Goal: Task Accomplishment & Management: Manage account settings

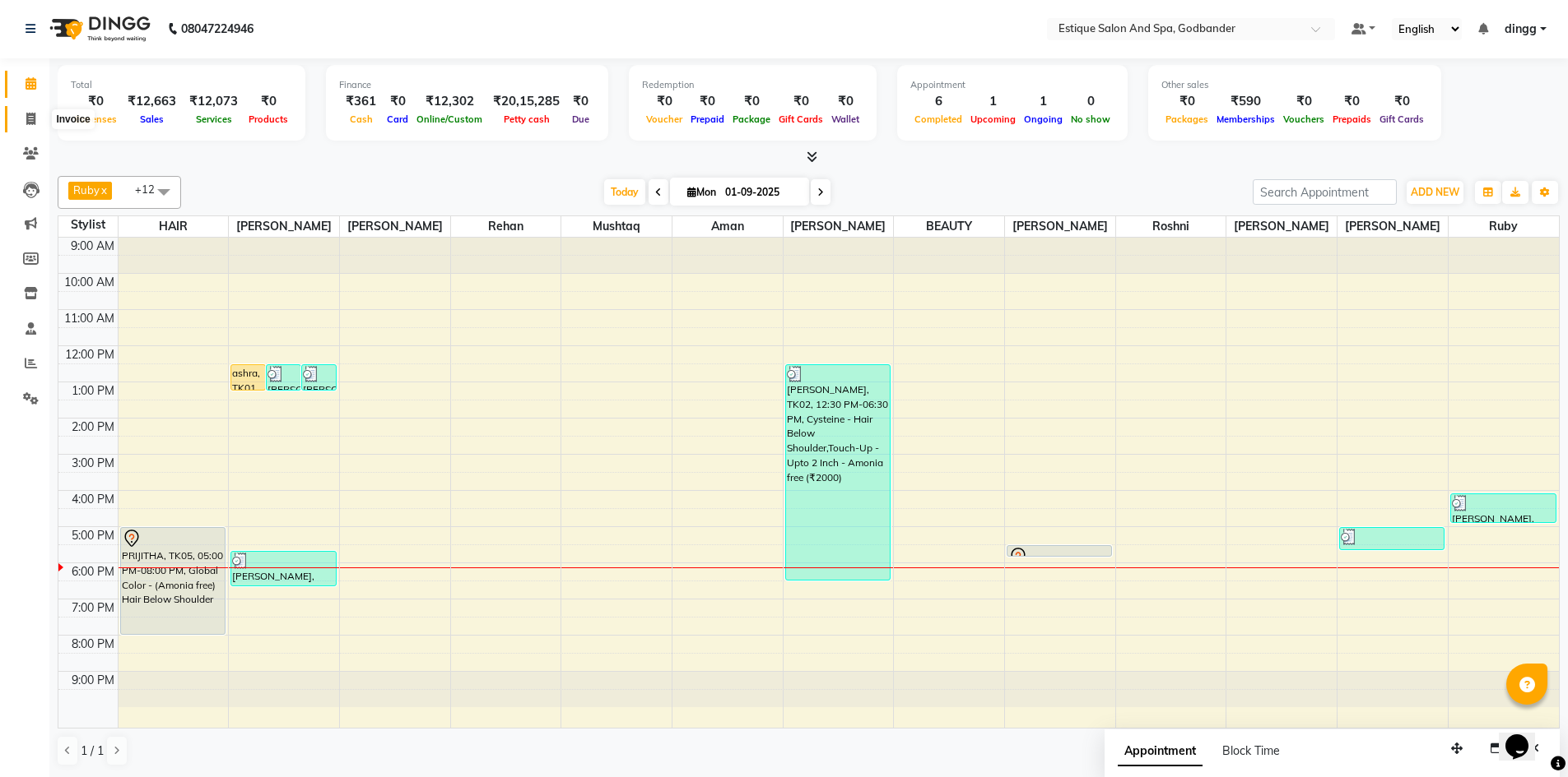
click at [30, 113] on icon at bounding box center [30, 119] width 9 height 12
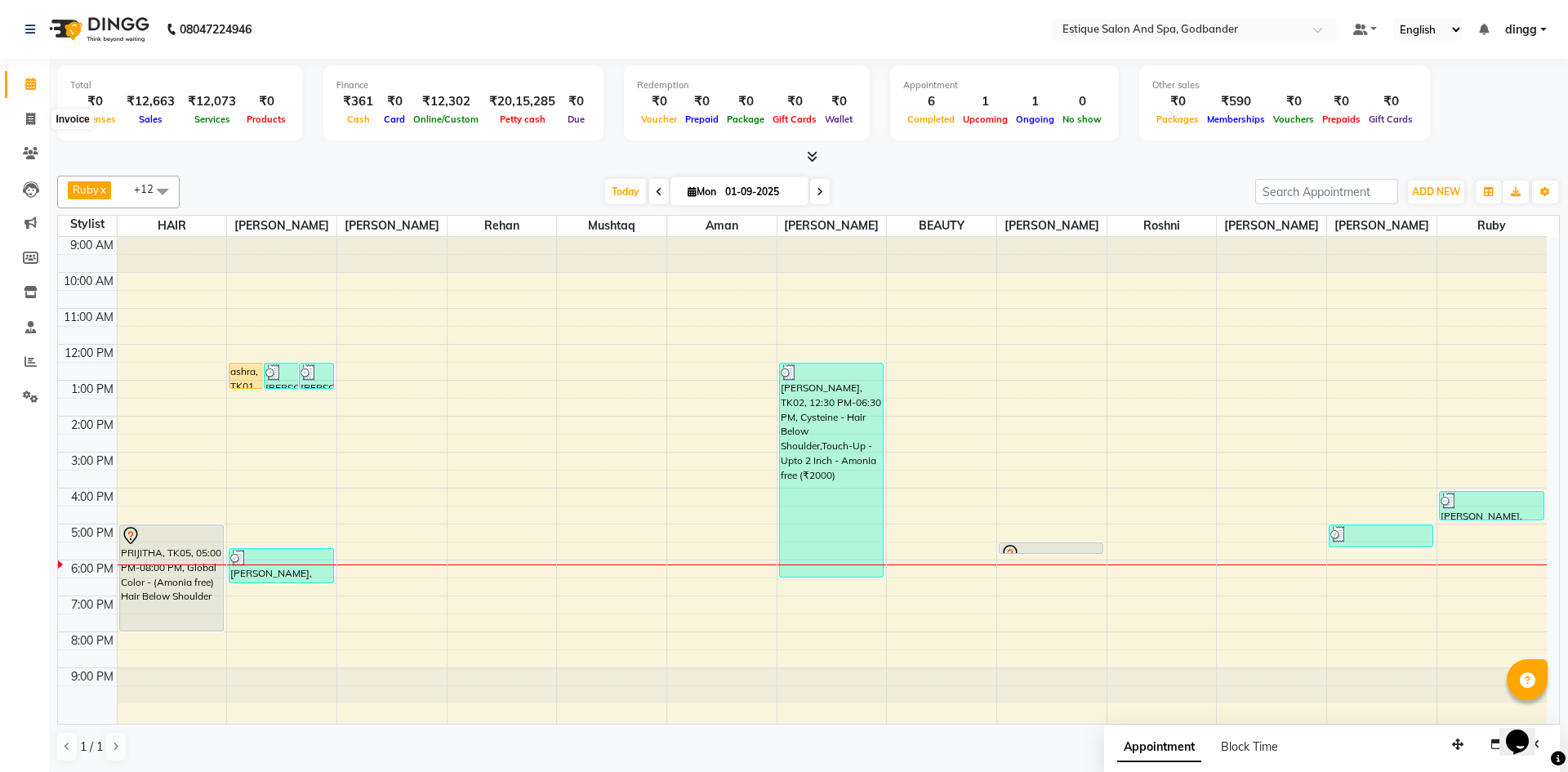
select select "6103"
select select "service"
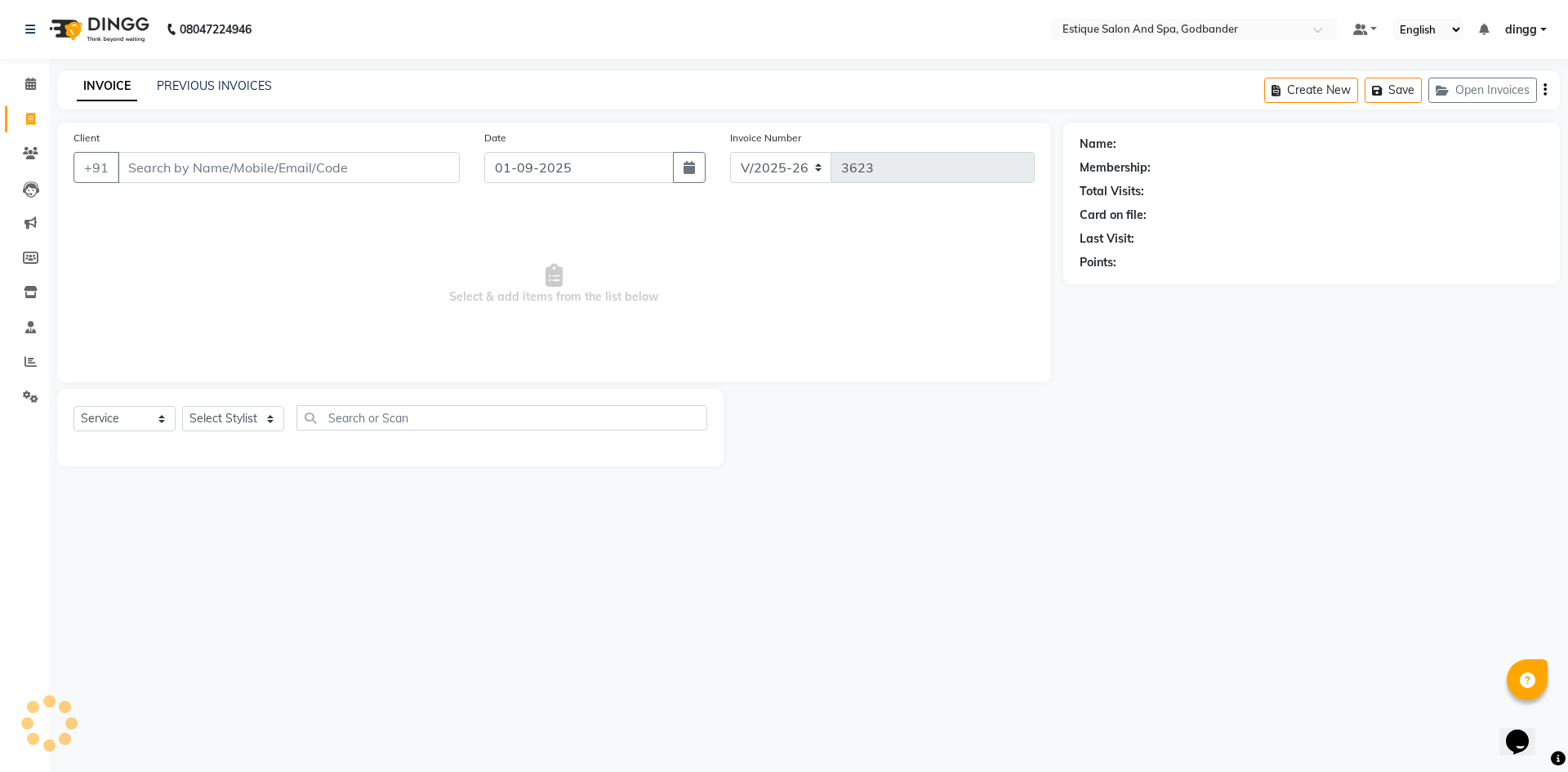
click at [188, 160] on input "Client" at bounding box center [288, 167] width 342 height 31
click at [34, 154] on icon at bounding box center [31, 154] width 16 height 12
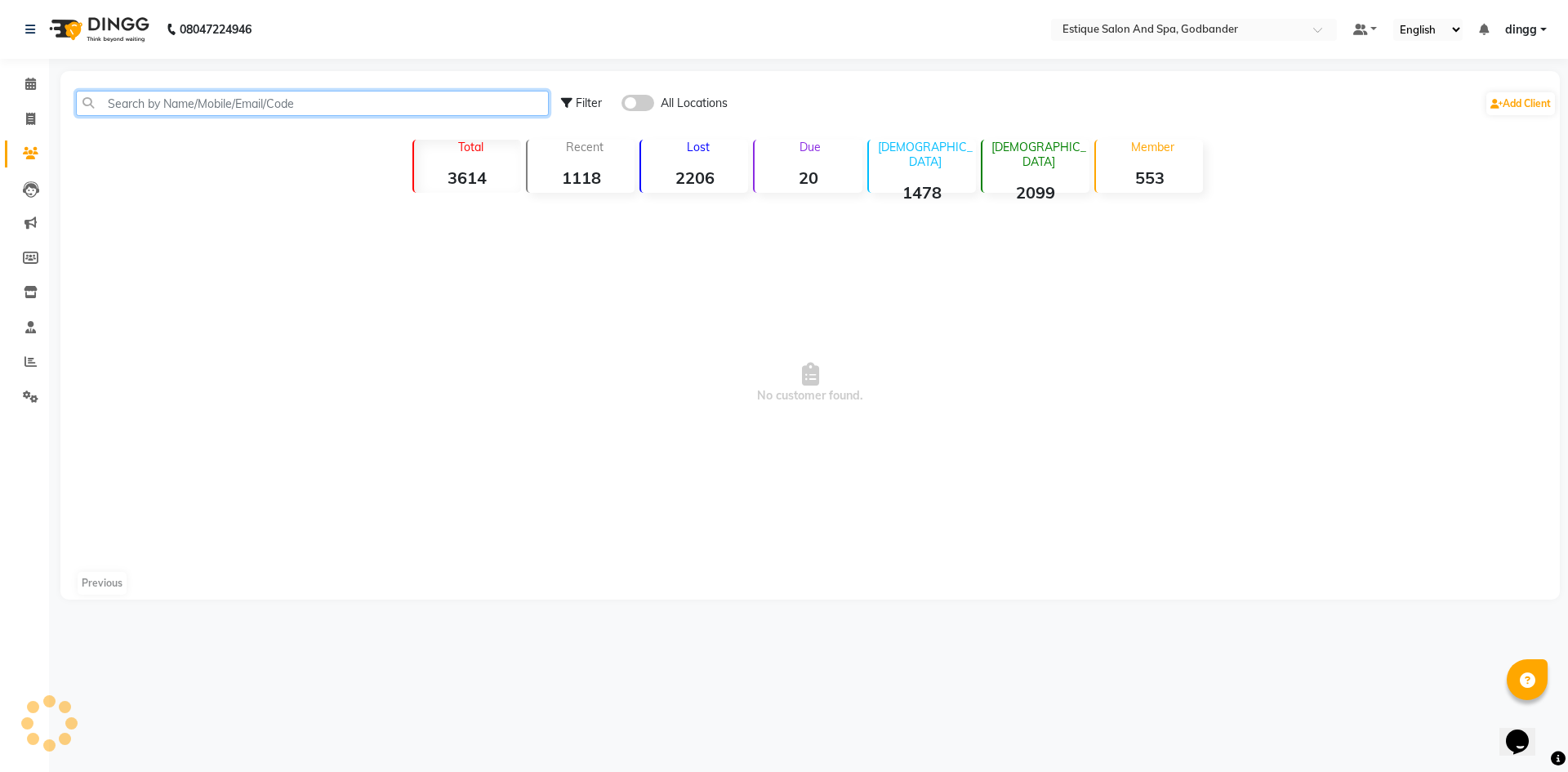
click at [157, 114] on input "text" at bounding box center [312, 103] width 472 height 25
click at [158, 107] on input "text" at bounding box center [312, 103] width 472 height 25
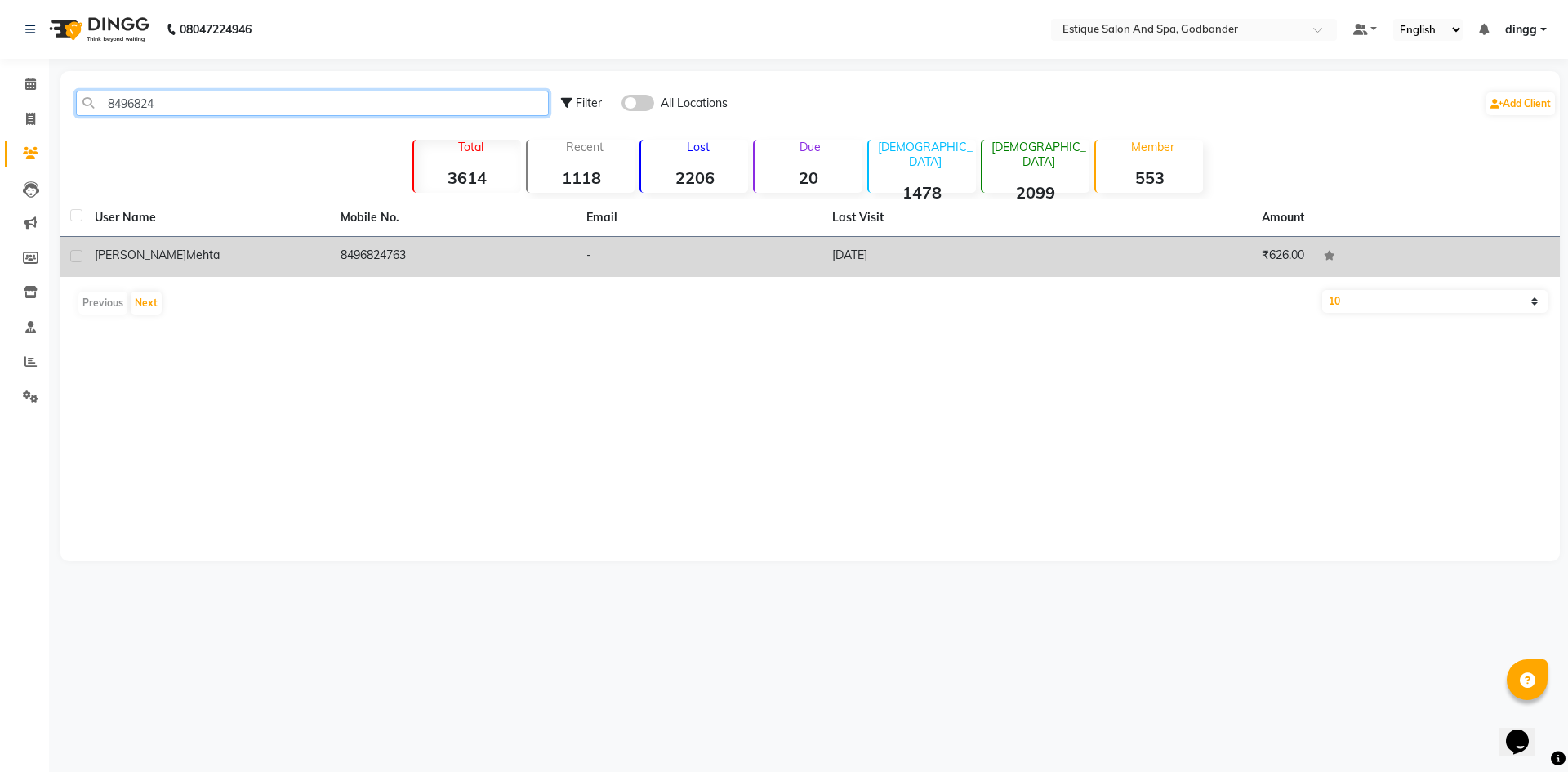
type input "8496824"
click at [129, 256] on span "[PERSON_NAME]" at bounding box center [141, 254] width 91 height 15
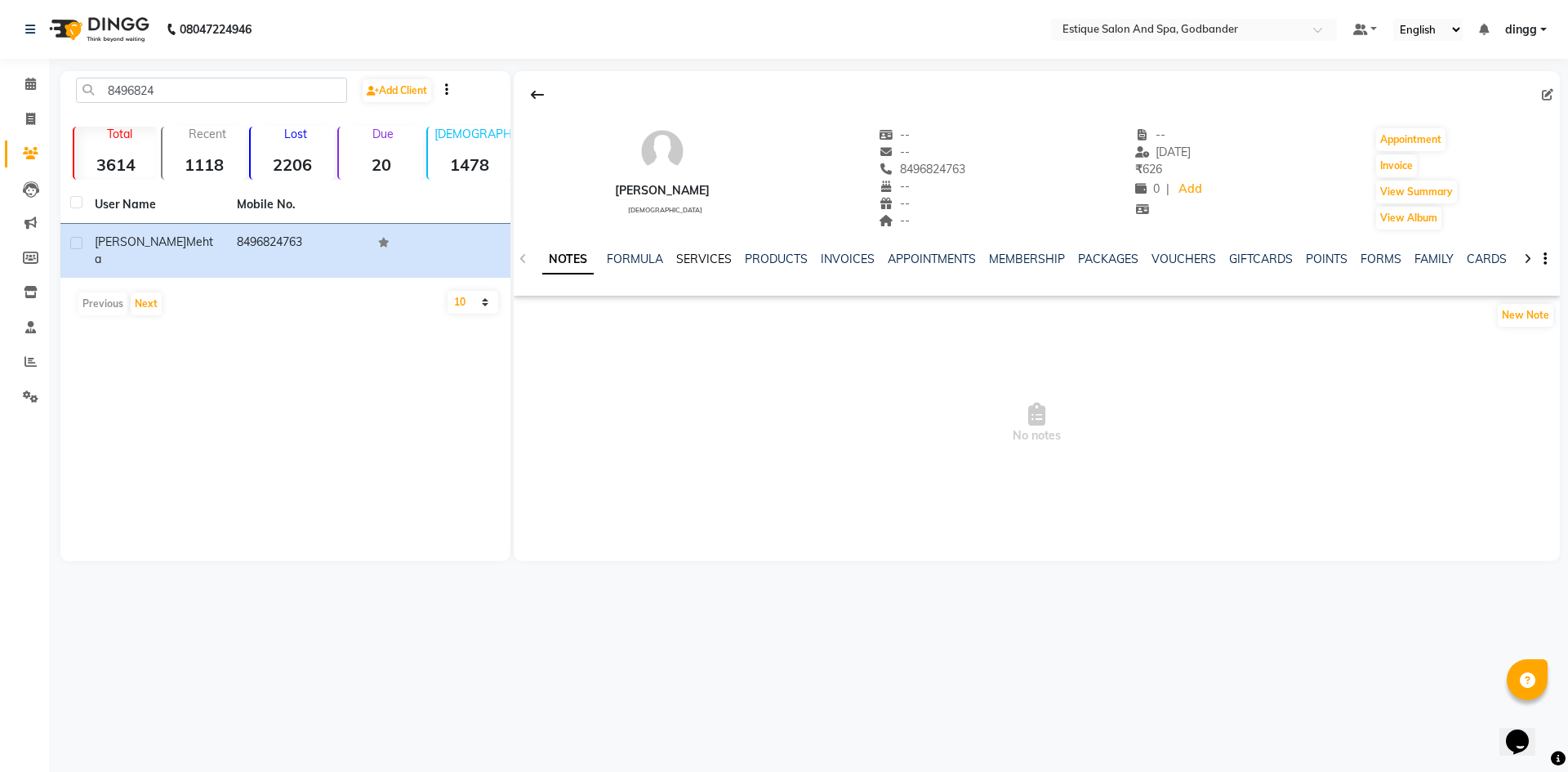
click at [710, 264] on link "SERVICES" at bounding box center [703, 259] width 55 height 15
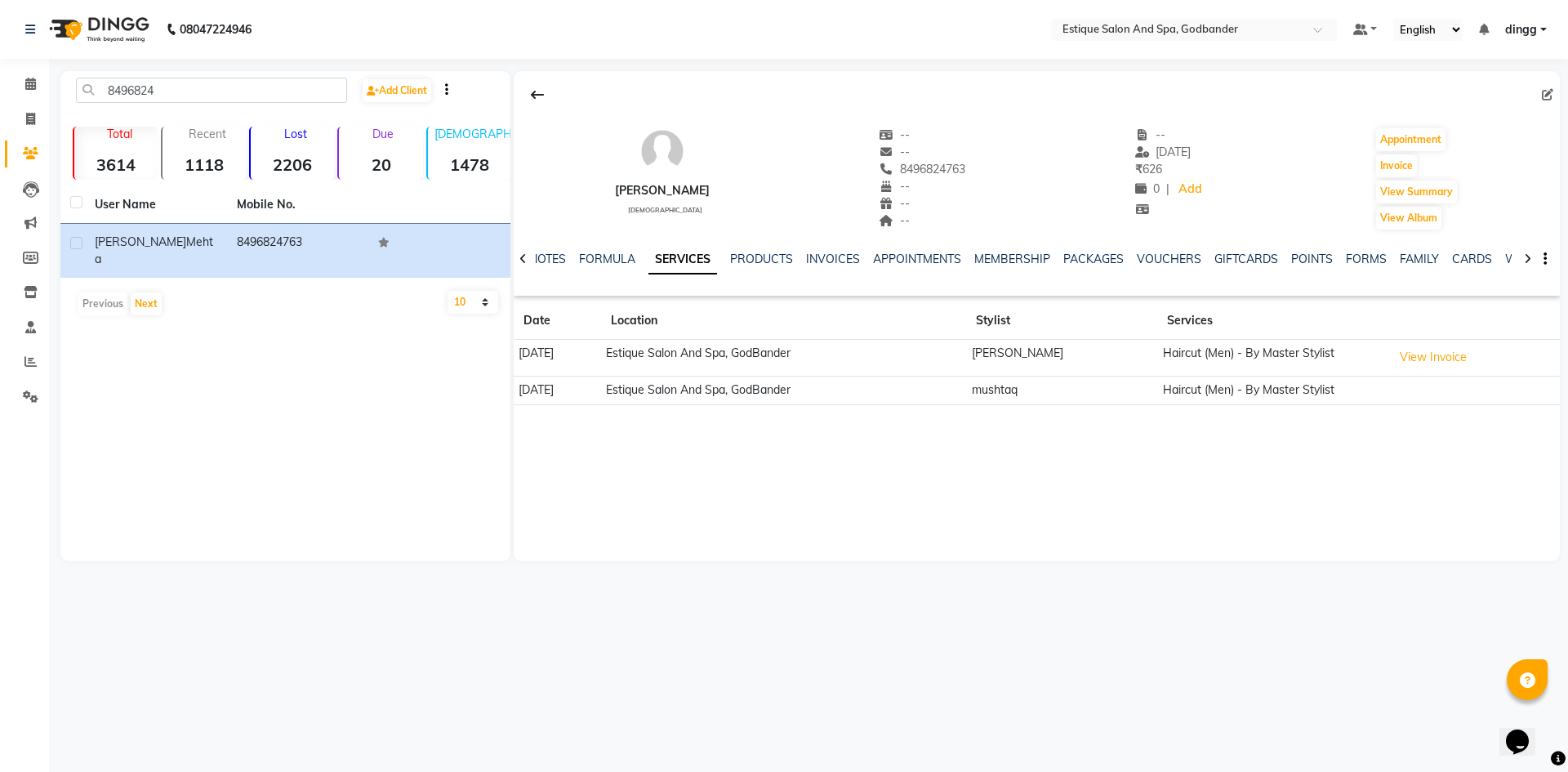
drag, startPoint x: 902, startPoint y: 166, endPoint x: 999, endPoint y: 175, distance: 97.4
click at [999, 175] on div "[PERSON_NAME] [DEMOGRAPHIC_DATA] -- -- 8496824763 -- -- -- -- [DATE] ₹ 626 0 | …" at bounding box center [1036, 171] width 1046 height 121
copy span "8496824763"
click at [26, 86] on icon at bounding box center [30, 84] width 10 height 12
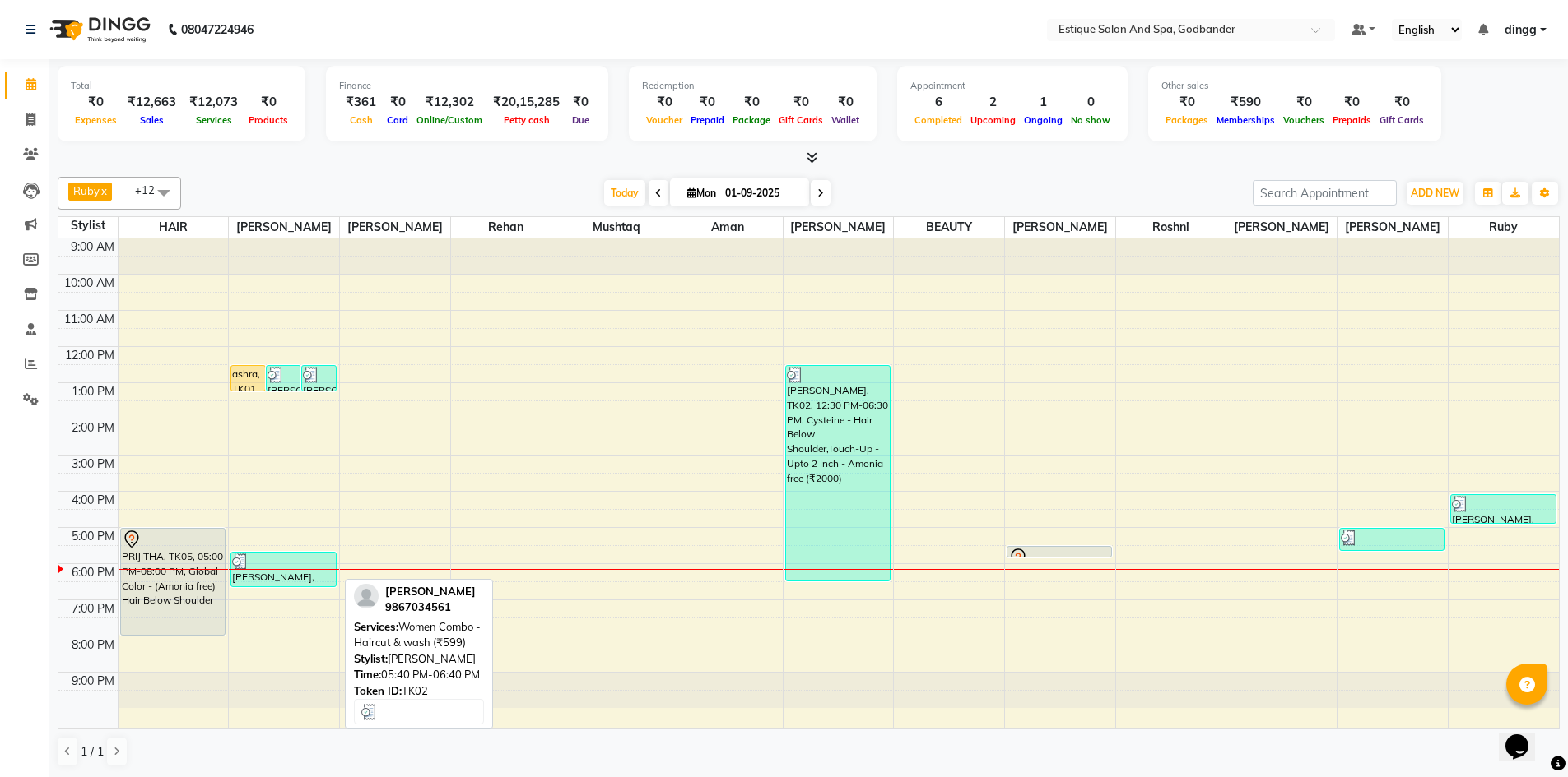
click at [253, 584] on div "[PERSON_NAME], TK02, 05:40 PM-06:40 PM, Women Combo - Haircut & wash (₹599)" at bounding box center [282, 570] width 103 height 34
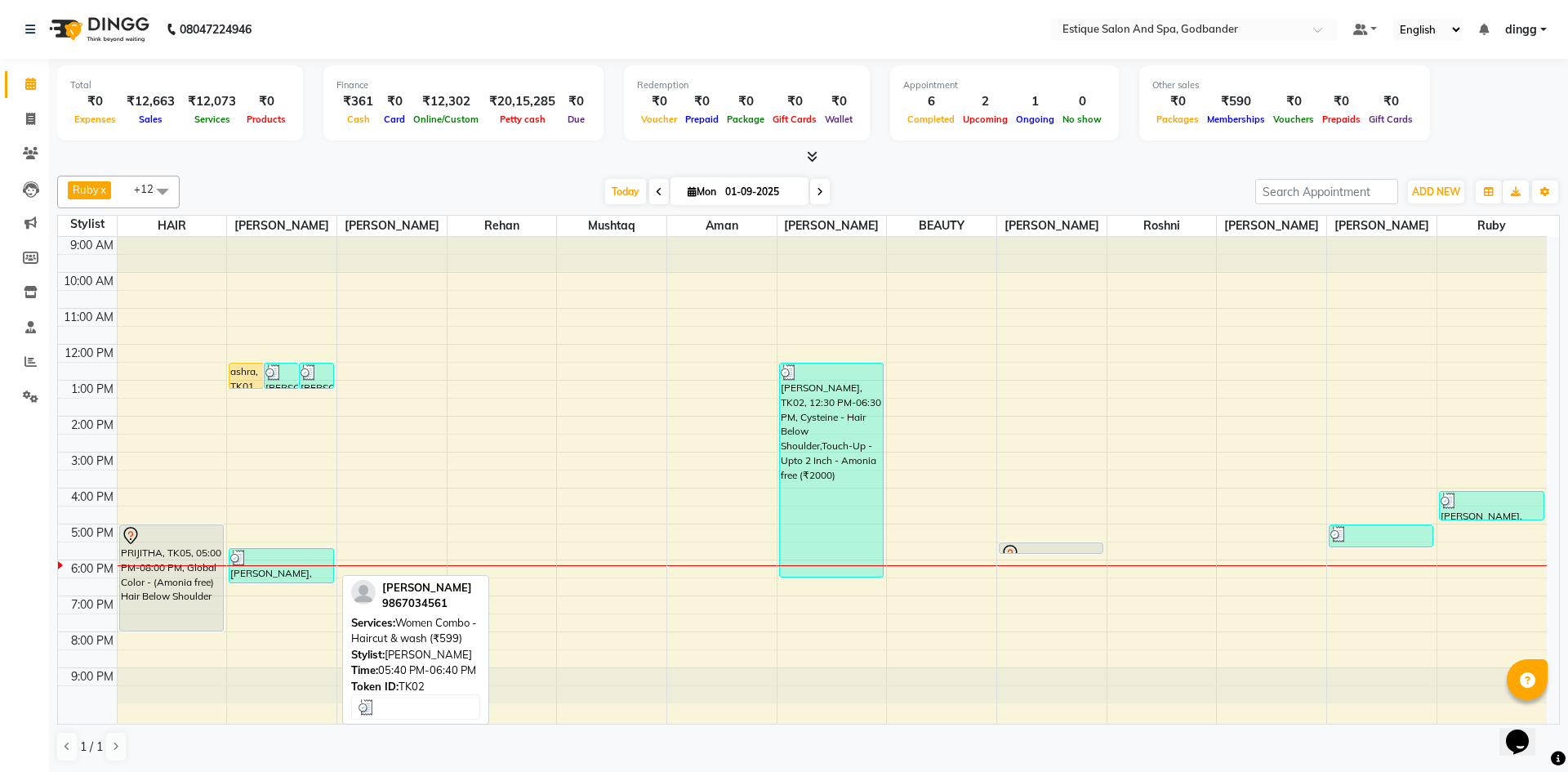
select select "3"
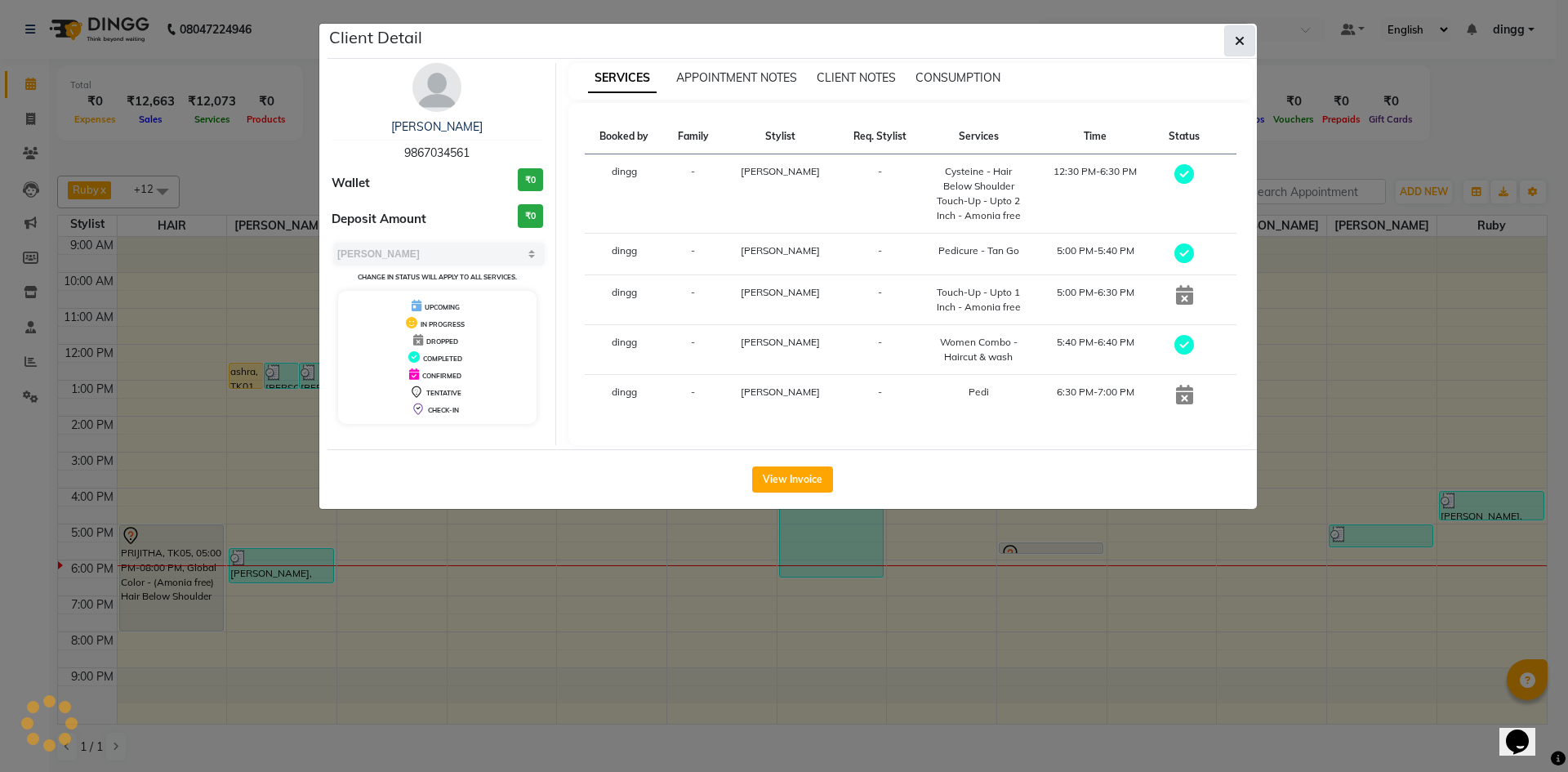
click at [1228, 47] on button "button" at bounding box center [1240, 41] width 31 height 31
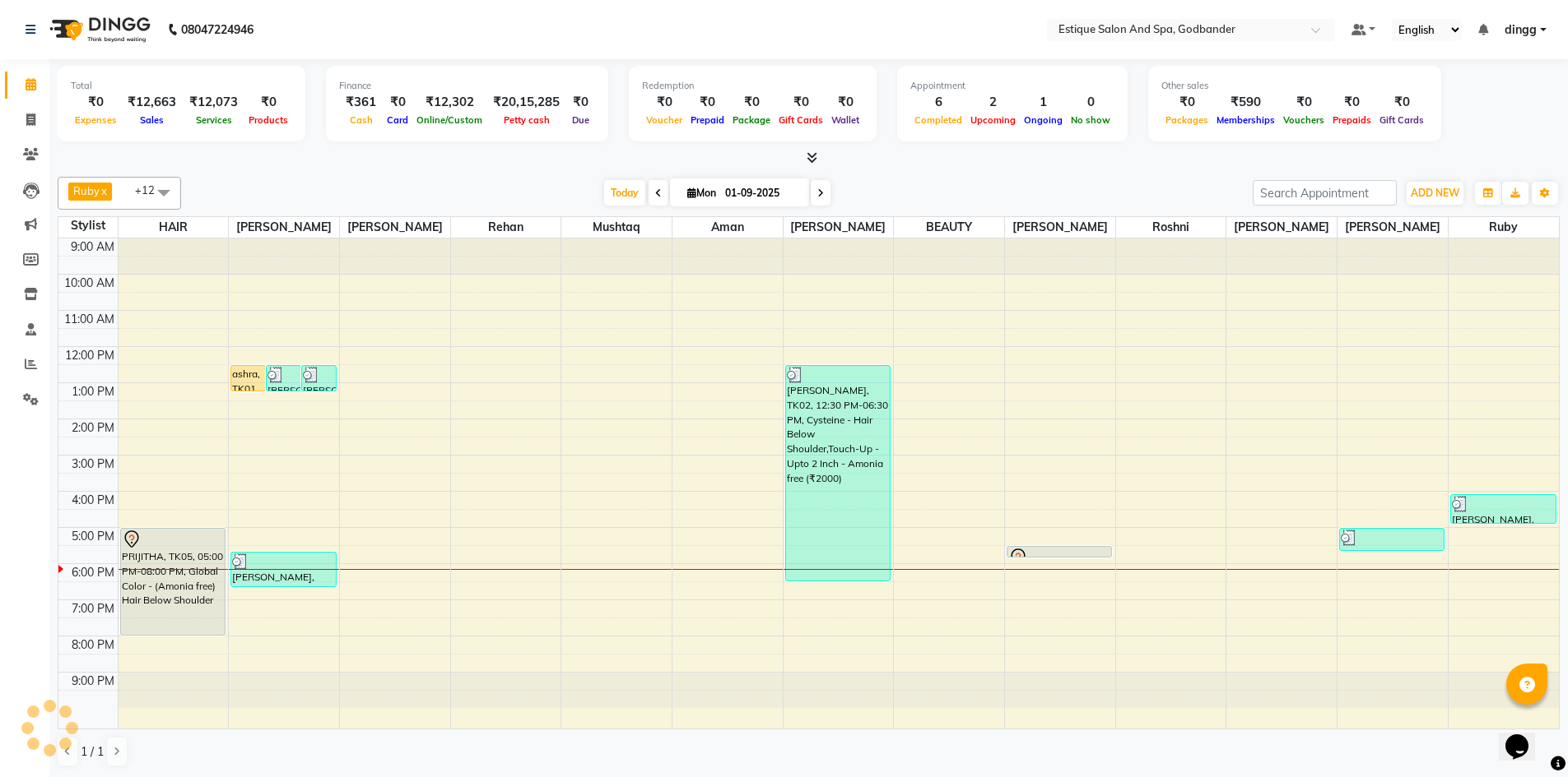
click at [281, 550] on div "9:00 AM 10:00 AM 11:00 AM 12:00 PM 1:00 PM 2:00 PM 3:00 PM 4:00 PM 5:00 PM 6:00…" at bounding box center [808, 484] width 1500 height 491
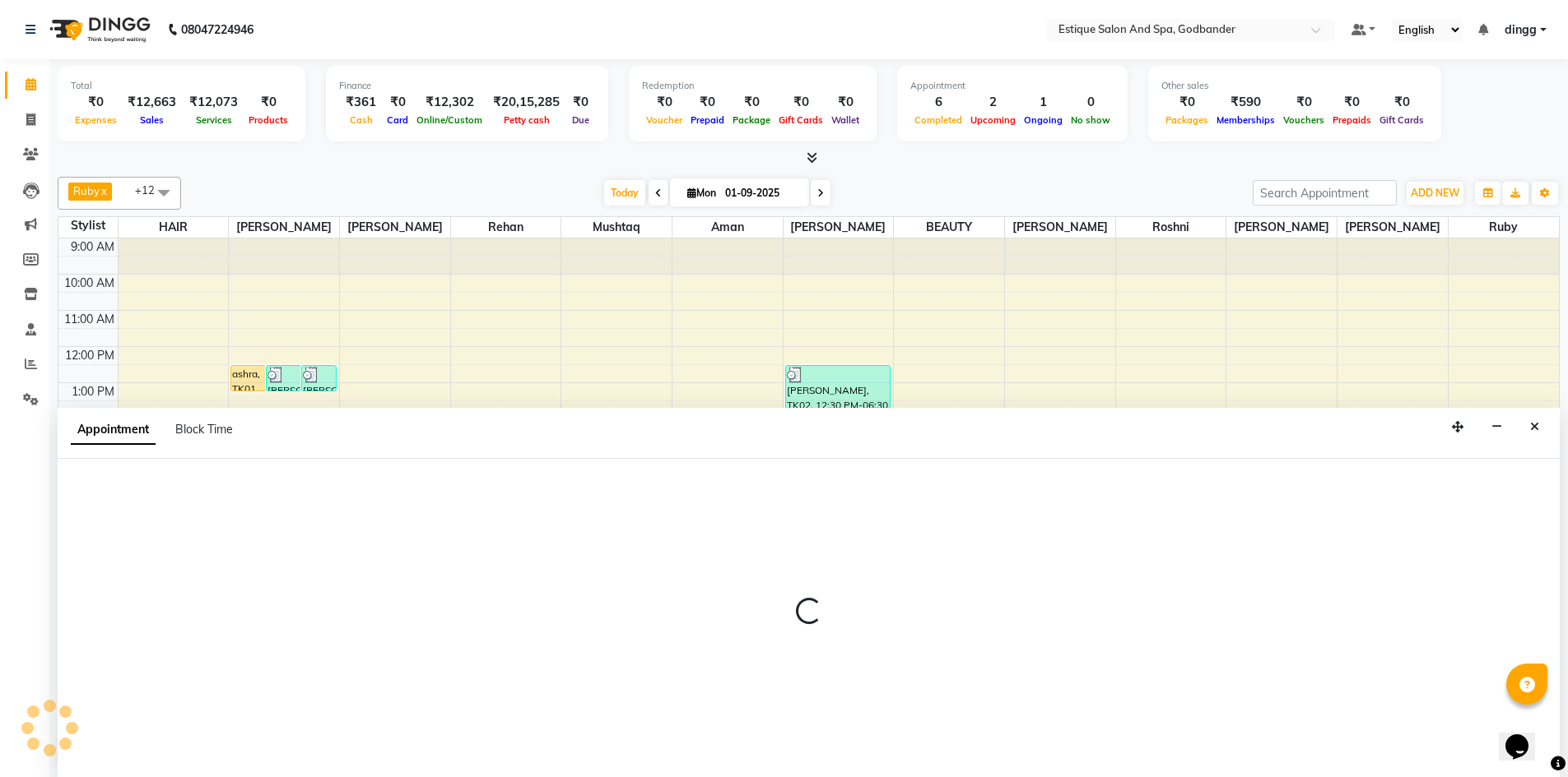
scroll to position [1, 0]
select select "62542"
select select "1050"
select select "tentative"
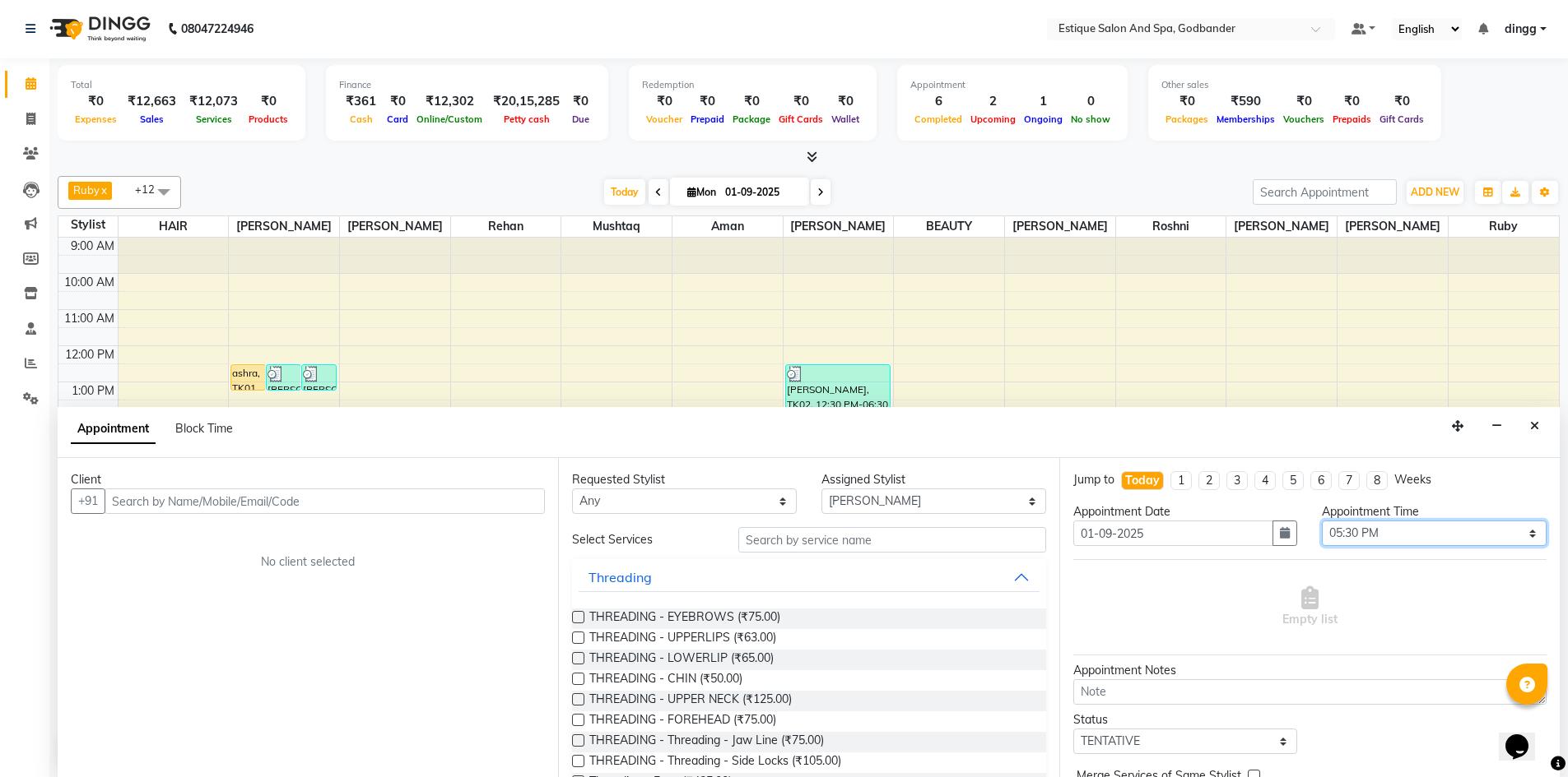
drag, startPoint x: 1374, startPoint y: 530, endPoint x: 1379, endPoint y: 521, distance: 10.3
click at [1374, 530] on select "Select 10:00 AM 10:15 AM 10:30 AM 10:45 AM 11:00 AM 11:15 AM 11:30 AM 11:45 AM …" at bounding box center [1433, 533] width 225 height 25
select select "1080"
click at [1321, 521] on select "Select 10:00 AM 10:15 AM 10:30 AM 10:45 AM 11:00 AM 11:15 AM 11:30 AM 11:45 AM …" at bounding box center [1433, 533] width 225 height 25
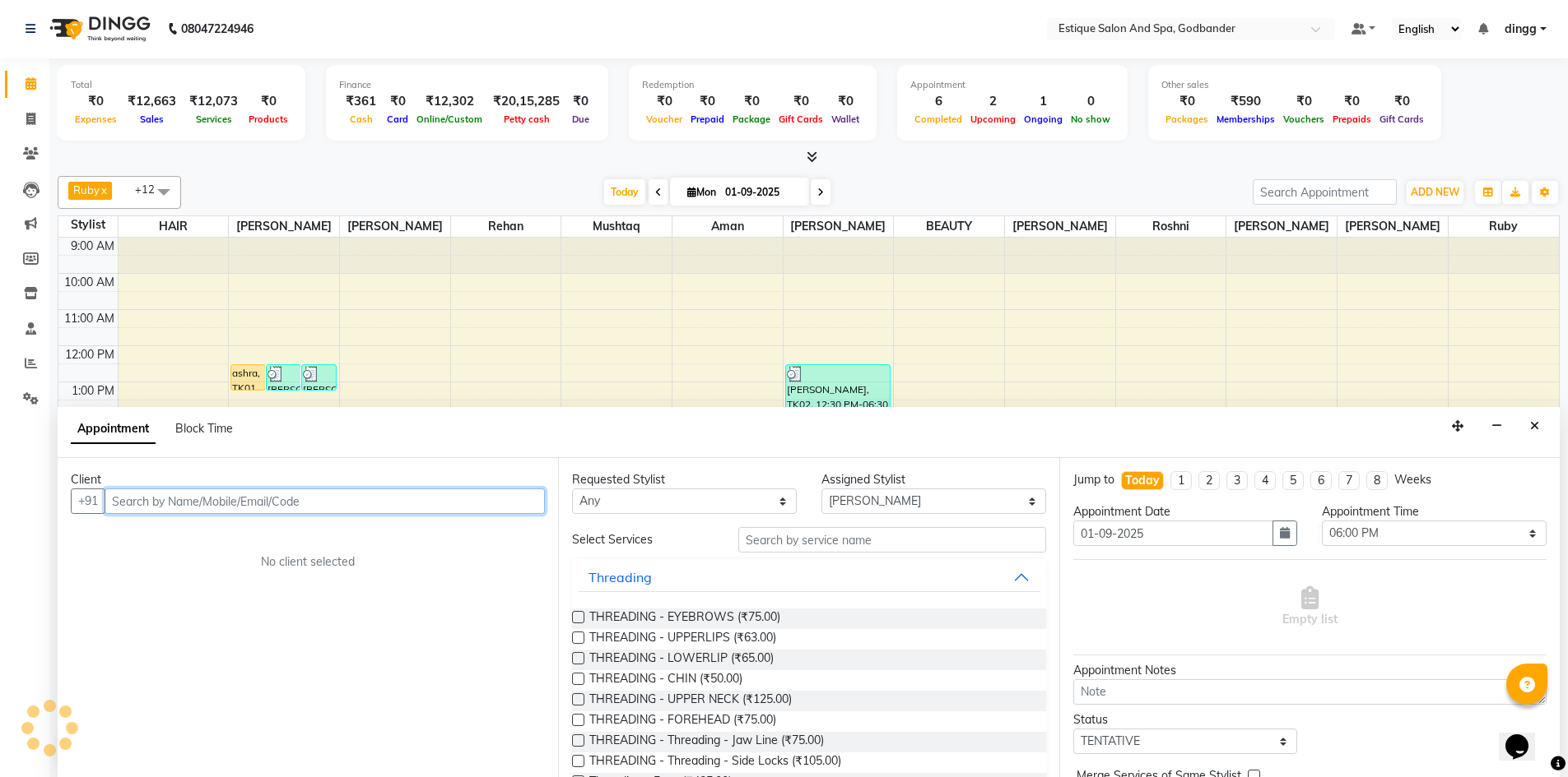
click at [260, 504] on input "text" at bounding box center [324, 501] width 440 height 25
paste input "8496824763"
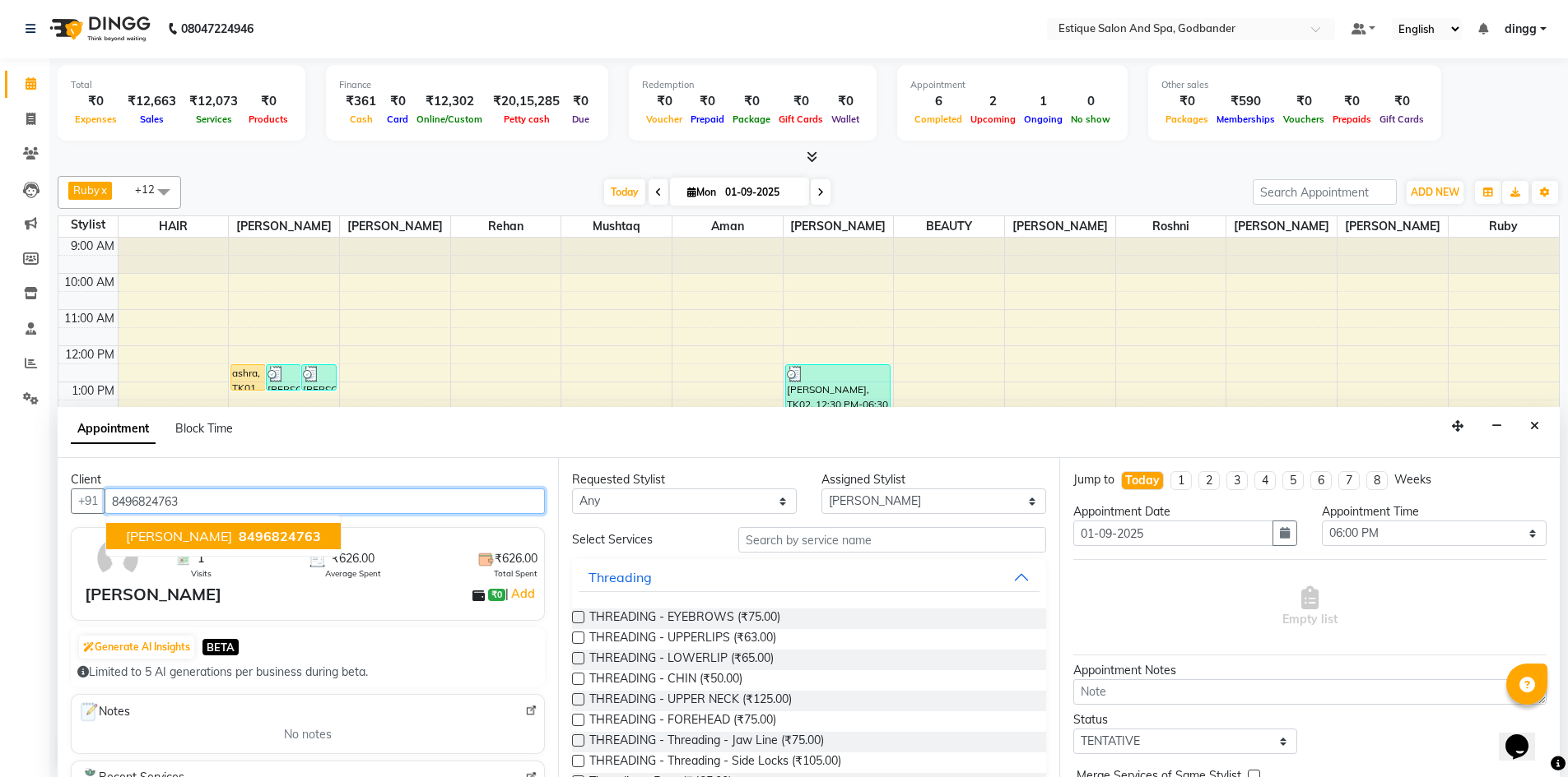
click at [239, 544] on button "[PERSON_NAME] 8496824763" at bounding box center [223, 536] width 235 height 26
type input "8496824763"
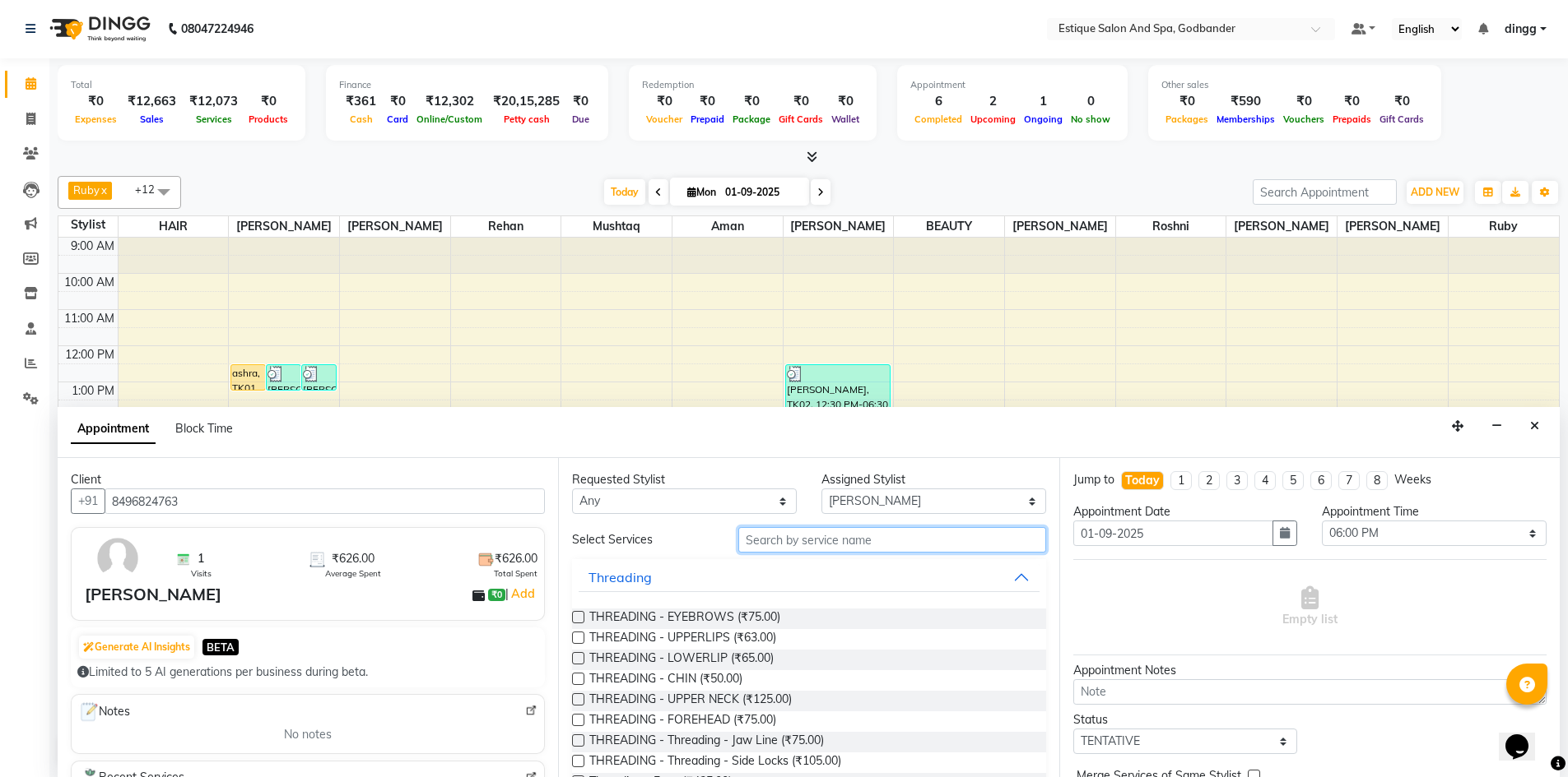
click at [784, 529] on input "text" at bounding box center [892, 539] width 308 height 25
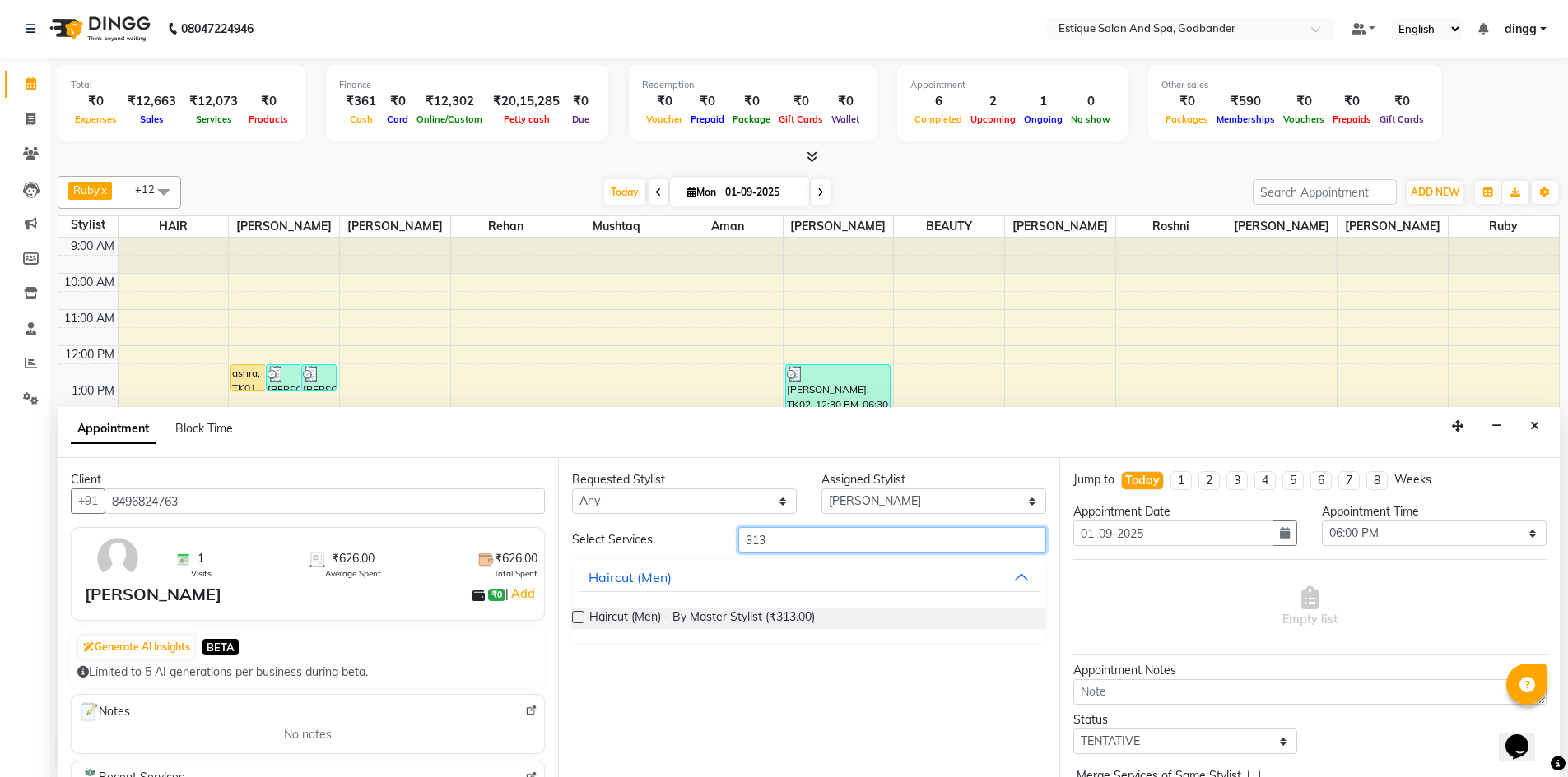
type input "313"
click at [582, 617] on label at bounding box center [578, 617] width 12 height 12
click at [582, 617] on input "checkbox" at bounding box center [577, 619] width 10 height 10
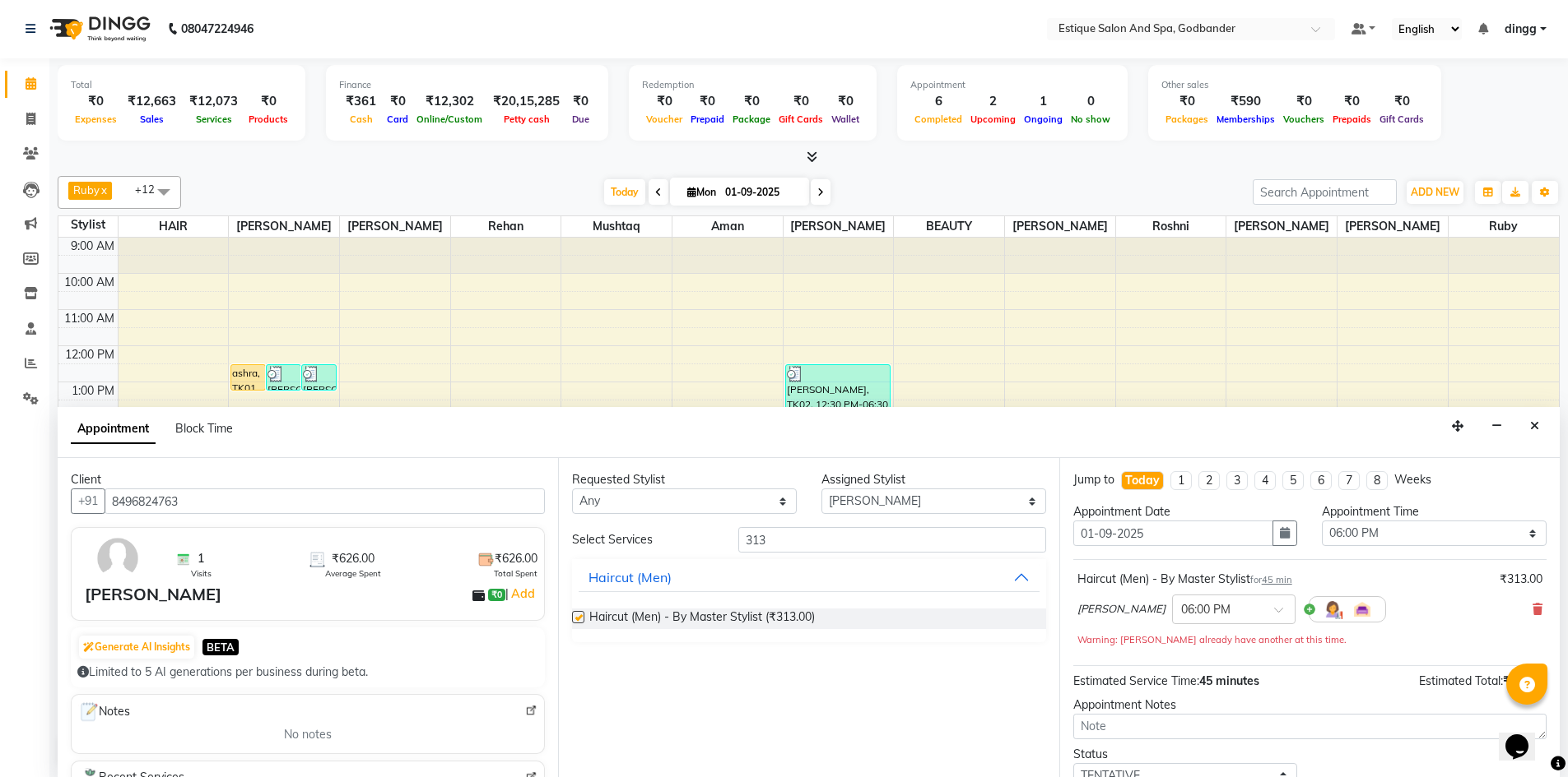
checkbox input "false"
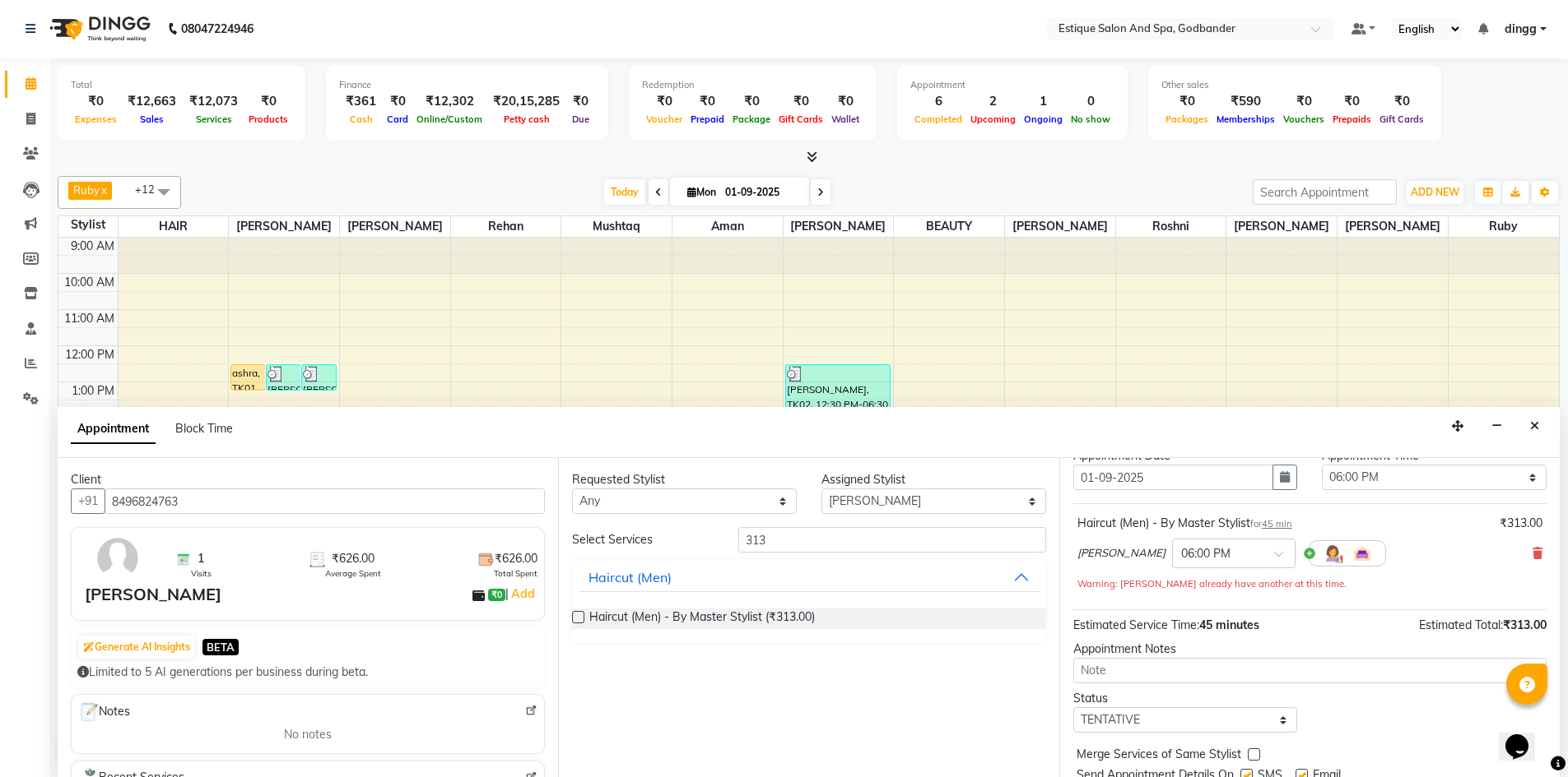
scroll to position [115, 0]
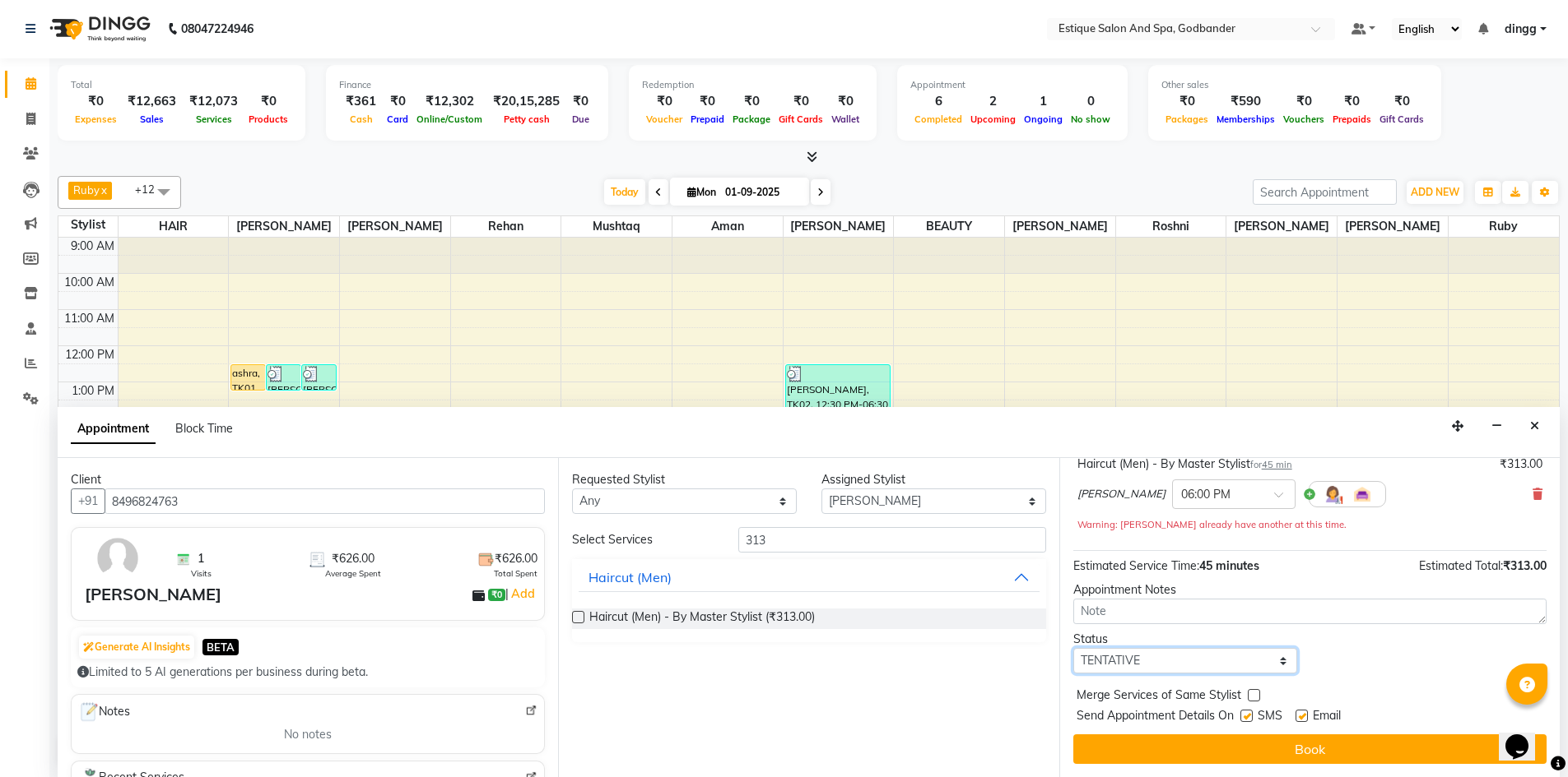
drag, startPoint x: 1154, startPoint y: 655, endPoint x: 1142, endPoint y: 656, distance: 12.0
click at [1154, 655] on select "Select TENTATIVE CONFIRM CHECK-IN UPCOMING" at bounding box center [1185, 660] width 225 height 25
select select "confirm booking"
click at [1073, 648] on select "Select TENTATIVE CONFIRM CHECK-IN UPCOMING" at bounding box center [1185, 660] width 225 height 25
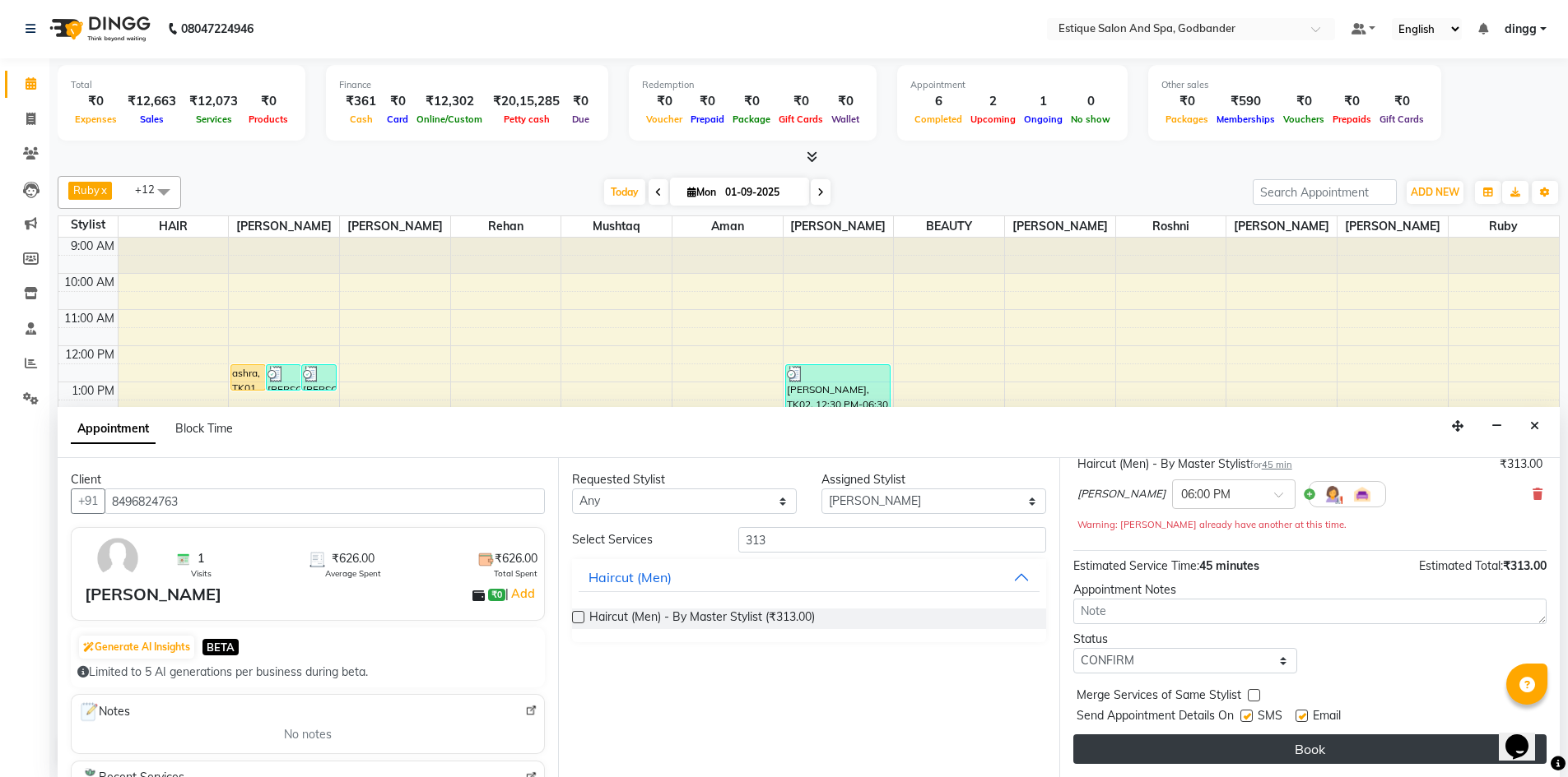
click at [1136, 749] on button "Book" at bounding box center [1309, 749] width 473 height 30
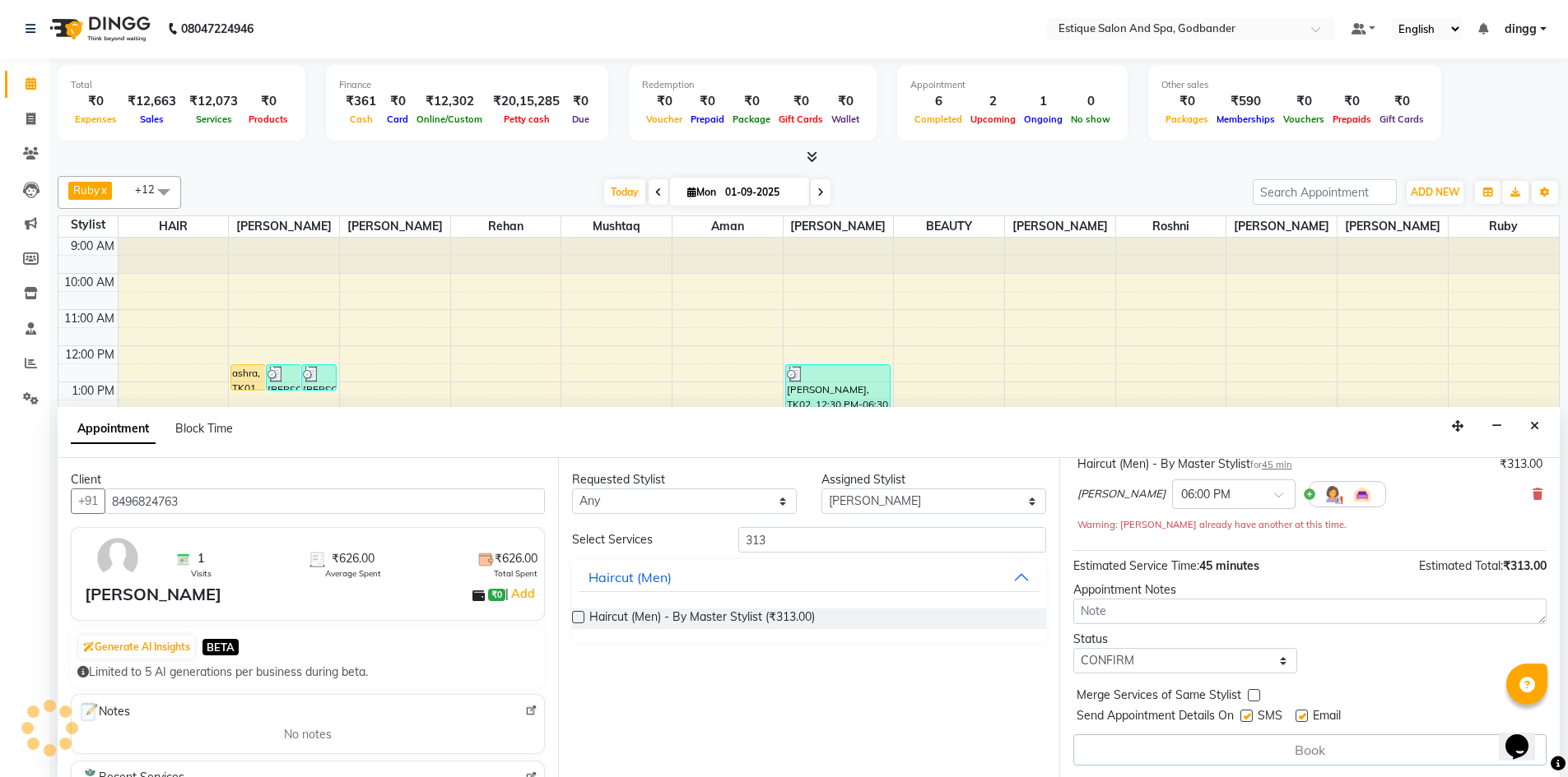
scroll to position [0, 0]
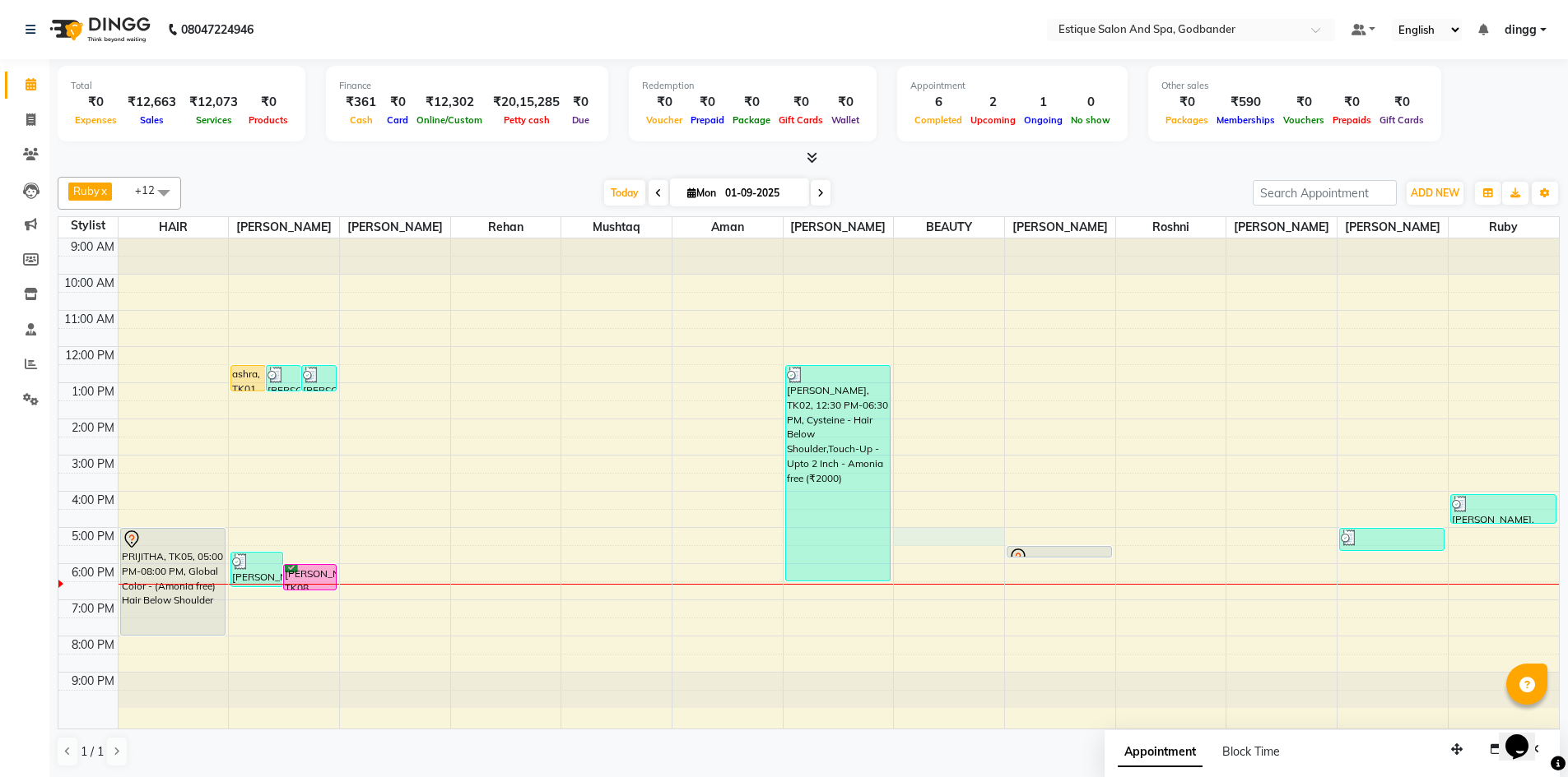
click at [942, 534] on div "9:00 AM 10:00 AM 11:00 AM 12:00 PM 1:00 PM 2:00 PM 3:00 PM 4:00 PM 5:00 PM 6:00…" at bounding box center [808, 484] width 1500 height 491
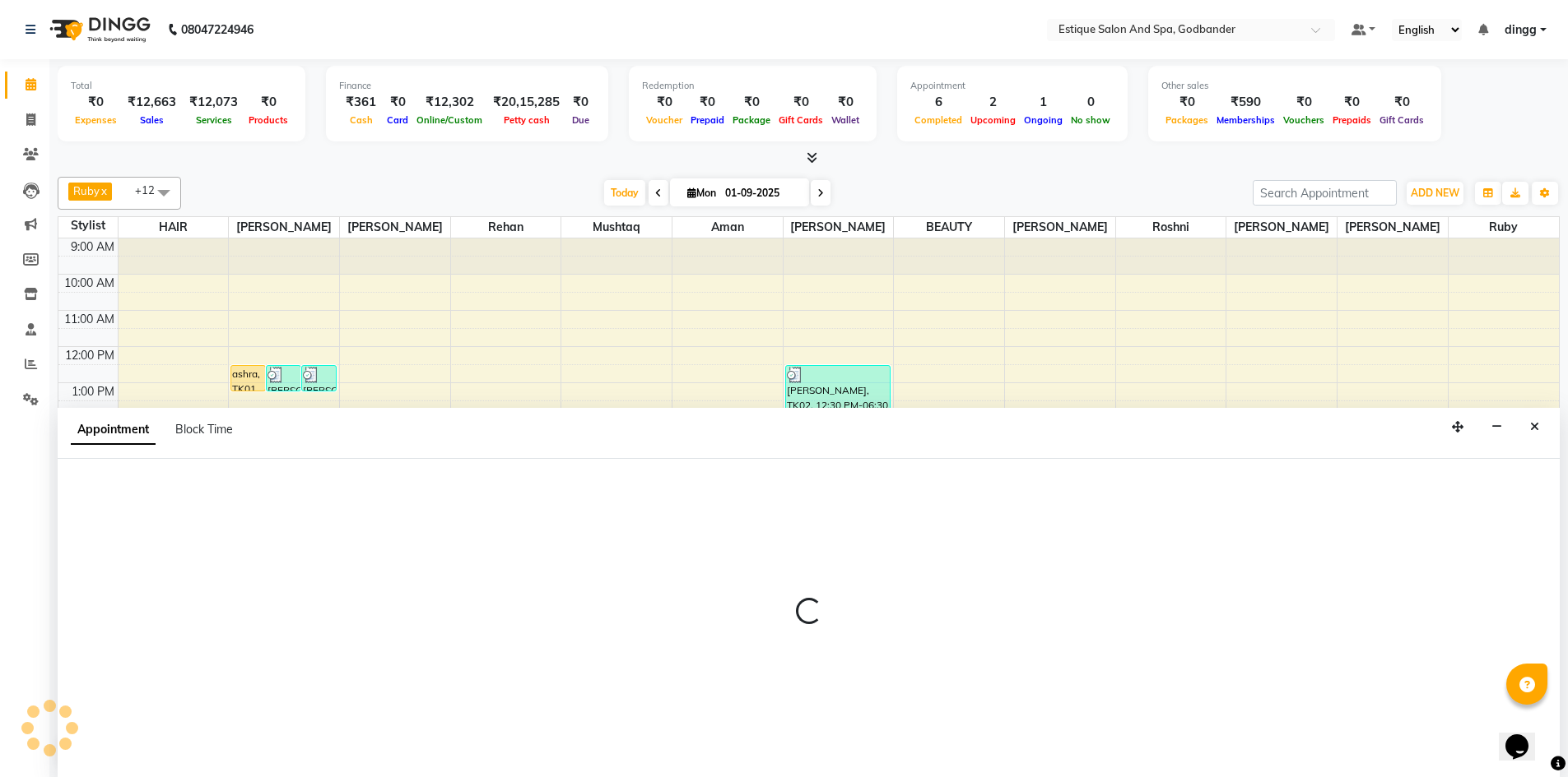
scroll to position [1, 0]
select select "76680"
select select "1020"
select select "tentative"
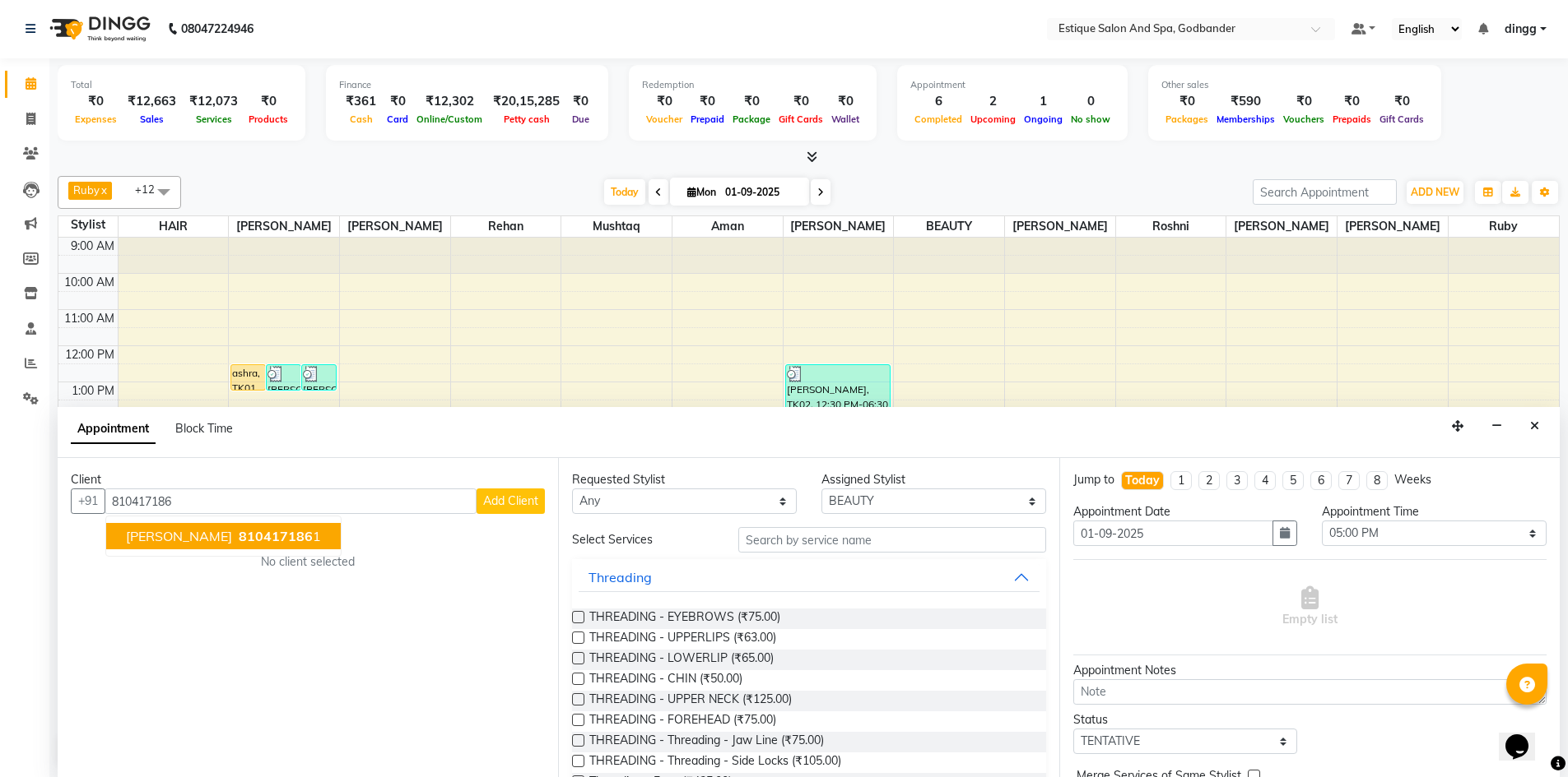
click at [182, 537] on span "[PERSON_NAME]" at bounding box center [179, 536] width 106 height 16
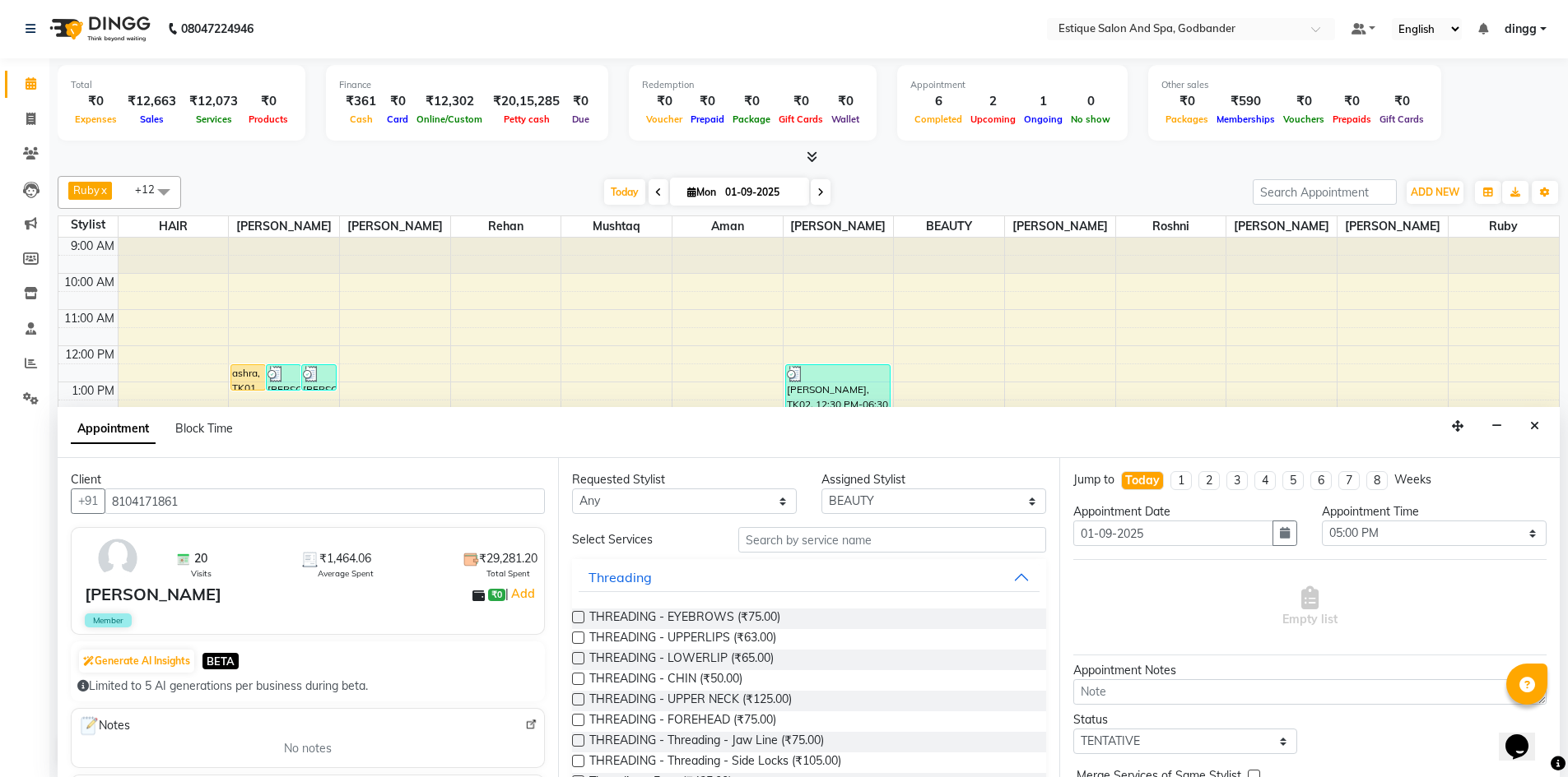
type input "8104171861"
click at [819, 543] on input "text" at bounding box center [892, 539] width 308 height 25
click at [1351, 536] on select "Select 10:00 AM 10:15 AM 10:30 AM 10:45 AM 11:00 AM 11:15 AM 11:30 AM 11:45 AM …" at bounding box center [1433, 533] width 225 height 25
select select "1110"
click at [1321, 521] on select "Select 10:00 AM 10:15 AM 10:30 AM 10:45 AM 11:00 AM 11:15 AM 11:30 AM 11:45 AM …" at bounding box center [1433, 533] width 225 height 25
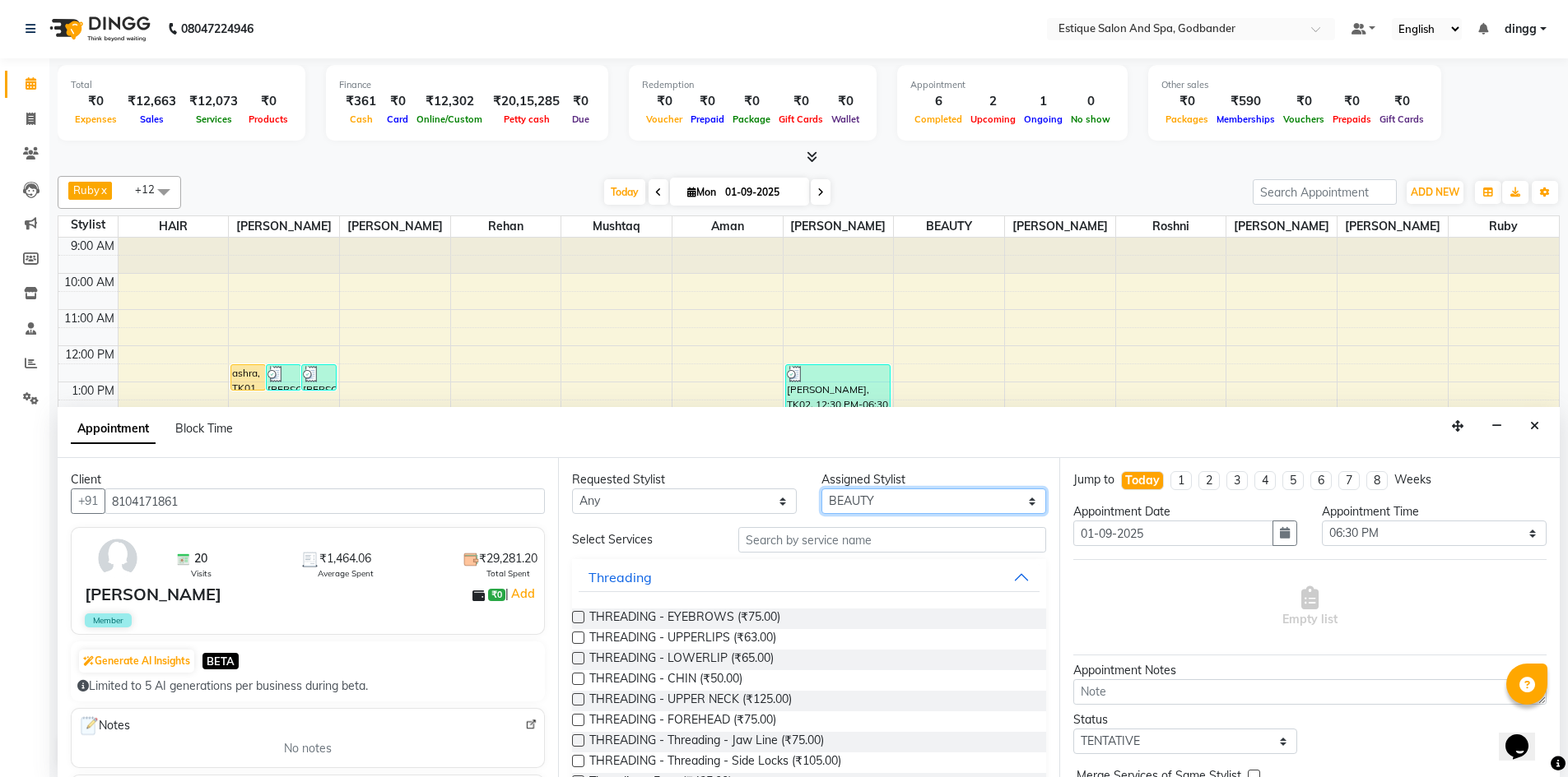
click at [868, 502] on select "Select Aarti Nails [PERSON_NAME] [PERSON_NAME] Any one Asmi BEAUTY HAIR [PERSON…" at bounding box center [933, 501] width 225 height 25
select select "79805"
click at [821, 489] on select "Select Aarti Nails [PERSON_NAME] [PERSON_NAME] Any one Asmi BEAUTY HAIR [PERSON…" at bounding box center [933, 501] width 225 height 25
click at [777, 541] on input "text" at bounding box center [892, 539] width 308 height 25
type input "th"
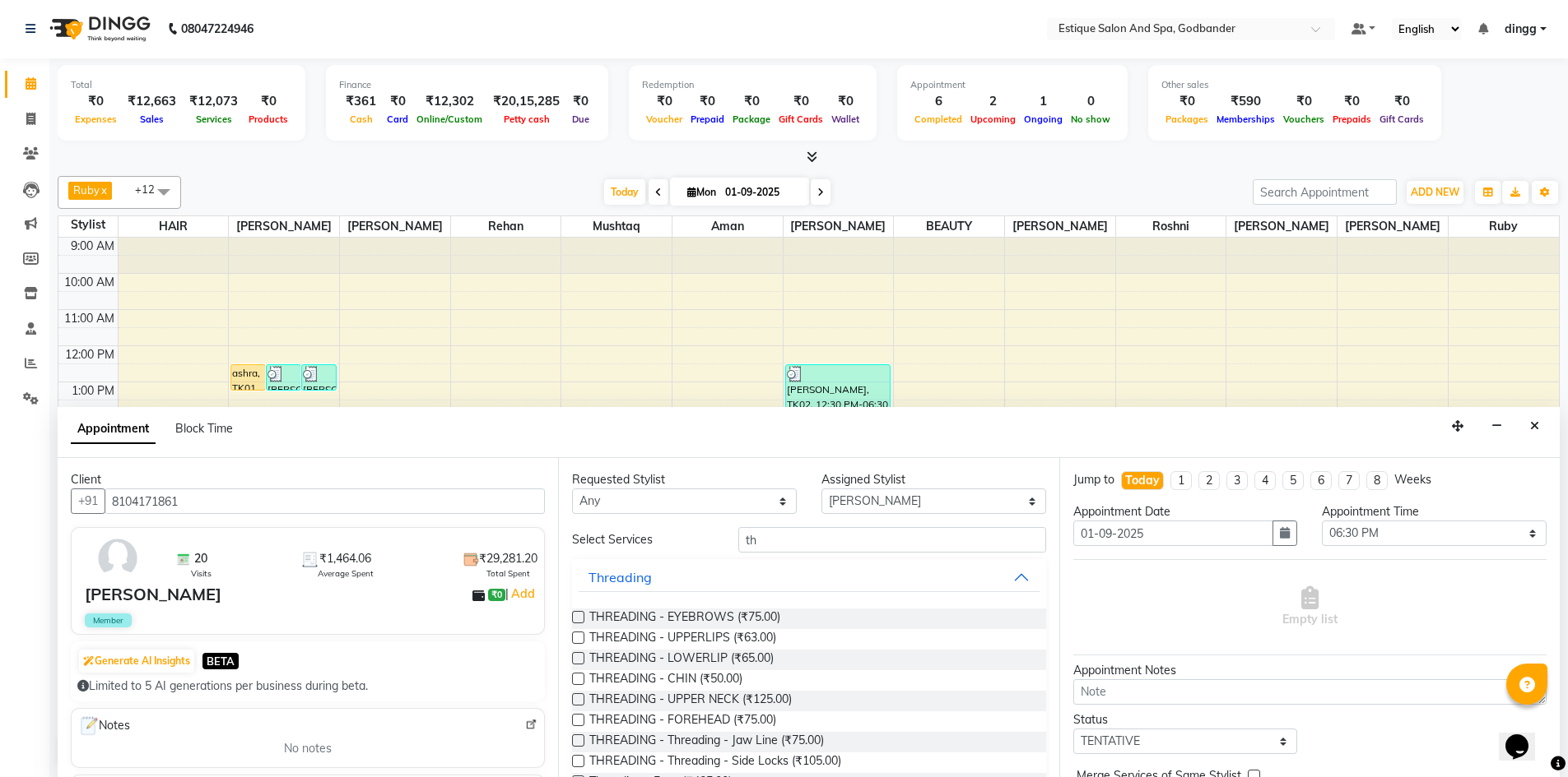
click at [575, 618] on label at bounding box center [578, 617] width 12 height 12
click at [575, 618] on input "checkbox" at bounding box center [577, 619] width 10 height 10
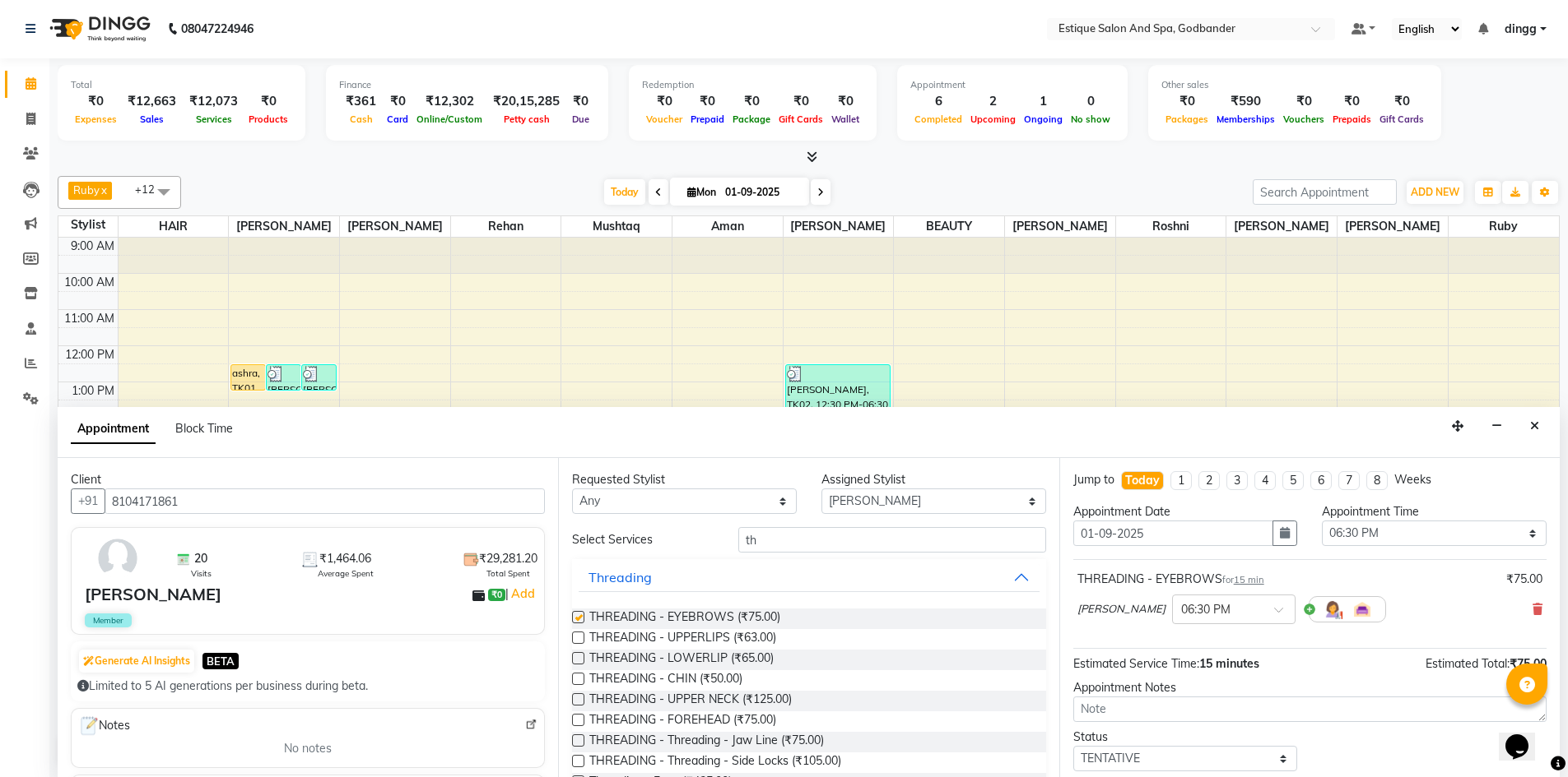
checkbox input "false"
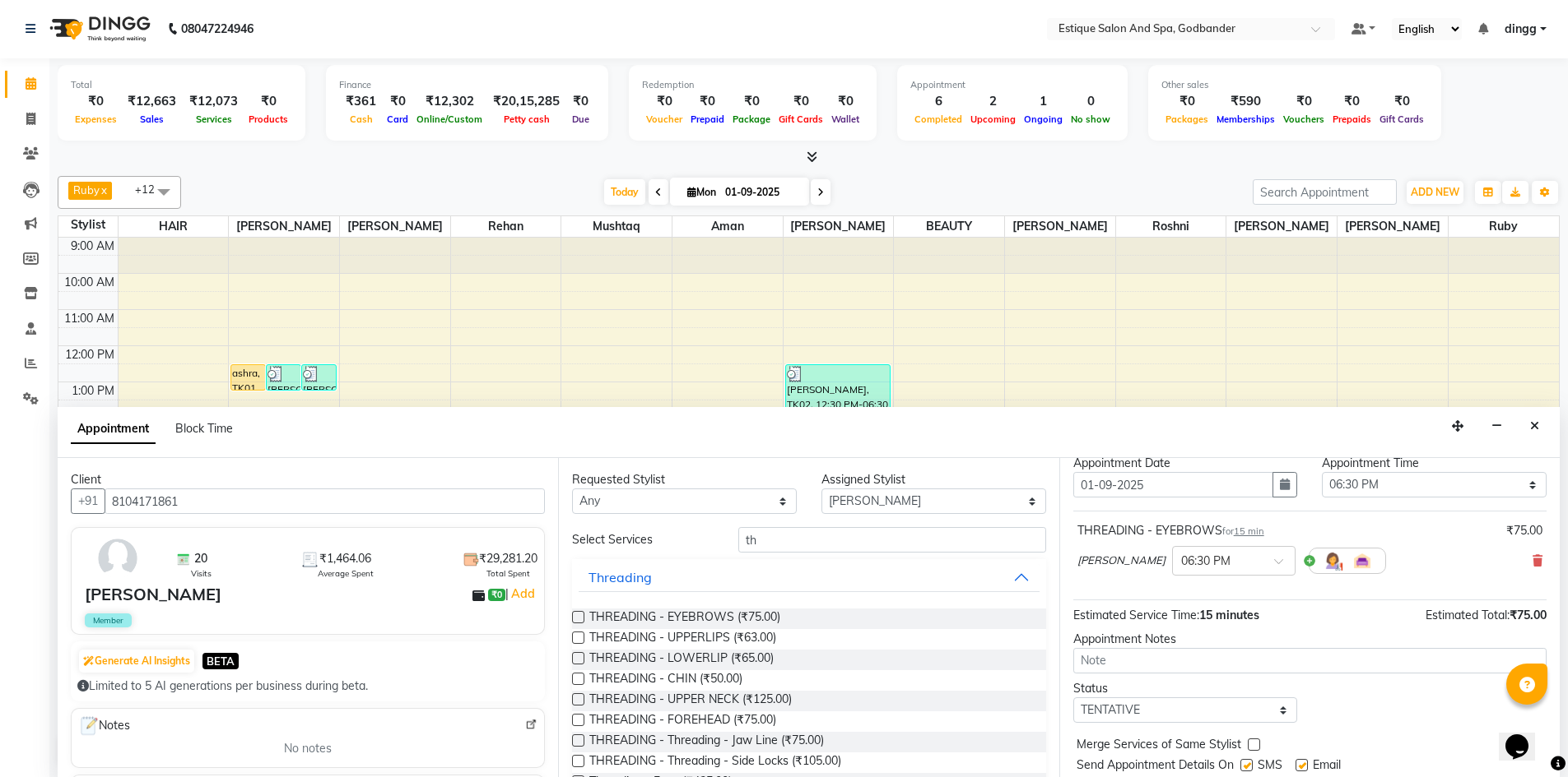
scroll to position [98, 0]
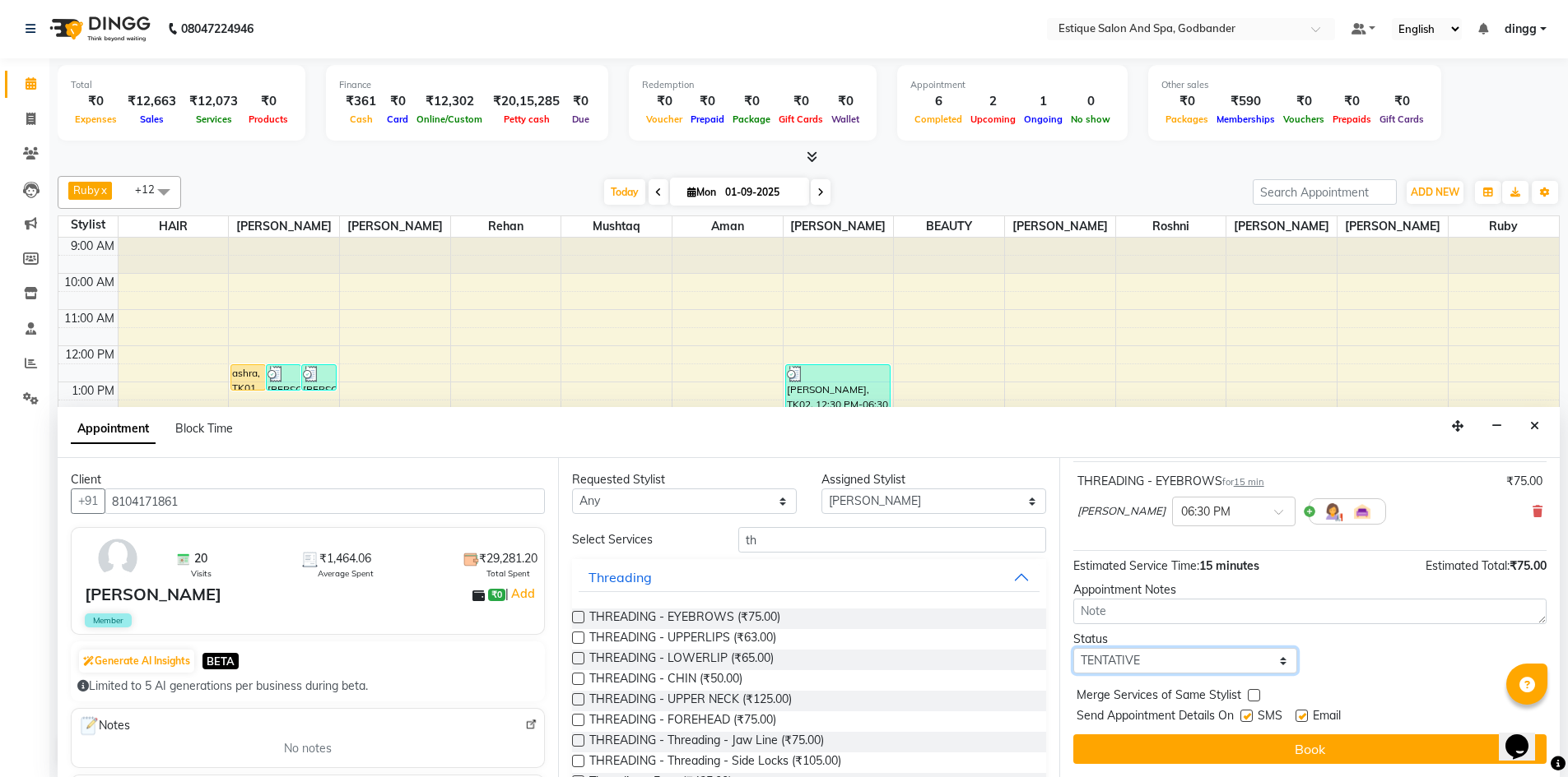
drag, startPoint x: 1113, startPoint y: 664, endPoint x: 1113, endPoint y: 653, distance: 11.0
click at [1113, 663] on select "Select TENTATIVE CONFIRM CHECK-IN UPCOMING" at bounding box center [1185, 660] width 225 height 25
select select "confirm booking"
click at [1073, 648] on select "Select TENTATIVE CONFIRM CHECK-IN UPCOMING" at bounding box center [1185, 660] width 225 height 25
click at [1151, 741] on button "Book" at bounding box center [1309, 749] width 473 height 30
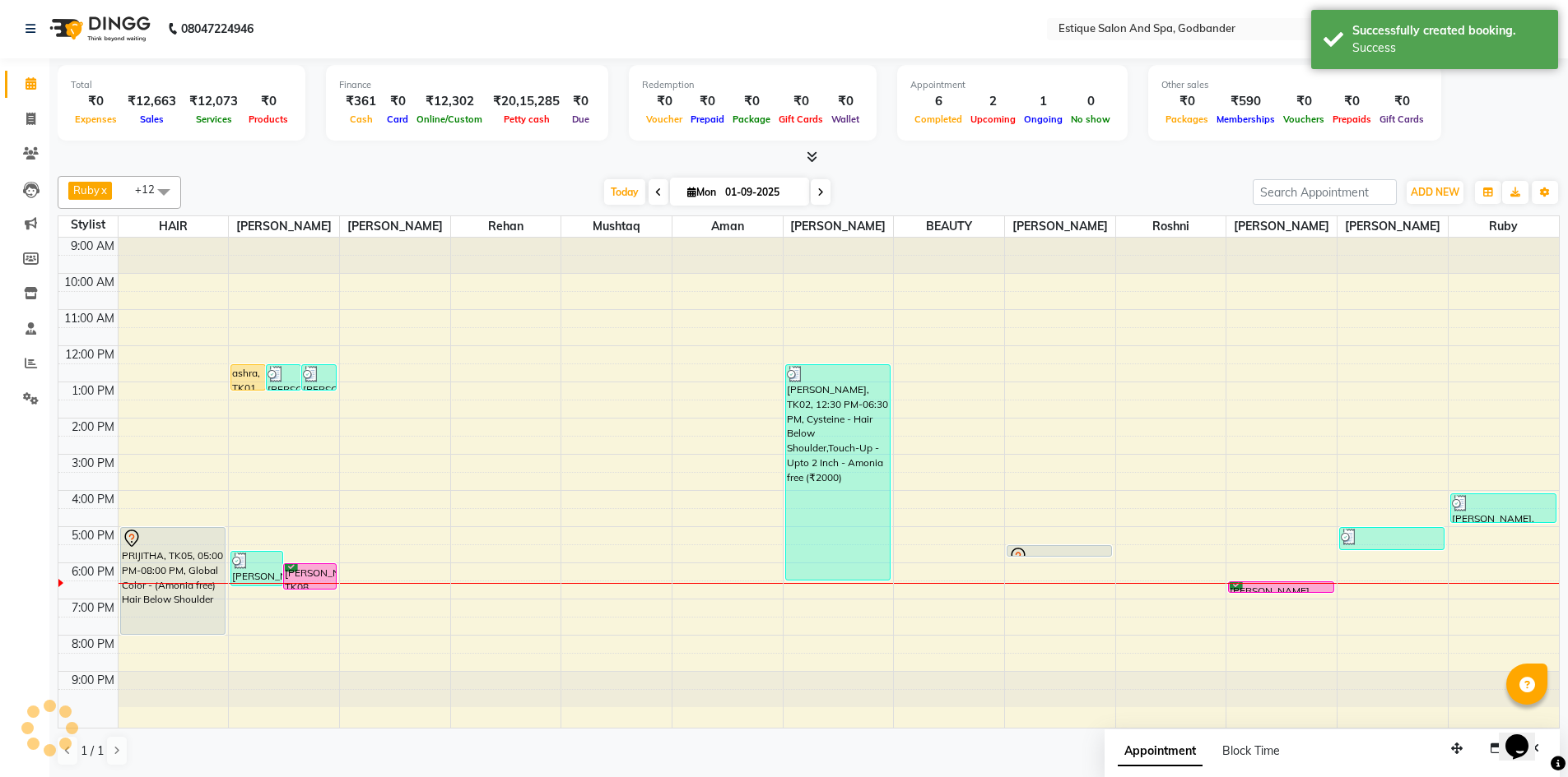
scroll to position [0, 0]
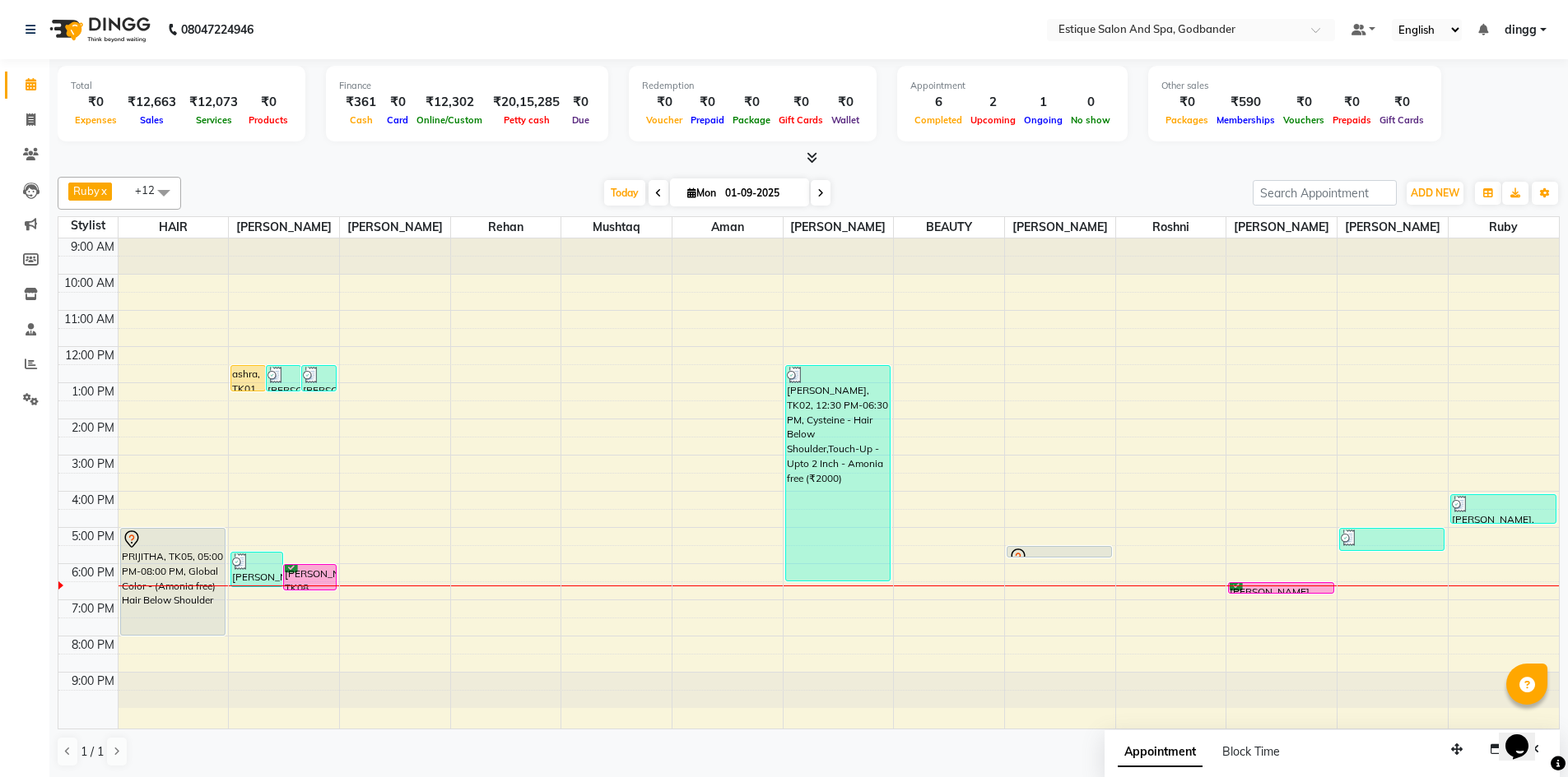
click at [253, 612] on div "9:00 AM 10:00 AM 11:00 AM 12:00 PM 1:00 PM 2:00 PM 3:00 PM 4:00 PM 5:00 PM 6:00…" at bounding box center [808, 484] width 1500 height 491
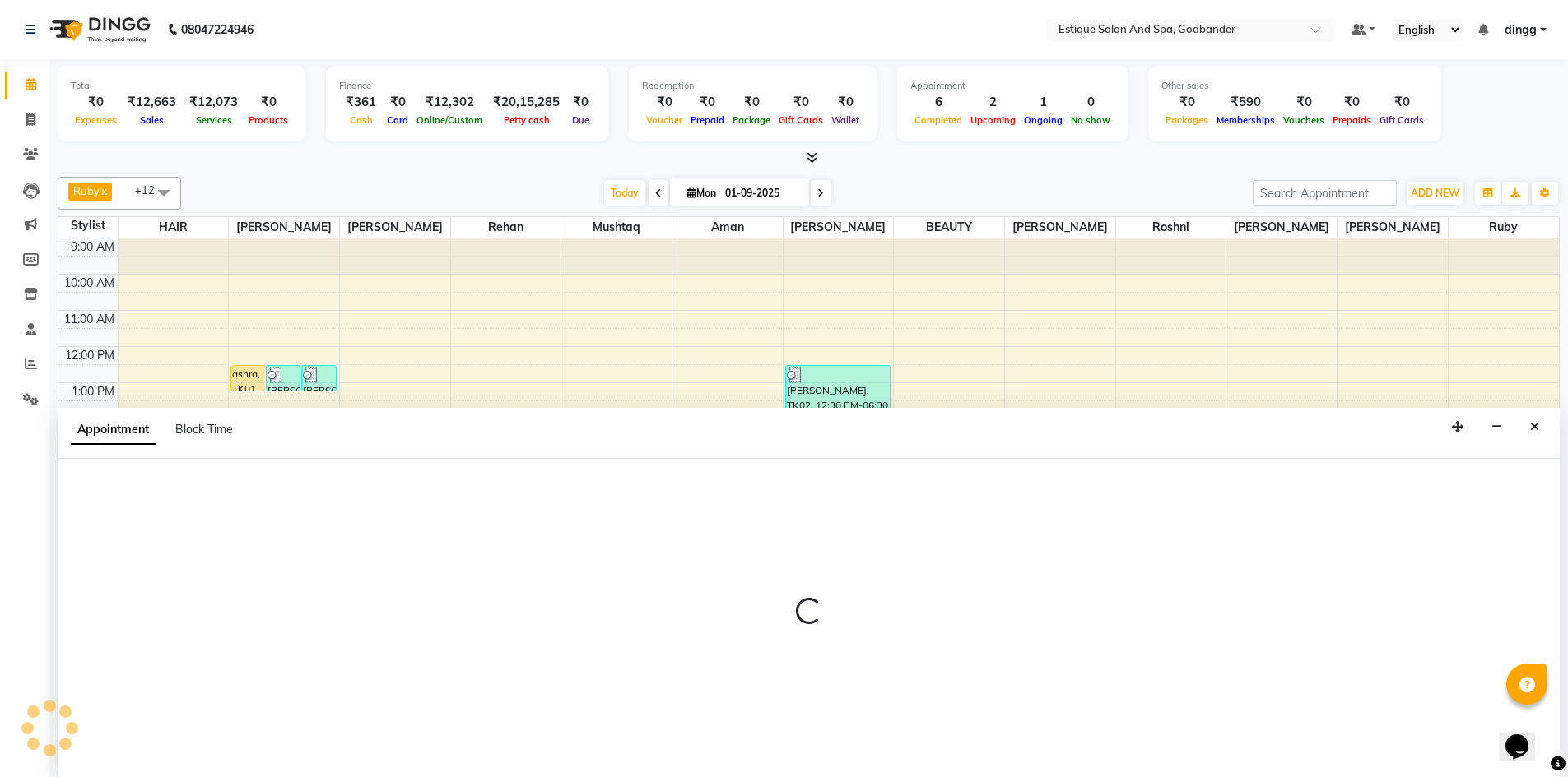
scroll to position [1, 0]
select select "62542"
select select "tentative"
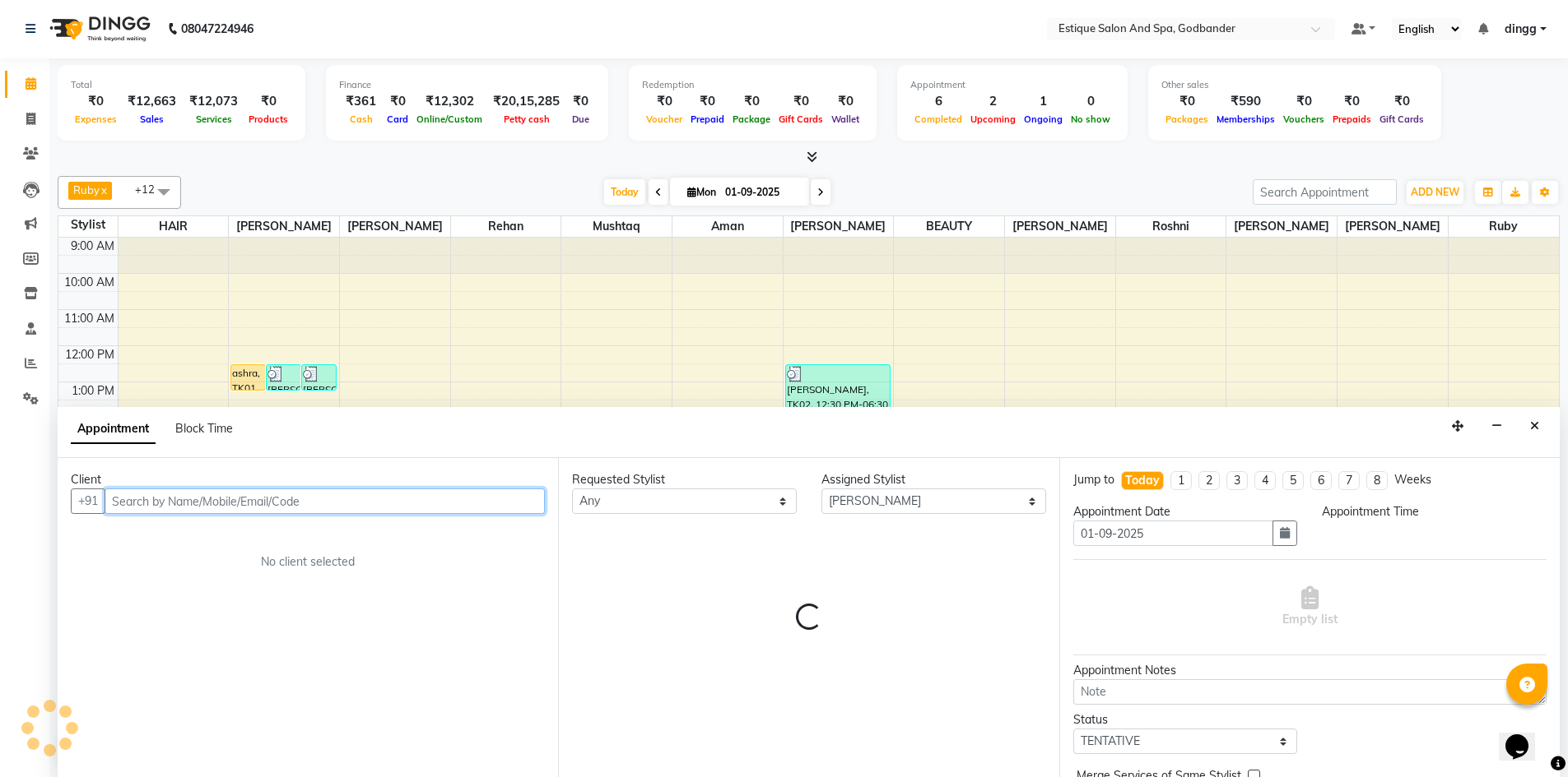
select select "1140"
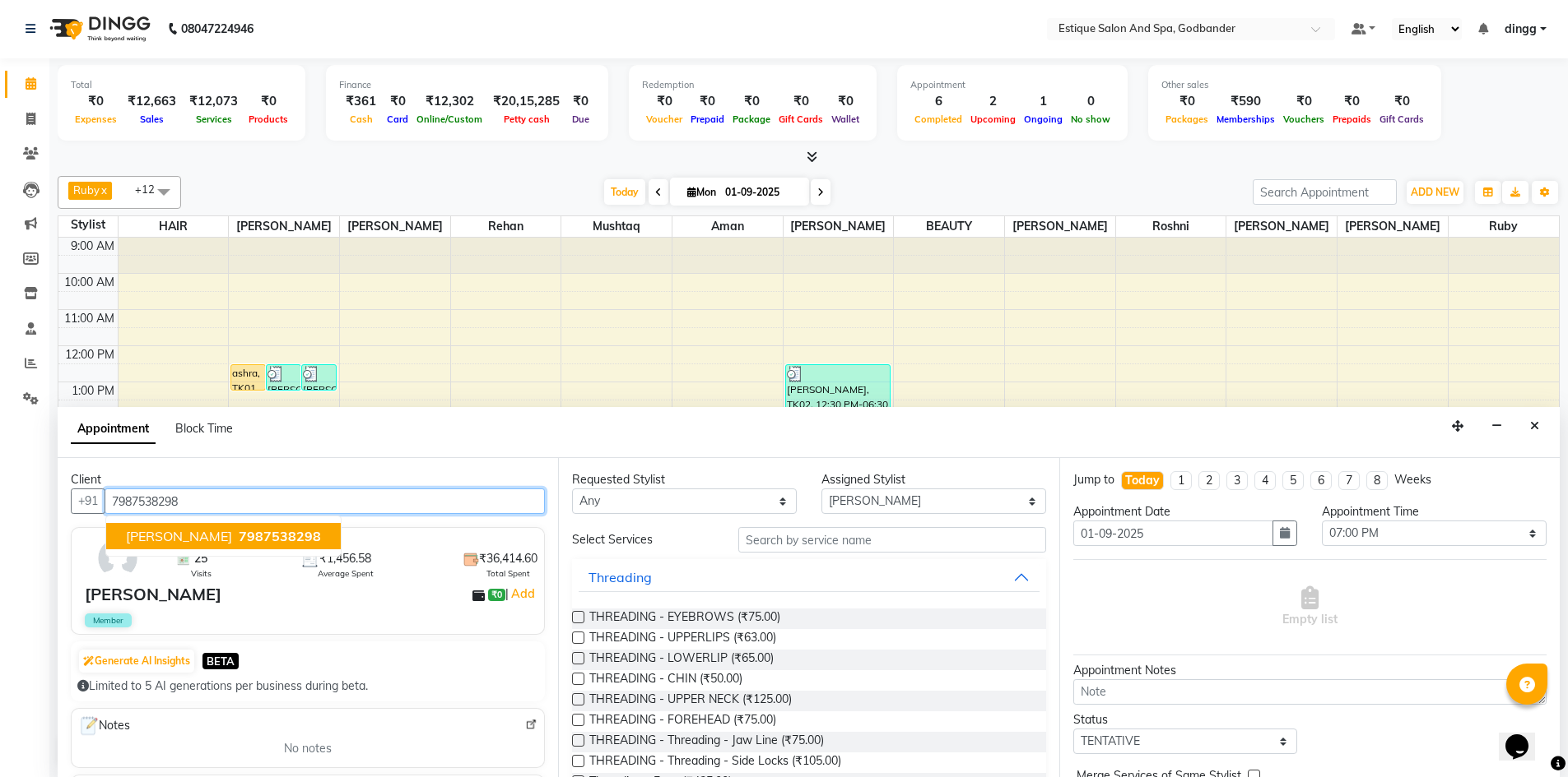
click at [200, 530] on span "[PERSON_NAME]" at bounding box center [179, 536] width 106 height 16
type input "7987538298"
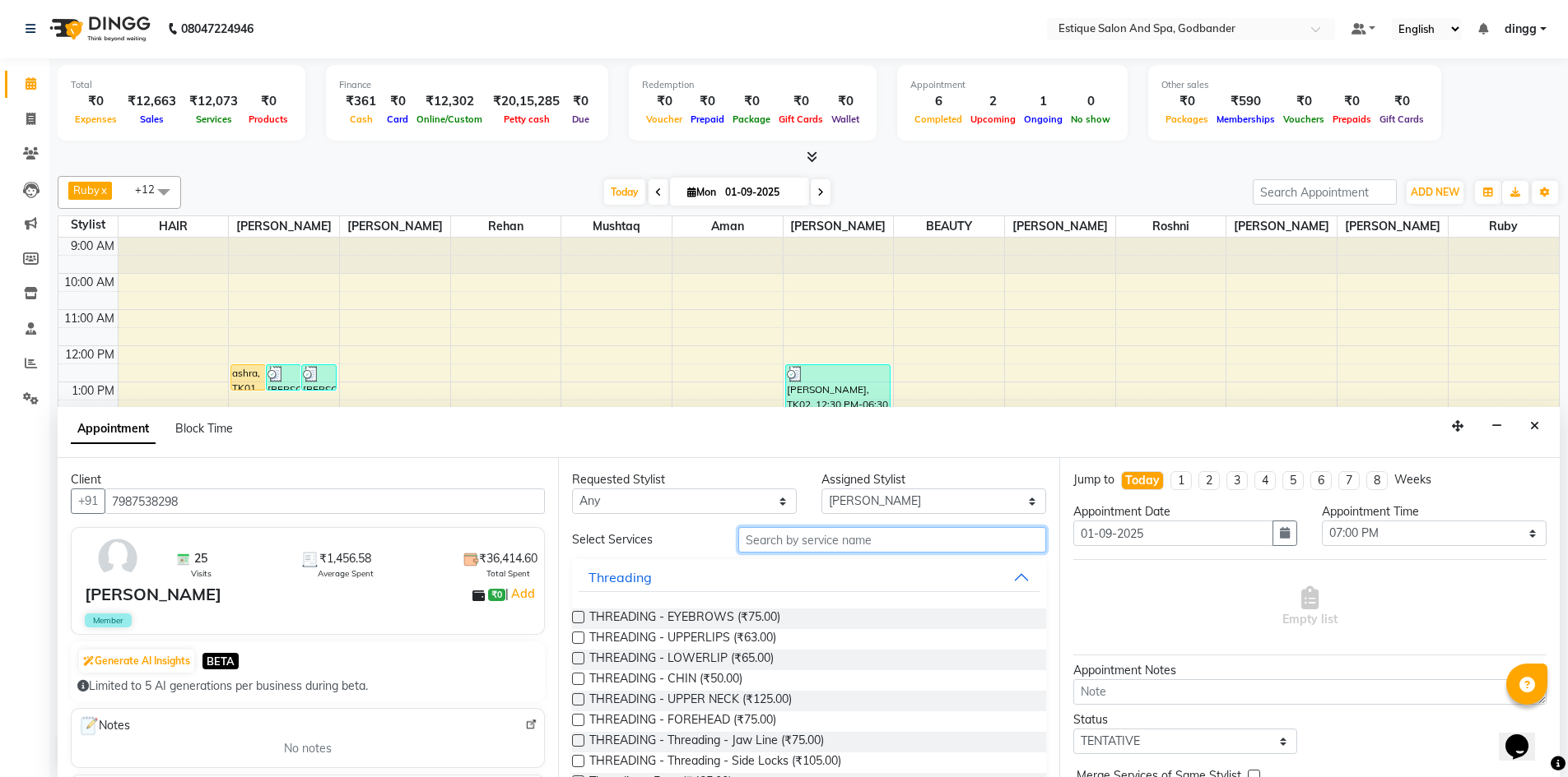
click at [976, 543] on input "text" at bounding box center [892, 539] width 308 height 25
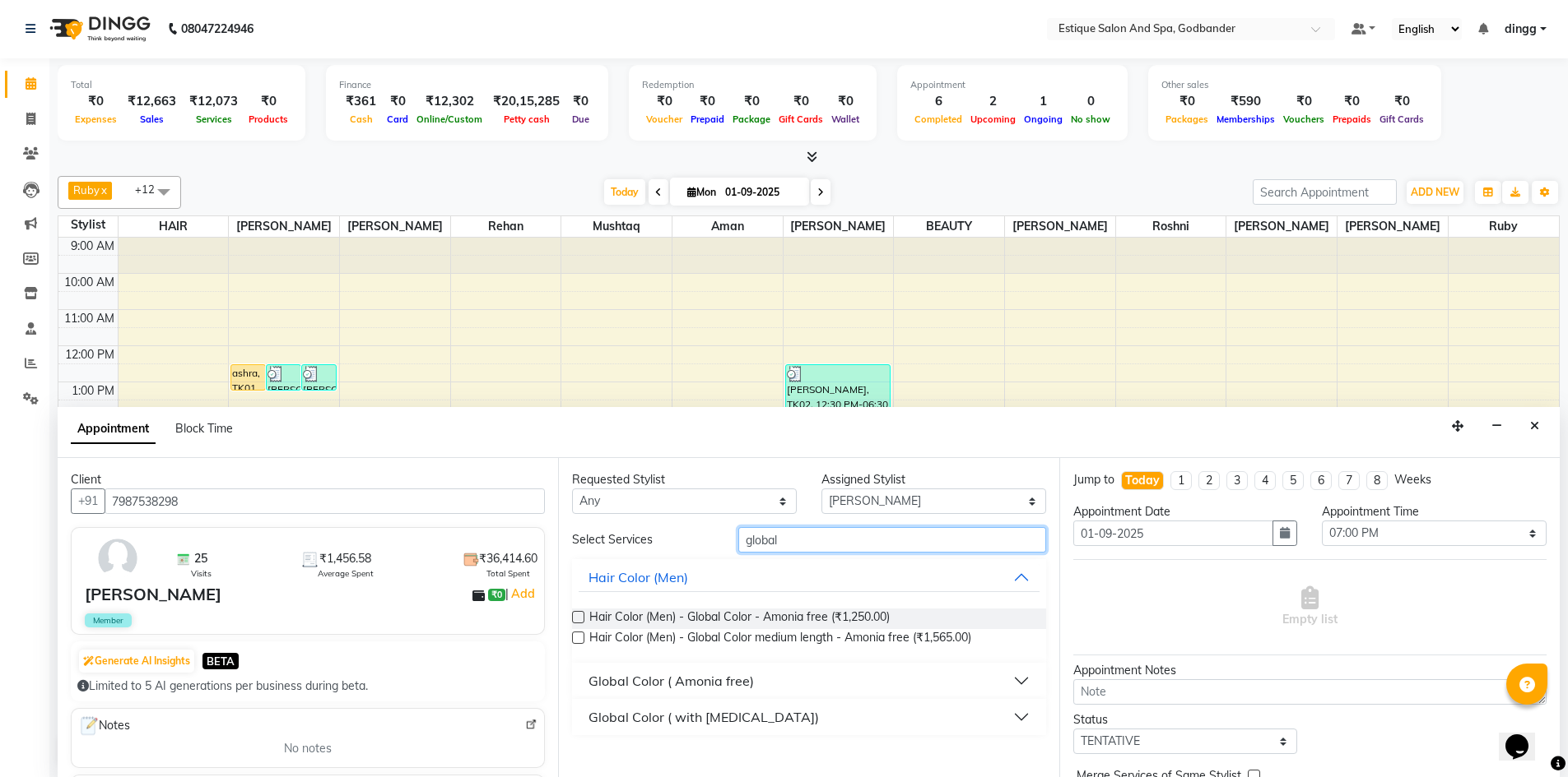
type input "global"
click at [577, 622] on label at bounding box center [578, 617] width 12 height 12
click at [577, 622] on input "checkbox" at bounding box center [577, 619] width 10 height 10
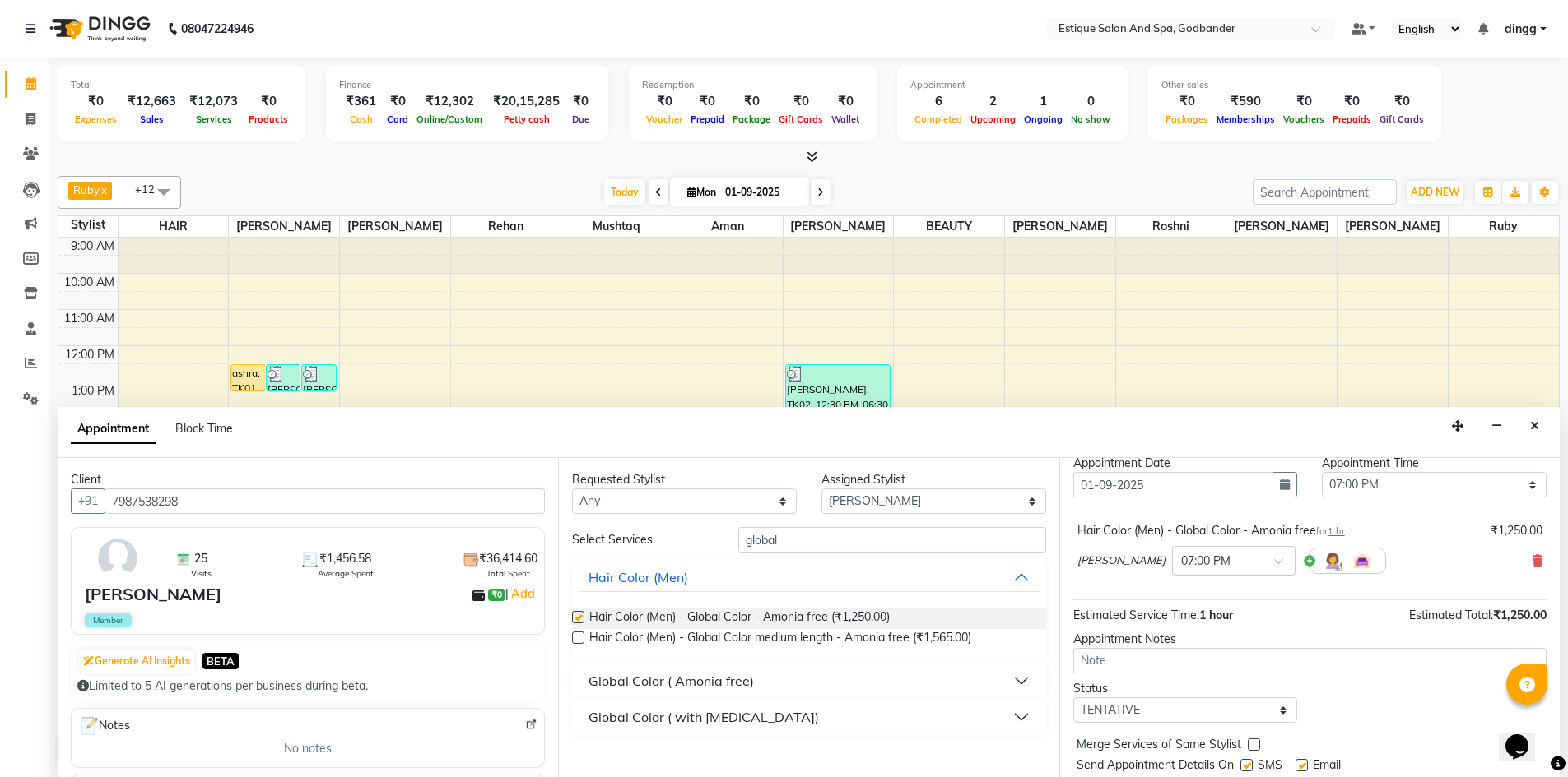
checkbox input "false"
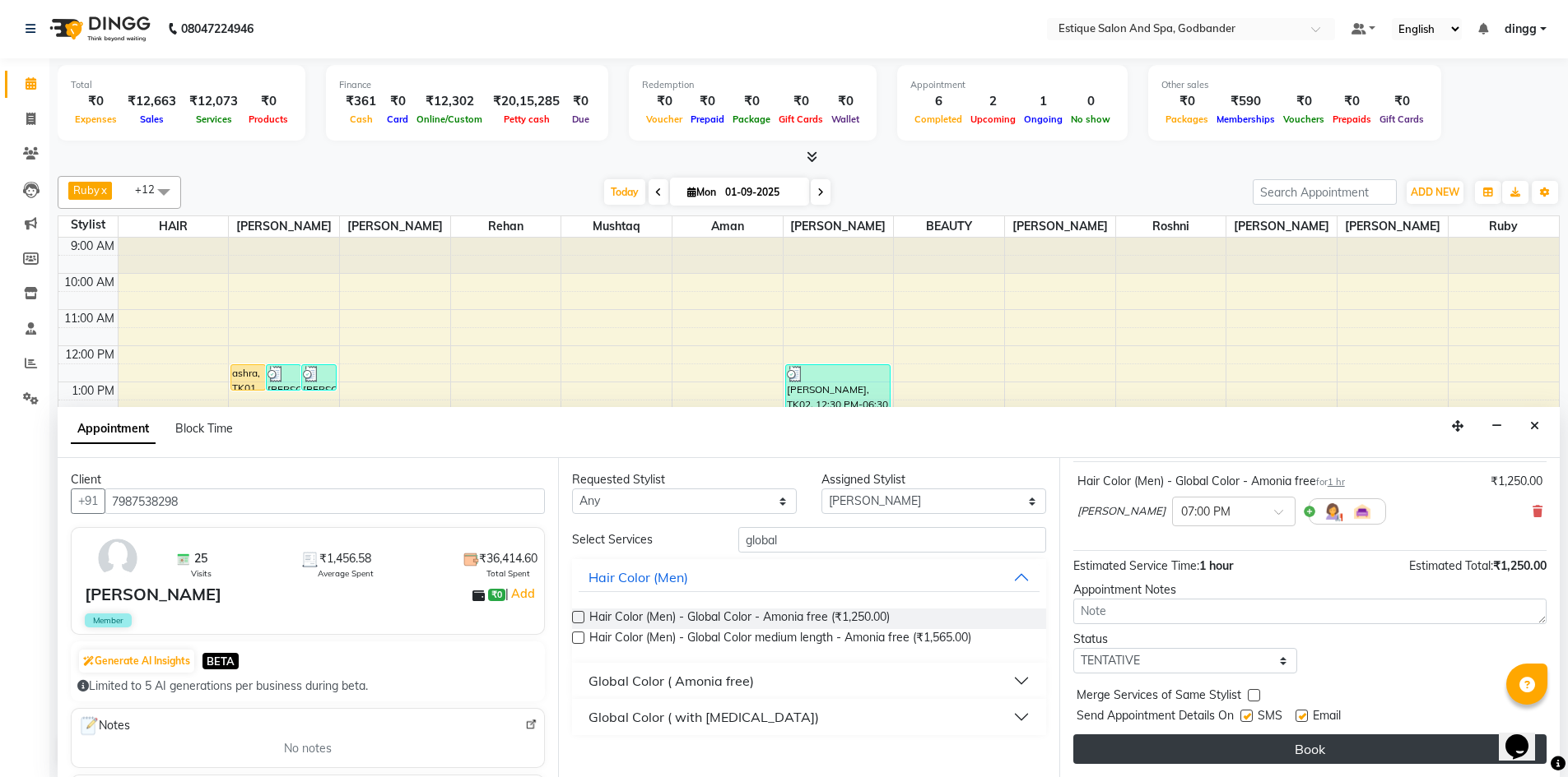
click at [1300, 748] on button "Book" at bounding box center [1309, 749] width 473 height 30
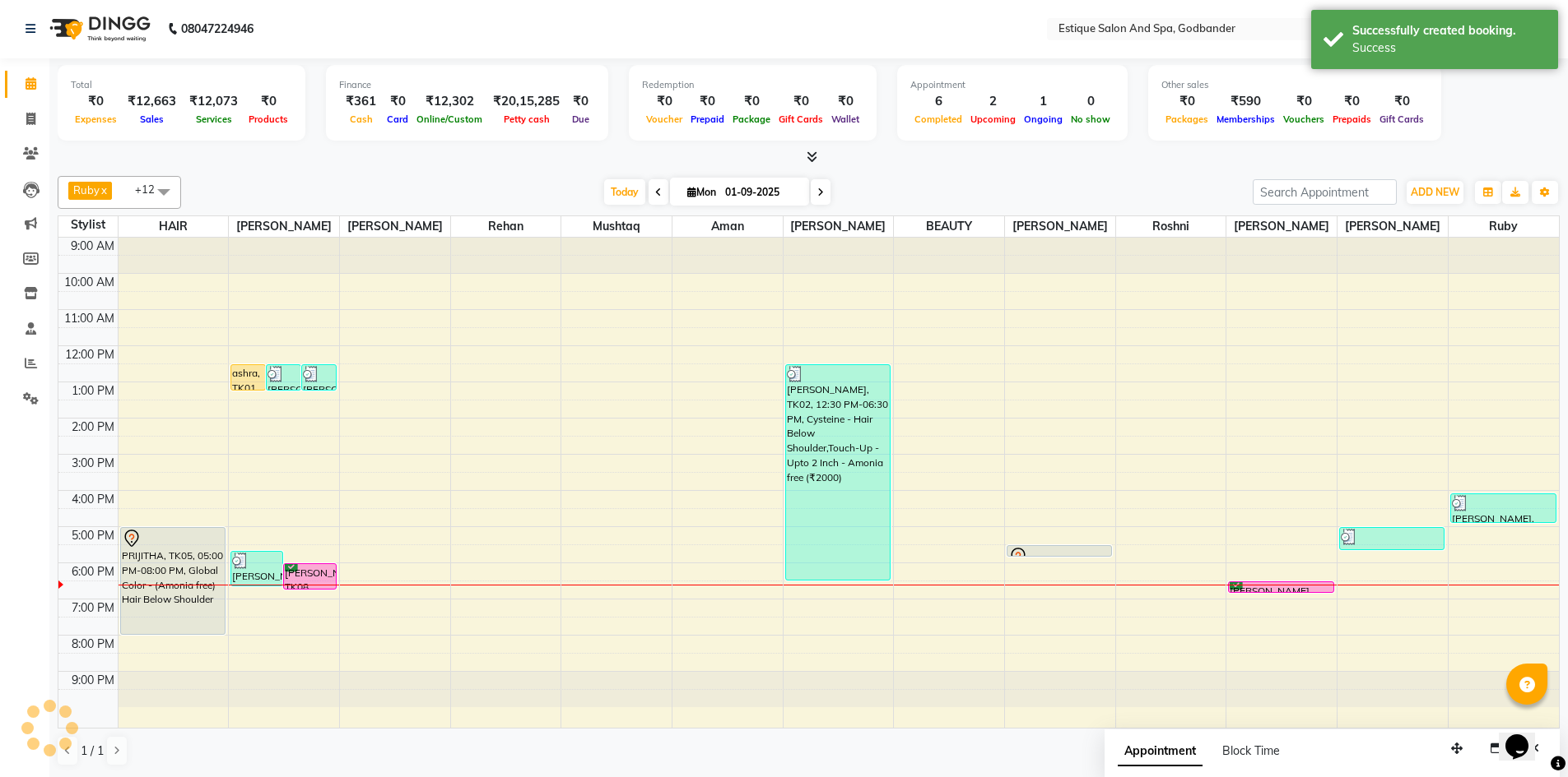
scroll to position [0, 0]
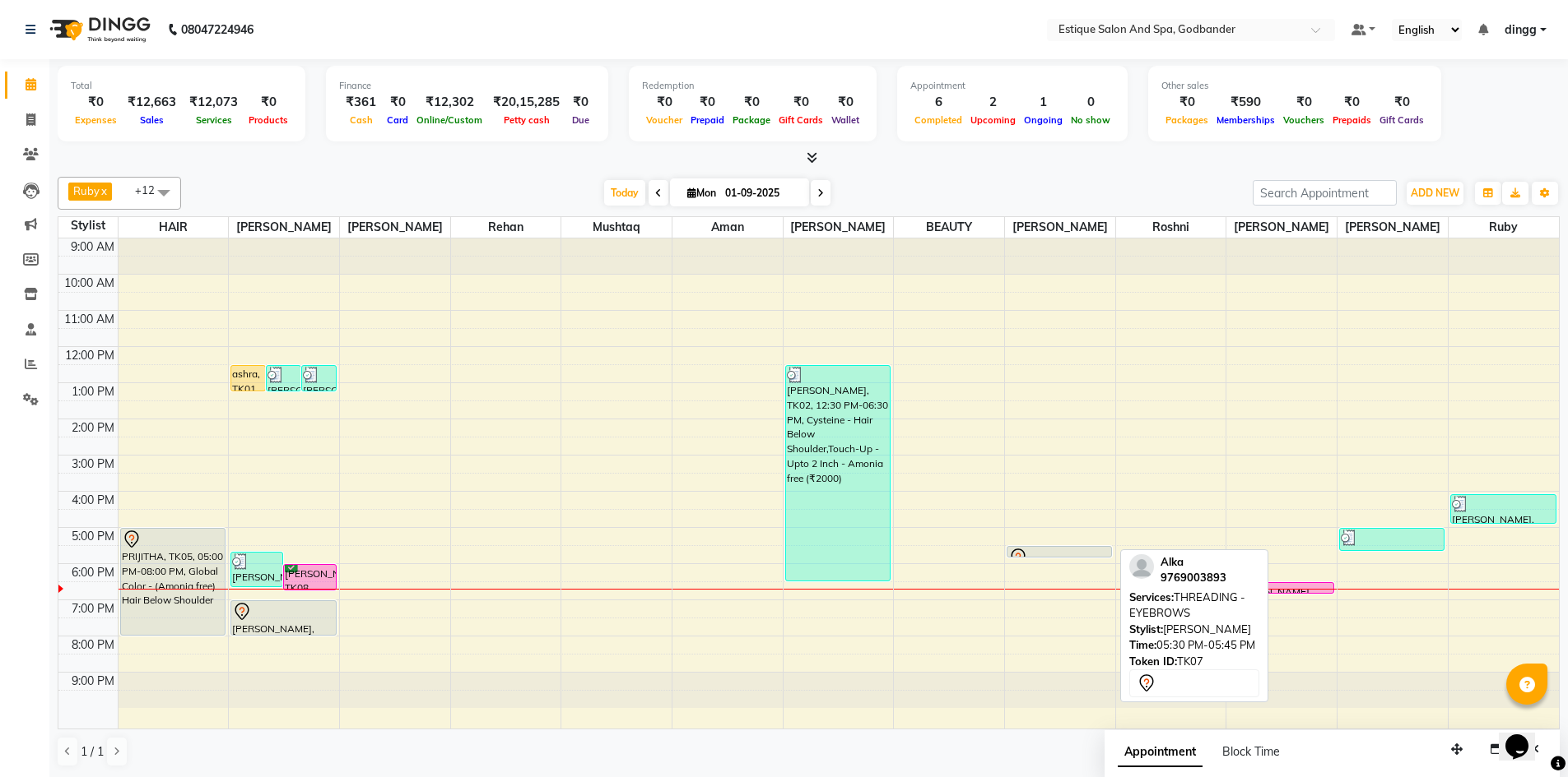
click at [1055, 558] on div at bounding box center [1058, 557] width 103 height 7
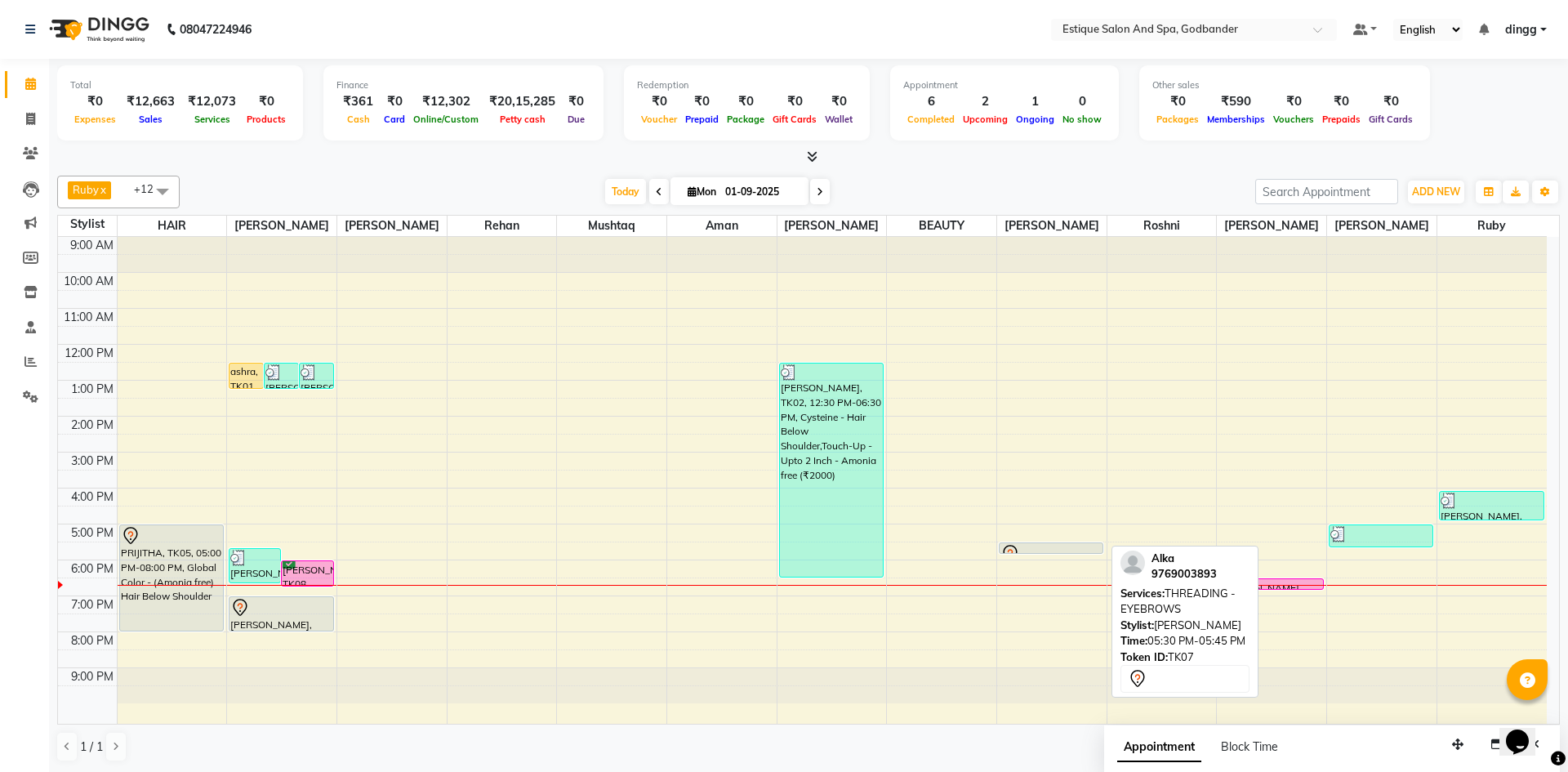
select select "7"
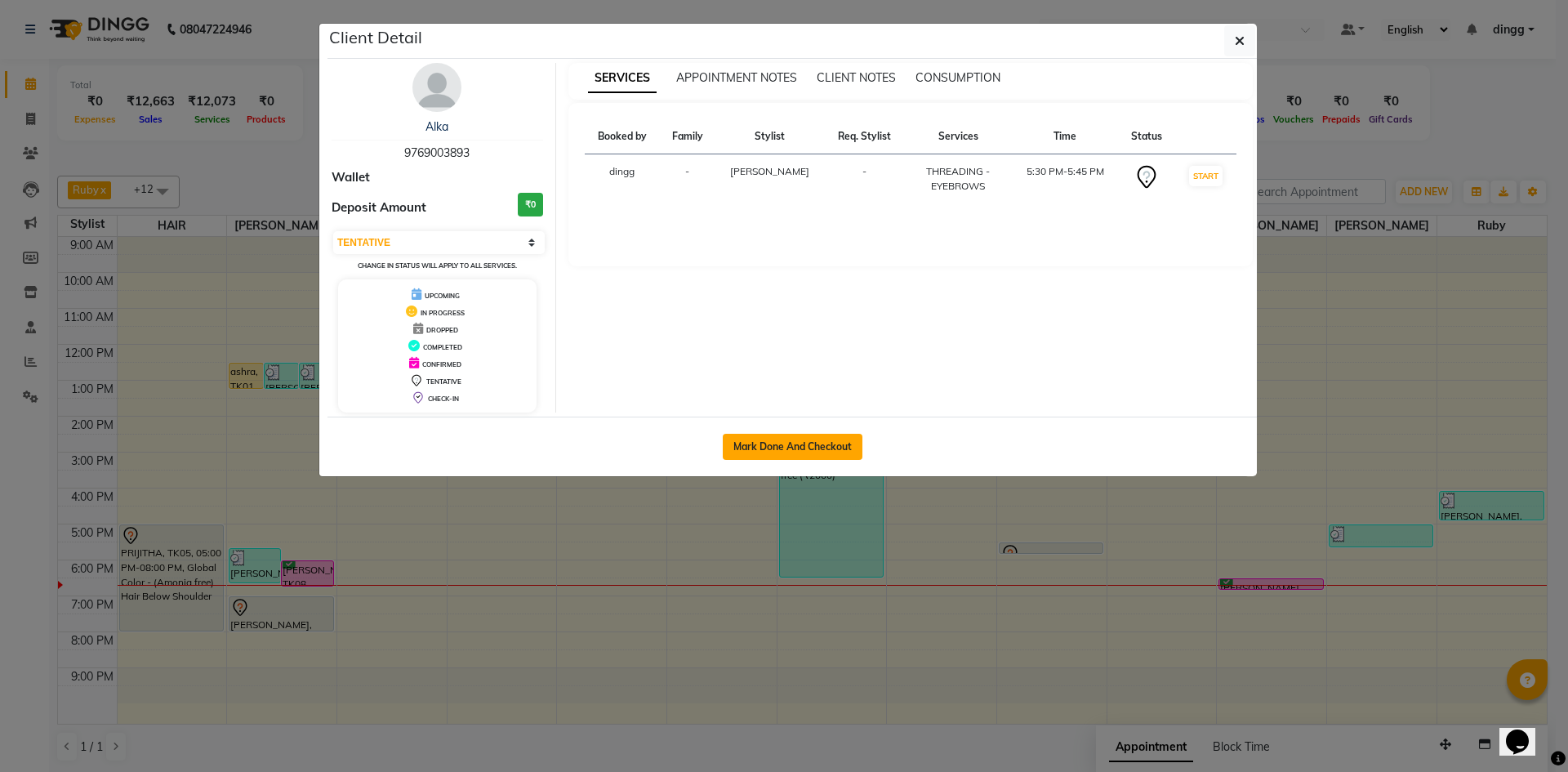
click at [796, 442] on button "Mark Done And Checkout" at bounding box center [792, 447] width 140 height 26
select select "6103"
select select "service"
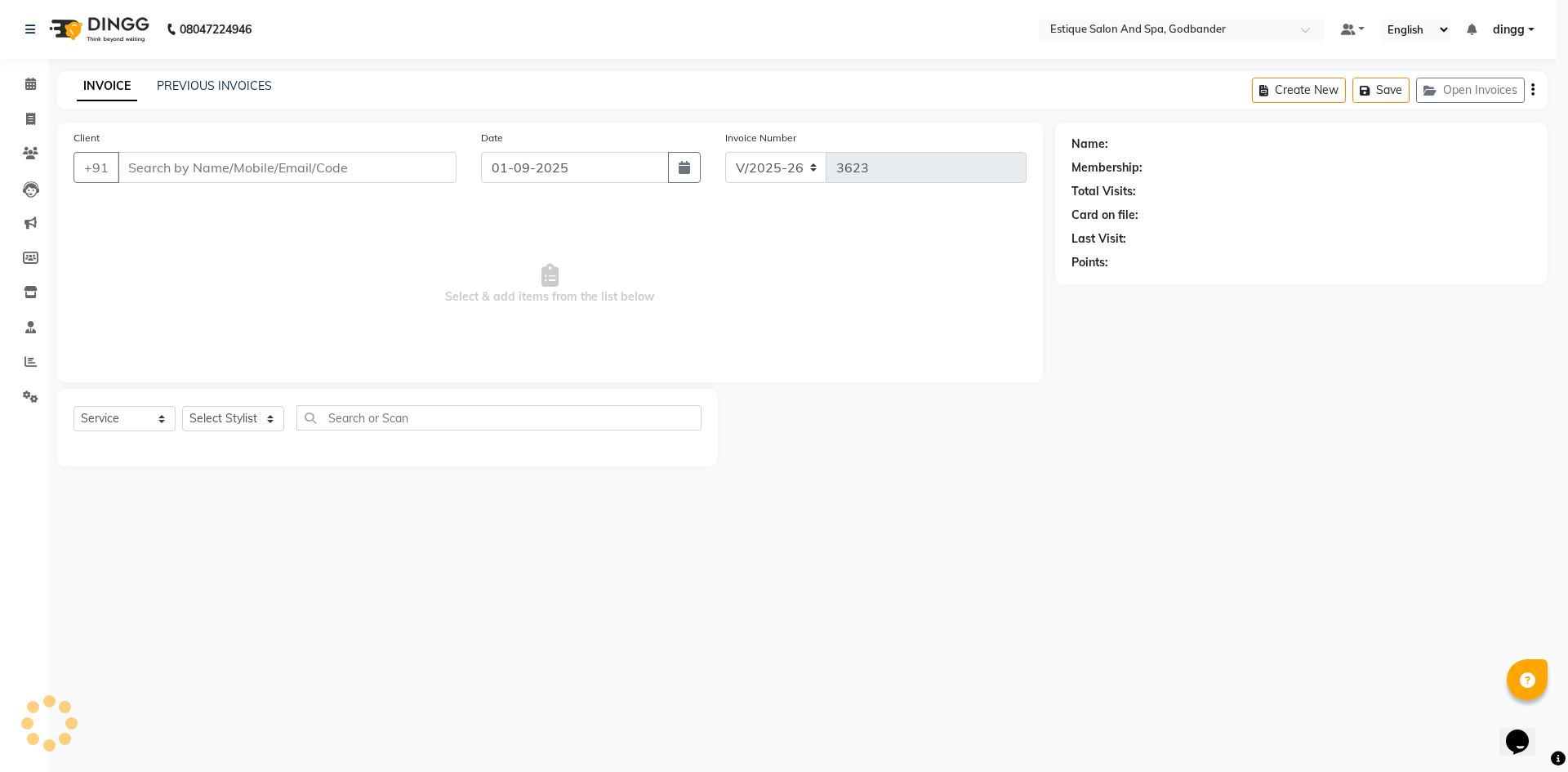
select select "3"
type input "9769003893"
select select "44568"
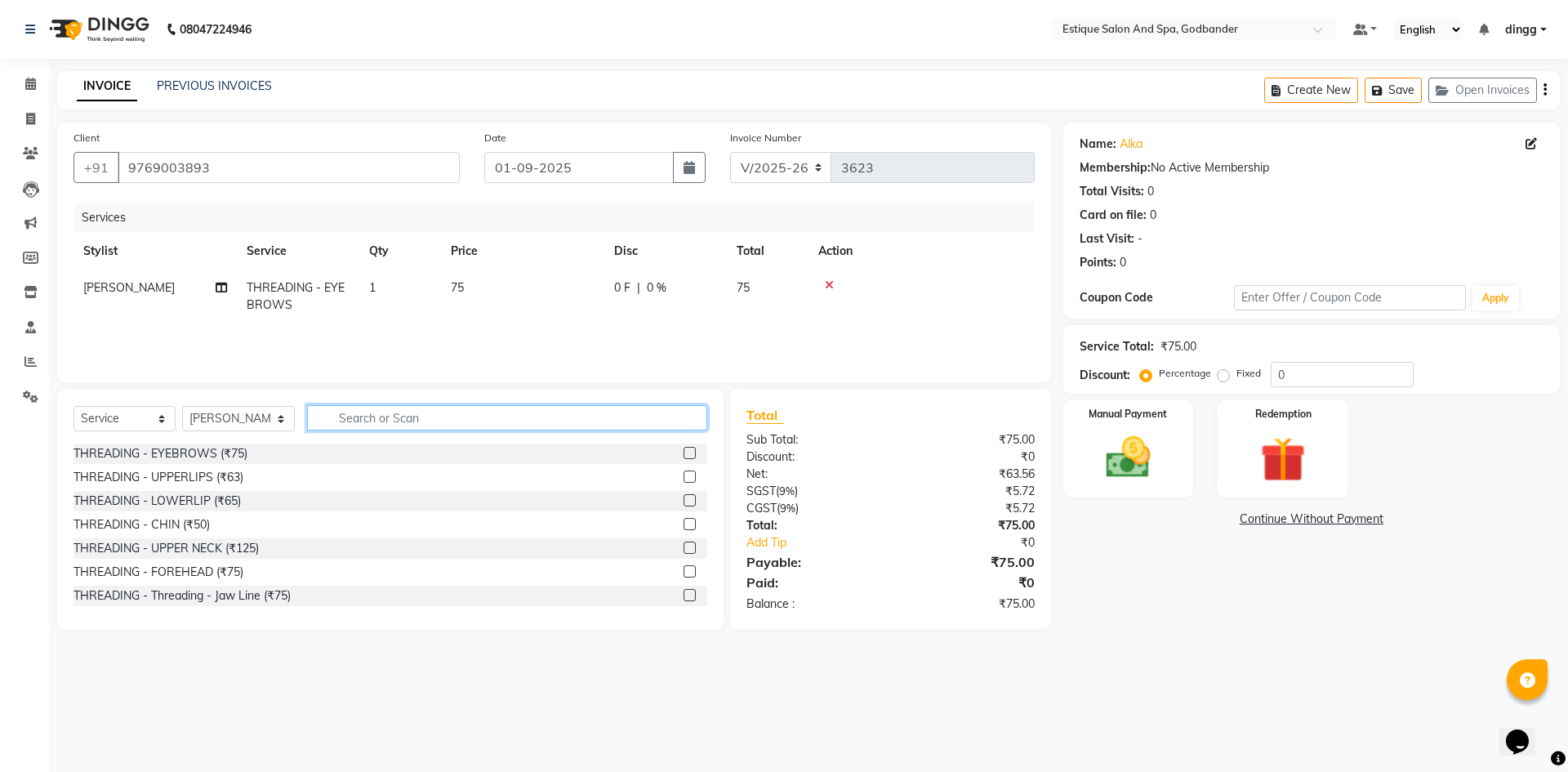
click at [348, 419] on input "text" at bounding box center [507, 417] width 400 height 25
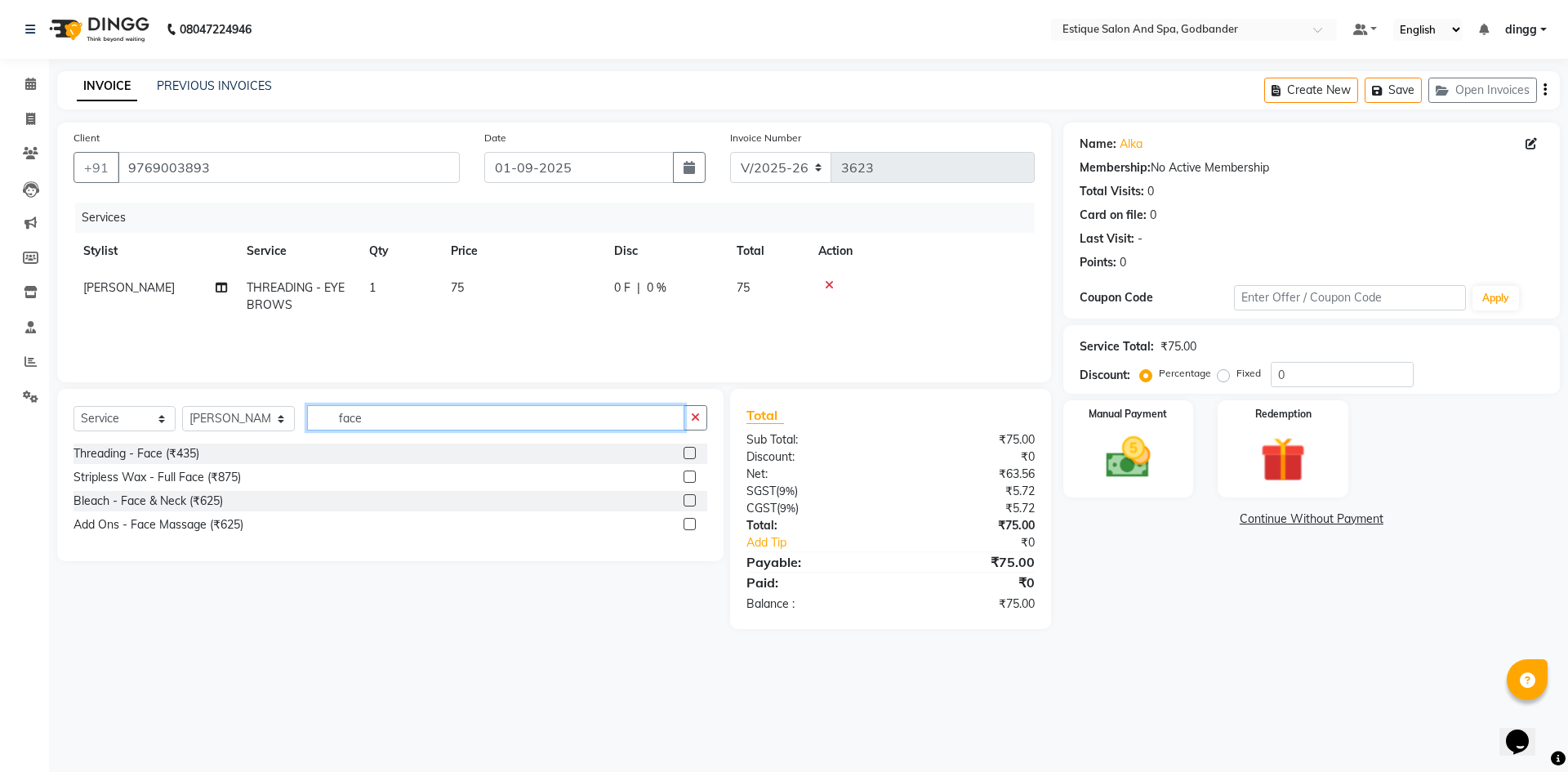
type input "face"
click at [690, 524] on label at bounding box center [690, 524] width 12 height 12
click at [690, 524] on input "checkbox" at bounding box center [689, 524] width 10 height 10
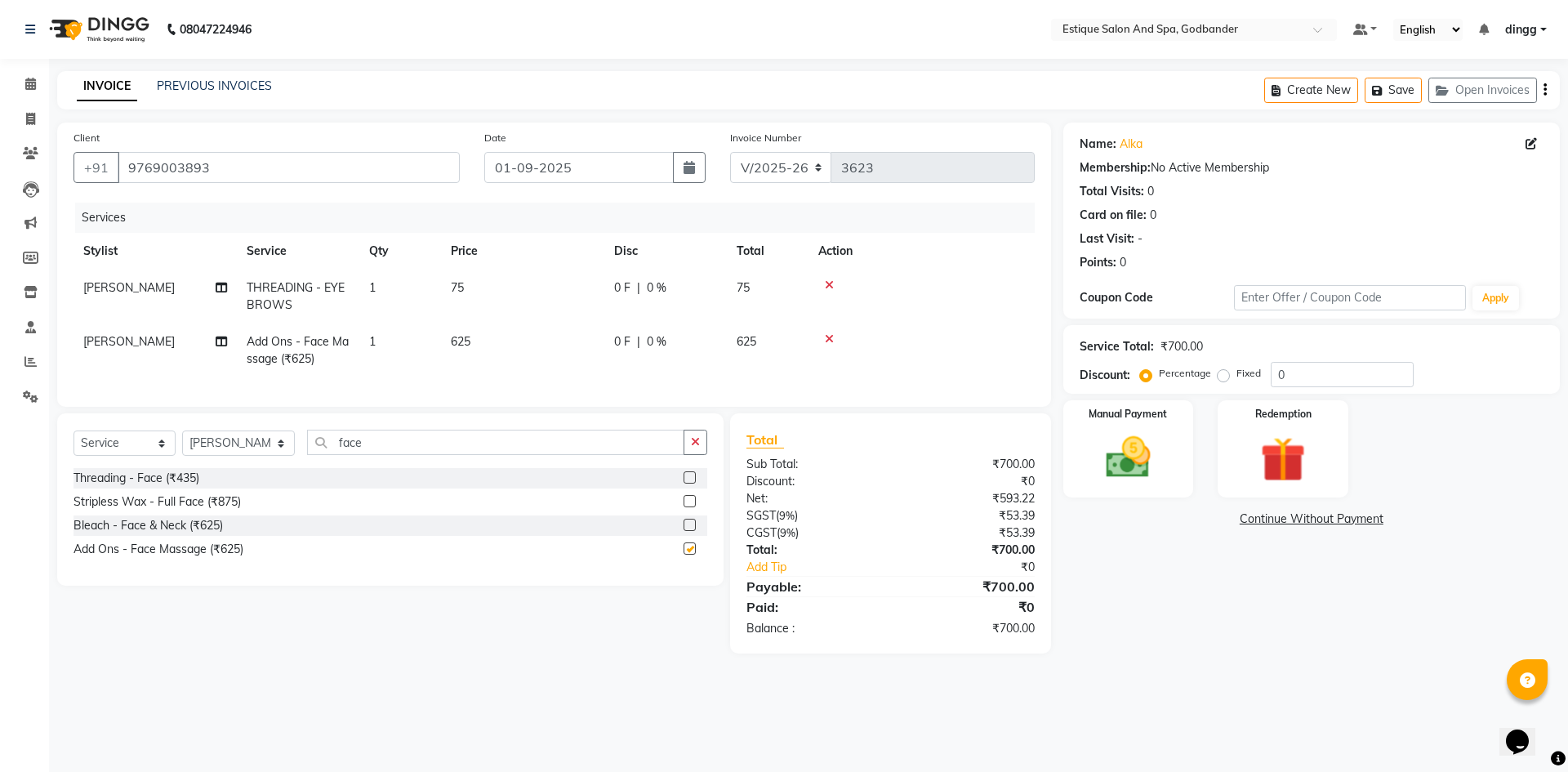
checkbox input "false"
click at [372, 447] on input "face" at bounding box center [496, 442] width 378 height 25
type input "f"
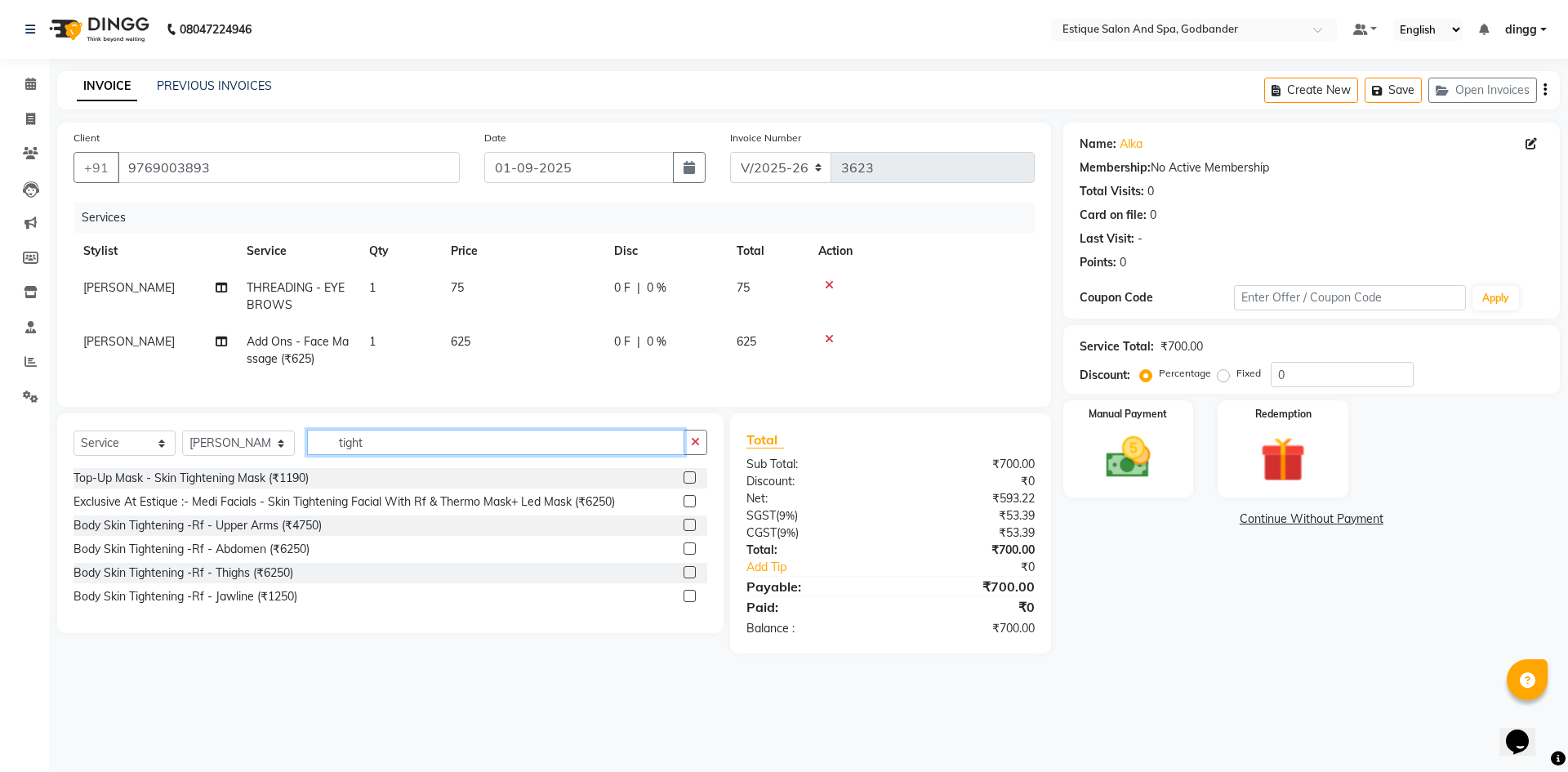
type input "tight"
click at [687, 484] on label at bounding box center [690, 478] width 12 height 12
click at [687, 484] on input "checkbox" at bounding box center [689, 478] width 10 height 10
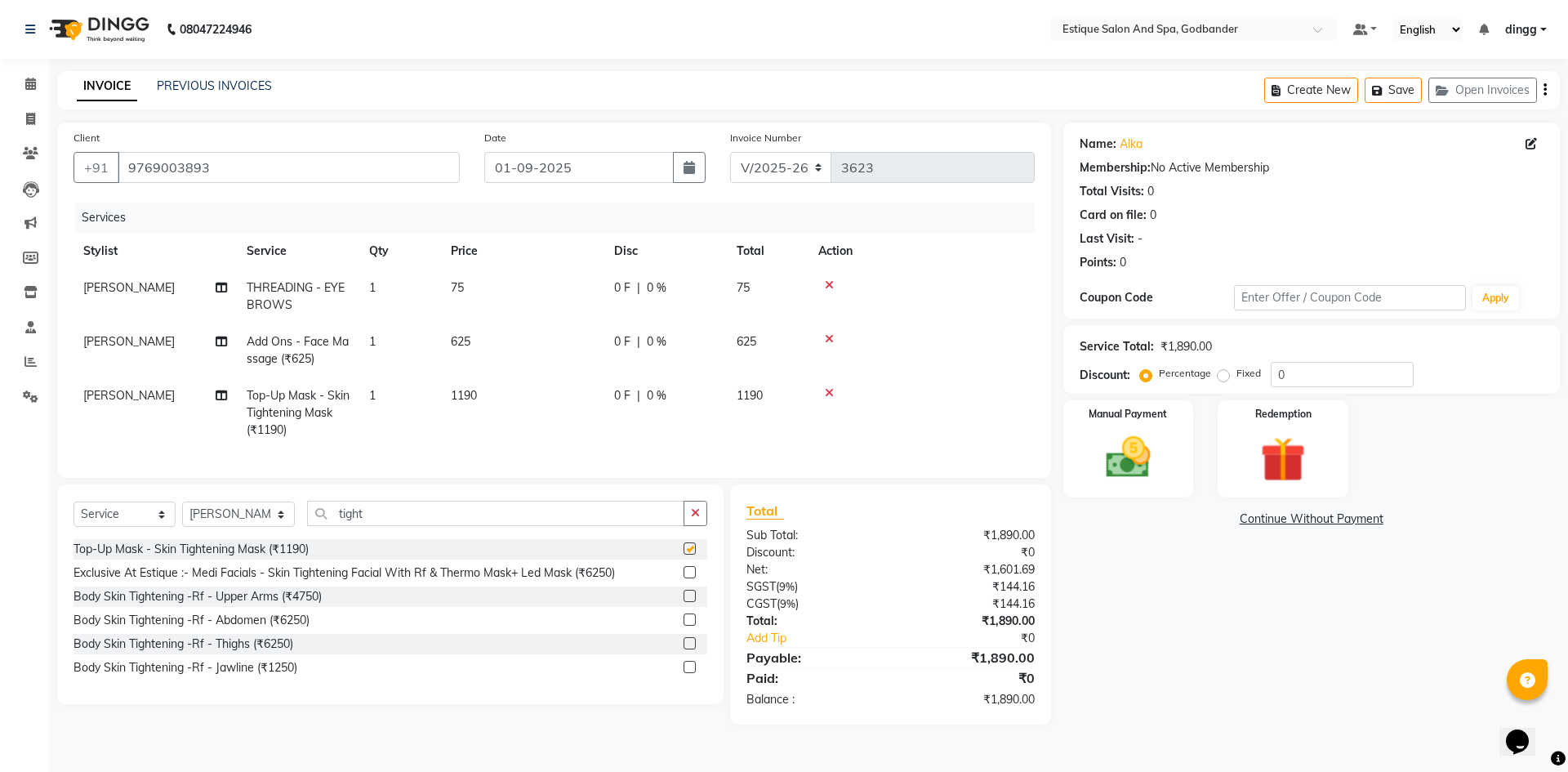
checkbox input "false"
click at [1402, 90] on button "Save" at bounding box center [1393, 90] width 57 height 25
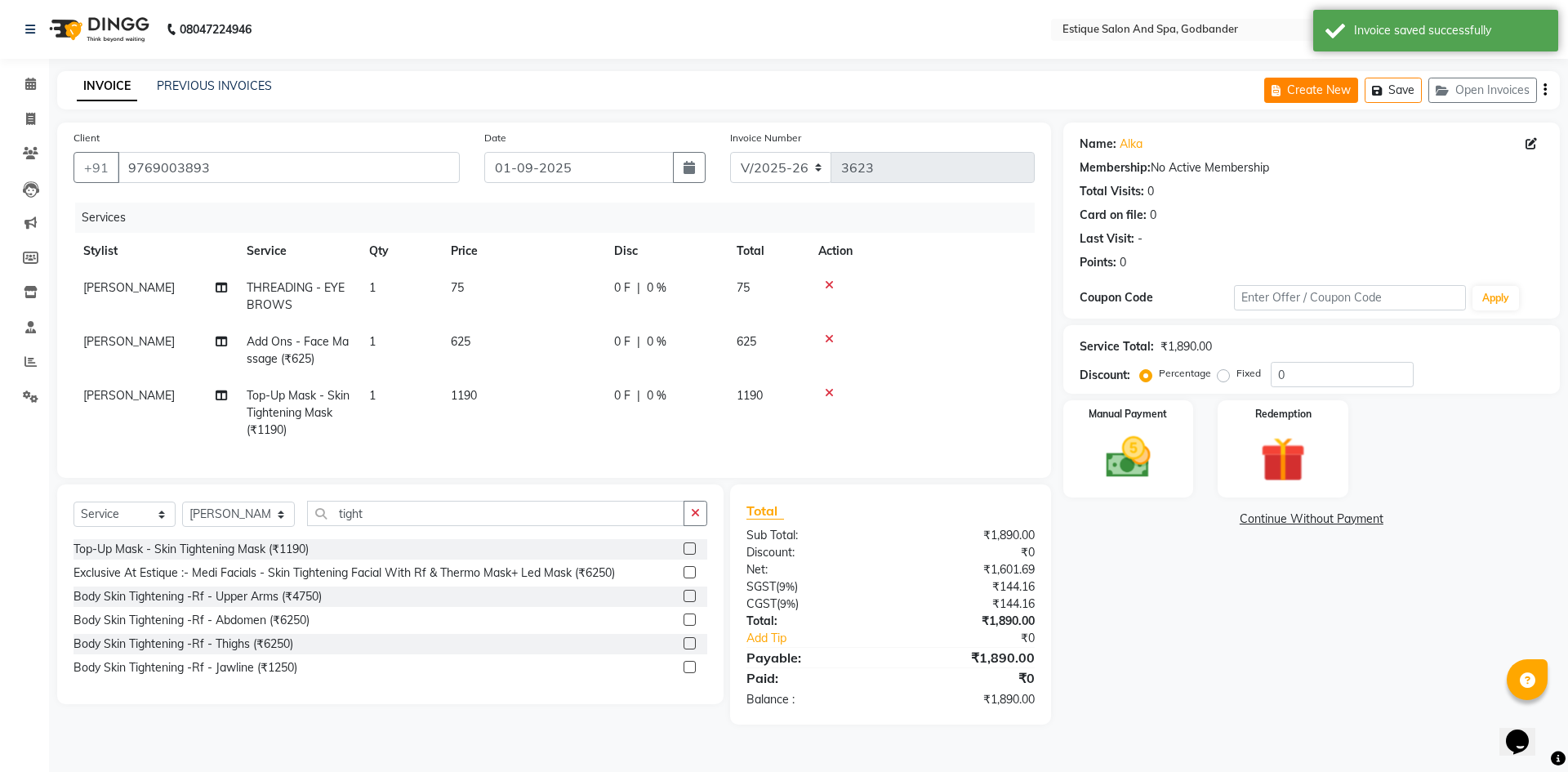
click at [1306, 95] on button "Create New" at bounding box center [1310, 90] width 94 height 25
select select "service"
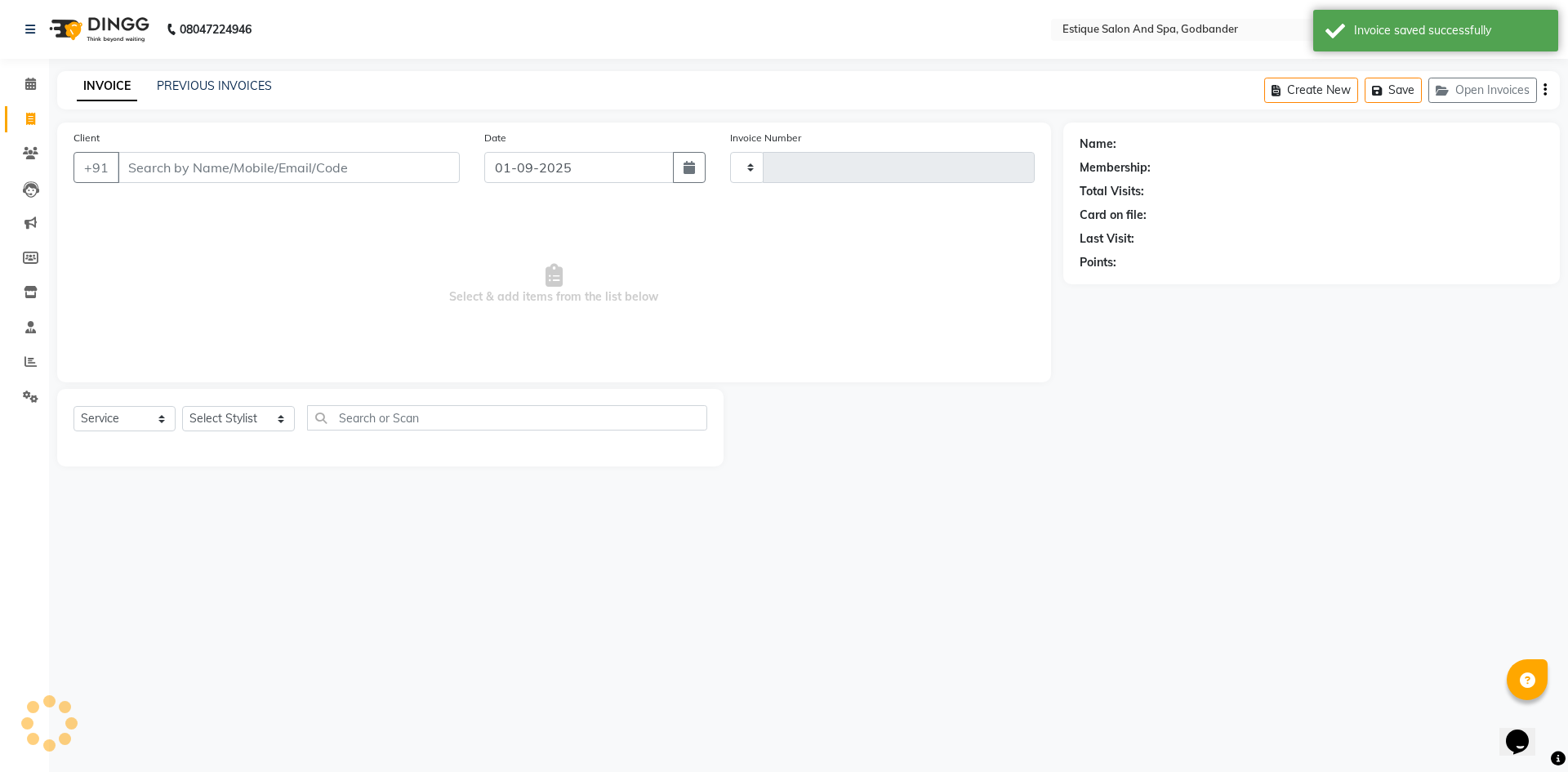
type input "3623"
select select "6103"
click at [228, 417] on select "Select Stylist Aarti Nails [PERSON_NAME] [PERSON_NAME] Any one Asmi BEAUTY ding…" at bounding box center [238, 418] width 113 height 25
select select "79805"
click at [182, 406] on select "Select Stylist Aarti Nails [PERSON_NAME] [PERSON_NAME] Any one Asmi BEAUTY ding…" at bounding box center [238, 418] width 113 height 25
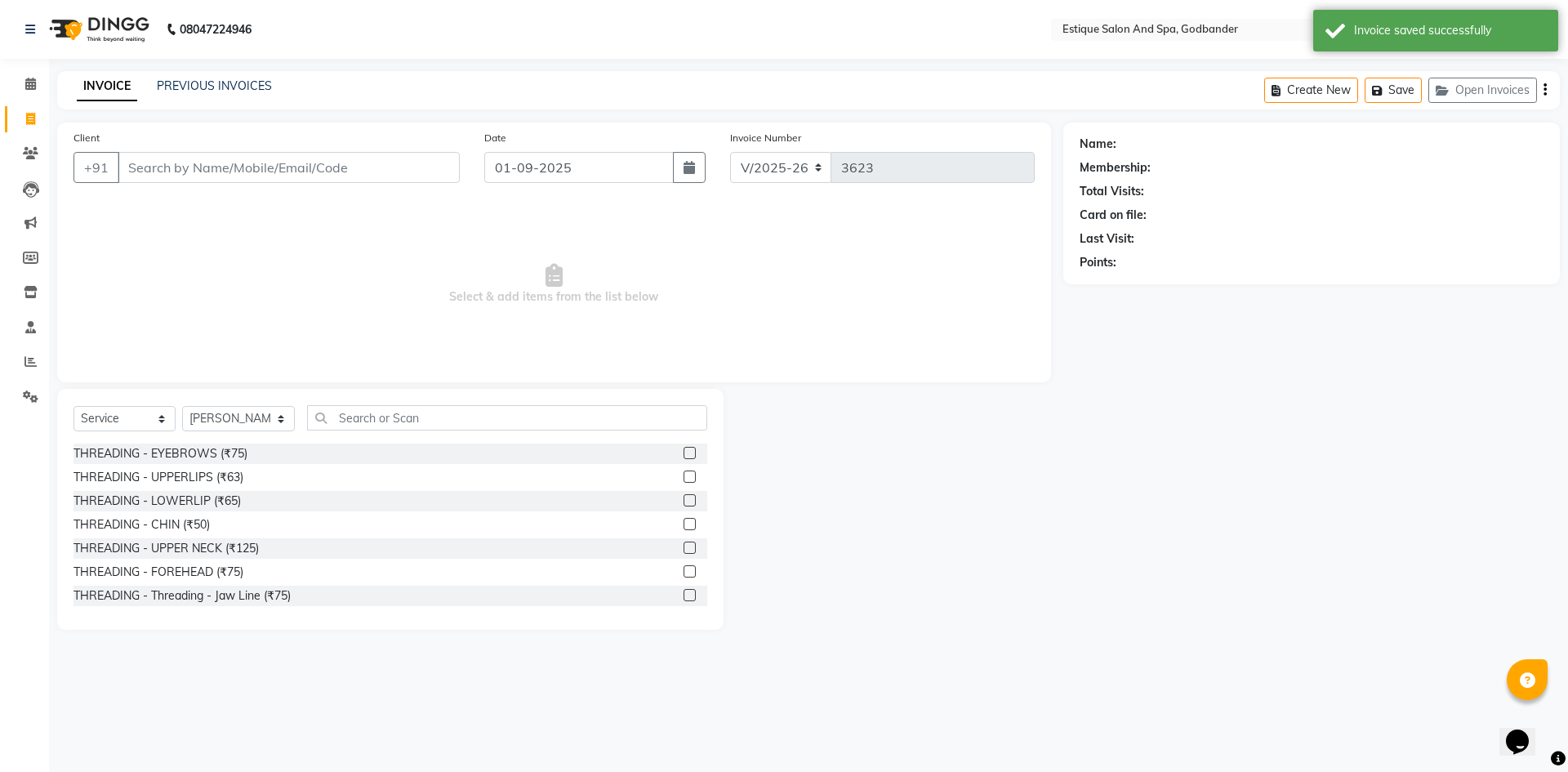
click at [684, 452] on label at bounding box center [690, 453] width 12 height 12
click at [684, 452] on input "checkbox" at bounding box center [689, 454] width 10 height 10
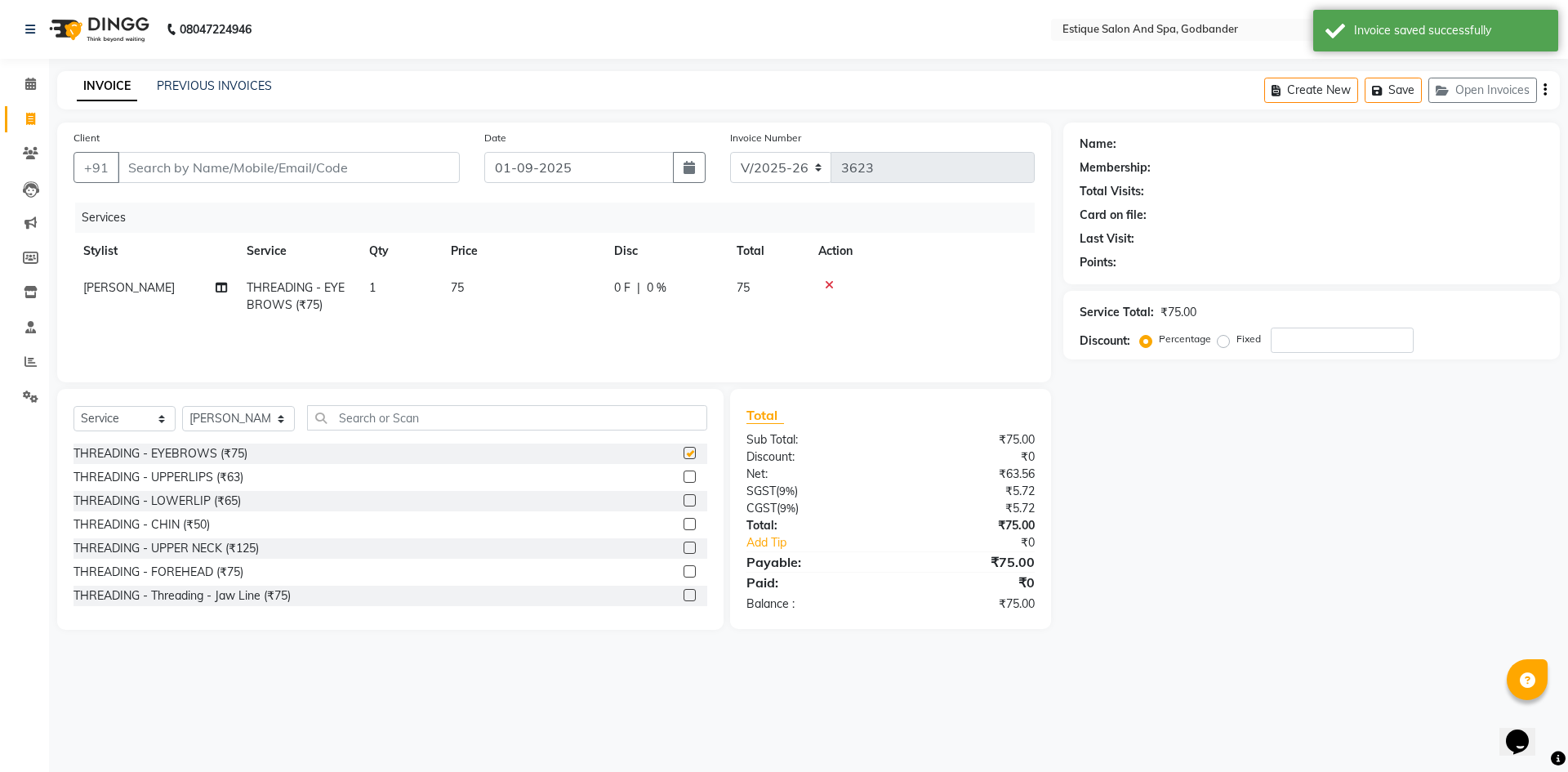
checkbox input "false"
click at [684, 475] on label at bounding box center [690, 477] width 12 height 12
click at [684, 475] on input "checkbox" at bounding box center [689, 478] width 10 height 10
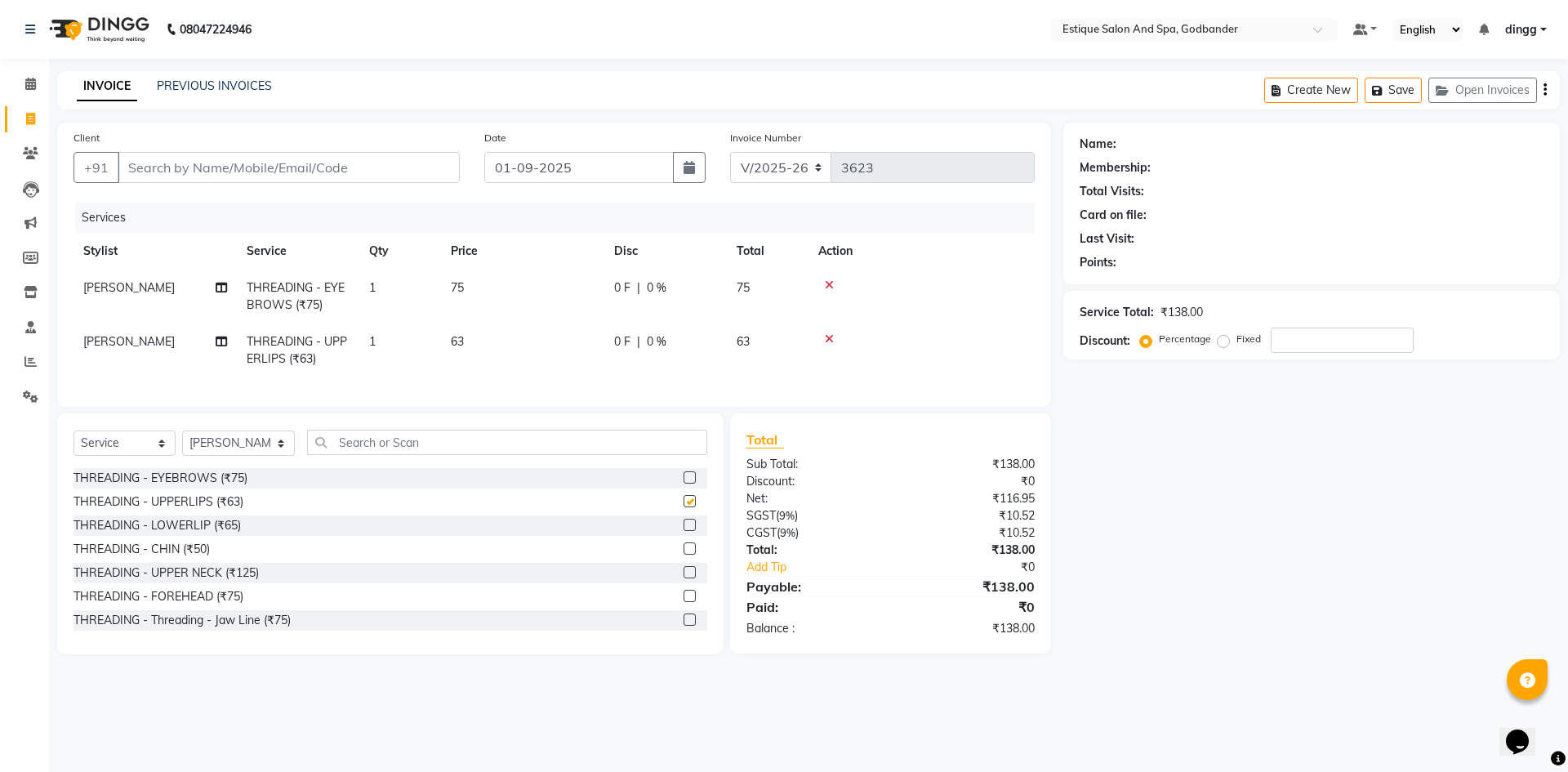
checkbox input "false"
click at [140, 160] on input "Client" at bounding box center [288, 167] width 342 height 31
type input "8"
type input "0"
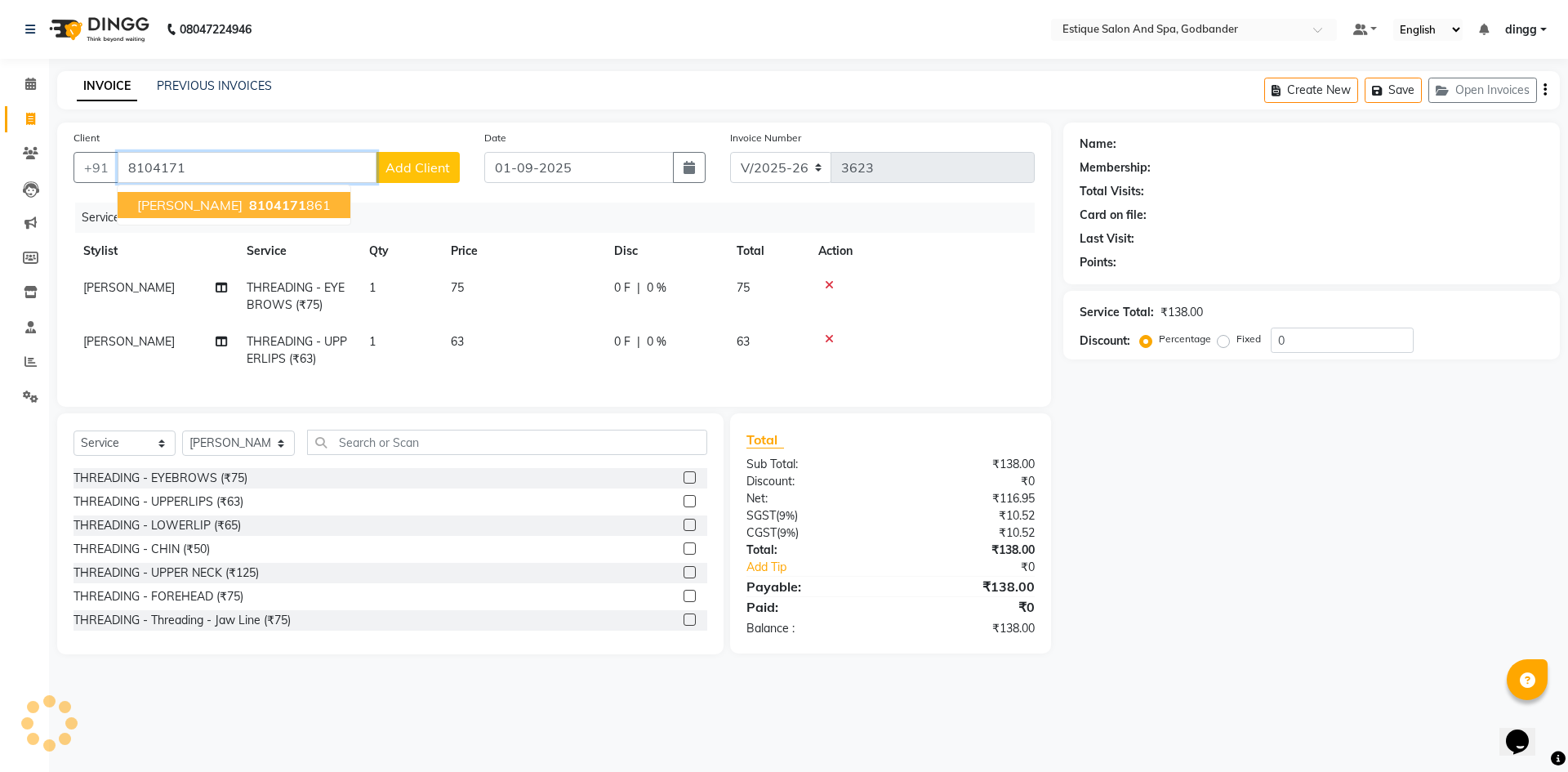
click at [318, 205] on button "[PERSON_NAME] 8104171 861" at bounding box center [234, 205] width 233 height 26
type input "8104171861"
select select "1: Object"
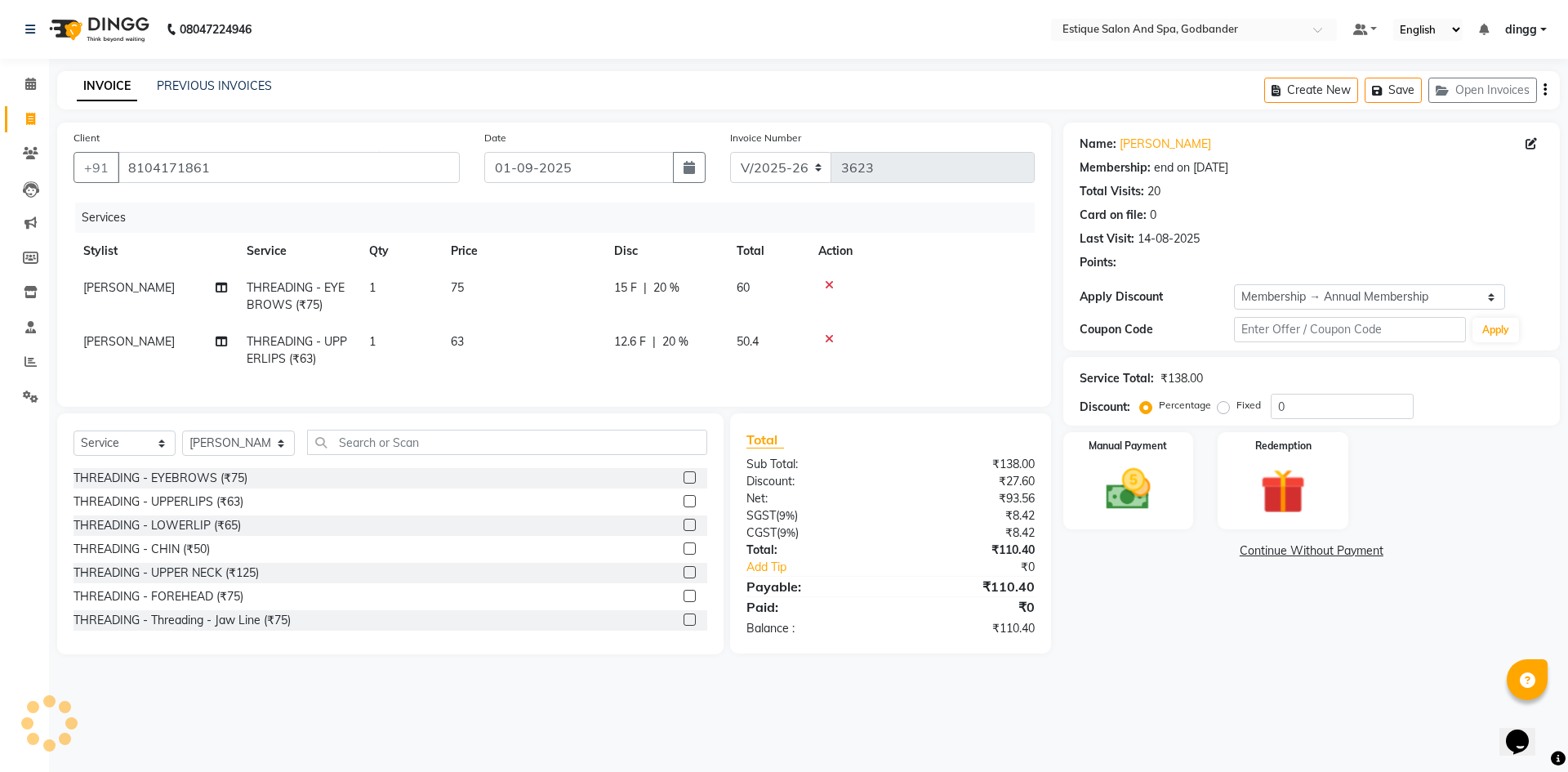
type input "20"
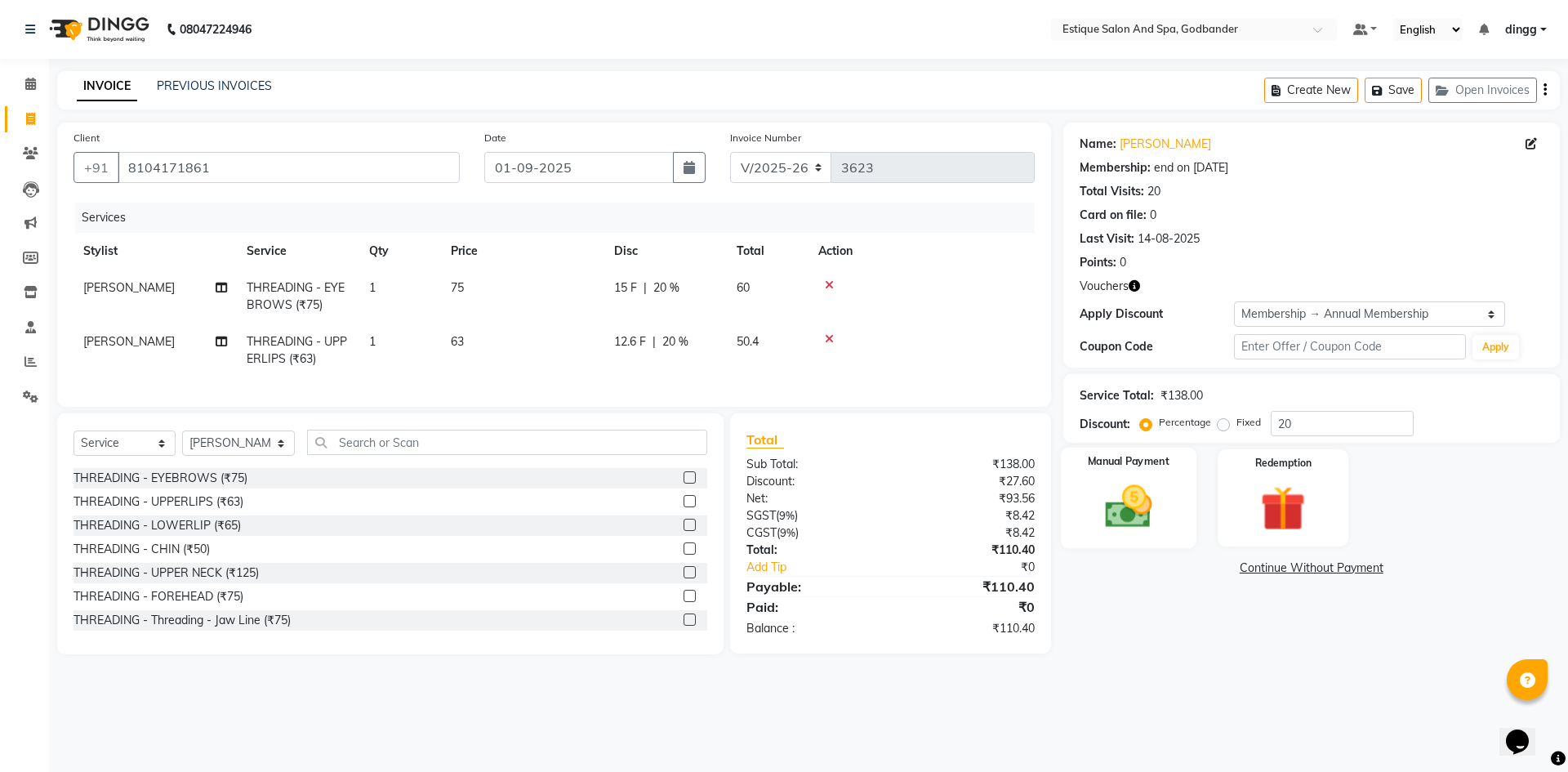
click at [1118, 519] on img at bounding box center [1128, 506] width 76 height 54
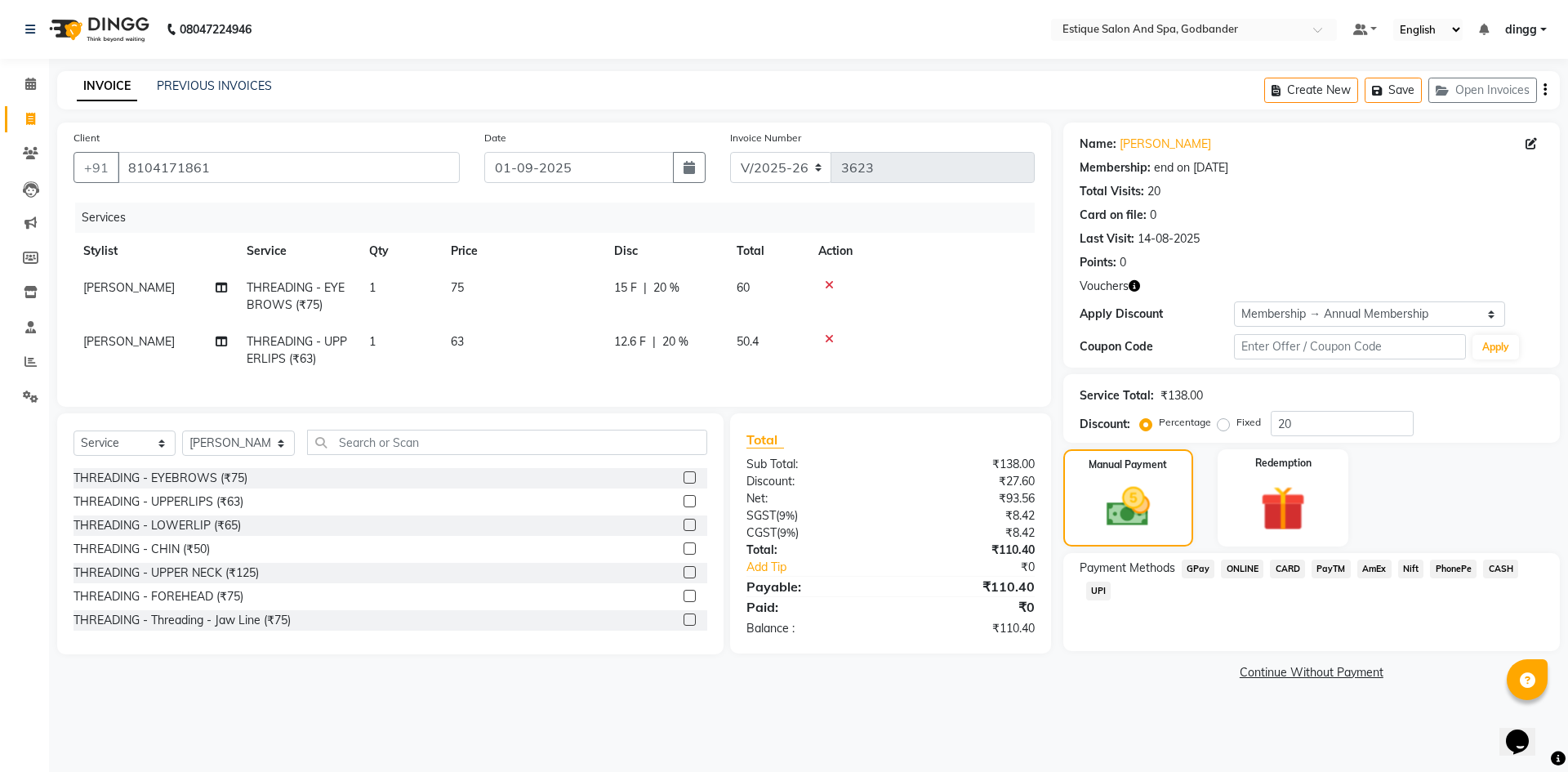
click at [1204, 569] on span "GPay" at bounding box center [1198, 569] width 34 height 19
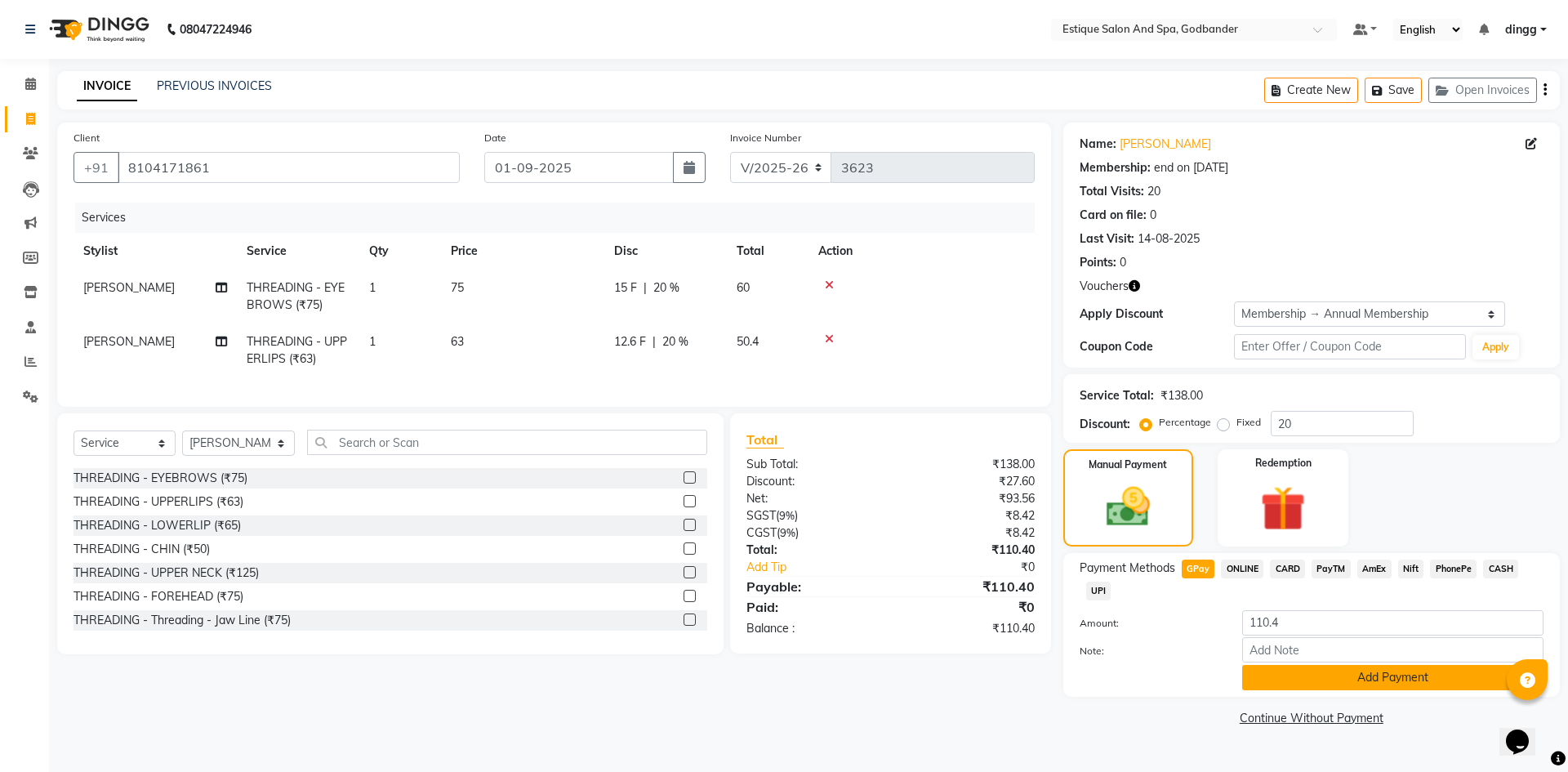
click at [1396, 677] on button "Add Payment" at bounding box center [1393, 677] width 302 height 25
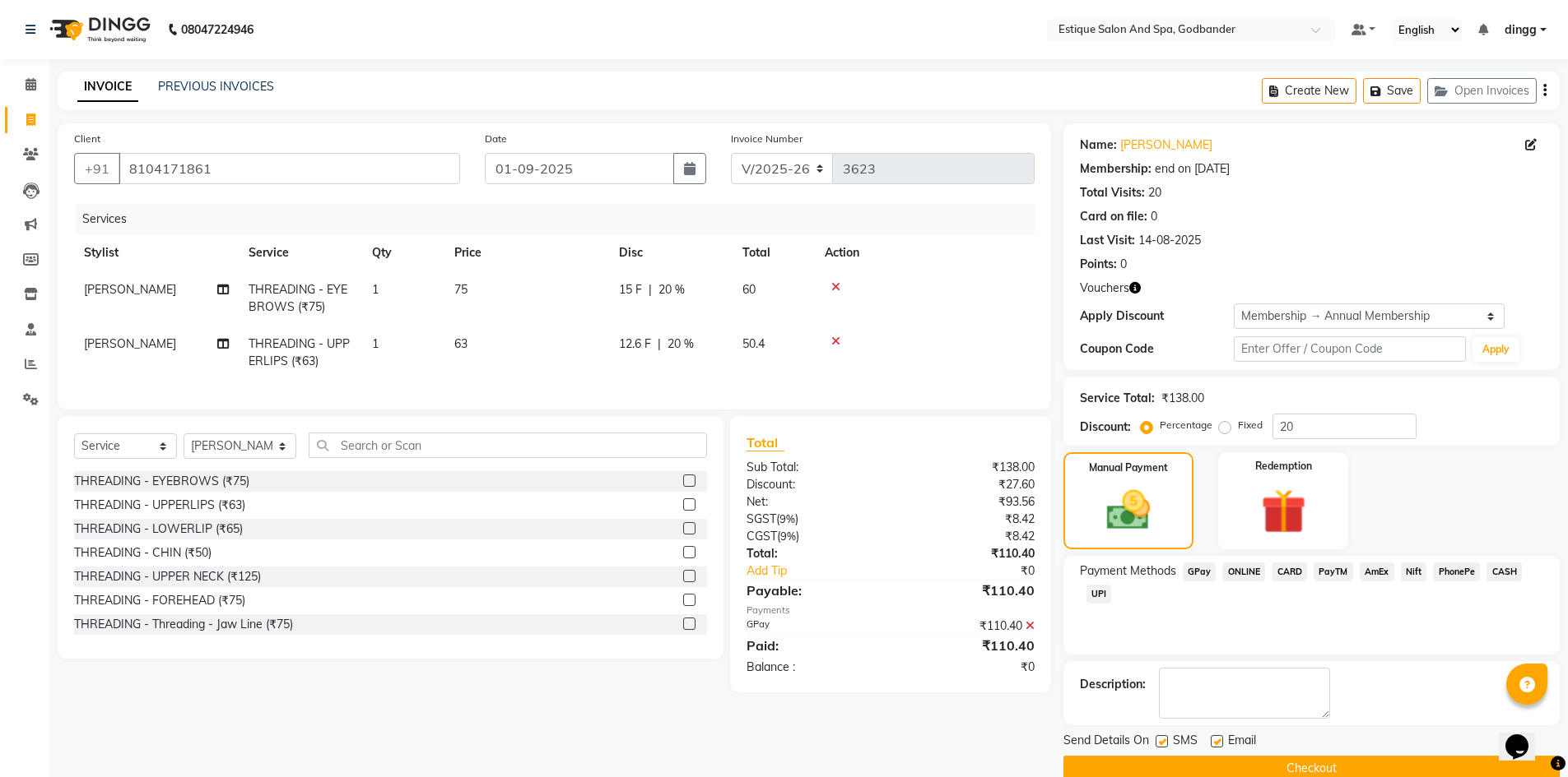
click at [1313, 764] on button "Checkout" at bounding box center [1311, 768] width 496 height 25
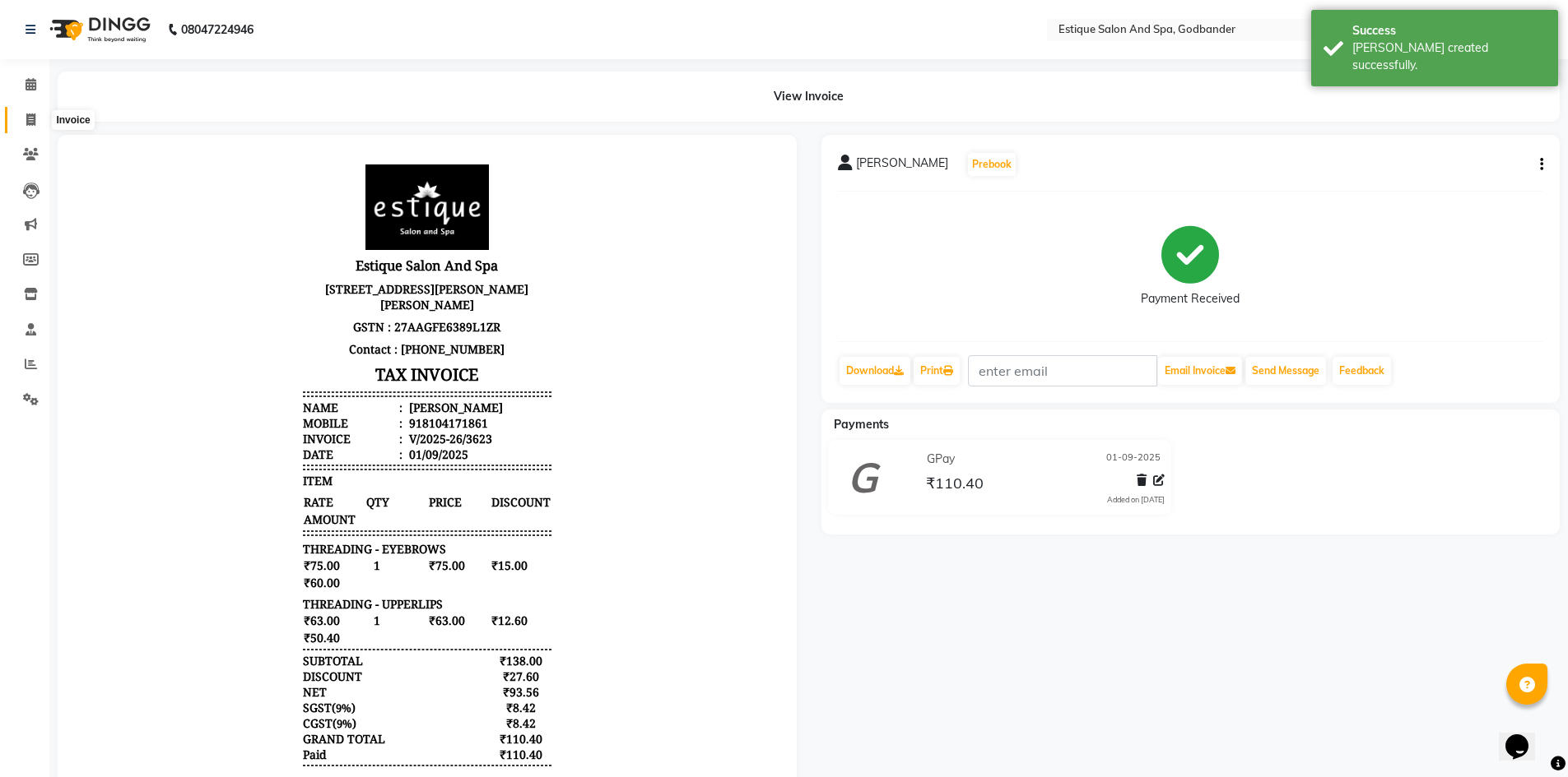
click at [30, 118] on icon at bounding box center [30, 120] width 9 height 12
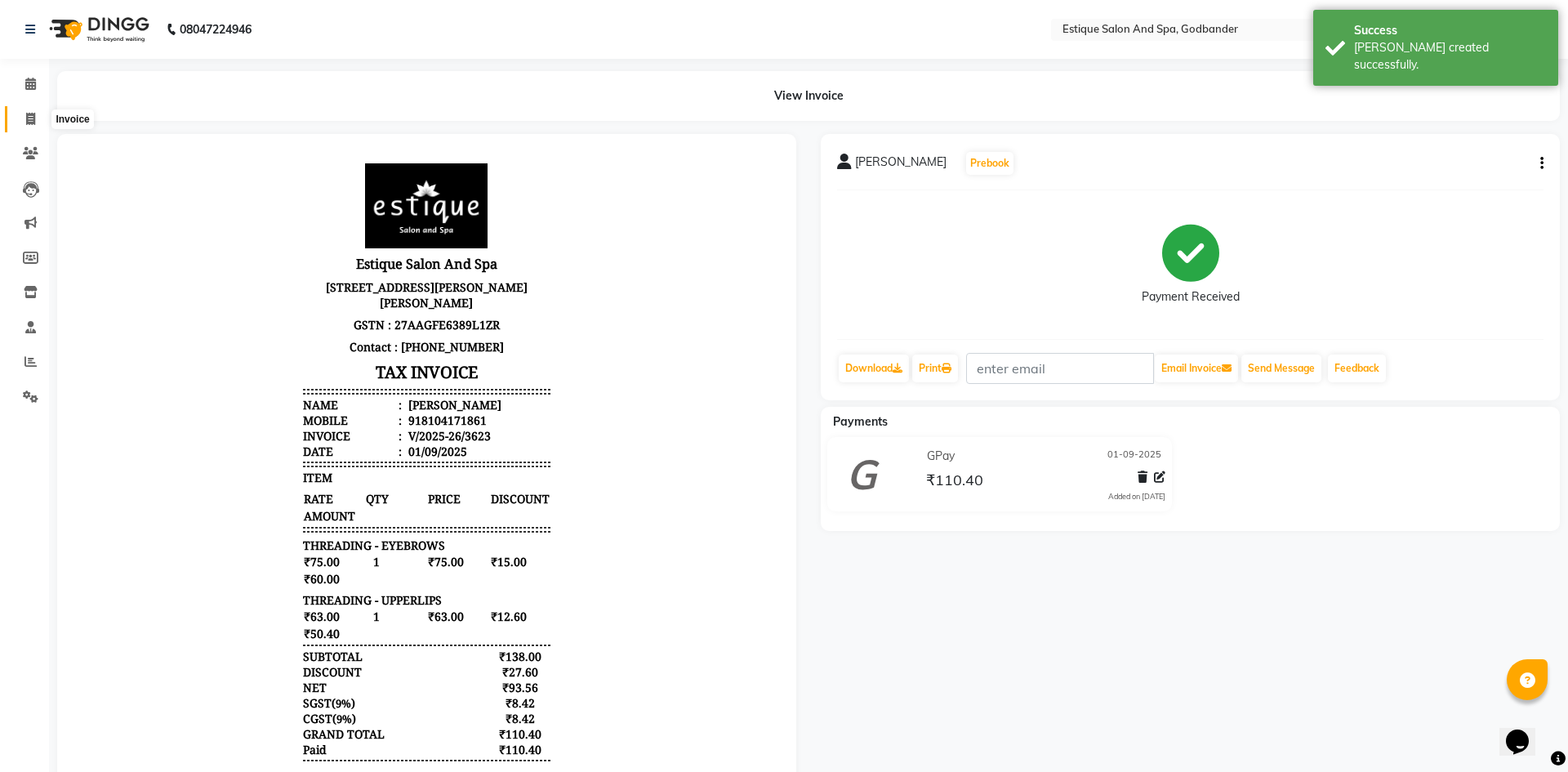
select select "6103"
select select "service"
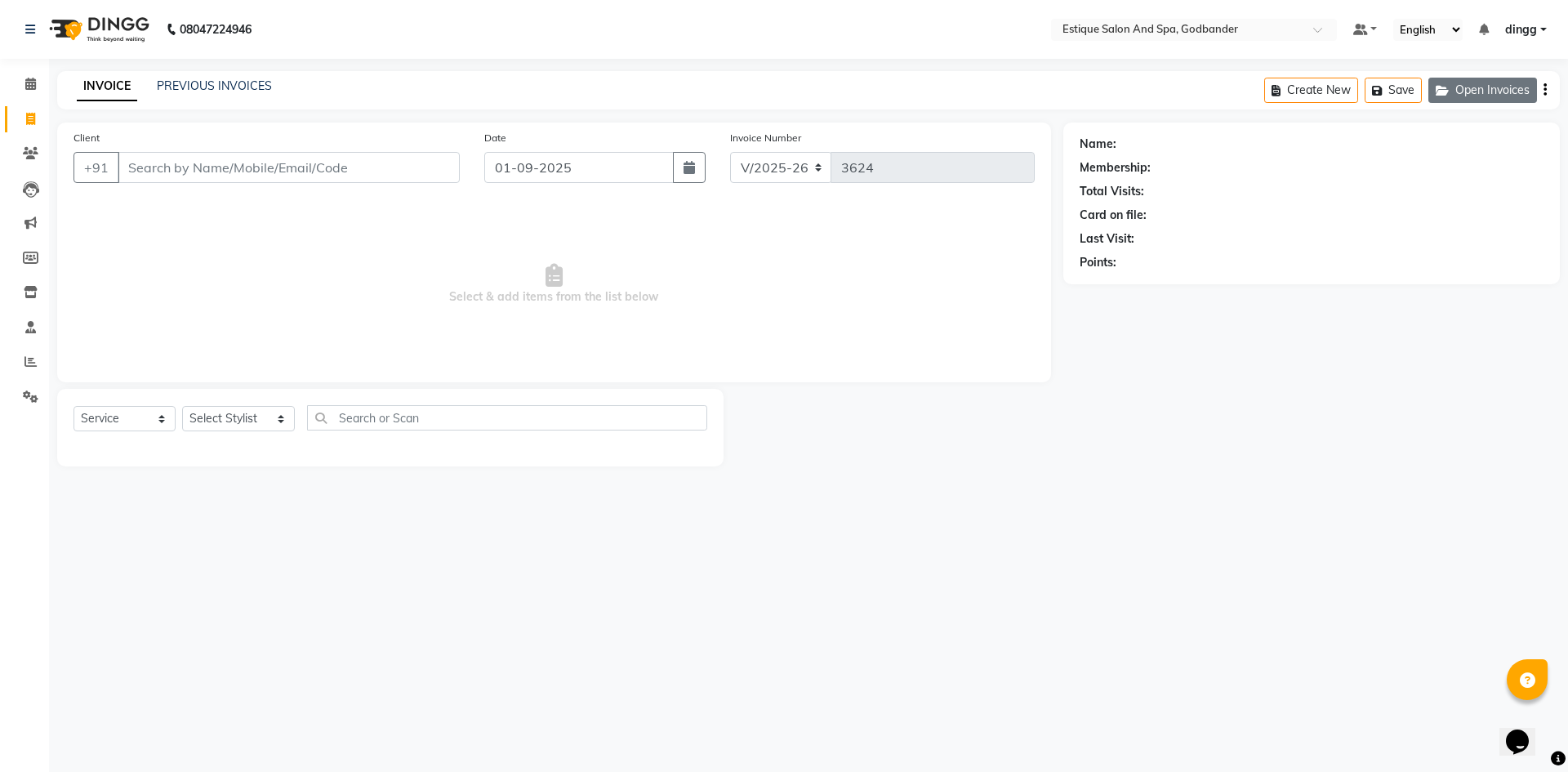
click at [1471, 87] on button "Open Invoices" at bounding box center [1483, 90] width 109 height 25
click at [1498, 92] on button "Open Invoices" at bounding box center [1483, 90] width 109 height 25
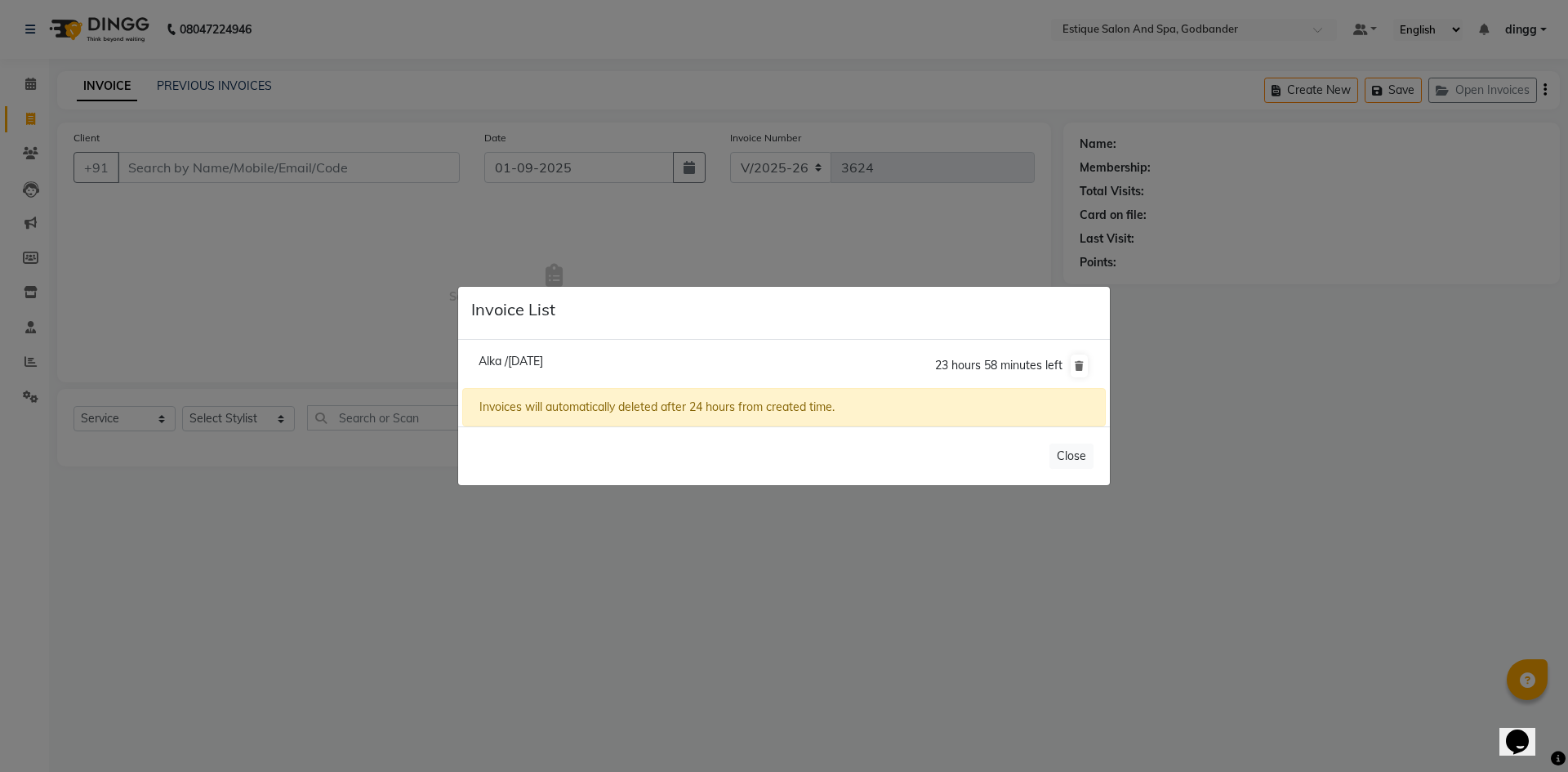
click at [543, 356] on span "Alka /[DATE]" at bounding box center [510, 361] width 65 height 15
type input "9769003893"
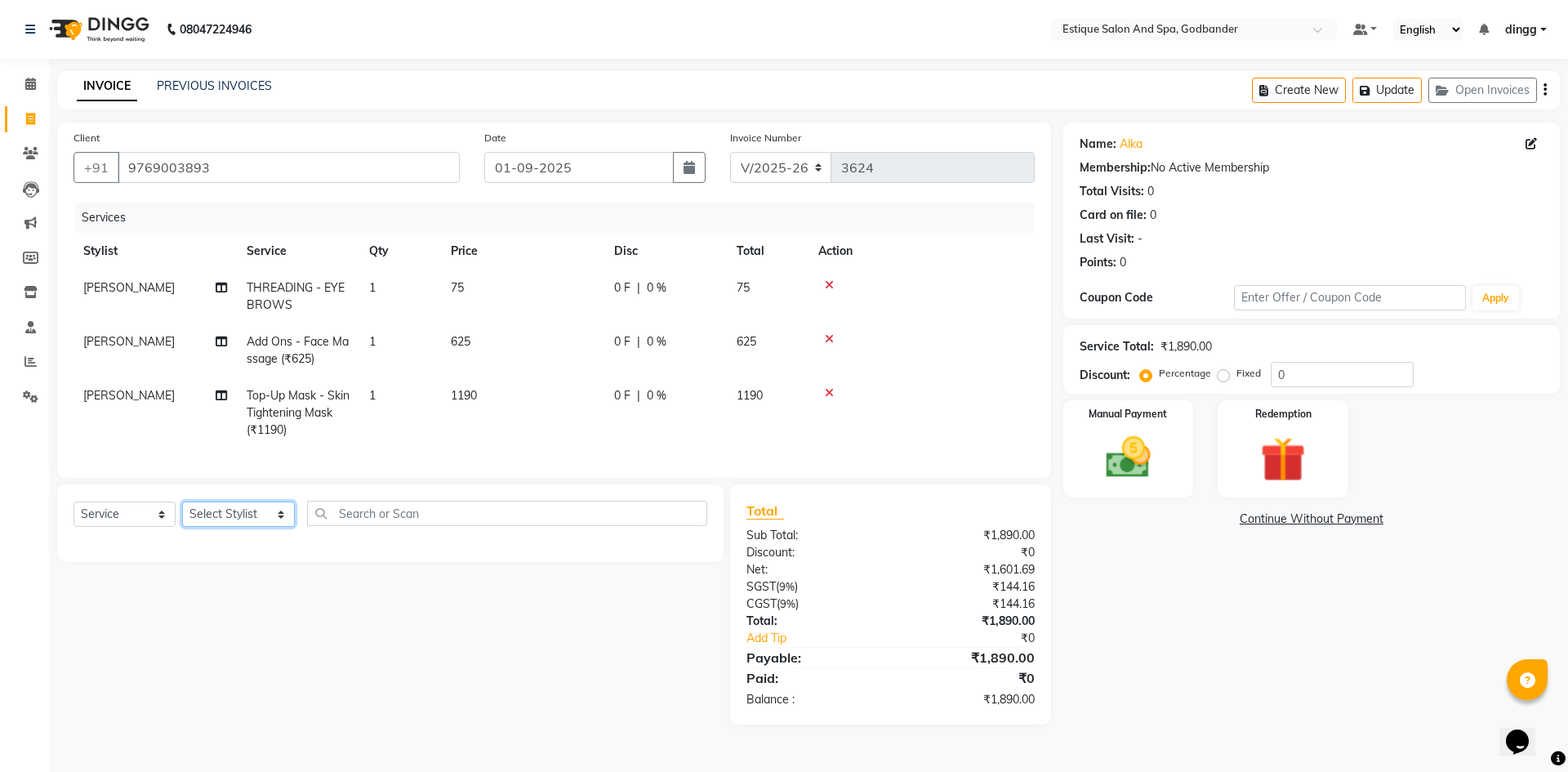
click at [249, 527] on select "Select Stylist Aarti Nails [PERSON_NAME] [PERSON_NAME] Any one Asmi BEAUTY ding…" at bounding box center [238, 514] width 113 height 25
select select "44568"
click at [182, 514] on select "Select Stylist Aarti Nails [PERSON_NAME] [PERSON_NAME] Any one Asmi BEAUTY ding…" at bounding box center [238, 514] width 113 height 25
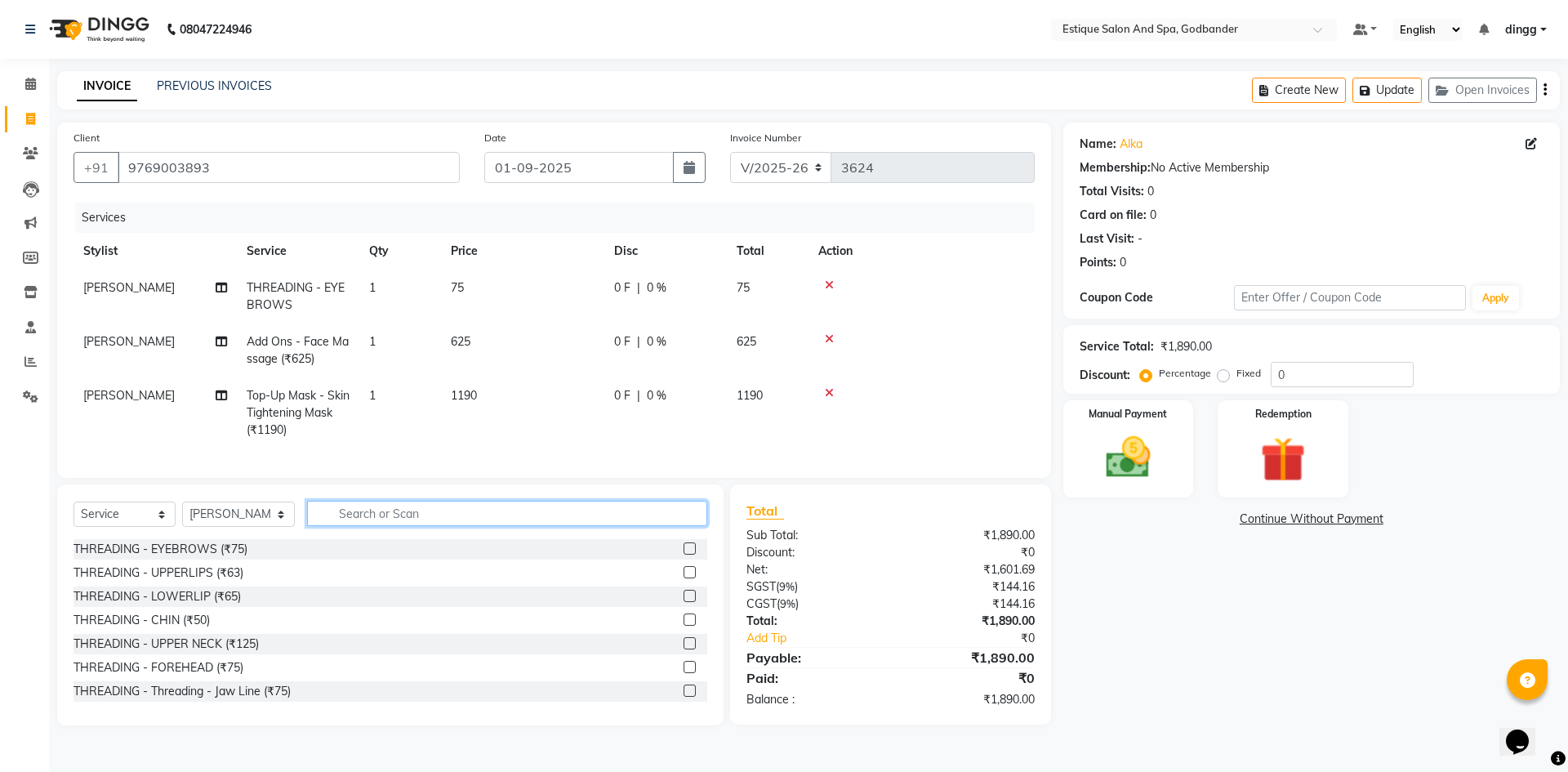
click at [350, 516] on input "text" at bounding box center [507, 513] width 400 height 25
type input "stri"
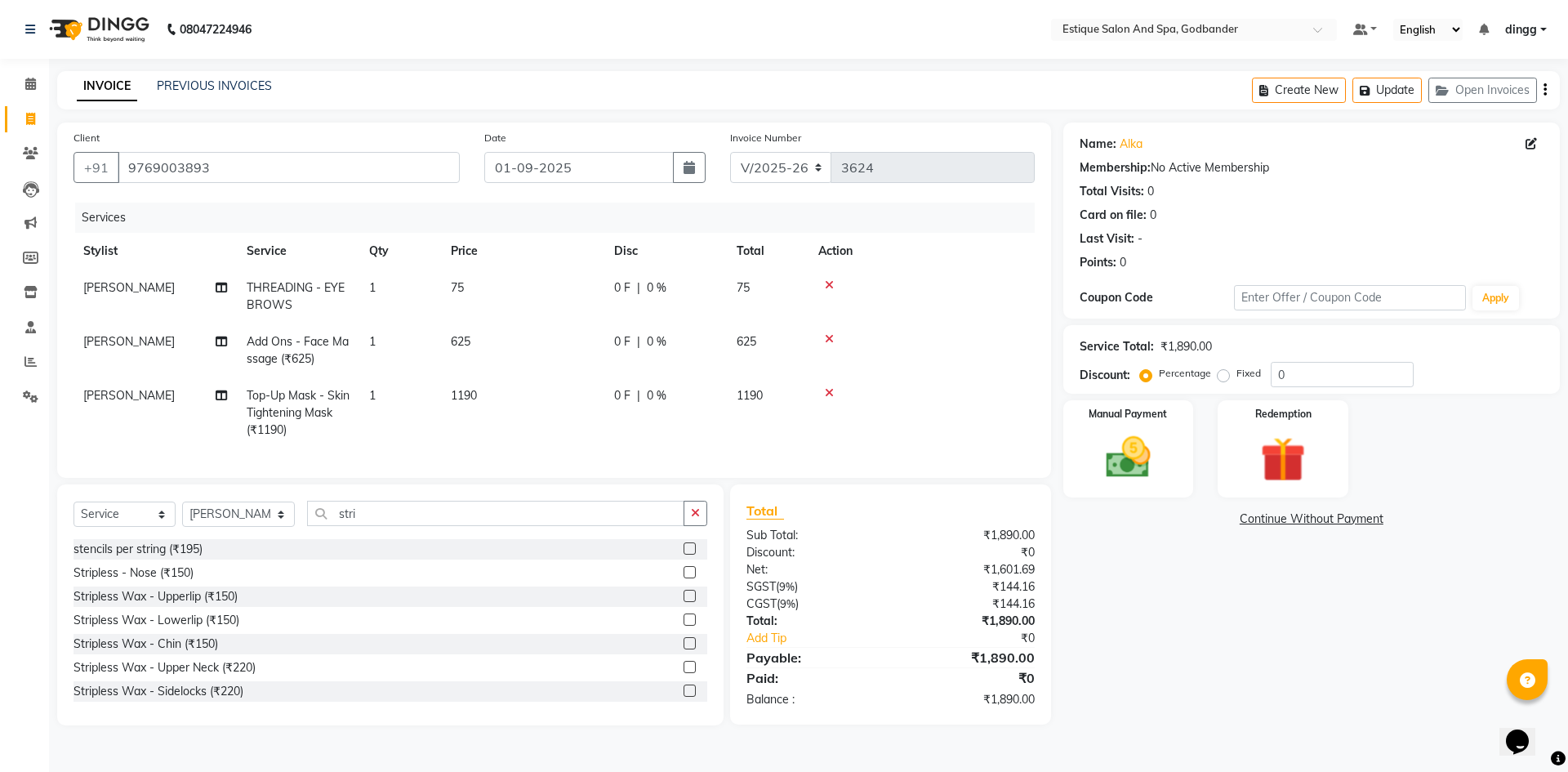
click at [684, 602] on label at bounding box center [690, 596] width 12 height 12
click at [684, 602] on input "checkbox" at bounding box center [689, 597] width 10 height 10
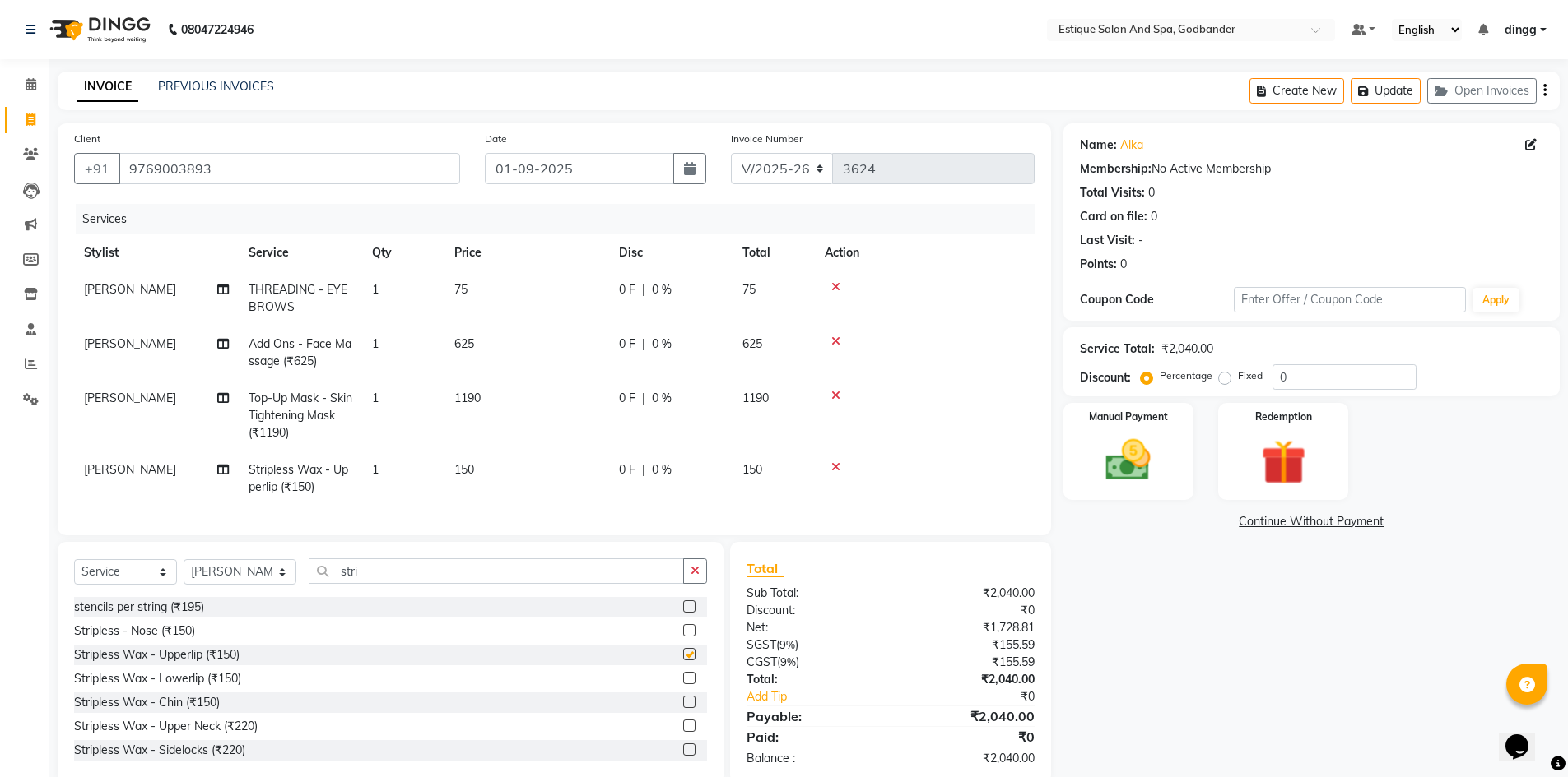
checkbox input "false"
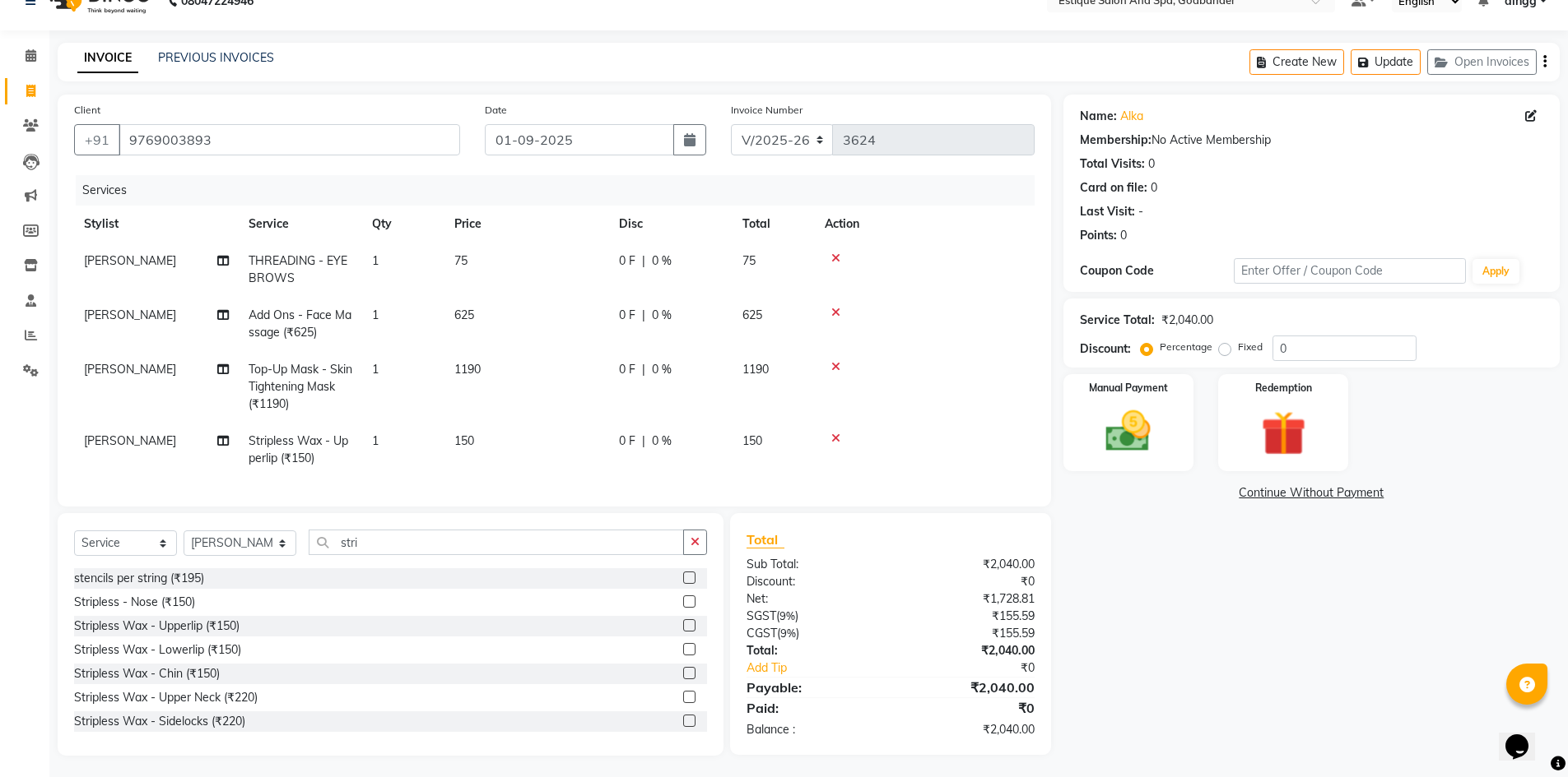
scroll to position [44, 0]
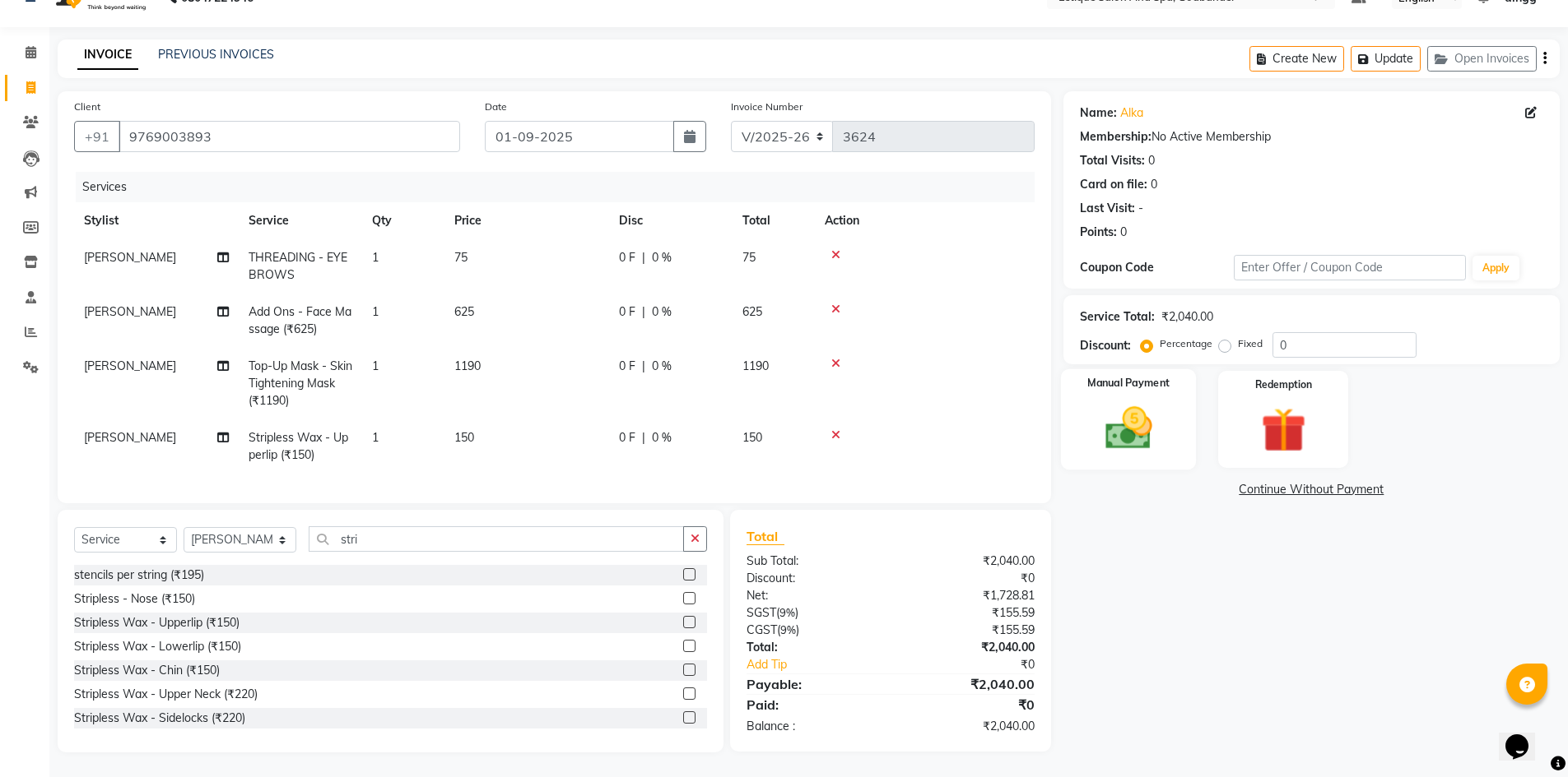
click at [1116, 423] on img at bounding box center [1128, 428] width 76 height 54
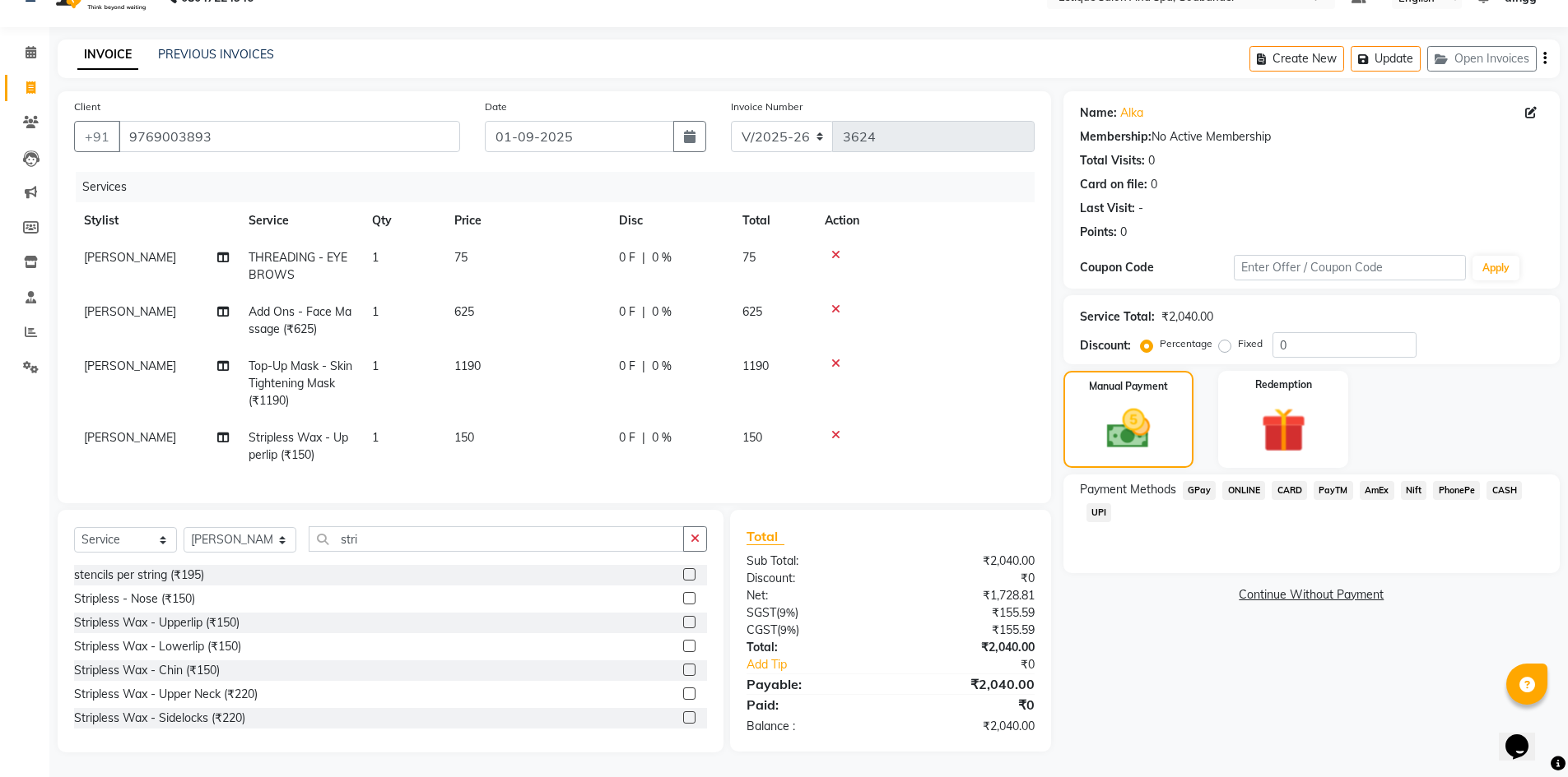
click at [1199, 481] on span "GPay" at bounding box center [1199, 491] width 34 height 19
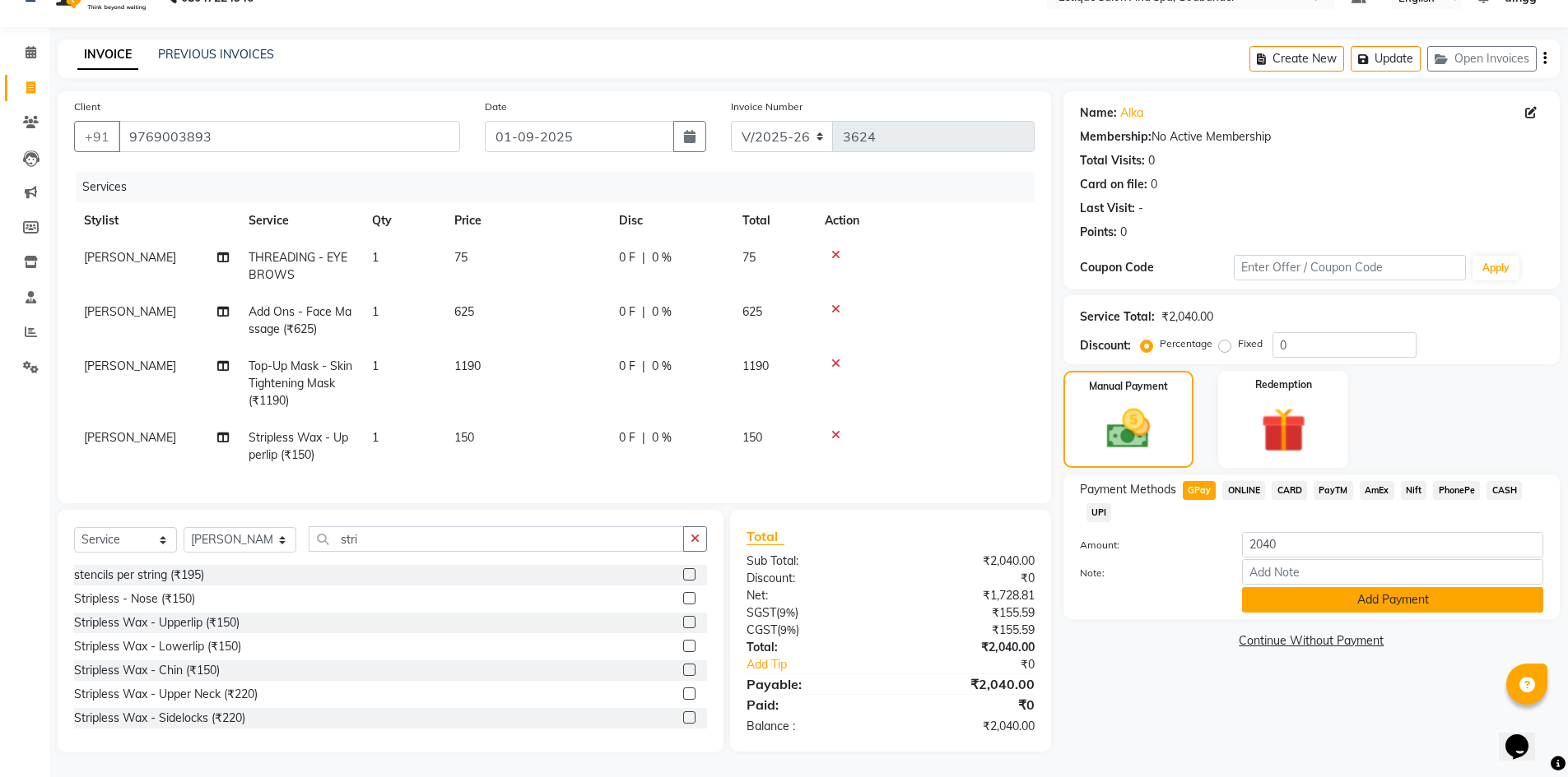
click at [1374, 587] on button "Add Payment" at bounding box center [1392, 599] width 301 height 25
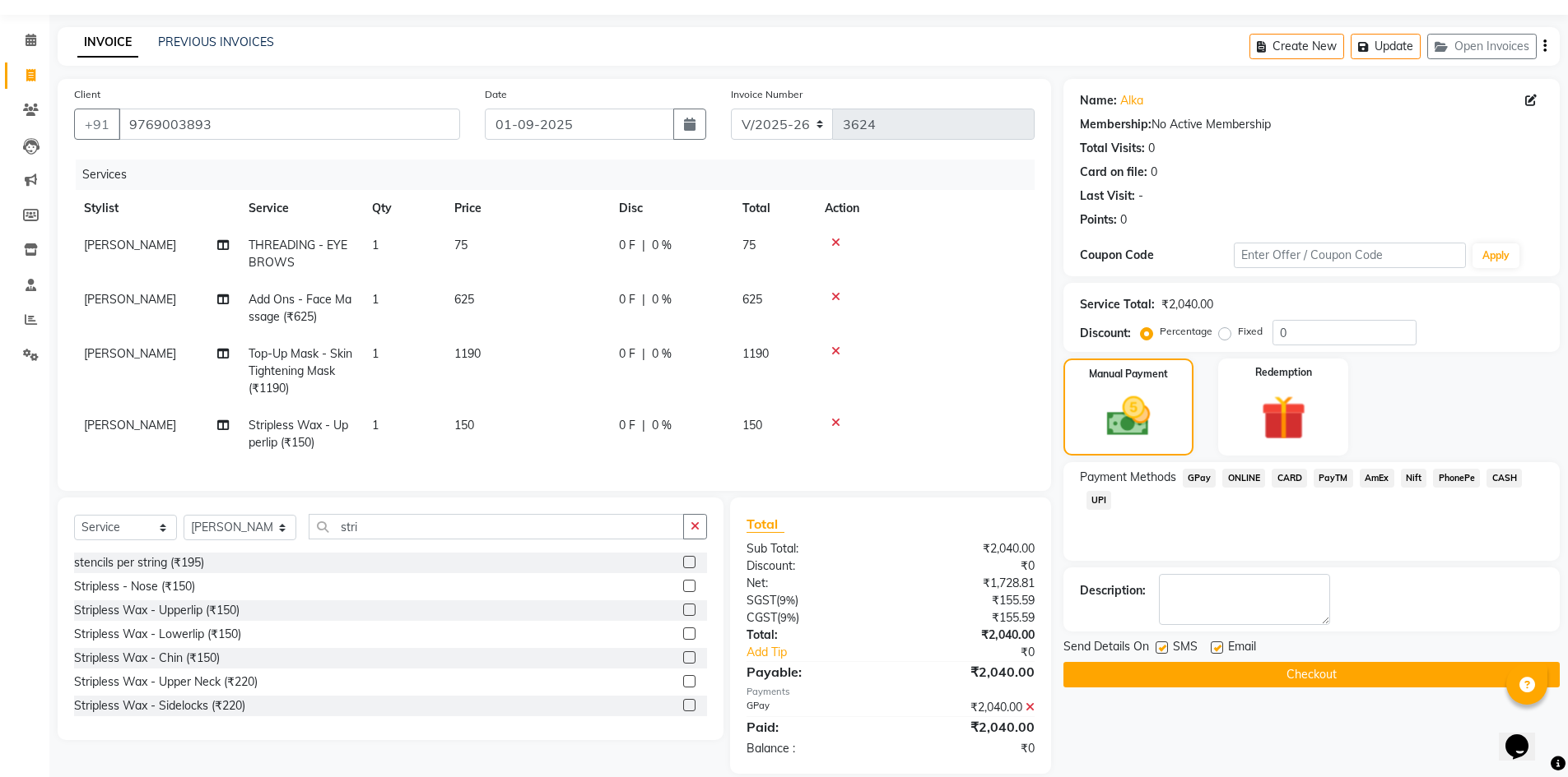
click at [1300, 674] on button "Checkout" at bounding box center [1311, 675] width 496 height 25
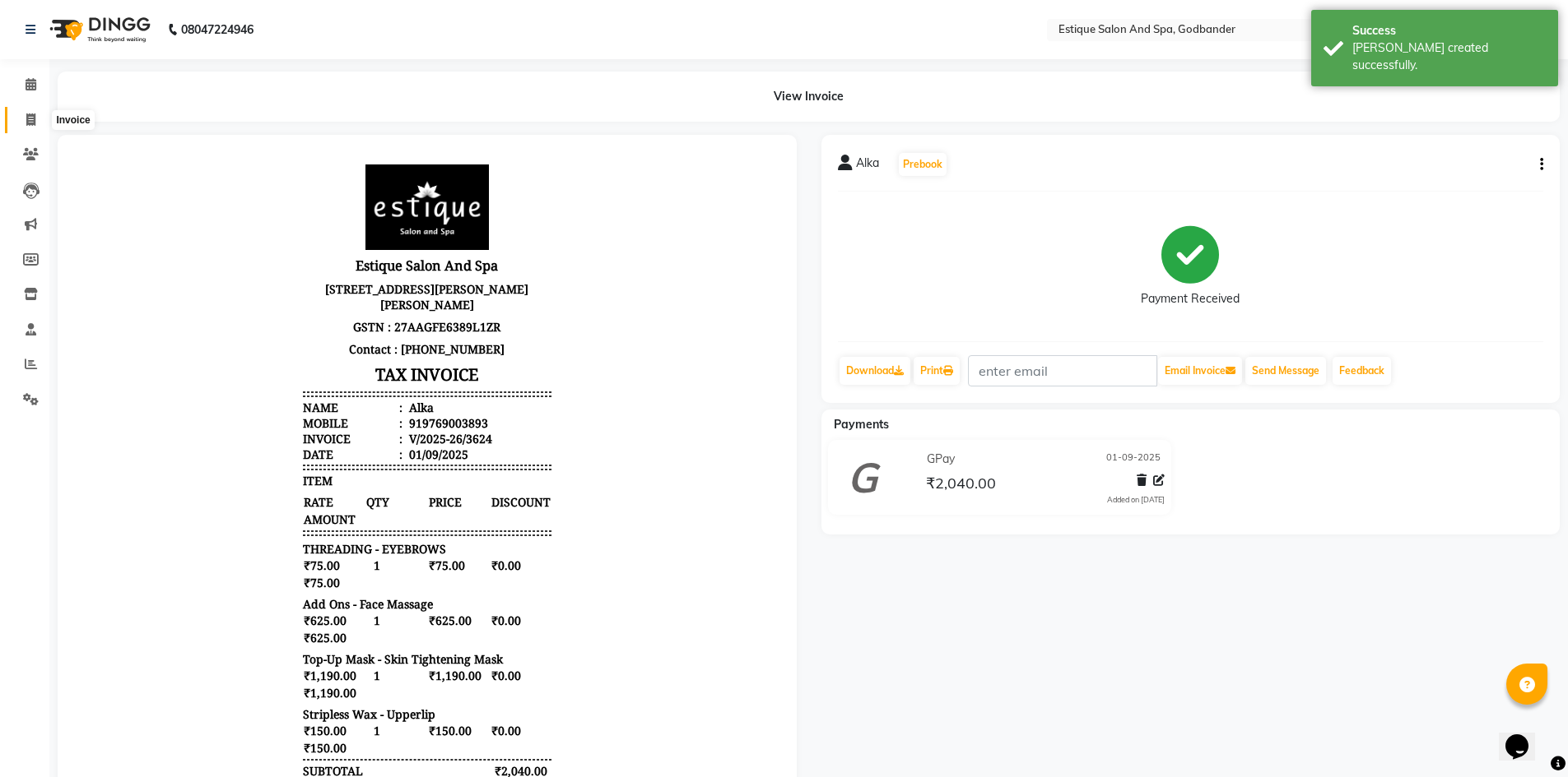
click at [27, 116] on icon at bounding box center [30, 120] width 9 height 12
select select "service"
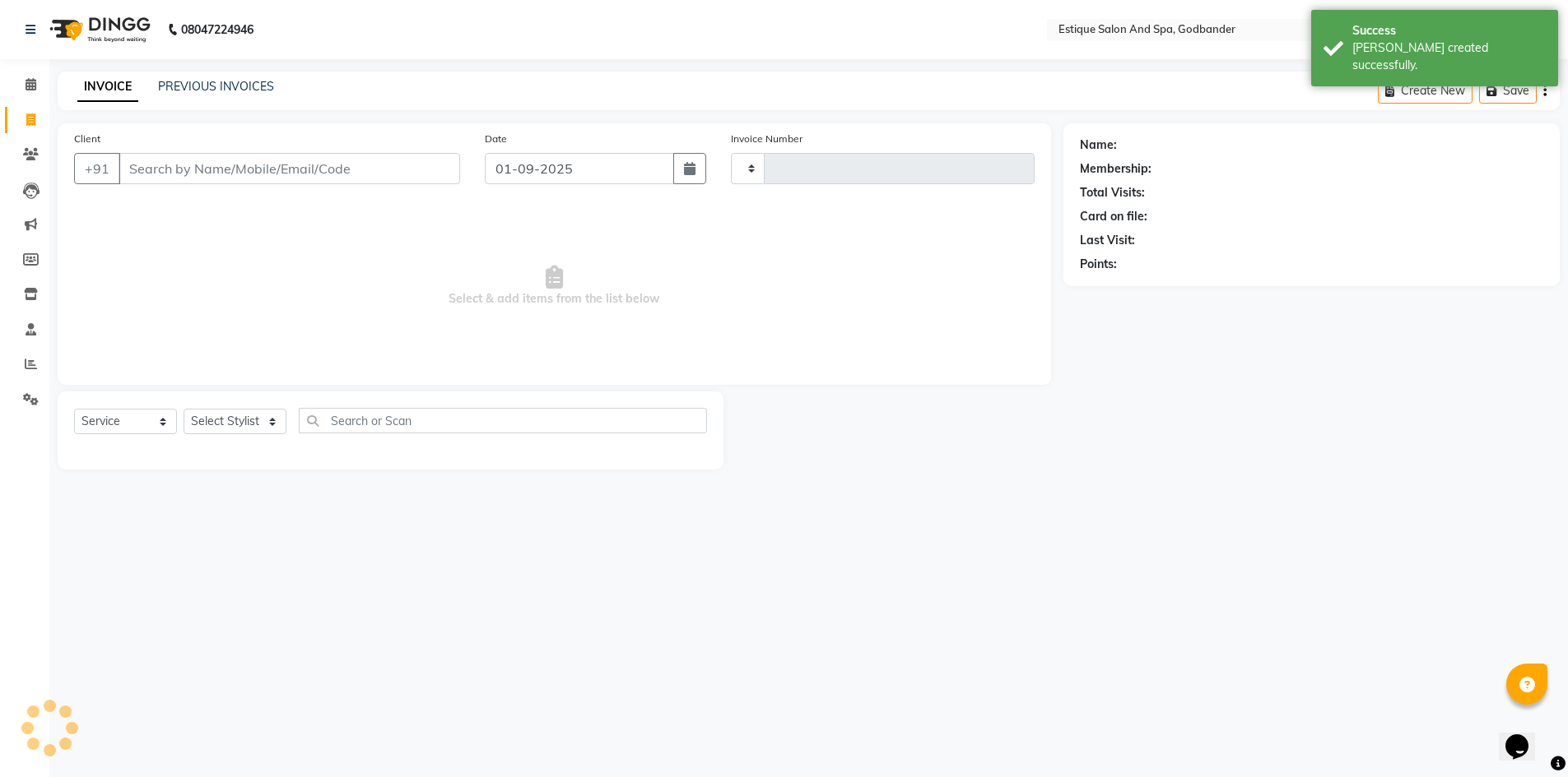
type input "3625"
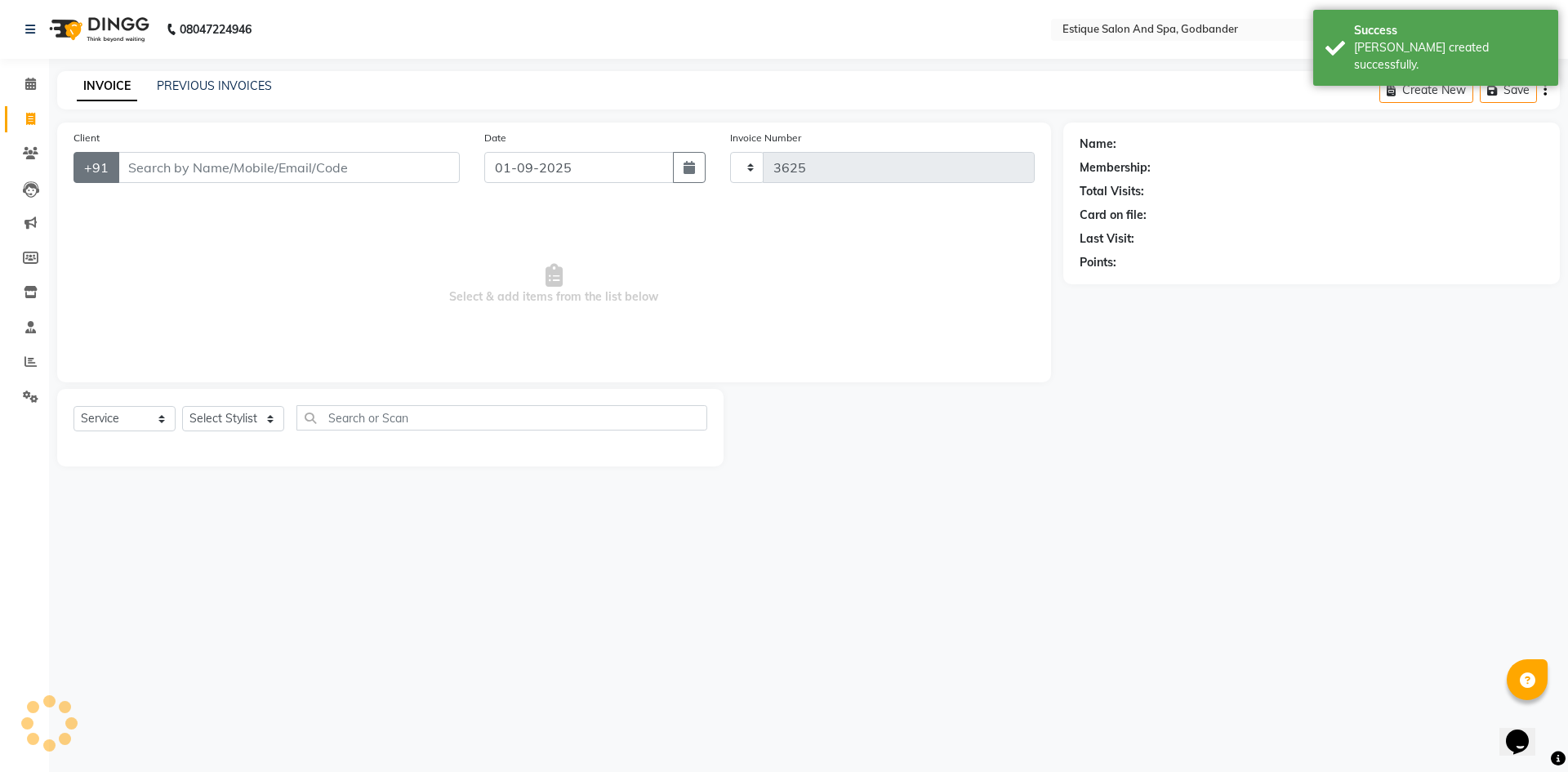
select select "6103"
click at [28, 82] on icon at bounding box center [30, 84] width 10 height 12
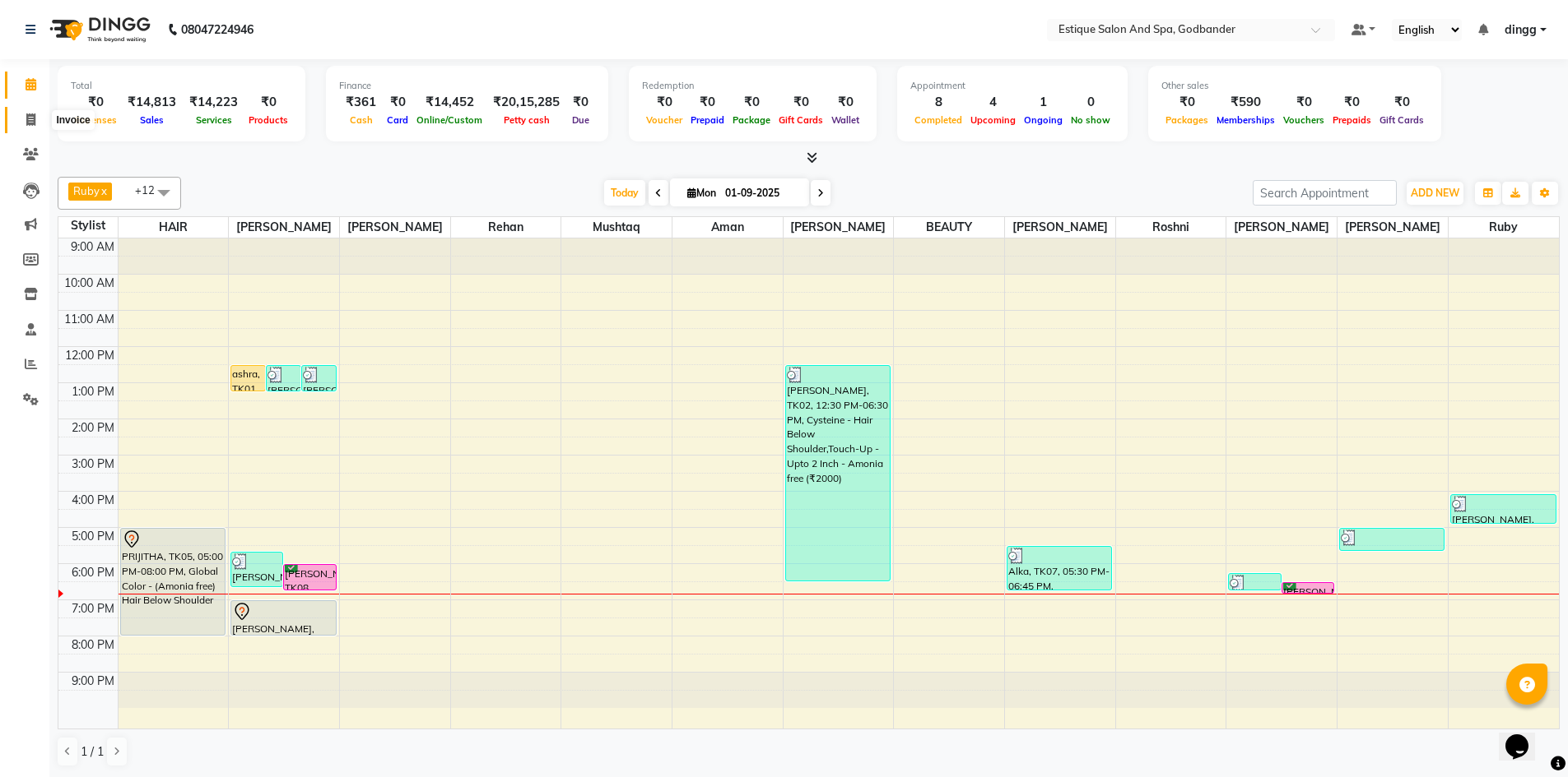
click at [30, 116] on icon at bounding box center [30, 120] width 9 height 12
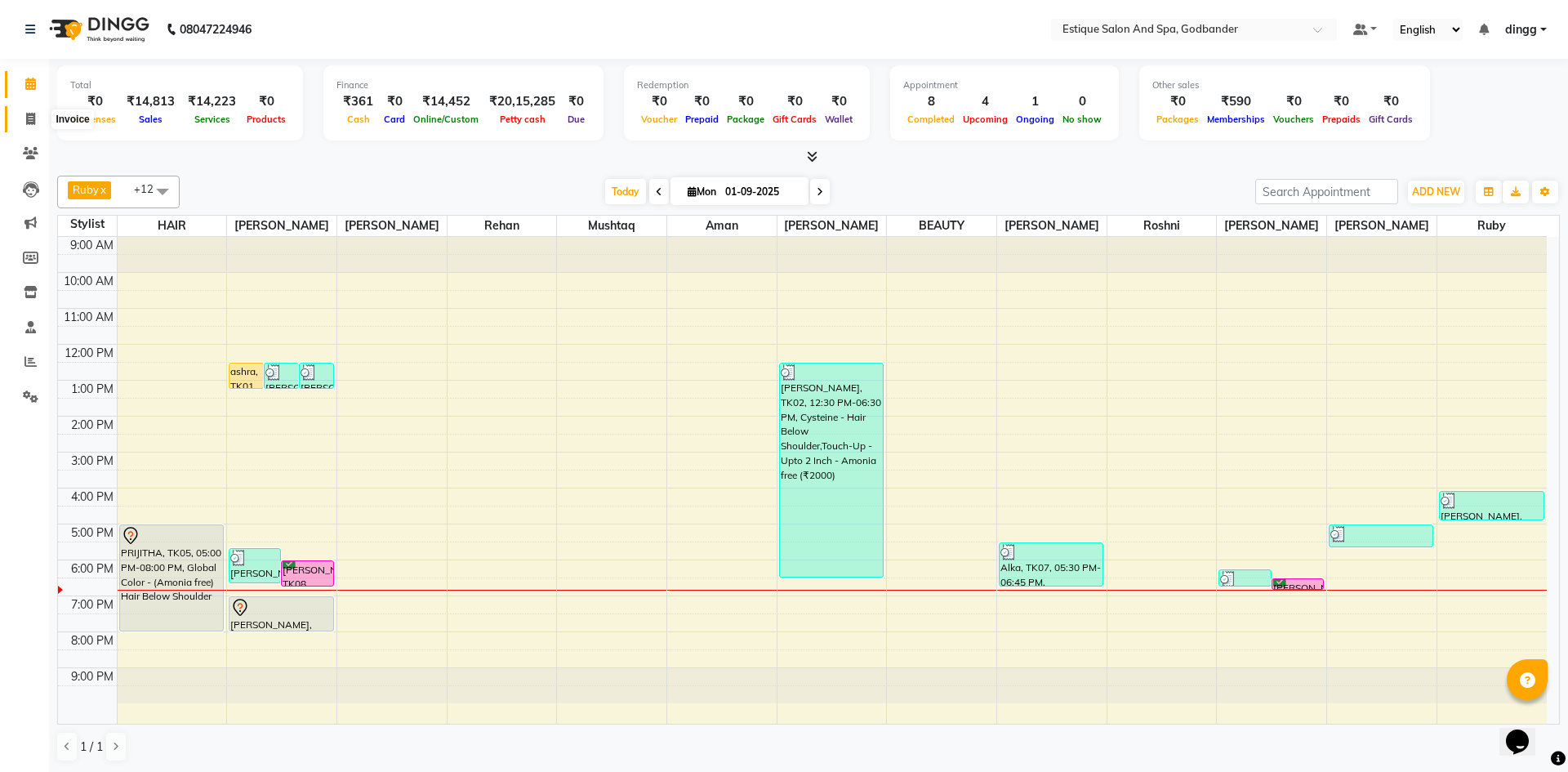
select select "6103"
select select "service"
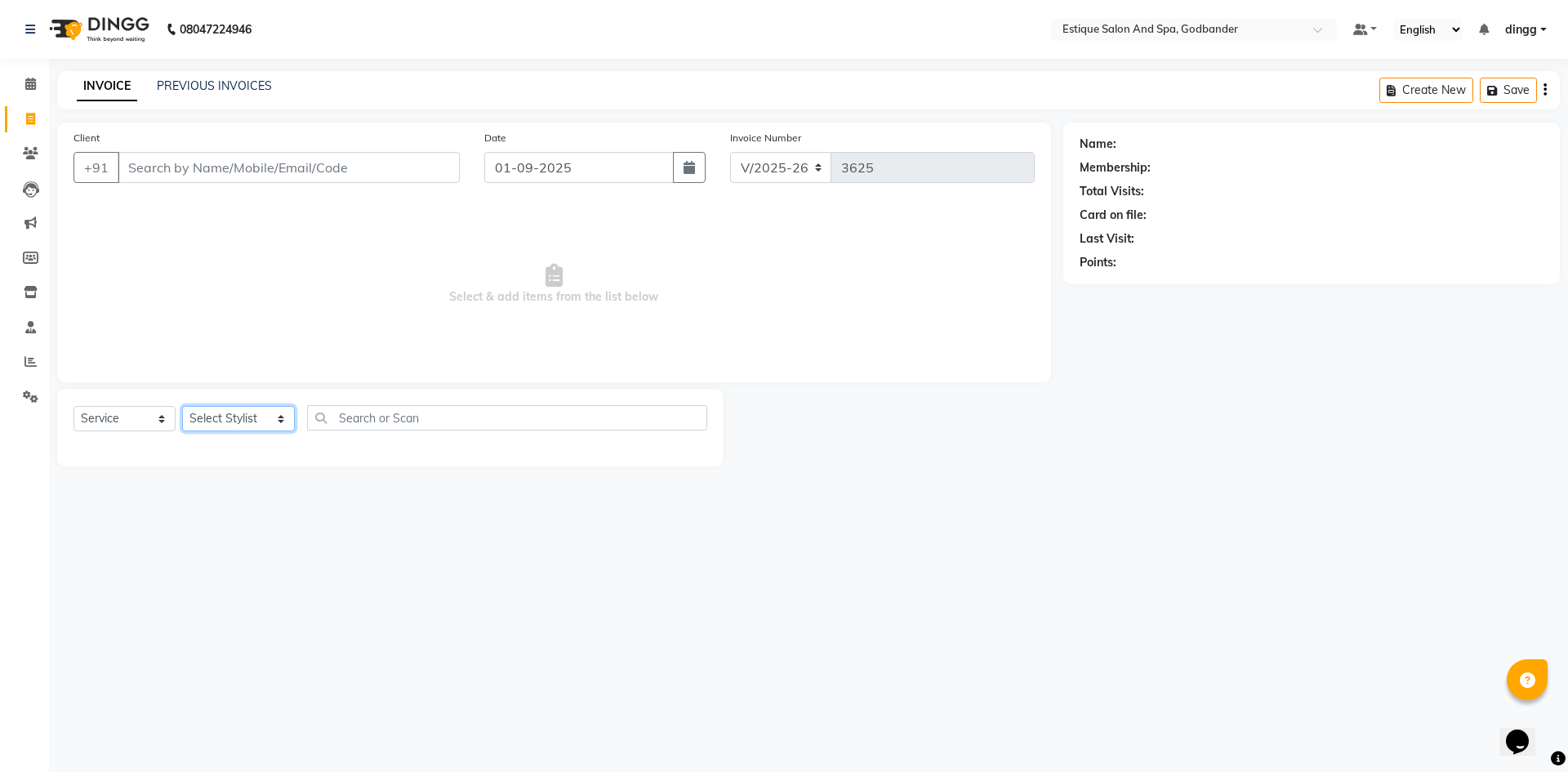
click at [245, 416] on select "Select Stylist Aarti Nails [PERSON_NAME] [PERSON_NAME] Any one Asmi BEAUTY ding…" at bounding box center [238, 418] width 113 height 25
select select "71725"
click at [182, 406] on select "Select Stylist Aarti Nails [PERSON_NAME] [PERSON_NAME] Any one Asmi BEAUTY ding…" at bounding box center [238, 418] width 113 height 25
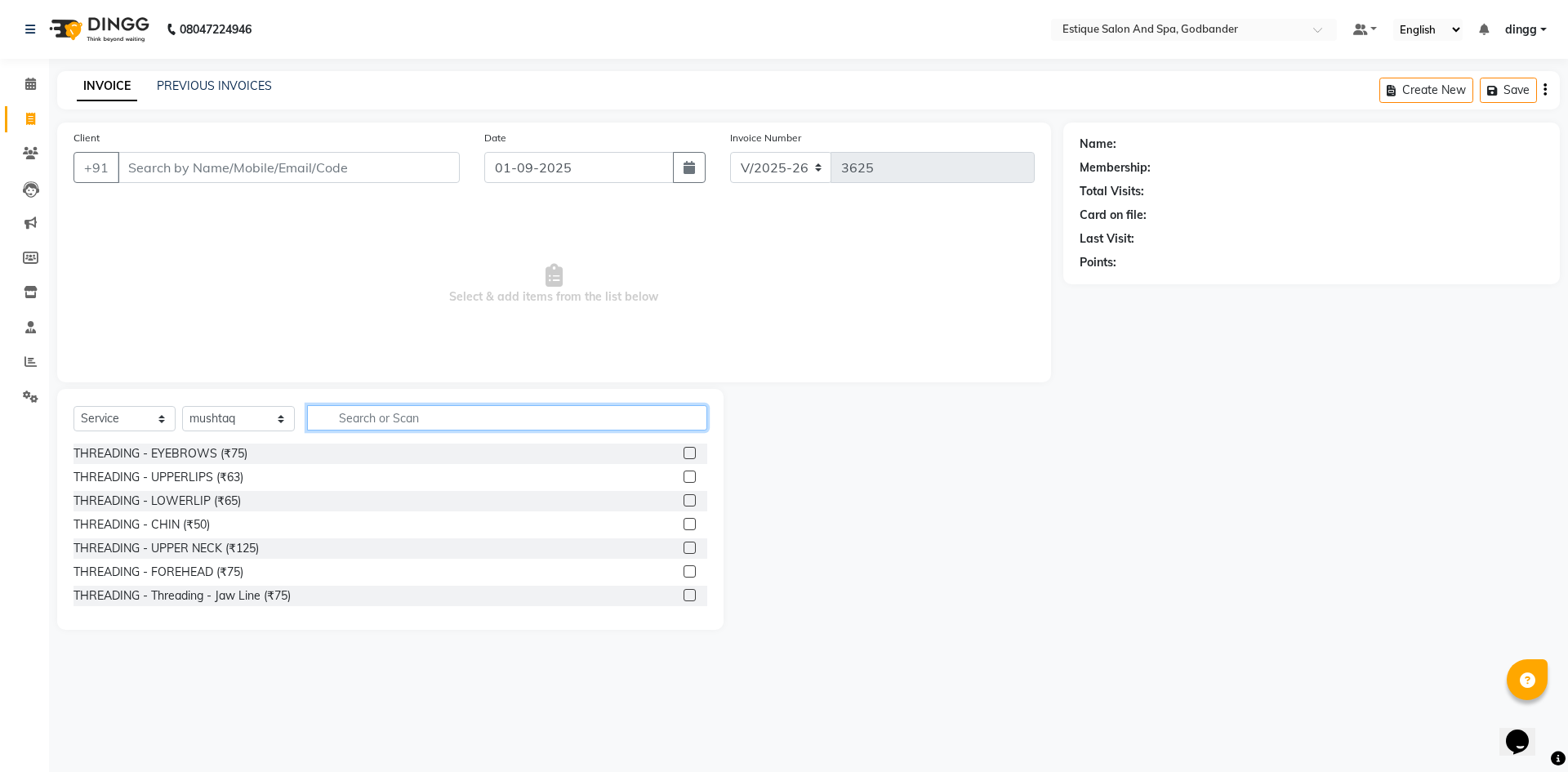
click at [359, 424] on input "text" at bounding box center [507, 417] width 400 height 25
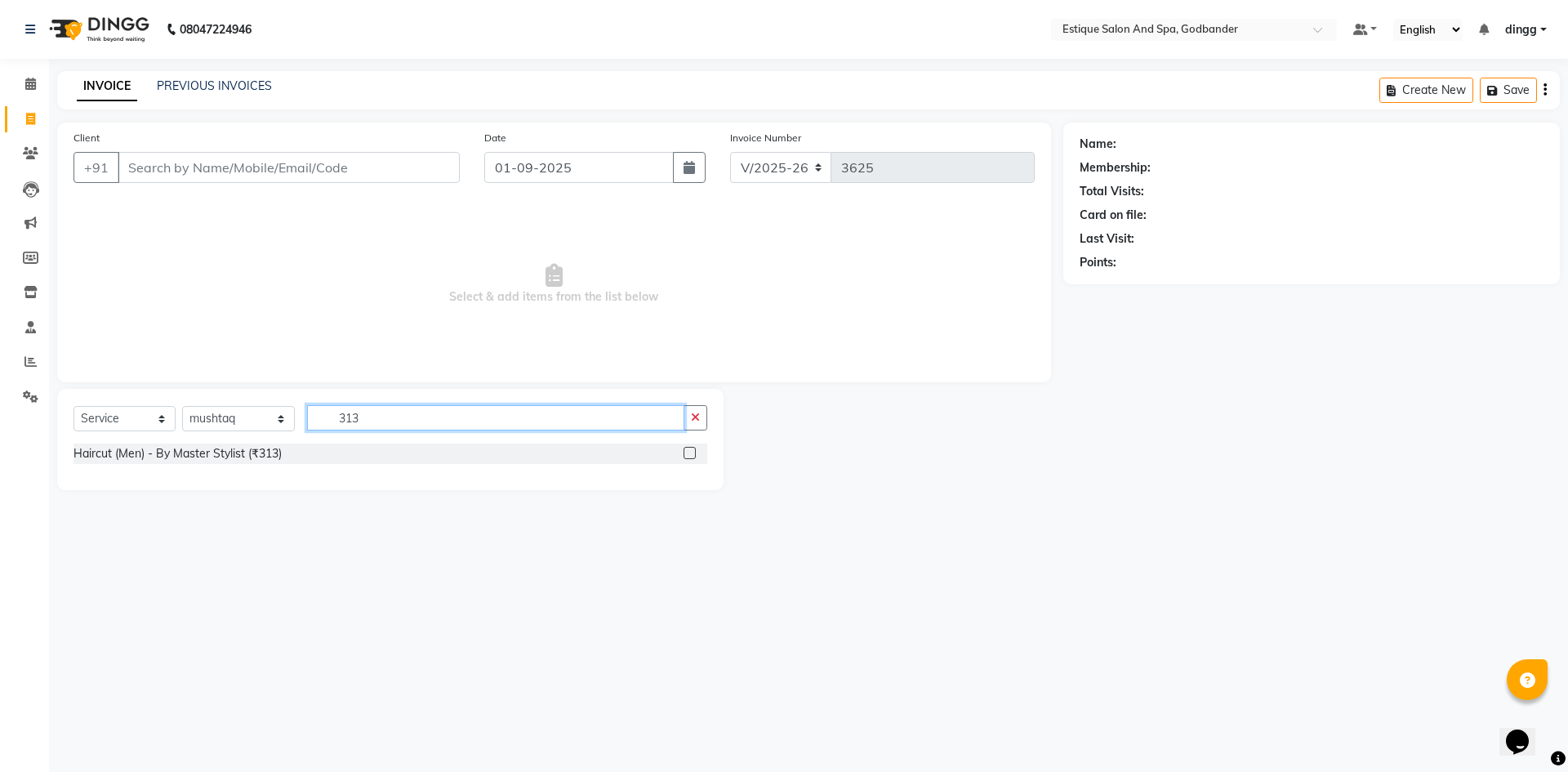
type input "313"
click at [690, 450] on label at bounding box center [690, 453] width 12 height 12
click at [690, 450] on input "checkbox" at bounding box center [689, 454] width 10 height 10
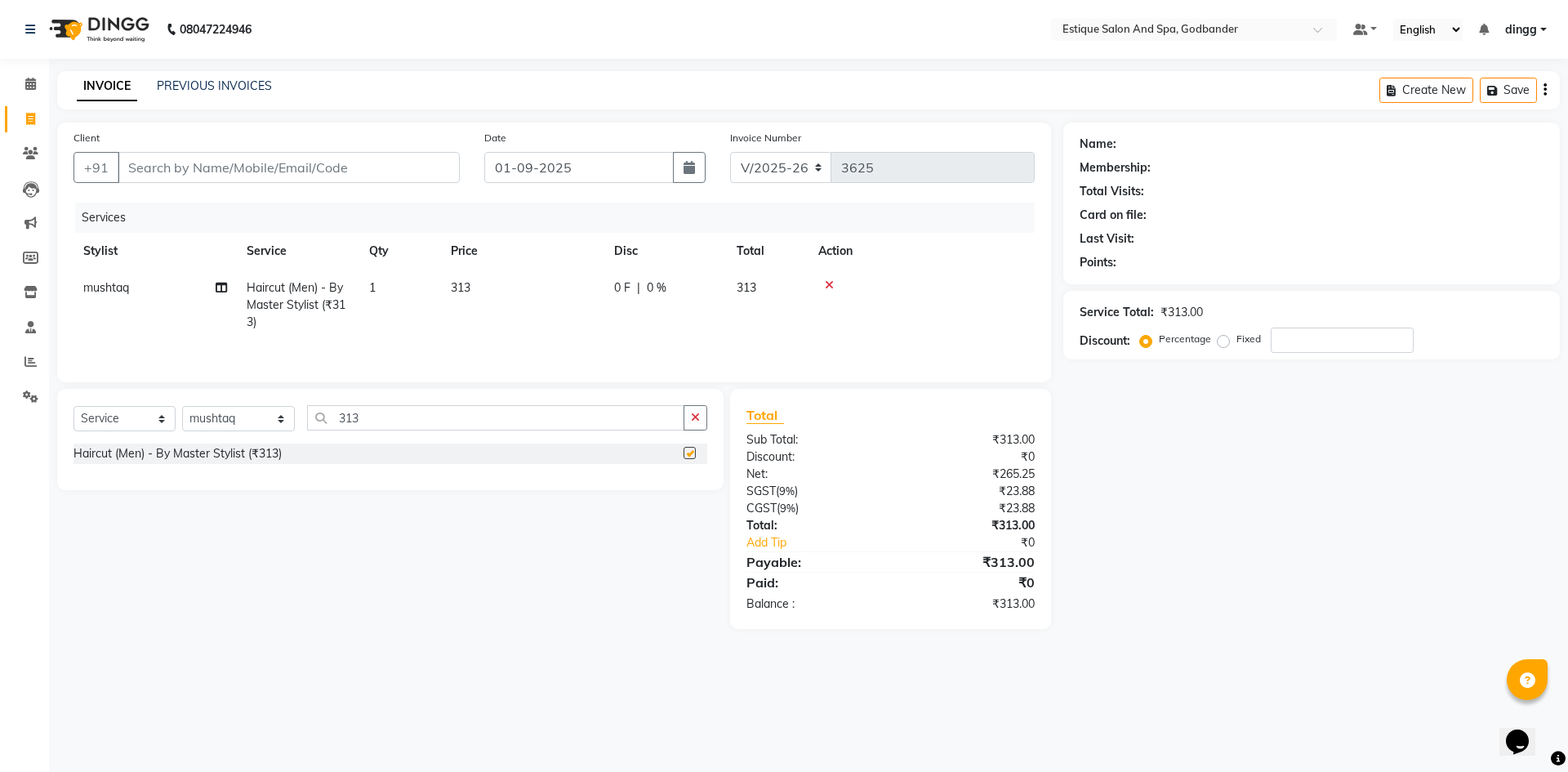
checkbox input "false"
click at [163, 169] on input "Client" at bounding box center [288, 167] width 342 height 31
type input "8"
type input "0"
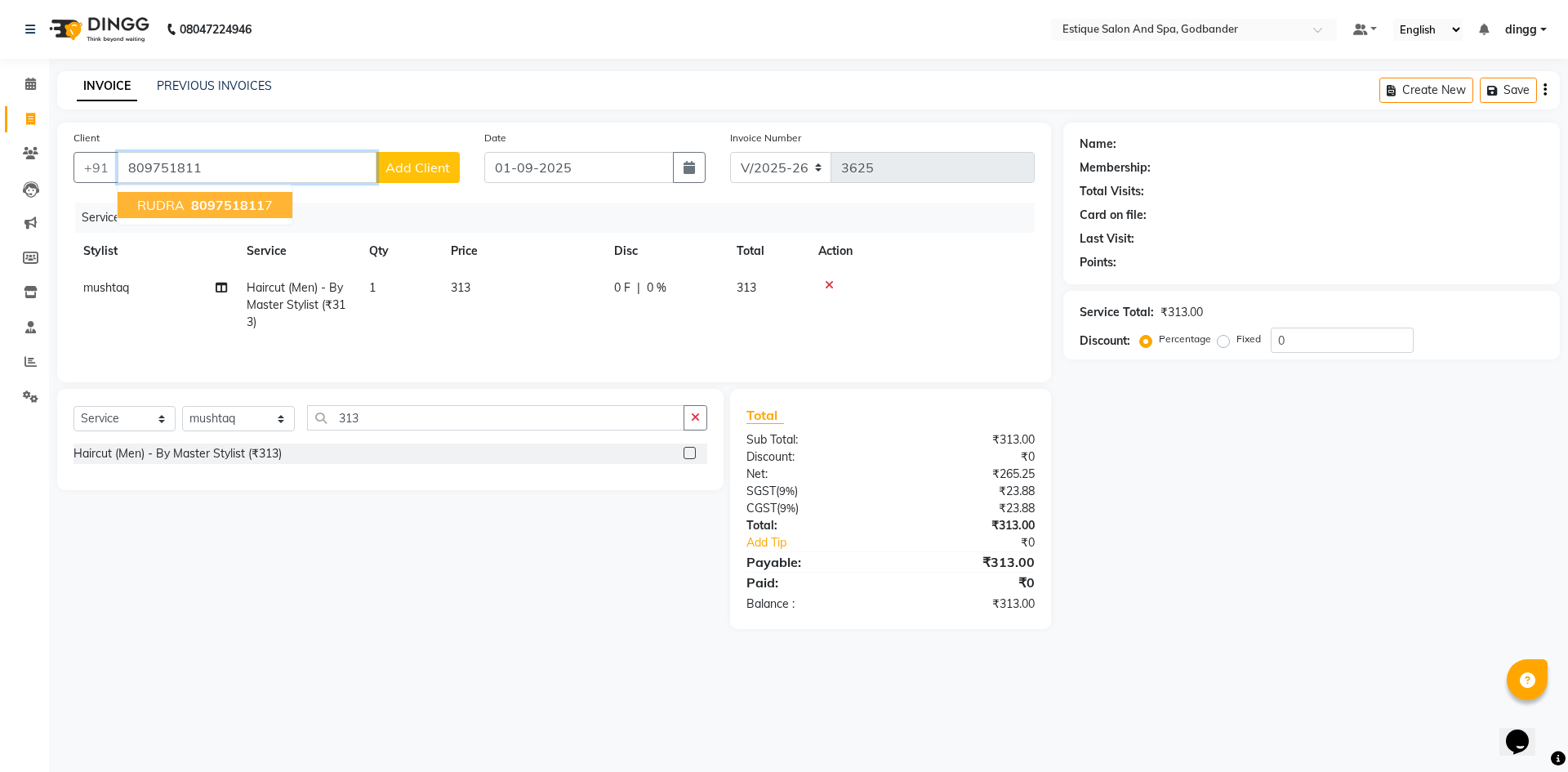
click at [228, 203] on span "809751811" at bounding box center [228, 204] width 73 height 16
type input "8097518117"
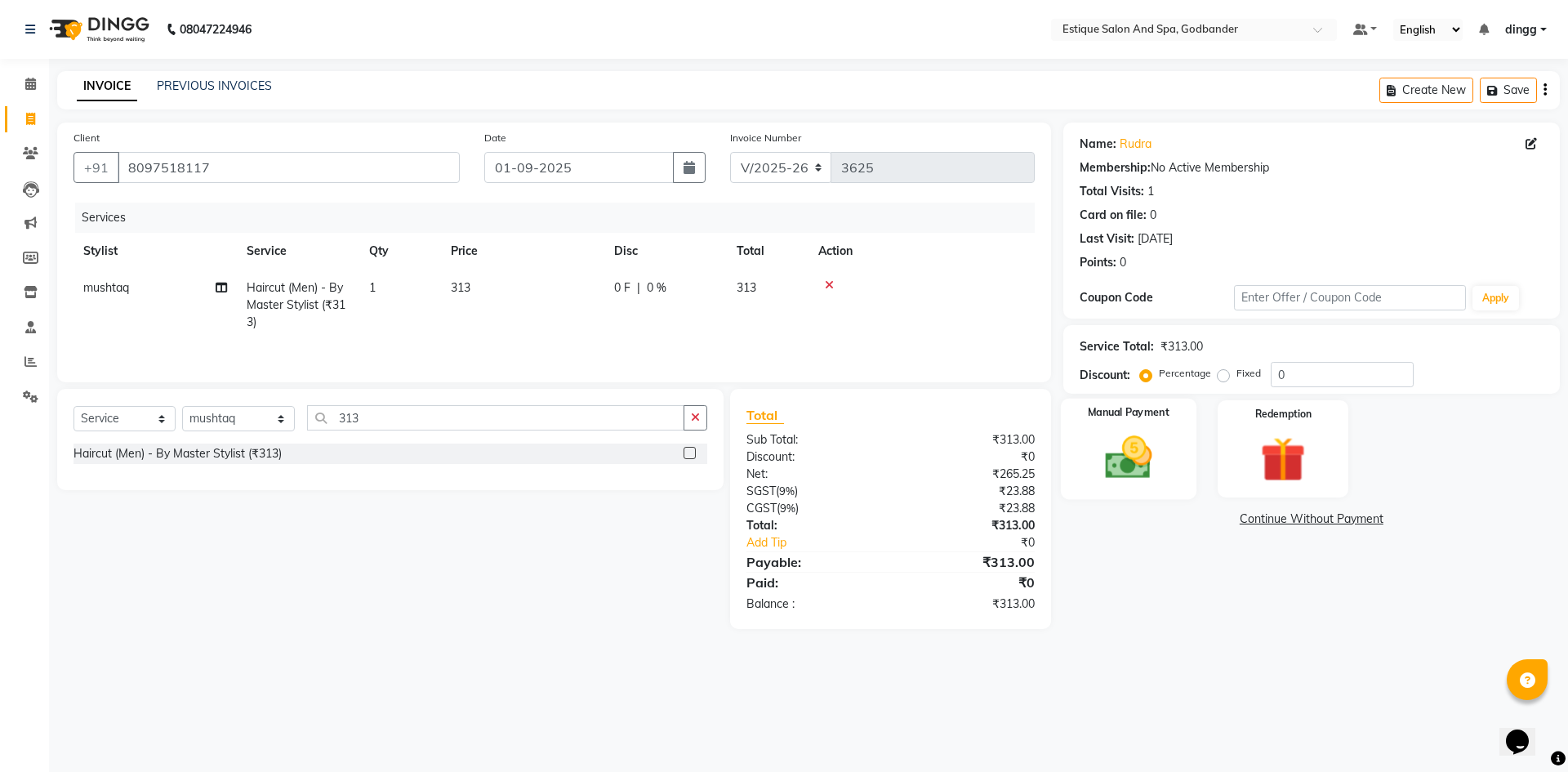
click at [1125, 457] on img at bounding box center [1128, 457] width 76 height 54
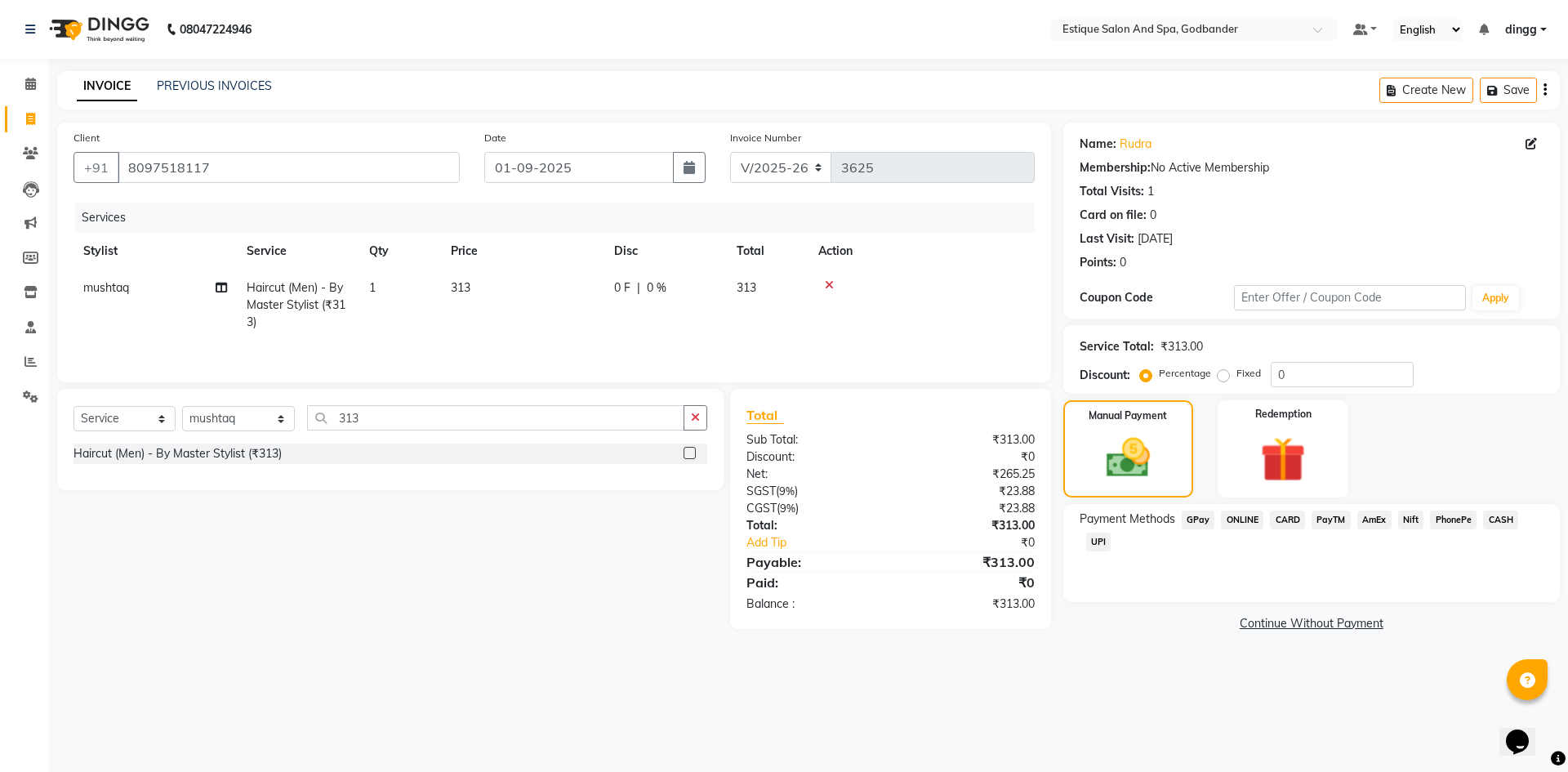
click at [1499, 517] on span "CASH" at bounding box center [1500, 520] width 35 height 19
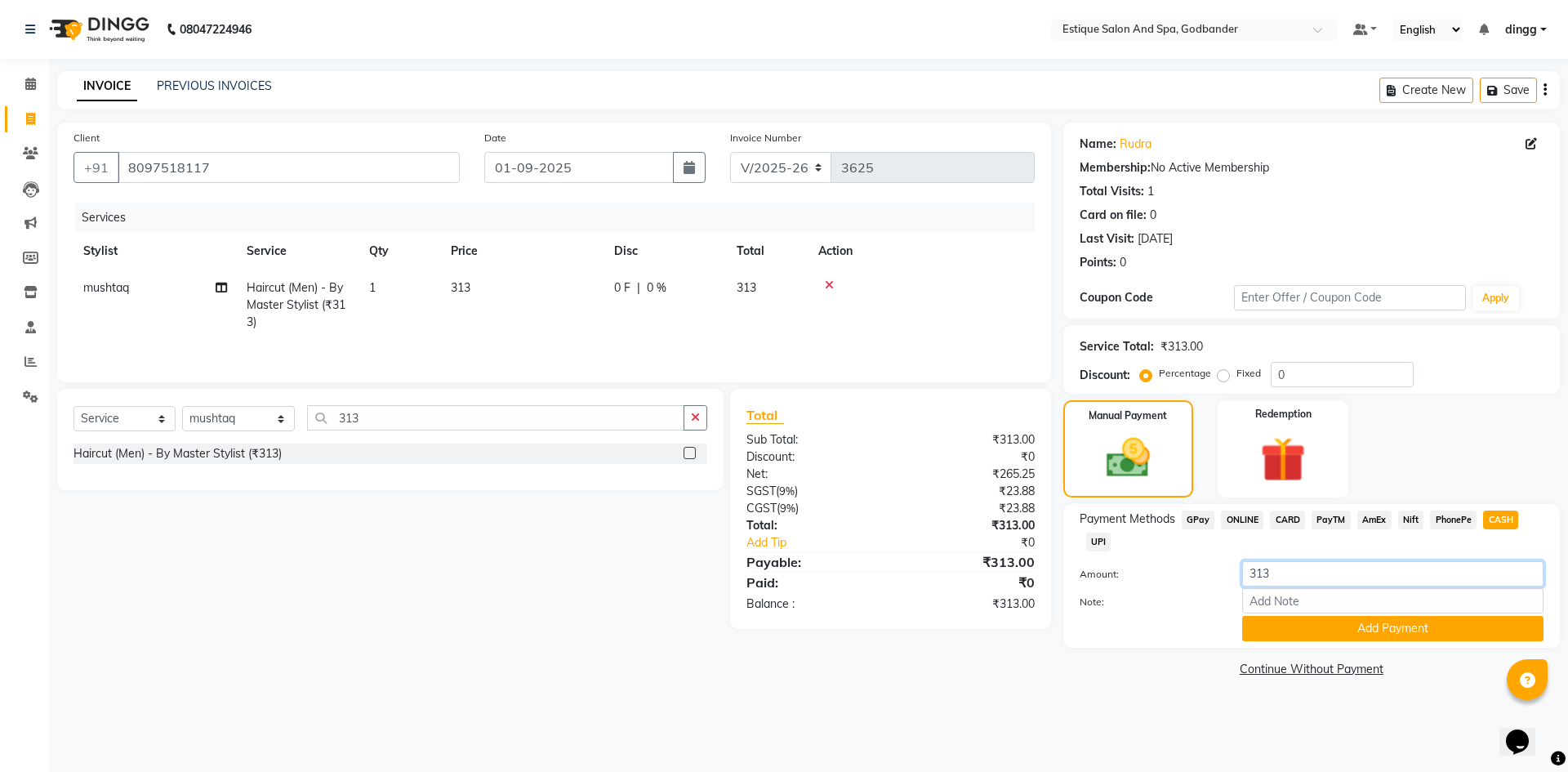
click at [1298, 568] on input "313" at bounding box center [1393, 574] width 302 height 25
type input "3"
type input "300"
click at [1415, 631] on button "Add Payment" at bounding box center [1393, 628] width 302 height 25
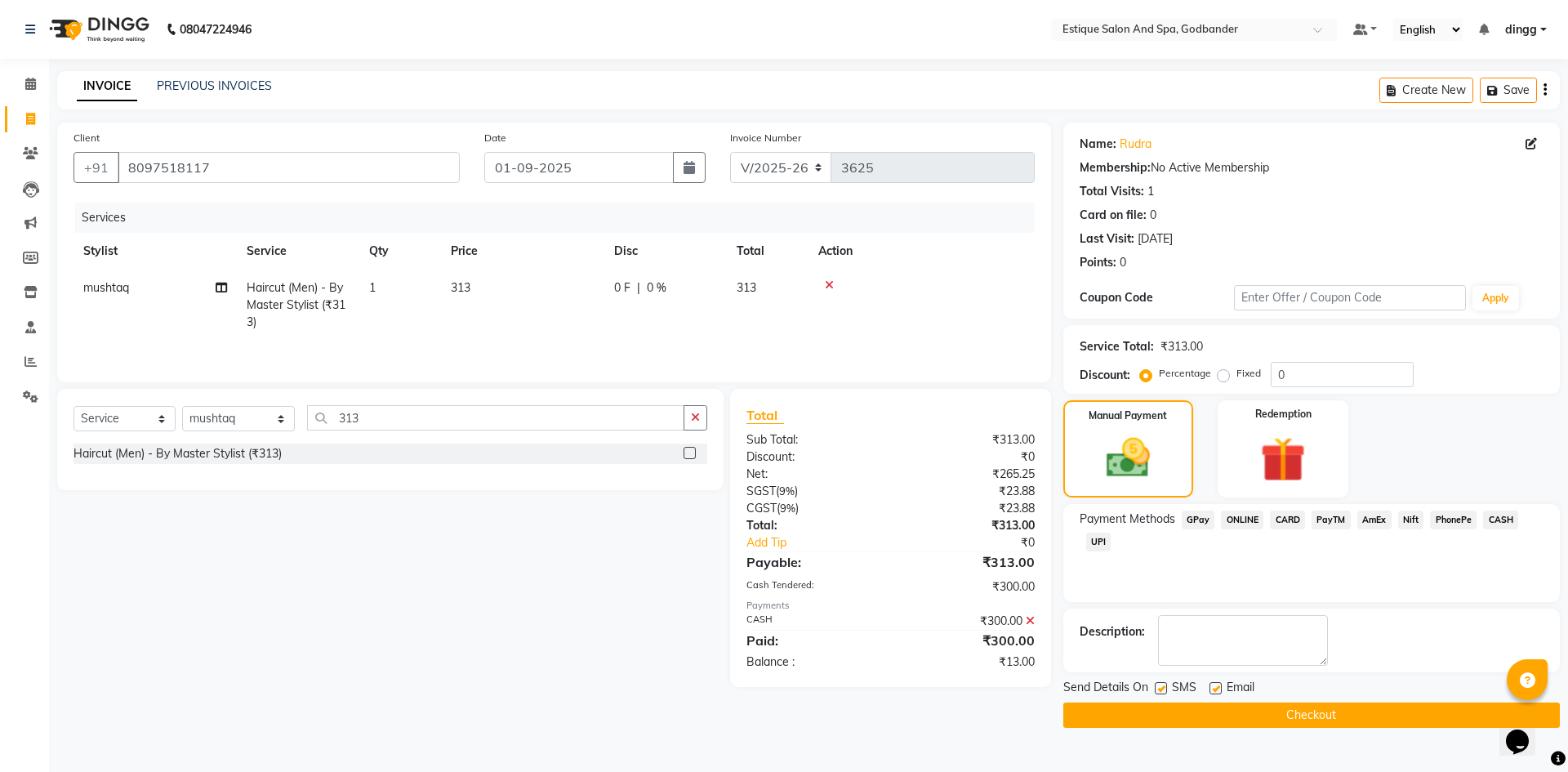
click at [1193, 519] on span "GPay" at bounding box center [1198, 520] width 34 height 19
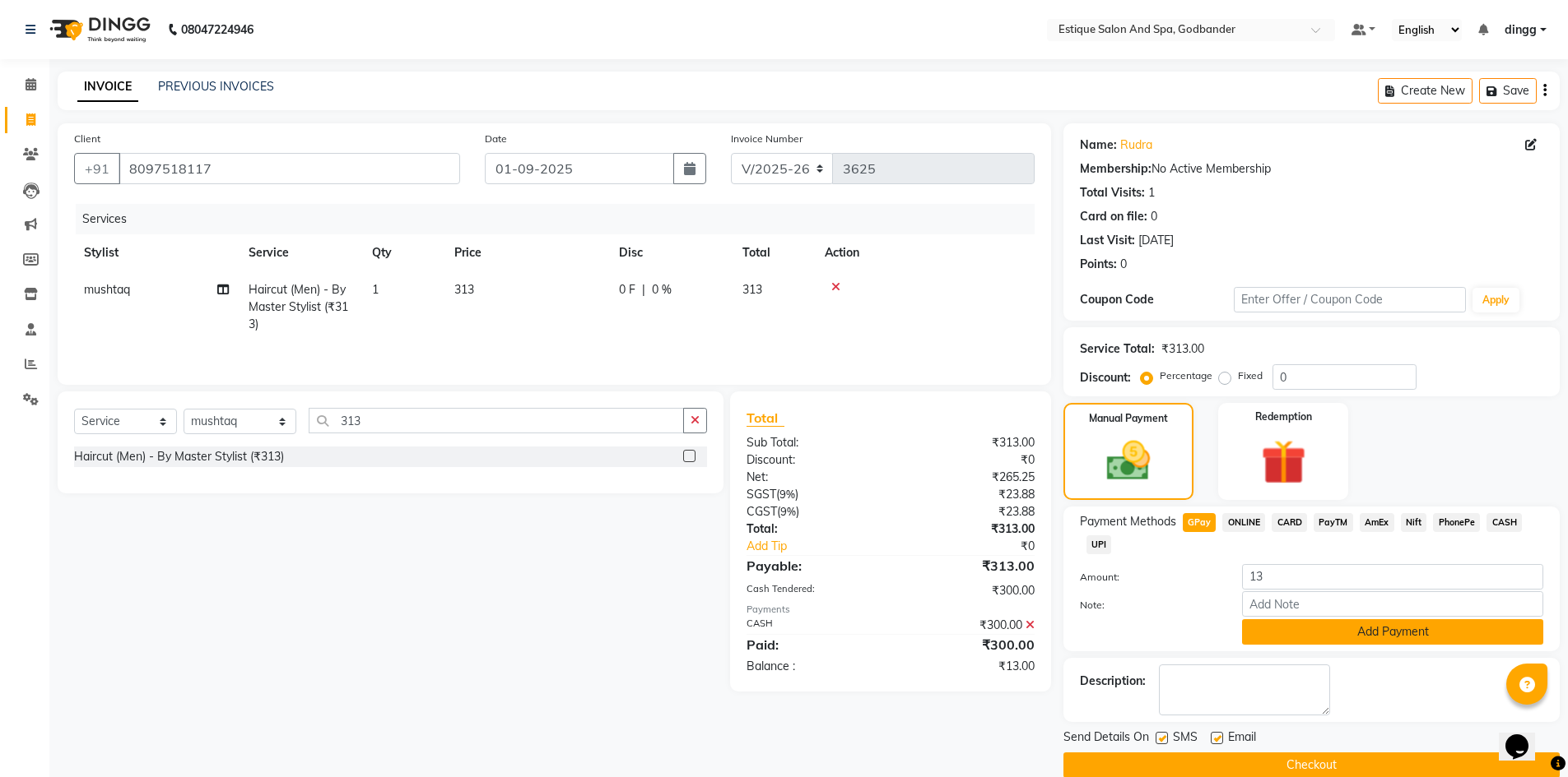
click at [1420, 635] on button "Add Payment" at bounding box center [1392, 631] width 301 height 25
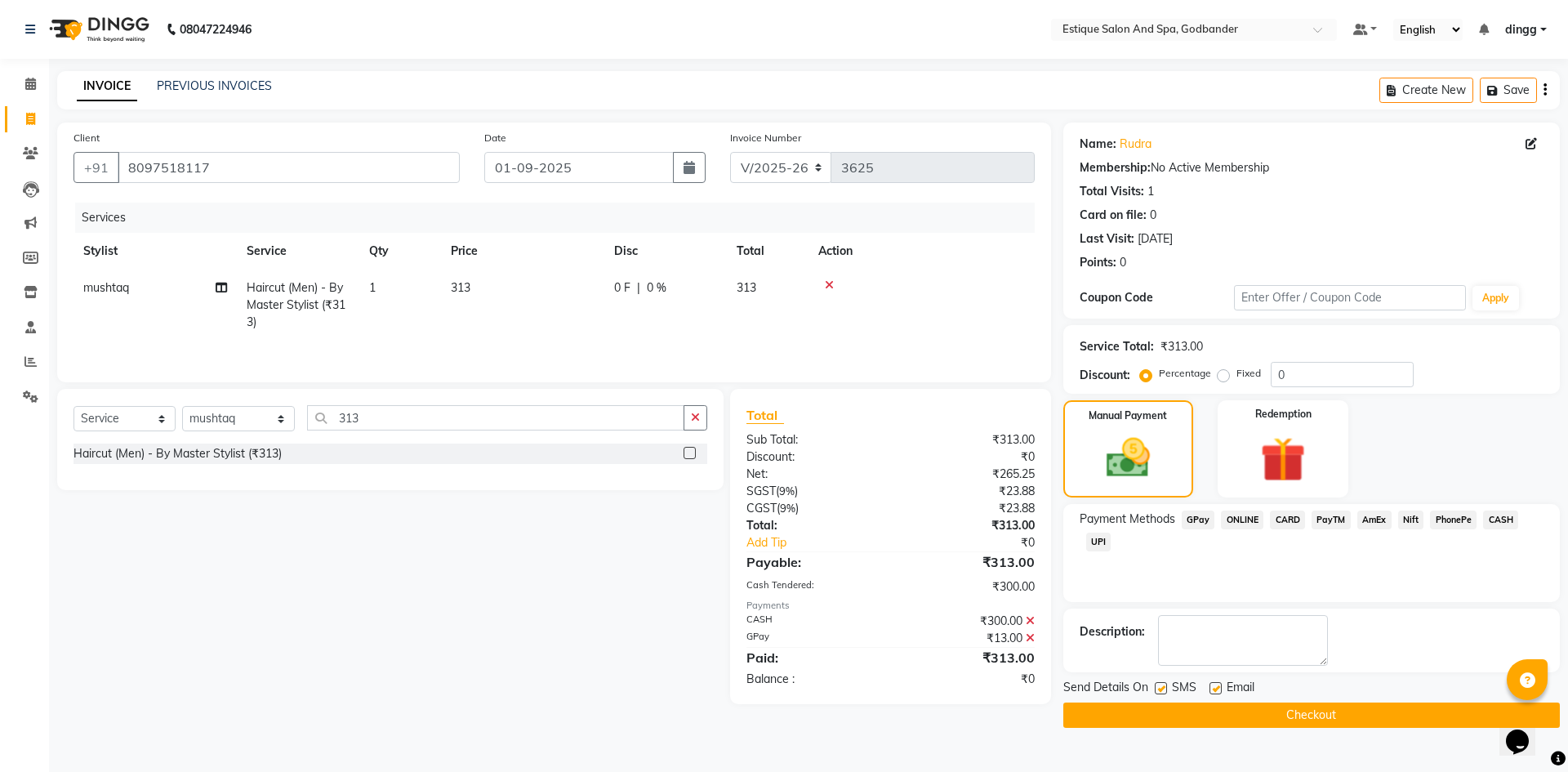
click at [1312, 713] on button "Checkout" at bounding box center [1311, 715] width 497 height 25
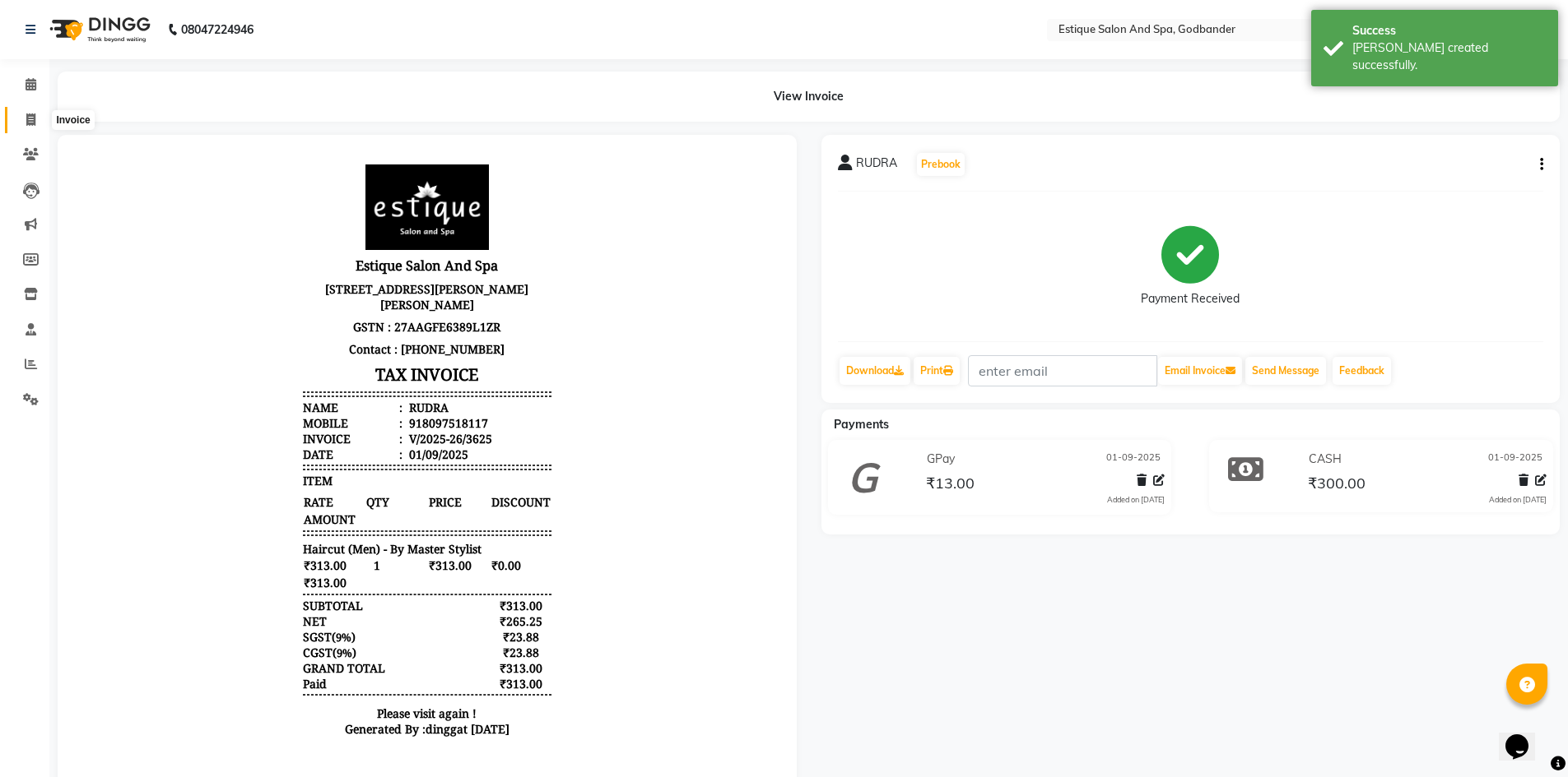
click at [28, 120] on icon at bounding box center [30, 120] width 9 height 12
select select "service"
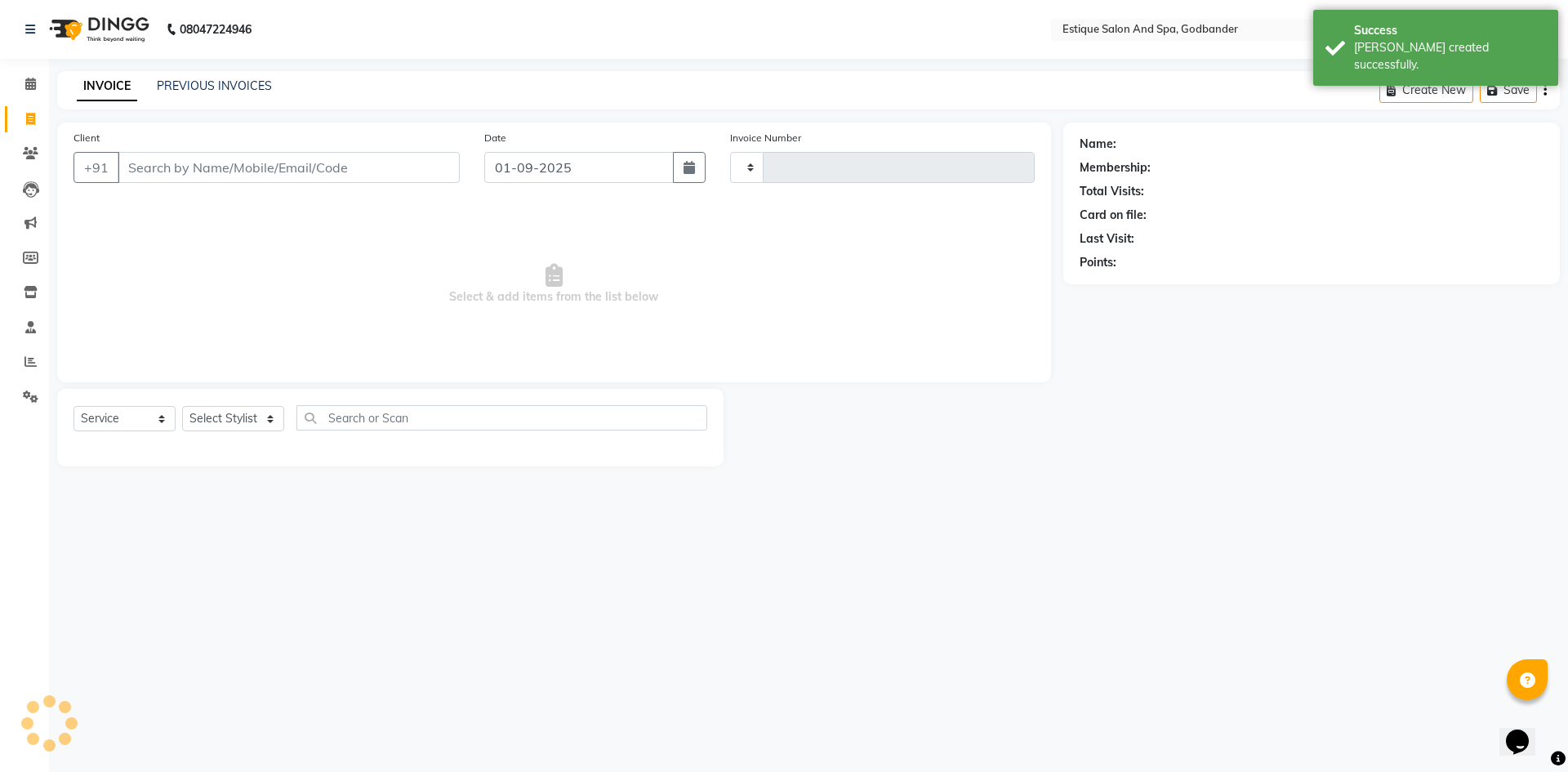
type input "3626"
select select "6103"
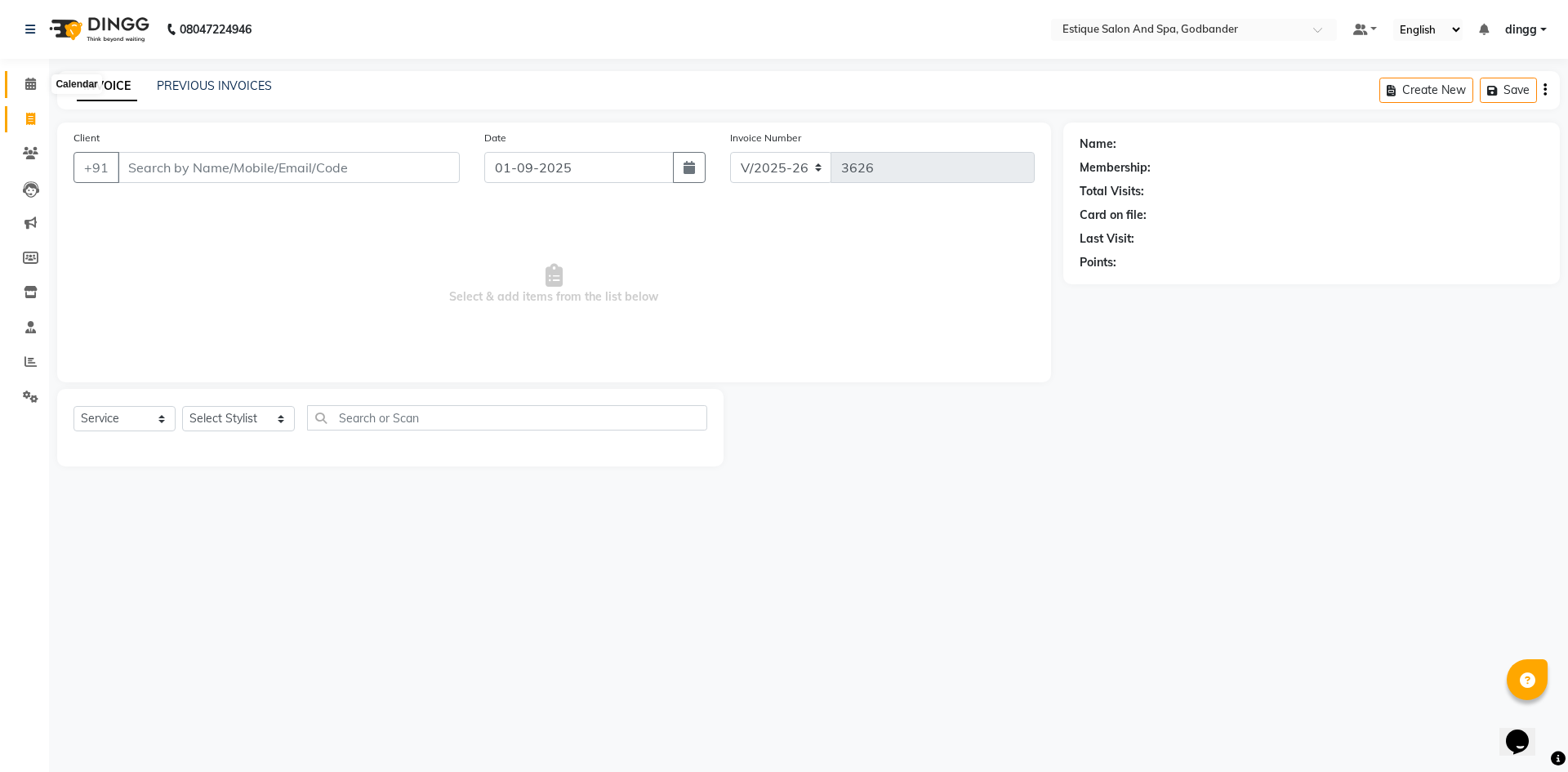
click at [30, 81] on icon at bounding box center [30, 84] width 10 height 12
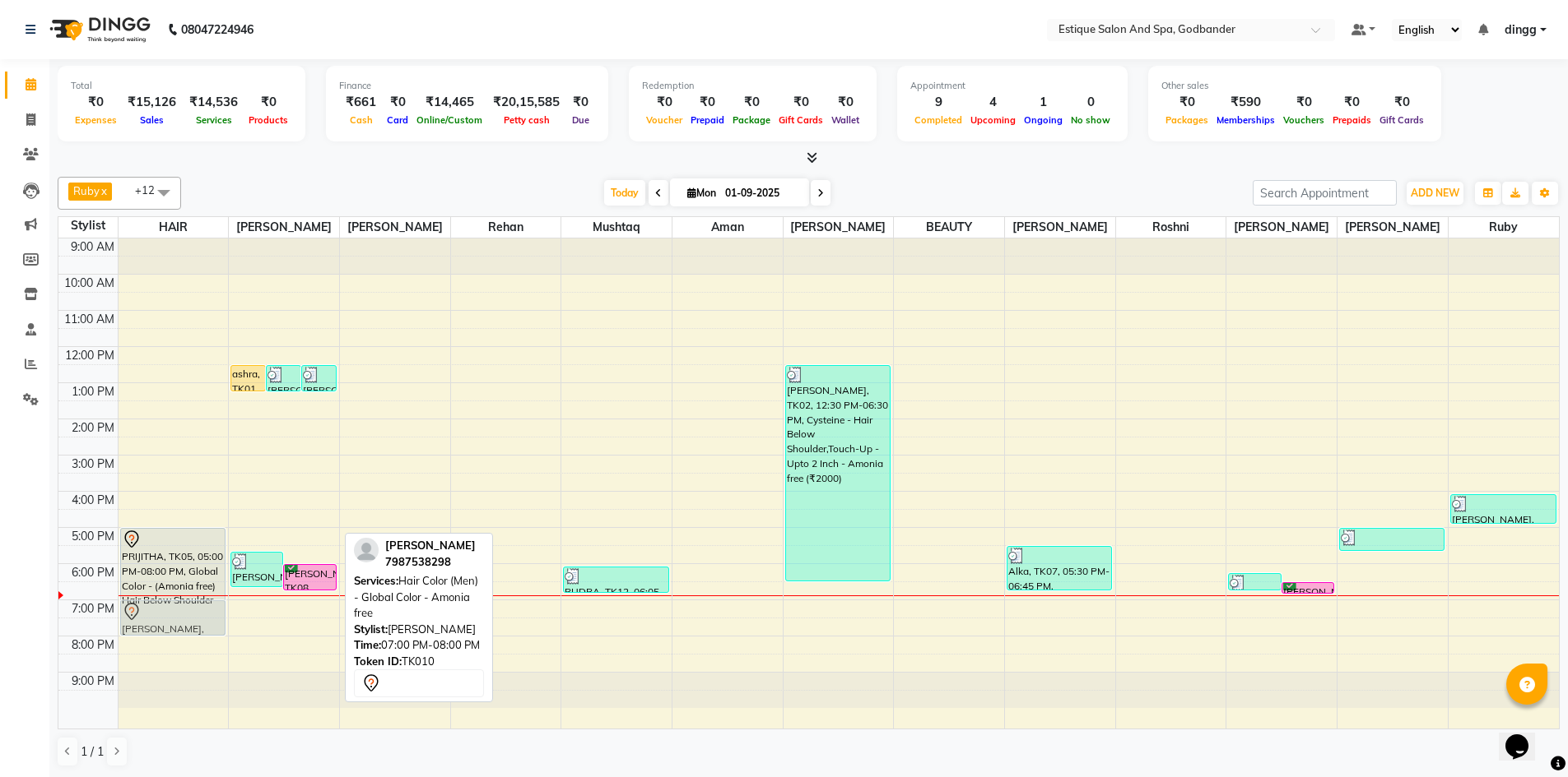
drag, startPoint x: 273, startPoint y: 616, endPoint x: 175, endPoint y: 618, distance: 98.0
click at [175, 618] on tr "PRIJITHA, TK05, 05:00 PM-08:00 PM, Global Color - (Amonia free) Hair Below Shou…" at bounding box center [808, 484] width 1500 height 491
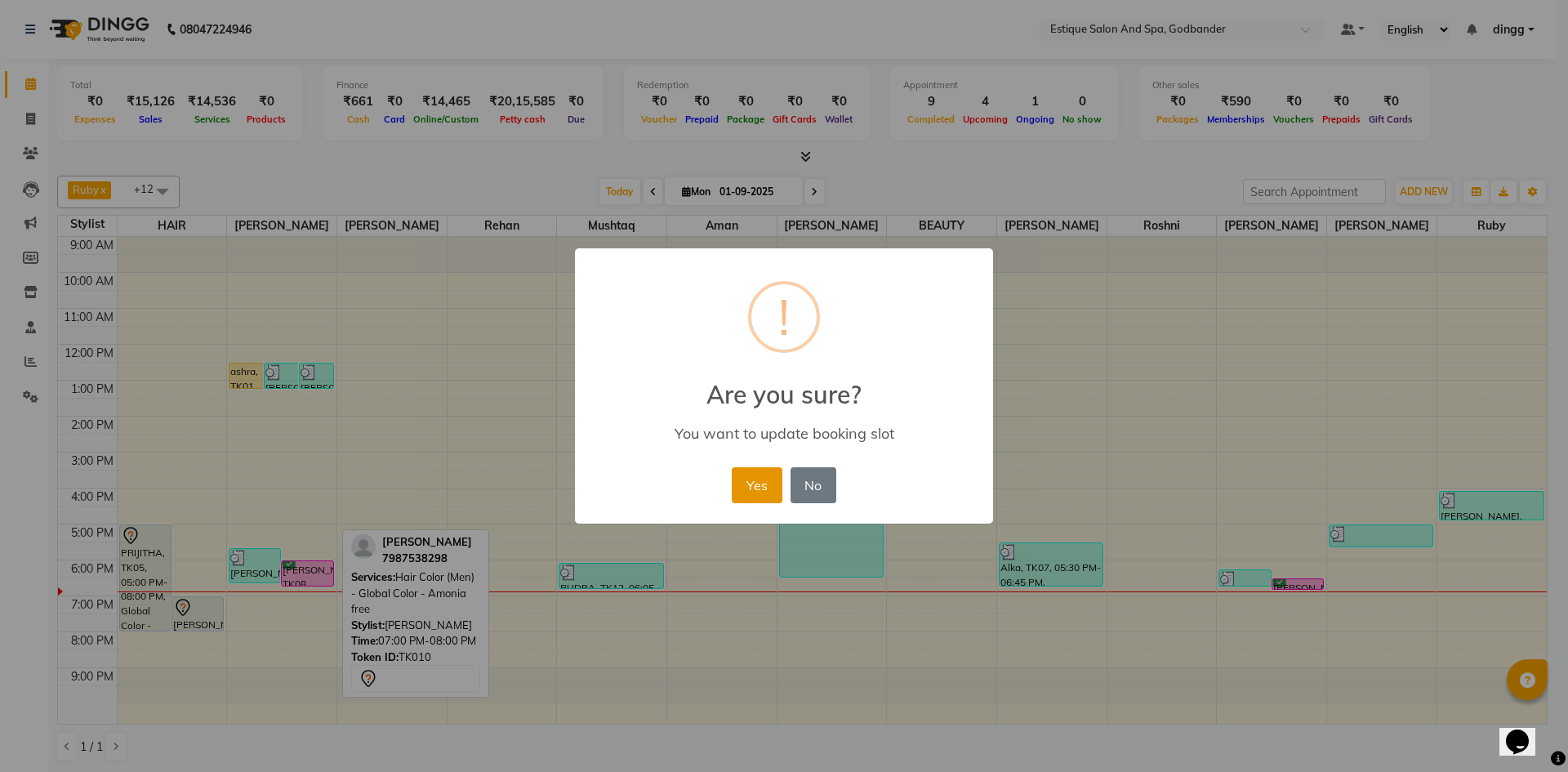
click at [759, 477] on button "Yes" at bounding box center [757, 486] width 50 height 36
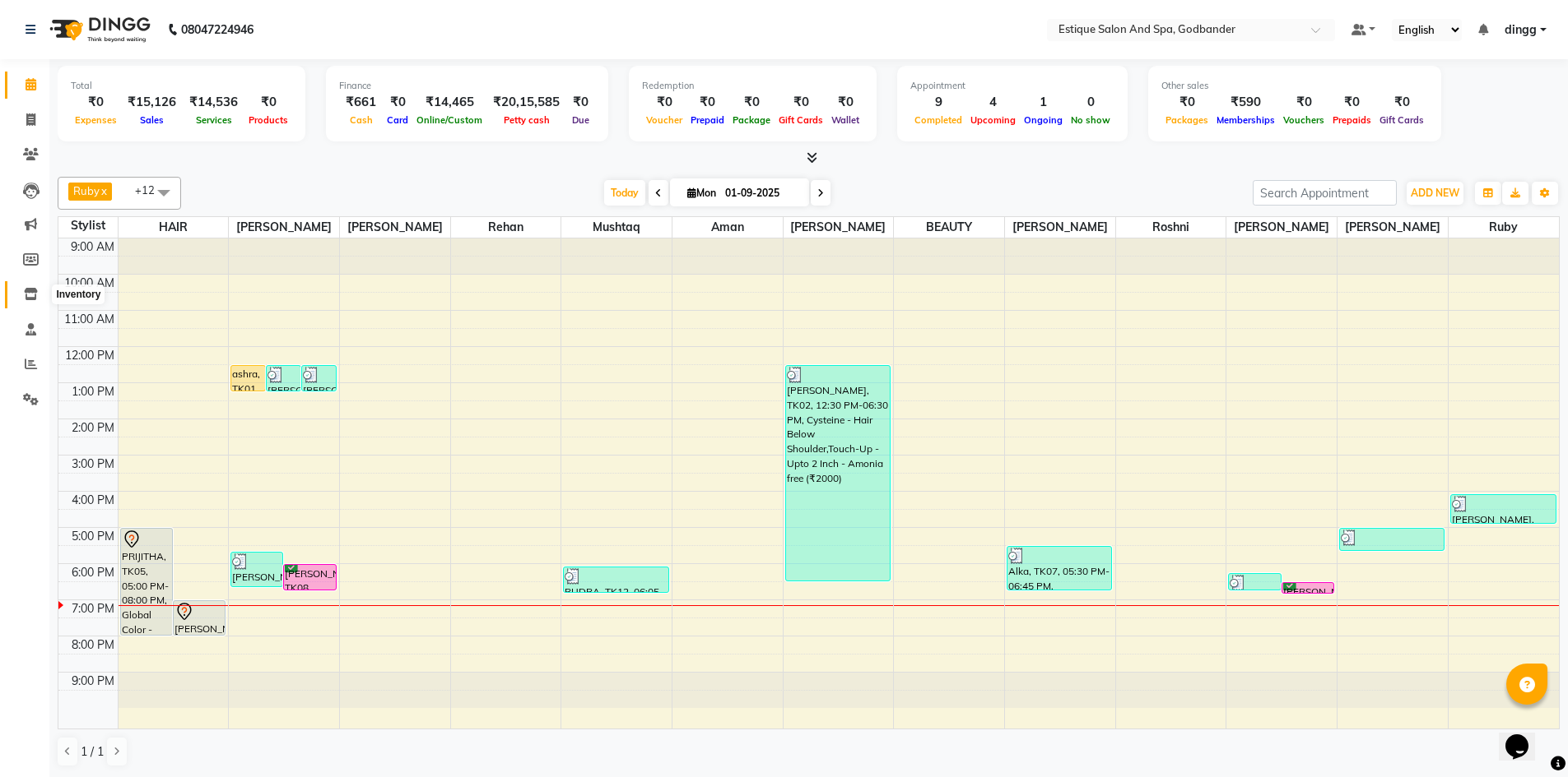
click at [32, 294] on icon at bounding box center [30, 294] width 14 height 12
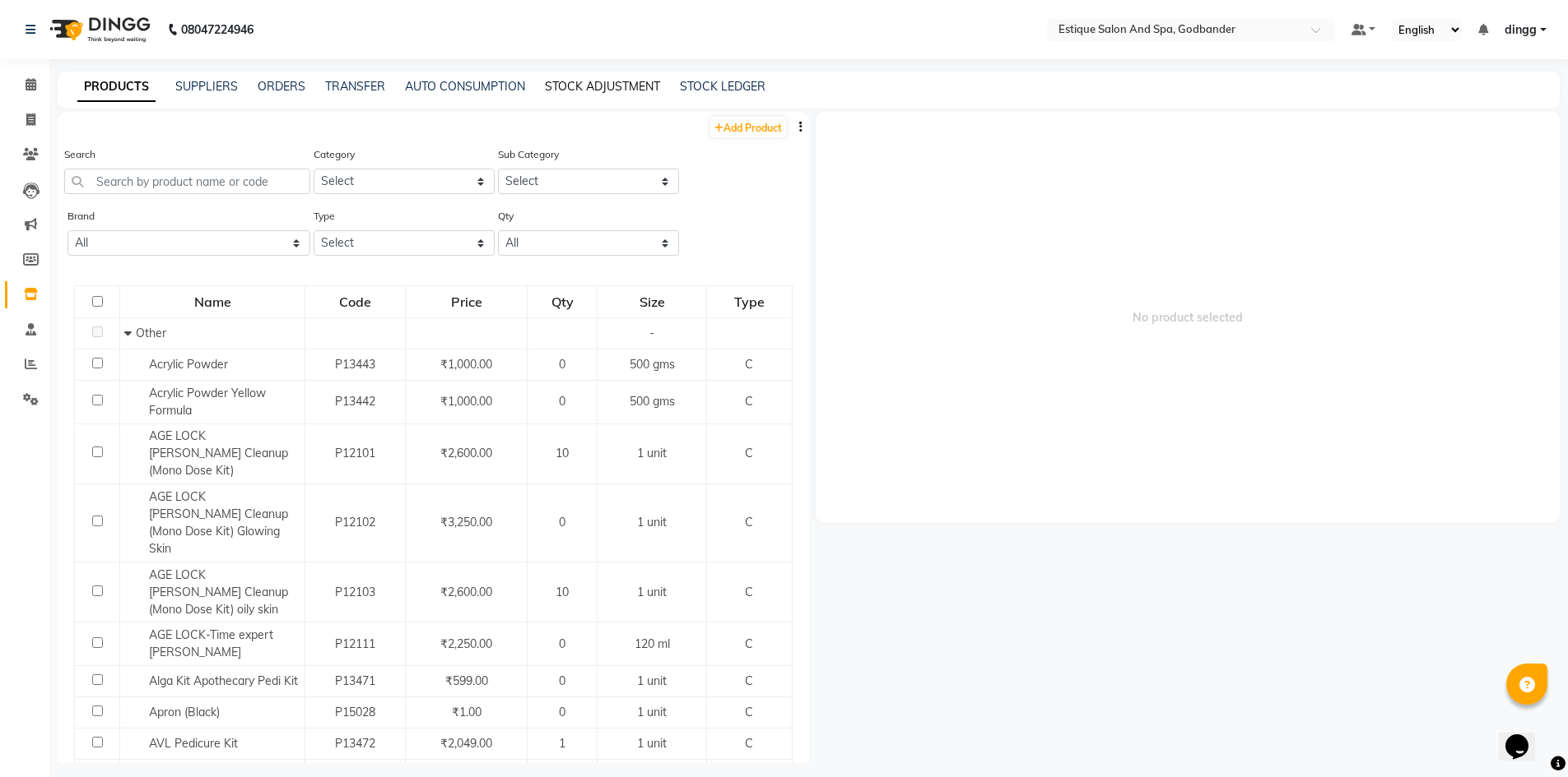
click at [595, 87] on link "STOCK ADJUSTMENT" at bounding box center [602, 86] width 116 height 15
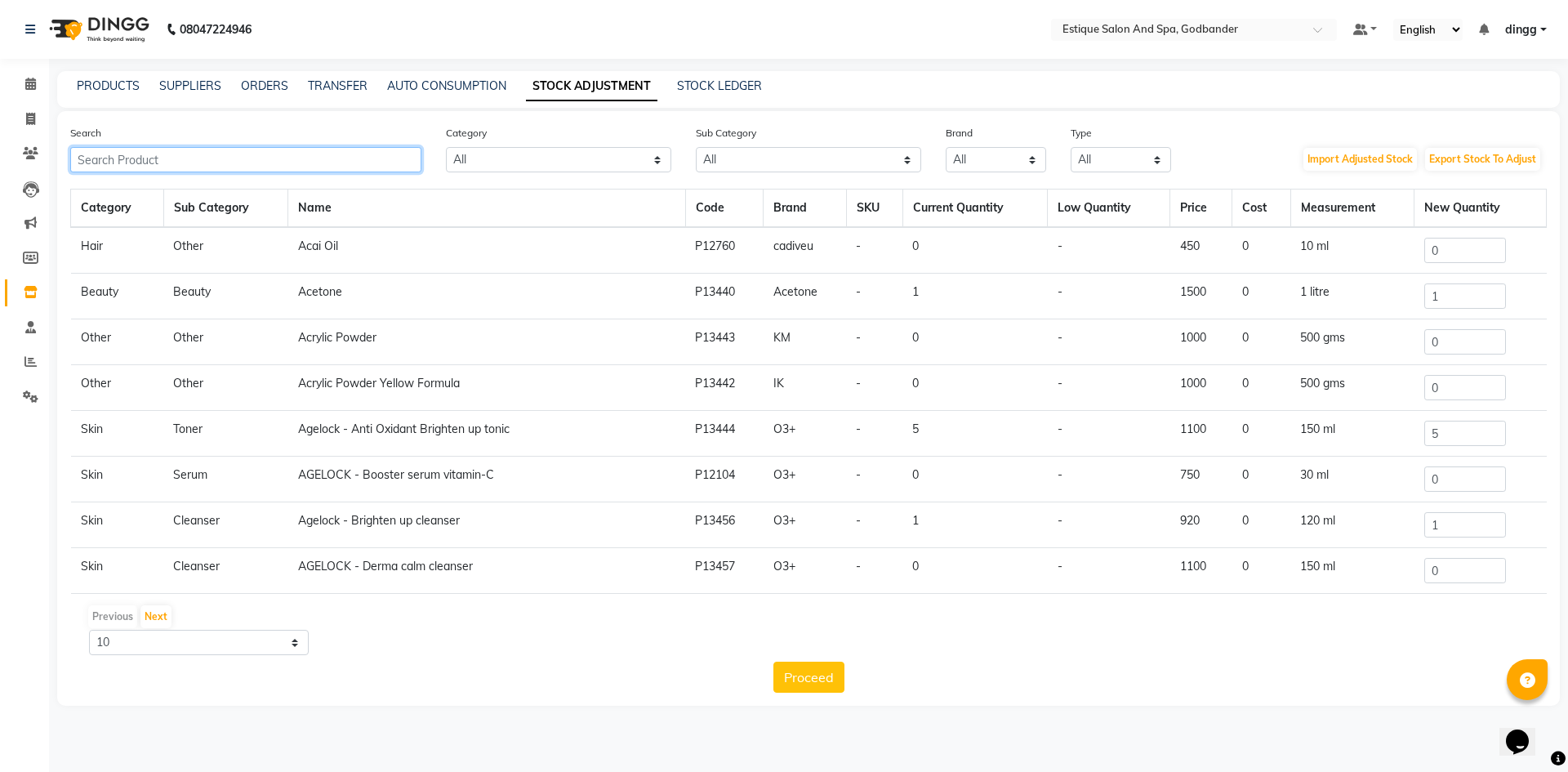
click at [140, 163] on input "text" at bounding box center [245, 160] width 351 height 25
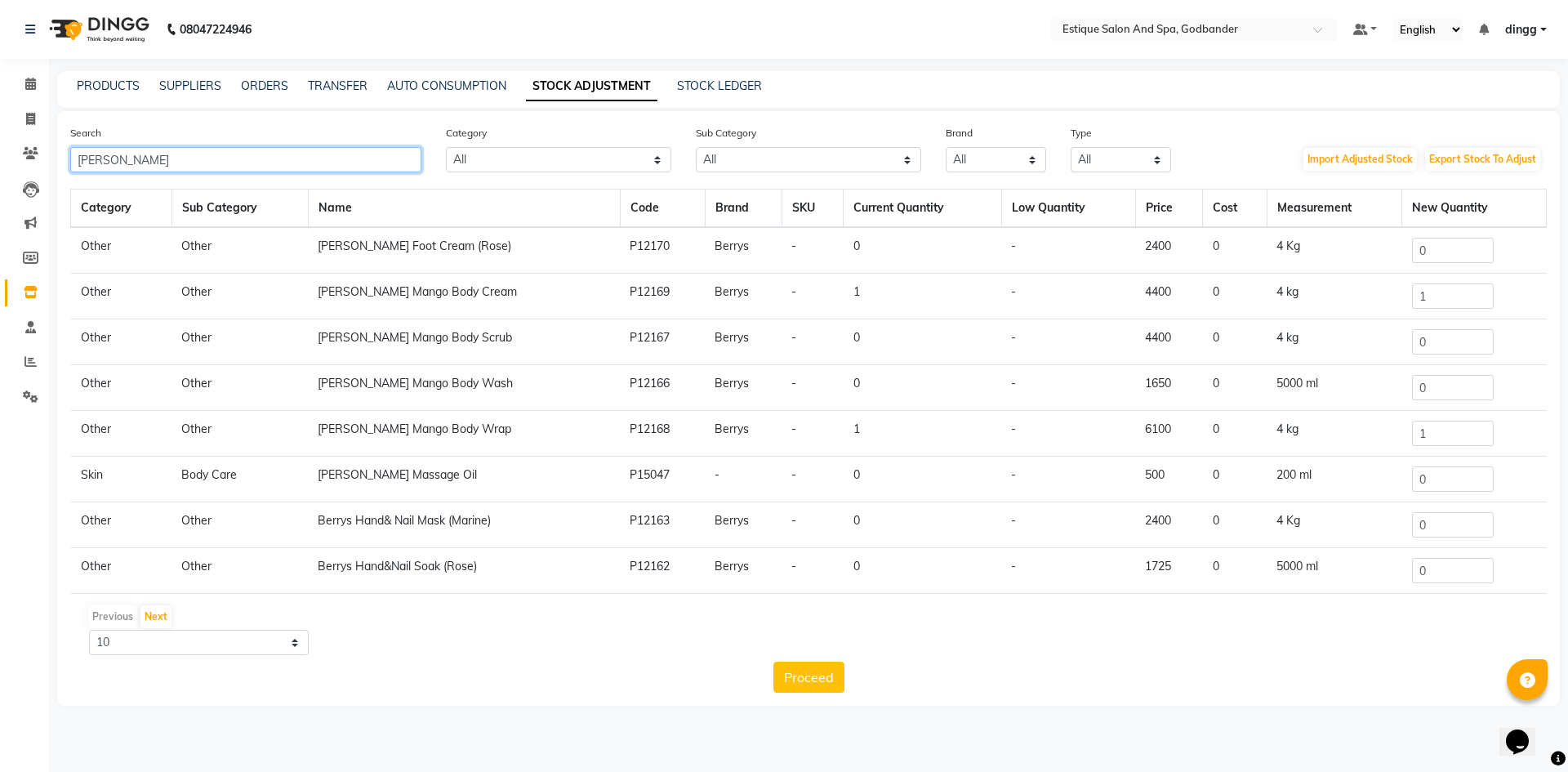
type input "[PERSON_NAME]"
click at [1424, 488] on input "0" at bounding box center [1452, 479] width 82 height 25
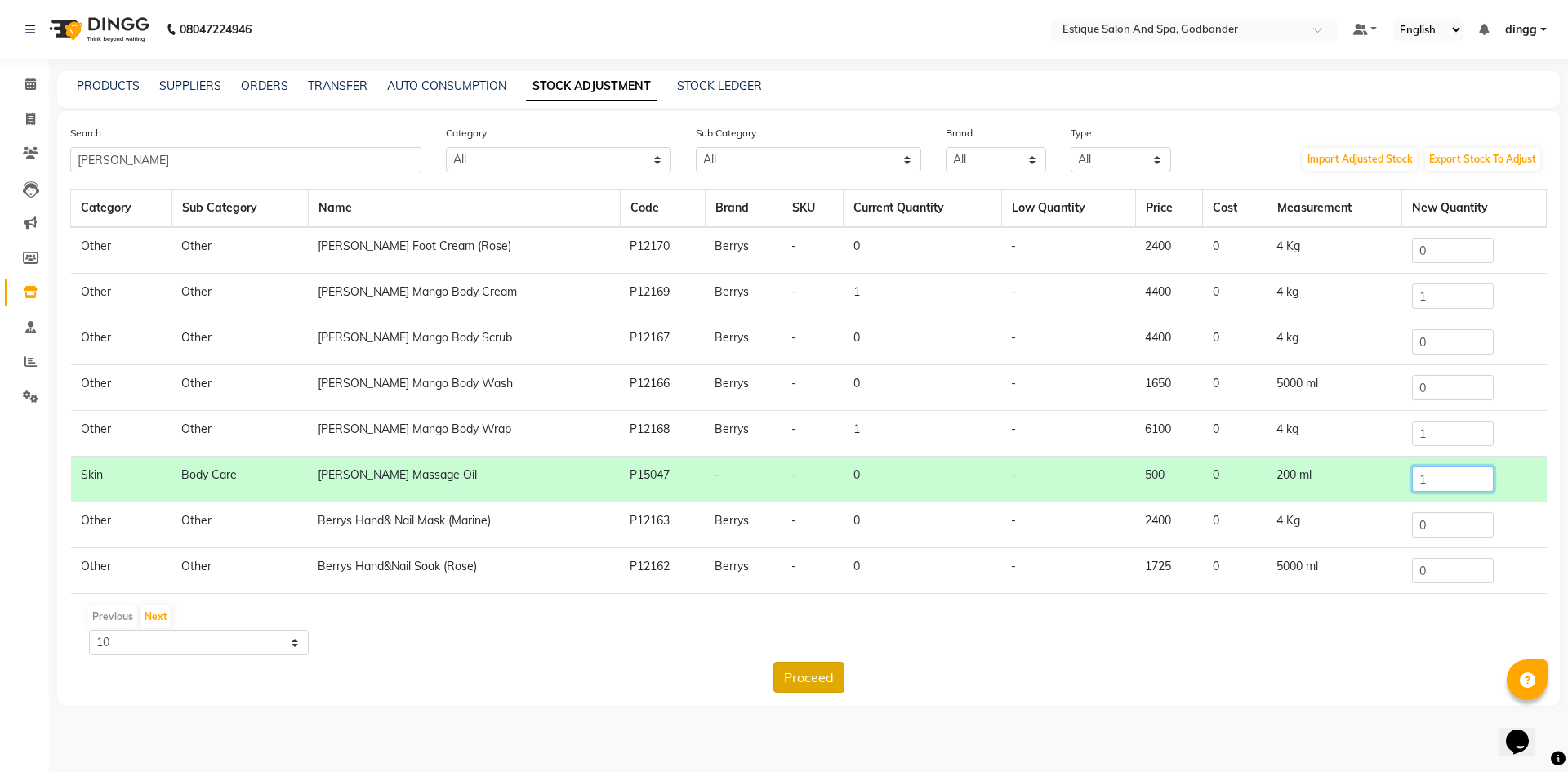
type input "1"
click at [803, 678] on button "Proceed" at bounding box center [809, 677] width 71 height 31
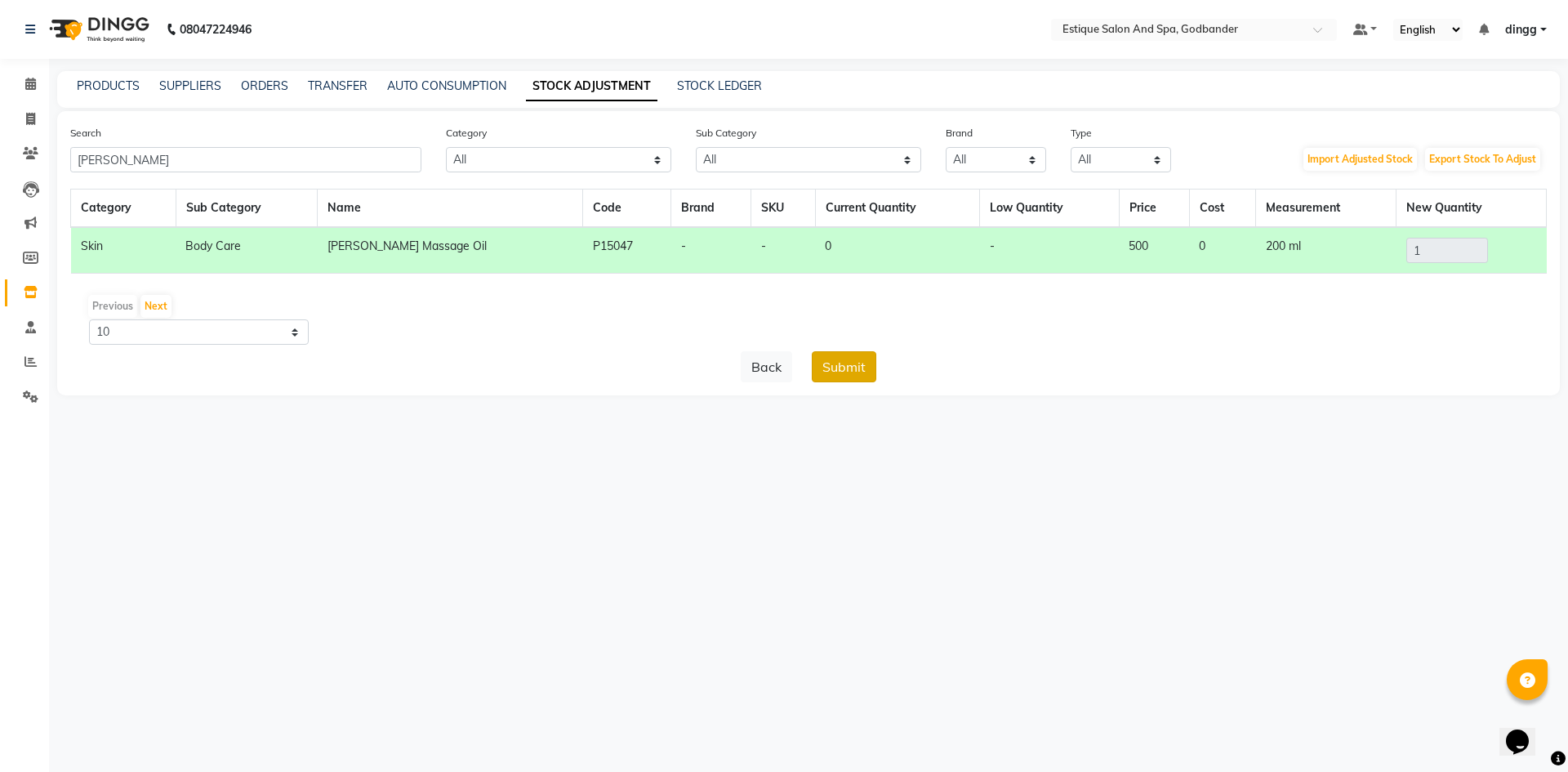
click at [831, 354] on button "Submit" at bounding box center [844, 367] width 65 height 31
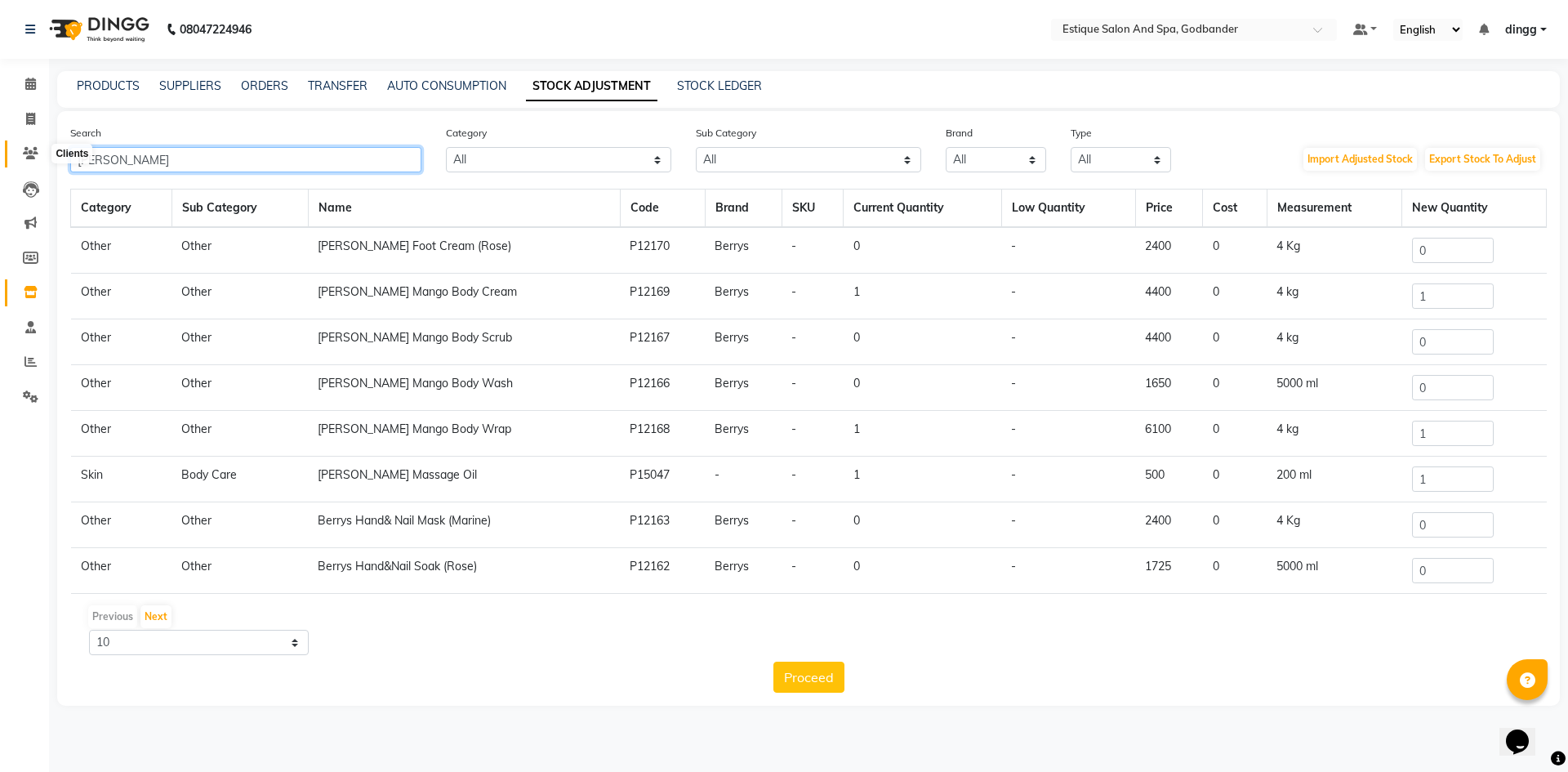
drag, startPoint x: 122, startPoint y: 165, endPoint x: 21, endPoint y: 147, distance: 102.6
click at [22, 147] on app-home "08047224946 Select Location × Estique Salon And Spa, Godbander Default Panel My…" at bounding box center [784, 365] width 1568 height 731
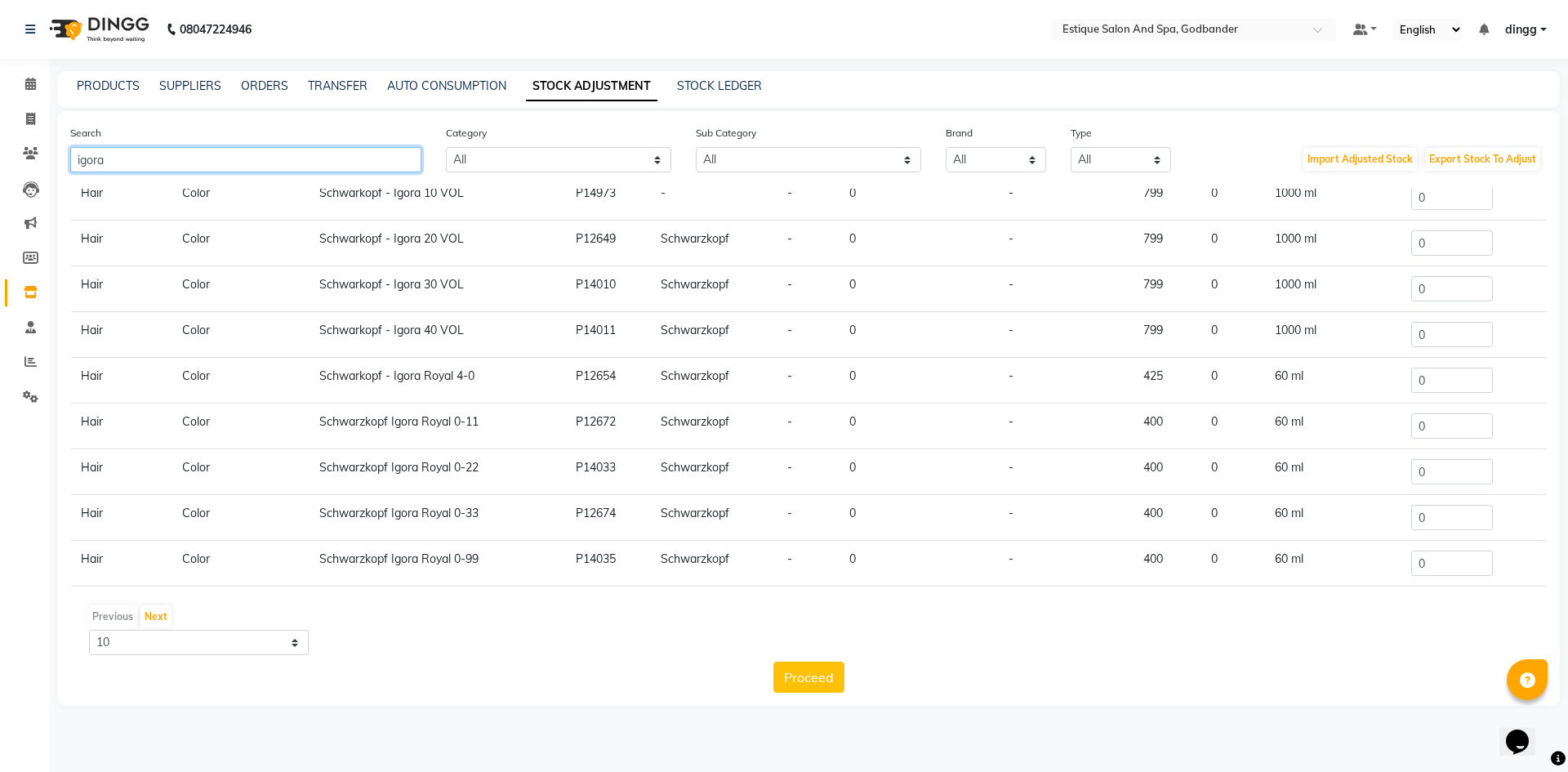
scroll to position [101, 0]
type input "igora"
click at [158, 616] on button "Next" at bounding box center [156, 617] width 31 height 23
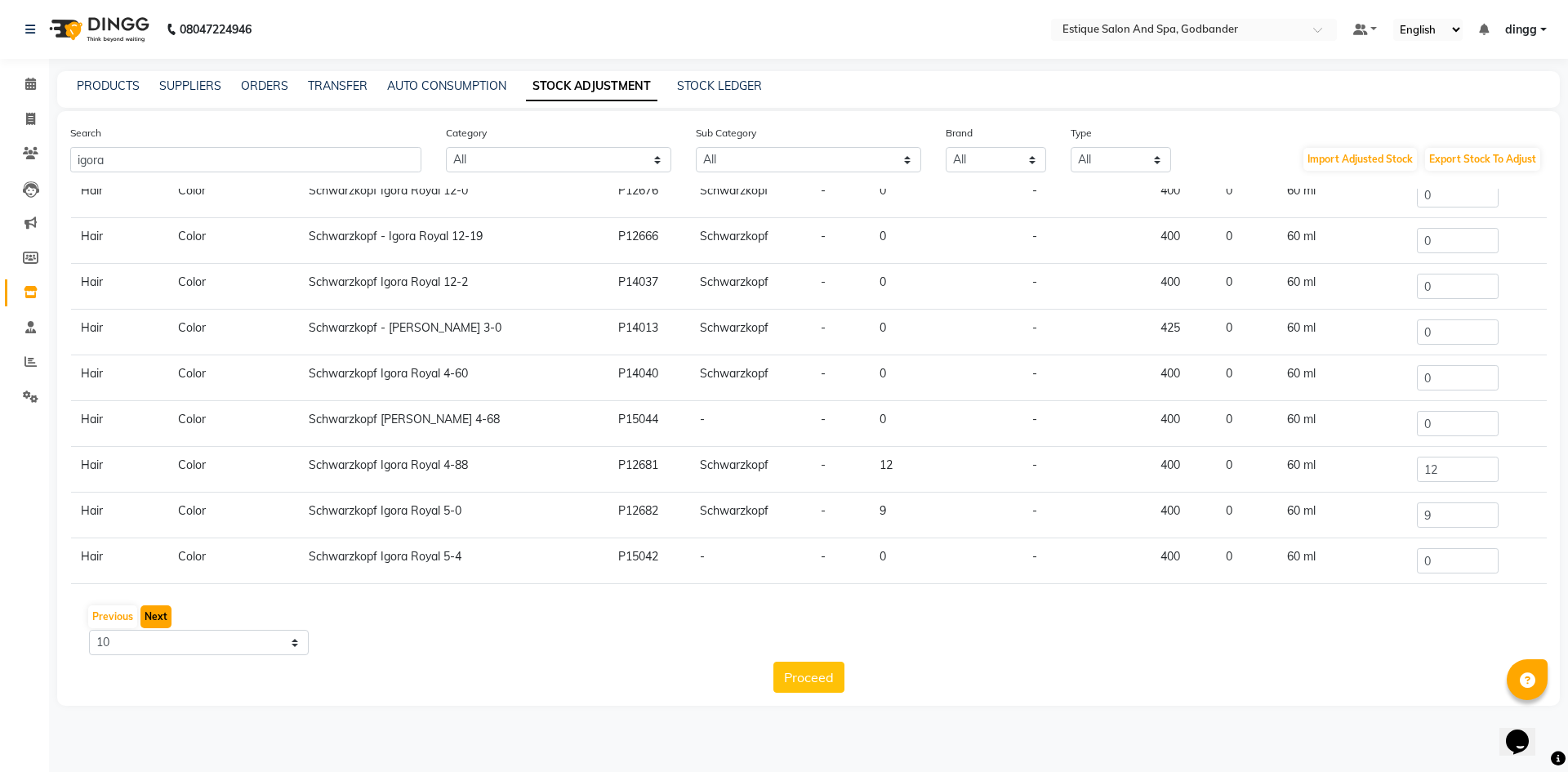
click at [147, 612] on button "Next" at bounding box center [156, 617] width 31 height 23
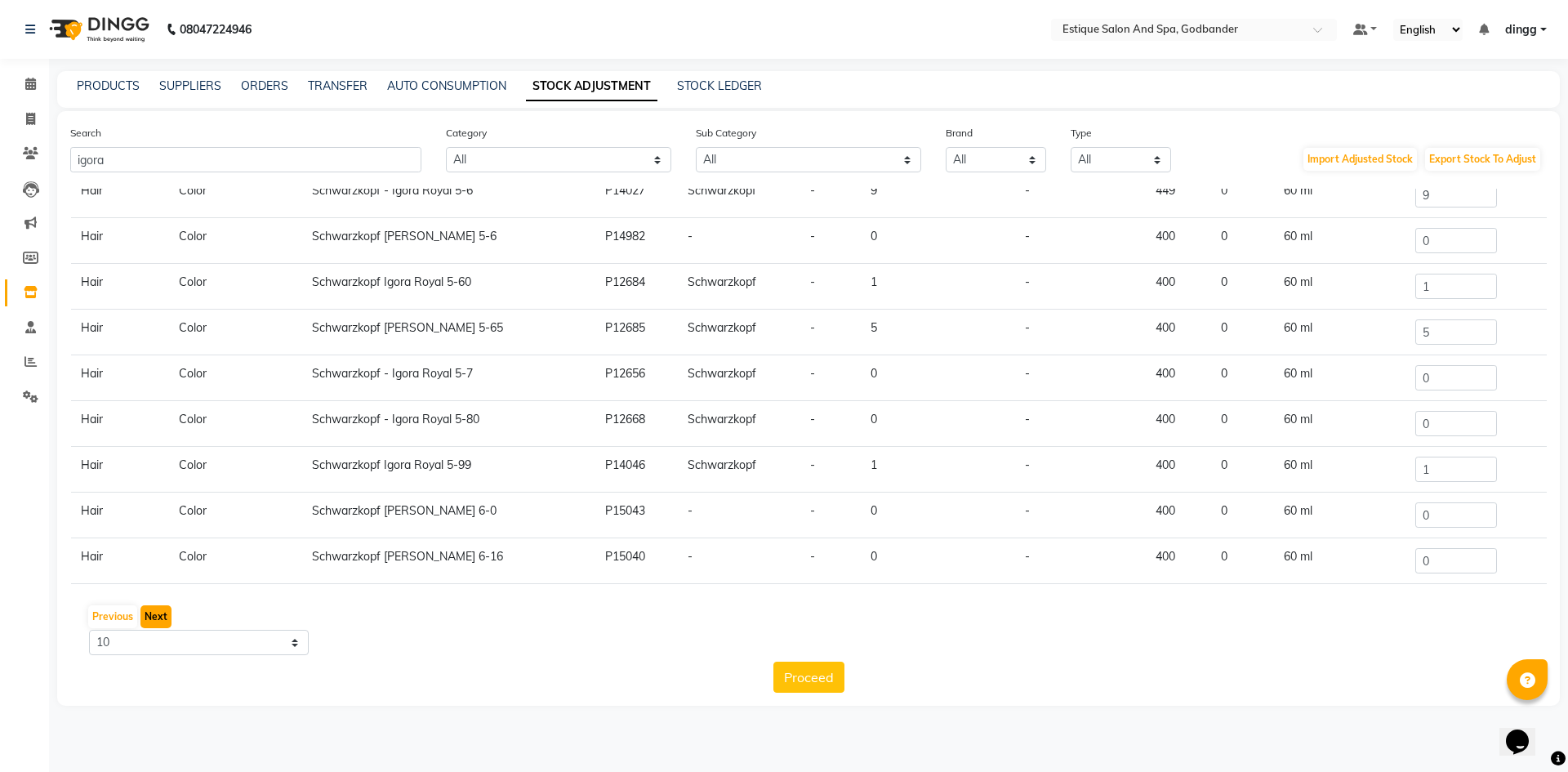
click at [159, 620] on button "Next" at bounding box center [156, 617] width 31 height 23
click at [159, 612] on button "Next" at bounding box center [156, 617] width 31 height 23
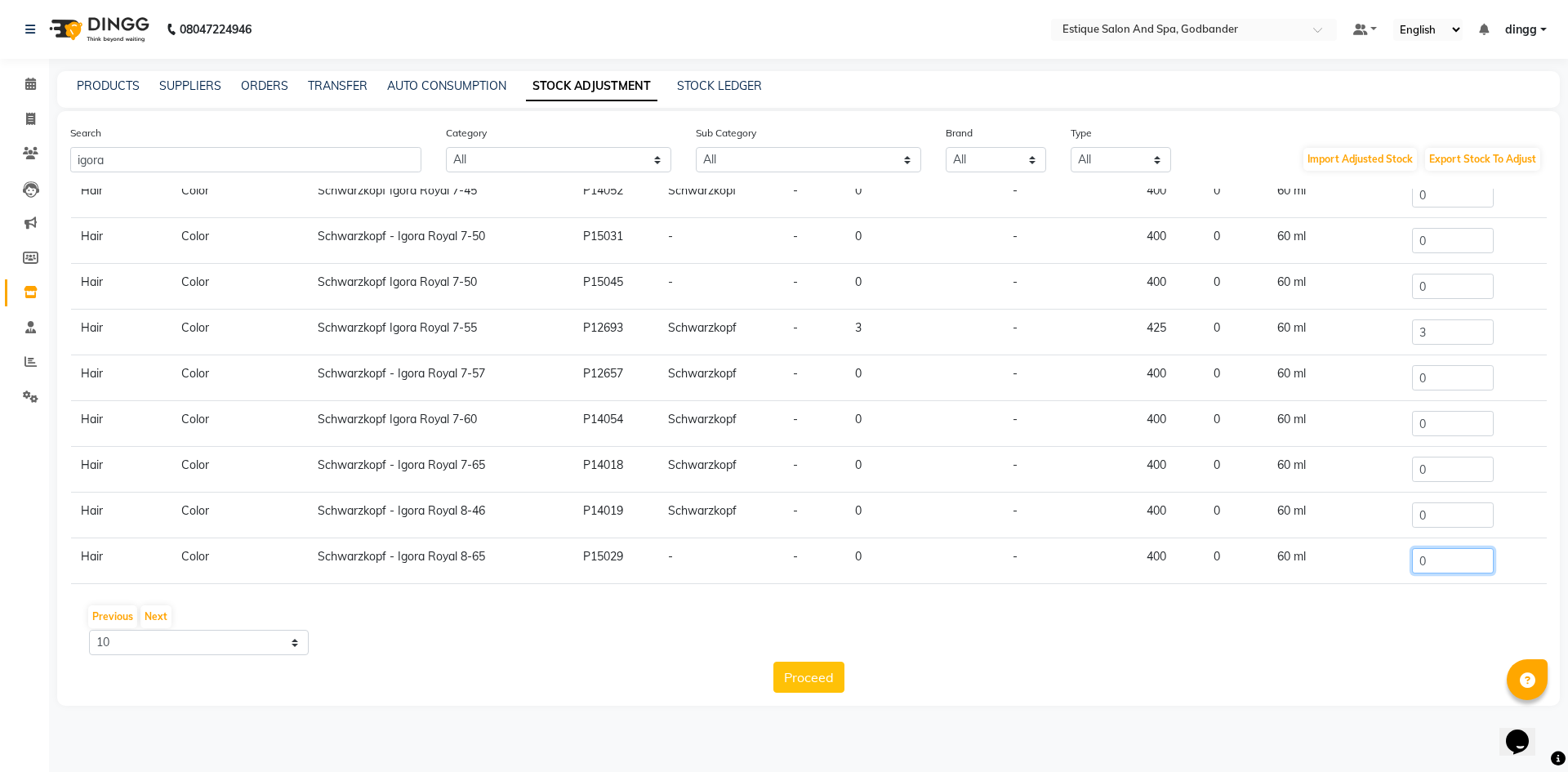
click at [1441, 562] on input "0" at bounding box center [1452, 561] width 82 height 25
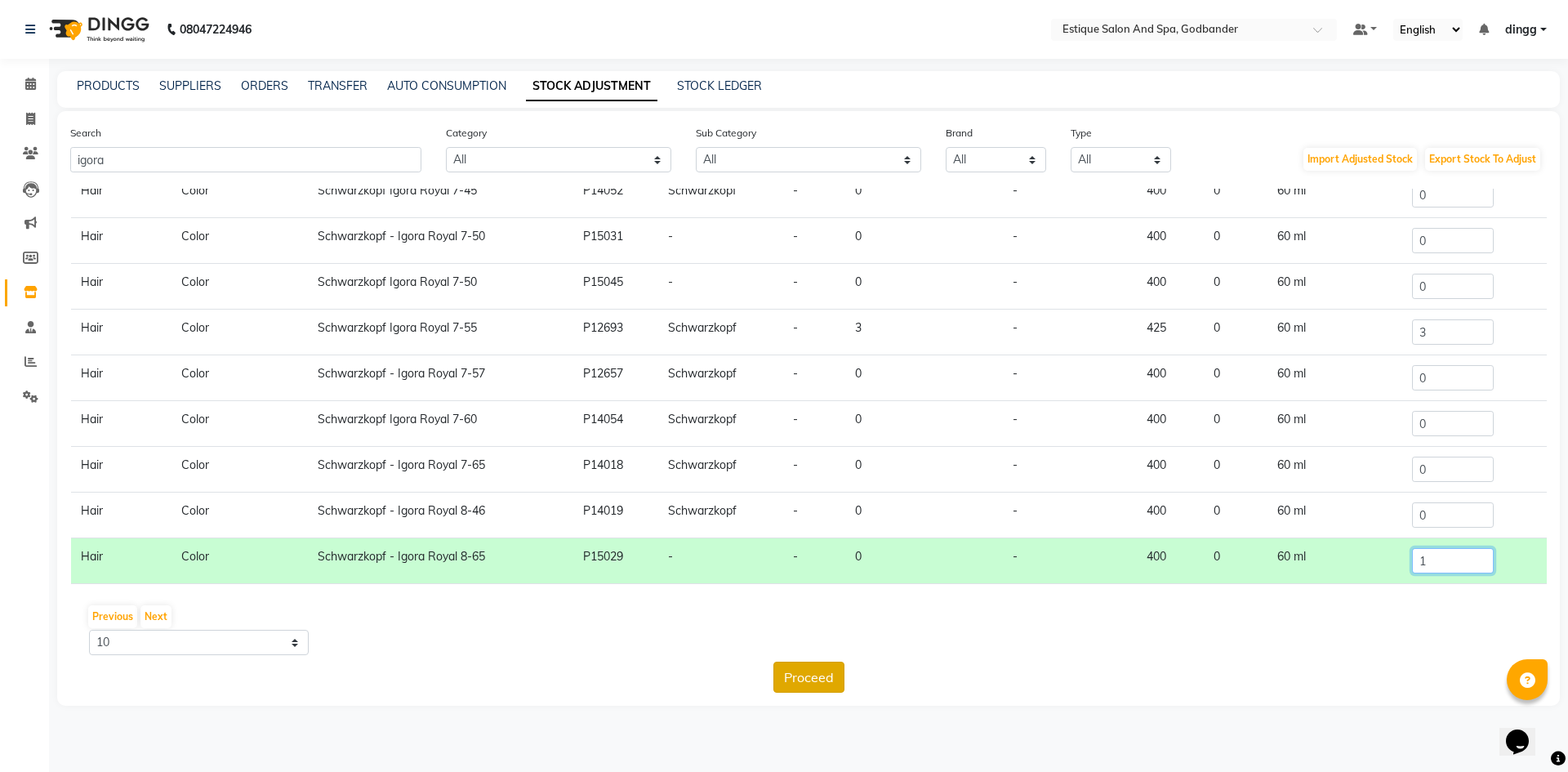
type input "1"
click at [783, 675] on button "Proceed" at bounding box center [809, 677] width 71 height 31
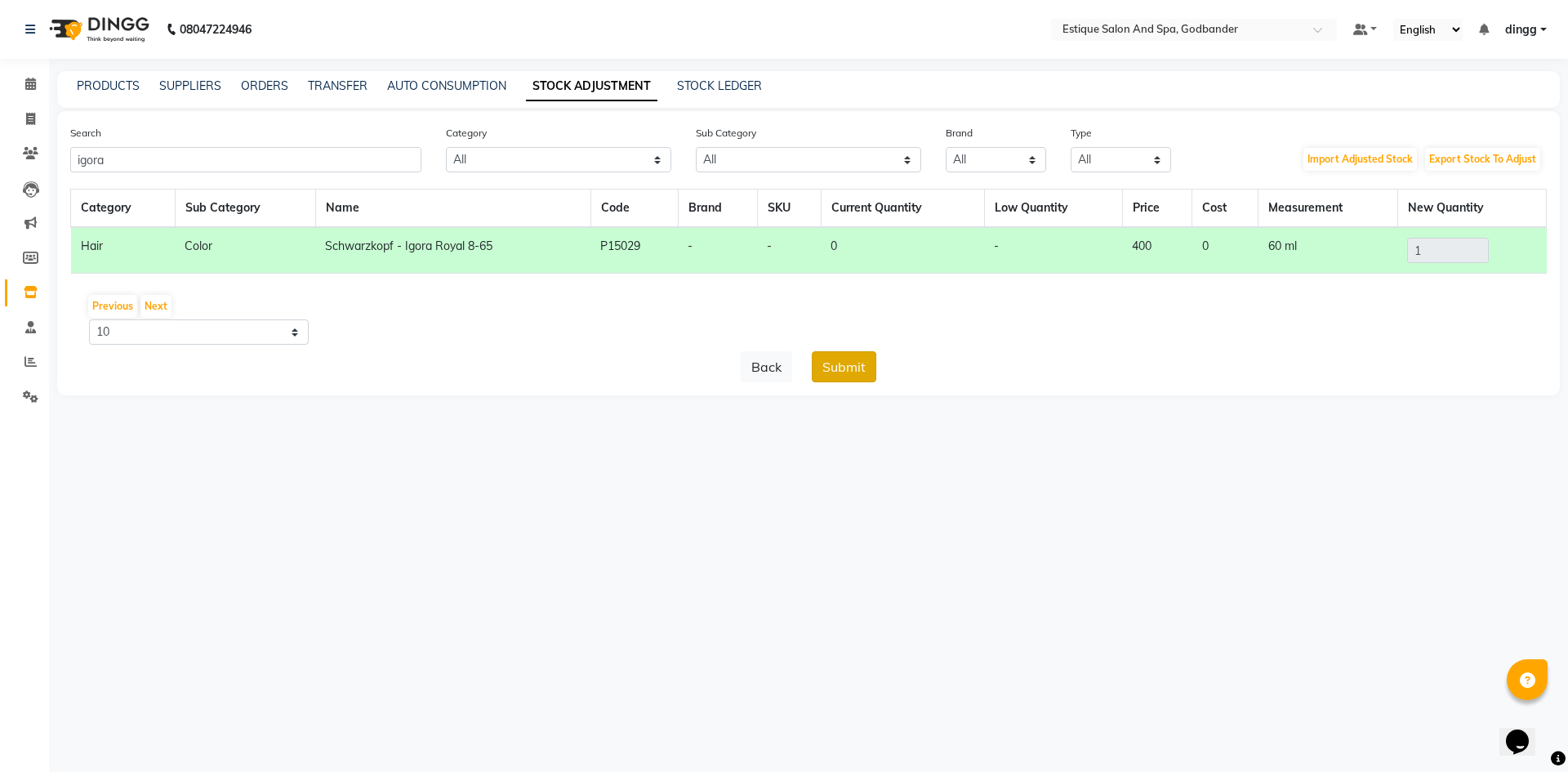
click at [839, 367] on button "Submit" at bounding box center [844, 367] width 65 height 31
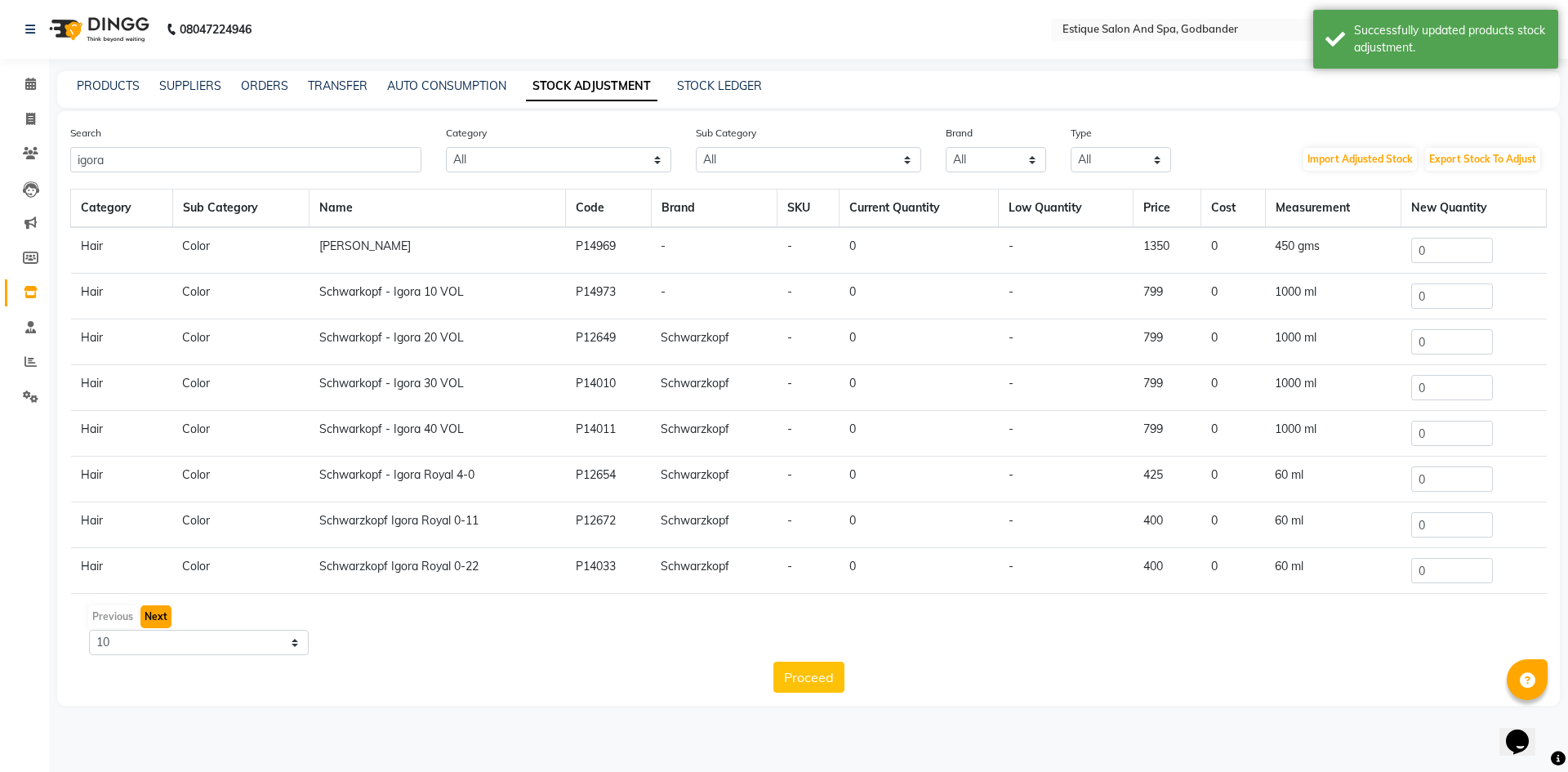
click at [159, 625] on button "Next" at bounding box center [156, 617] width 31 height 23
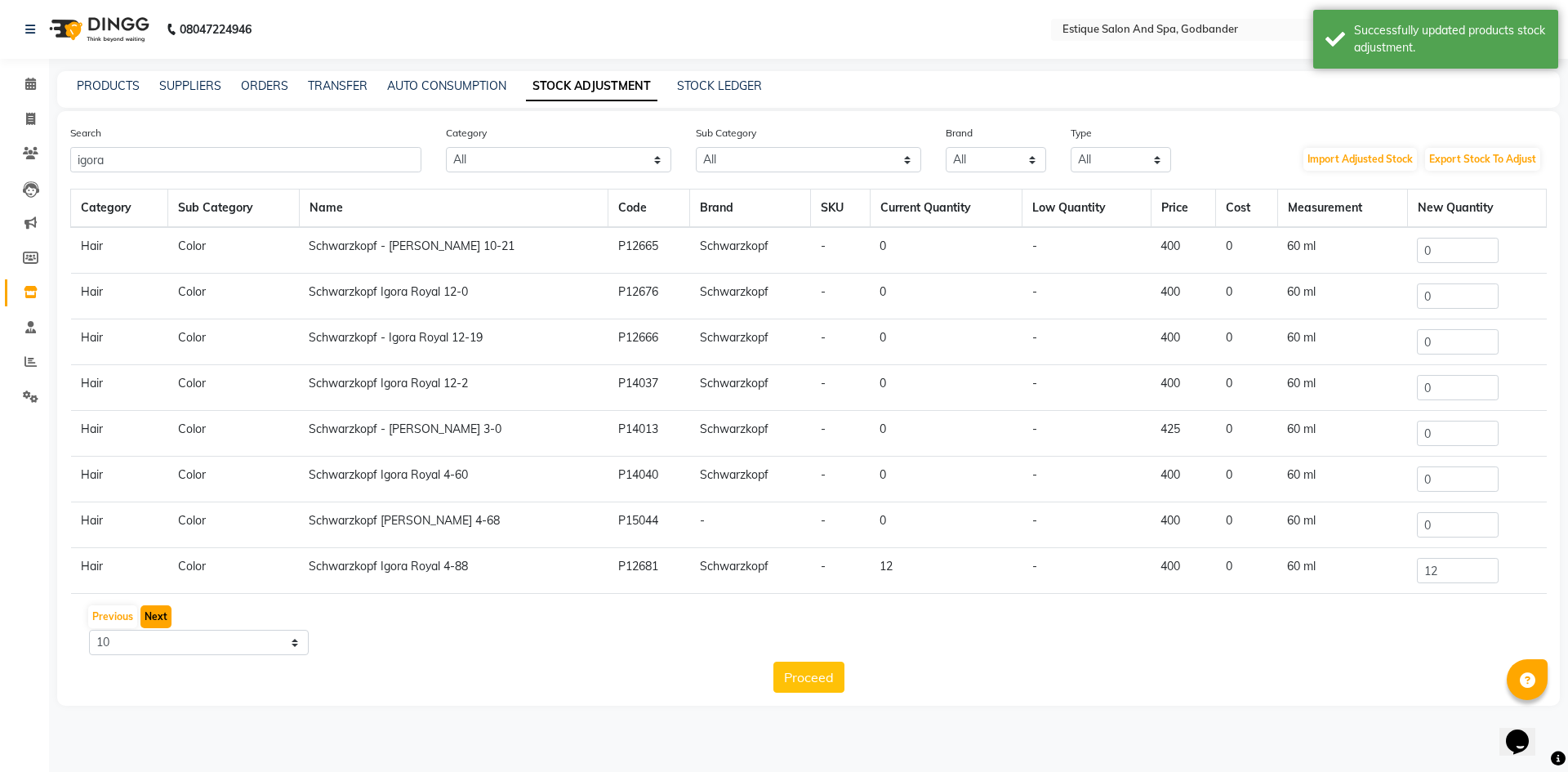
click at [153, 614] on button "Next" at bounding box center [156, 617] width 31 height 23
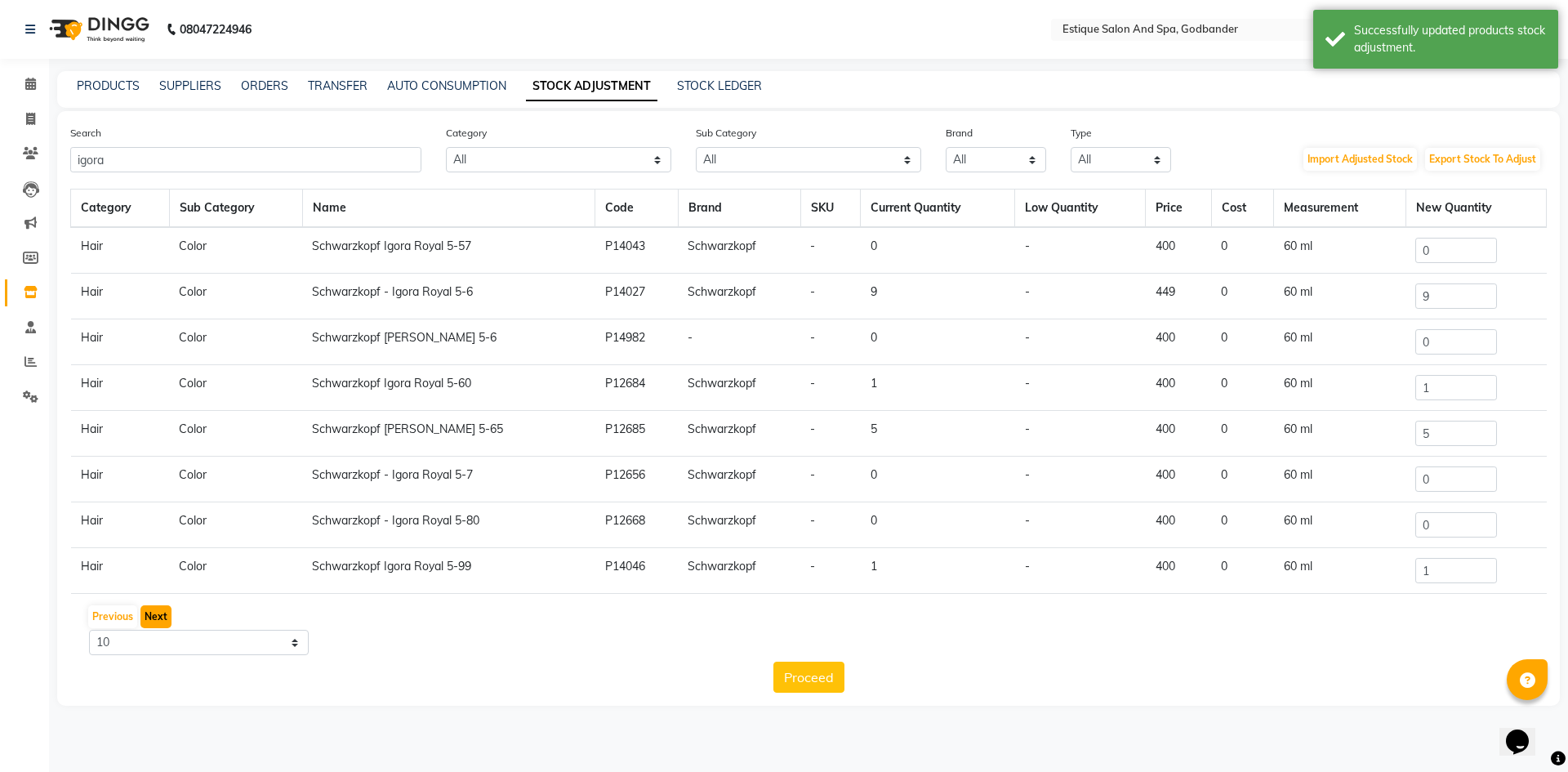
click at [153, 614] on button "Next" at bounding box center [156, 617] width 31 height 23
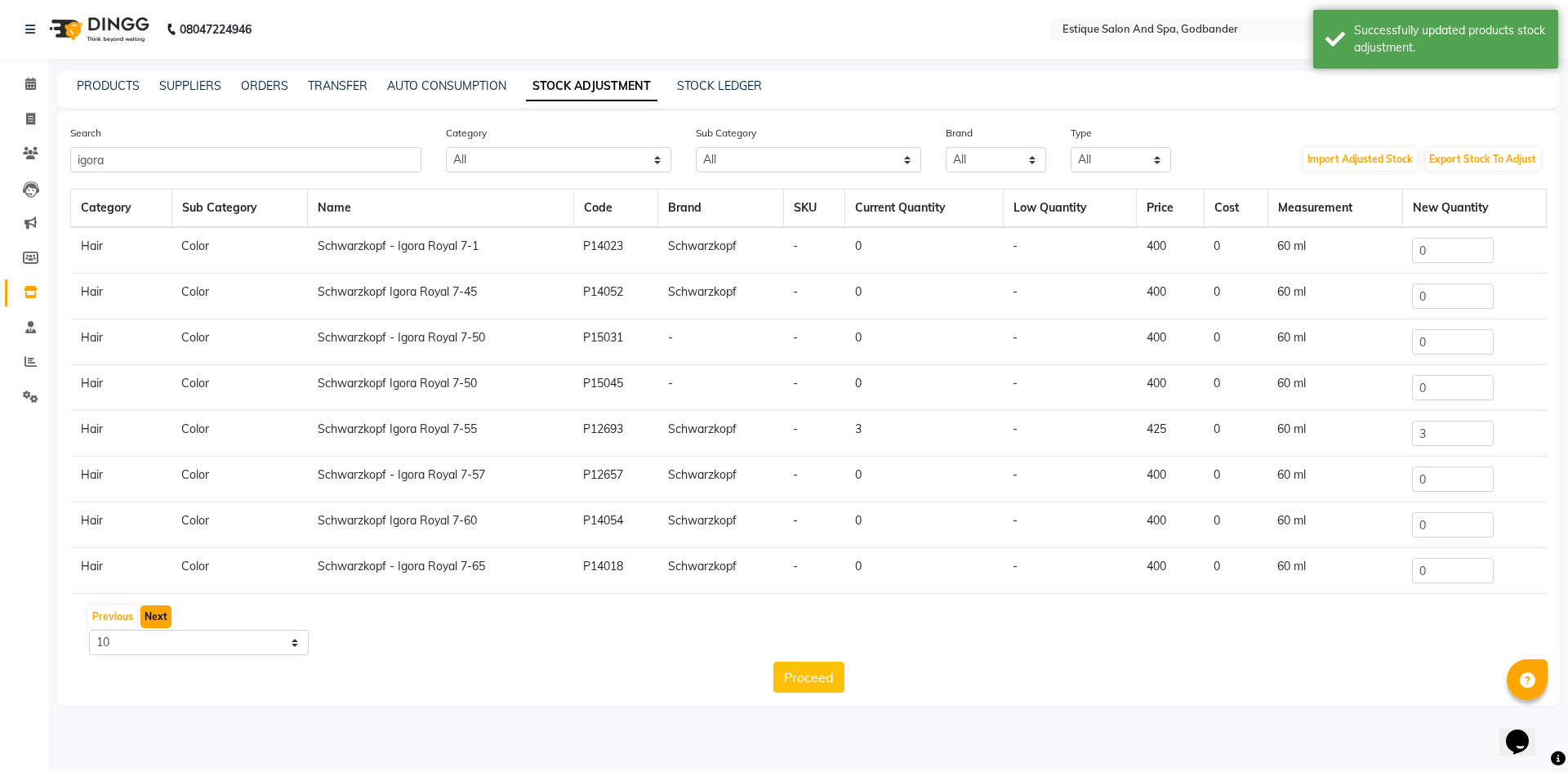
click at [153, 614] on button "Next" at bounding box center [156, 617] width 31 height 23
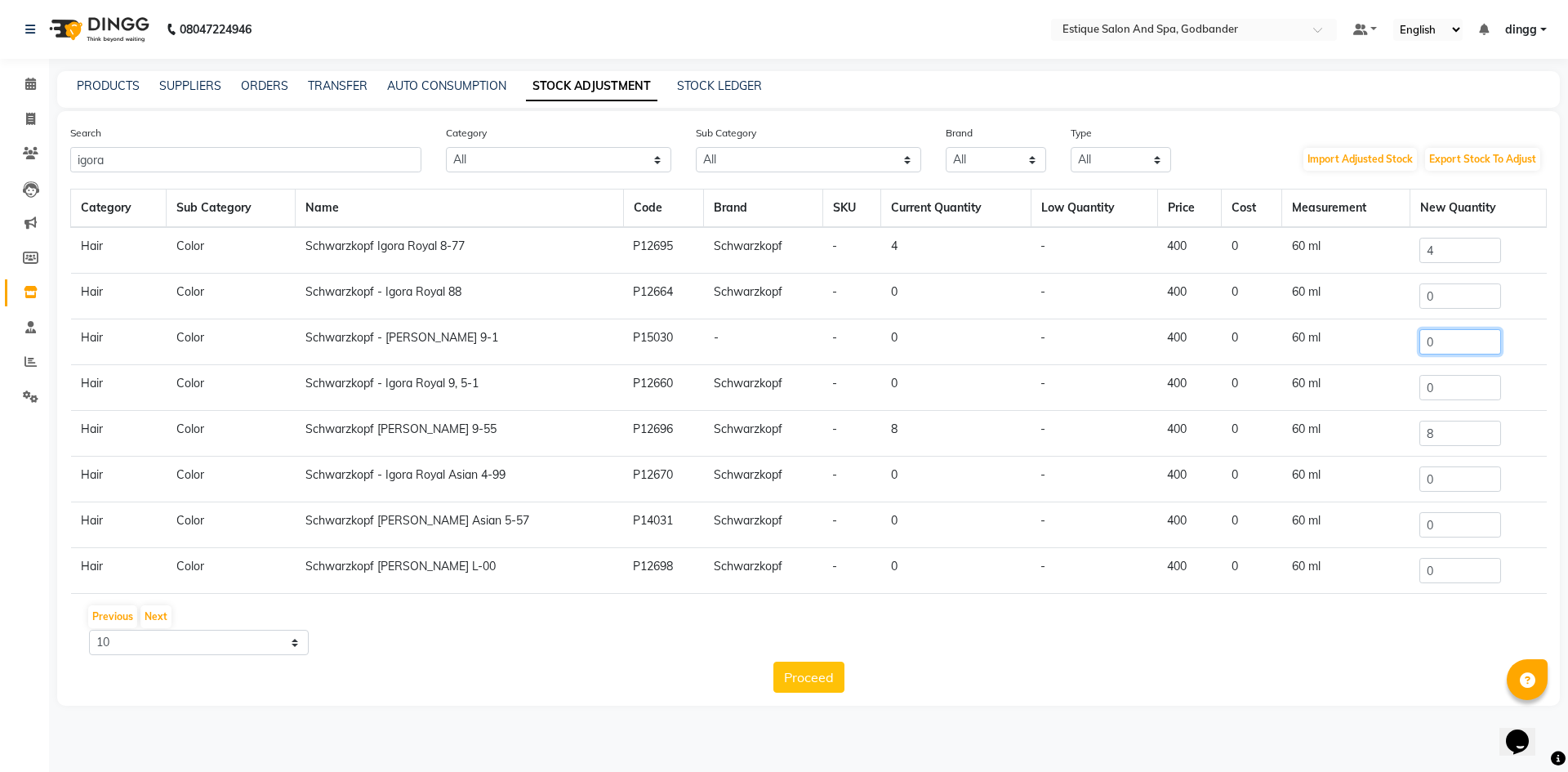
click at [1432, 342] on input "0" at bounding box center [1459, 342] width 82 height 25
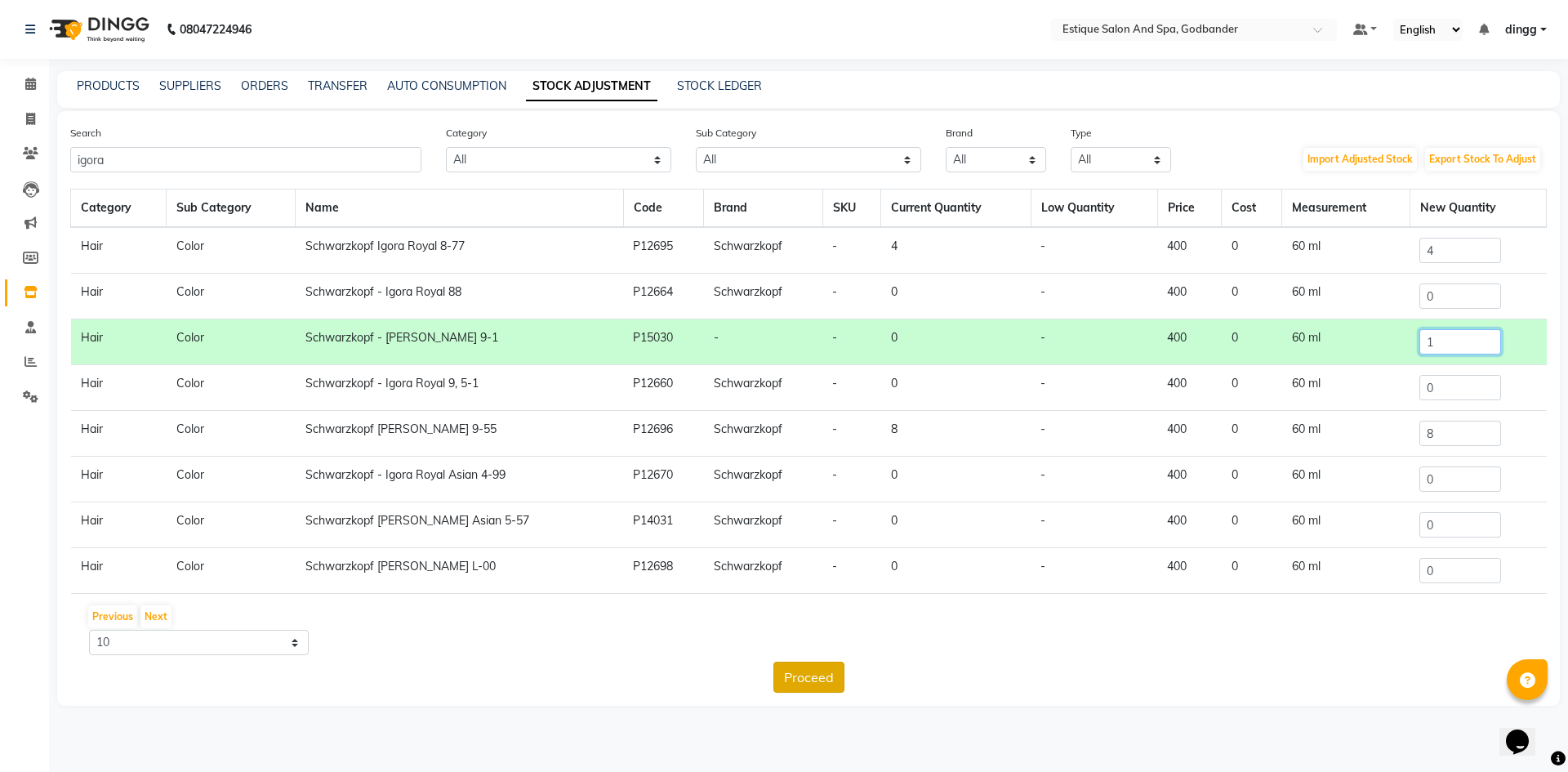
type input "1"
click at [795, 675] on button "Proceed" at bounding box center [809, 677] width 71 height 31
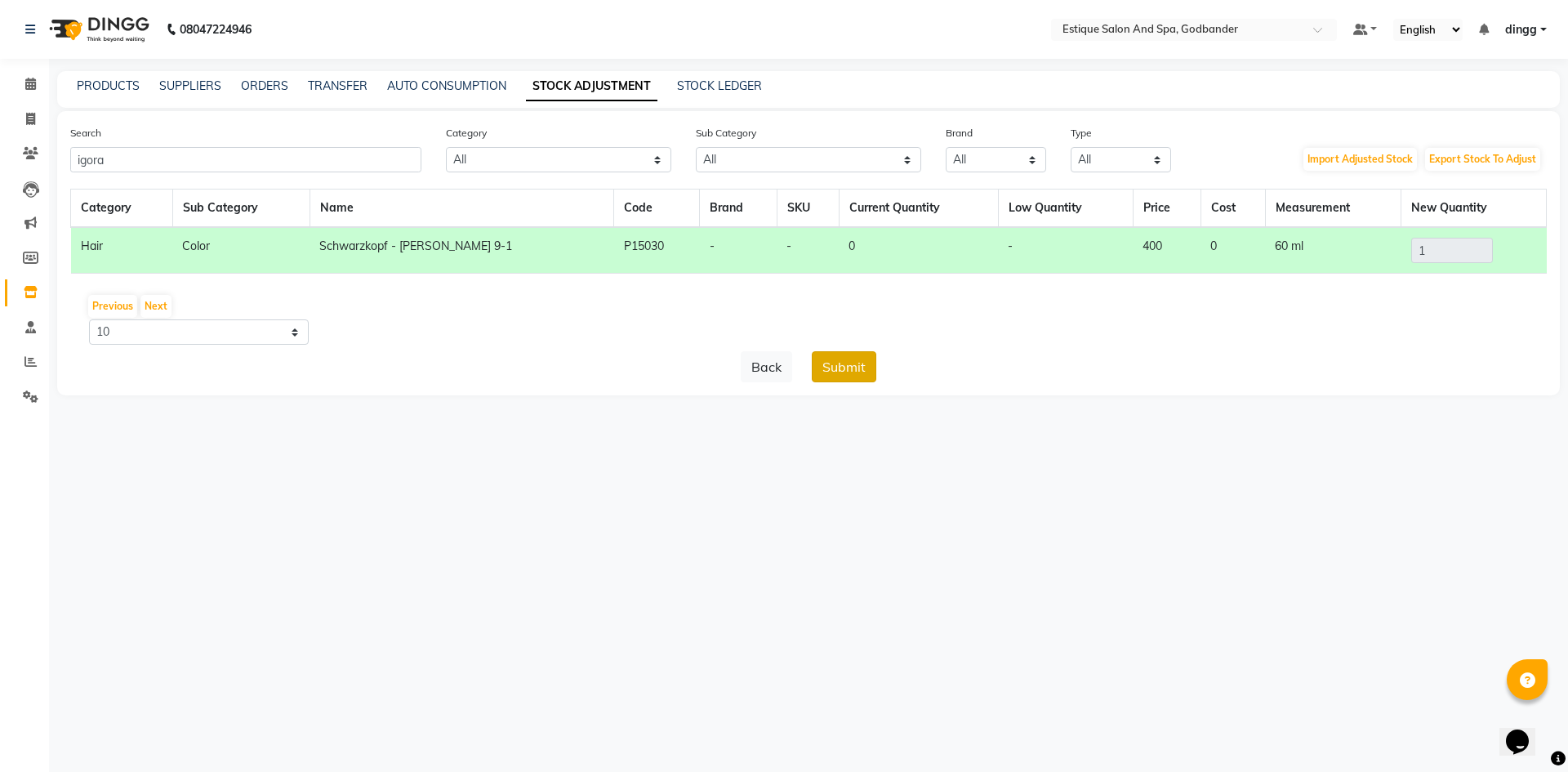
click at [846, 366] on button "Submit" at bounding box center [844, 367] width 65 height 31
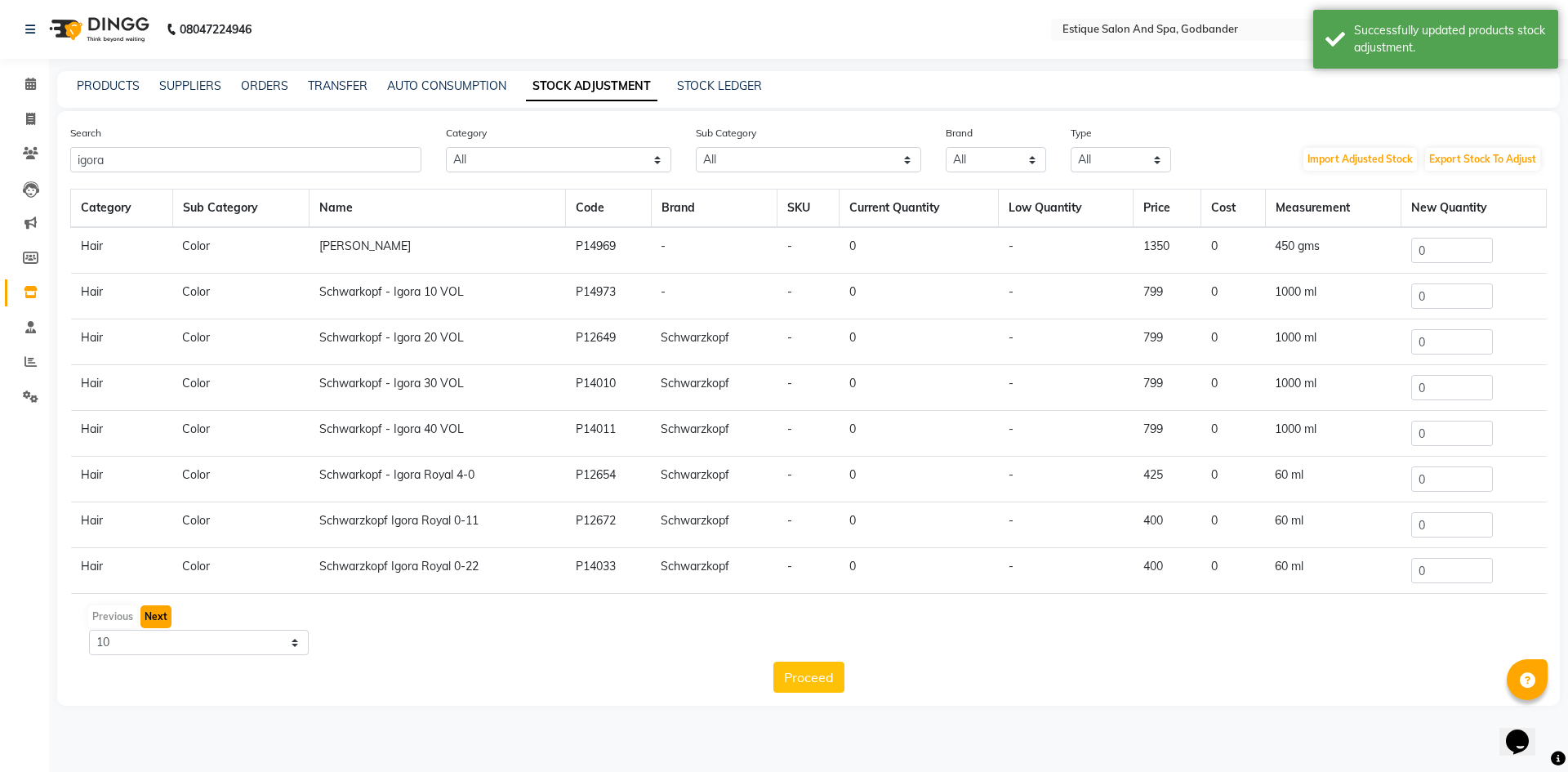
click at [157, 611] on button "Next" at bounding box center [156, 617] width 31 height 23
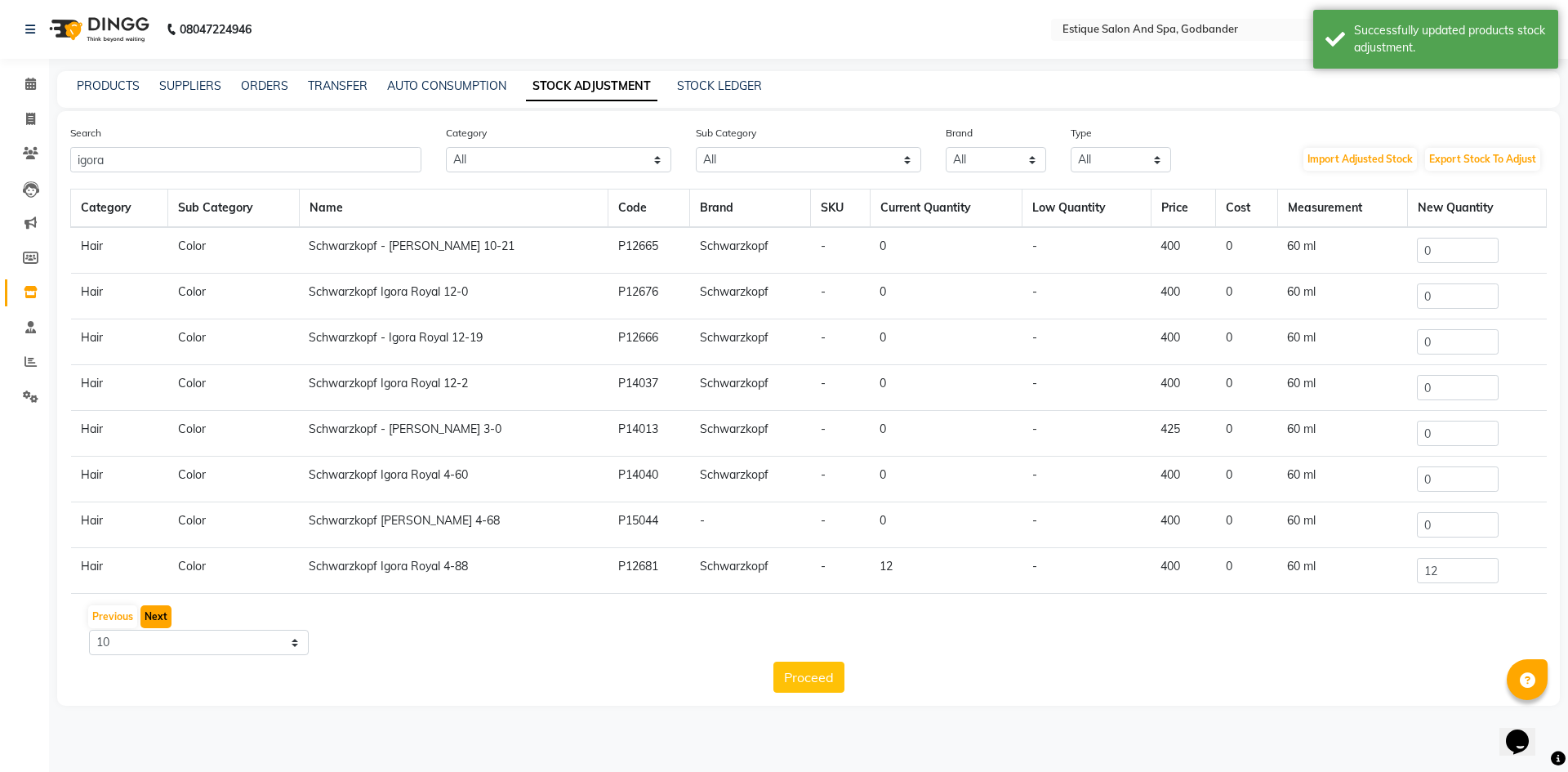
click at [157, 611] on button "Next" at bounding box center [156, 617] width 31 height 23
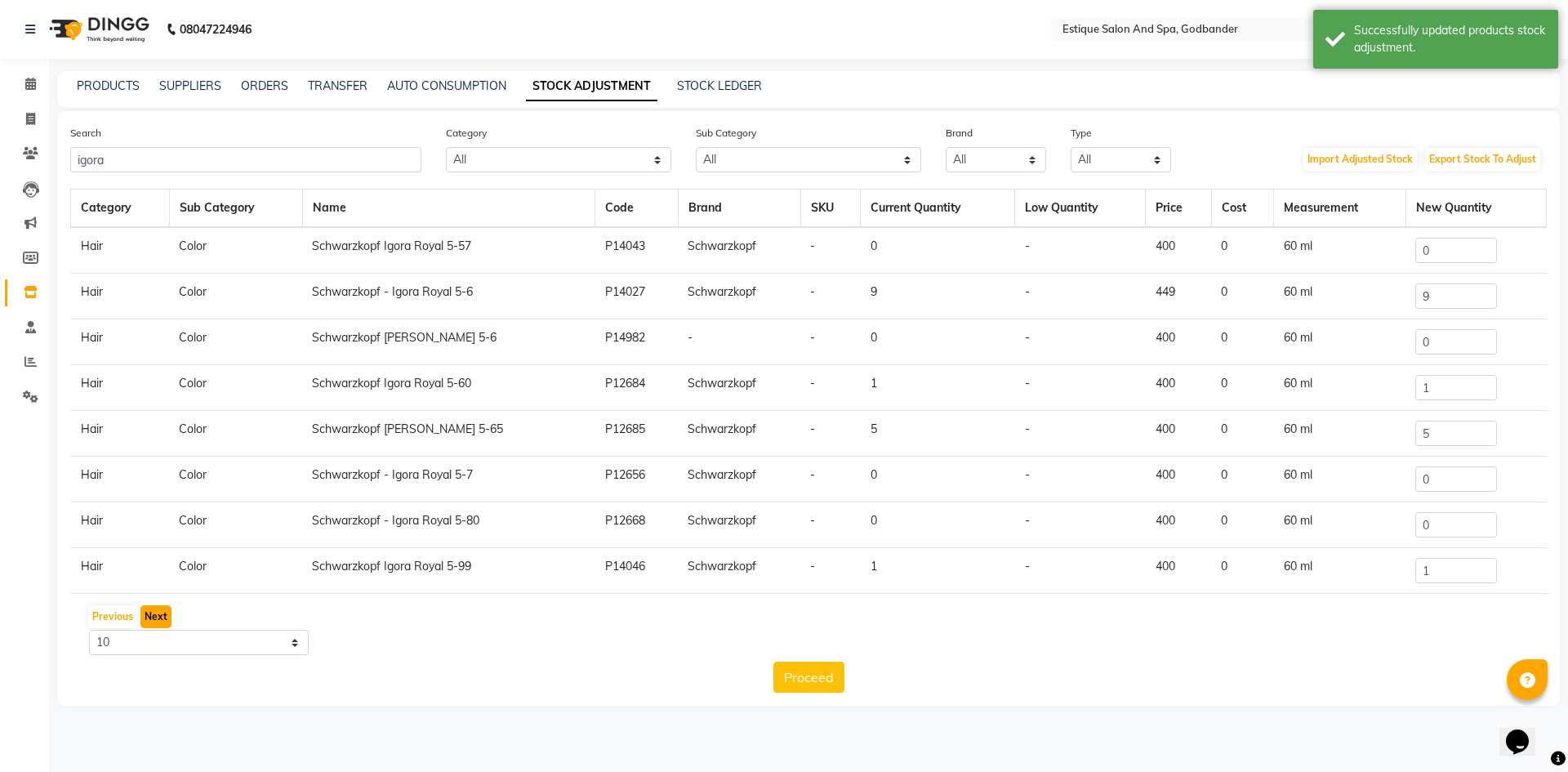
click at [157, 611] on button "Next" at bounding box center [156, 617] width 31 height 23
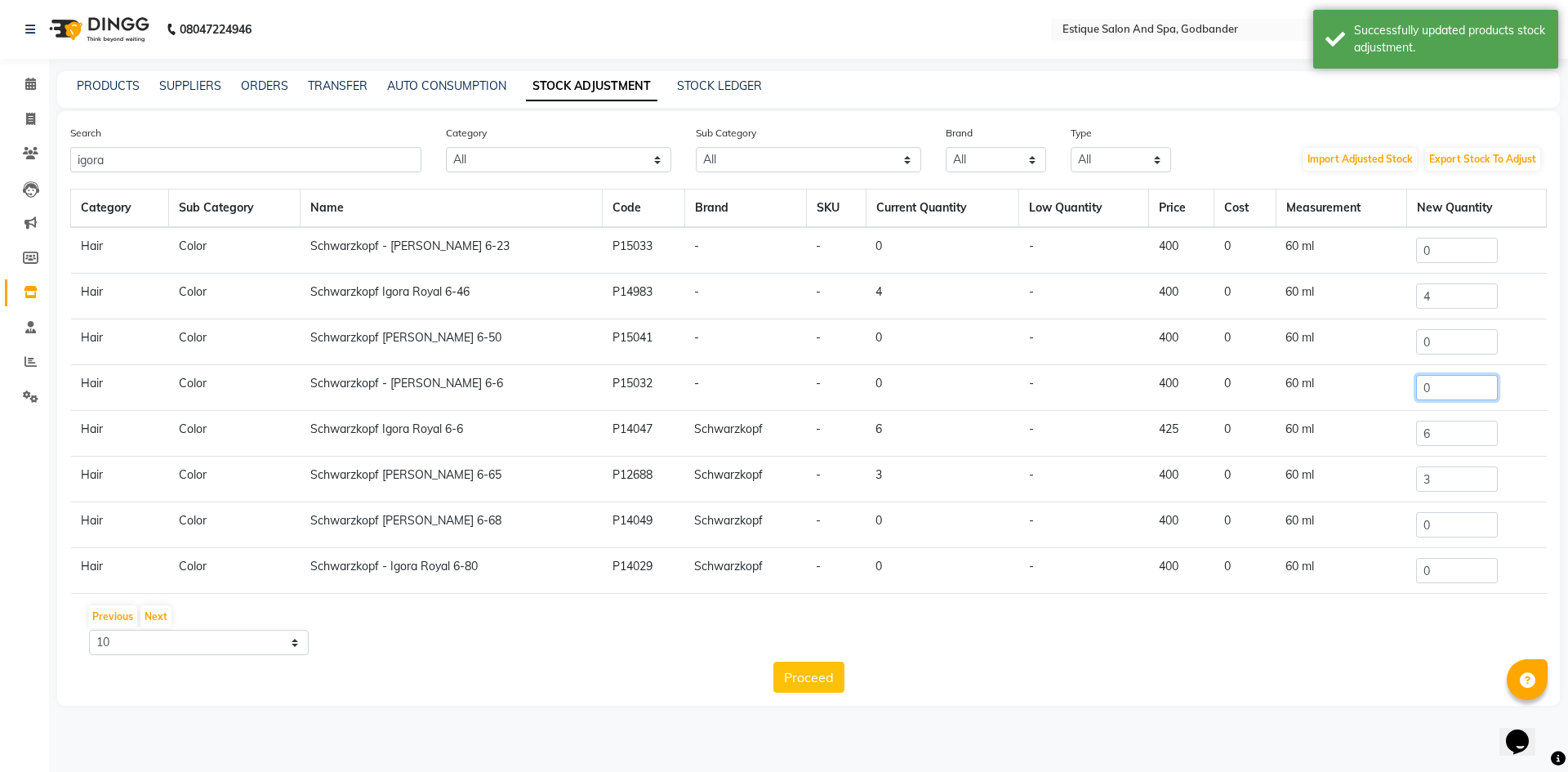
click at [1448, 395] on input "0" at bounding box center [1457, 387] width 82 height 25
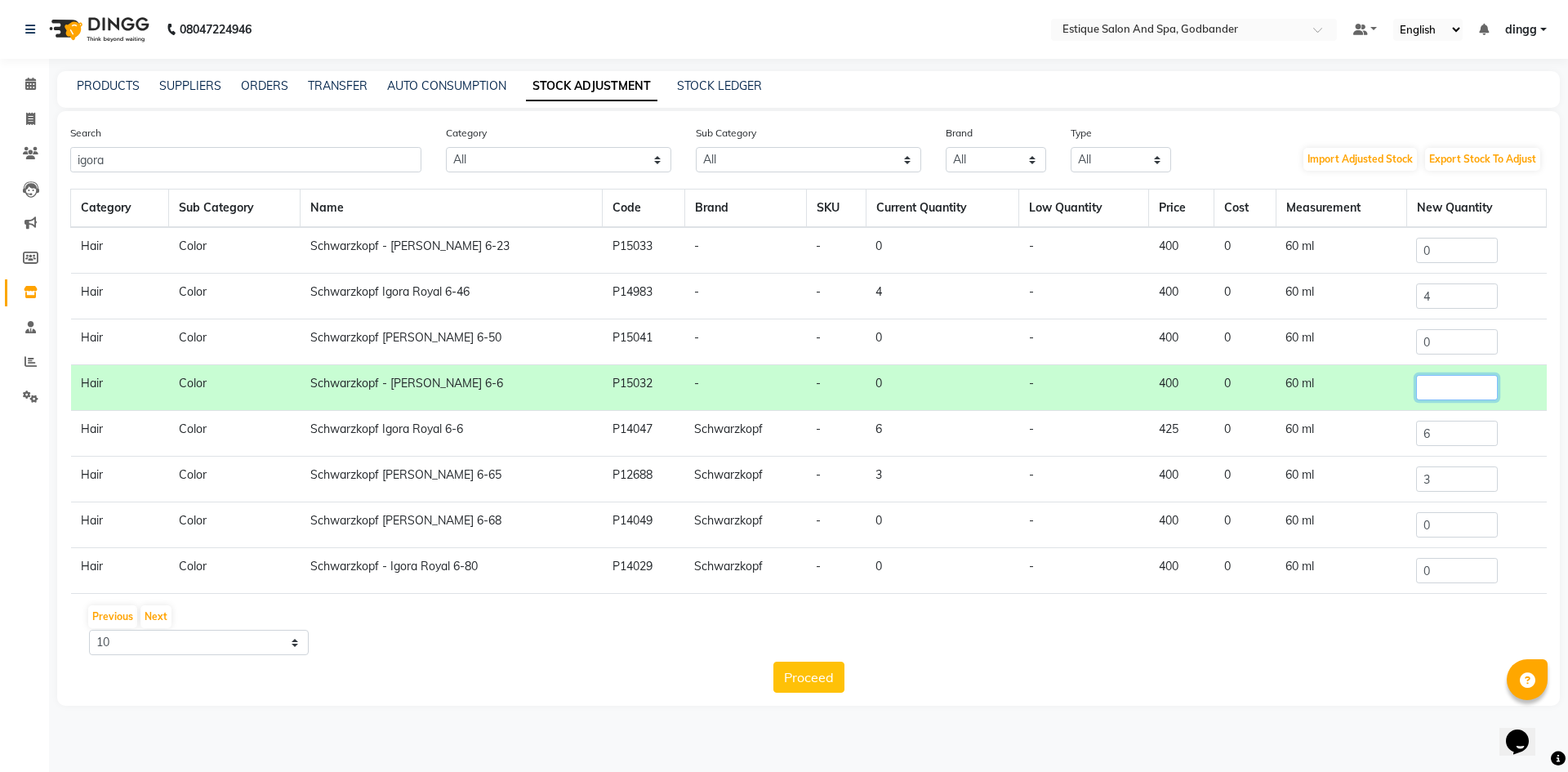
type input "6"
type input "5"
click at [836, 675] on button "Proceed" at bounding box center [809, 677] width 71 height 31
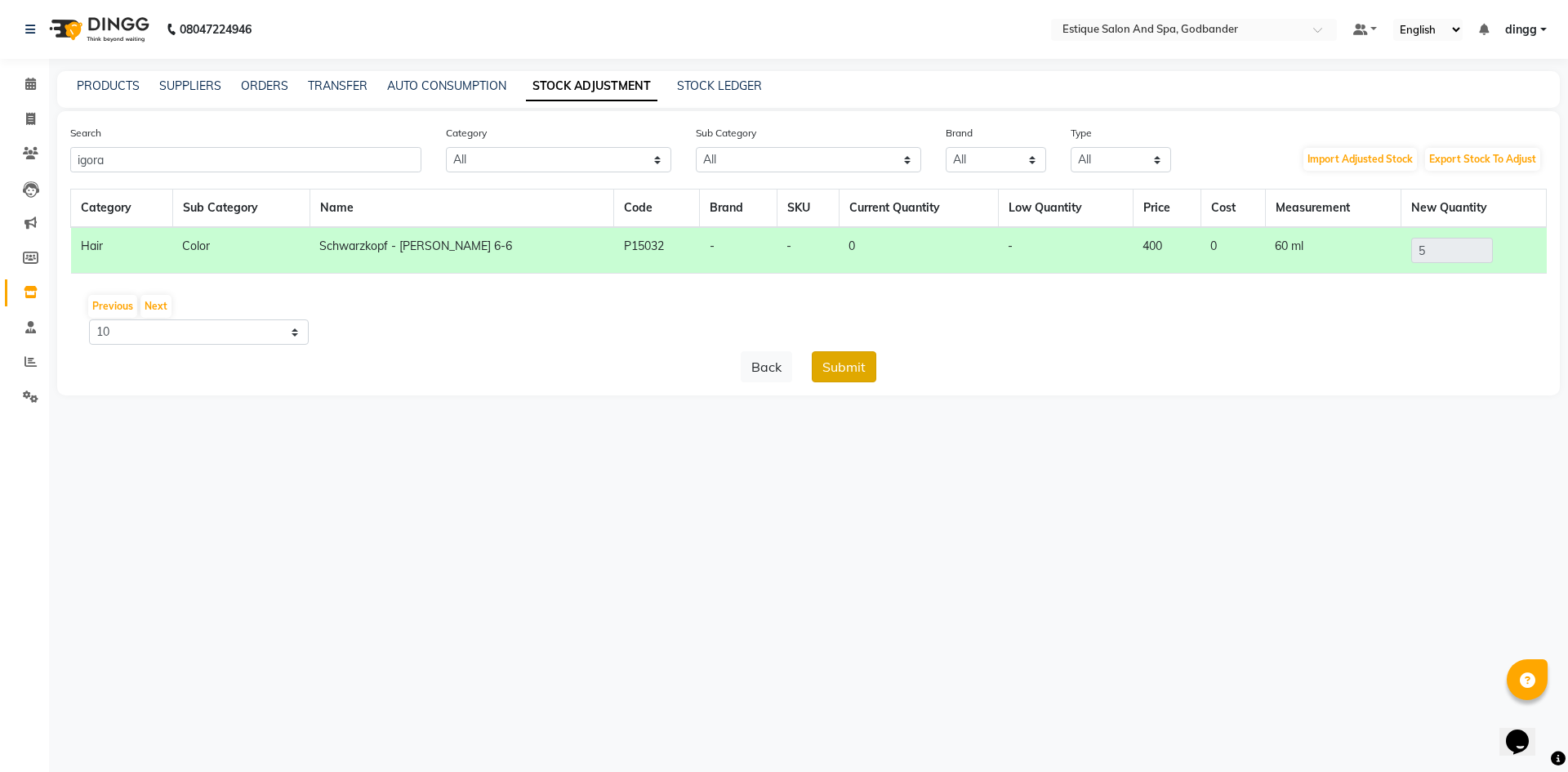
click at [847, 368] on button "Submit" at bounding box center [844, 367] width 65 height 31
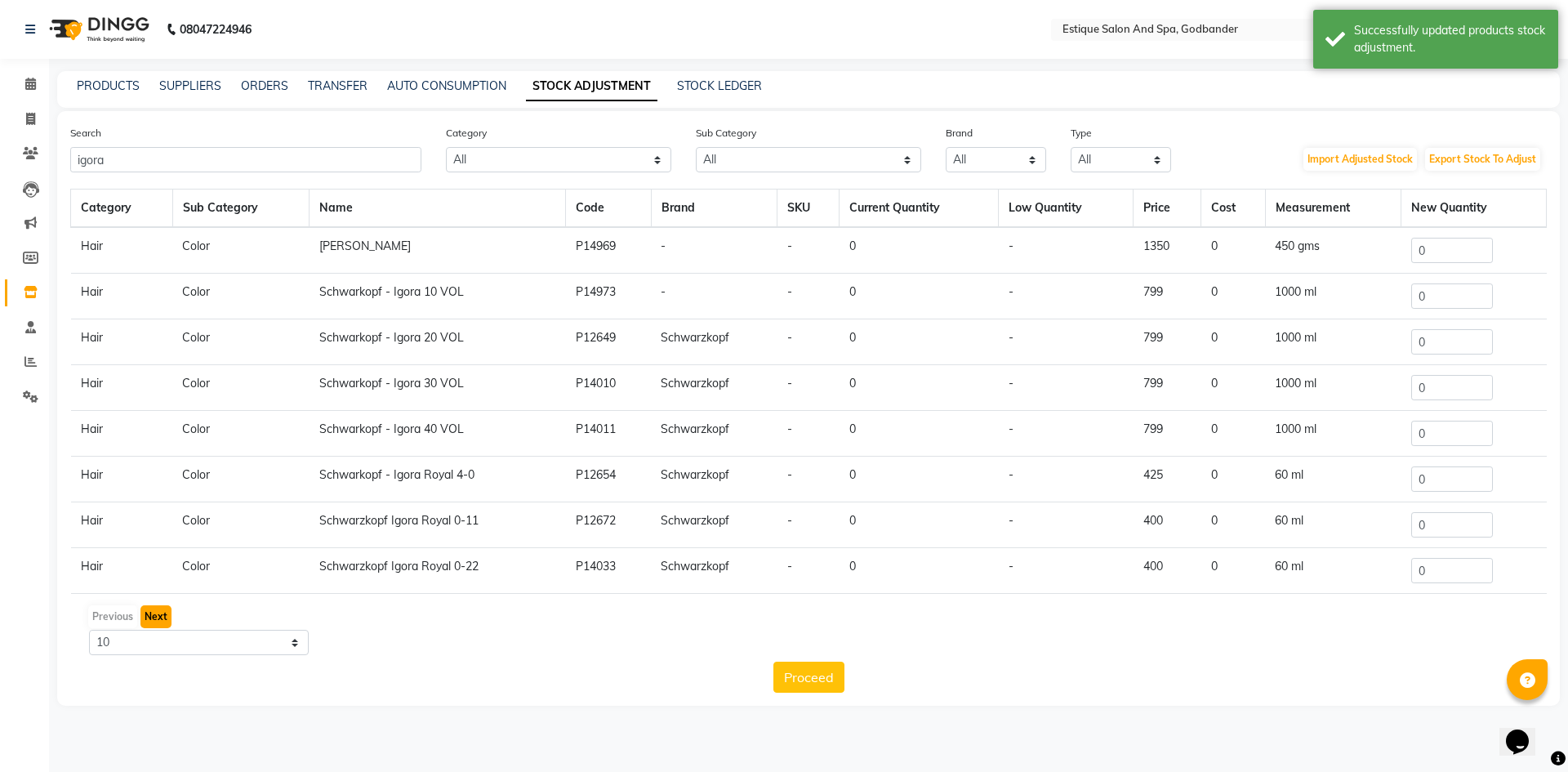
click at [160, 621] on button "Next" at bounding box center [156, 617] width 31 height 23
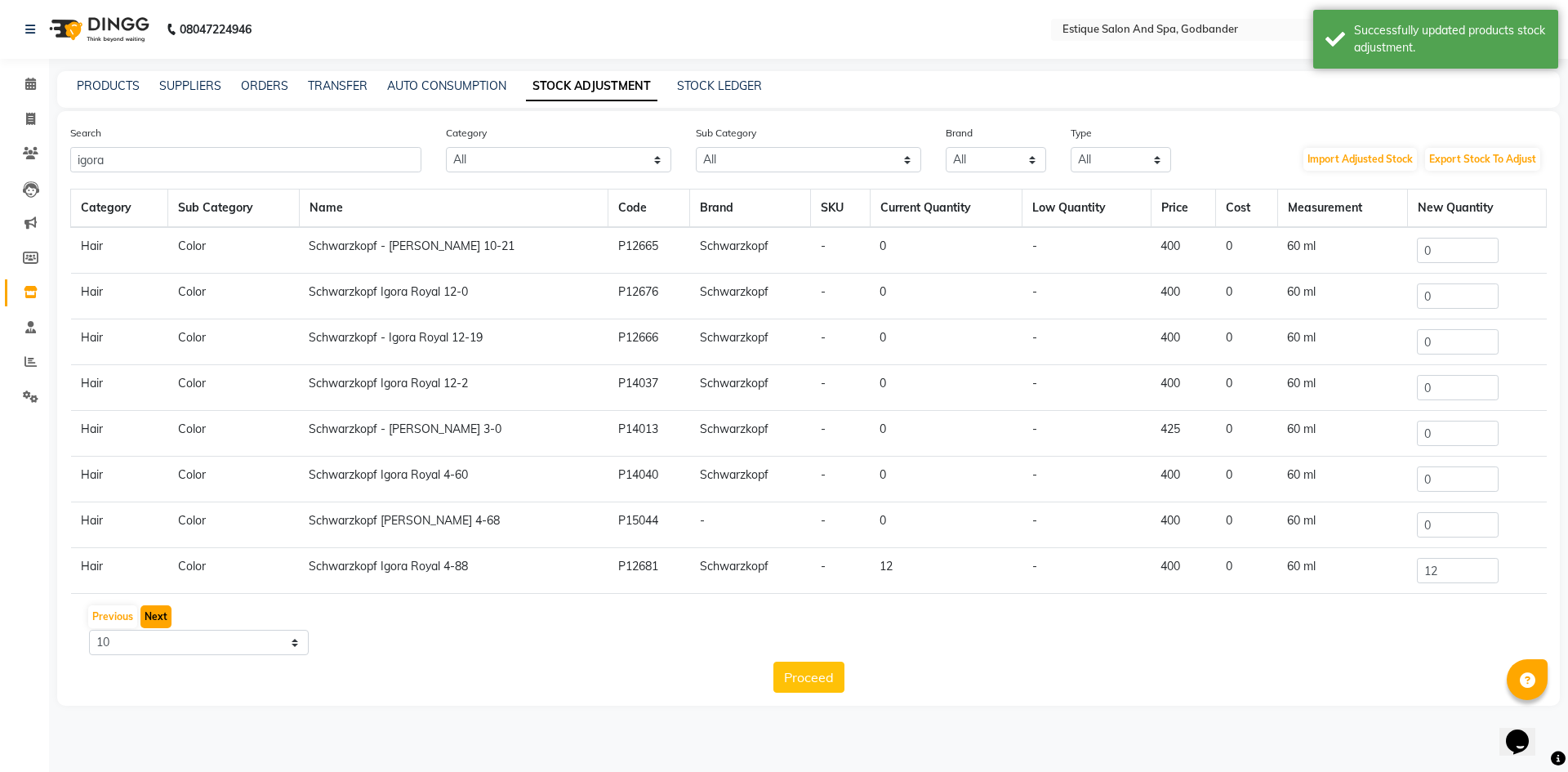
click at [160, 618] on button "Next" at bounding box center [156, 617] width 31 height 23
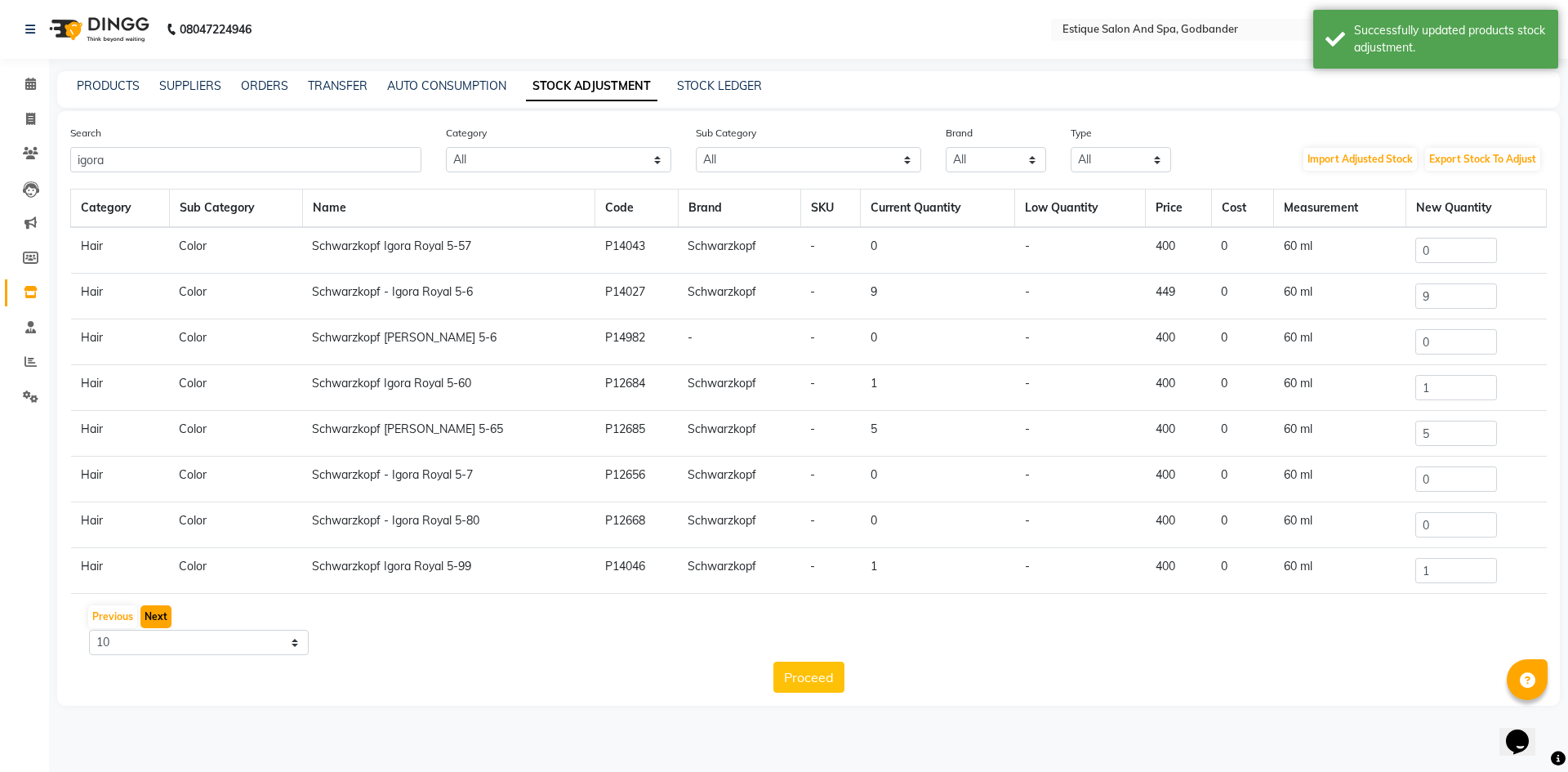
click at [160, 618] on button "Next" at bounding box center [156, 617] width 31 height 23
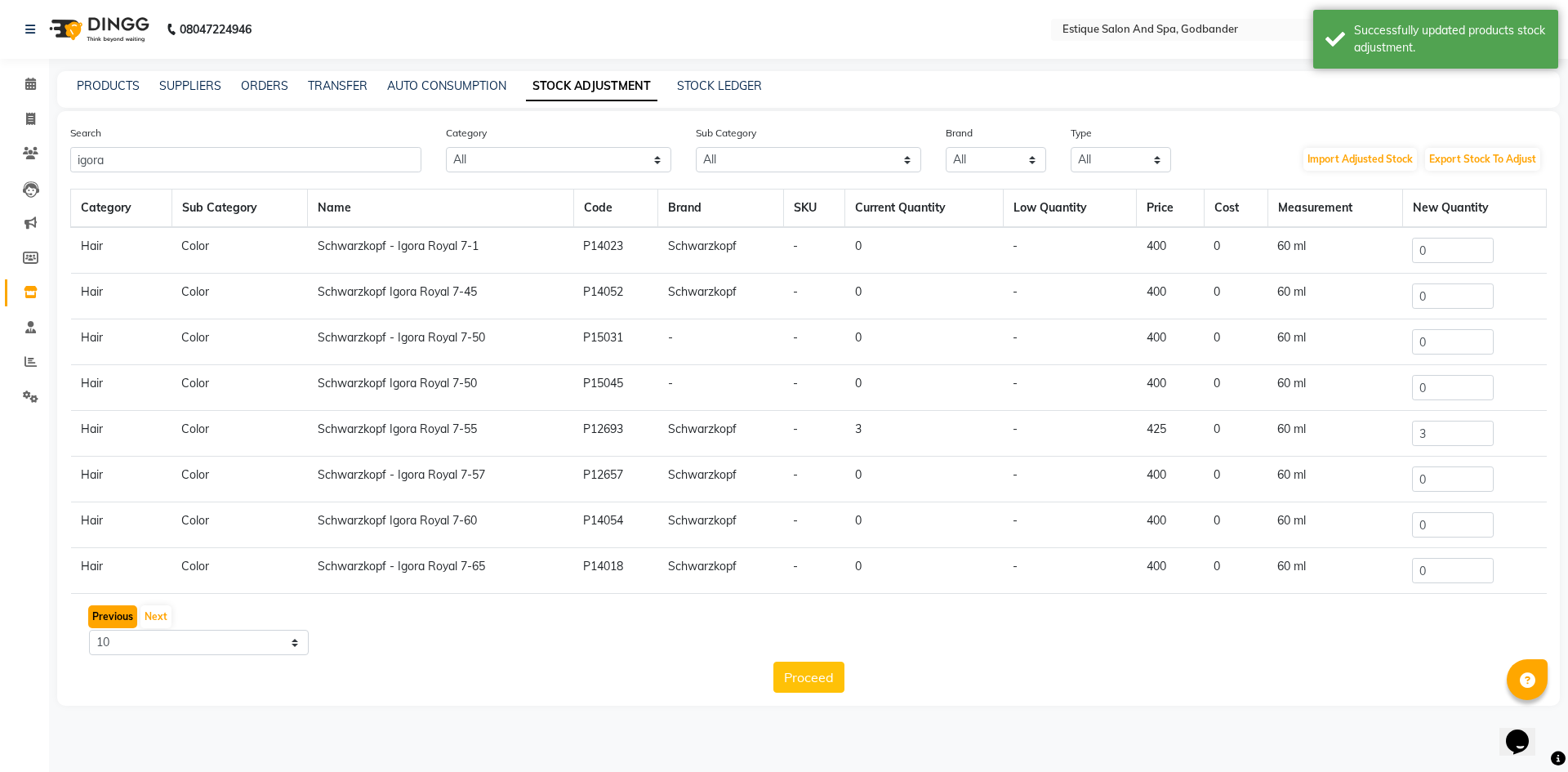
click at [105, 623] on button "Previous" at bounding box center [112, 617] width 49 height 23
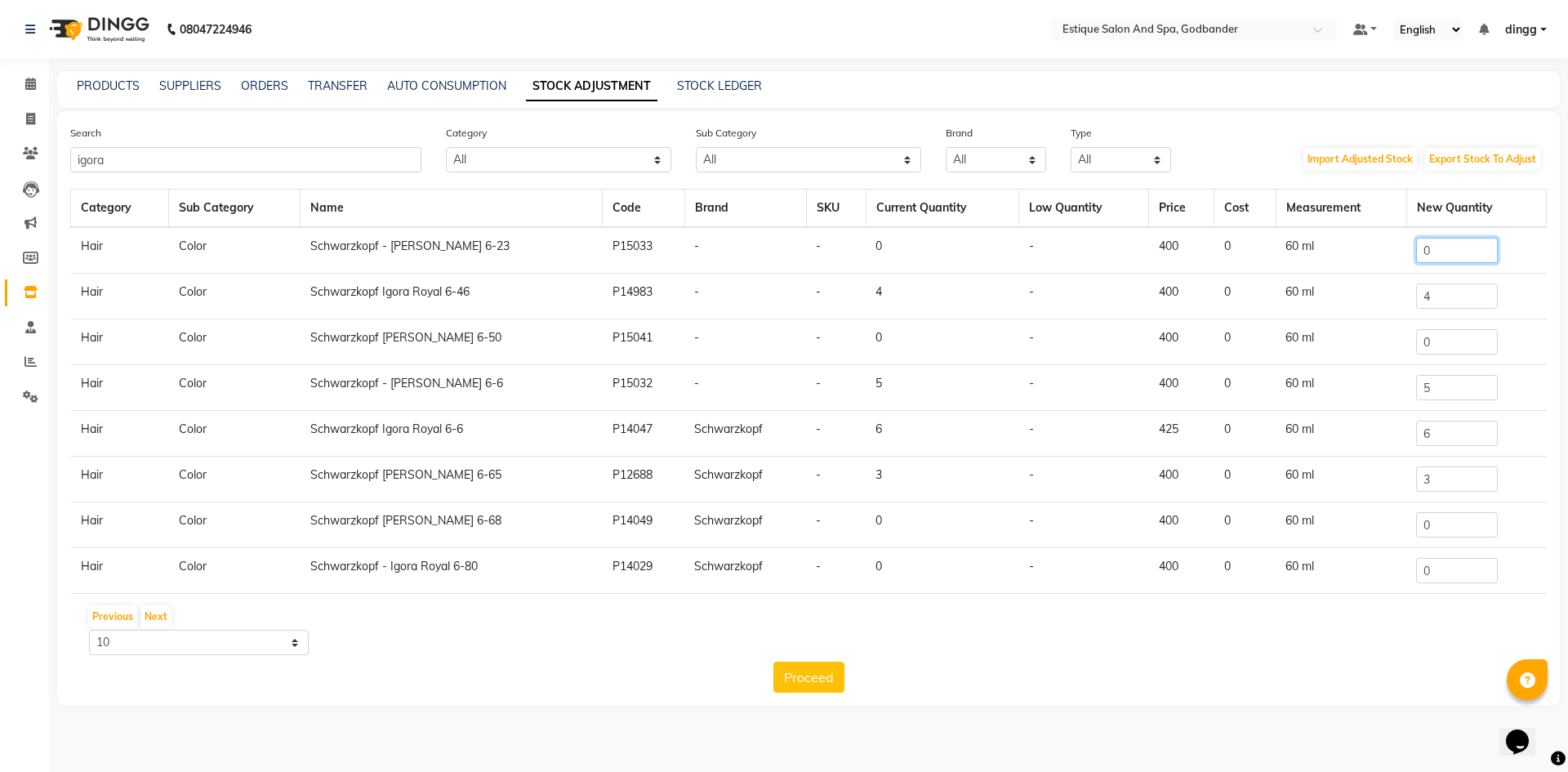
click at [1434, 244] on input "0" at bounding box center [1457, 250] width 82 height 25
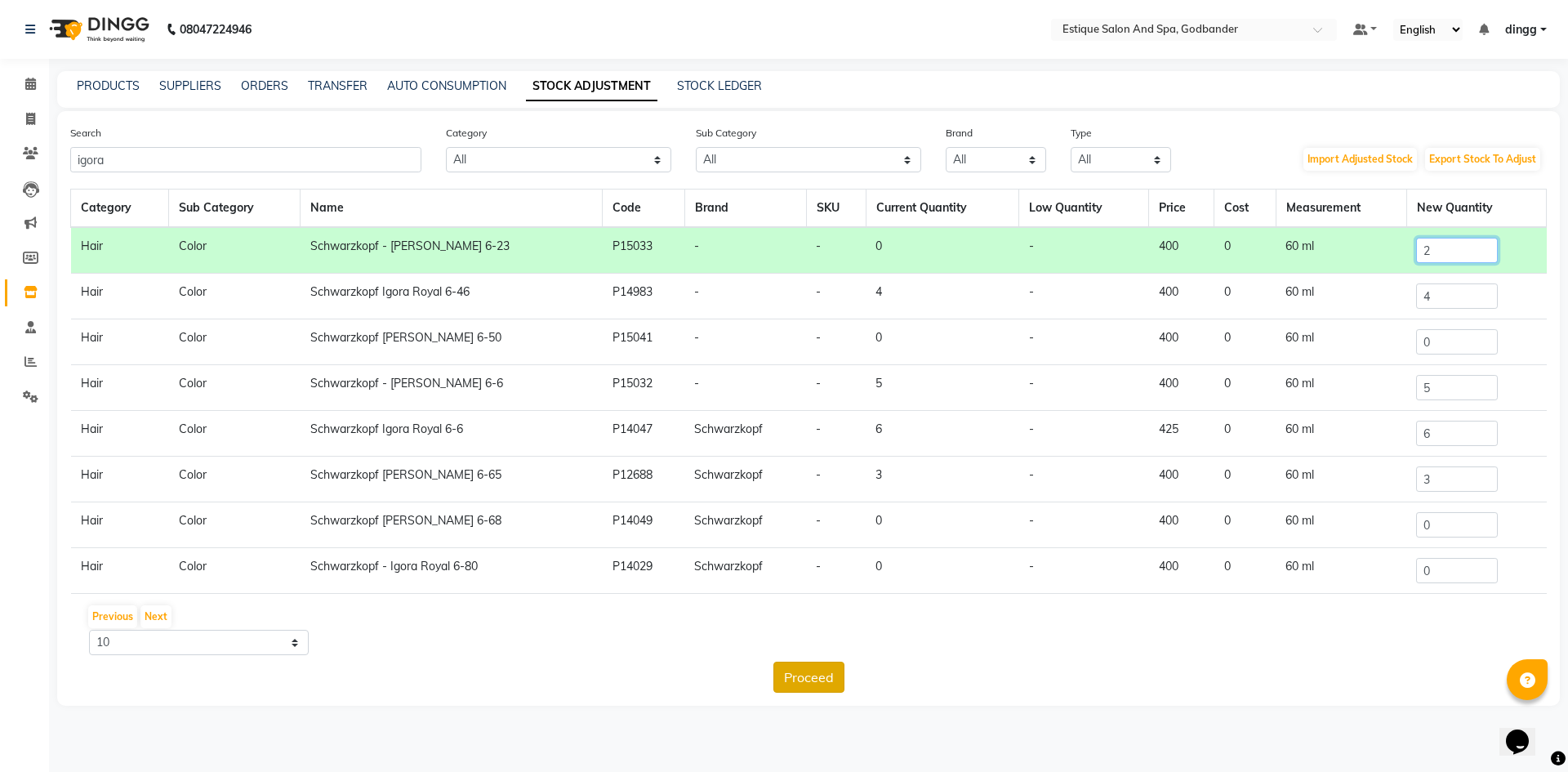
type input "2"
click at [821, 681] on button "Proceed" at bounding box center [809, 677] width 71 height 31
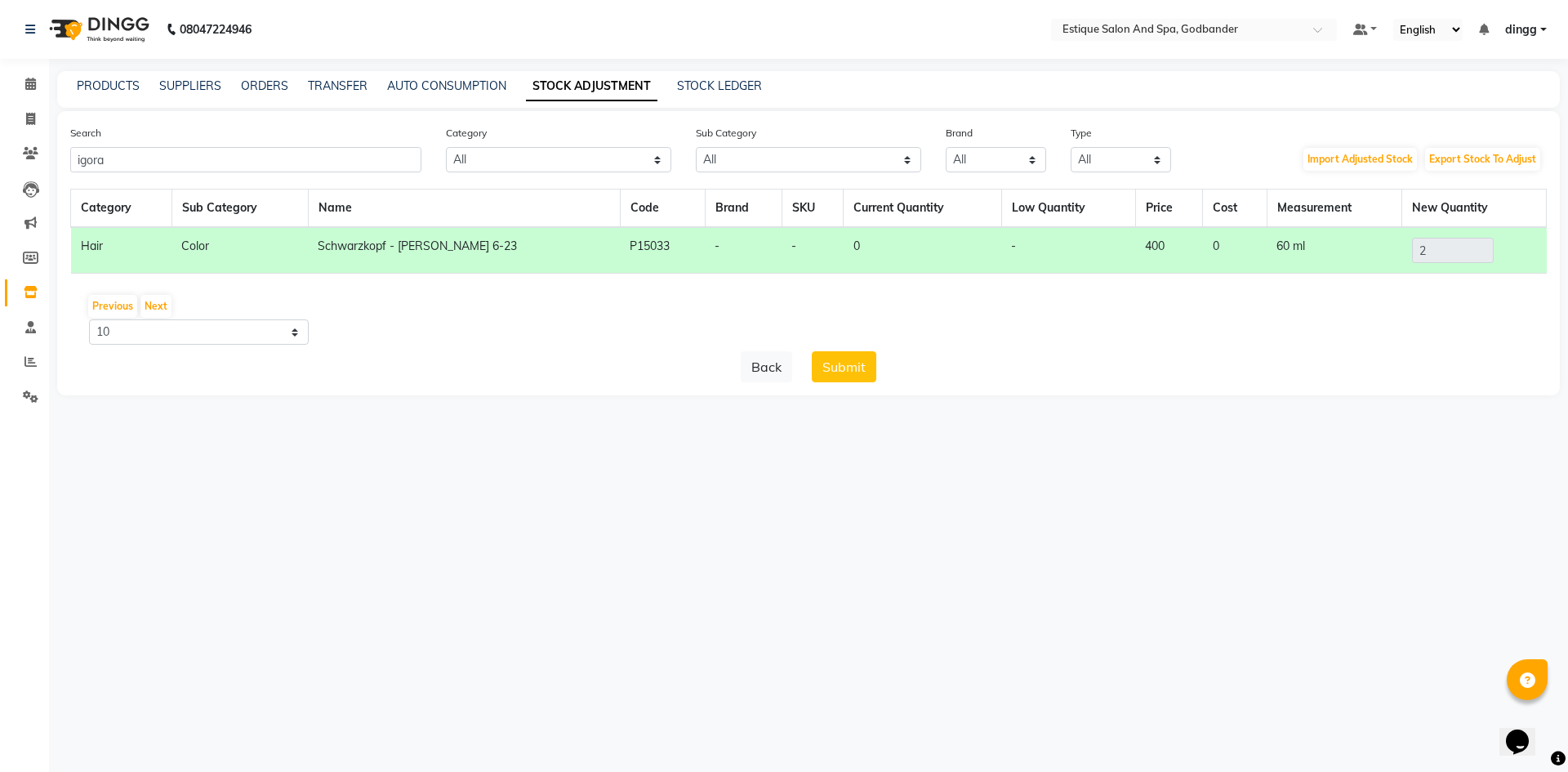
click at [840, 363] on button "Submit" at bounding box center [844, 367] width 65 height 31
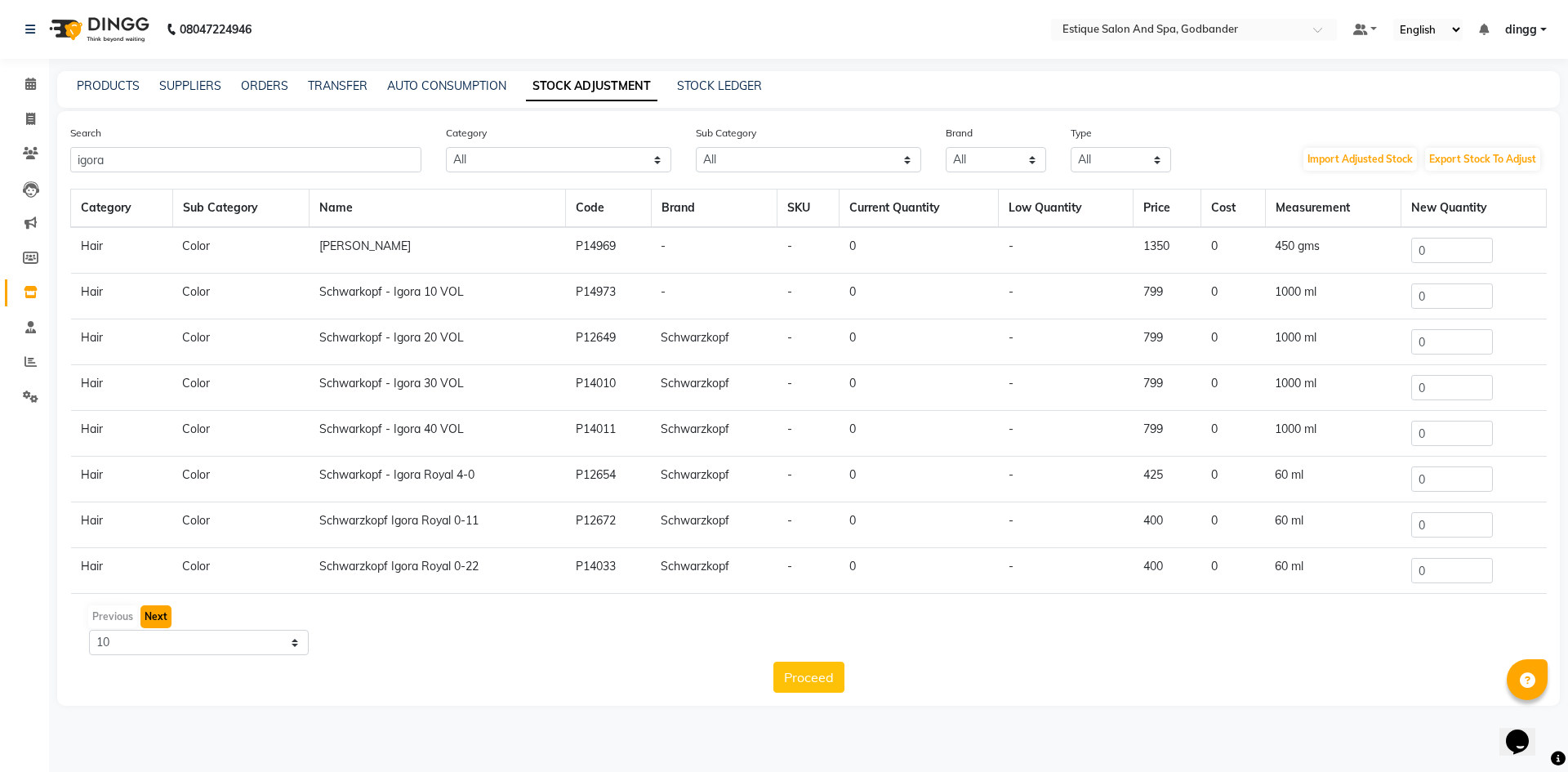
click at [161, 618] on button "Next" at bounding box center [156, 617] width 31 height 23
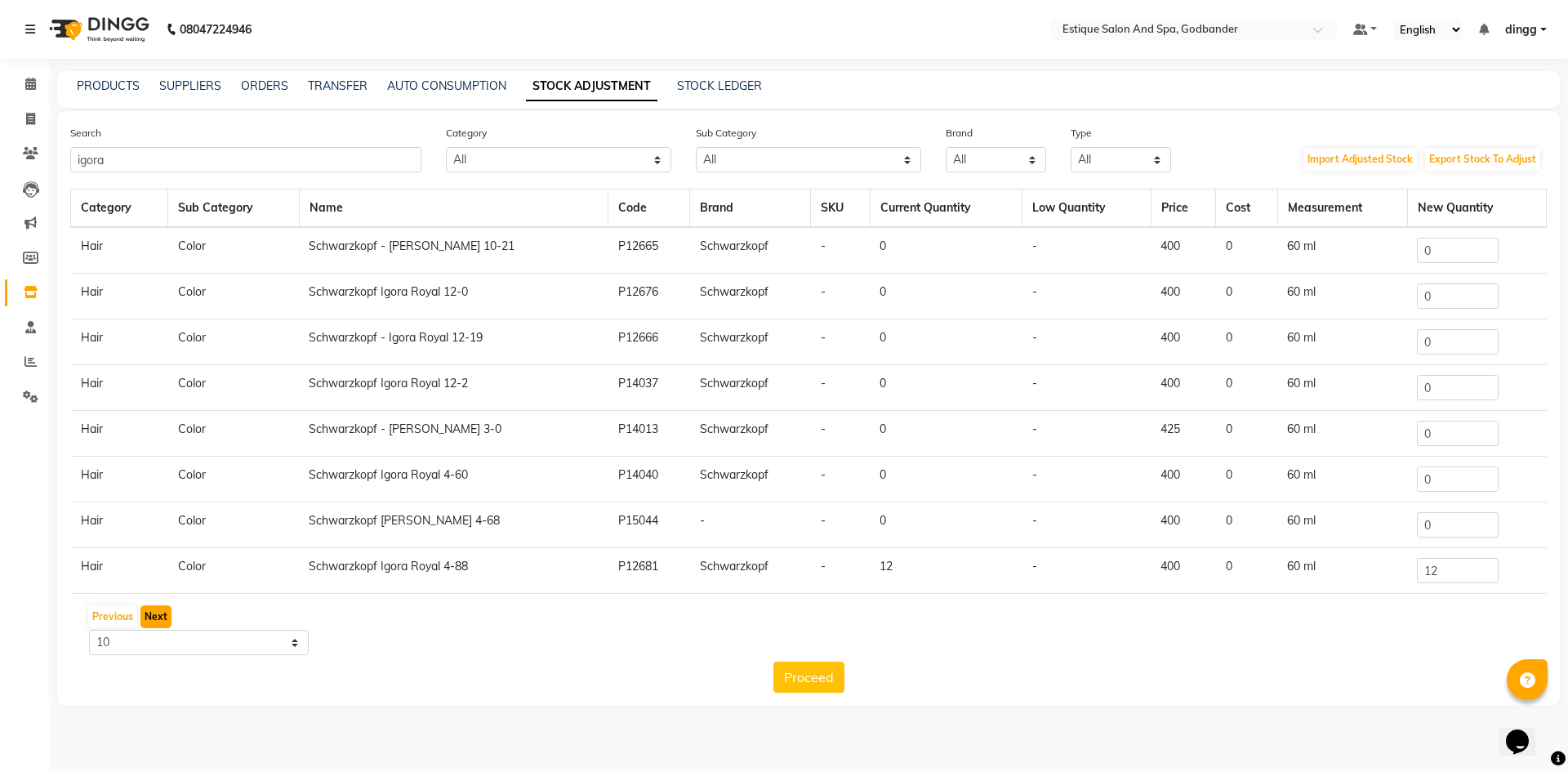
click at [161, 618] on button "Next" at bounding box center [156, 617] width 31 height 23
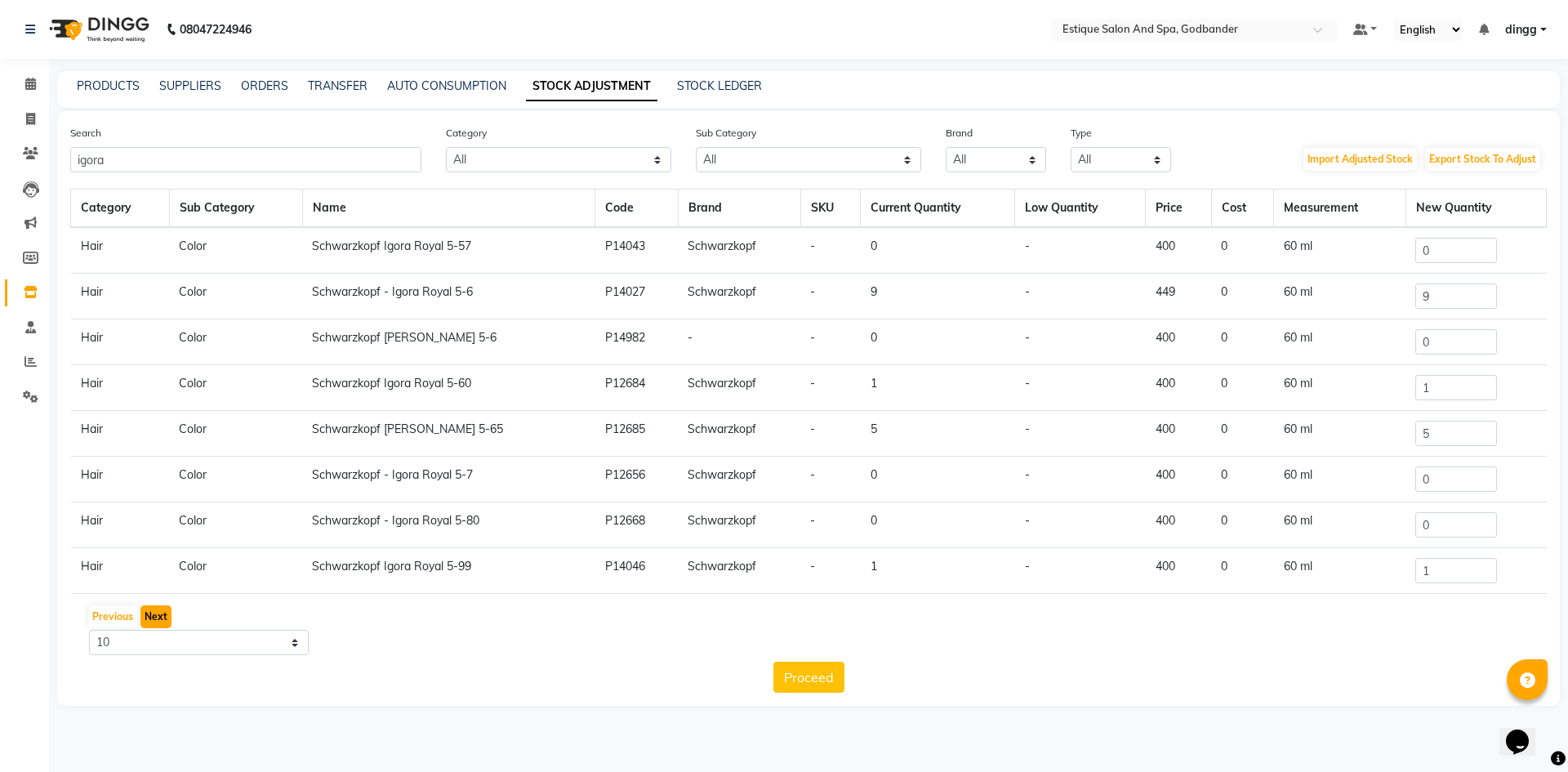
click at [161, 618] on button "Next" at bounding box center [156, 617] width 31 height 23
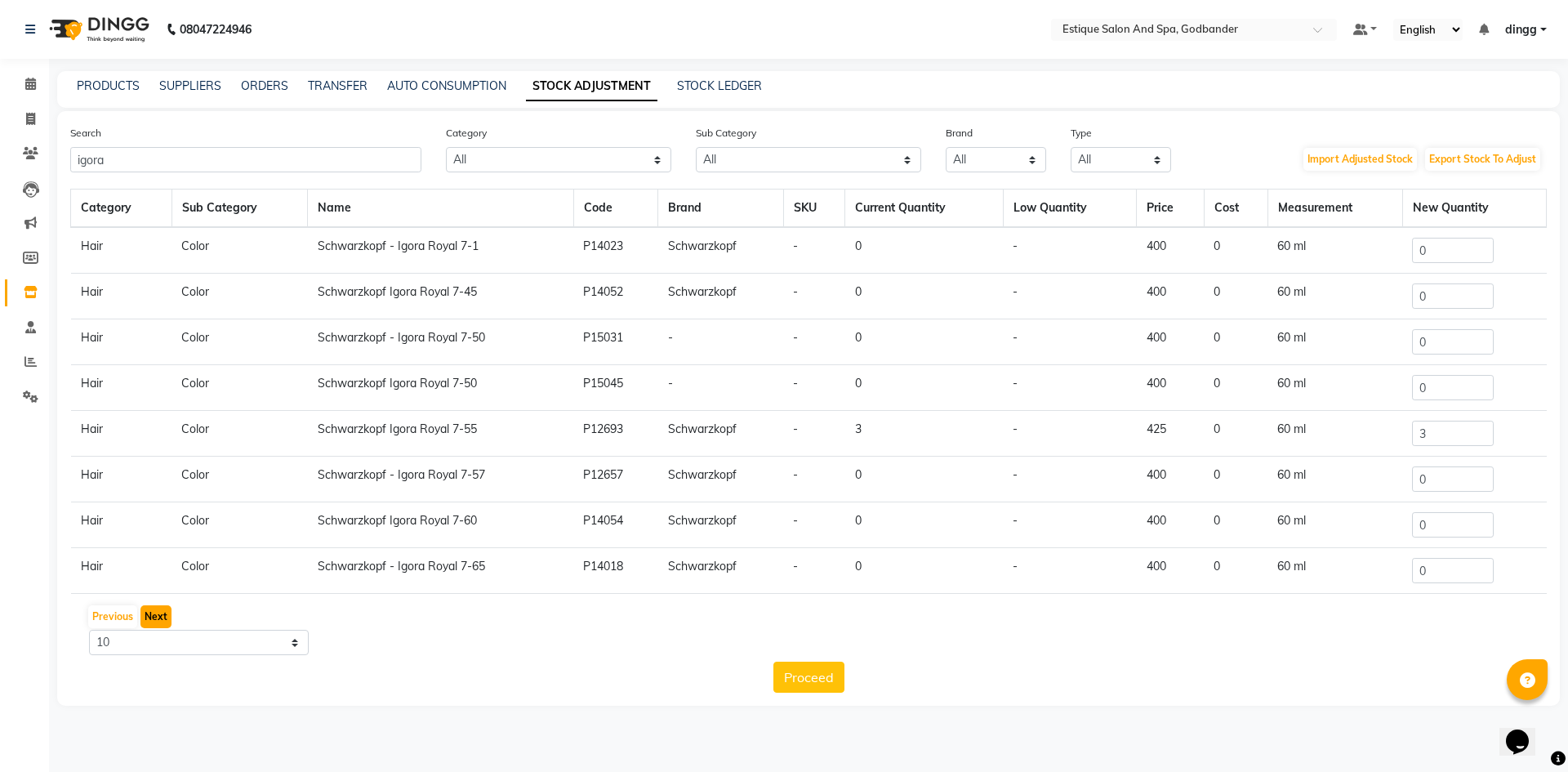
click at [161, 618] on button "Next" at bounding box center [156, 617] width 31 height 23
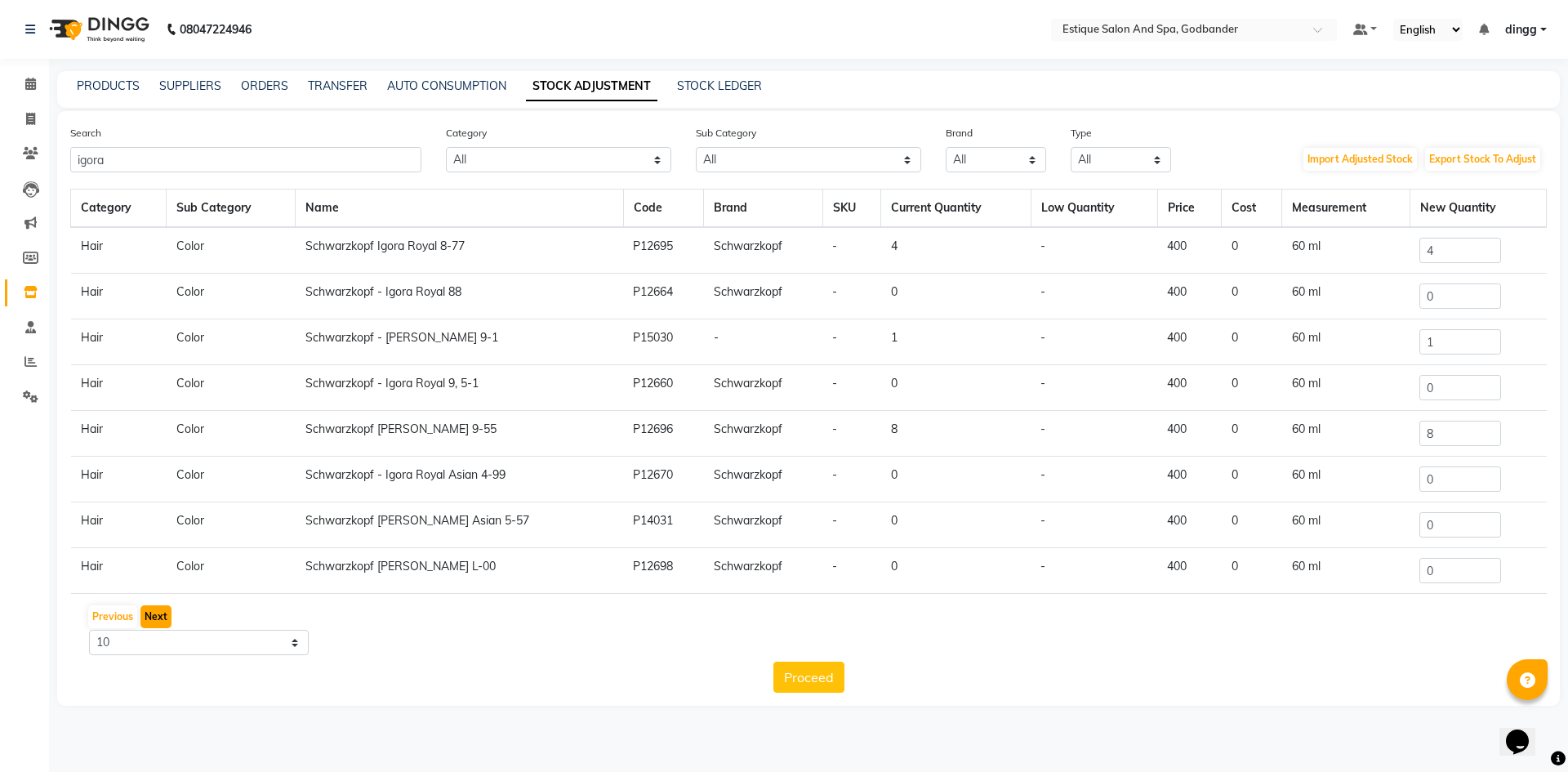
click at [161, 618] on button "Next" at bounding box center [156, 617] width 31 height 23
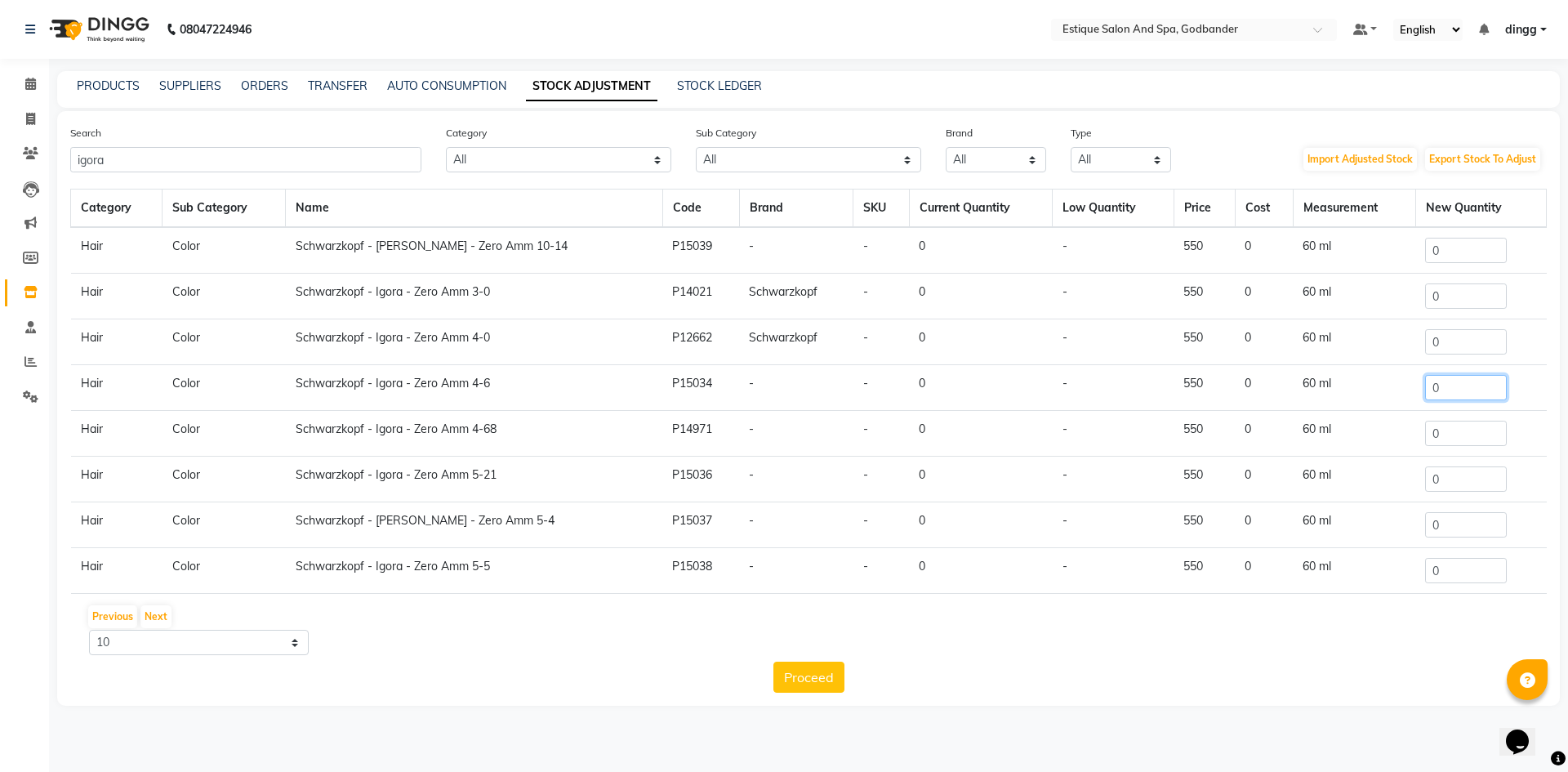
click at [1440, 393] on input "0" at bounding box center [1465, 387] width 82 height 25
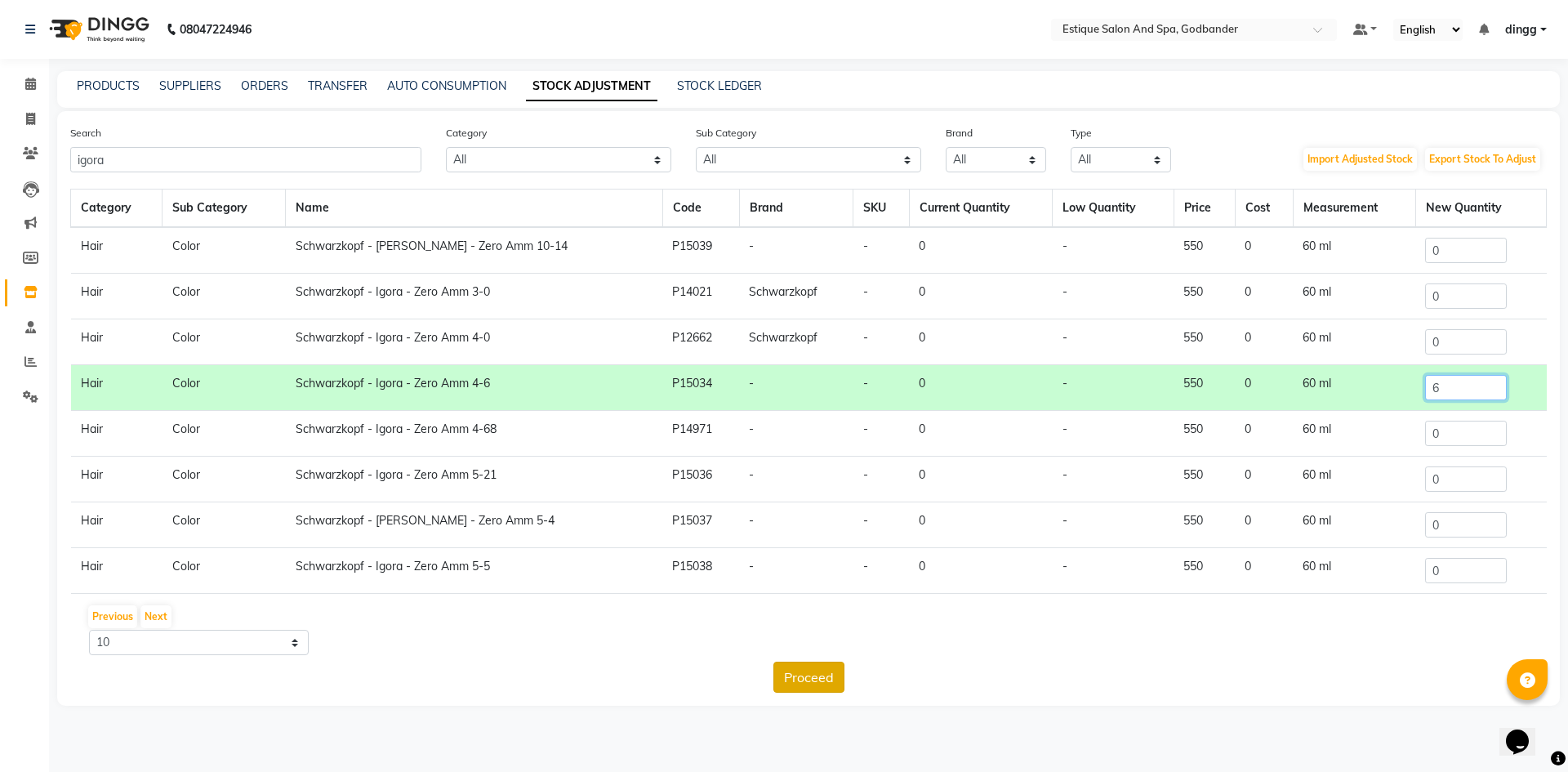
type input "6"
click at [798, 681] on button "Proceed" at bounding box center [809, 677] width 71 height 31
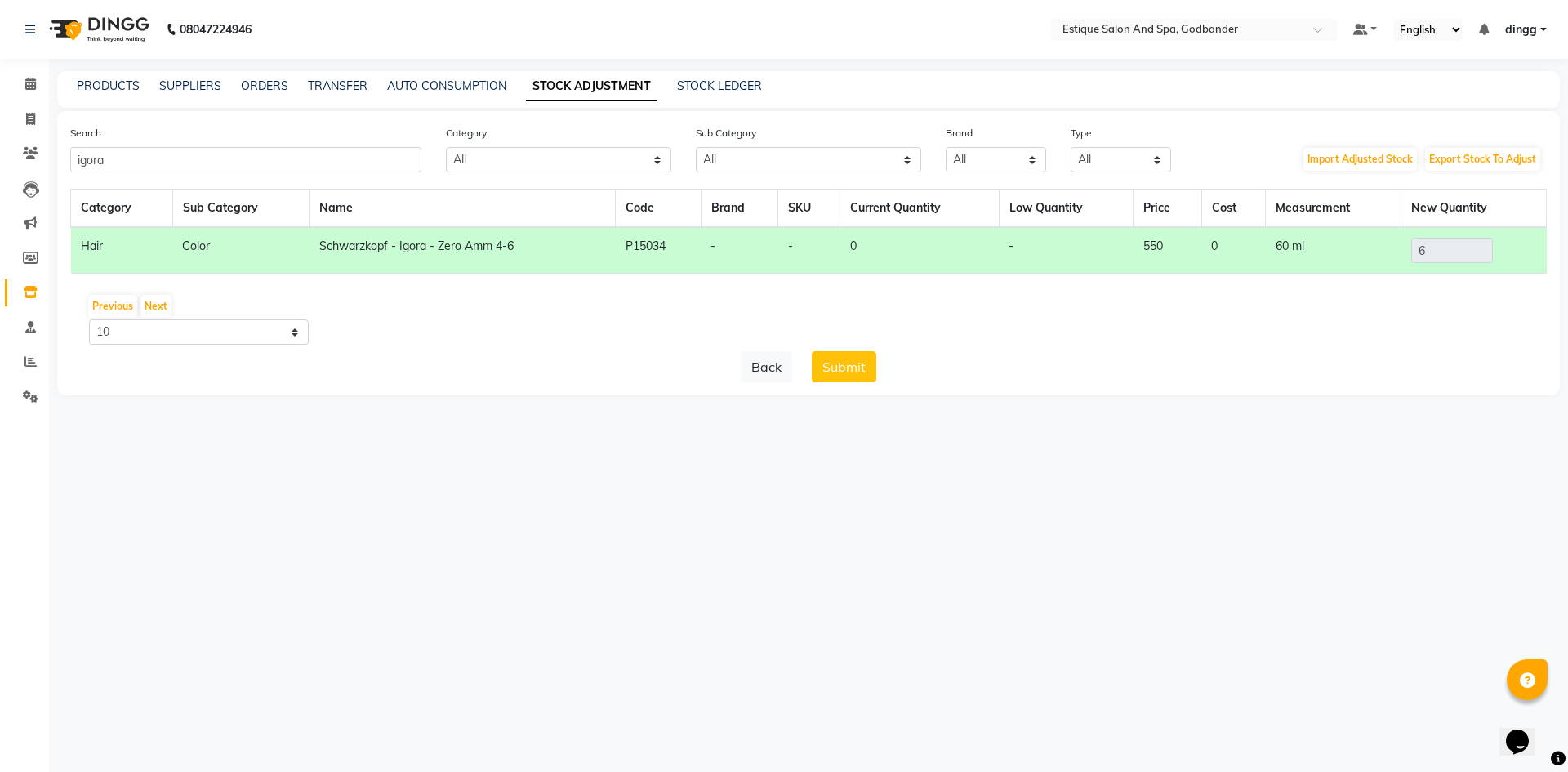
click at [840, 371] on button "Submit" at bounding box center [844, 367] width 65 height 31
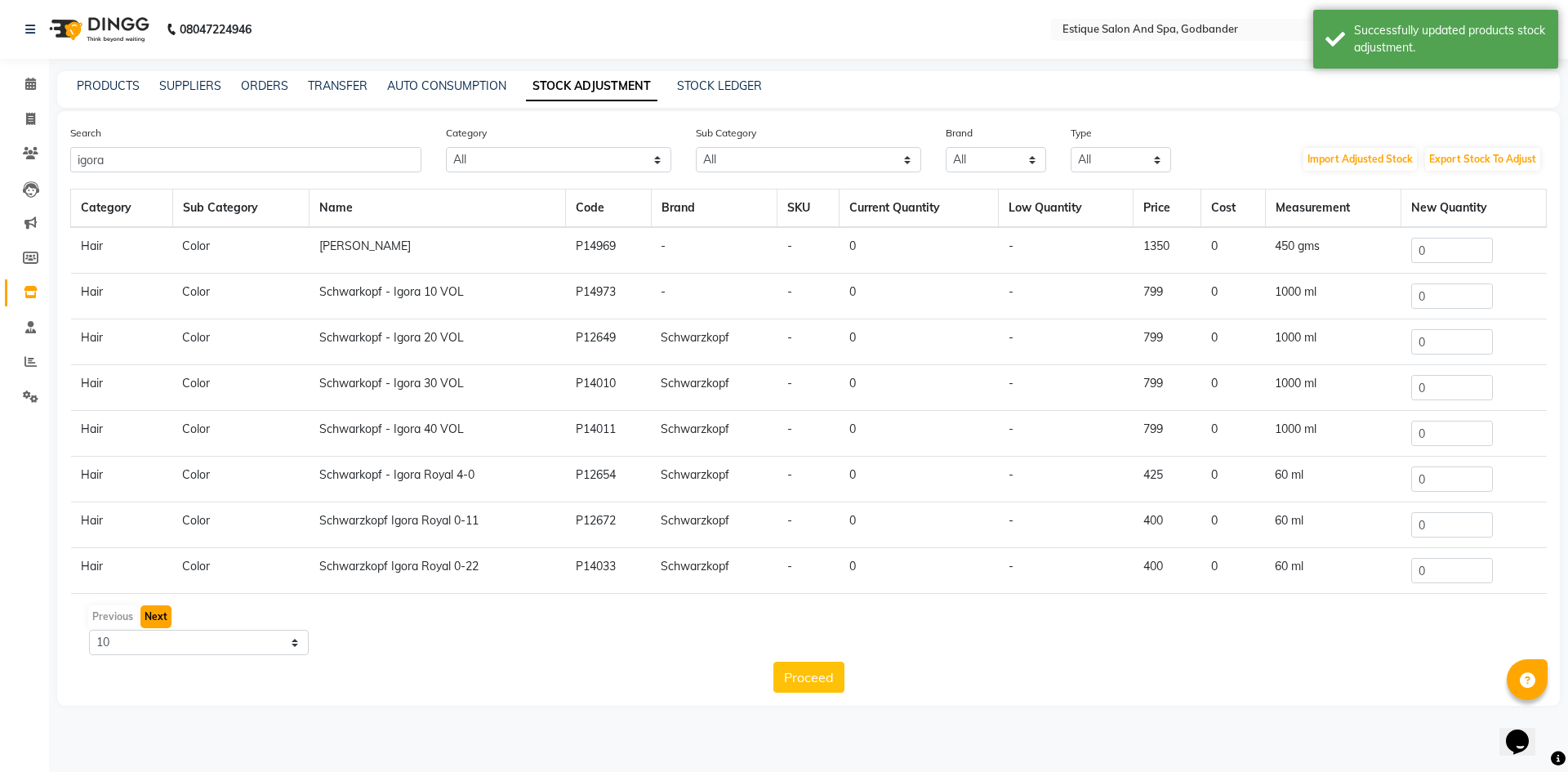
click at [163, 612] on button "Next" at bounding box center [156, 617] width 31 height 23
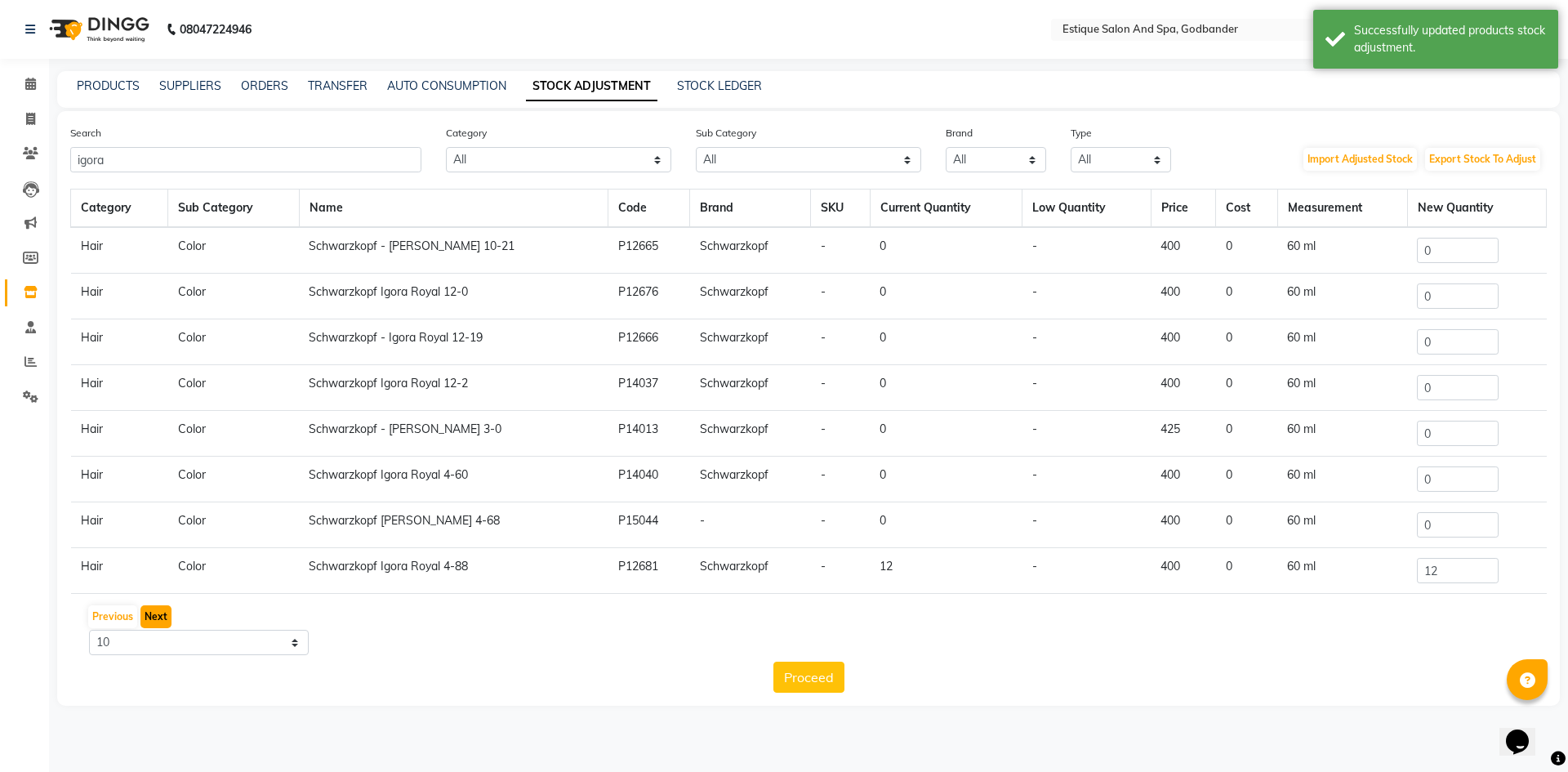
click at [163, 618] on button "Next" at bounding box center [156, 617] width 31 height 23
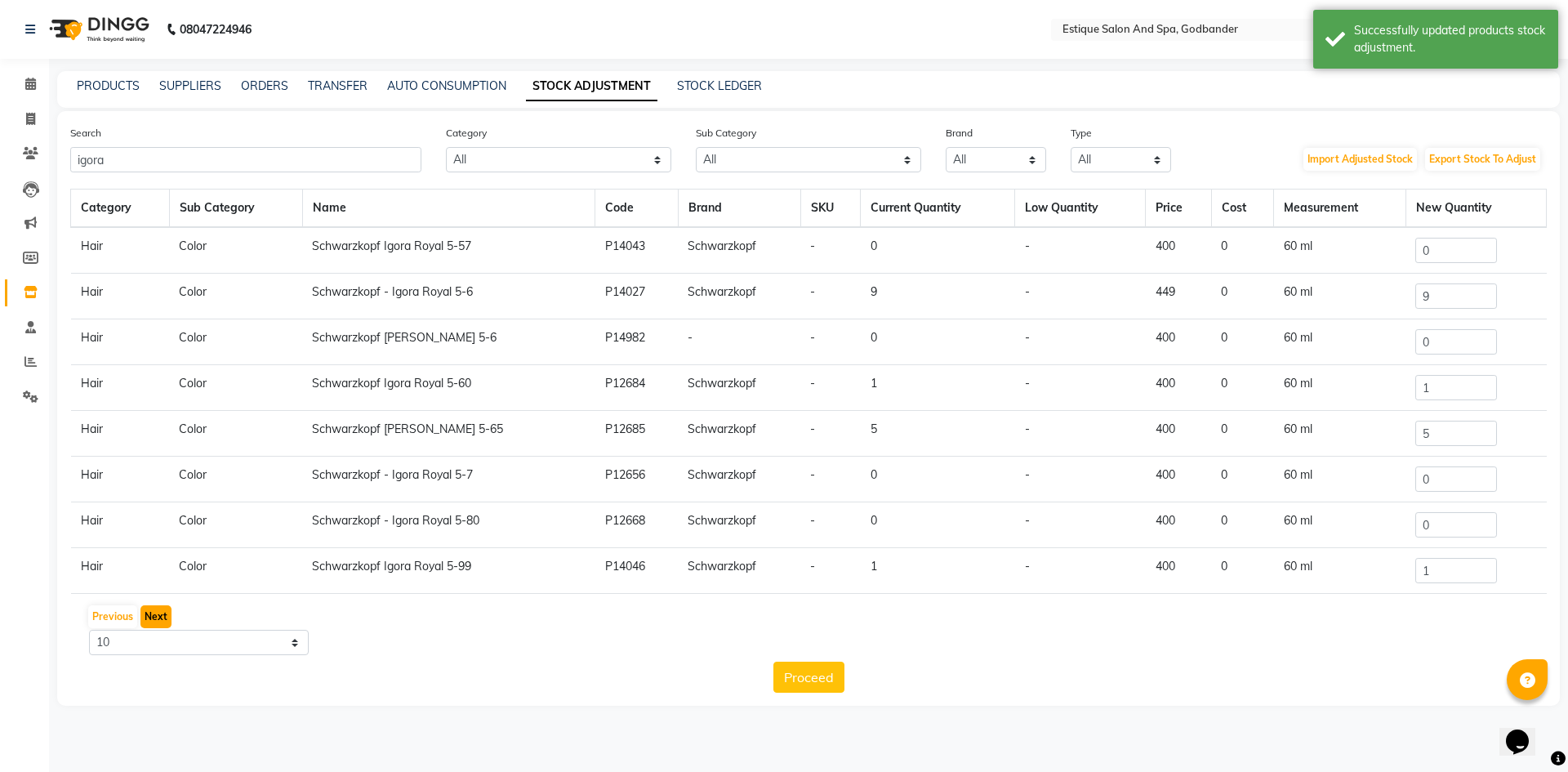
click at [163, 618] on button "Next" at bounding box center [156, 617] width 31 height 23
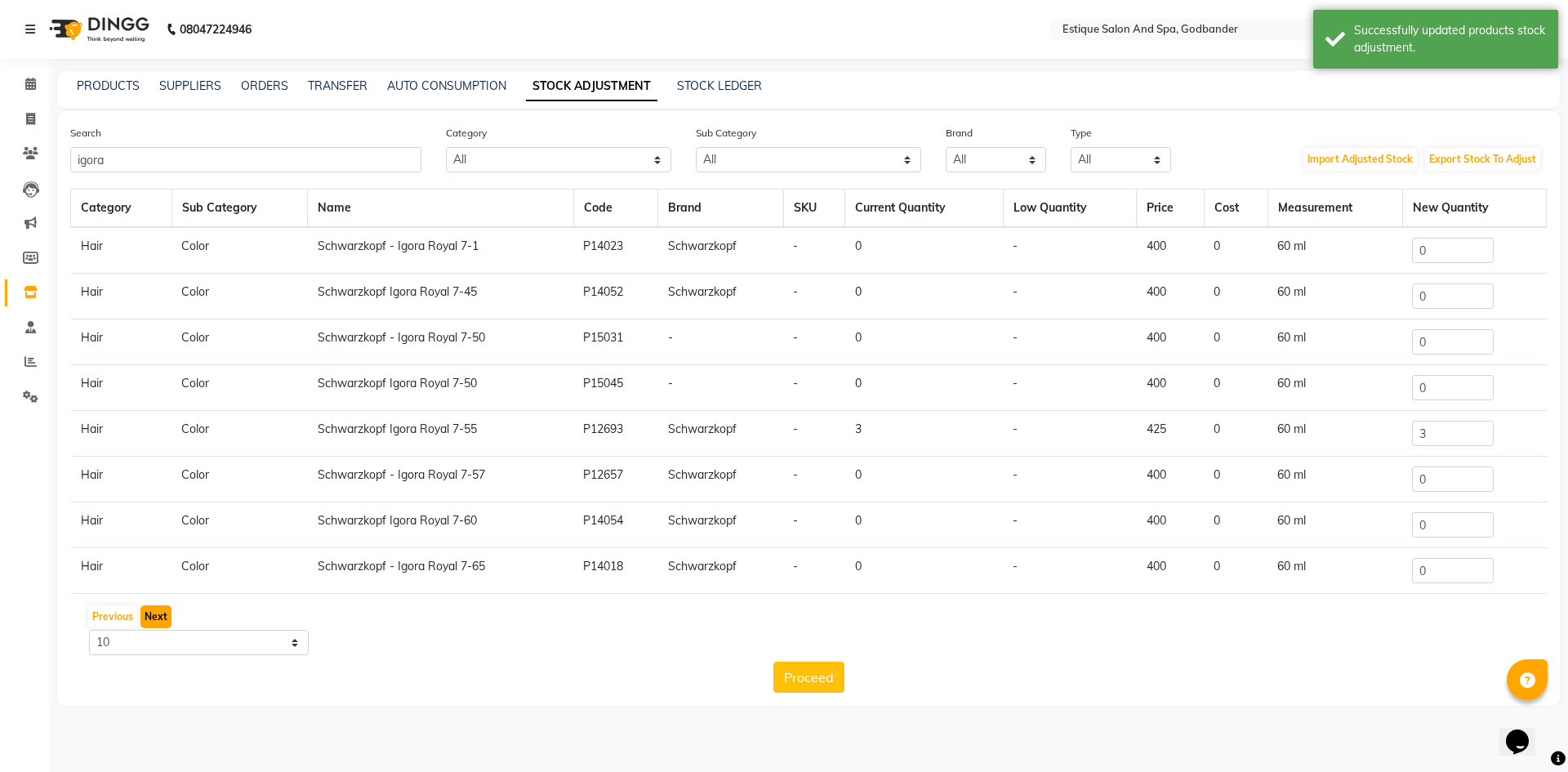
click at [163, 618] on button "Next" at bounding box center [156, 617] width 31 height 23
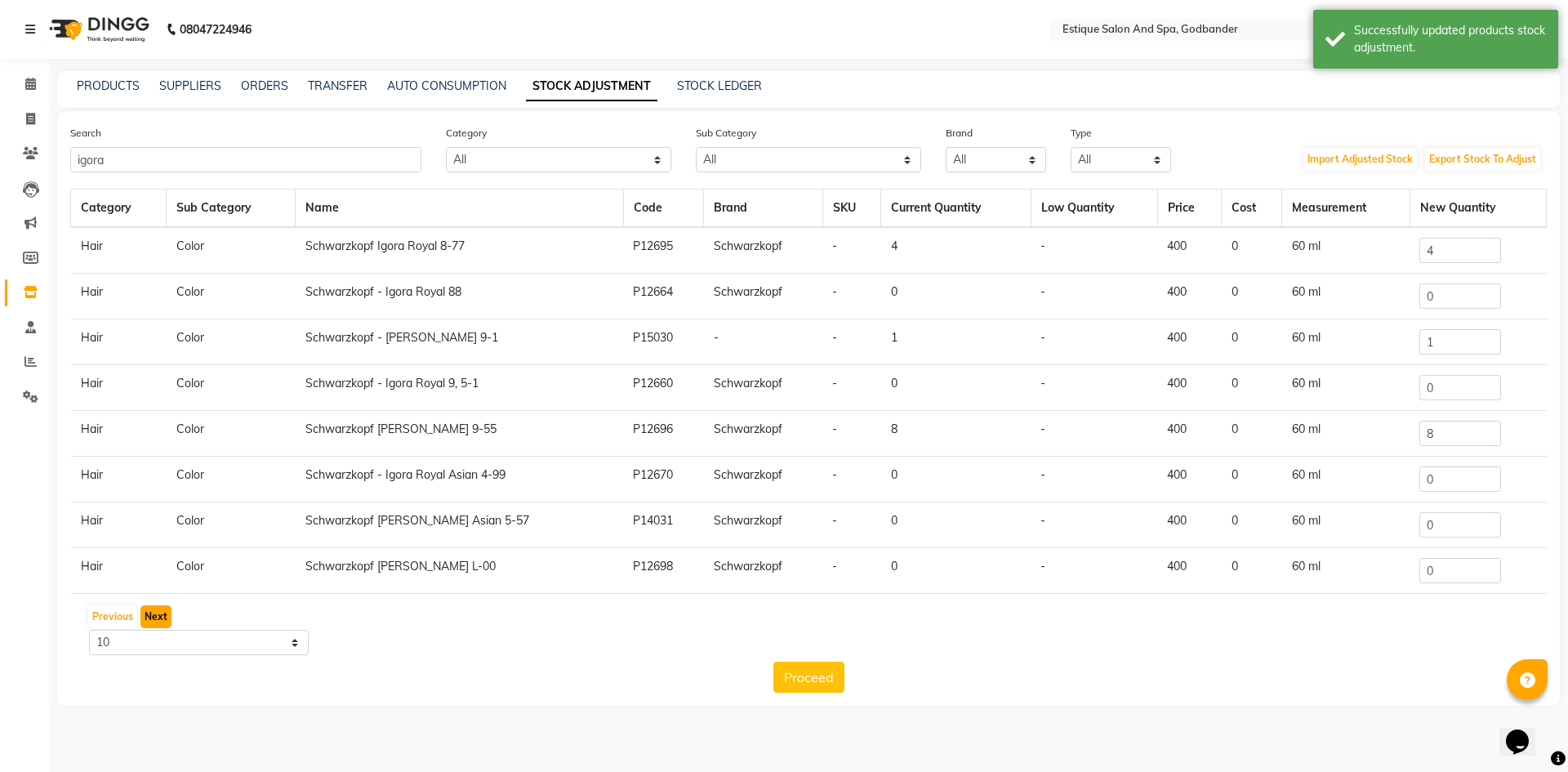
click at [163, 618] on button "Next" at bounding box center [156, 617] width 31 height 23
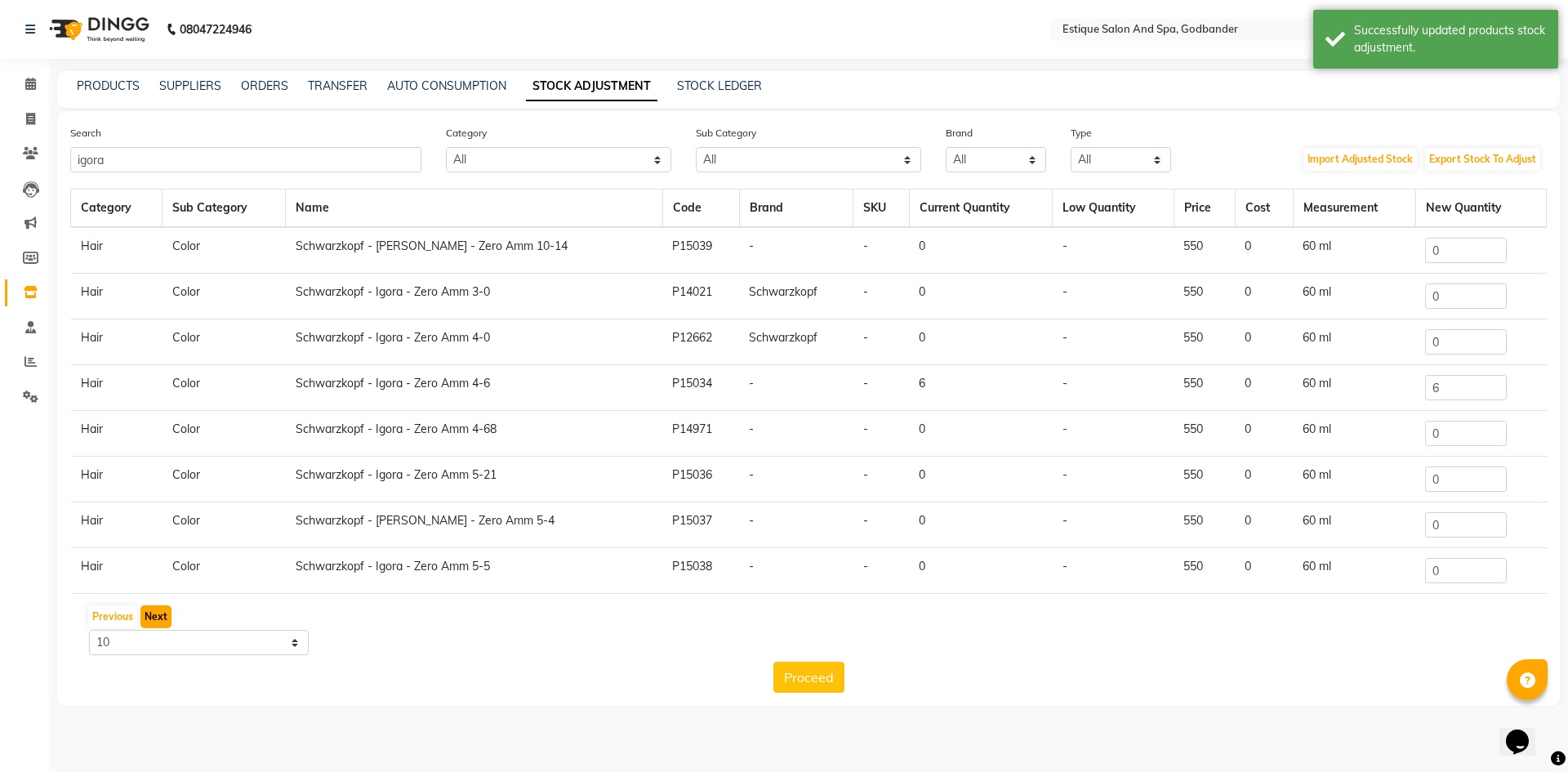
click at [159, 612] on button "Next" at bounding box center [156, 617] width 31 height 23
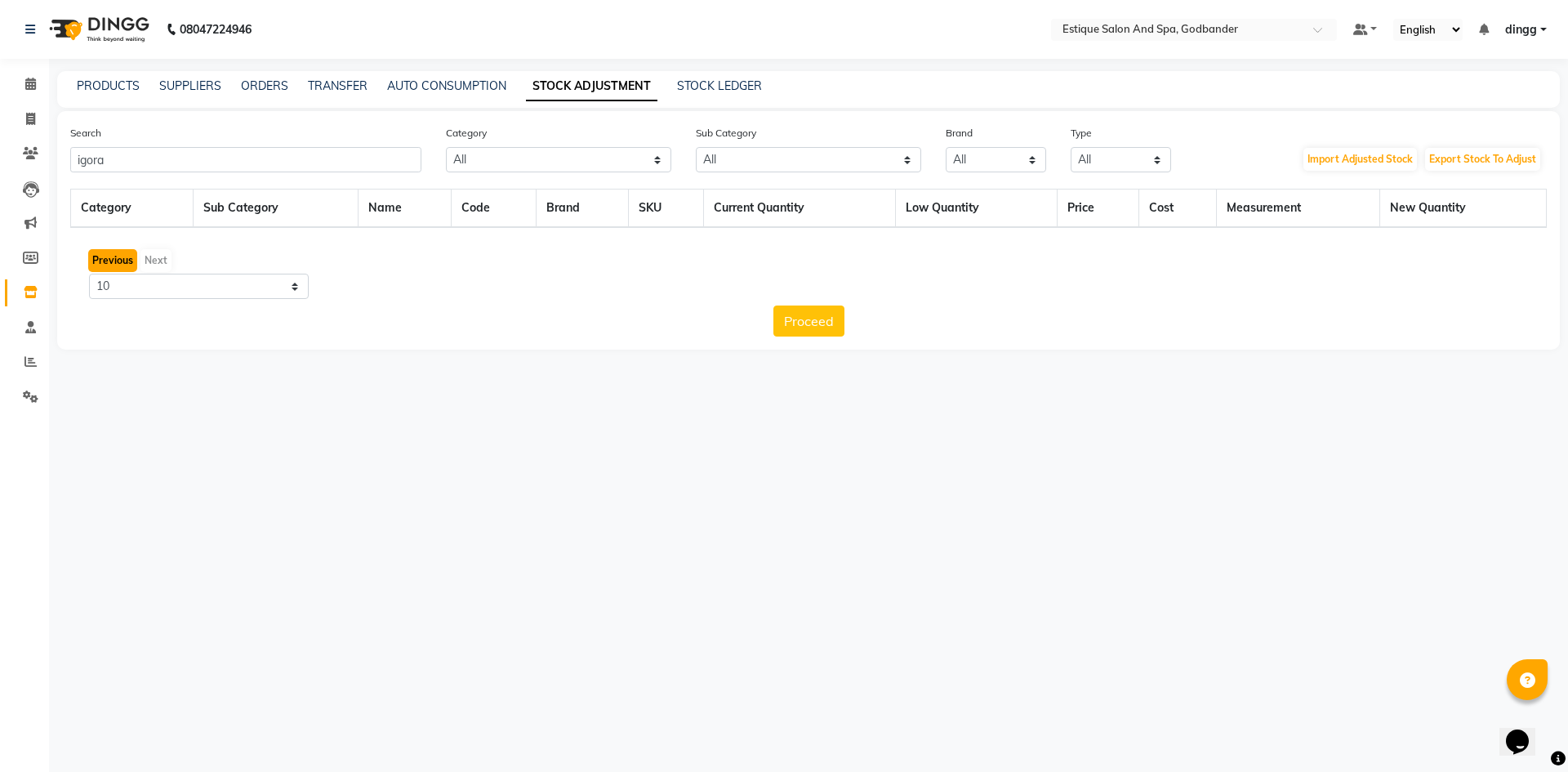
click at [120, 256] on button "Previous" at bounding box center [112, 260] width 49 height 23
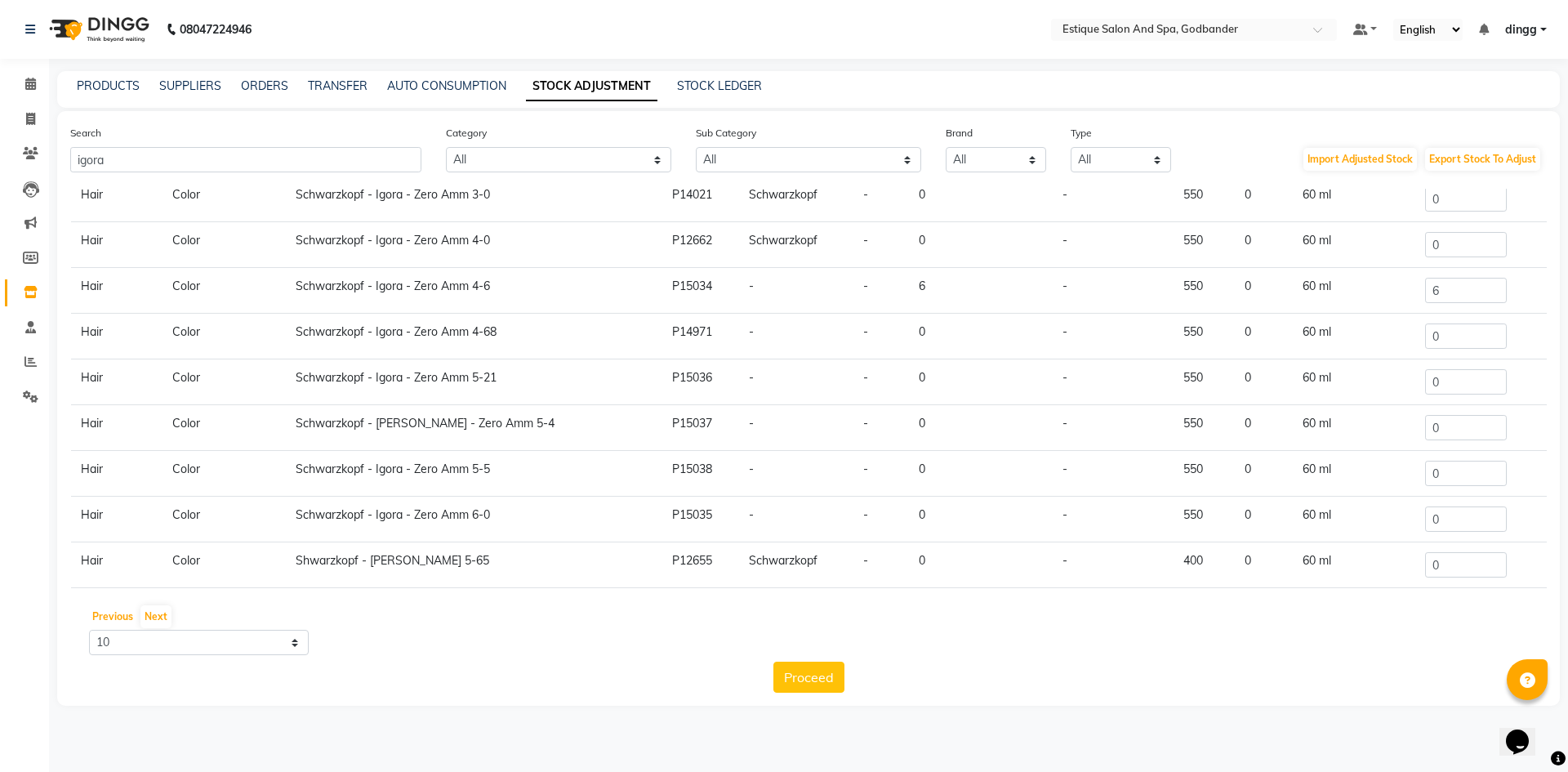
scroll to position [101, 0]
click at [1430, 517] on input "0" at bounding box center [1465, 515] width 82 height 25
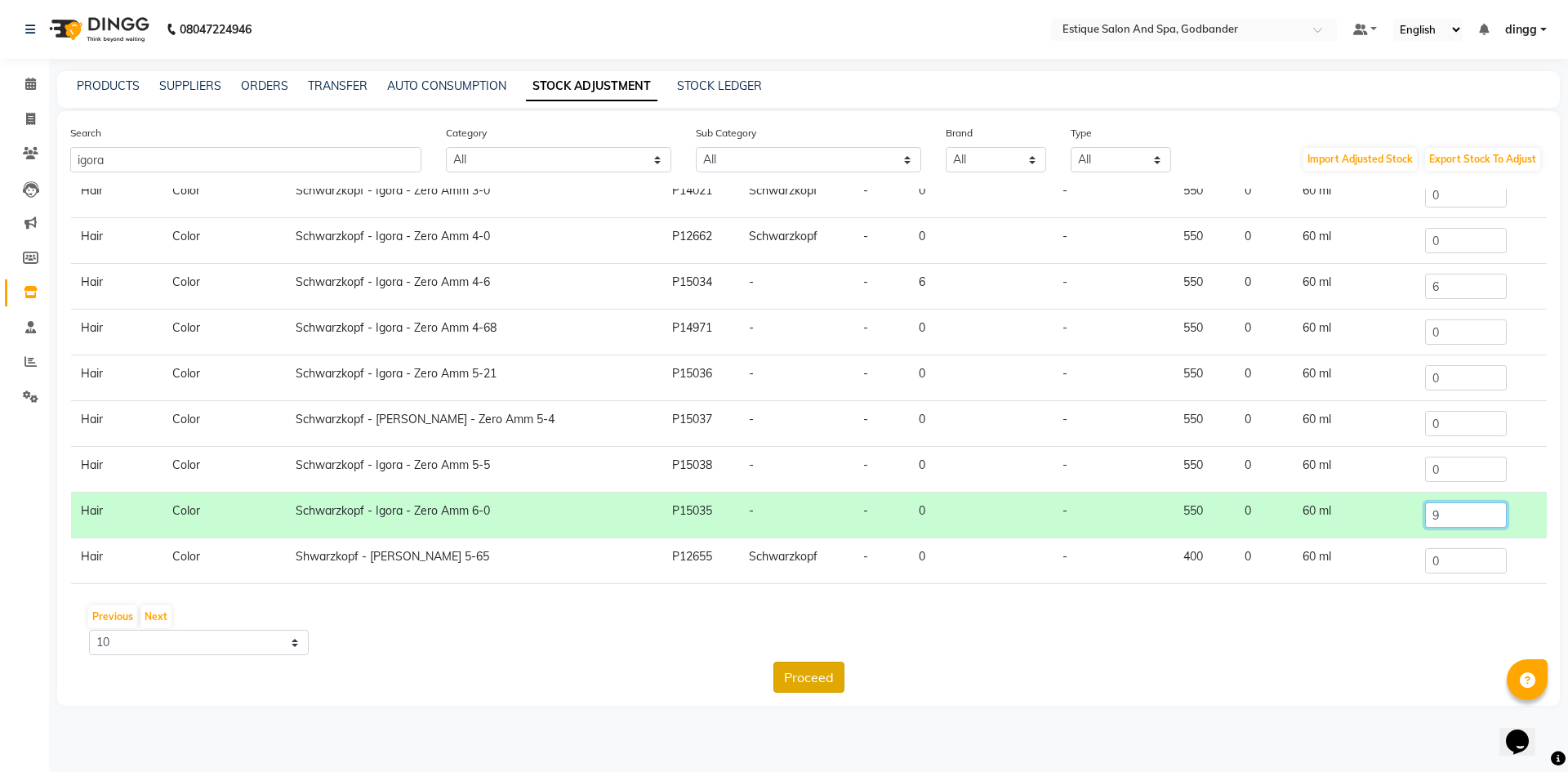
type input "9"
click at [797, 678] on button "Proceed" at bounding box center [809, 677] width 71 height 31
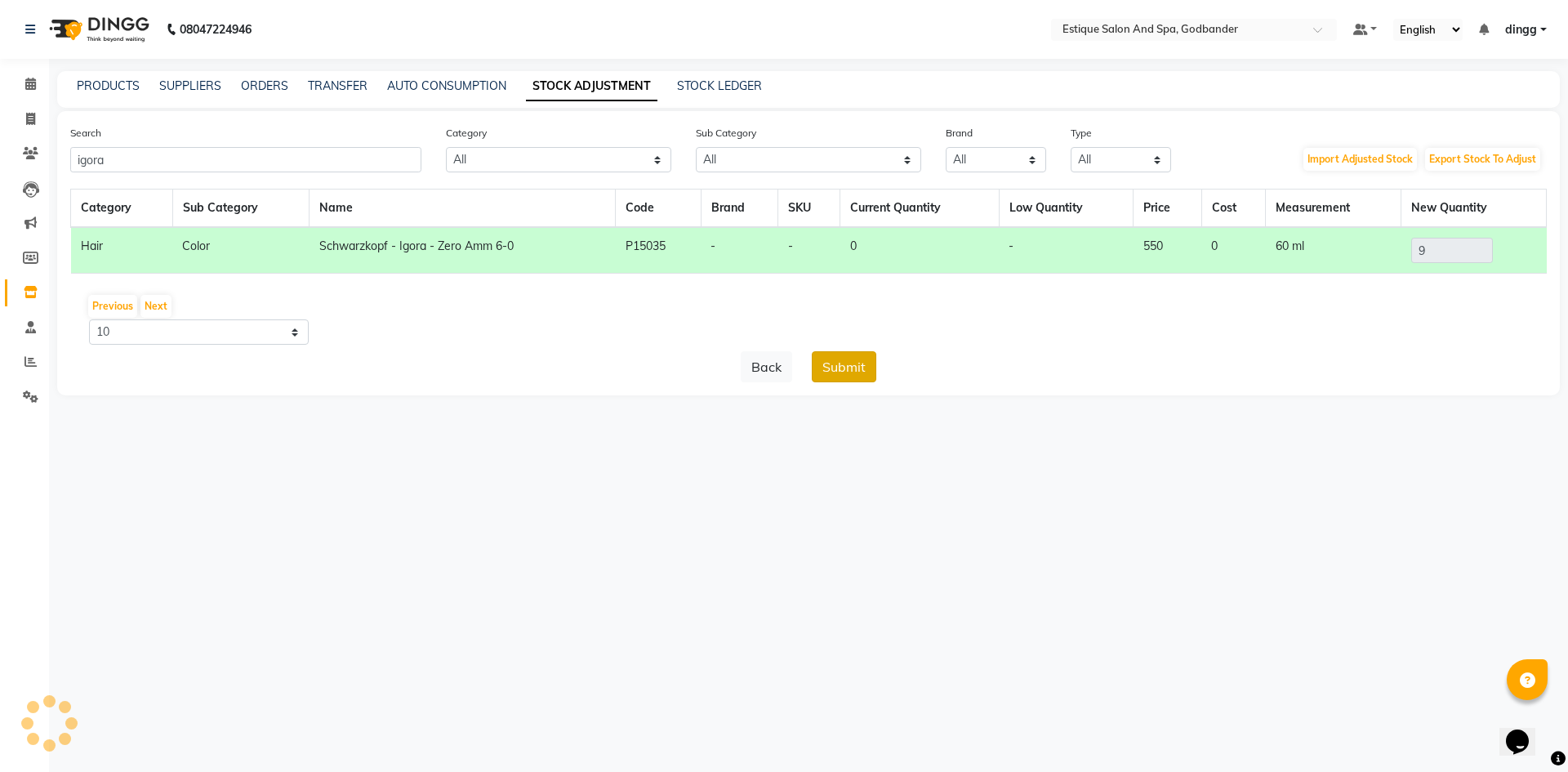
click at [833, 371] on button "Submit" at bounding box center [844, 367] width 65 height 31
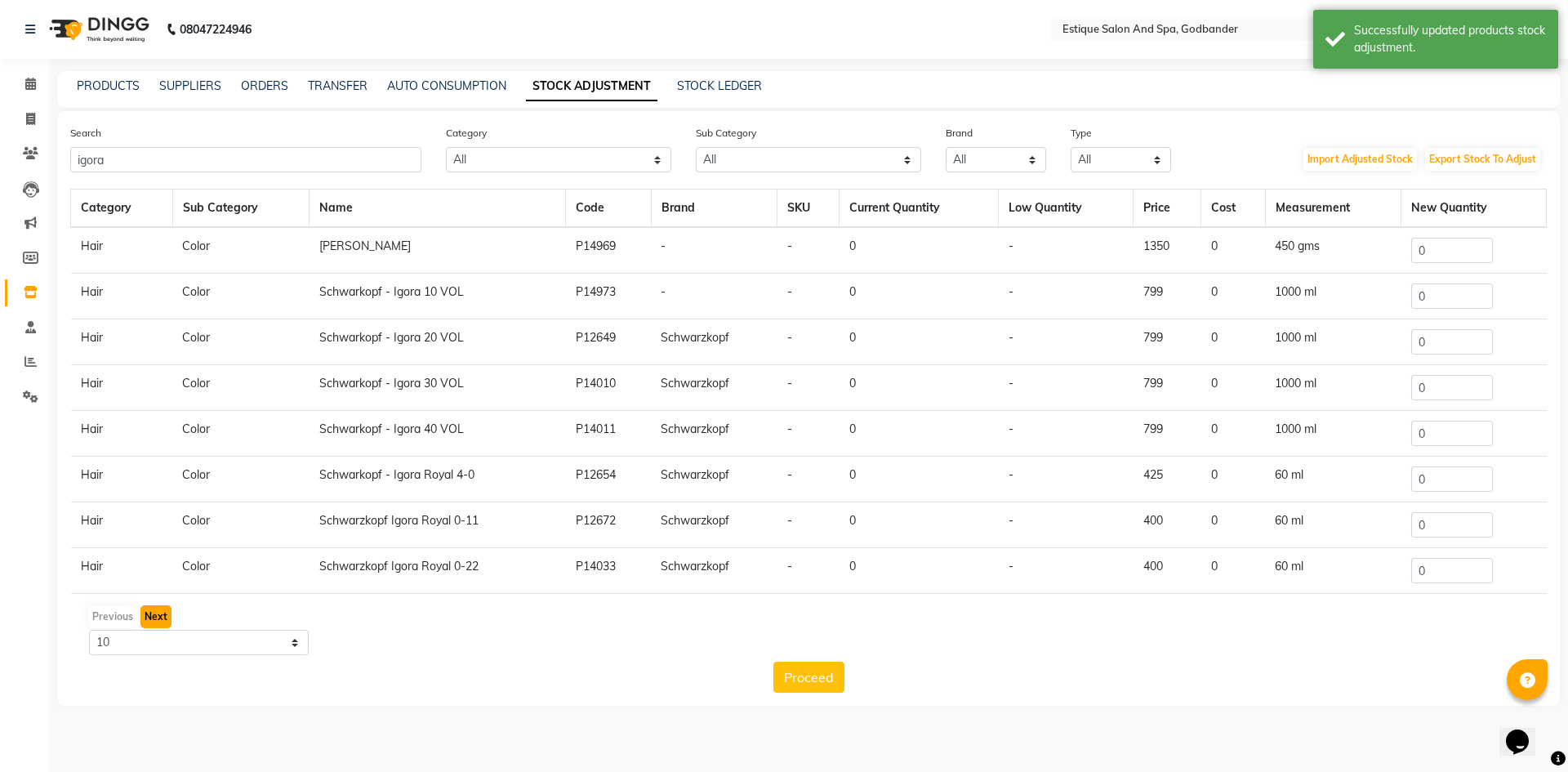
click at [155, 617] on button "Next" at bounding box center [156, 617] width 31 height 23
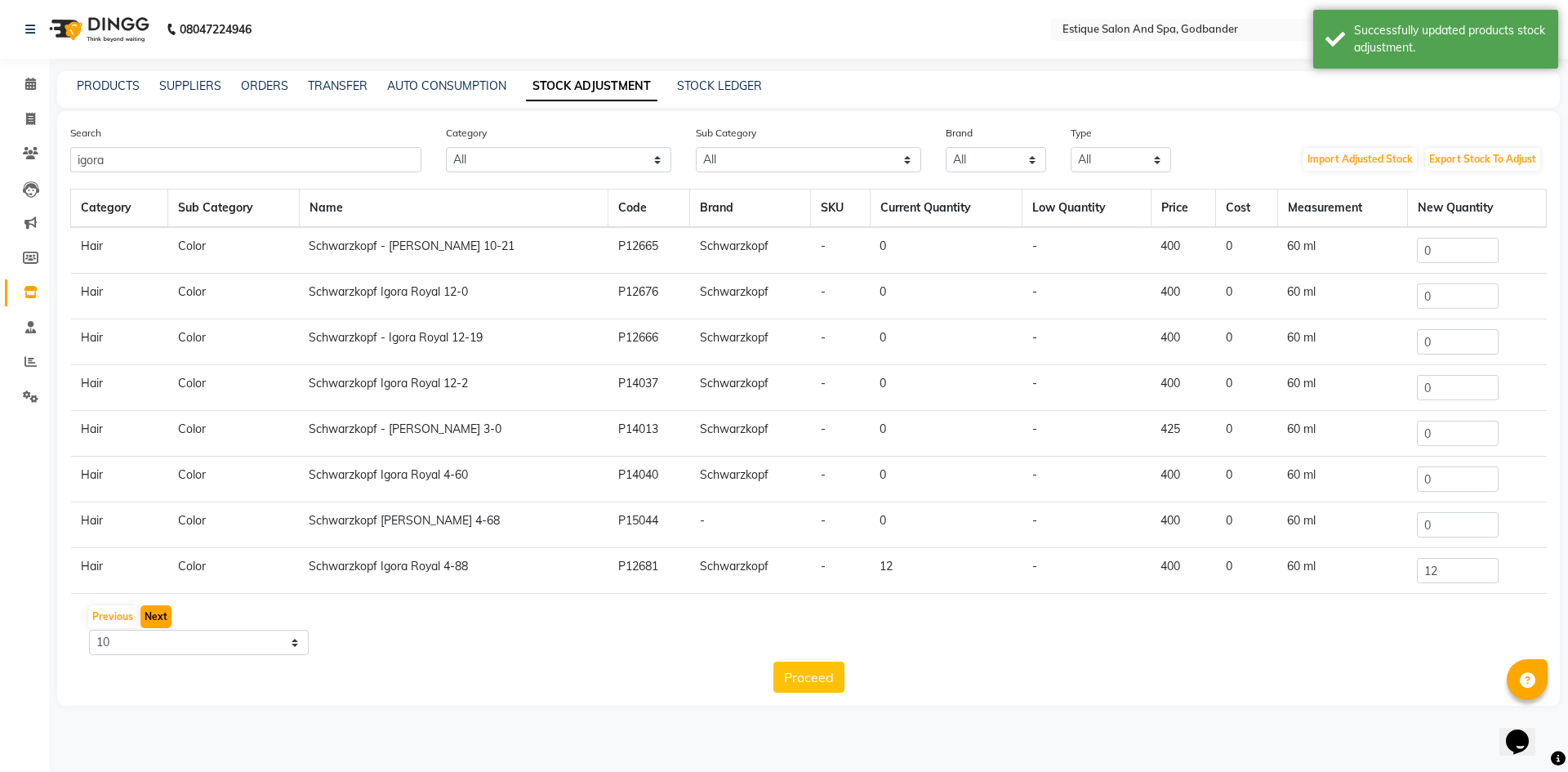
click at [160, 617] on button "Next" at bounding box center [156, 617] width 31 height 23
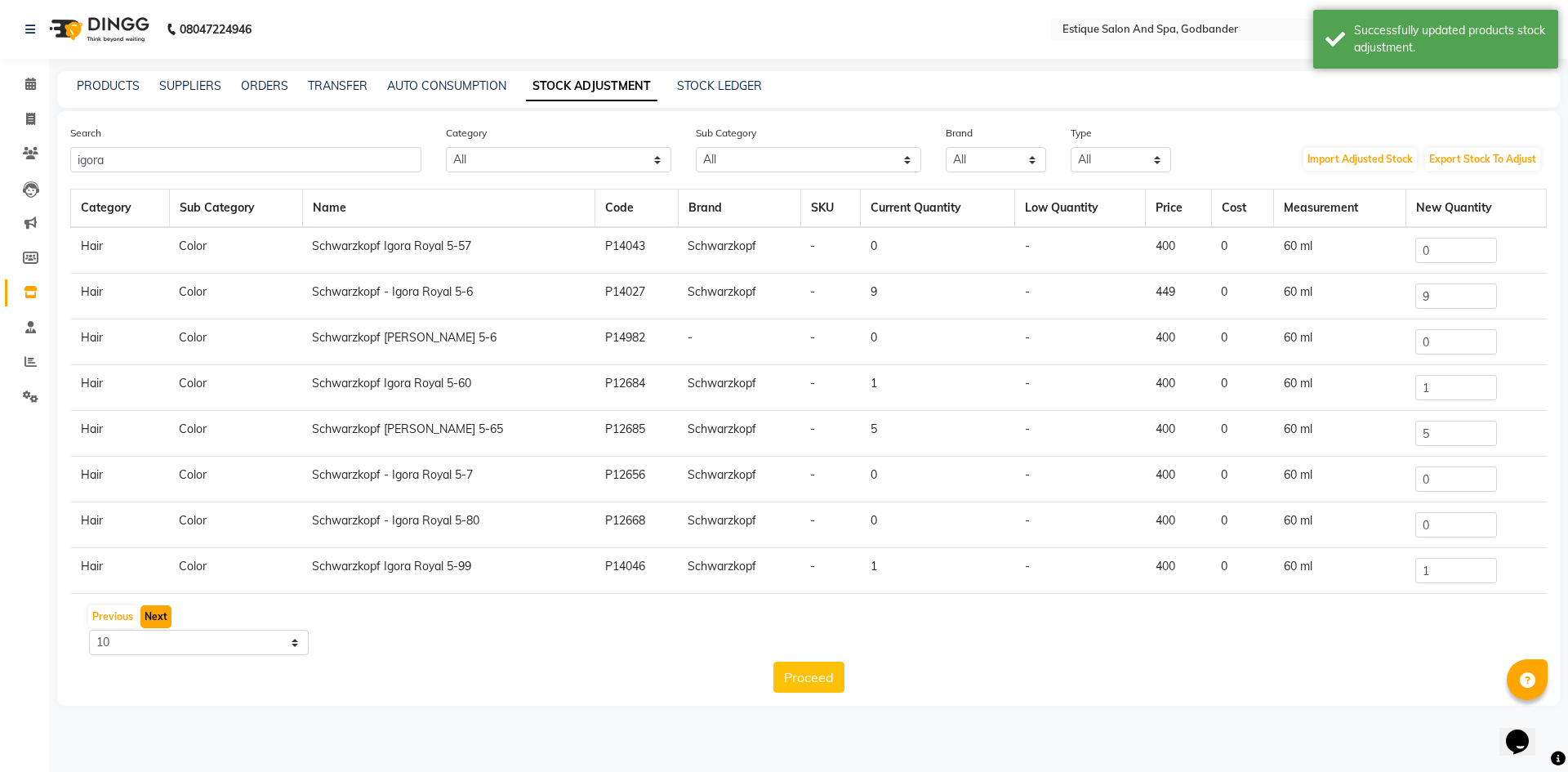
click at [160, 617] on button "Next" at bounding box center [156, 617] width 31 height 23
click at [162, 616] on button "Next" at bounding box center [156, 617] width 31 height 23
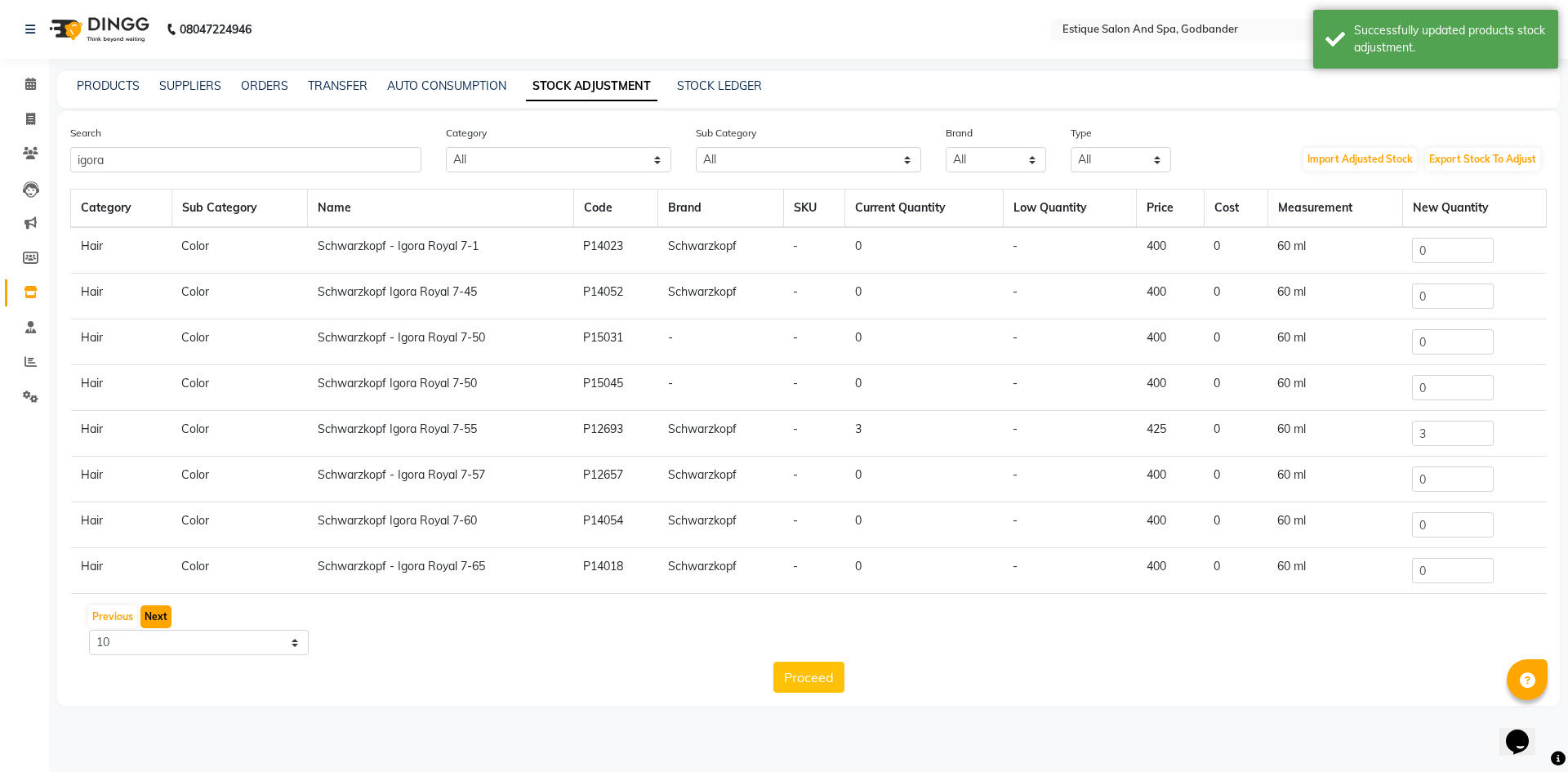
click at [161, 618] on button "Next" at bounding box center [156, 617] width 31 height 23
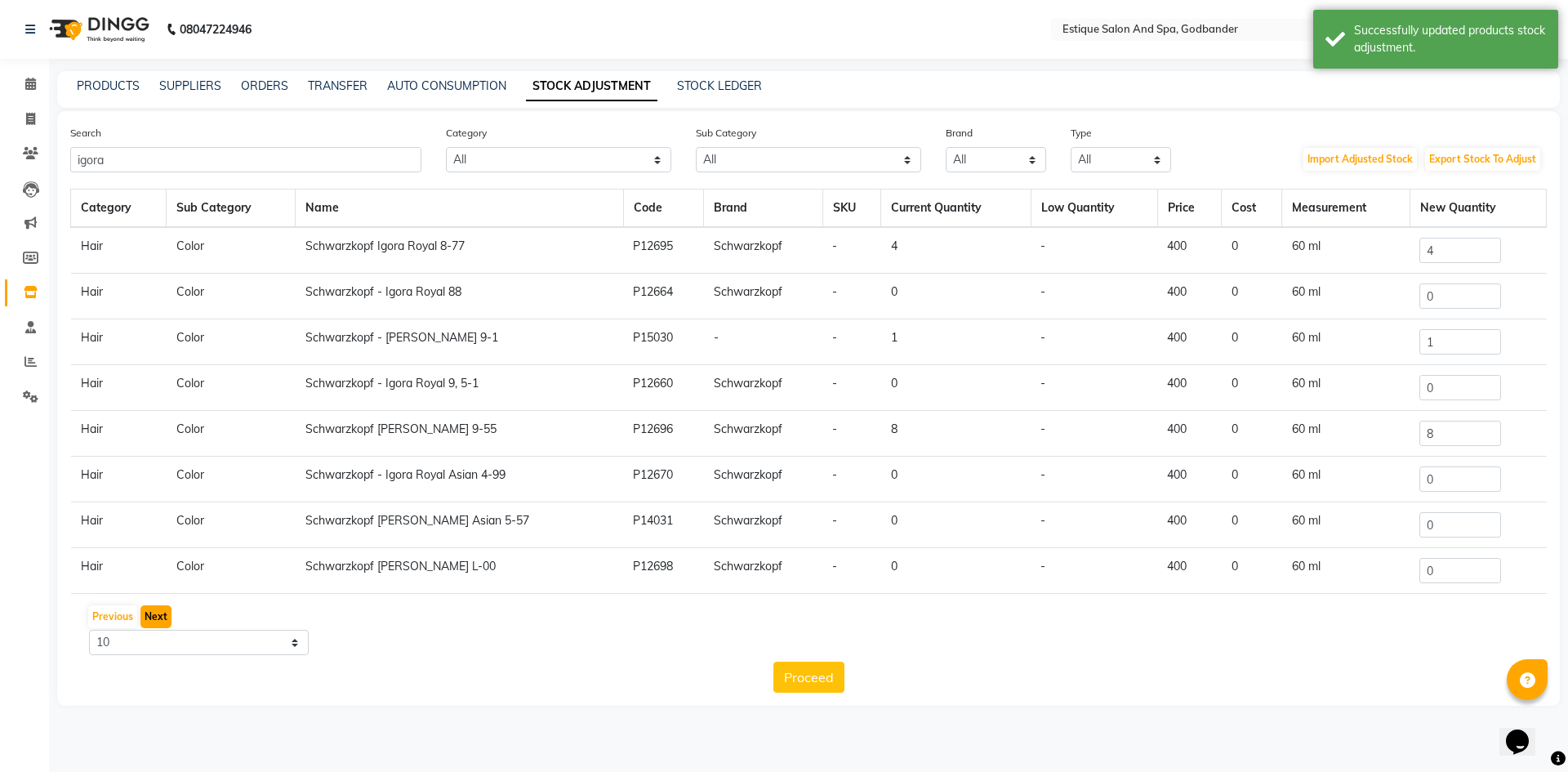
click at [161, 618] on button "Next" at bounding box center [156, 617] width 31 height 23
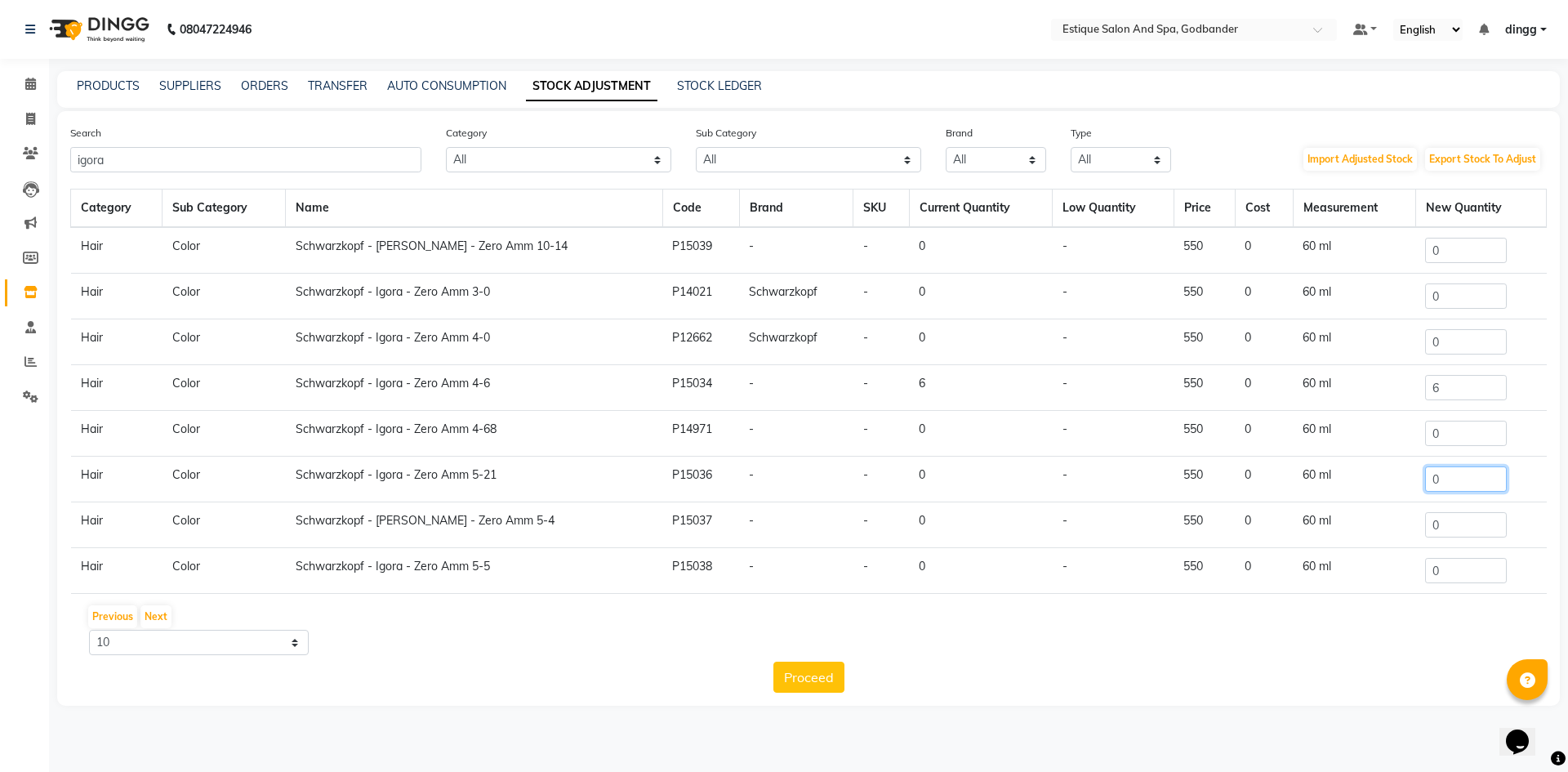
click at [1446, 485] on input "0" at bounding box center [1465, 479] width 82 height 25
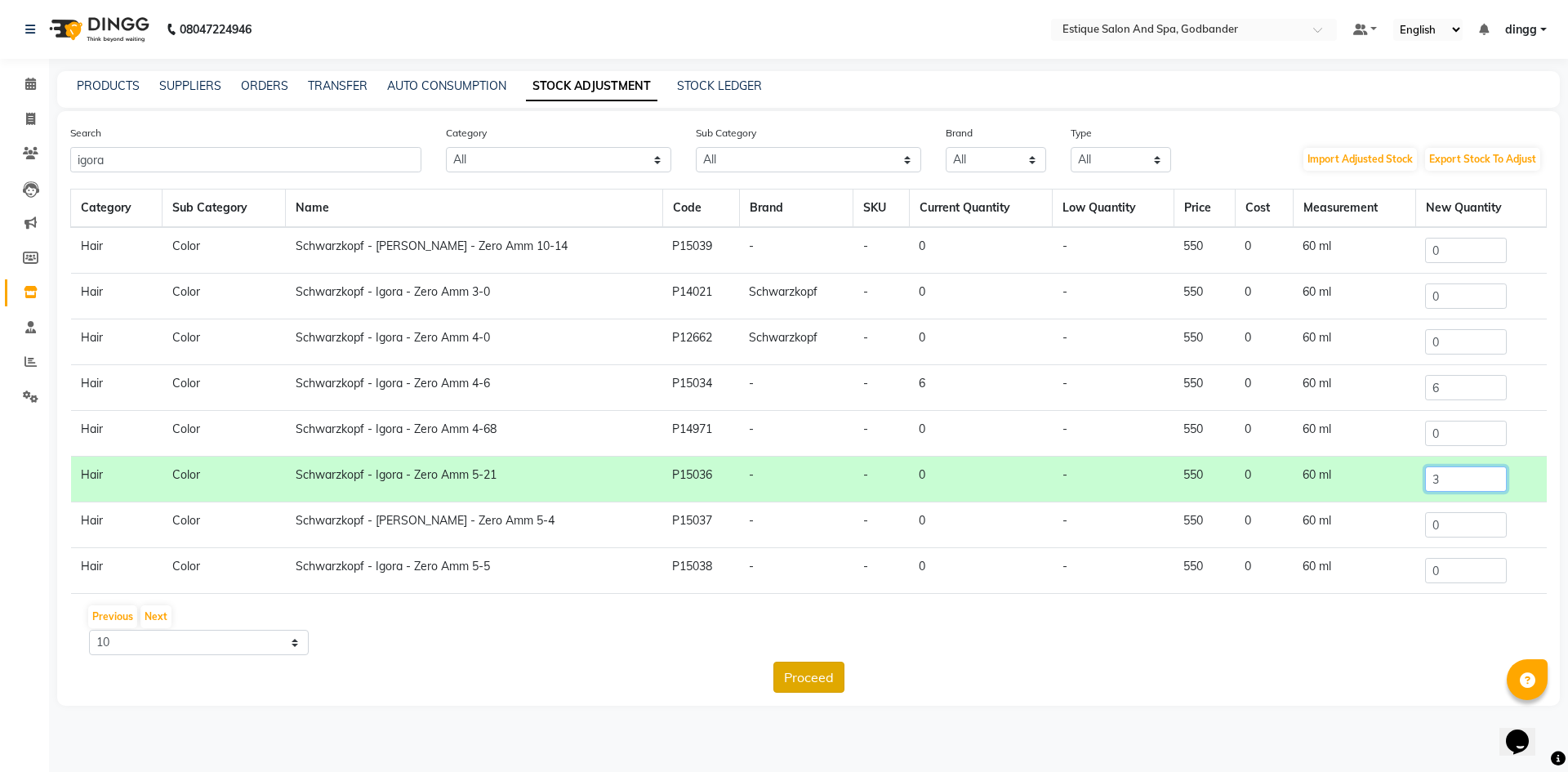
type input "3"
click at [815, 668] on button "Proceed" at bounding box center [809, 677] width 71 height 31
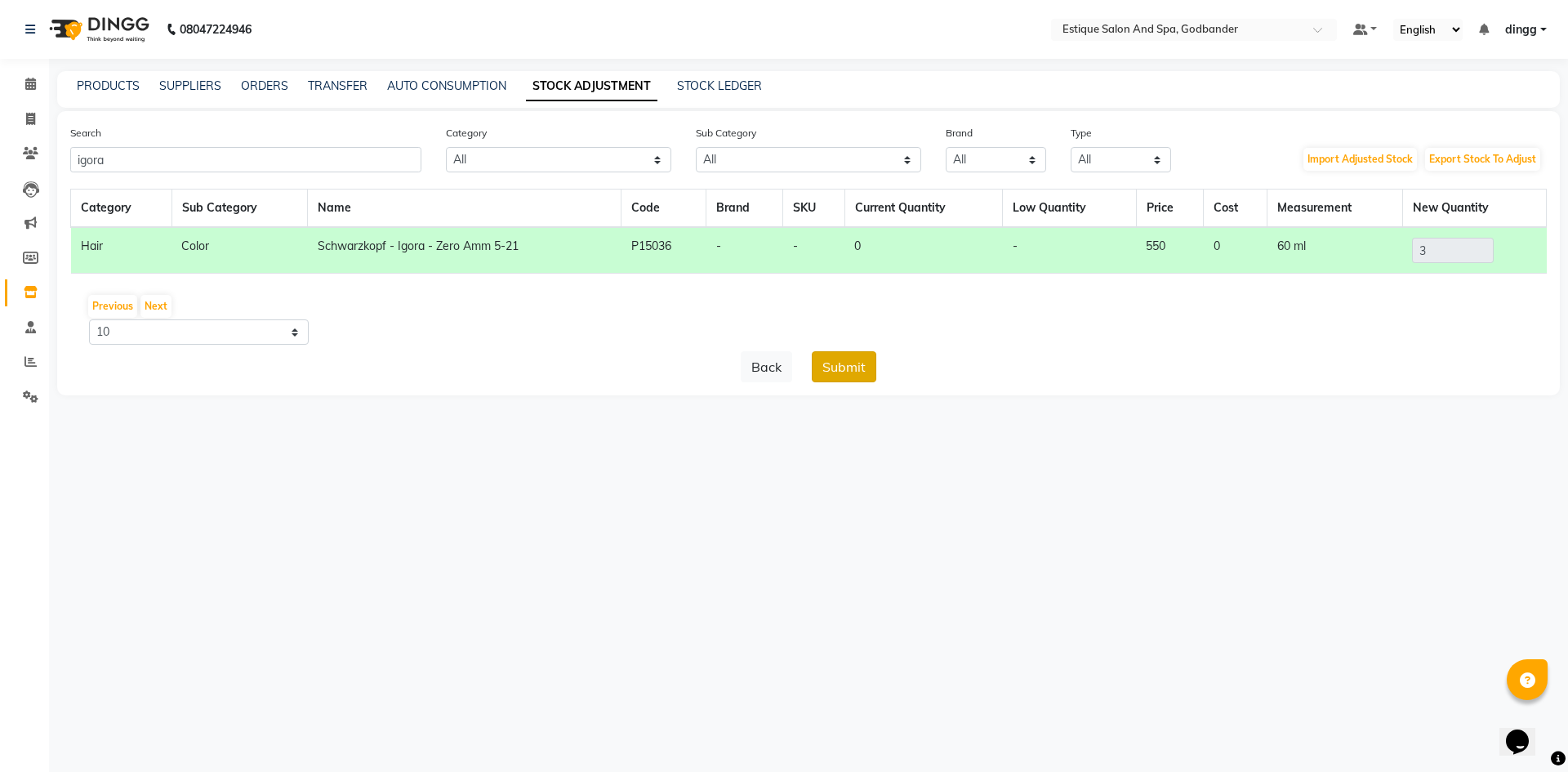
click at [855, 366] on button "Submit" at bounding box center [844, 367] width 65 height 31
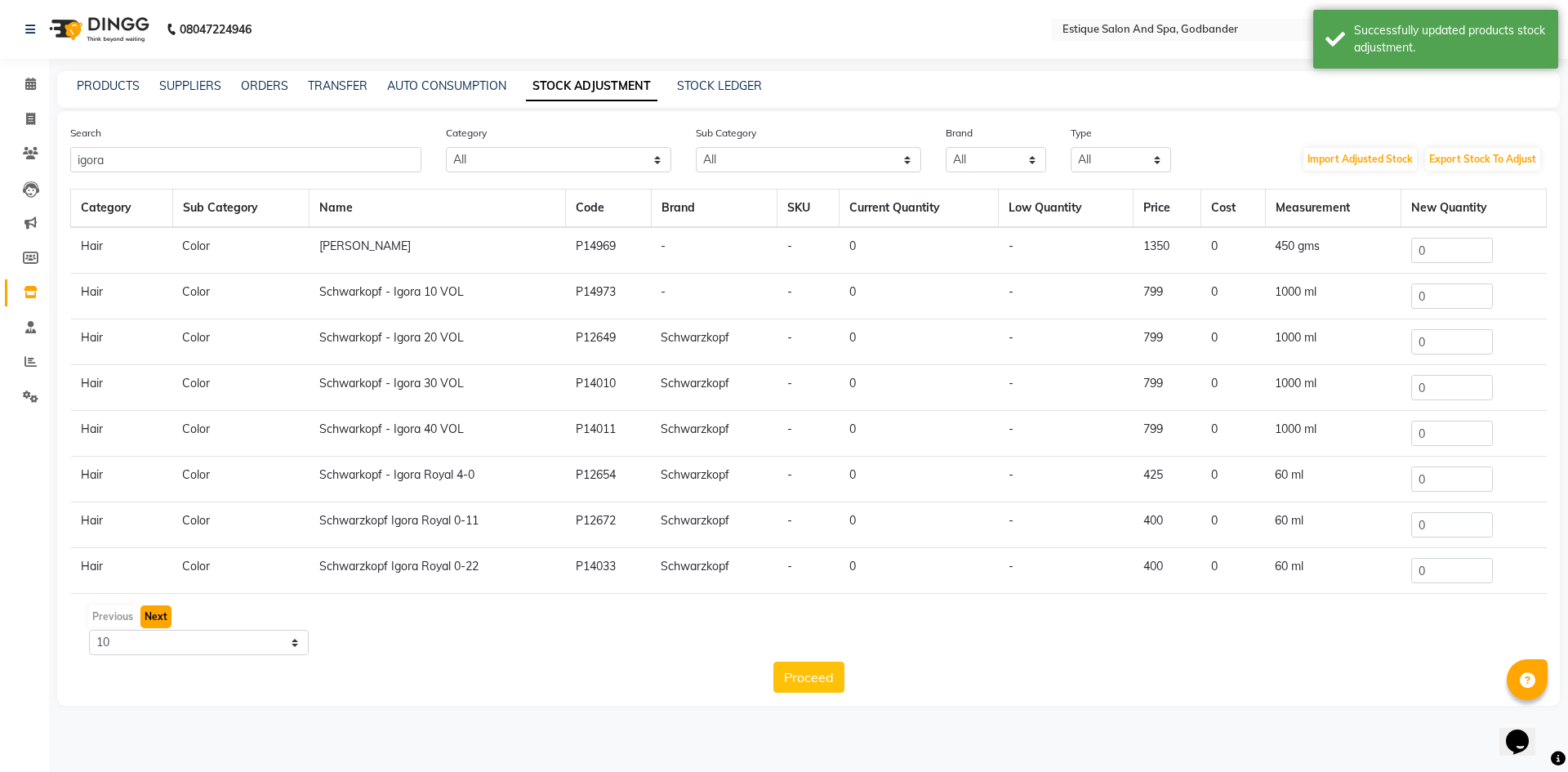
click at [153, 623] on button "Next" at bounding box center [156, 617] width 31 height 23
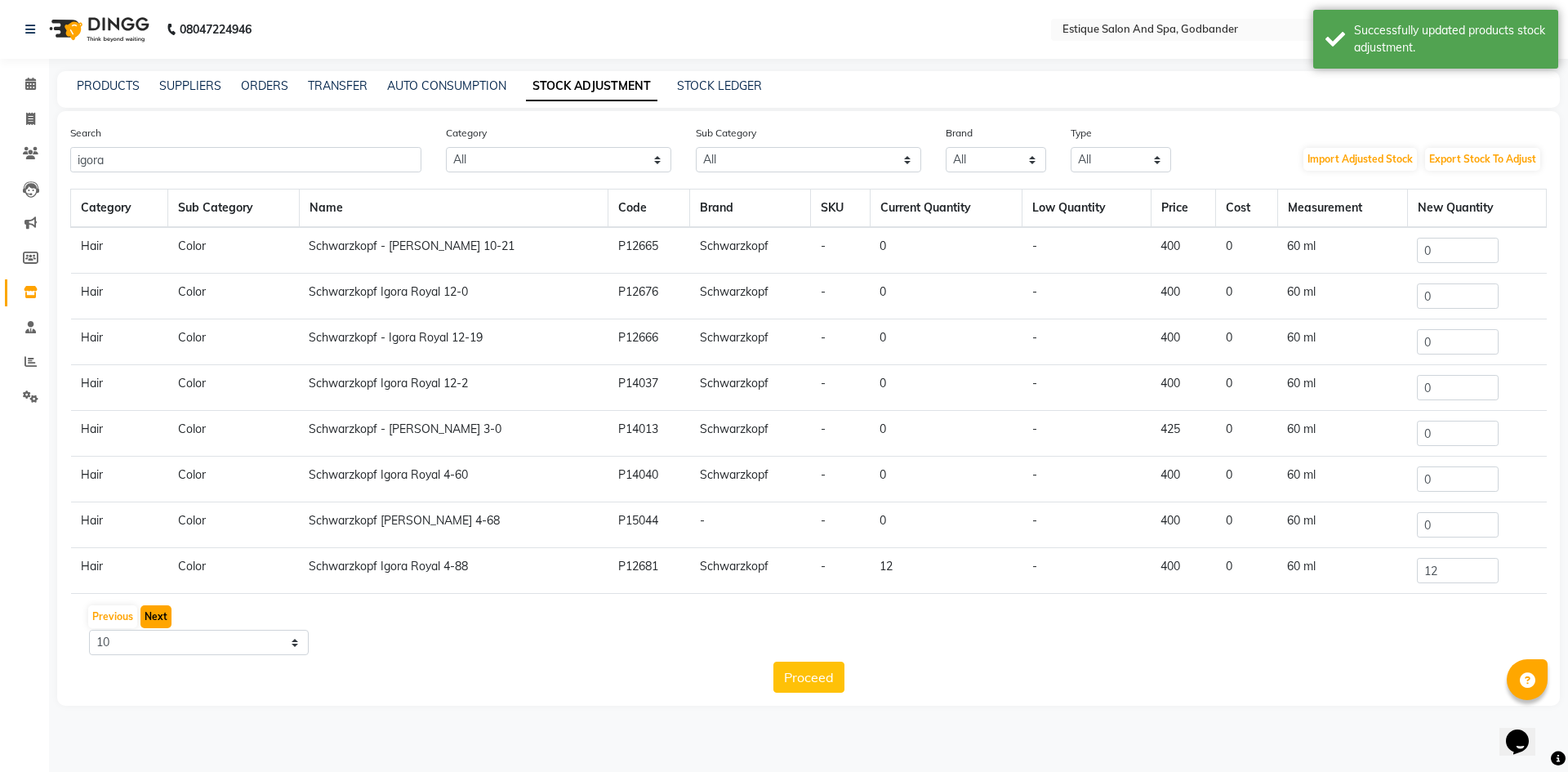
click at [159, 612] on button "Next" at bounding box center [156, 617] width 31 height 23
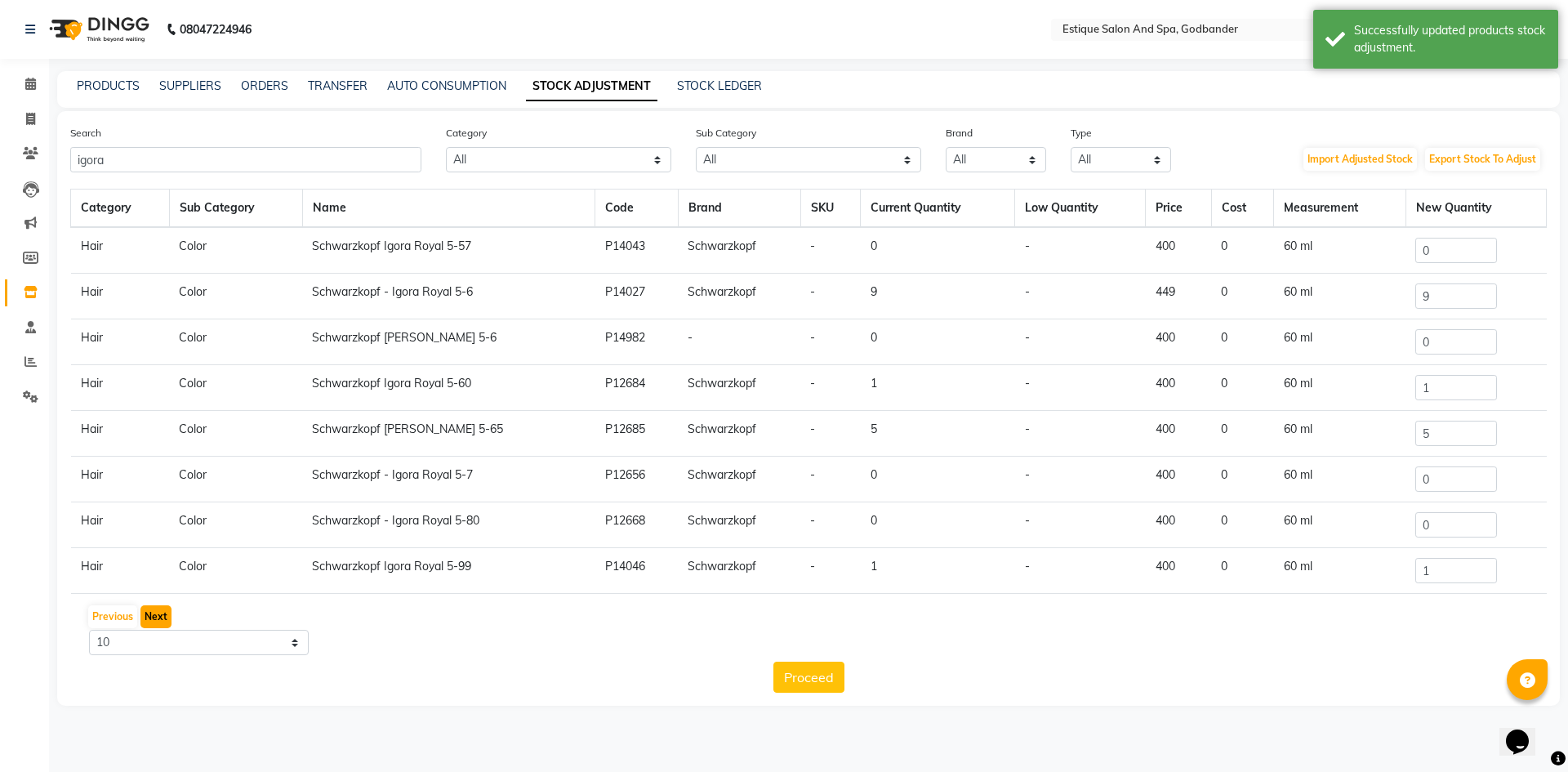
click at [159, 612] on button "Next" at bounding box center [156, 617] width 31 height 23
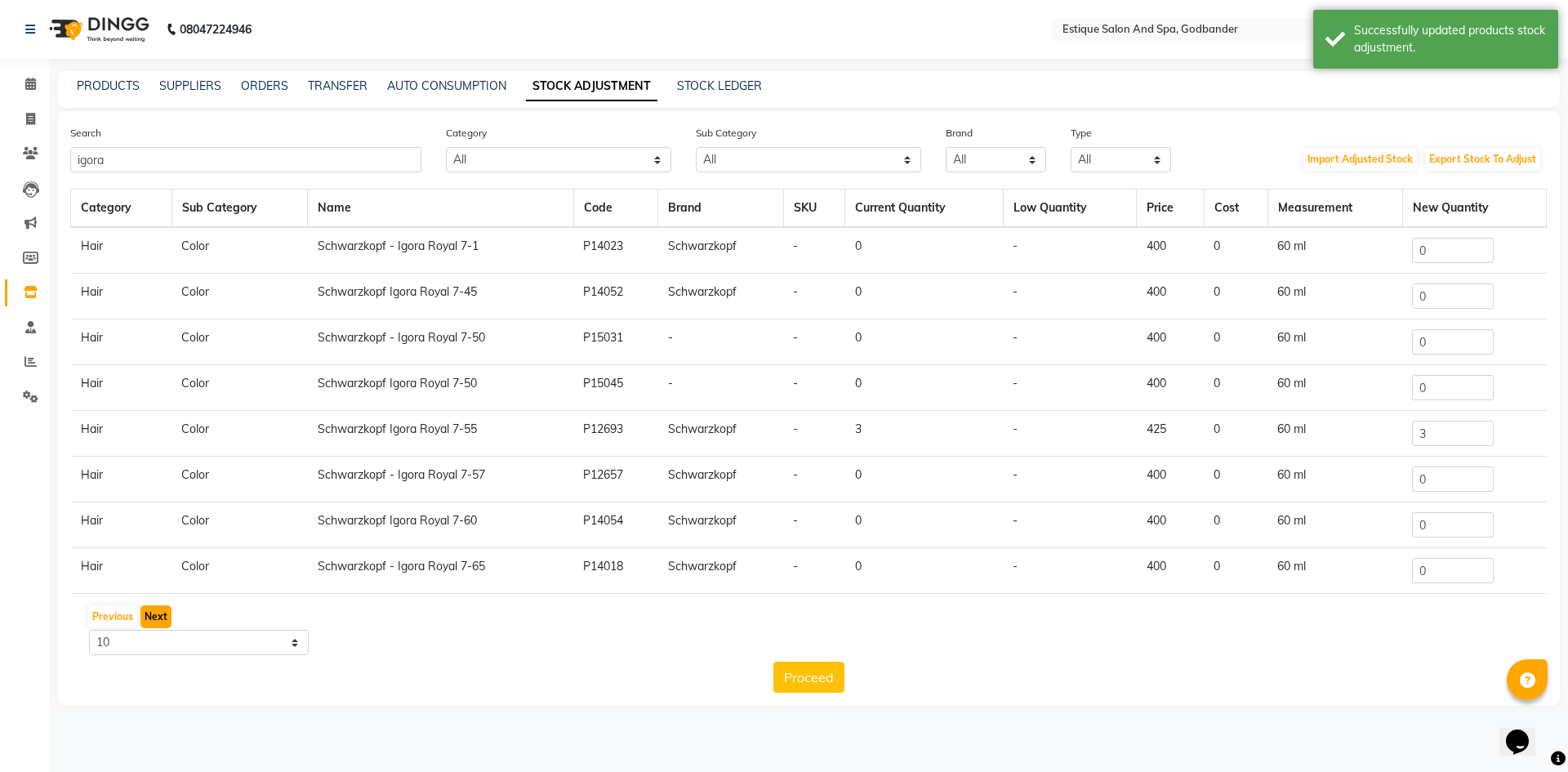
click at [159, 612] on button "Next" at bounding box center [156, 617] width 31 height 23
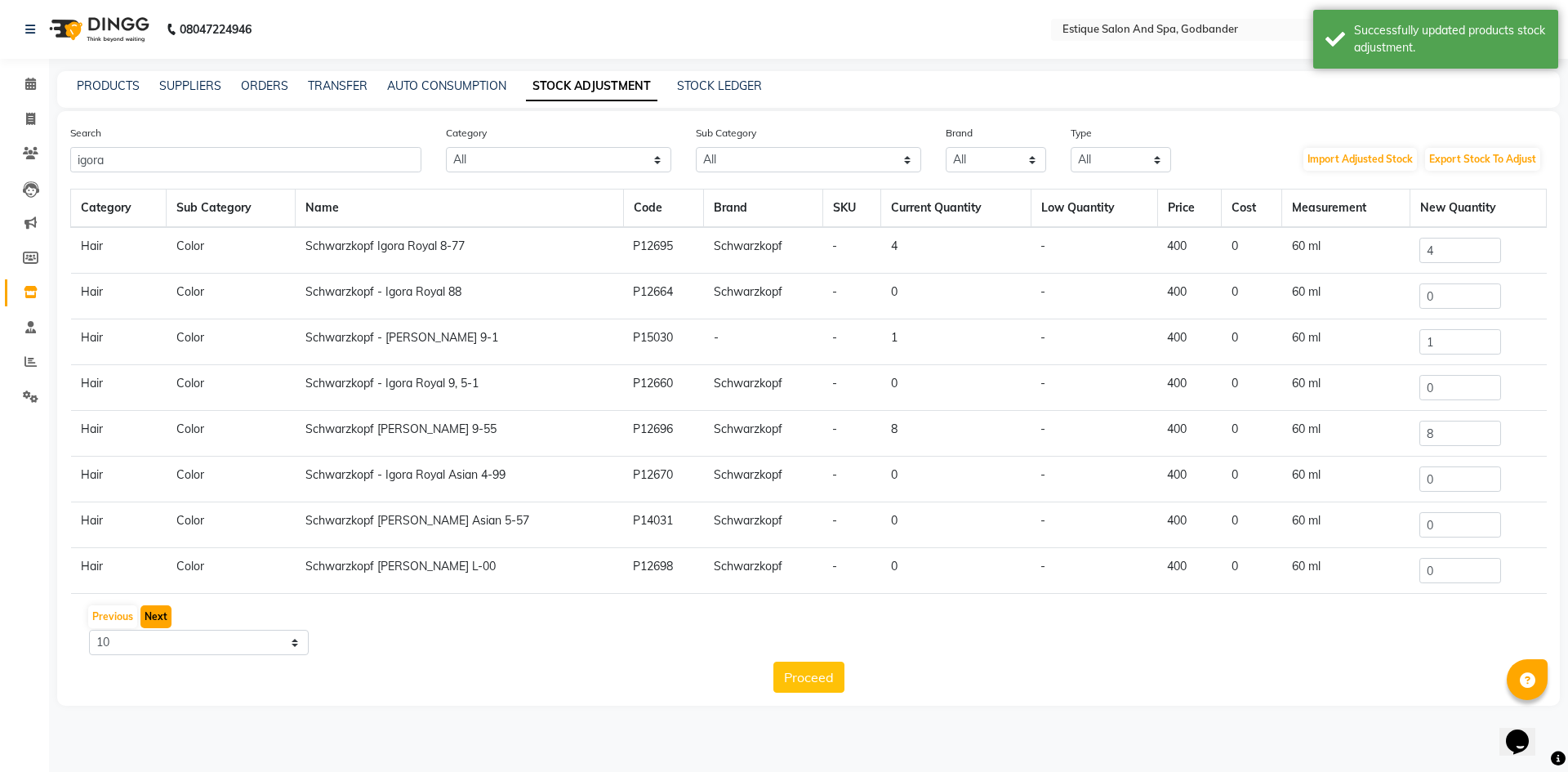
click at [159, 612] on button "Next" at bounding box center [156, 617] width 31 height 23
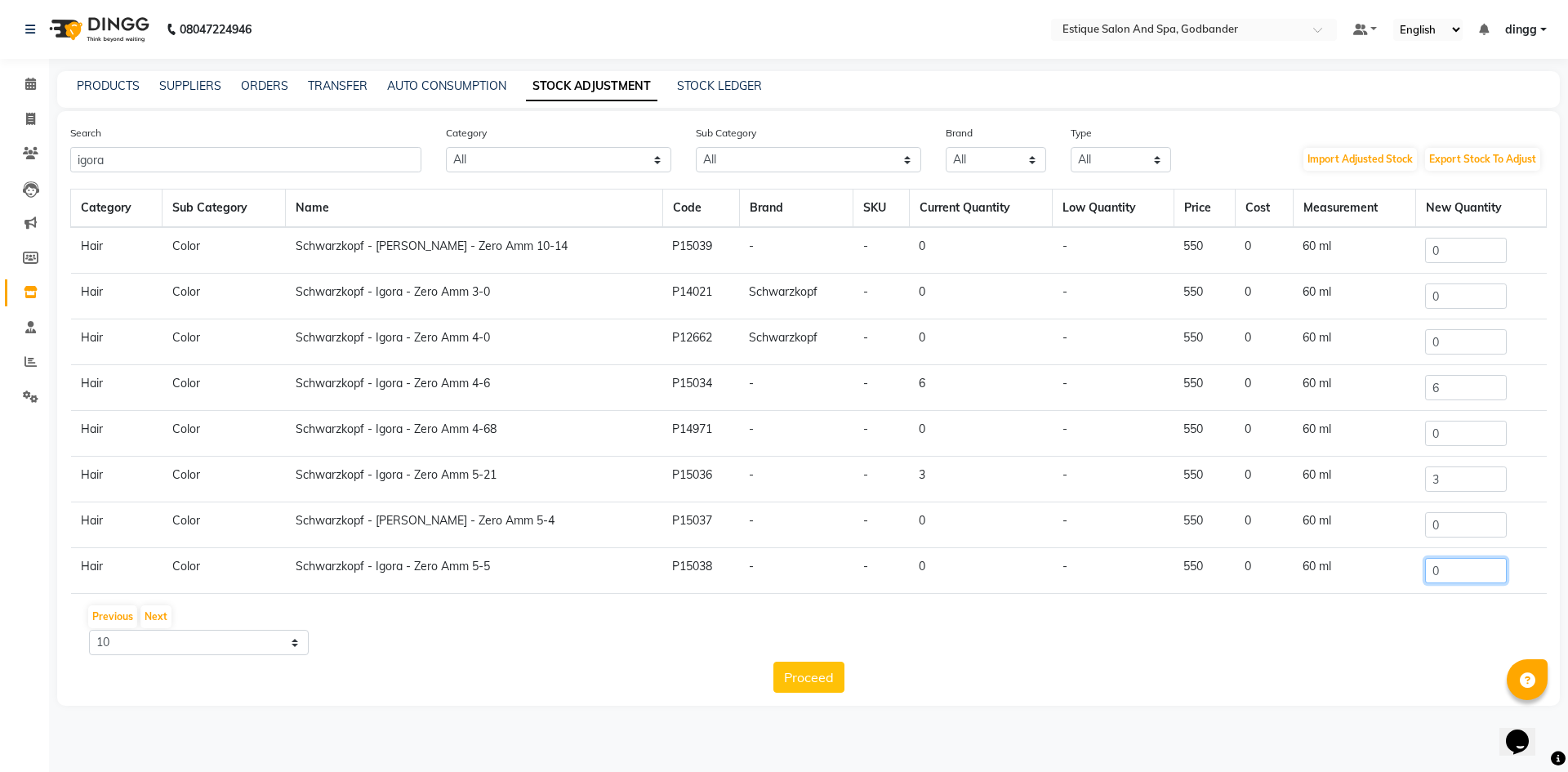
click at [1456, 579] on input "0" at bounding box center [1465, 570] width 82 height 25
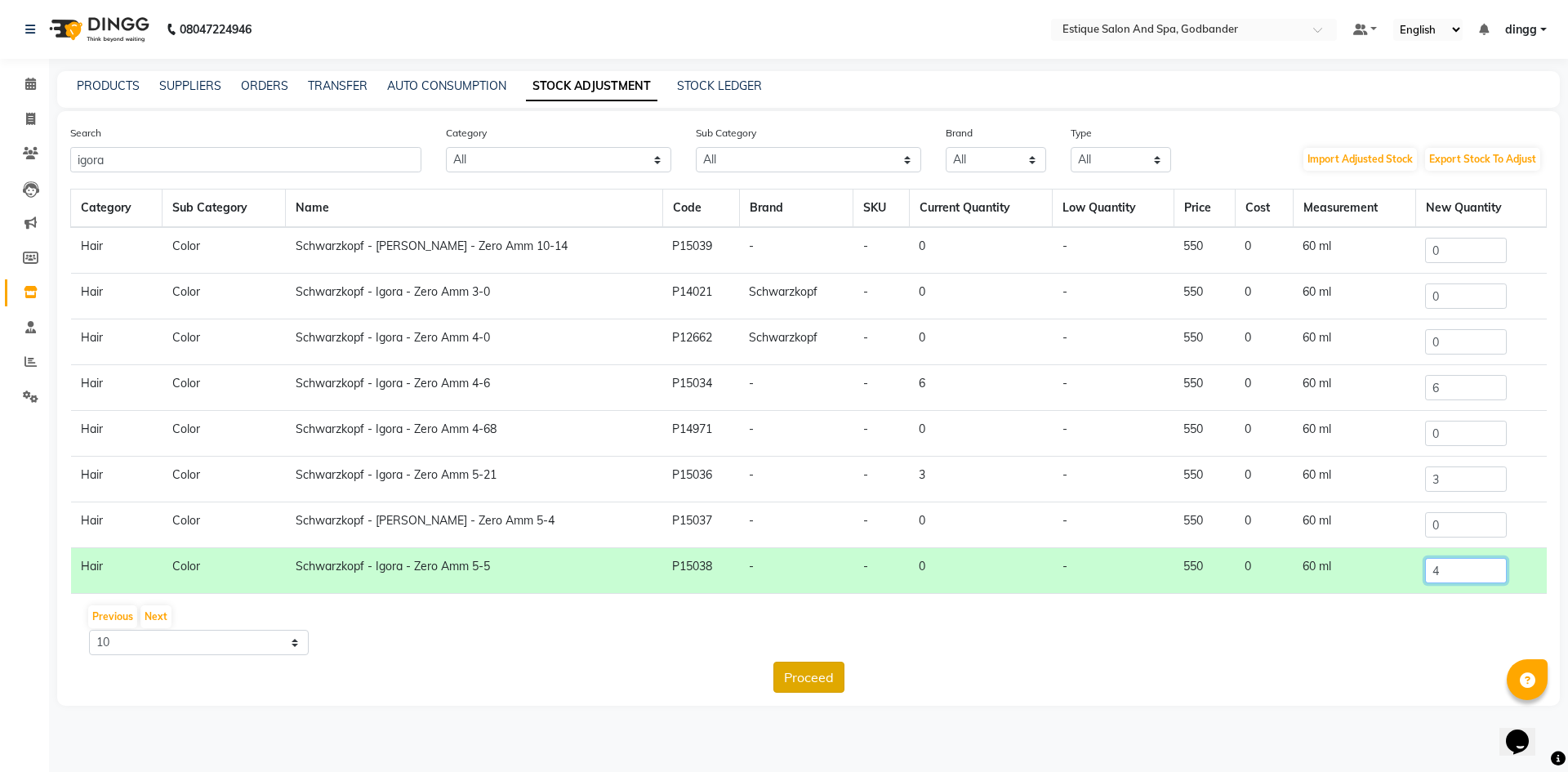
type input "4"
click at [815, 678] on button "Proceed" at bounding box center [809, 677] width 71 height 31
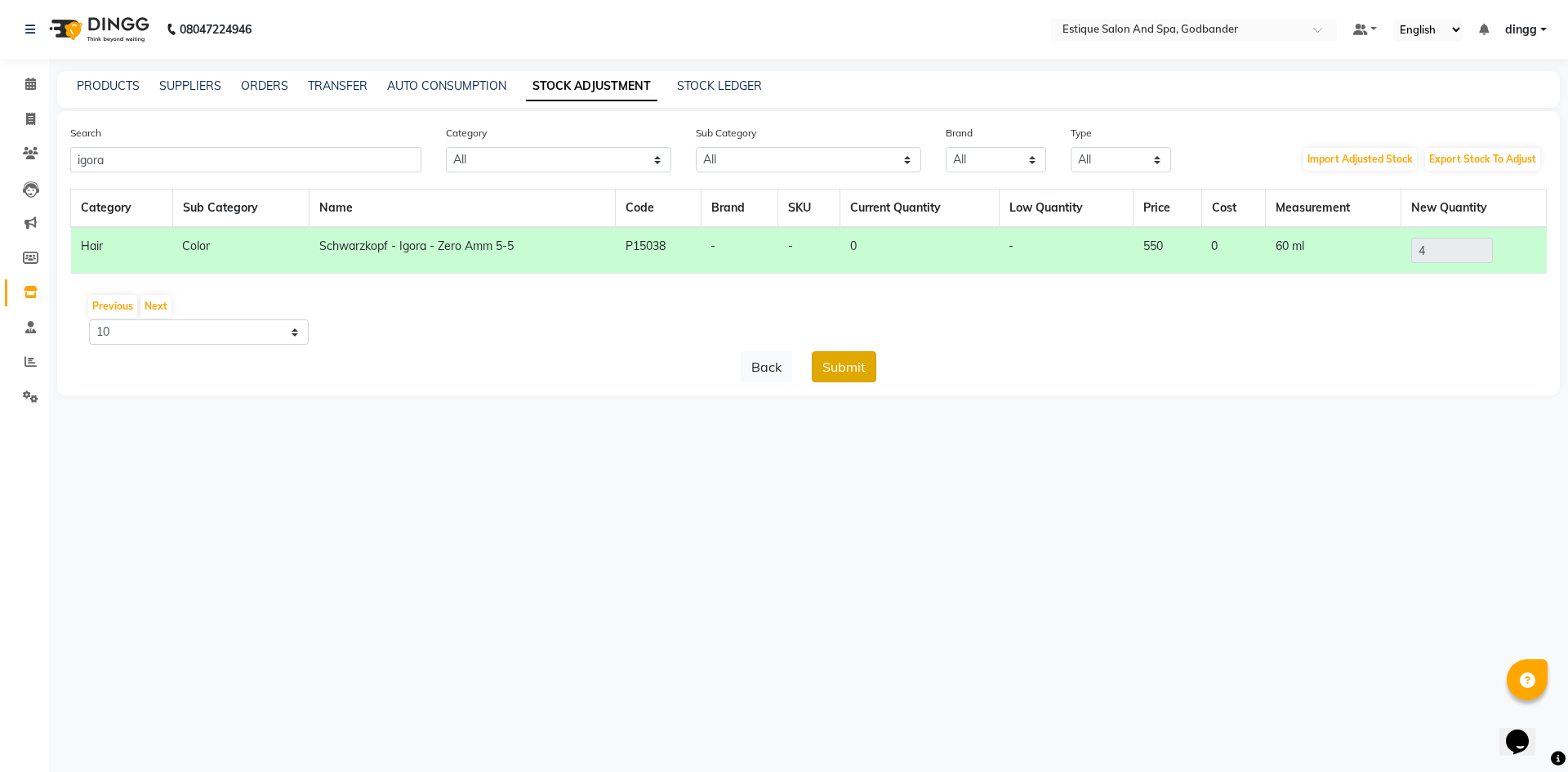
click at [834, 367] on button "Submit" at bounding box center [844, 367] width 65 height 31
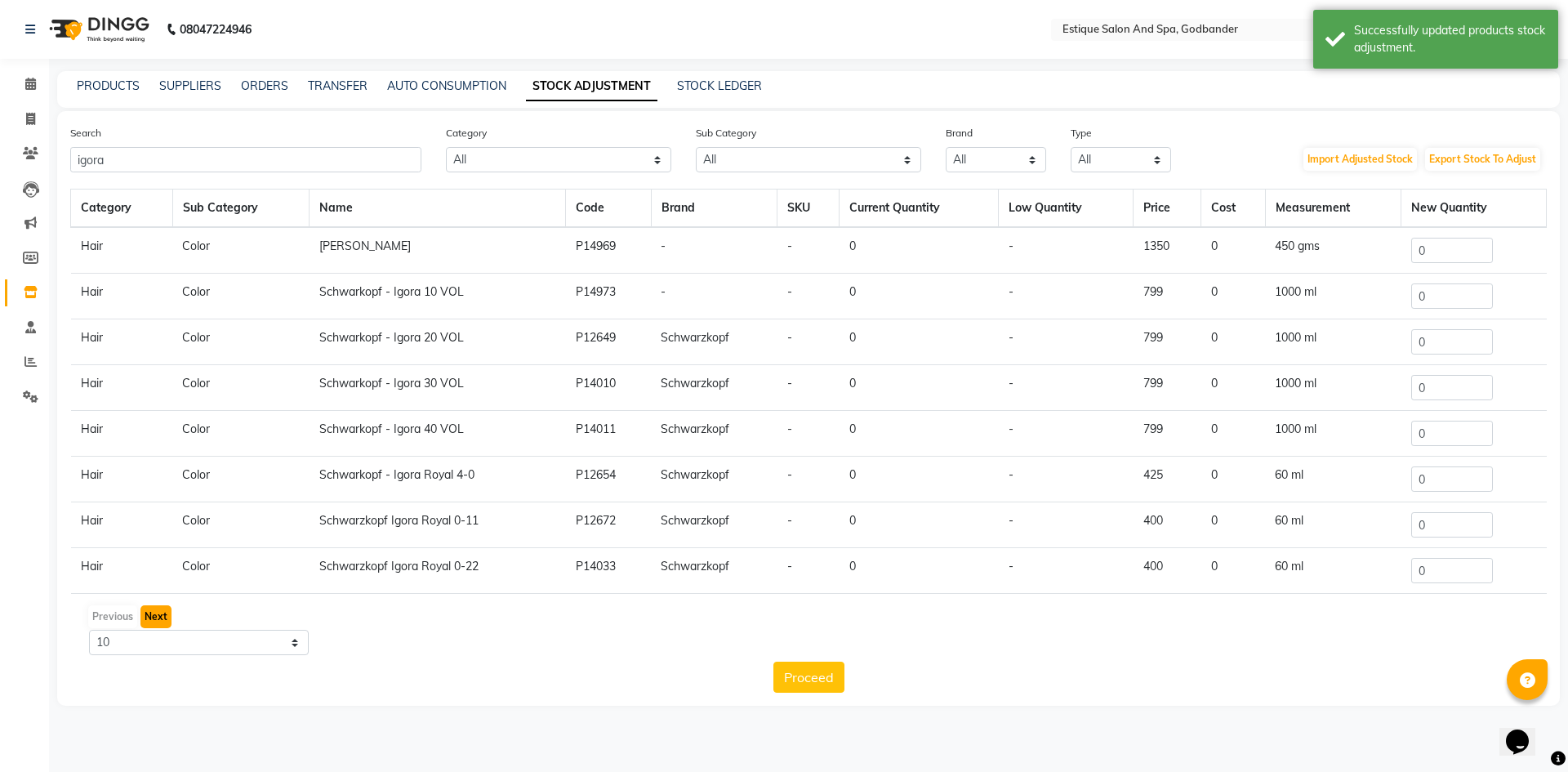
click at [155, 615] on button "Next" at bounding box center [156, 617] width 31 height 23
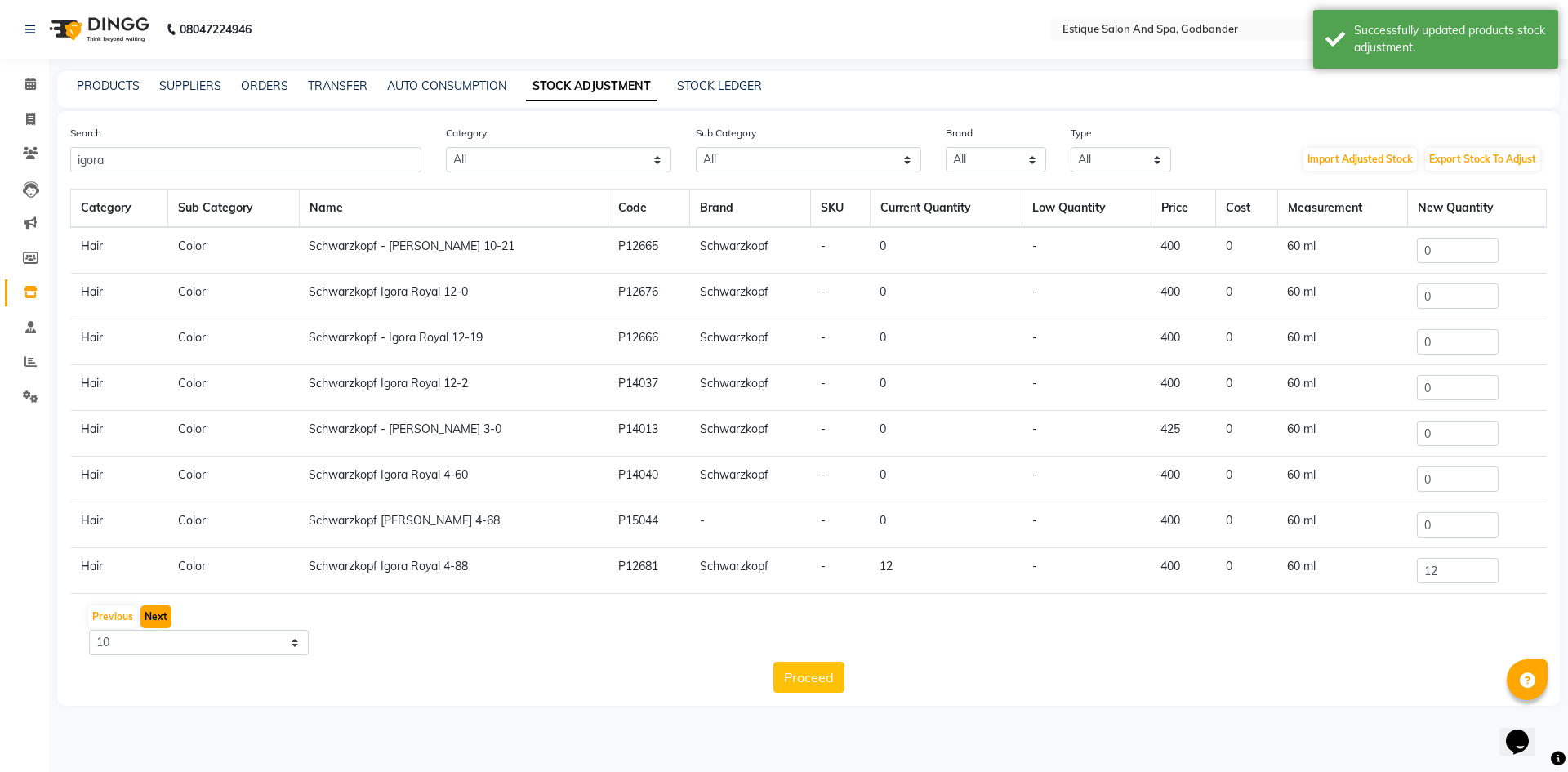
click at [159, 612] on button "Next" at bounding box center [156, 617] width 31 height 23
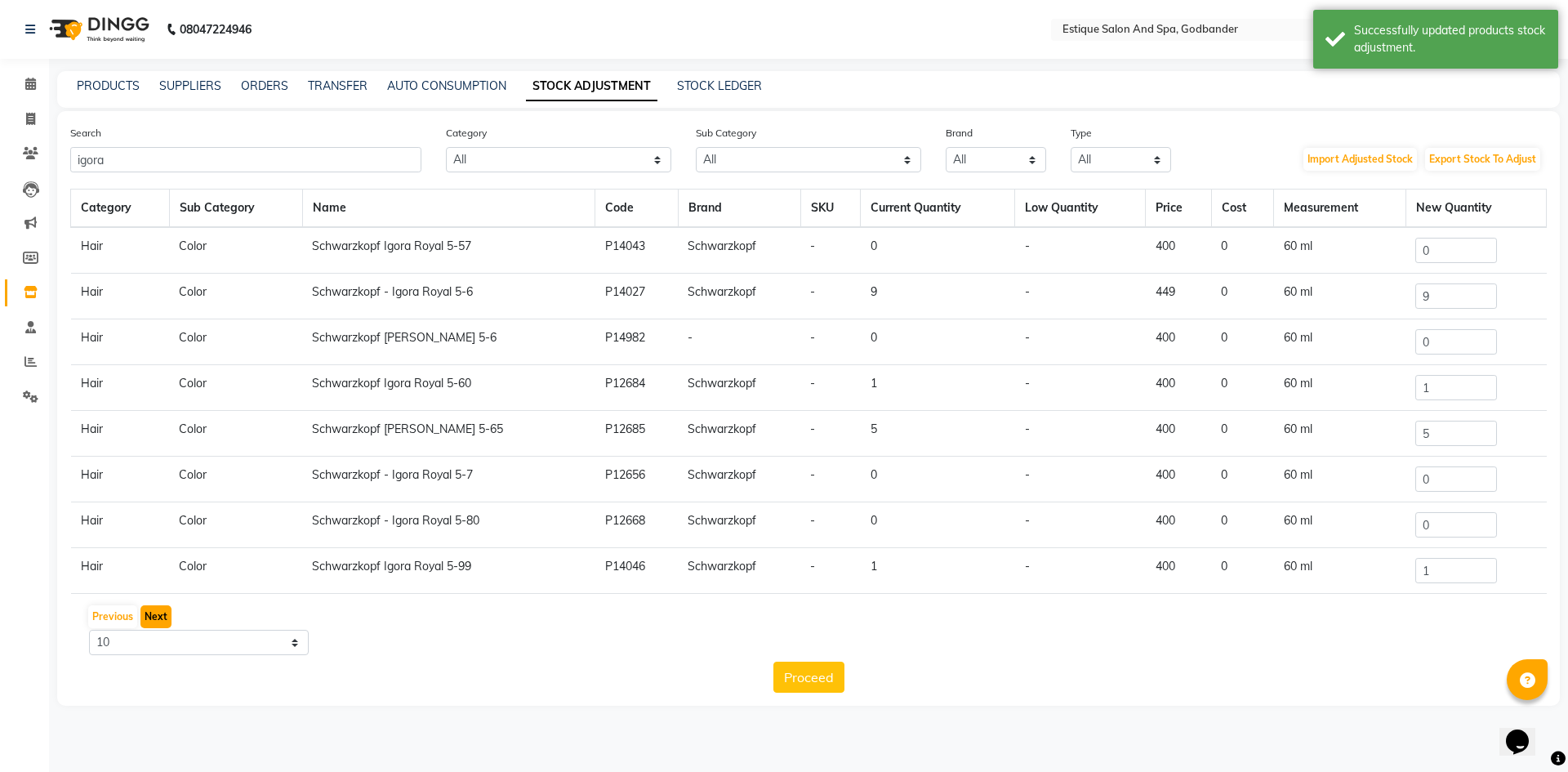
click at [159, 612] on button "Next" at bounding box center [156, 617] width 31 height 23
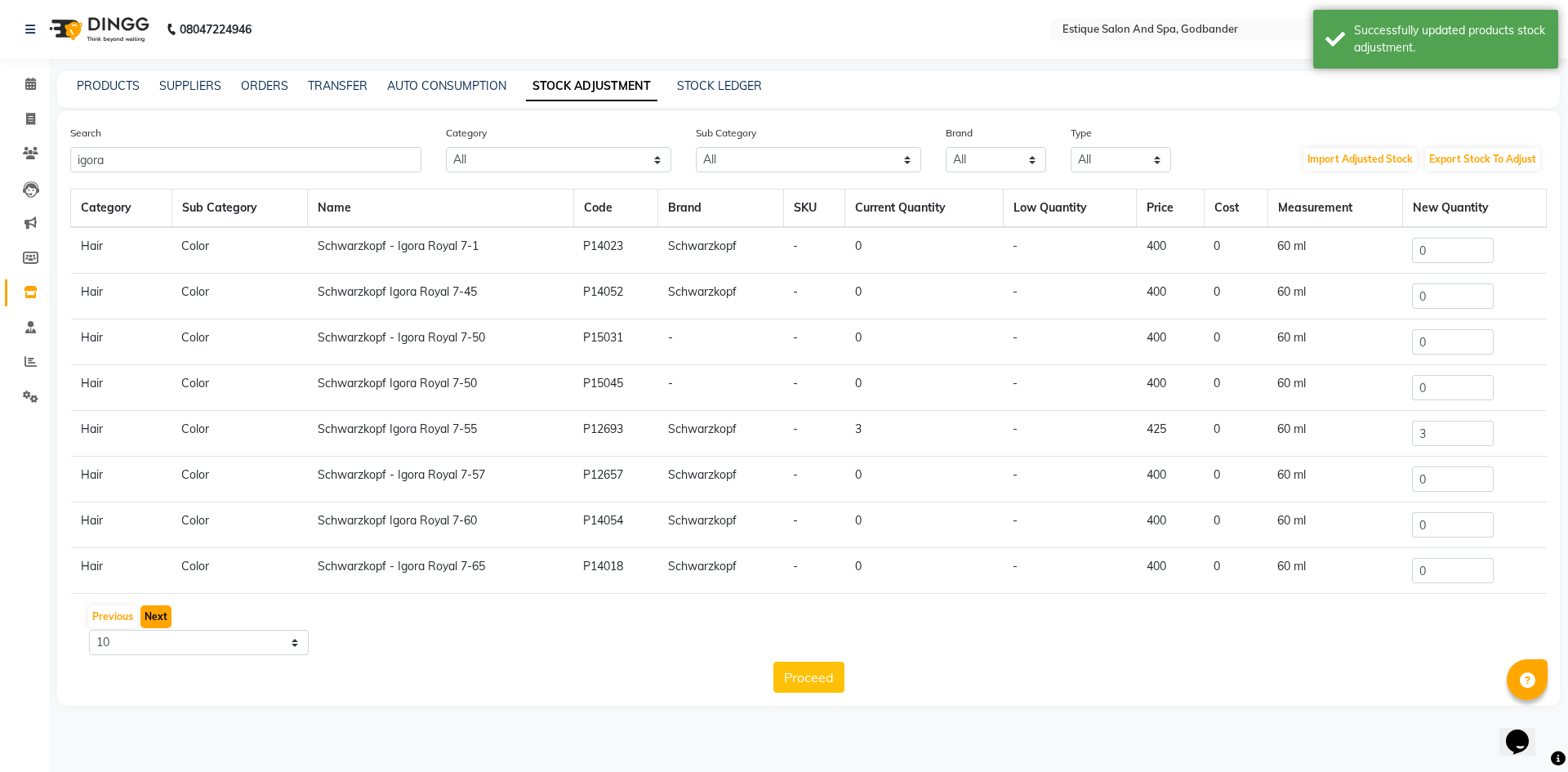
click at [159, 612] on button "Next" at bounding box center [156, 617] width 31 height 23
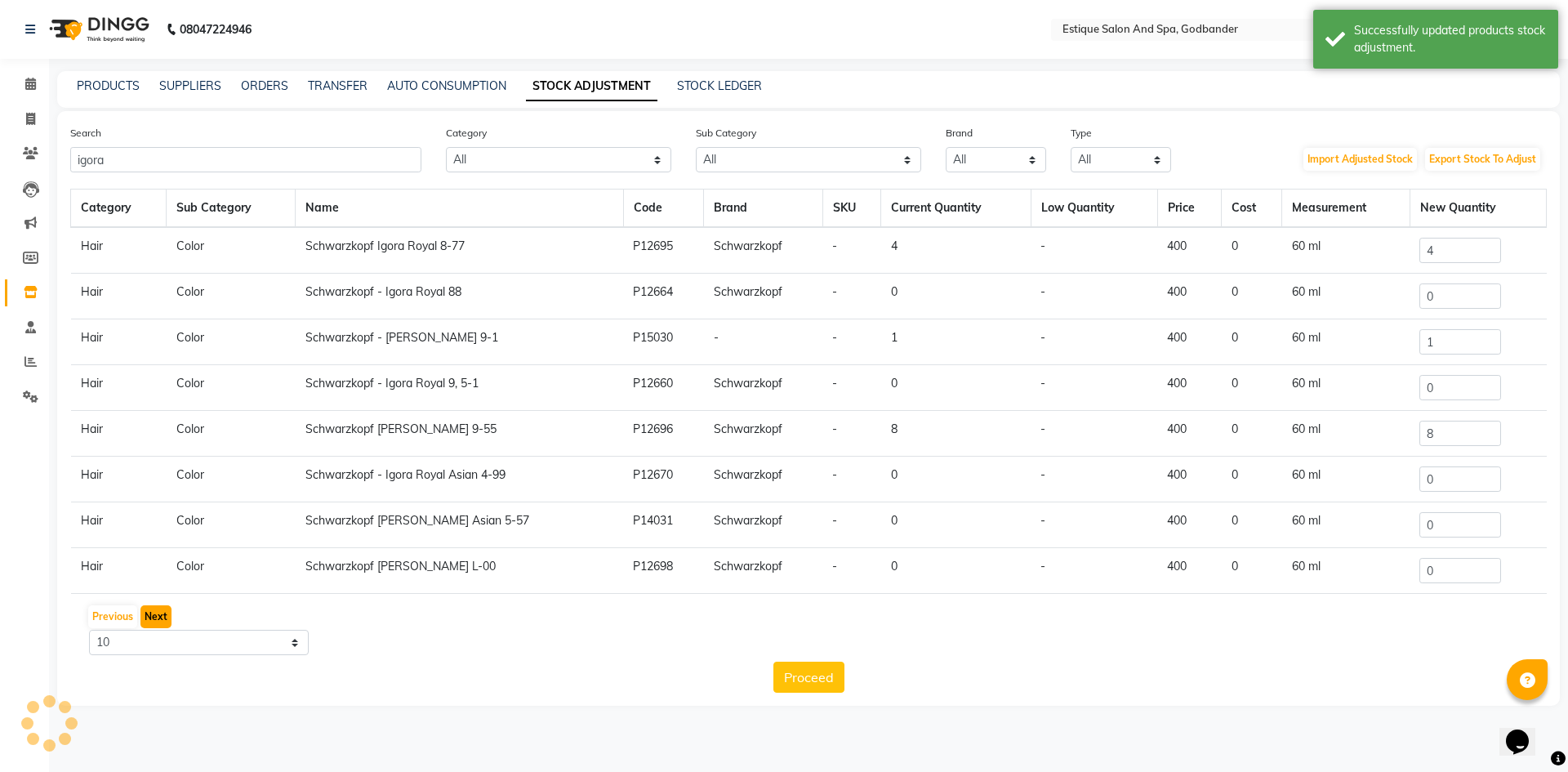
click at [159, 612] on button "Next" at bounding box center [156, 617] width 31 height 23
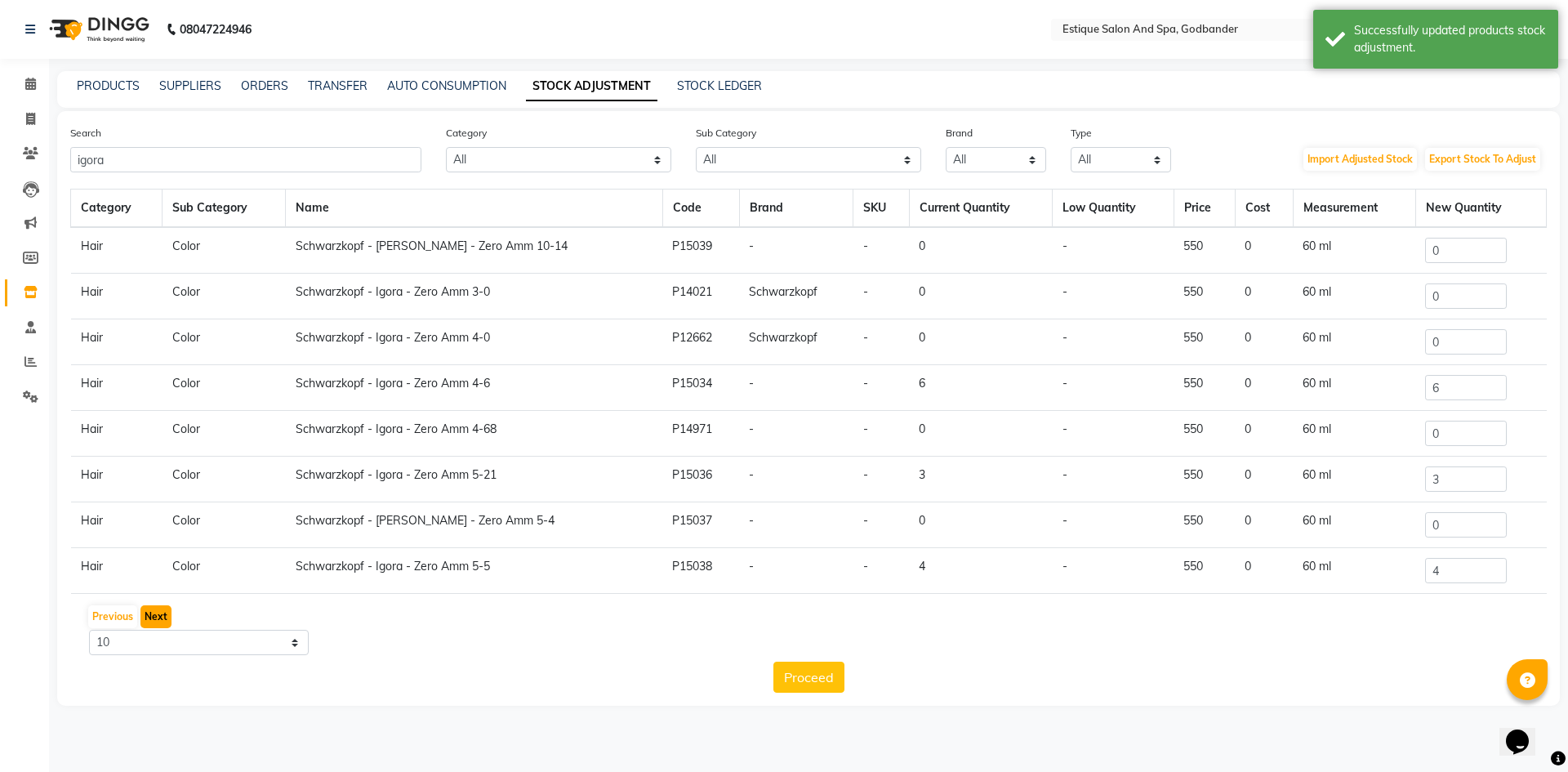
click at [159, 612] on button "Next" at bounding box center [156, 617] width 31 height 23
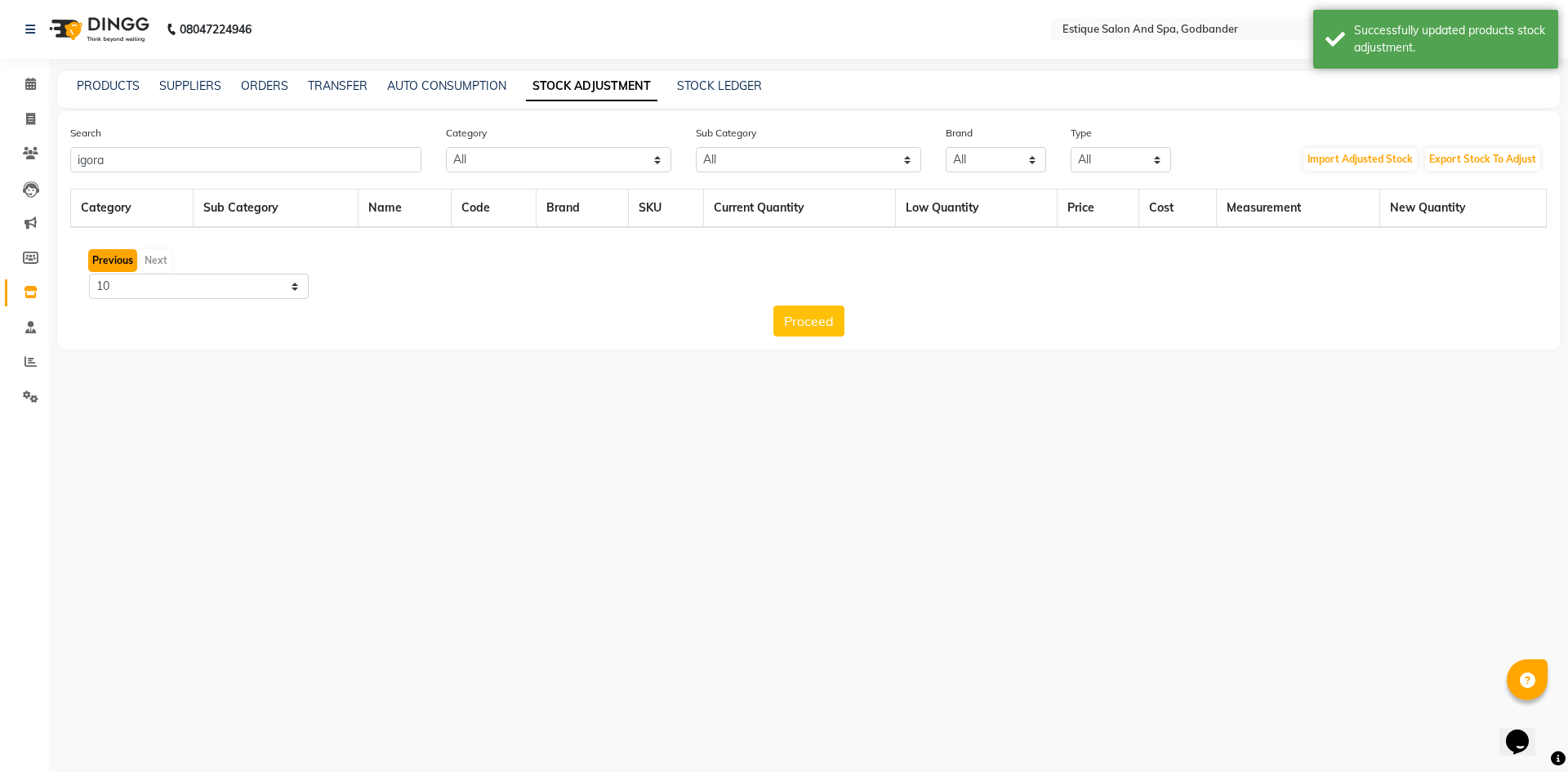
click at [115, 260] on button "Previous" at bounding box center [112, 260] width 49 height 23
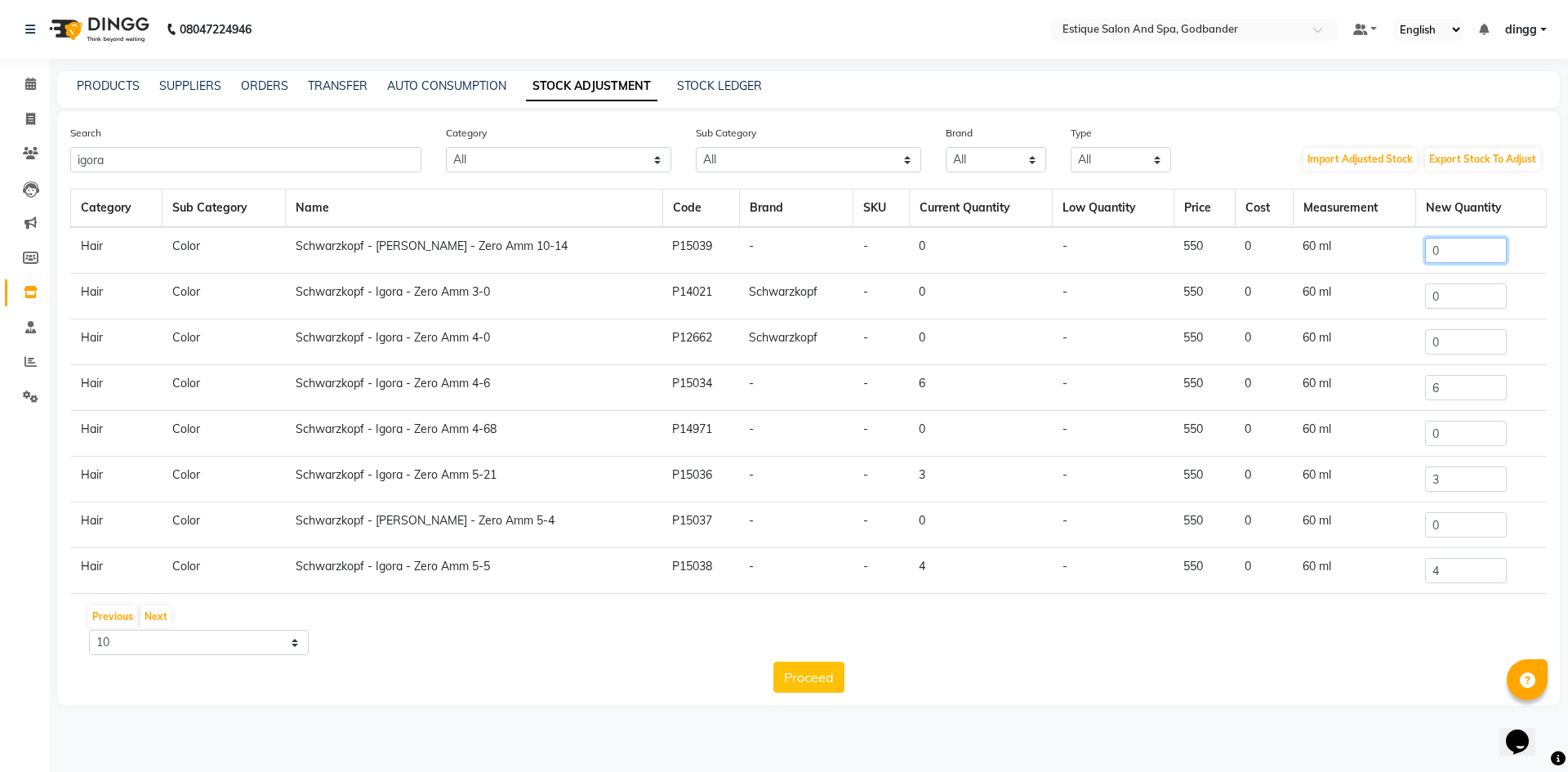
click at [1432, 260] on input "0" at bounding box center [1465, 250] width 82 height 25
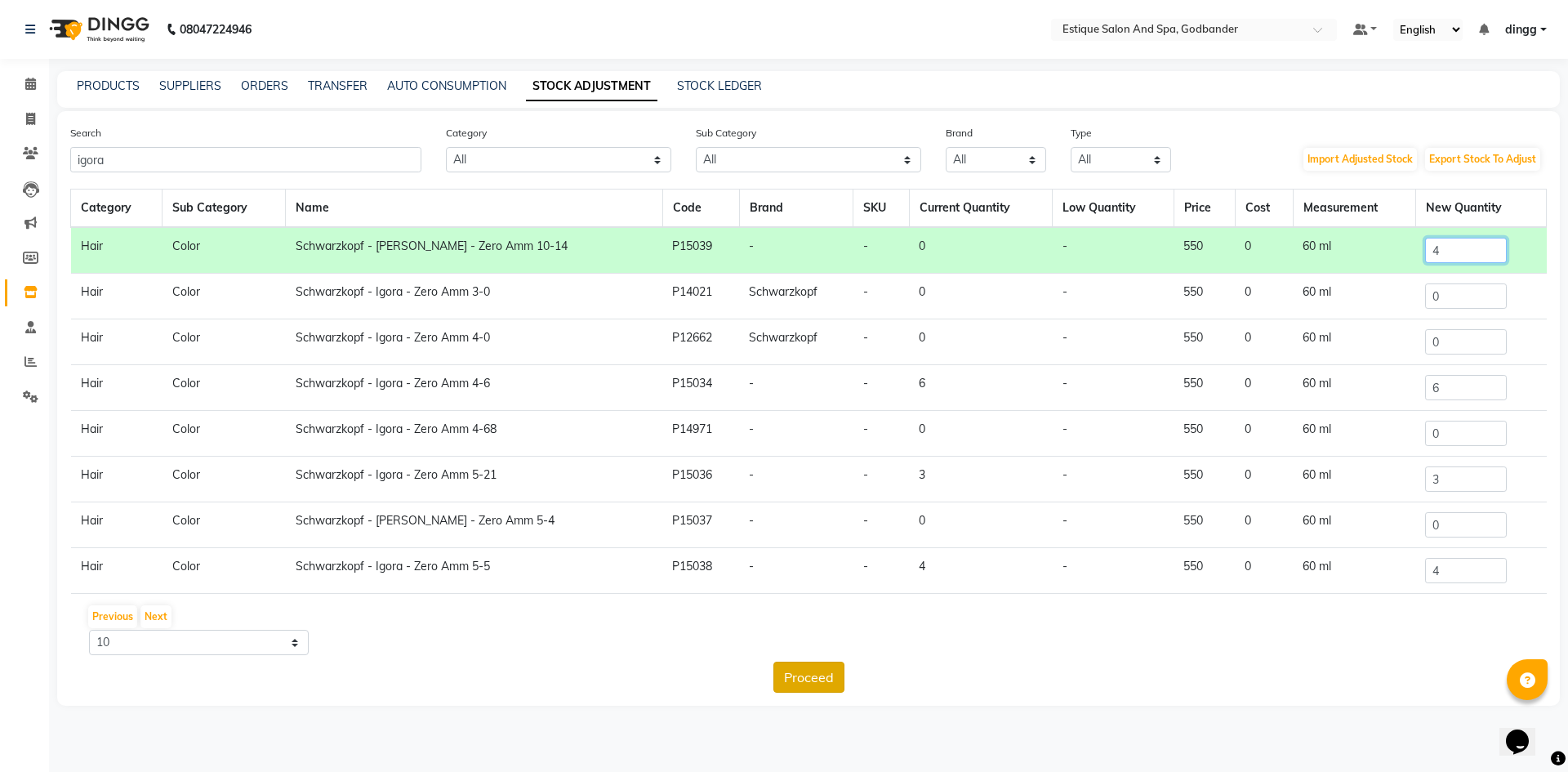
type input "4"
click at [798, 684] on button "Proceed" at bounding box center [809, 677] width 71 height 31
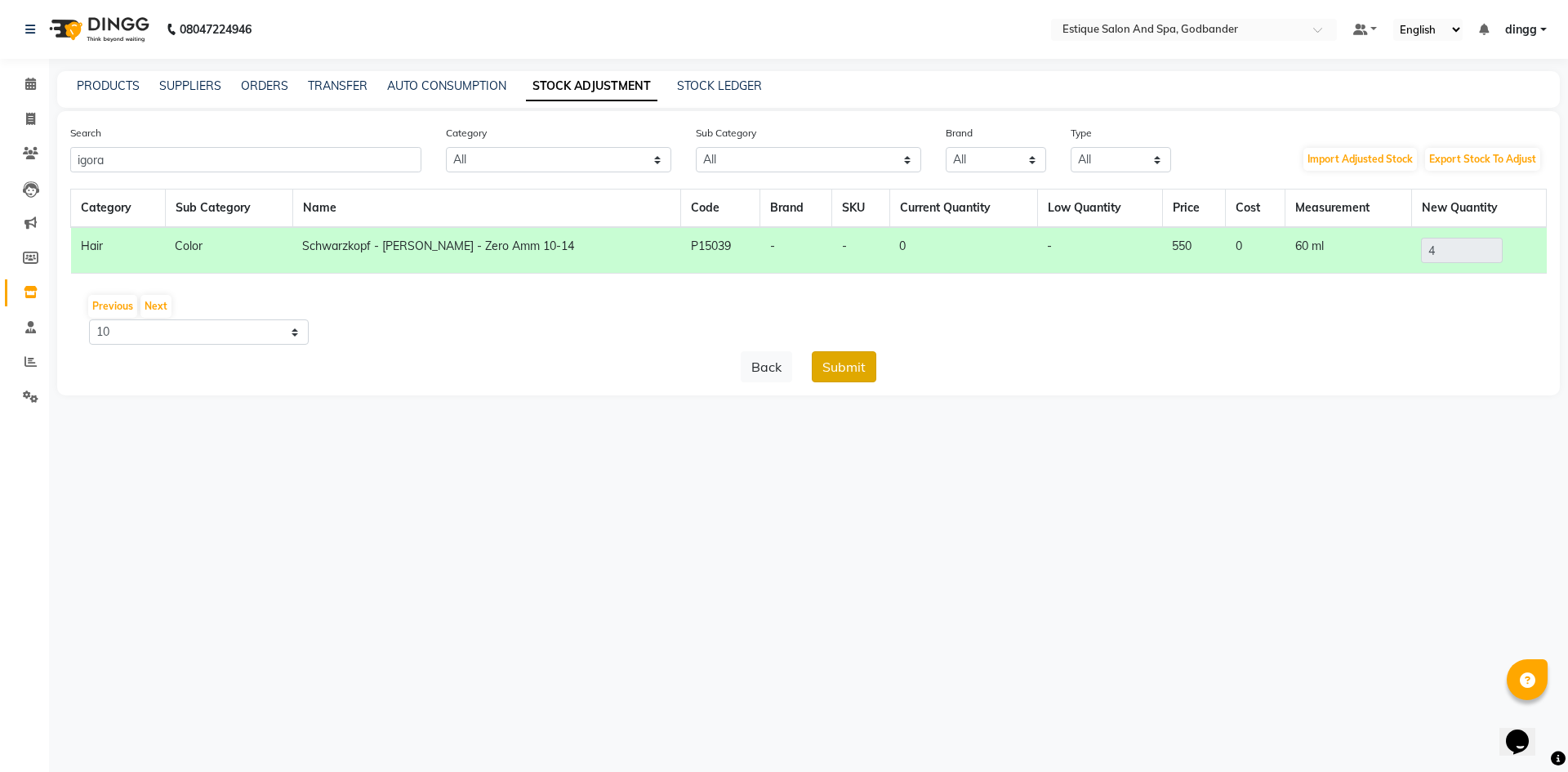
click at [855, 371] on button "Submit" at bounding box center [844, 367] width 65 height 31
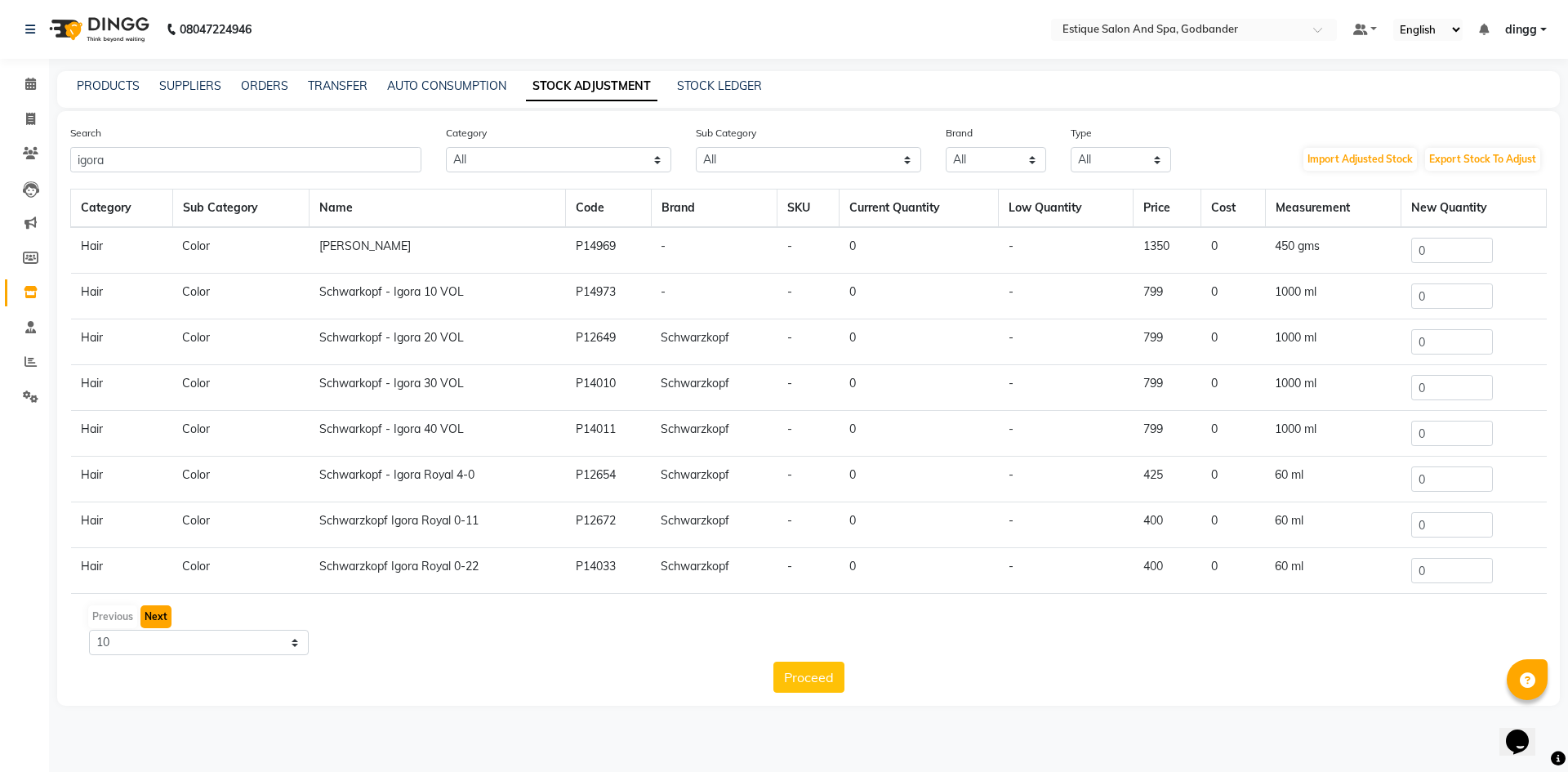
click at [147, 615] on button "Next" at bounding box center [156, 617] width 31 height 23
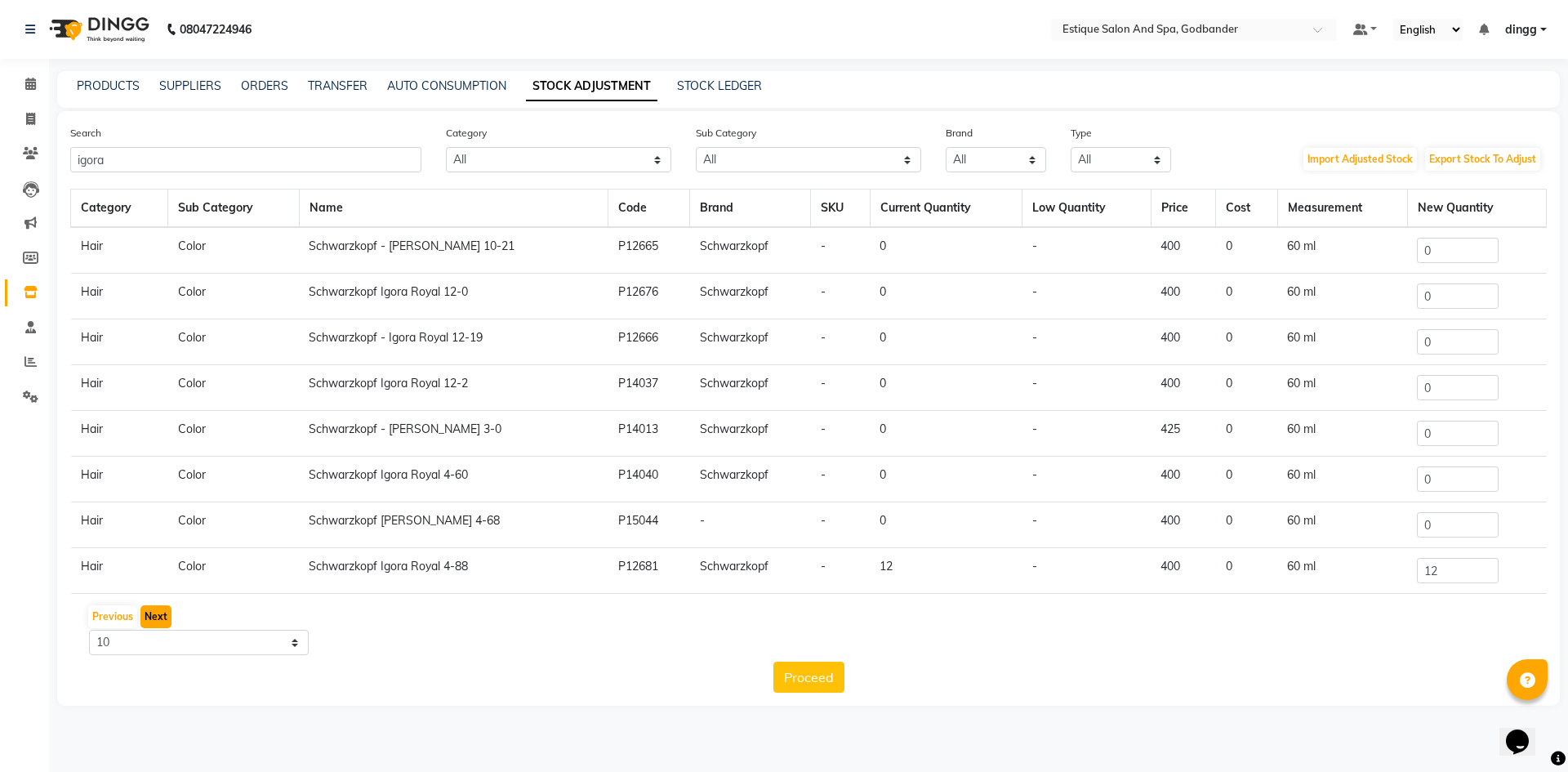
click at [163, 612] on button "Next" at bounding box center [156, 617] width 31 height 23
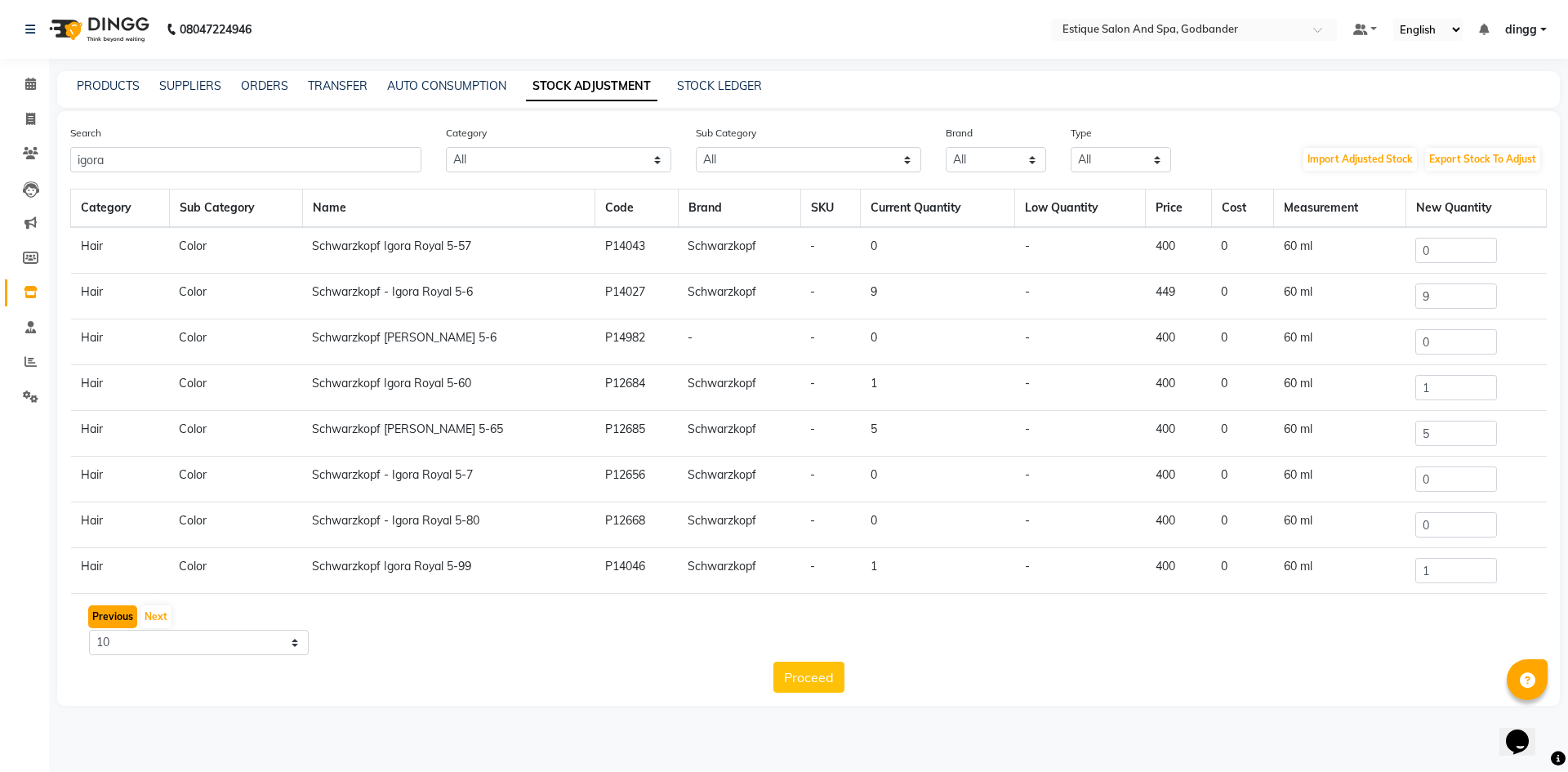
click at [116, 617] on button "Previous" at bounding box center [112, 617] width 49 height 23
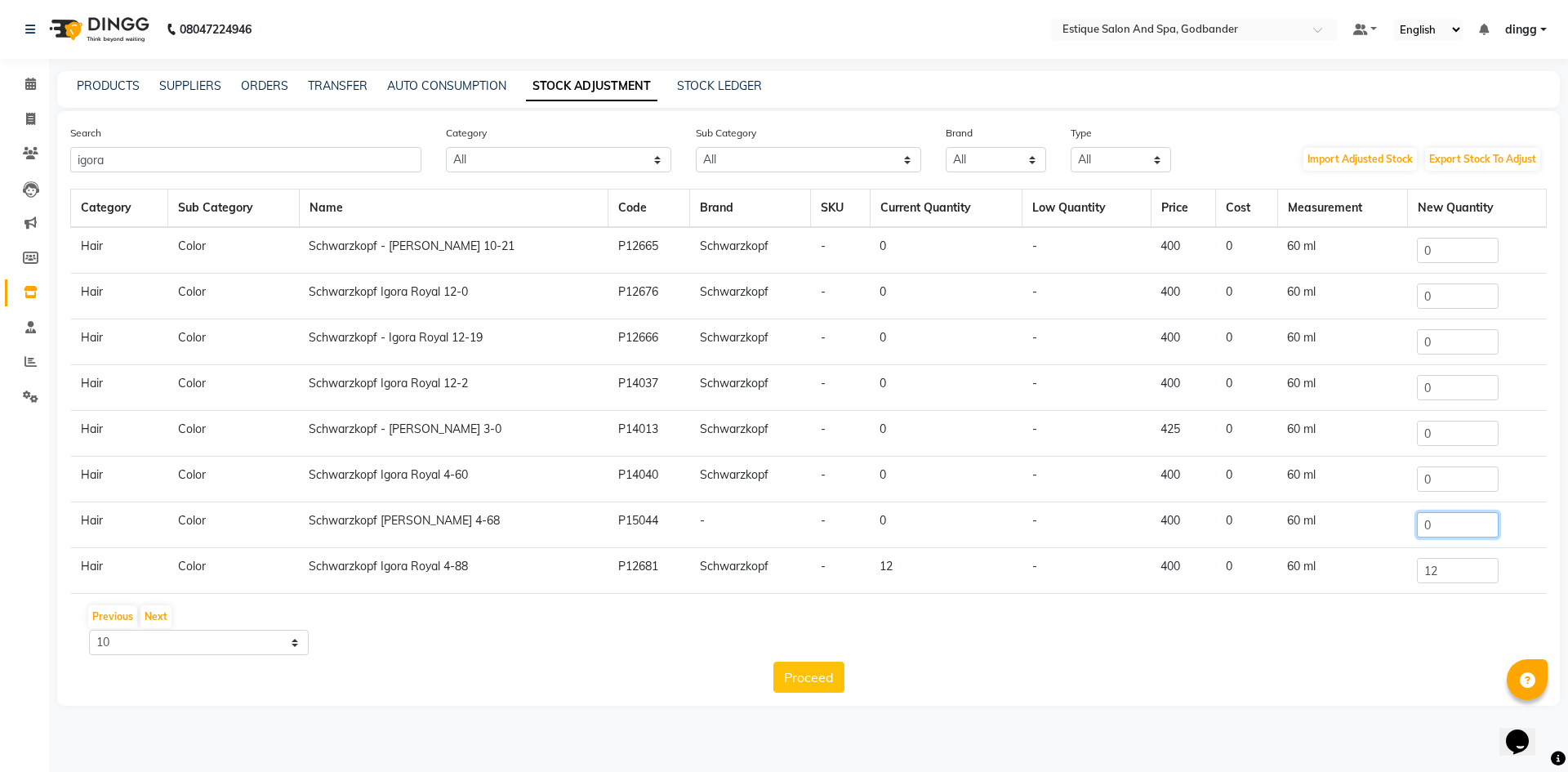
click at [1432, 524] on input "0" at bounding box center [1458, 524] width 82 height 25
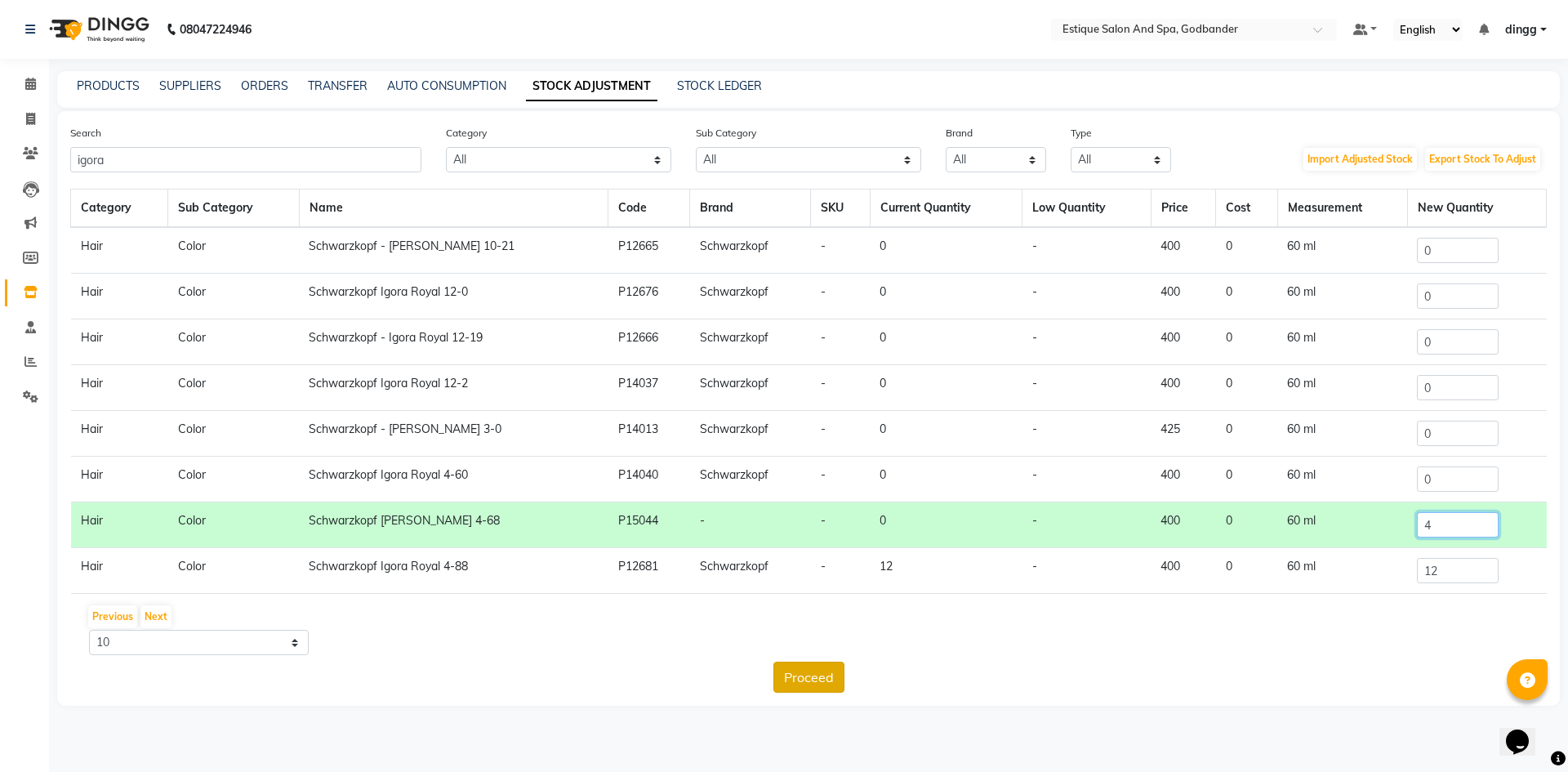
type input "4"
click at [826, 675] on button "Proceed" at bounding box center [809, 677] width 71 height 31
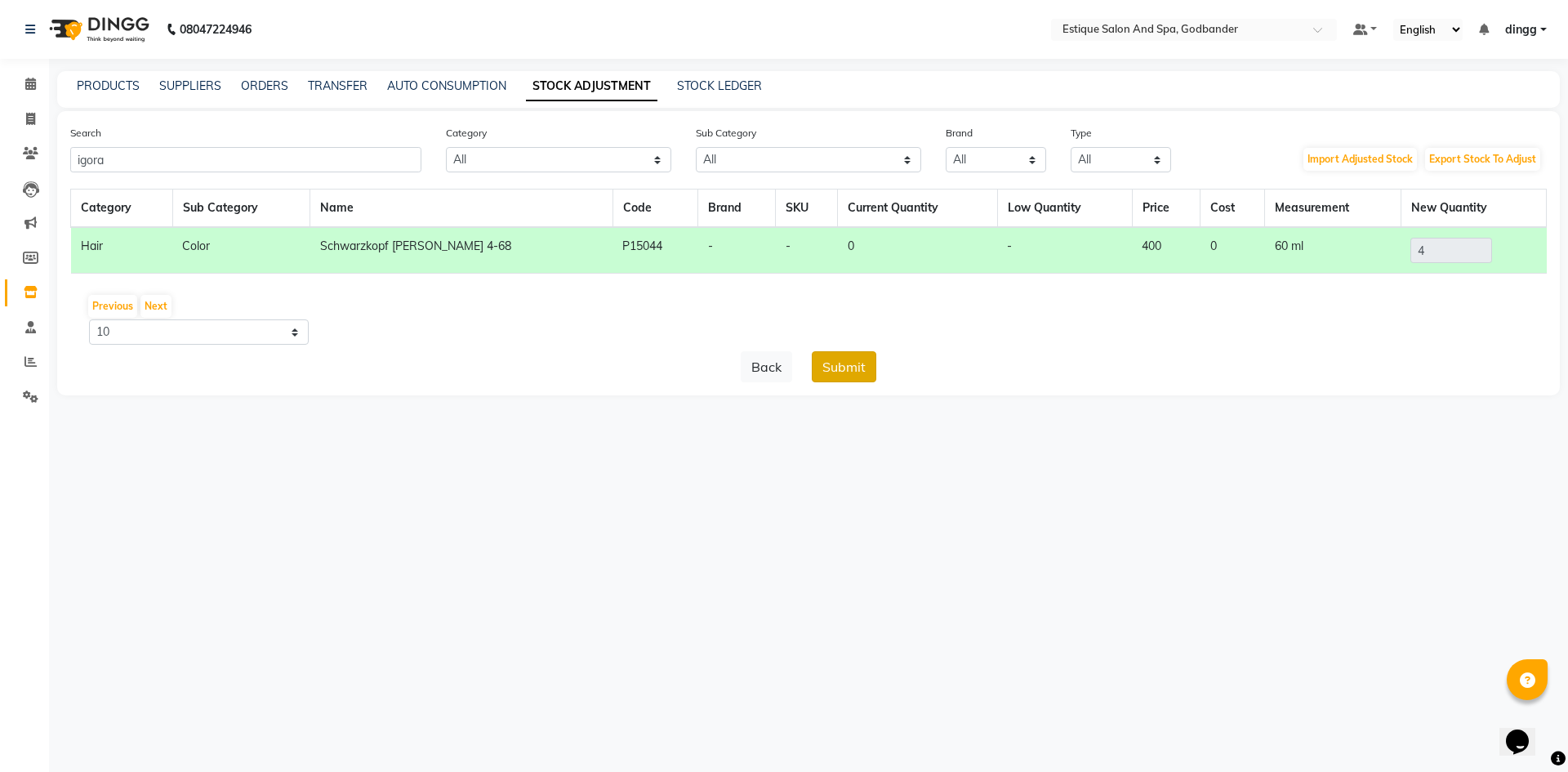
click at [850, 358] on button "Submit" at bounding box center [844, 367] width 65 height 31
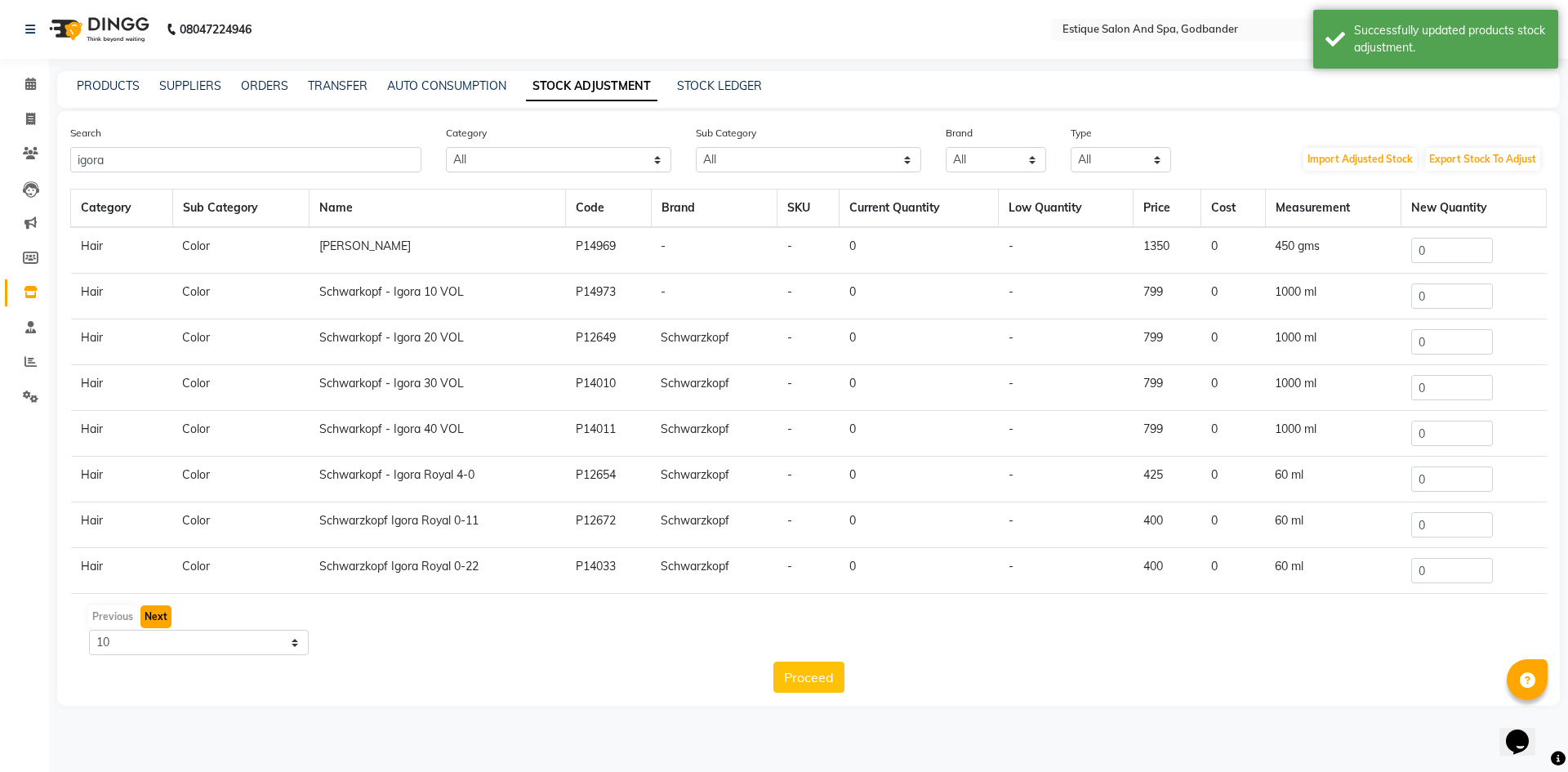
click at [160, 608] on button "Next" at bounding box center [156, 617] width 31 height 23
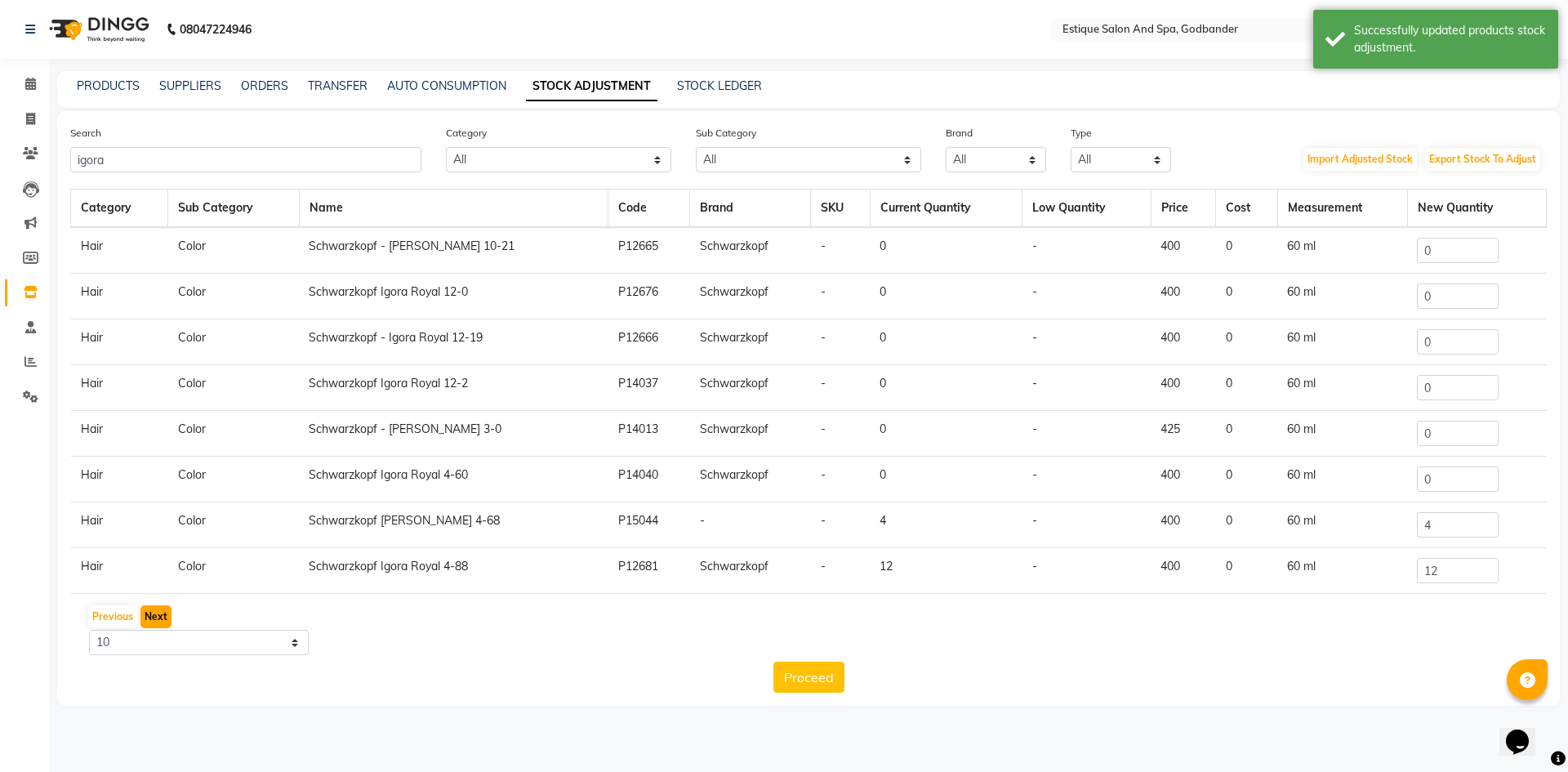
click at [161, 612] on button "Next" at bounding box center [156, 617] width 31 height 23
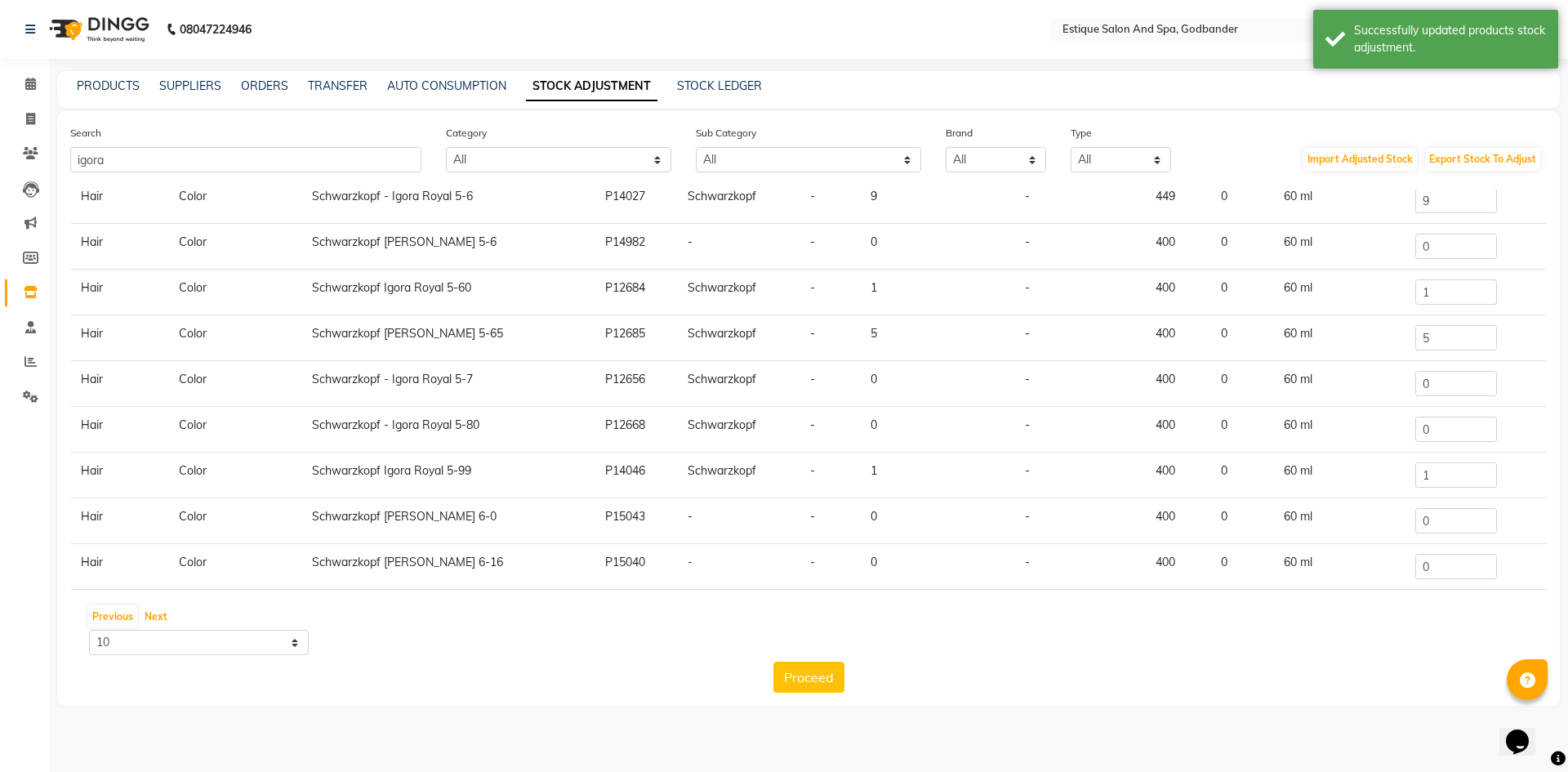
scroll to position [101, 0]
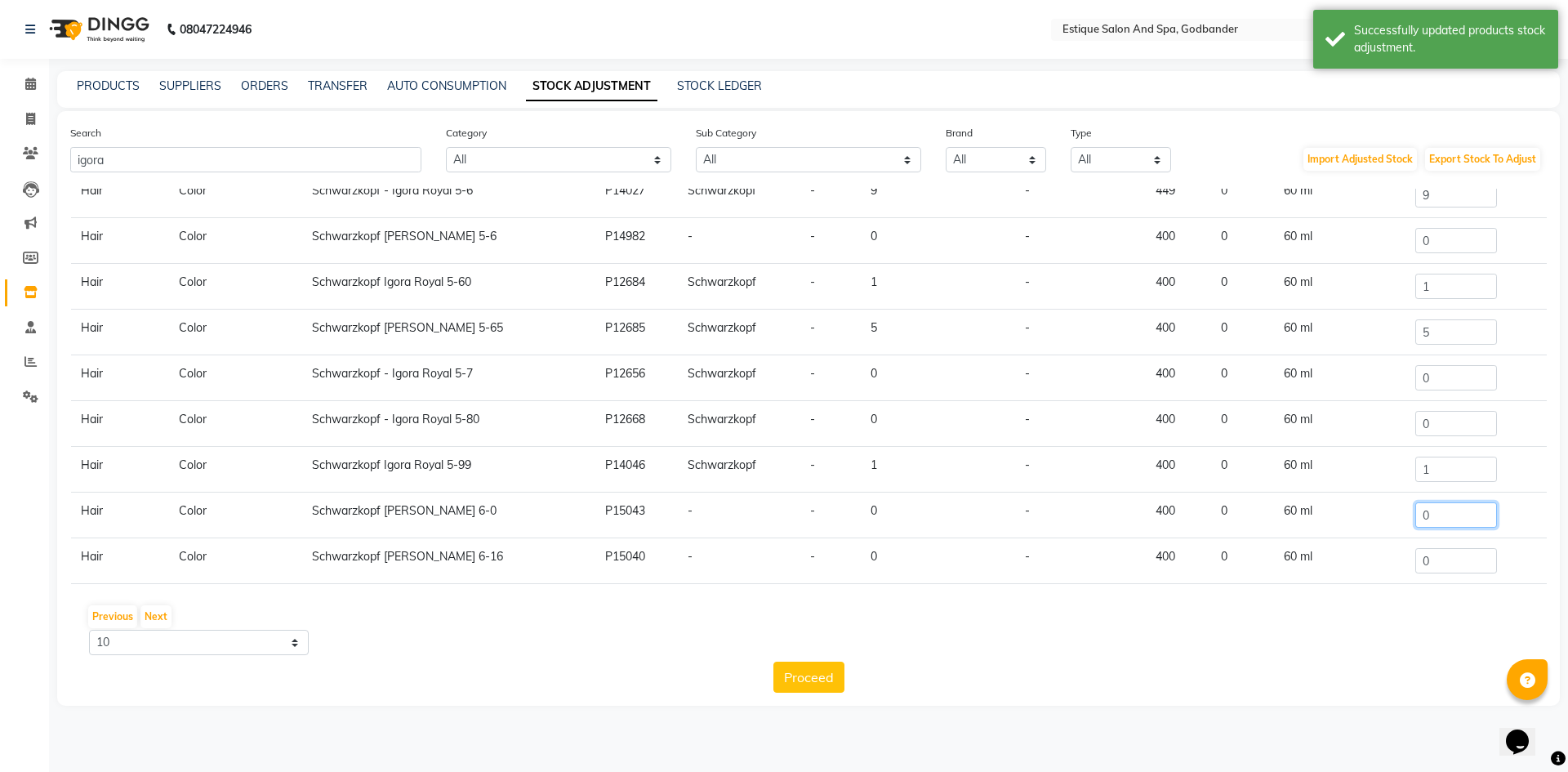
click at [1436, 516] on input "0" at bounding box center [1456, 515] width 82 height 25
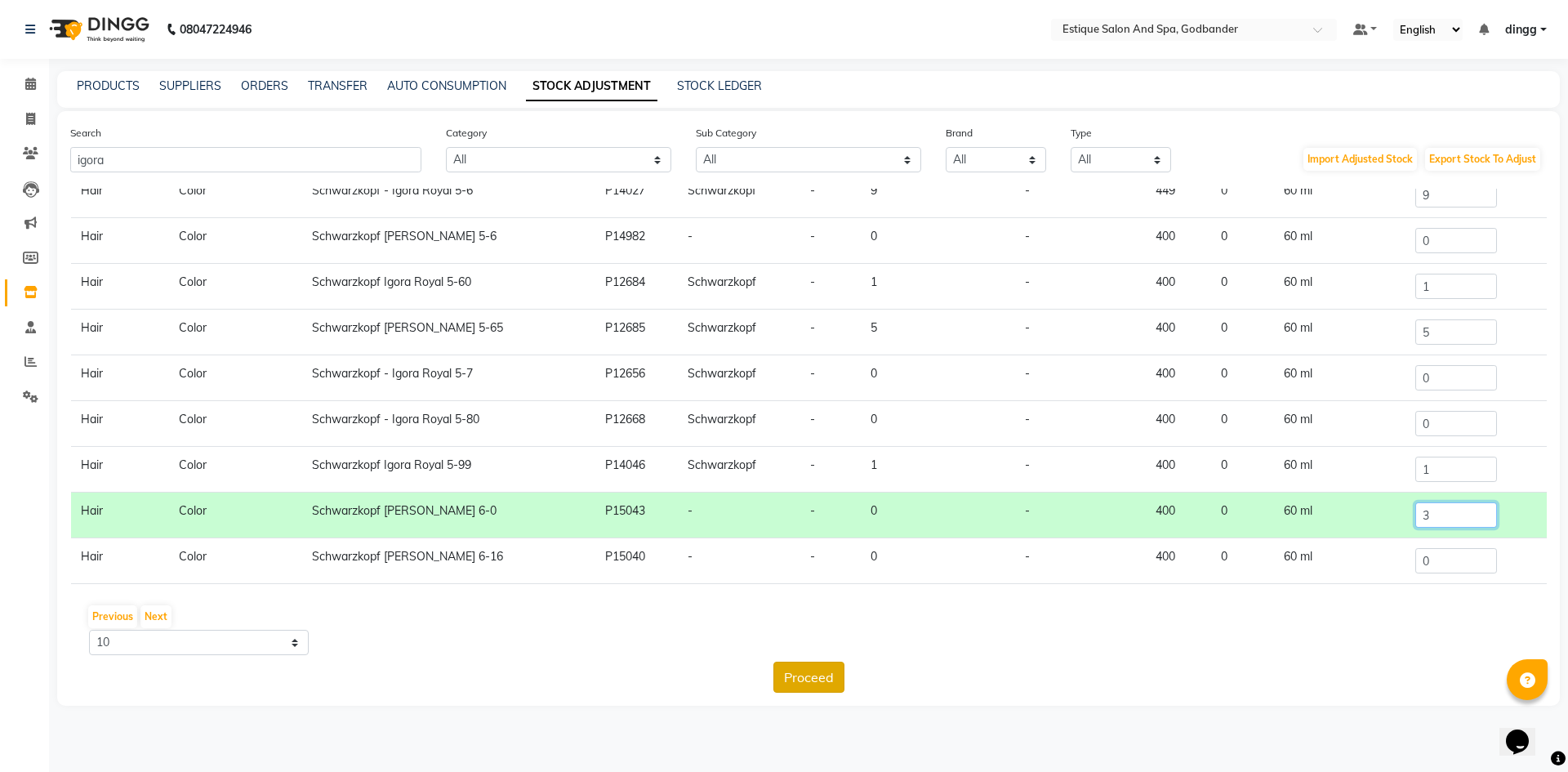
type input "3"
click at [806, 668] on button "Proceed" at bounding box center [809, 677] width 71 height 31
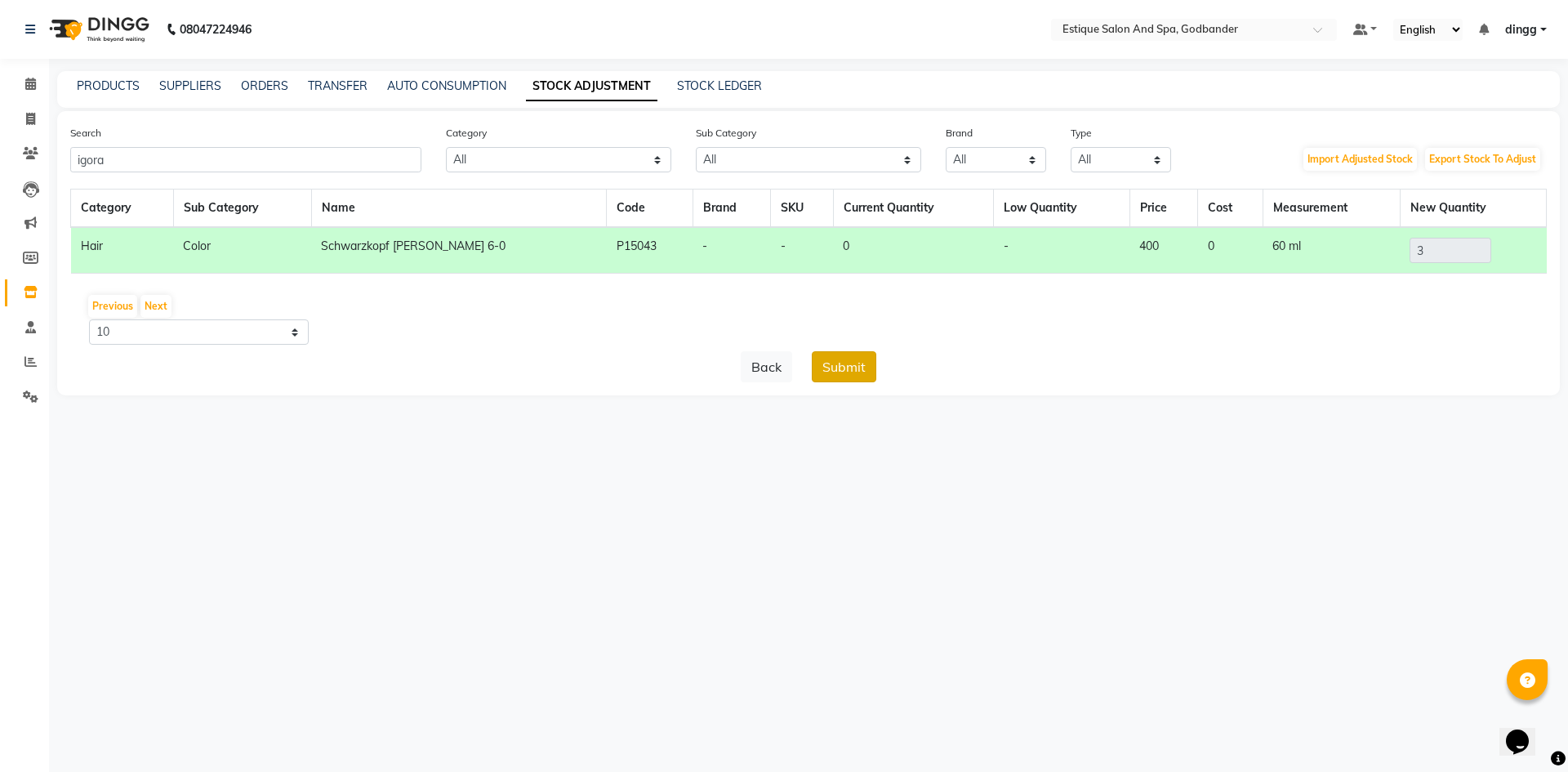
click at [820, 367] on button "Submit" at bounding box center [844, 367] width 65 height 31
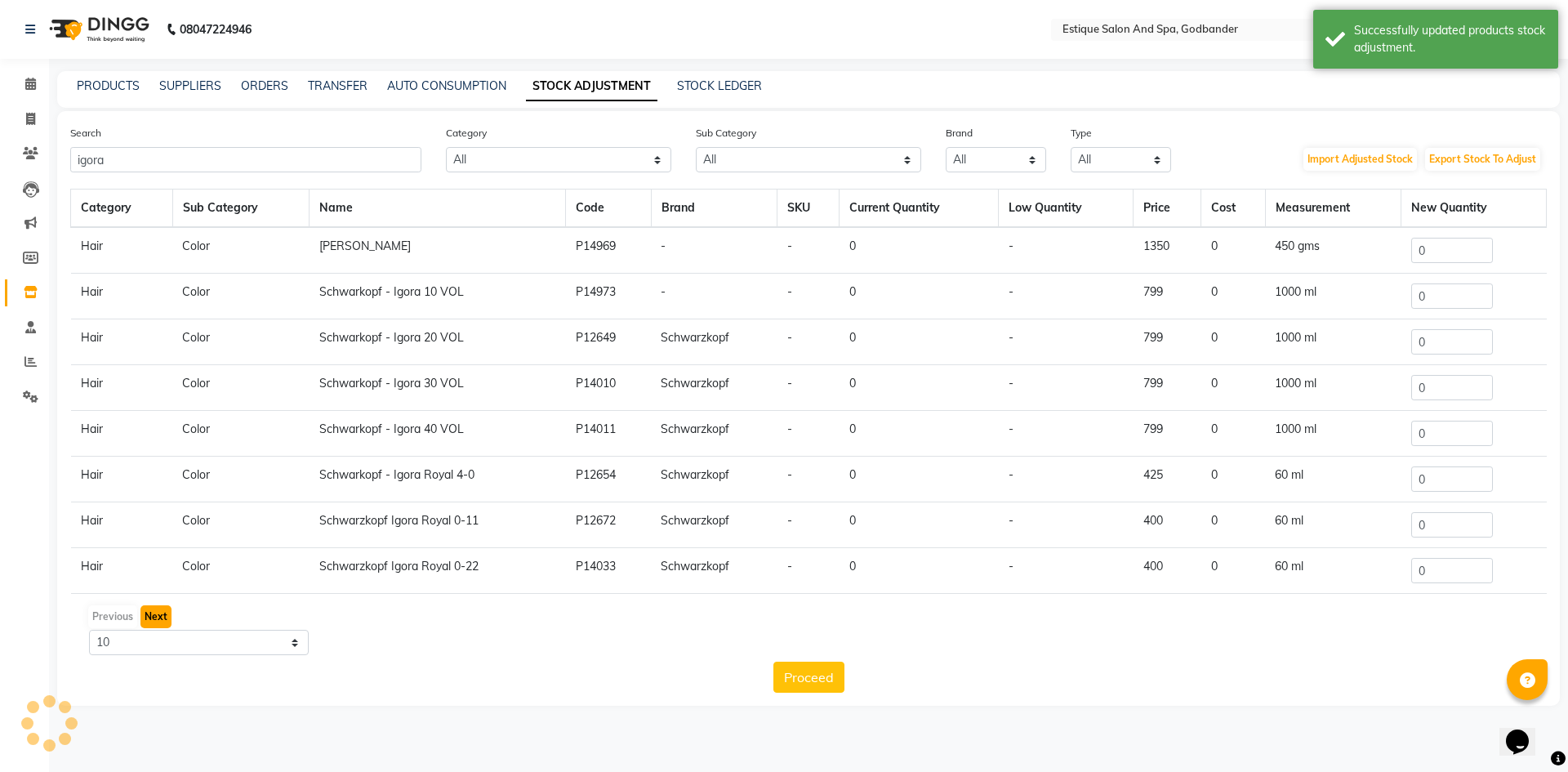
click at [149, 617] on button "Next" at bounding box center [156, 617] width 31 height 23
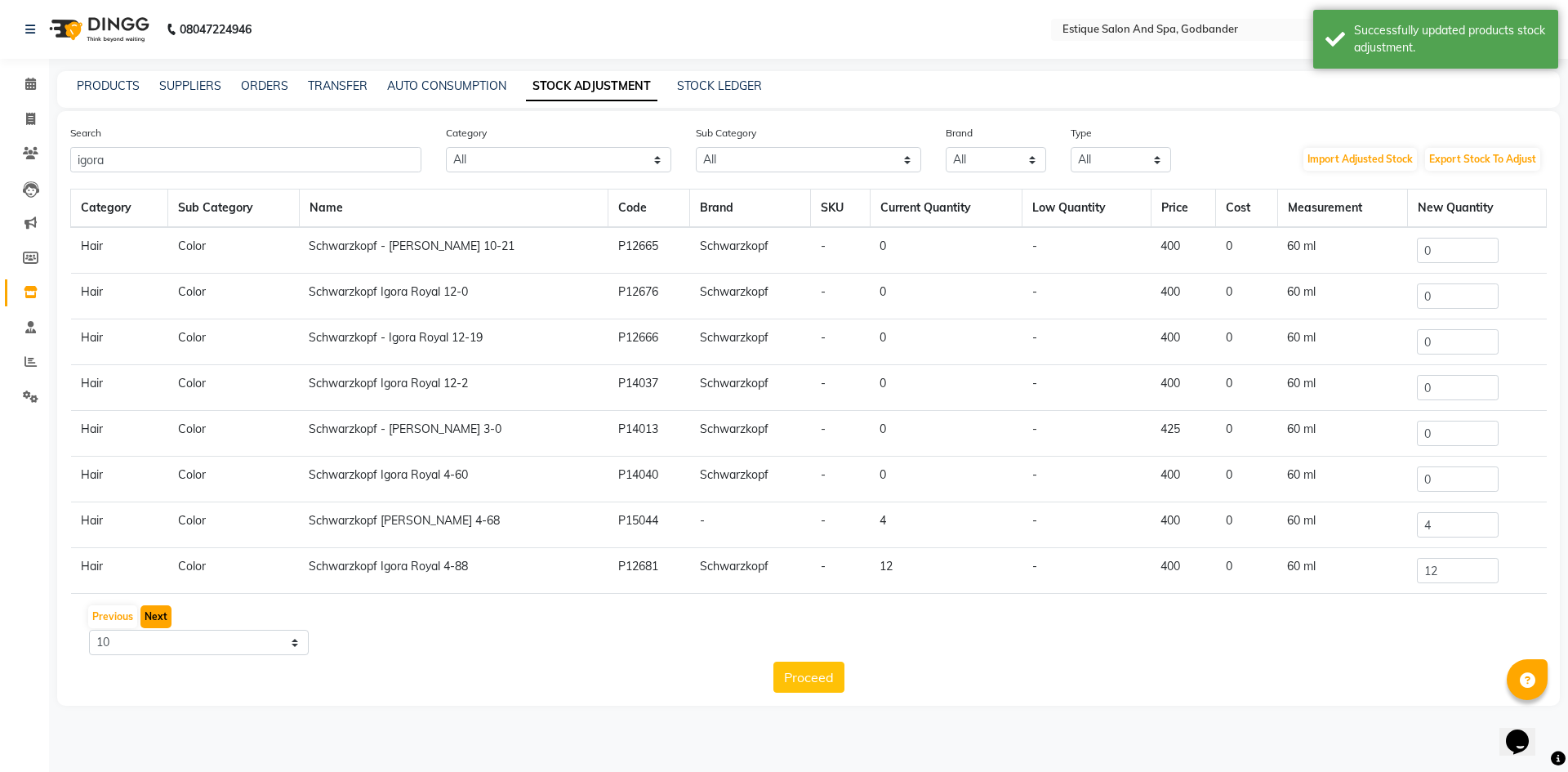
click at [161, 618] on button "Next" at bounding box center [156, 617] width 31 height 23
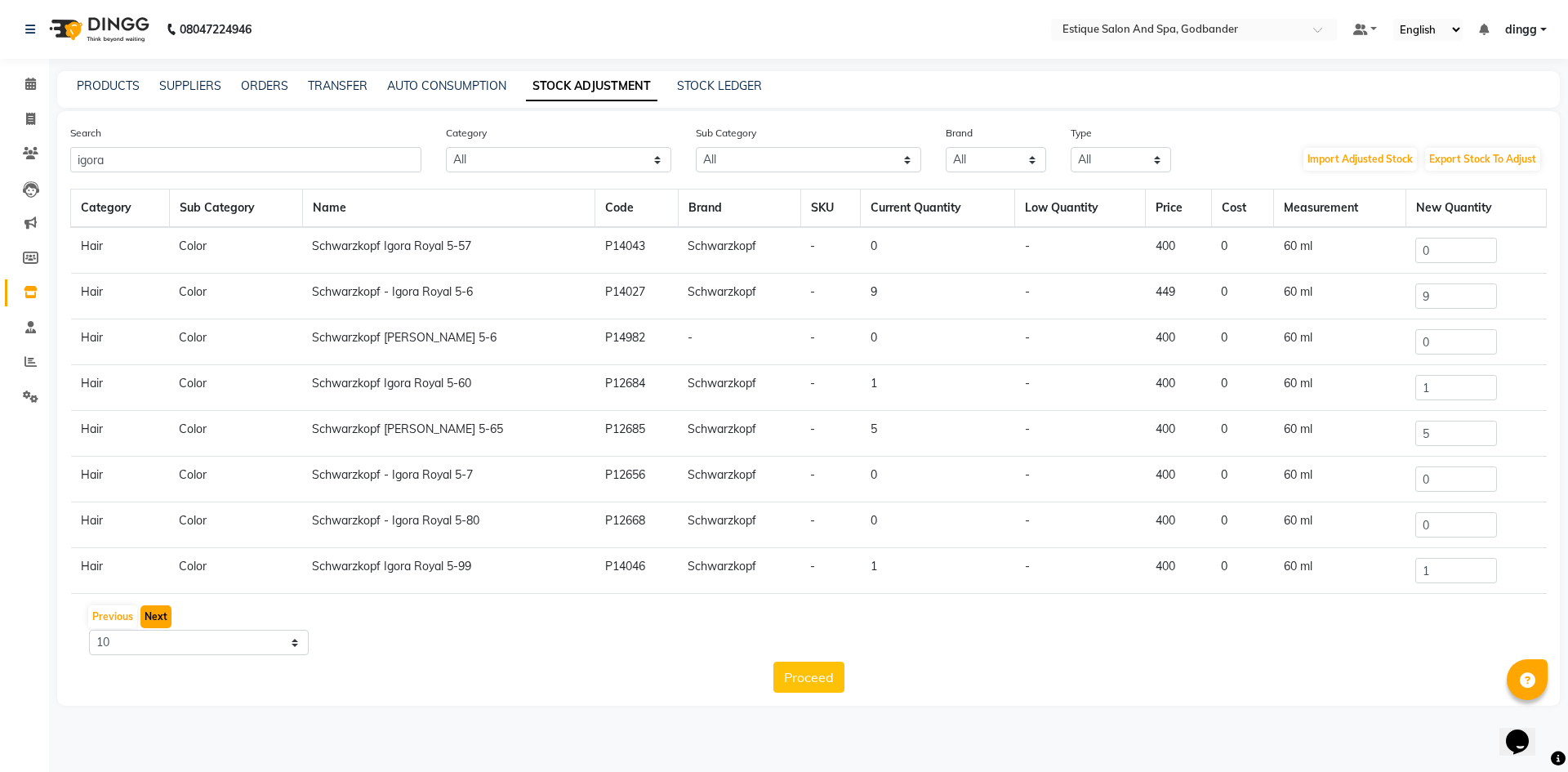
click at [164, 610] on button "Next" at bounding box center [156, 617] width 31 height 23
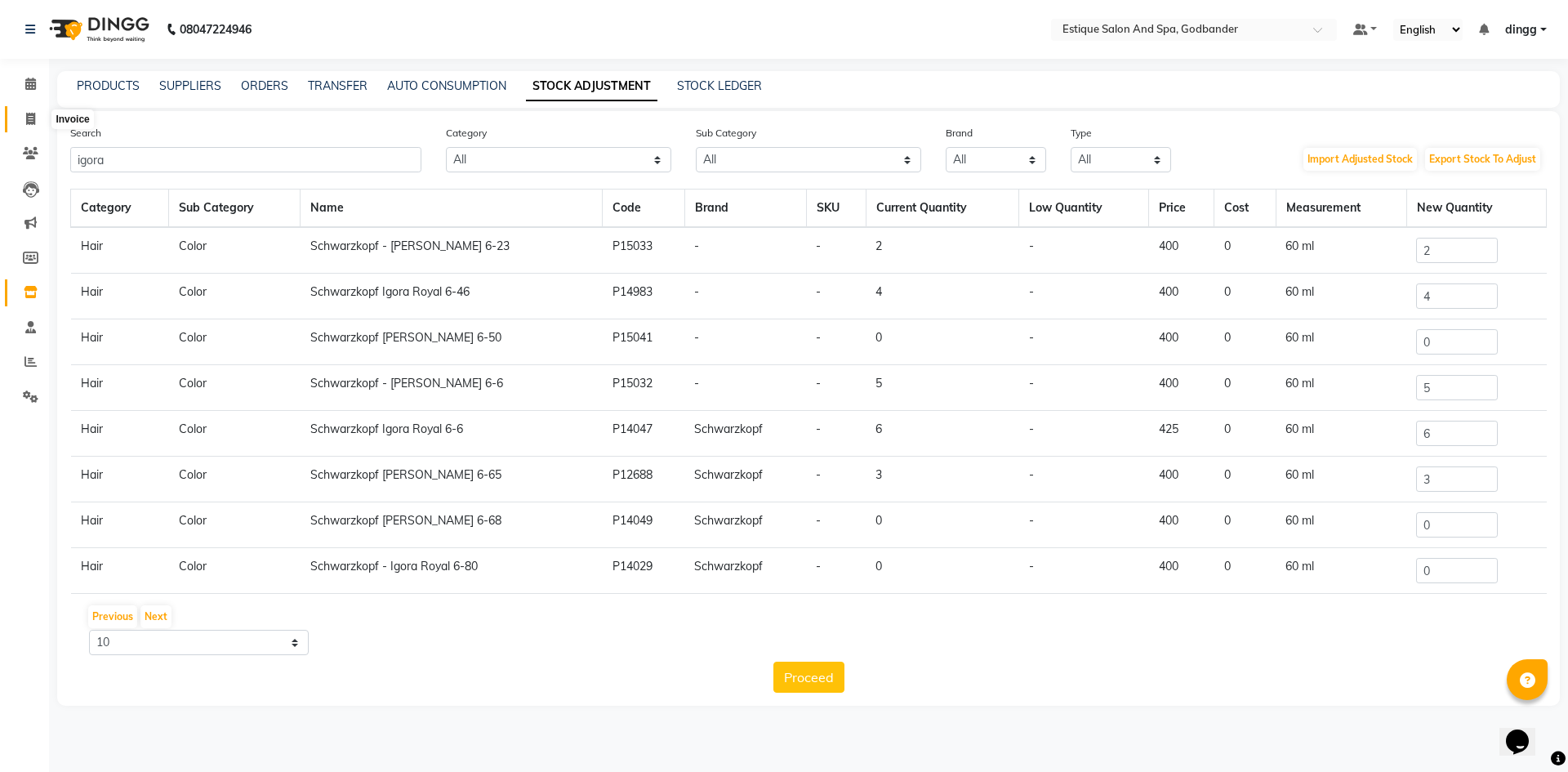
click at [22, 115] on span at bounding box center [30, 120] width 28 height 19
select select "6103"
select select "service"
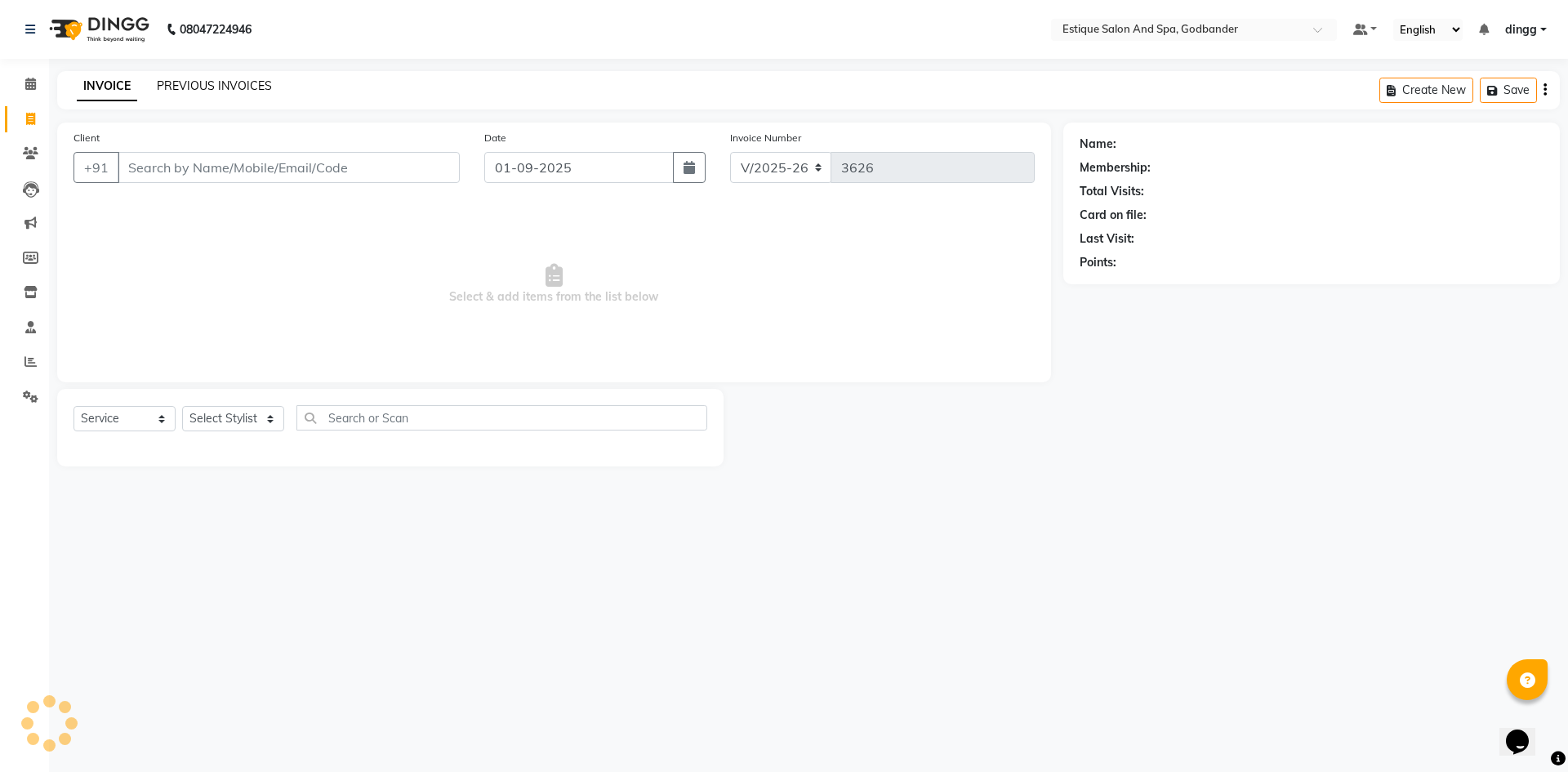
click at [167, 81] on link "PREVIOUS INVOICES" at bounding box center [215, 85] width 116 height 15
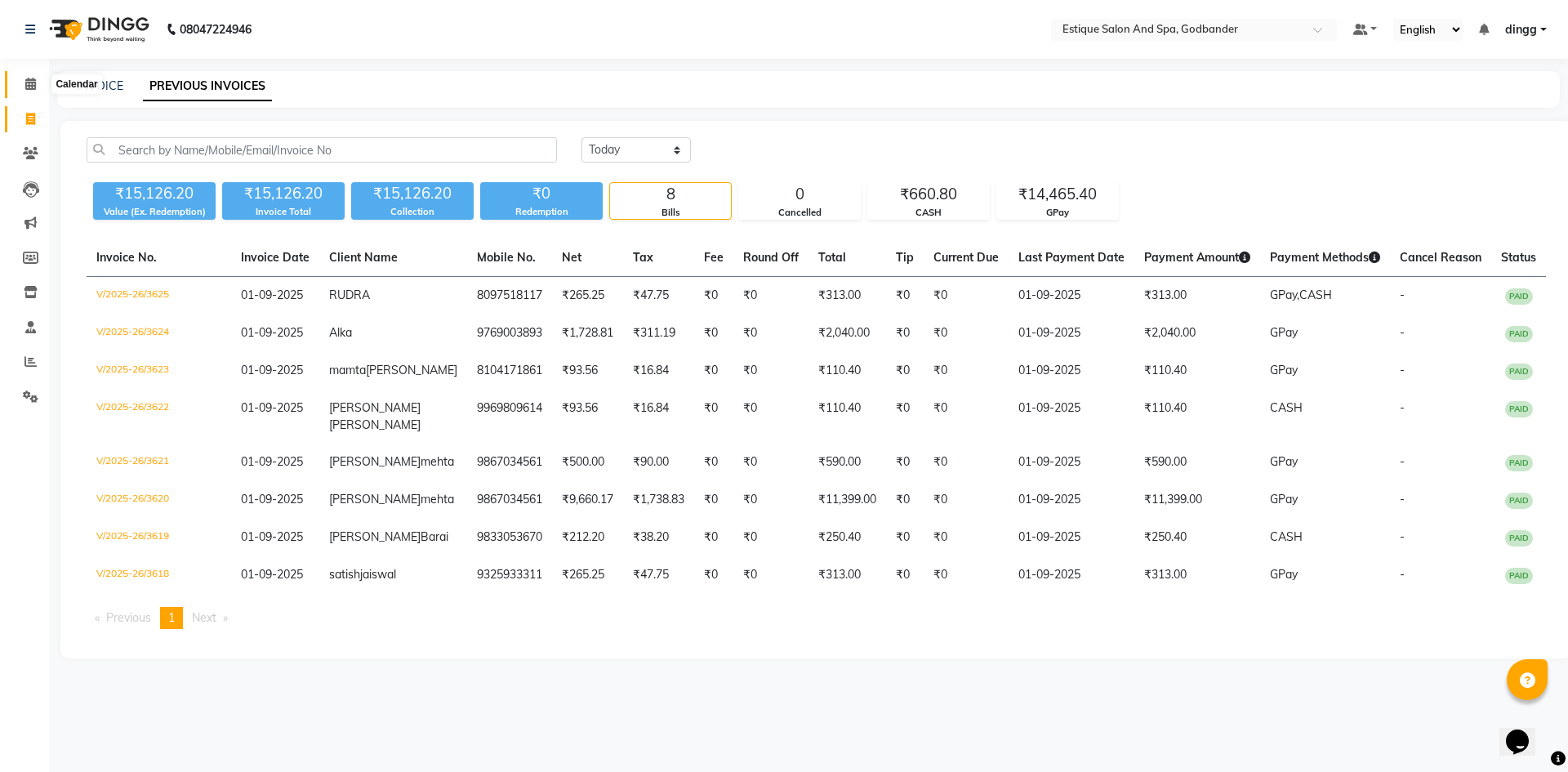
click at [22, 84] on span at bounding box center [30, 85] width 28 height 19
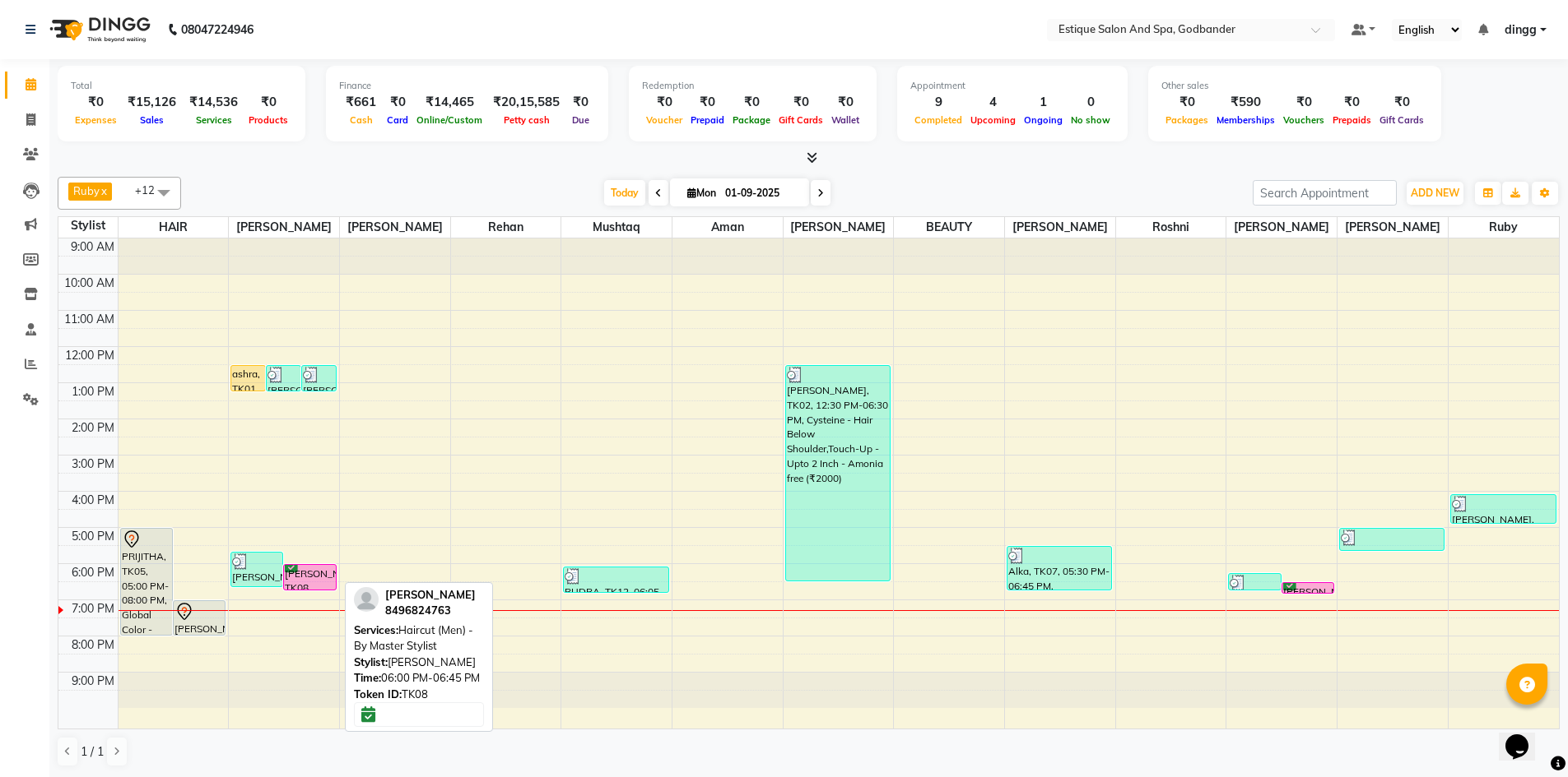
click at [303, 576] on div "[PERSON_NAME], TK08, 06:00 PM-06:45 PM, Haircut (Men) - By Master Stylist" at bounding box center [309, 577] width 51 height 24
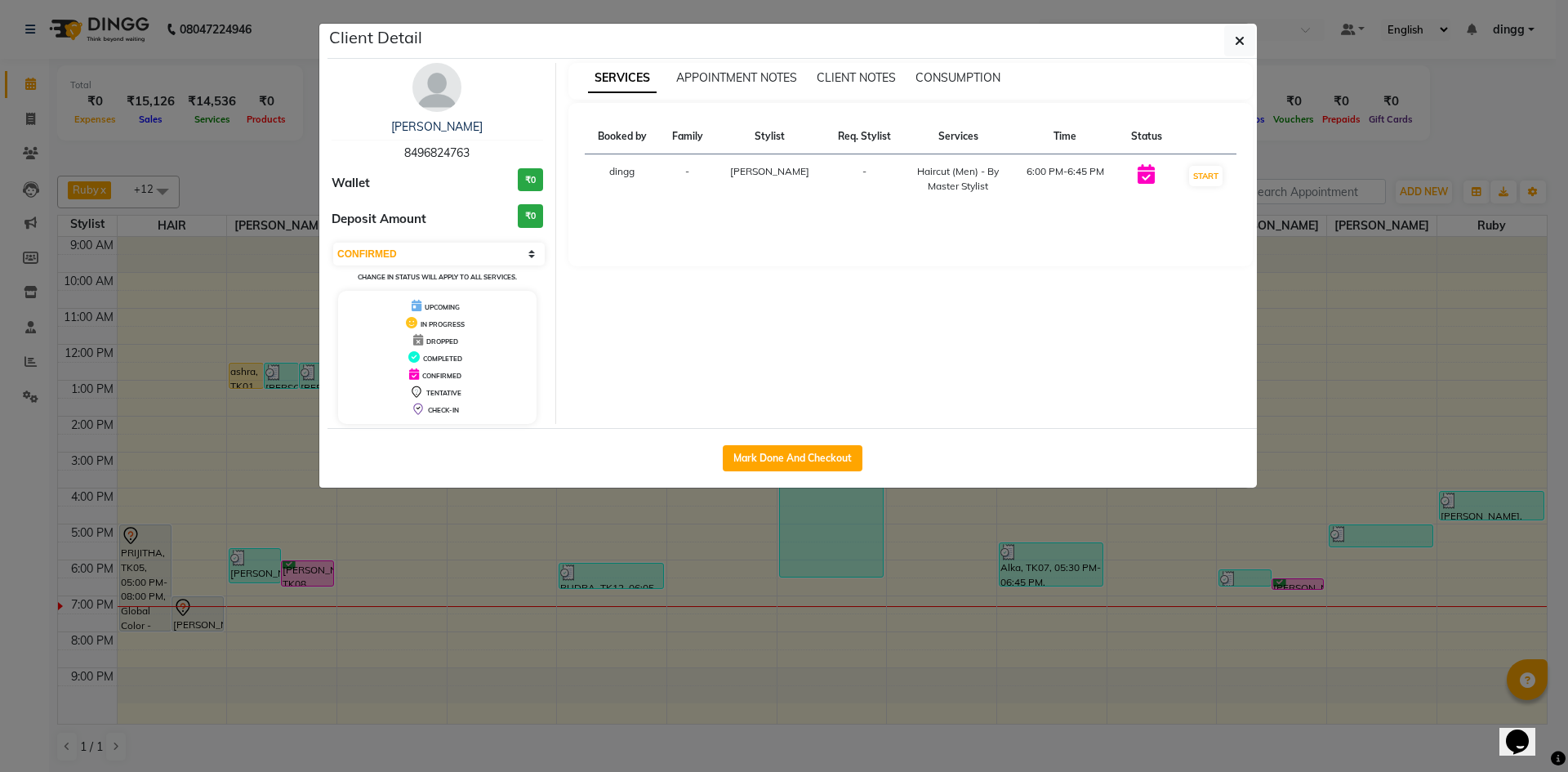
click at [782, 442] on div "Mark Done And Checkout" at bounding box center [792, 457] width 929 height 60
click at [784, 452] on button "Mark Done And Checkout" at bounding box center [792, 458] width 140 height 26
select select "3"
select select "6103"
select select "service"
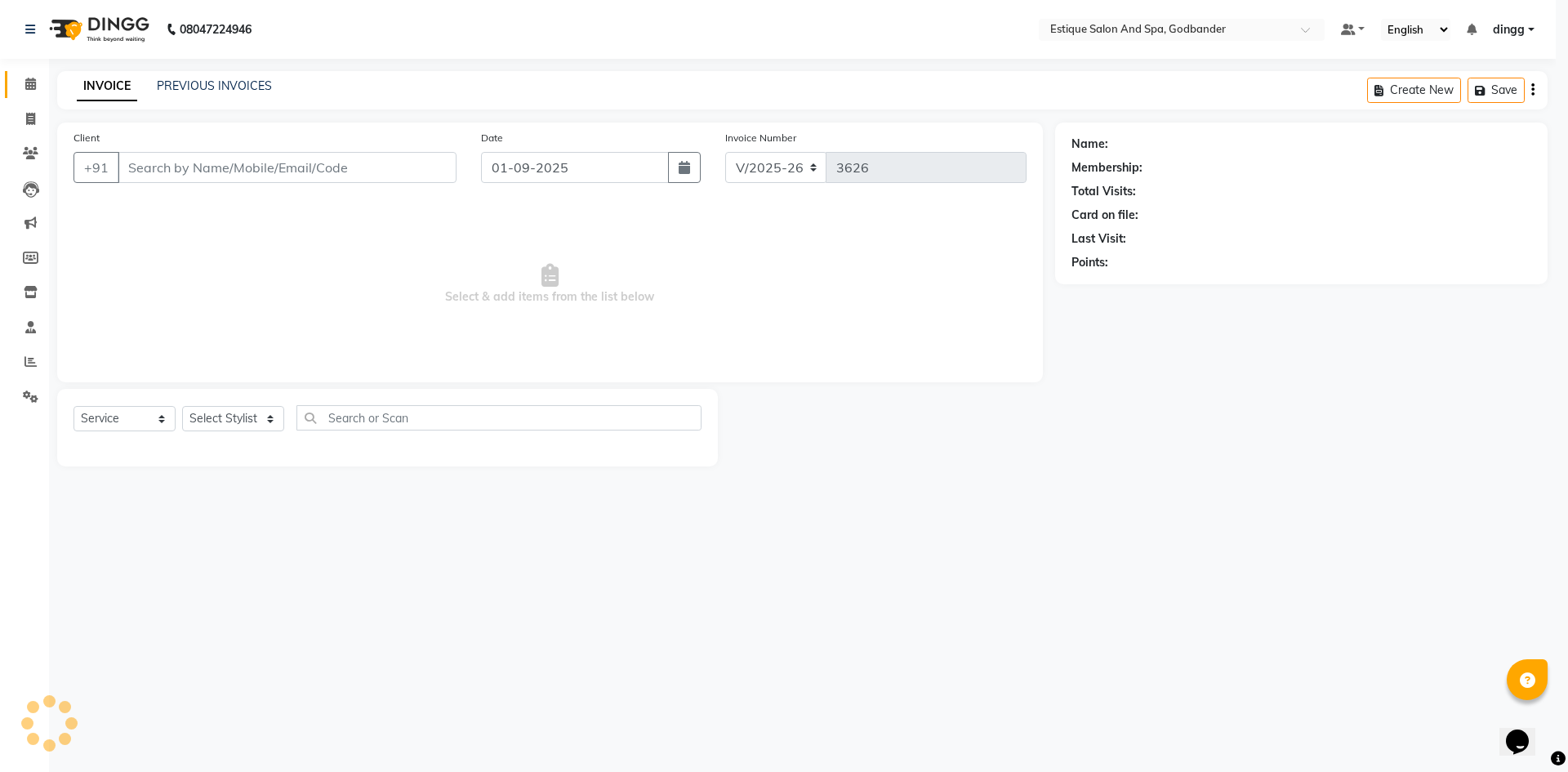
type input "8496824763"
select select "62542"
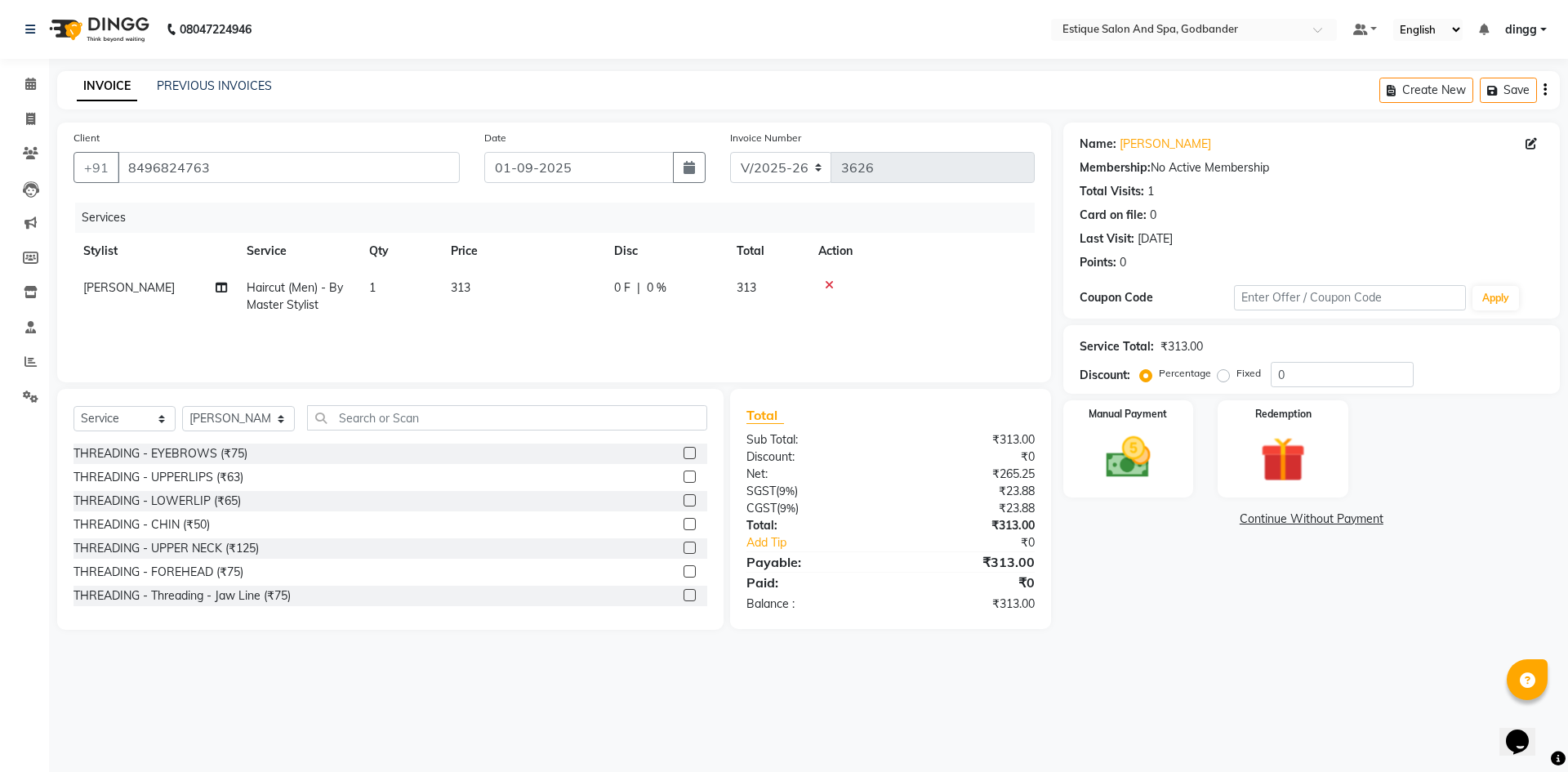
drag, startPoint x: 1148, startPoint y: 430, endPoint x: 1185, endPoint y: 500, distance: 79.2
click at [1147, 431] on img at bounding box center [1128, 457] width 73 height 53
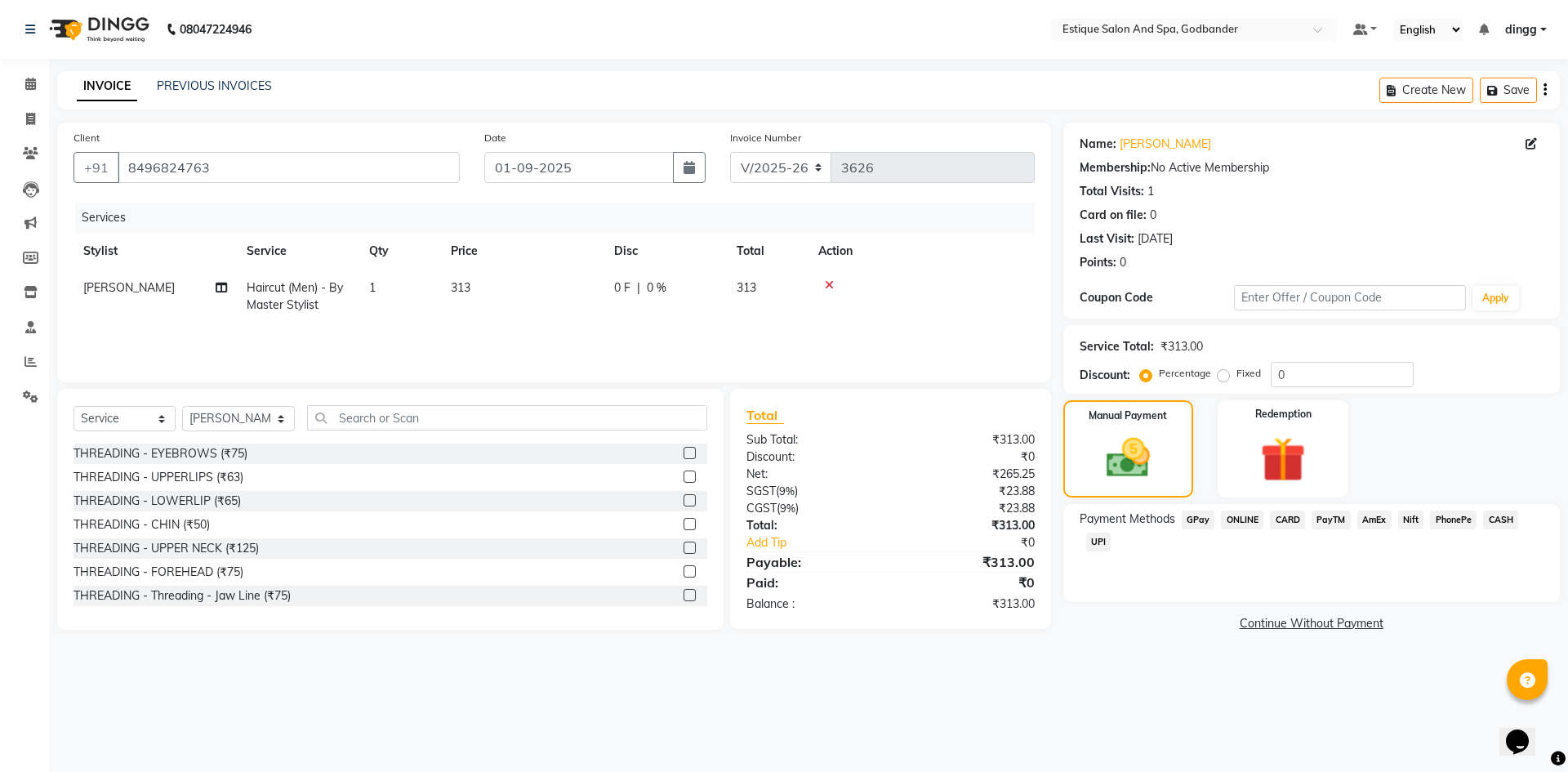
click at [1195, 524] on span "GPay" at bounding box center [1198, 520] width 34 height 19
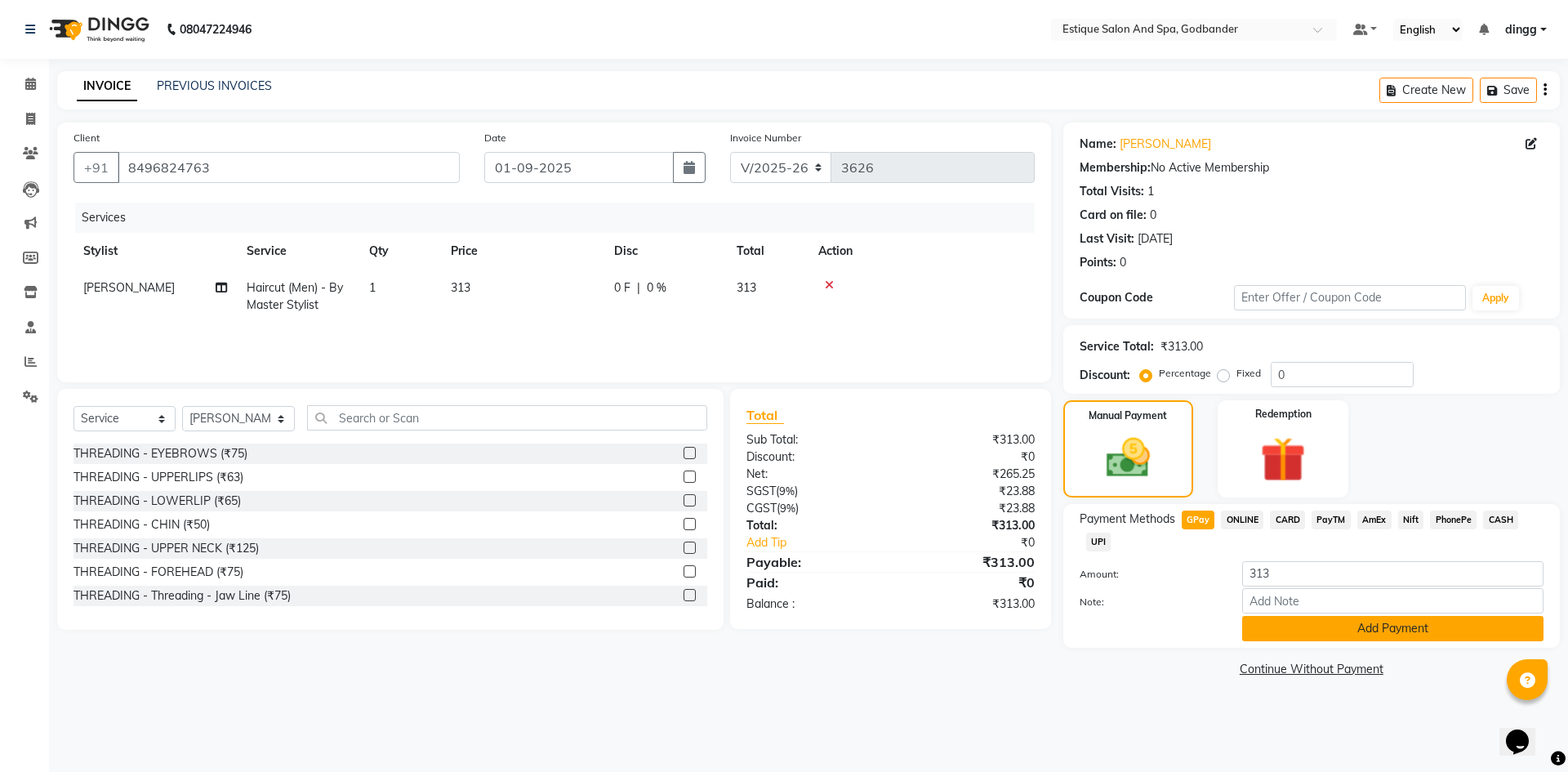
click at [1269, 624] on button "Add Payment" at bounding box center [1393, 628] width 302 height 25
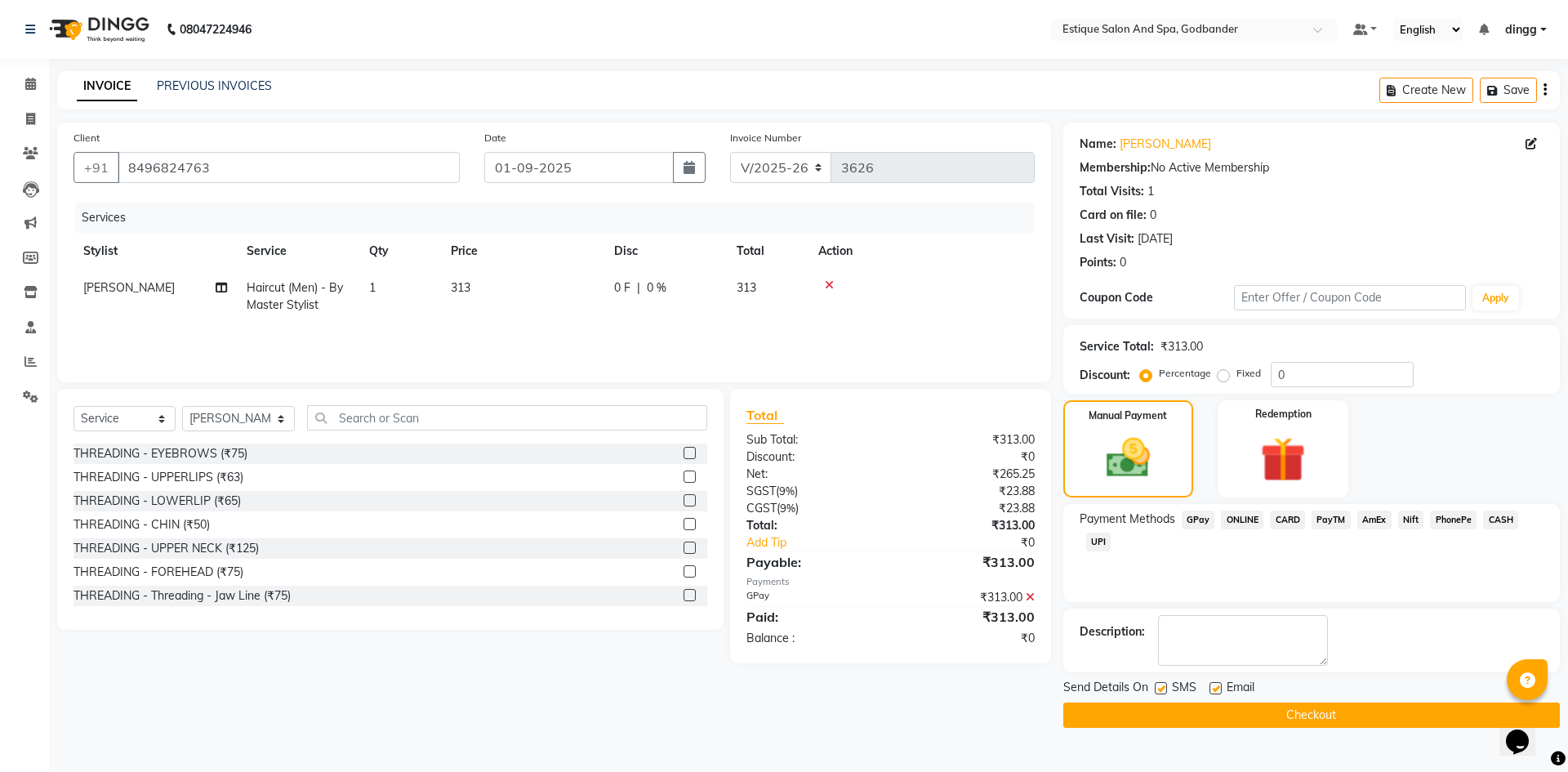
click at [1315, 721] on button "Checkout" at bounding box center [1311, 715] width 497 height 25
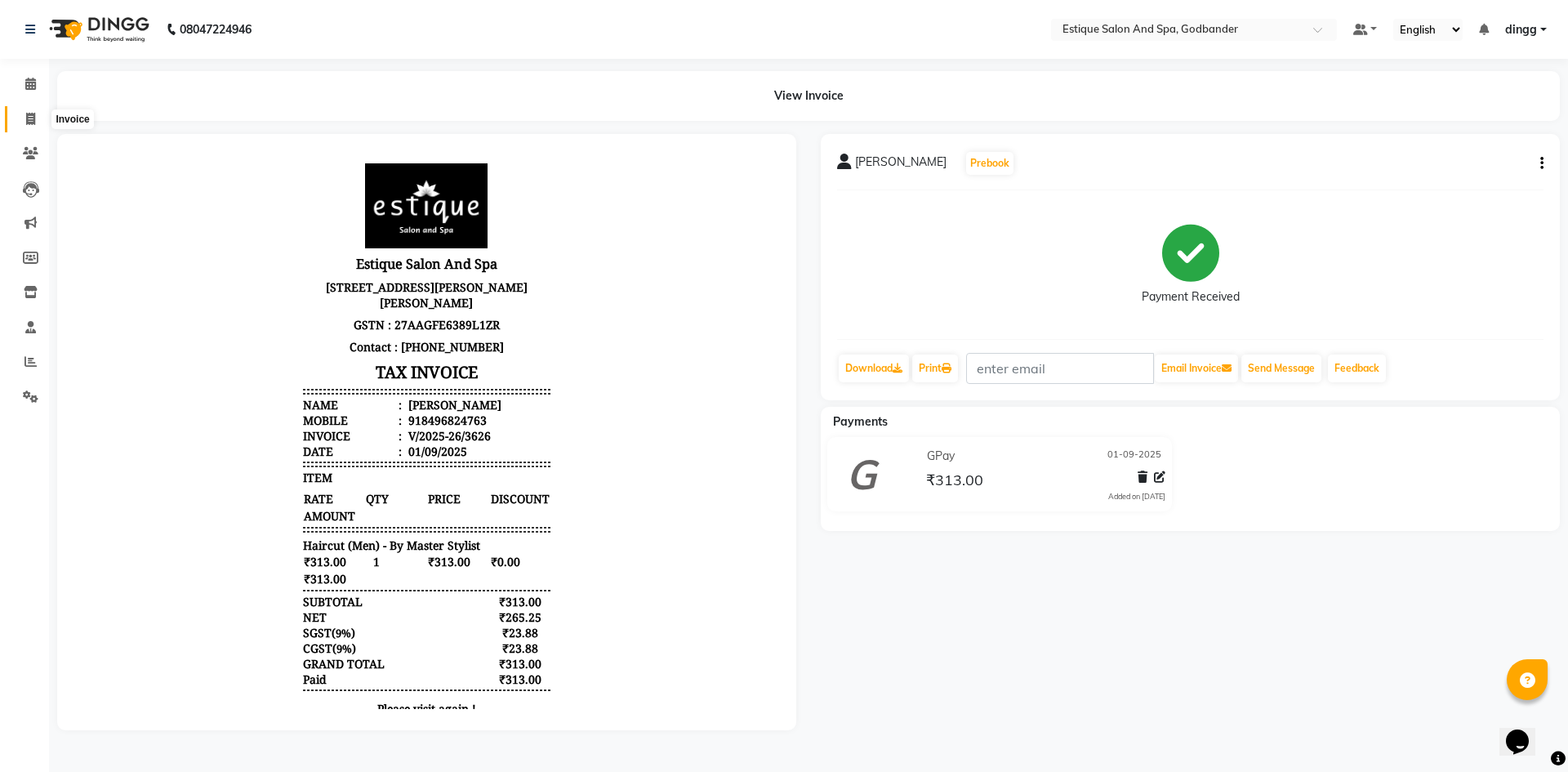
click at [32, 113] on icon at bounding box center [30, 119] width 9 height 12
select select "6103"
select select "service"
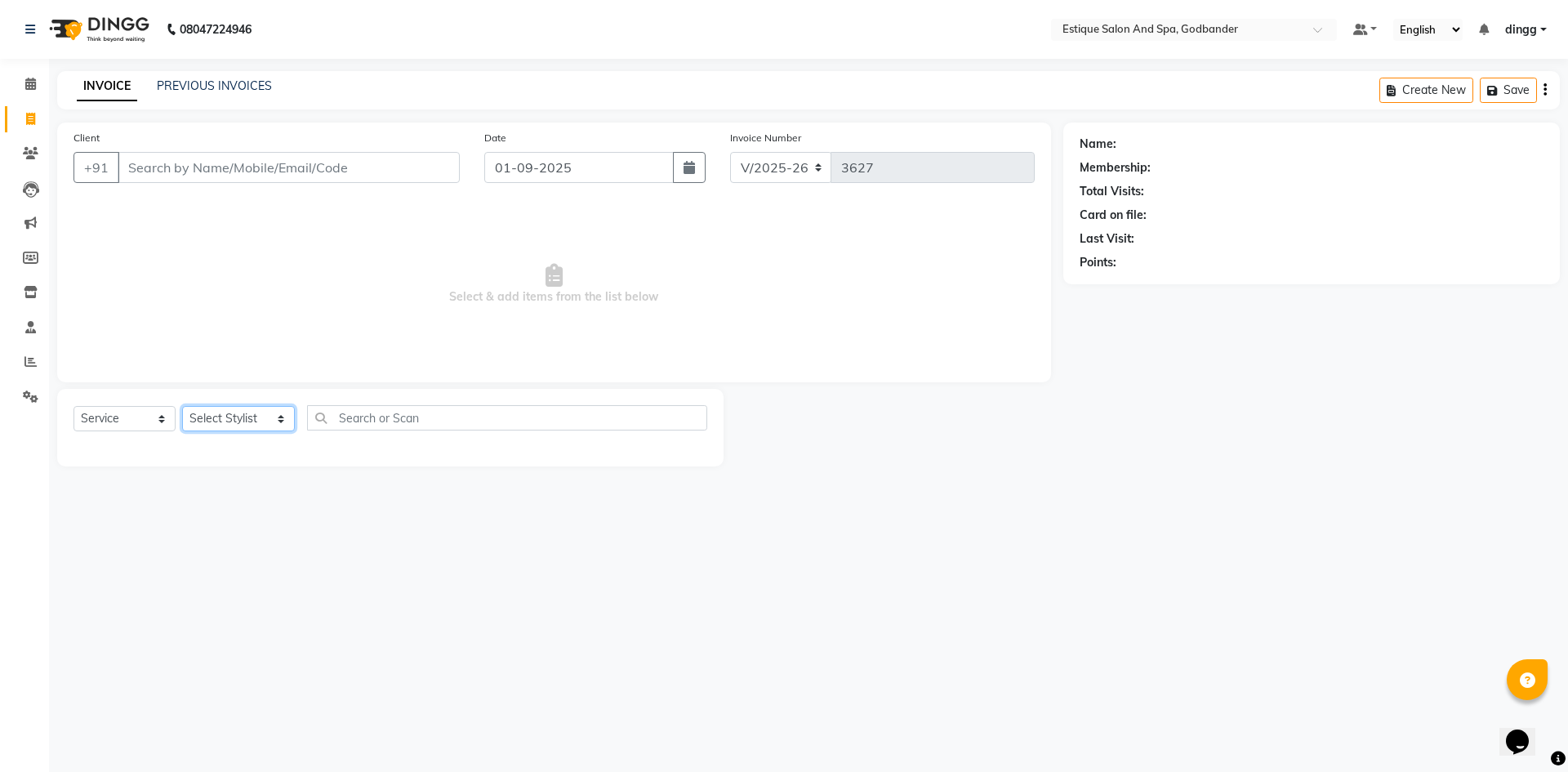
click at [213, 422] on select "Select Stylist Aarti Nails [PERSON_NAME] [PERSON_NAME] Any one Asmi BEAUTY ding…" at bounding box center [238, 418] width 113 height 25
select select "88988"
click at [182, 406] on select "Select Stylist Aarti Nails [PERSON_NAME] [PERSON_NAME] Any one Asmi BEAUTY ding…" at bounding box center [238, 418] width 113 height 25
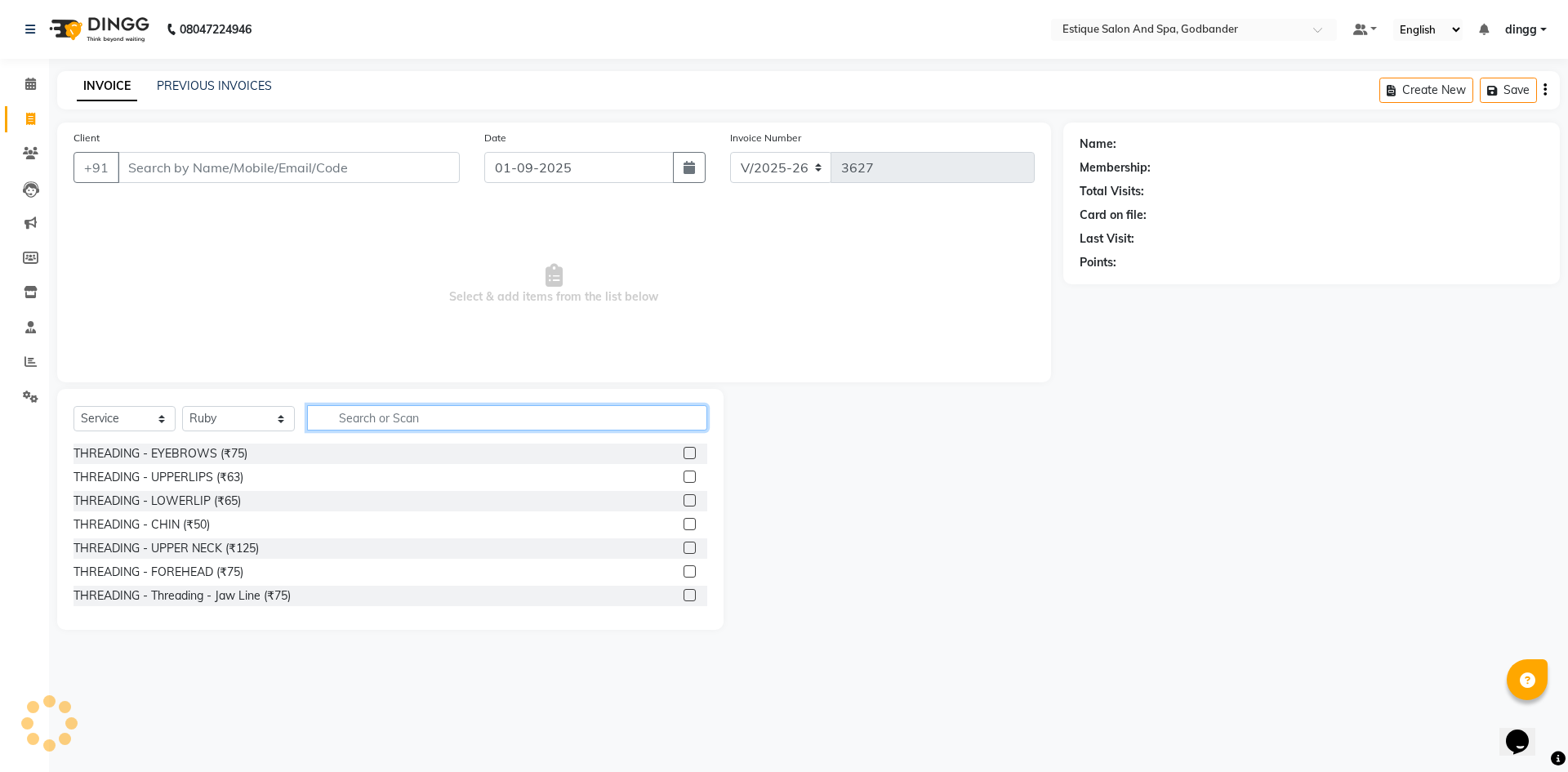
click at [434, 417] on input "text" at bounding box center [507, 417] width 400 height 25
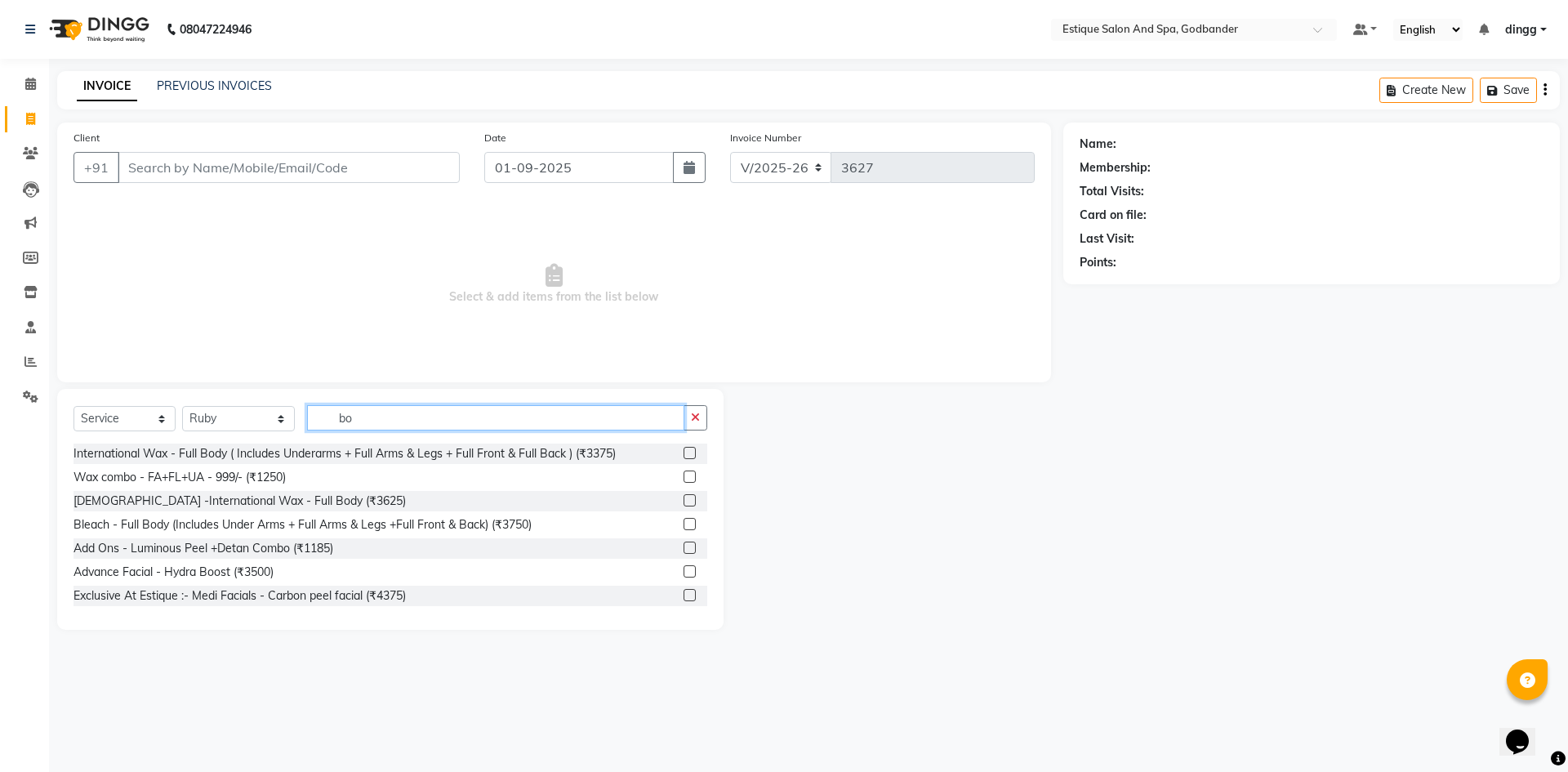
type input "b"
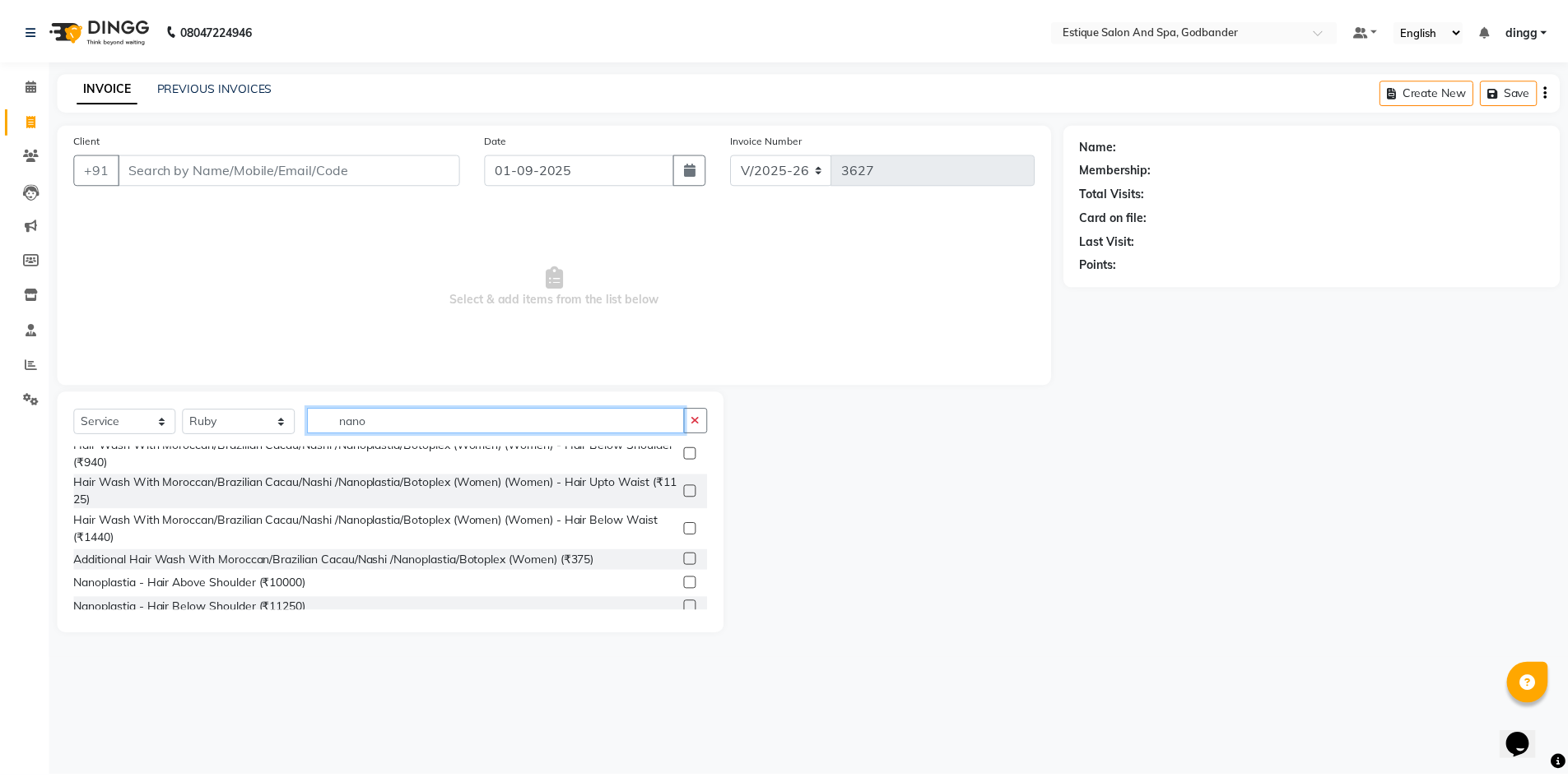
scroll to position [130, 0]
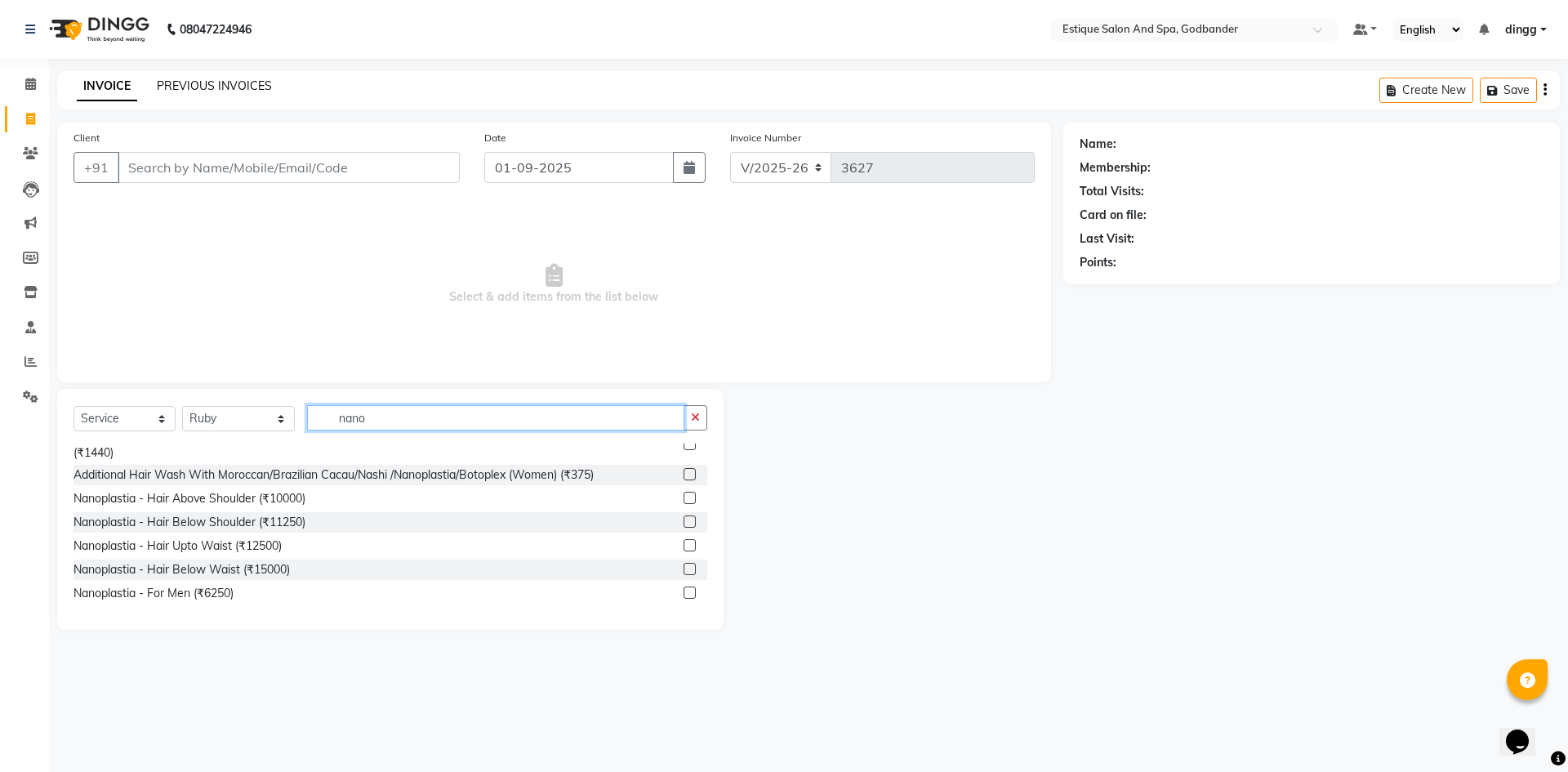
type input "nano"
click at [197, 82] on link "PREVIOUS INVOICES" at bounding box center [215, 85] width 116 height 15
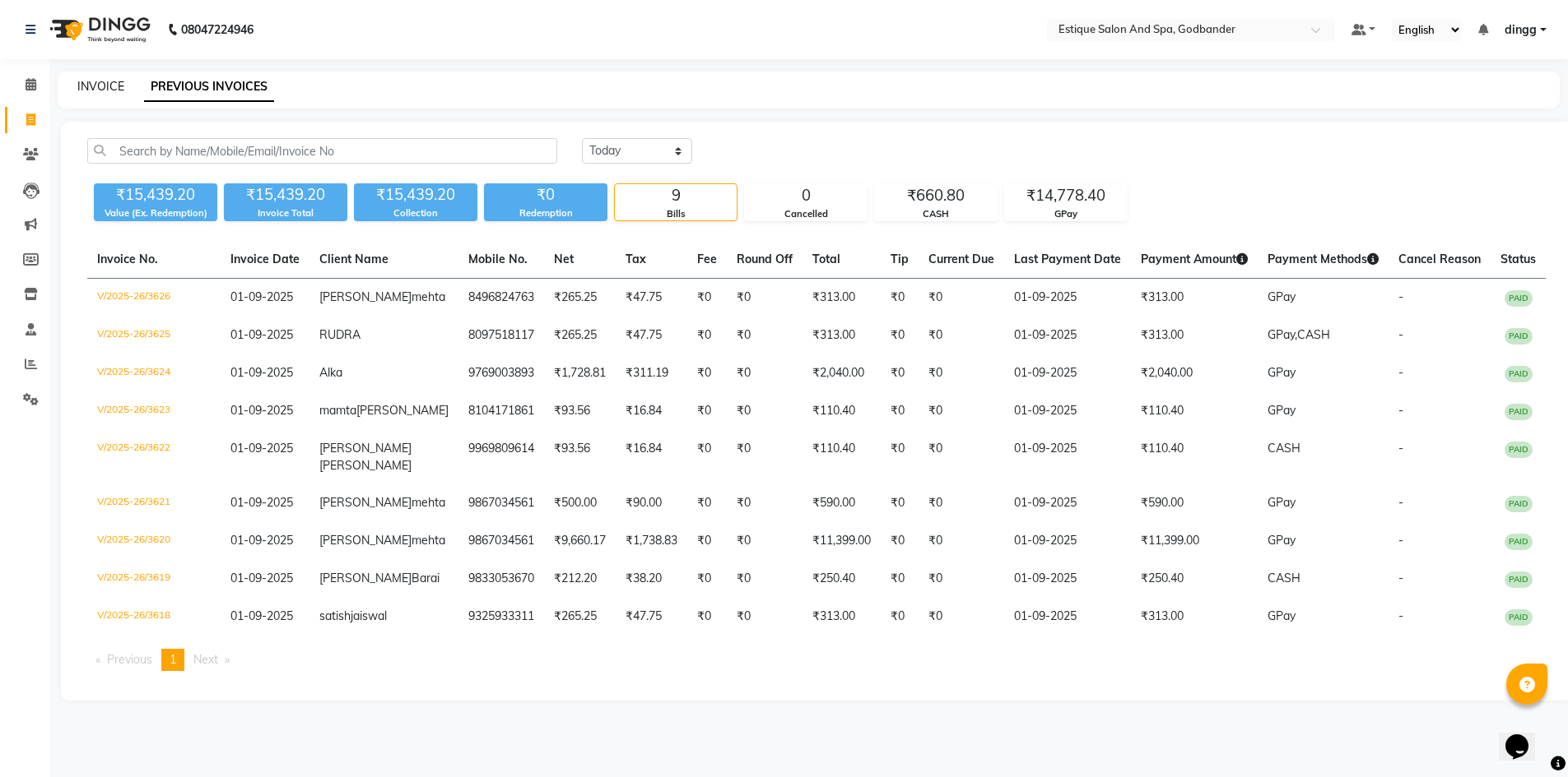
click at [95, 90] on link "INVOICE" at bounding box center [101, 86] width 47 height 15
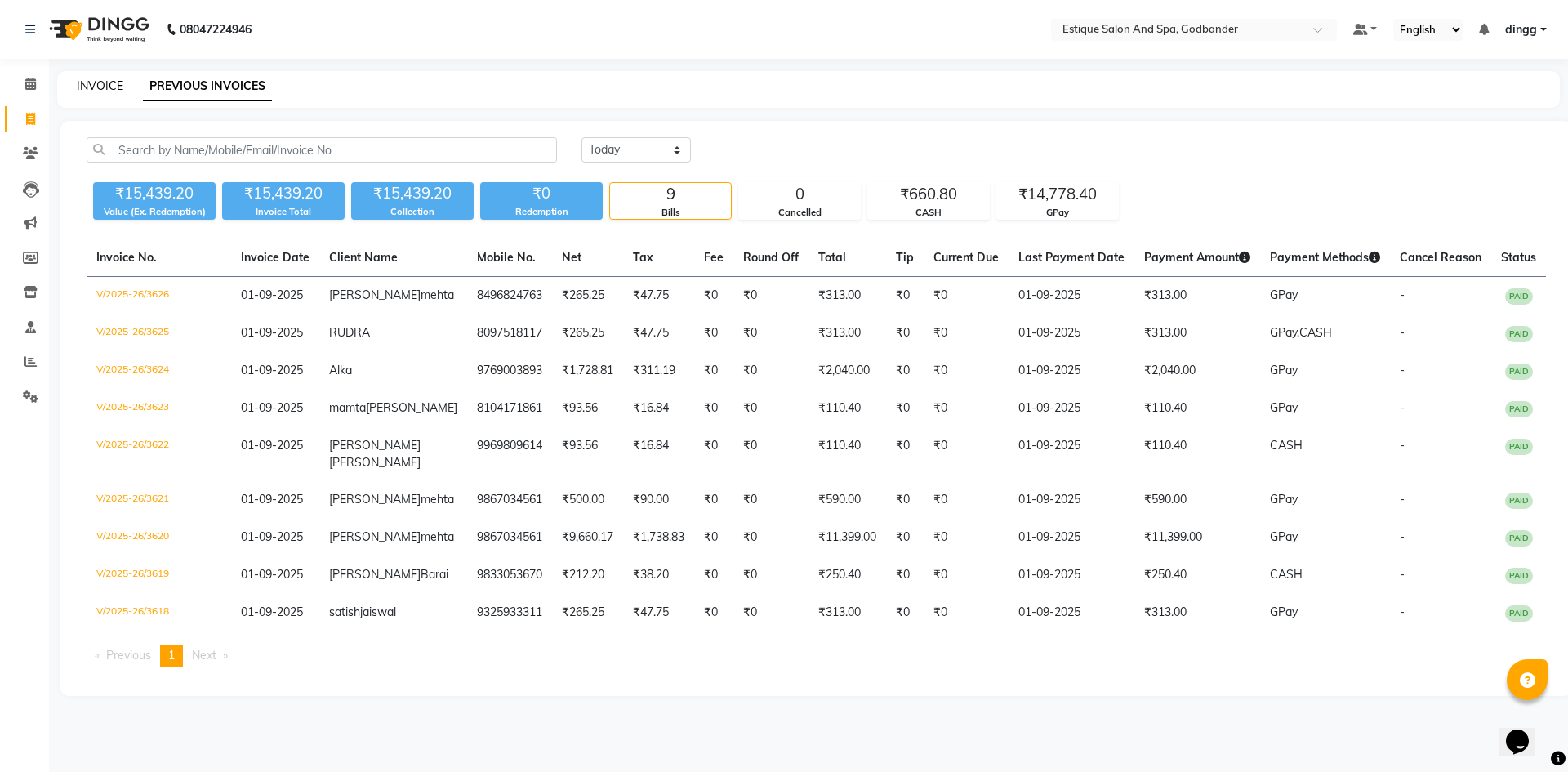
select select "6103"
select select "service"
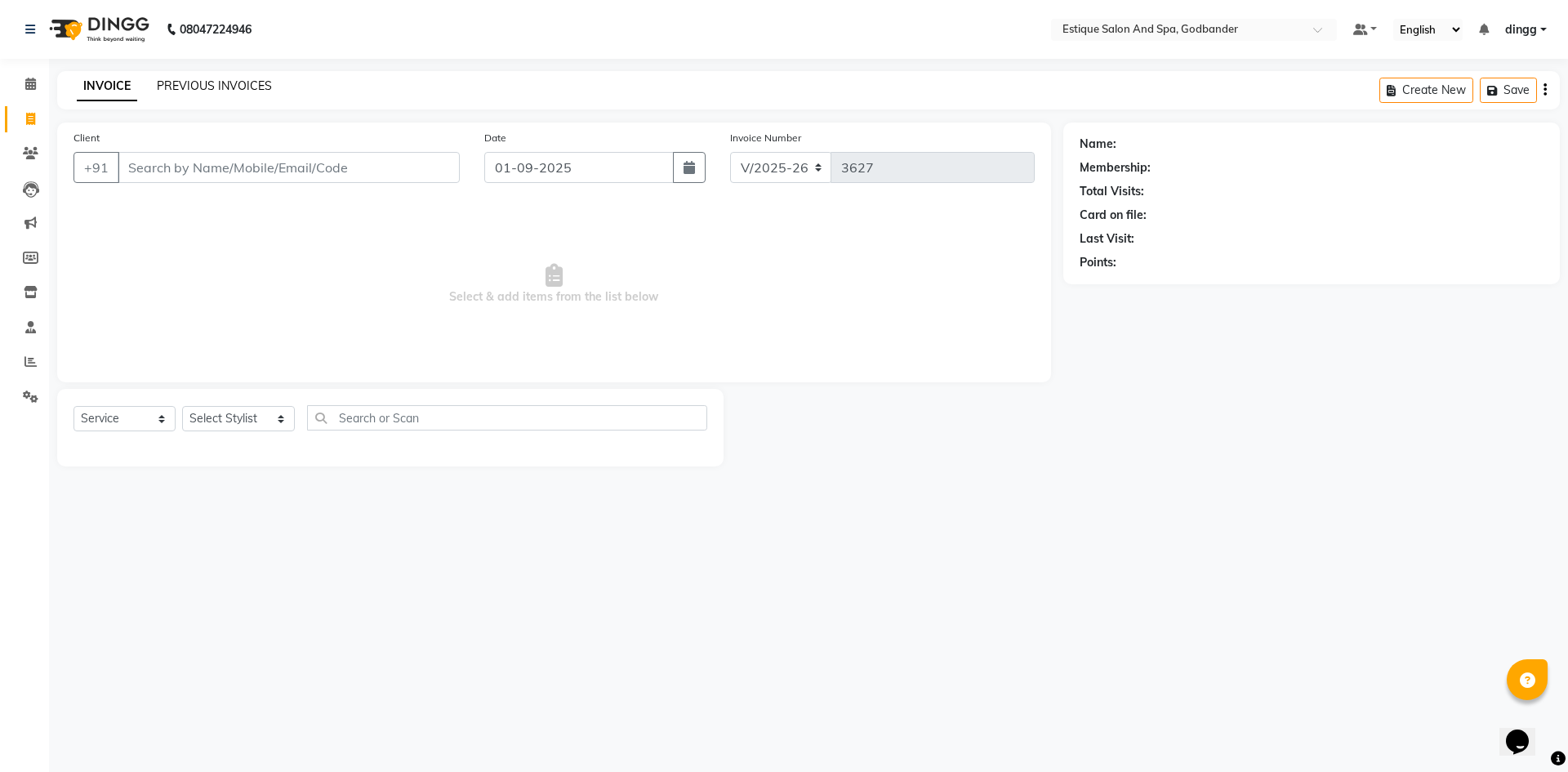
click at [211, 84] on link "PREVIOUS INVOICES" at bounding box center [215, 85] width 116 height 15
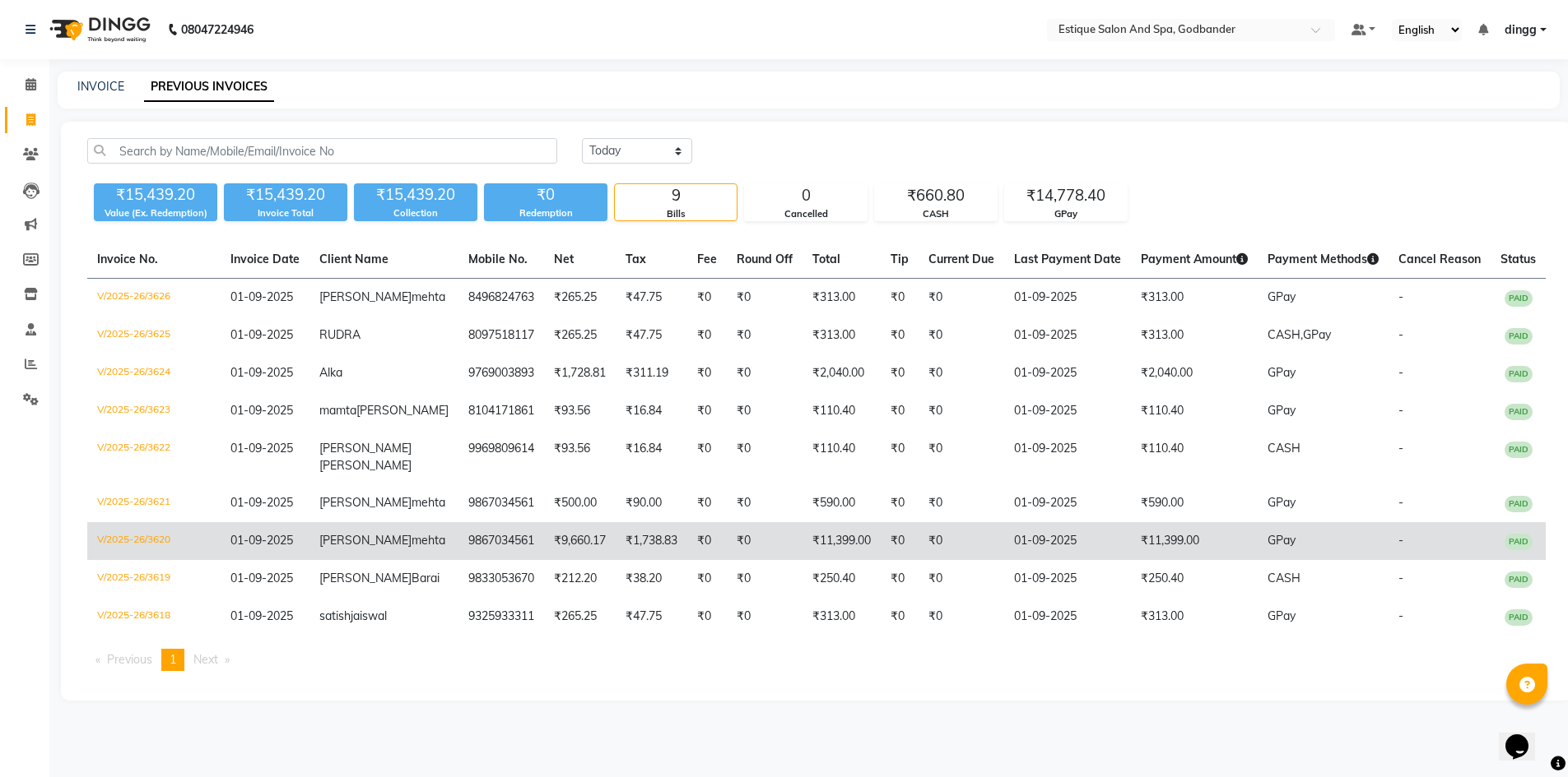
click at [149, 560] on td "V/2025-26/3620" at bounding box center [153, 542] width 133 height 38
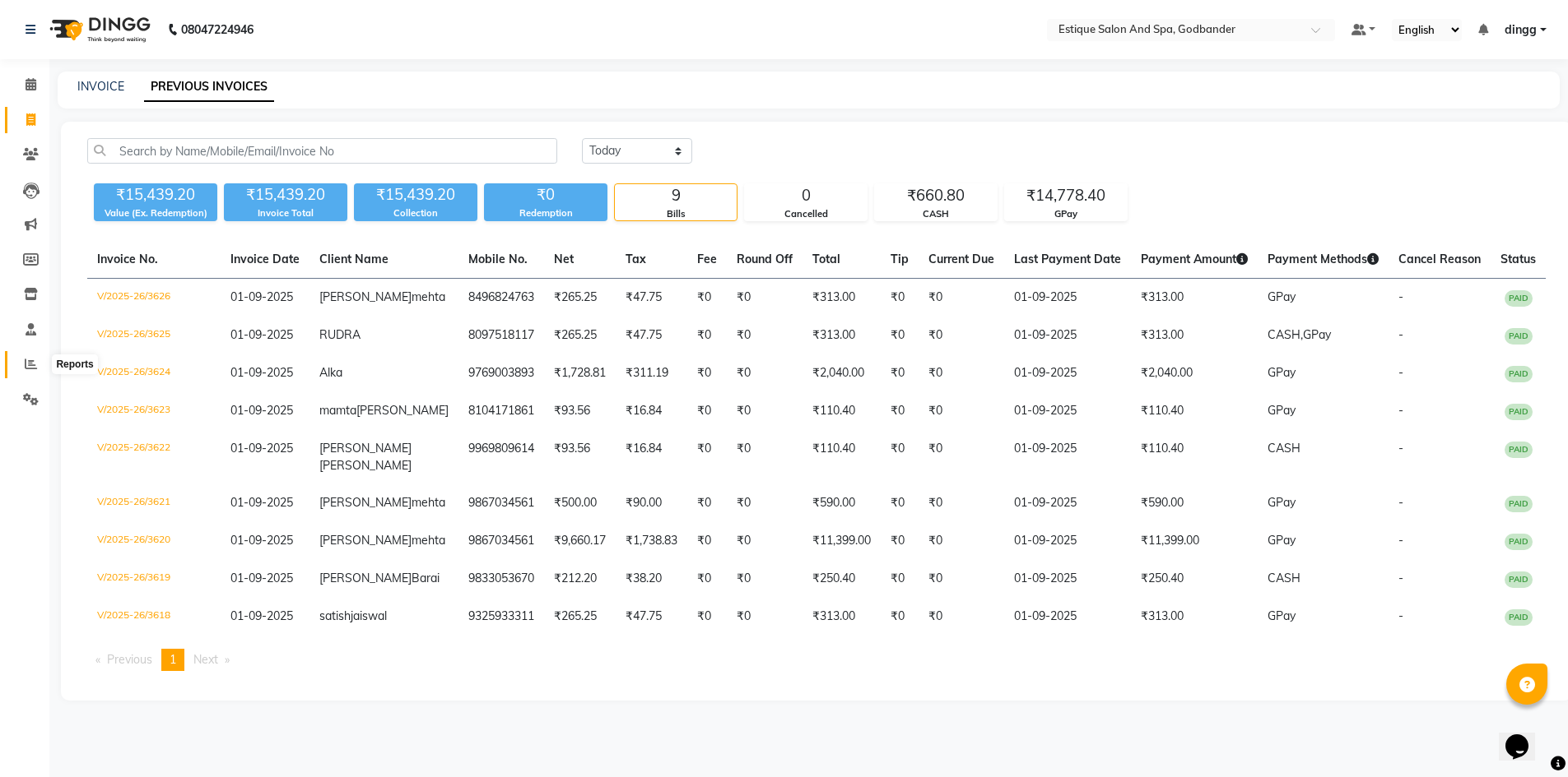
click at [38, 362] on span at bounding box center [30, 365] width 29 height 19
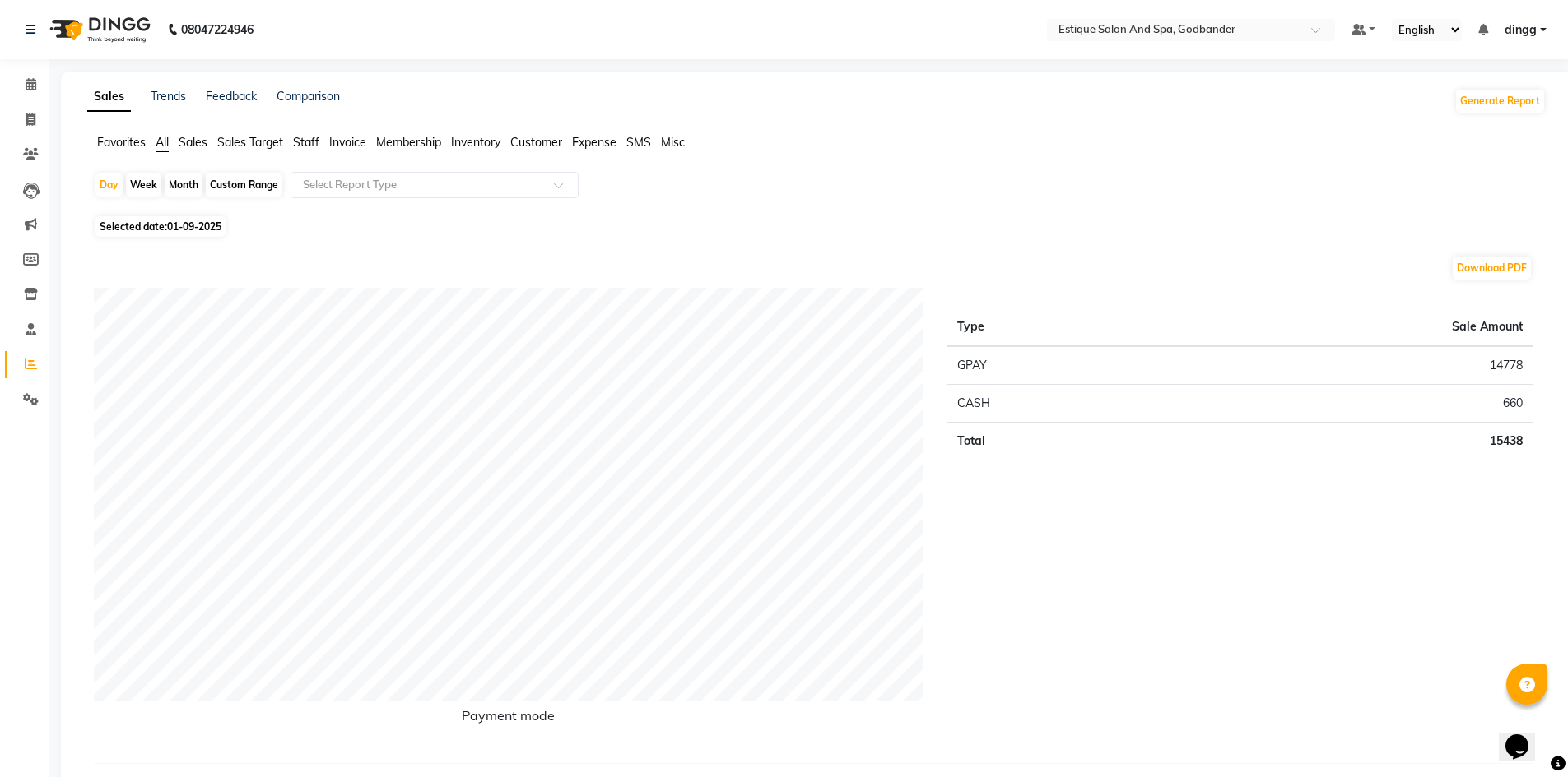
click at [257, 184] on div "Custom Range" at bounding box center [244, 185] width 76 height 23
select select "9"
select select "2025"
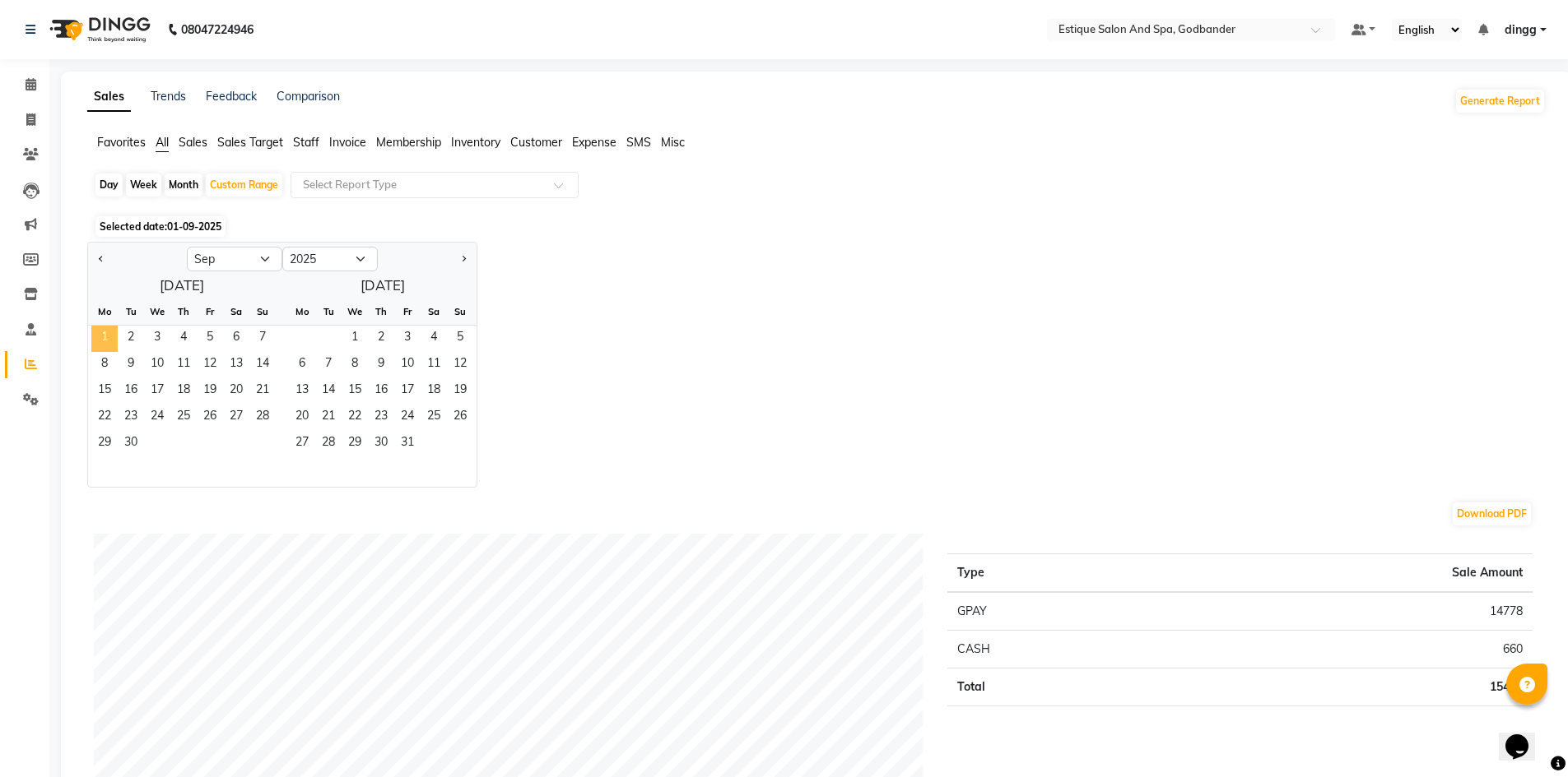
click at [100, 339] on span "1" at bounding box center [104, 339] width 26 height 26
click at [319, 141] on span "Staff" at bounding box center [306, 142] width 26 height 15
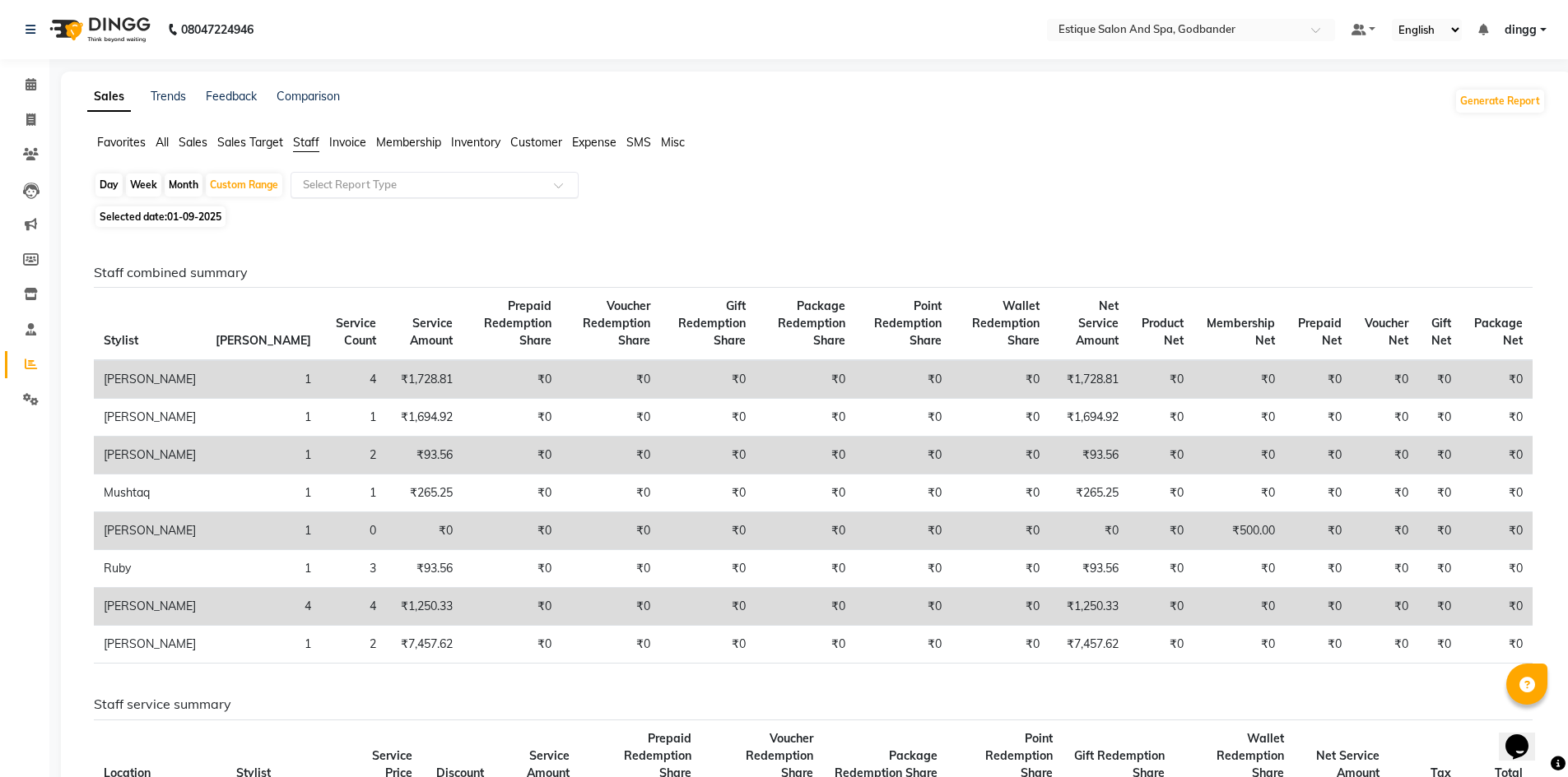
click at [331, 179] on input "text" at bounding box center [418, 185] width 237 height 16
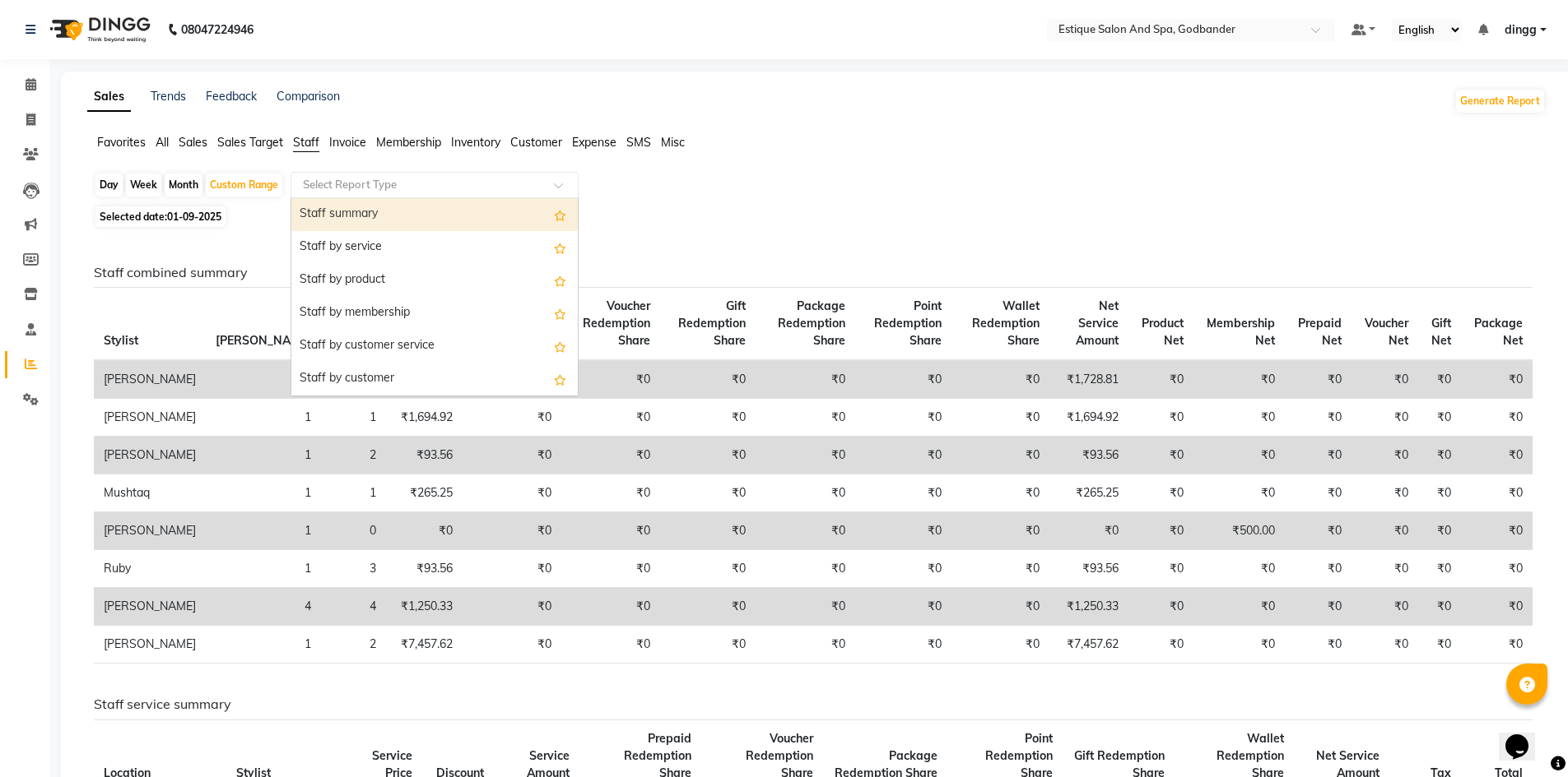
click at [346, 218] on div "Staff summary" at bounding box center [434, 214] width 287 height 33
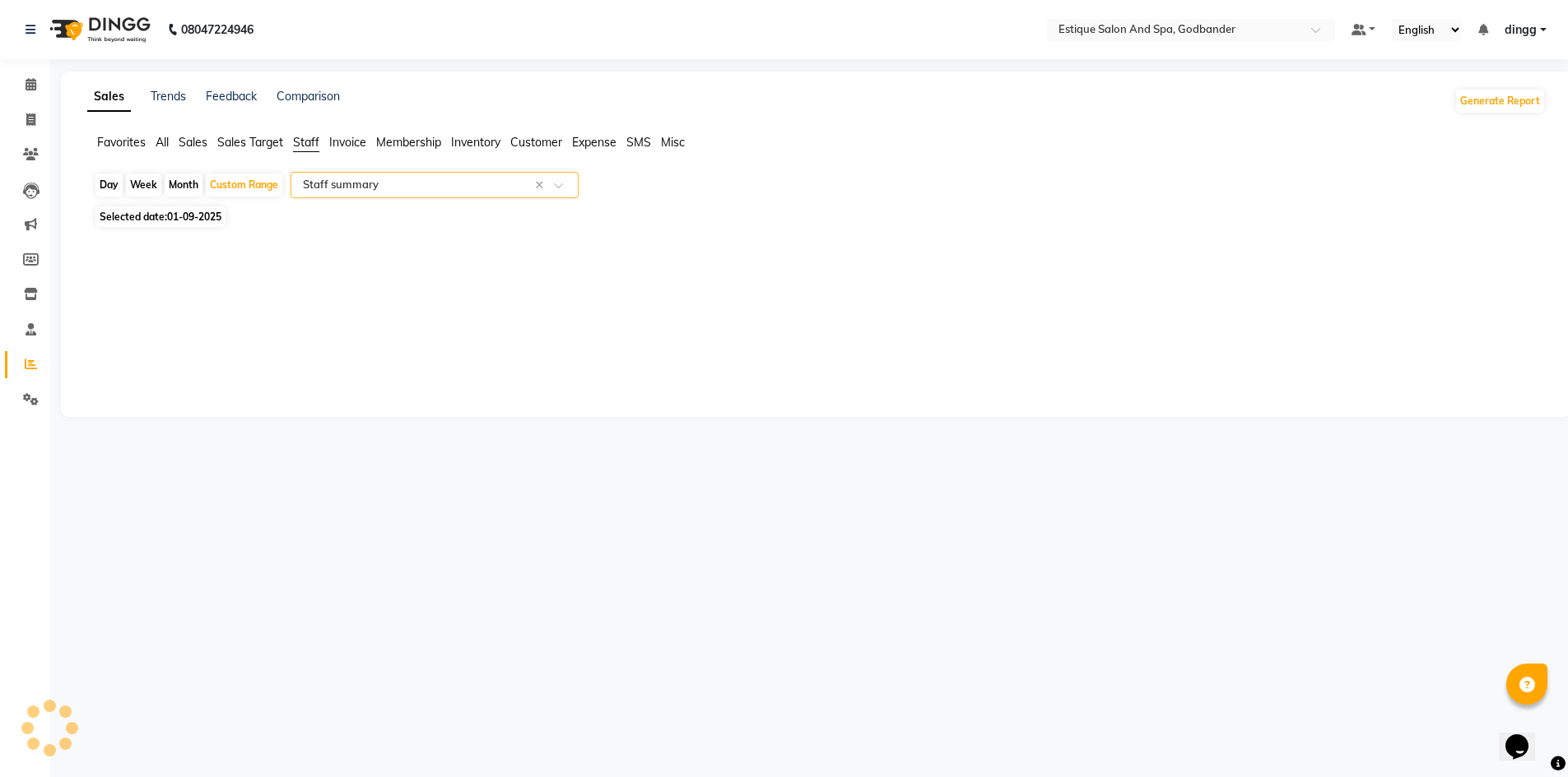
select select "filtered_report"
select select "csv"
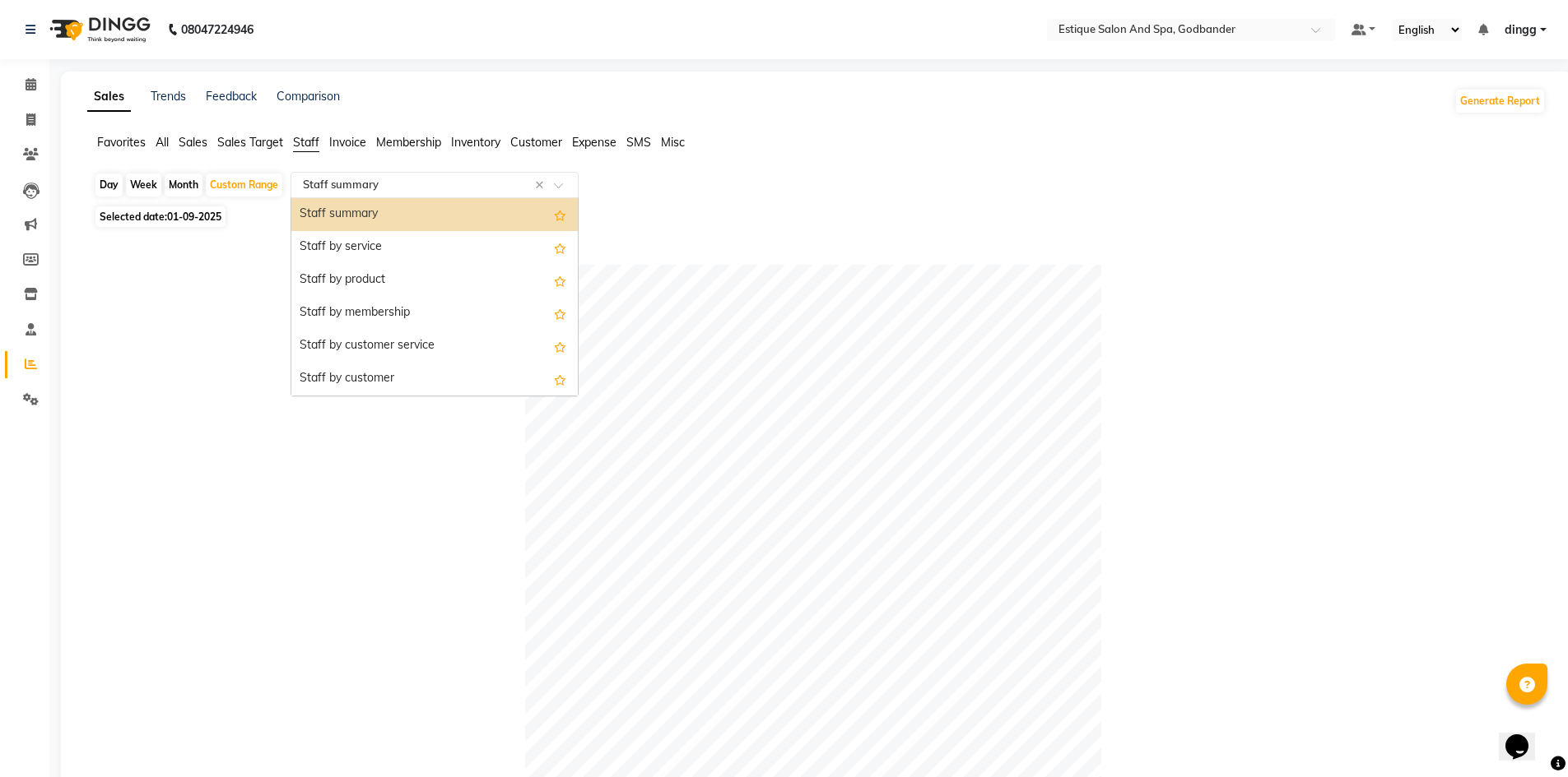
click at [335, 181] on input "text" at bounding box center [418, 185] width 237 height 16
click at [391, 274] on div "Staff by product" at bounding box center [434, 280] width 287 height 33
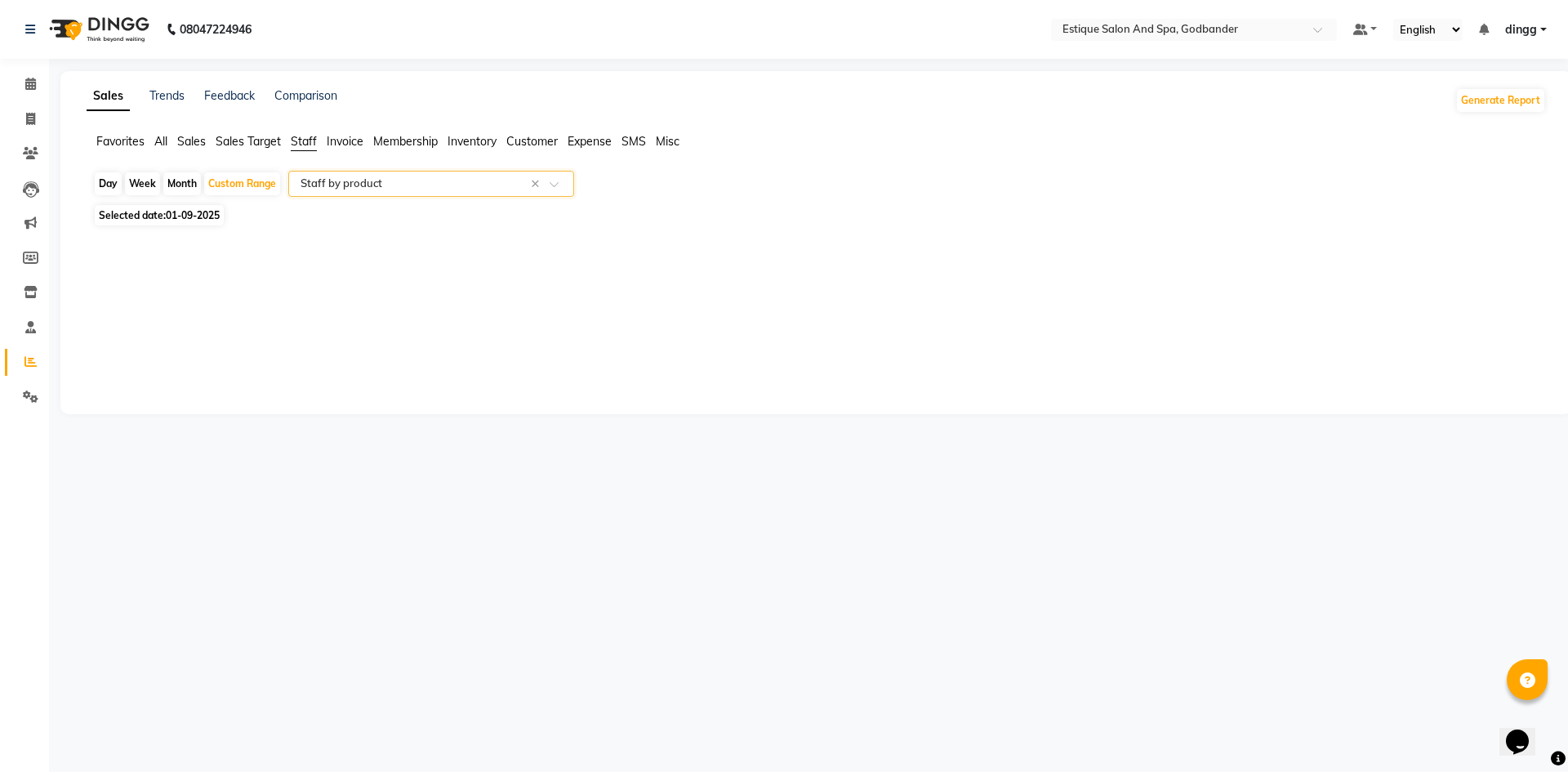
click at [412, 183] on input "text" at bounding box center [415, 184] width 235 height 16
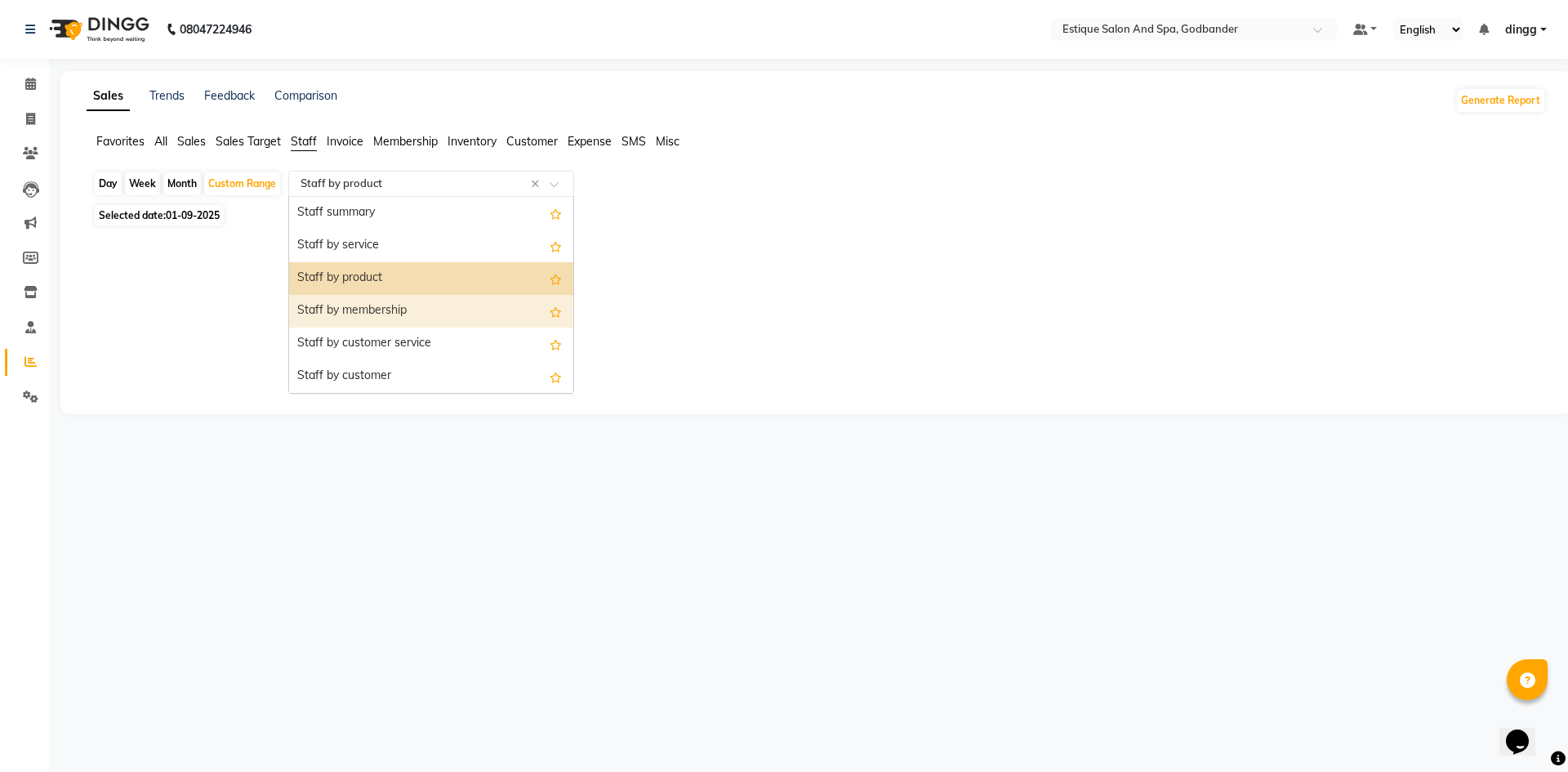
click at [389, 315] on div "Staff by membership" at bounding box center [431, 311] width 284 height 33
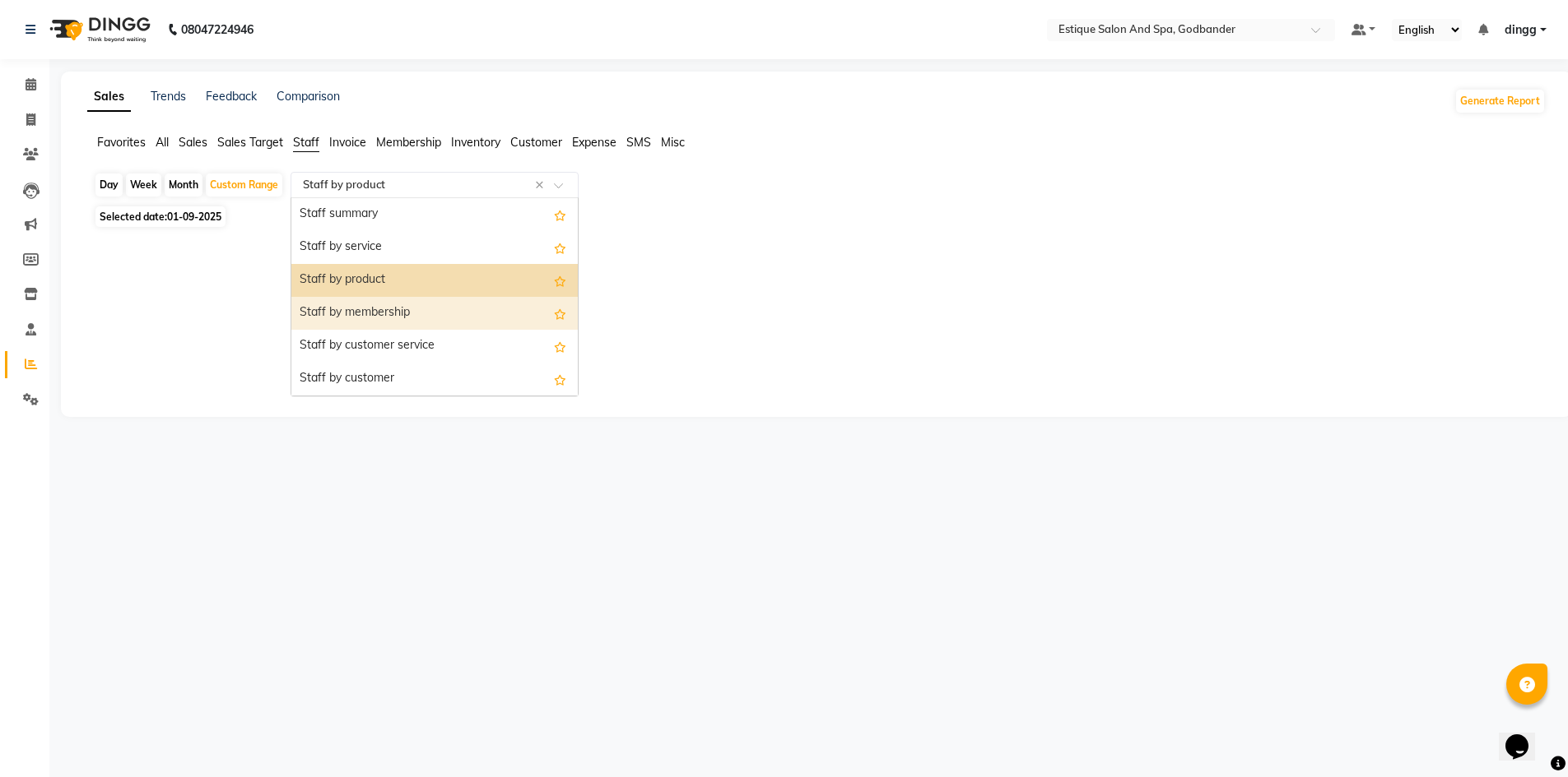
select select "filtered_report"
select select "csv"
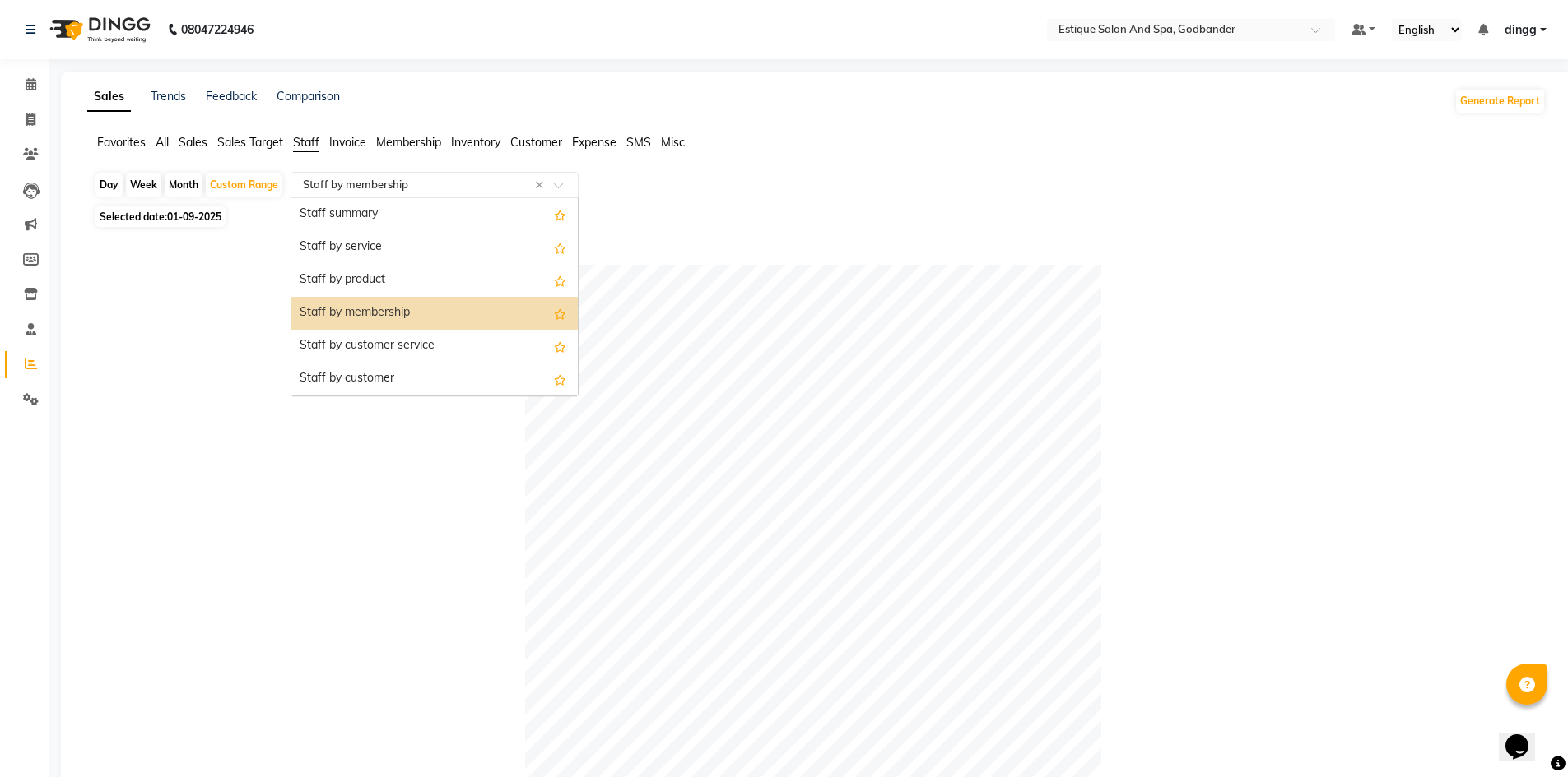
click at [381, 194] on div "Select Report Type × Staff by membership ×" at bounding box center [434, 185] width 288 height 26
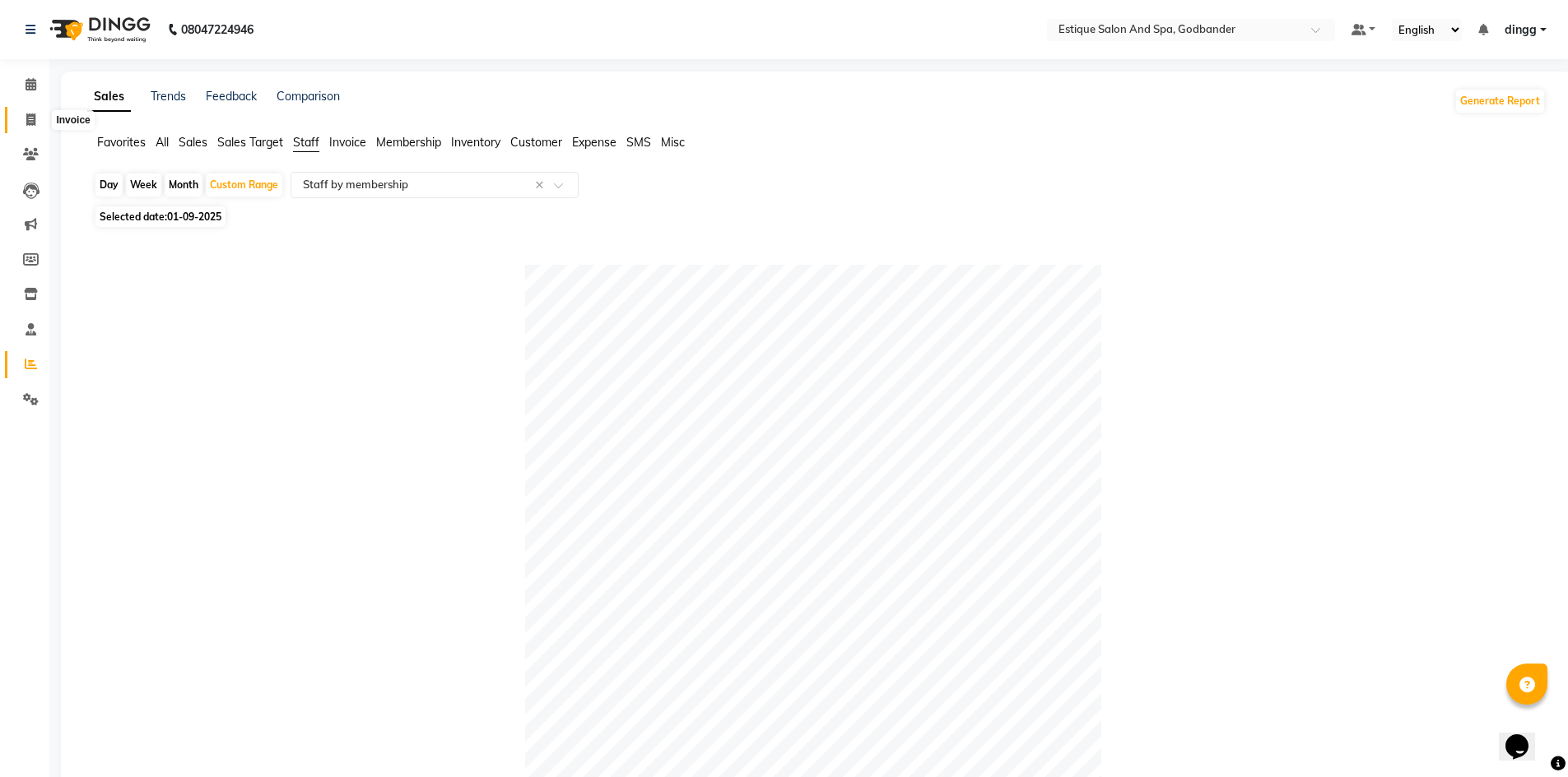
click at [30, 120] on icon at bounding box center [30, 120] width 9 height 12
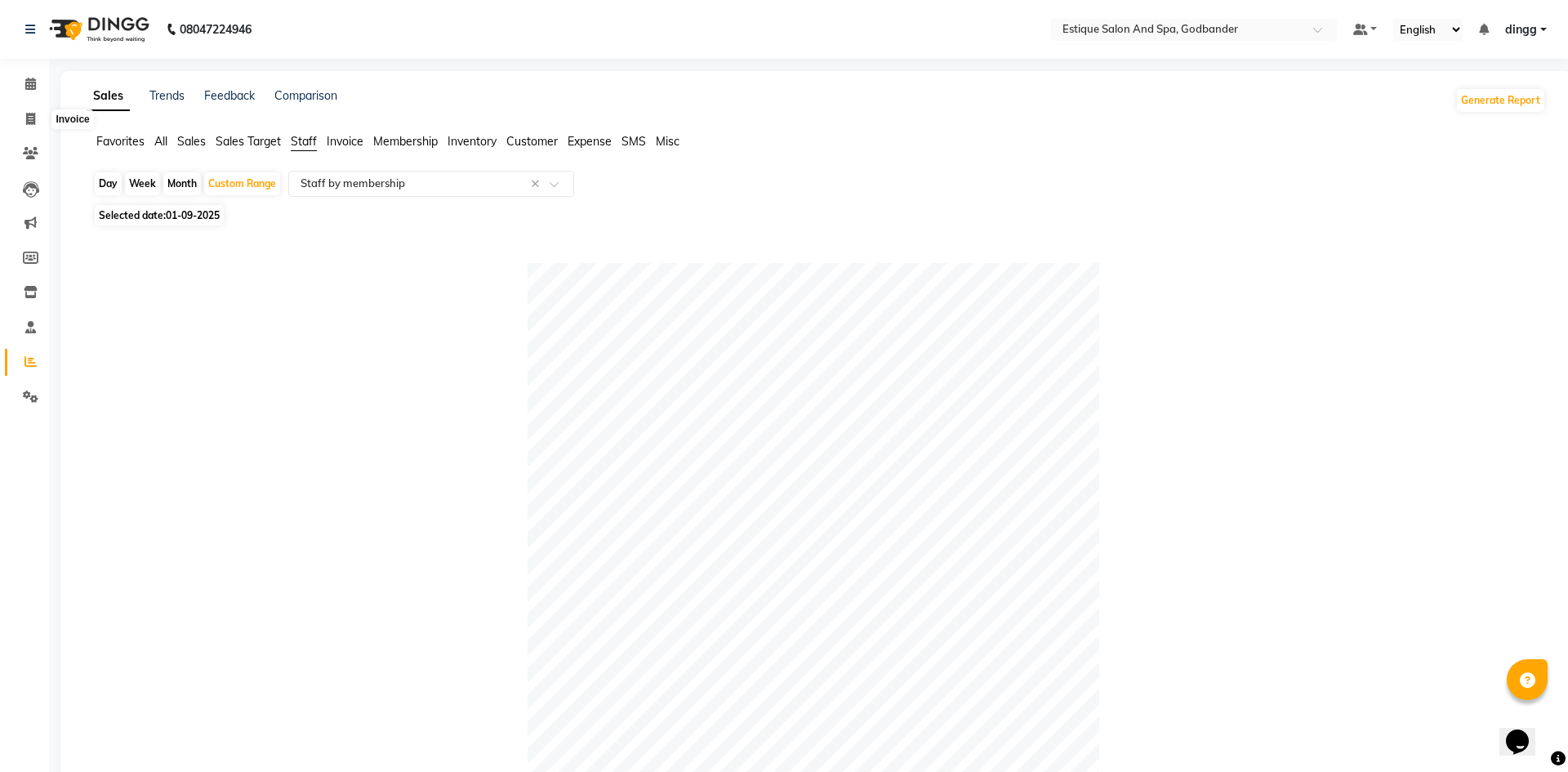
select select "6103"
select select "service"
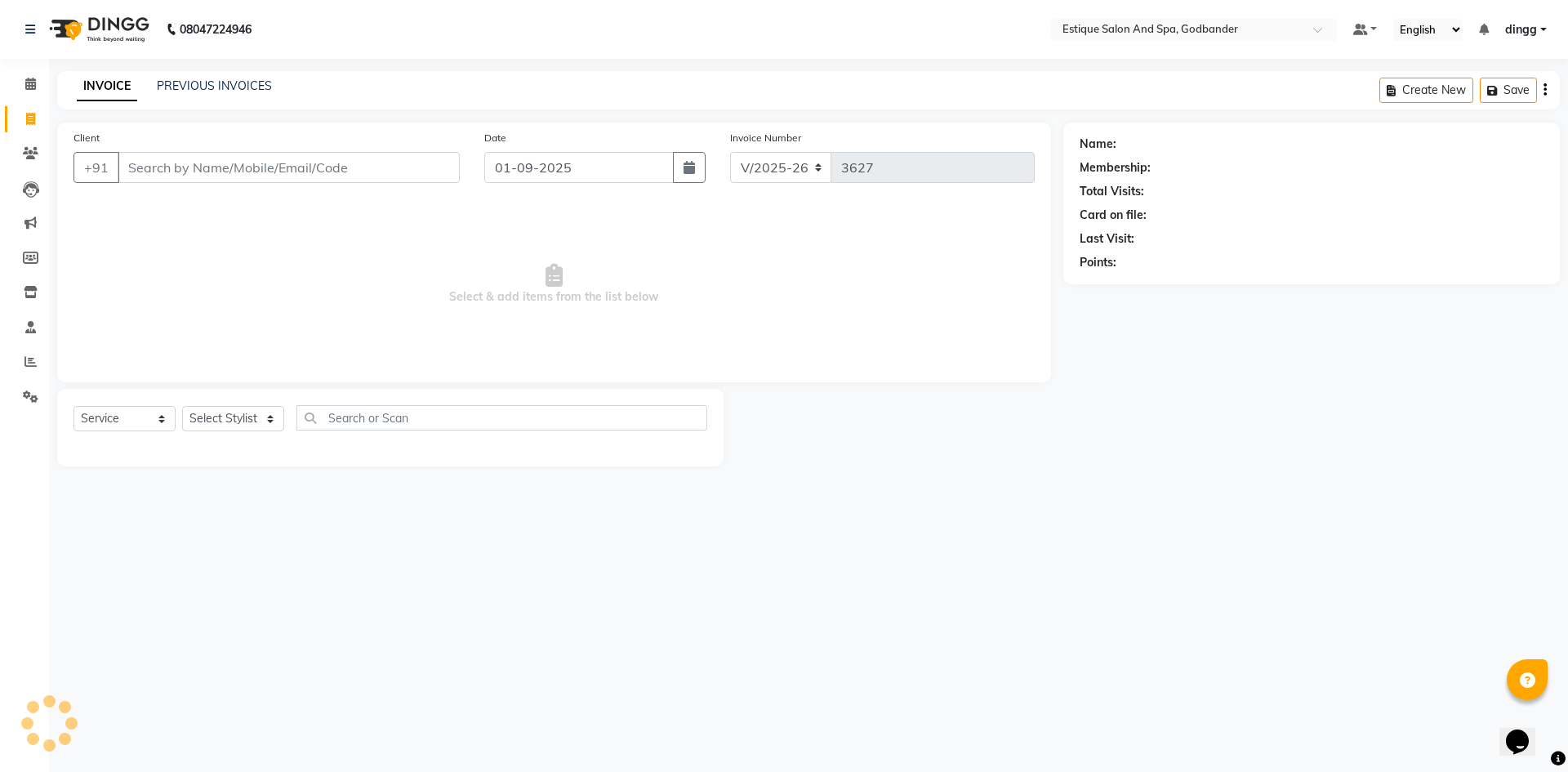
click at [164, 173] on input "Client" at bounding box center [288, 167] width 342 height 31
type input "9"
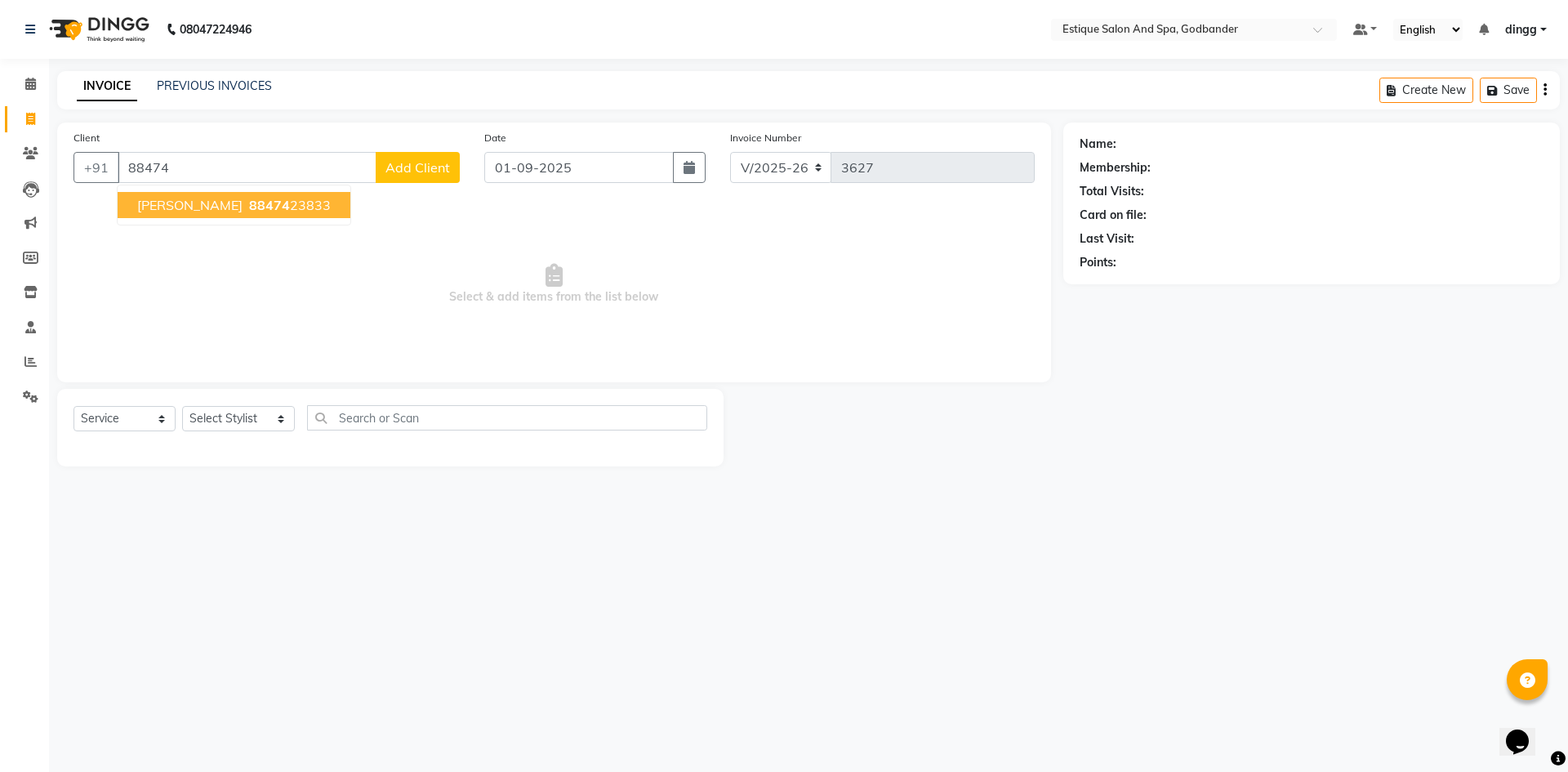
click at [206, 206] on span "[PERSON_NAME]" at bounding box center [190, 204] width 105 height 16
type input "8847423833"
select select "1: Object"
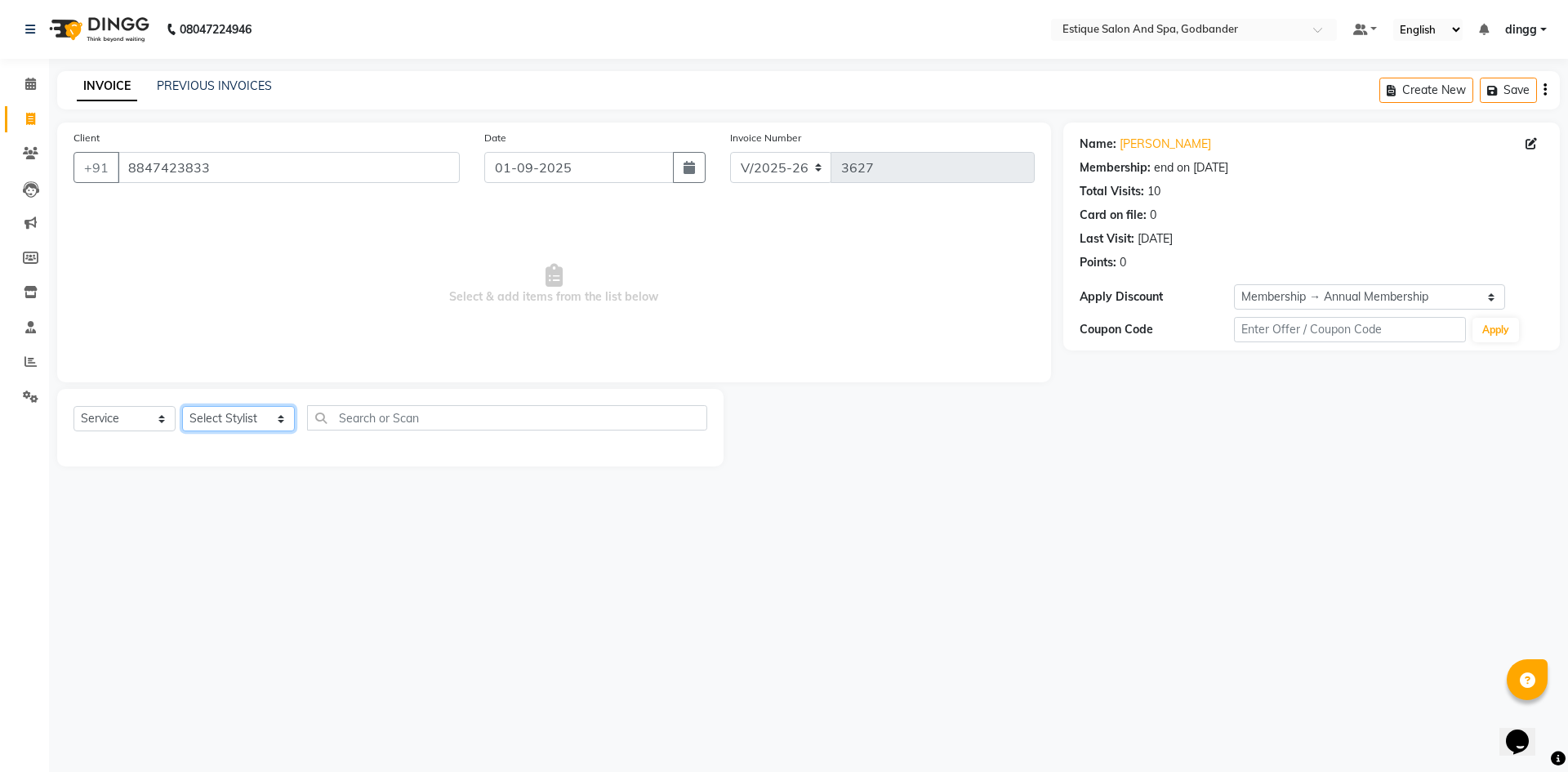
click at [208, 421] on select "Select Stylist Aarti Nails [PERSON_NAME] [PERSON_NAME] Any one Asmi BEAUTY ding…" at bounding box center [238, 418] width 113 height 25
select select "44584"
click at [182, 406] on select "Select Stylist Aarti Nails [PERSON_NAME] [PERSON_NAME] Any one Asmi BEAUTY ding…" at bounding box center [238, 418] width 113 height 25
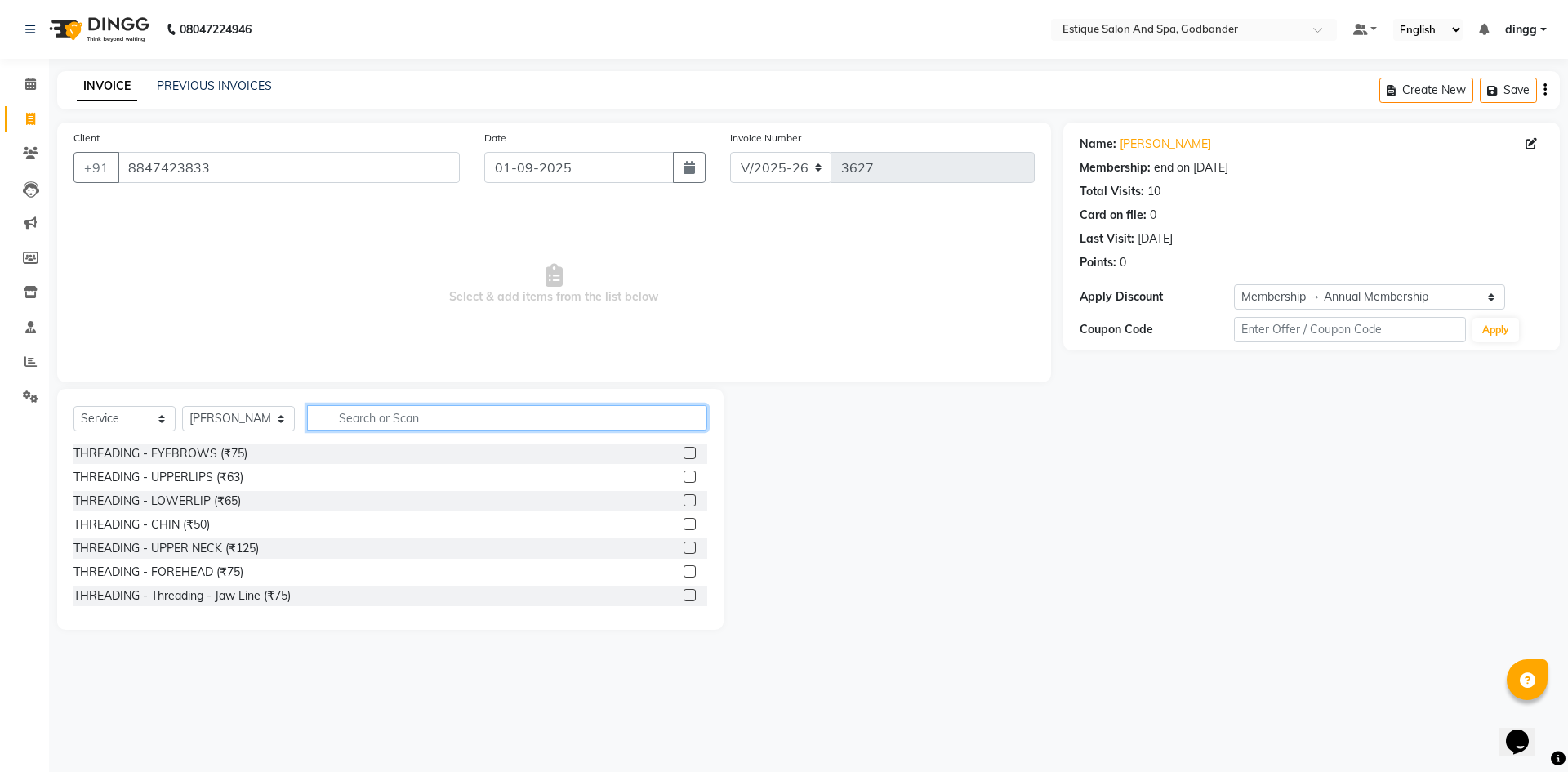
click at [348, 419] on input "text" at bounding box center [507, 417] width 400 height 25
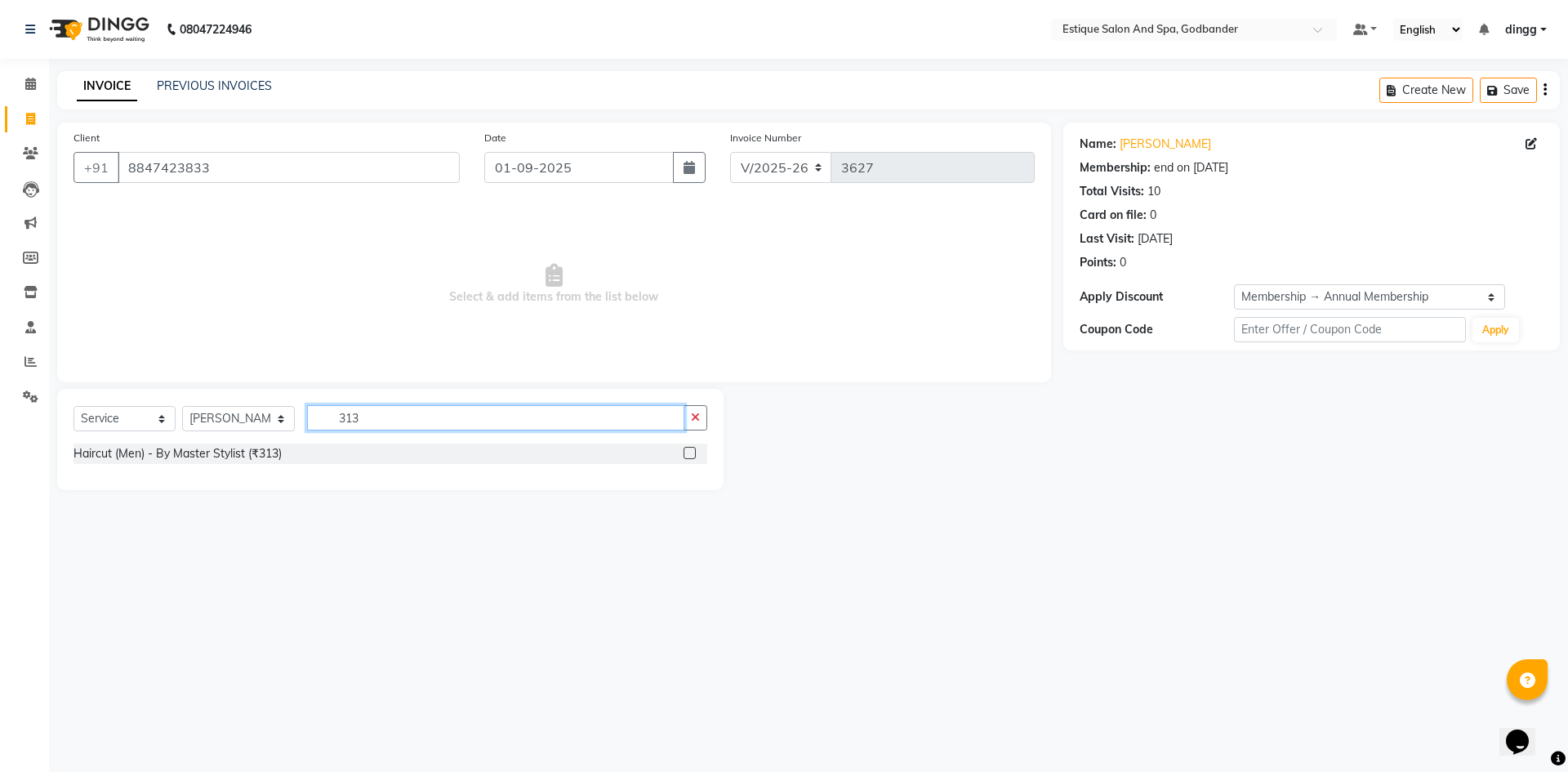
type input "313"
click at [690, 451] on label at bounding box center [690, 453] width 12 height 12
click at [690, 451] on input "checkbox" at bounding box center [689, 454] width 10 height 10
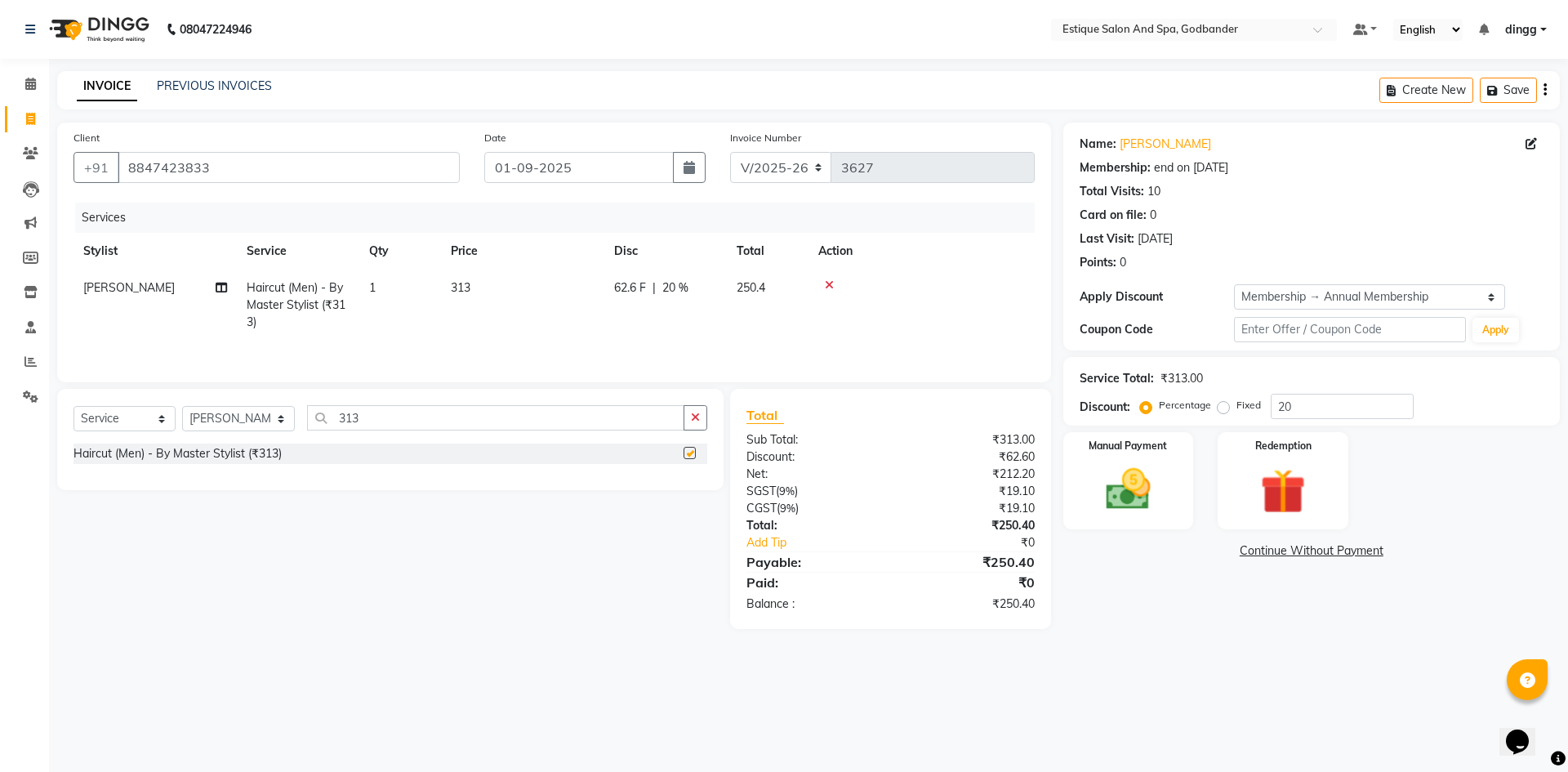
checkbox input "false"
drag, startPoint x: 380, startPoint y: 424, endPoint x: 287, endPoint y: 417, distance: 93.3
click at [287, 416] on div "Select Service Product Membership Package Voucher Prepaid Gift Card Select Styl…" at bounding box center [390, 424] width 634 height 39
type input "213"
click at [690, 452] on label at bounding box center [690, 453] width 12 height 12
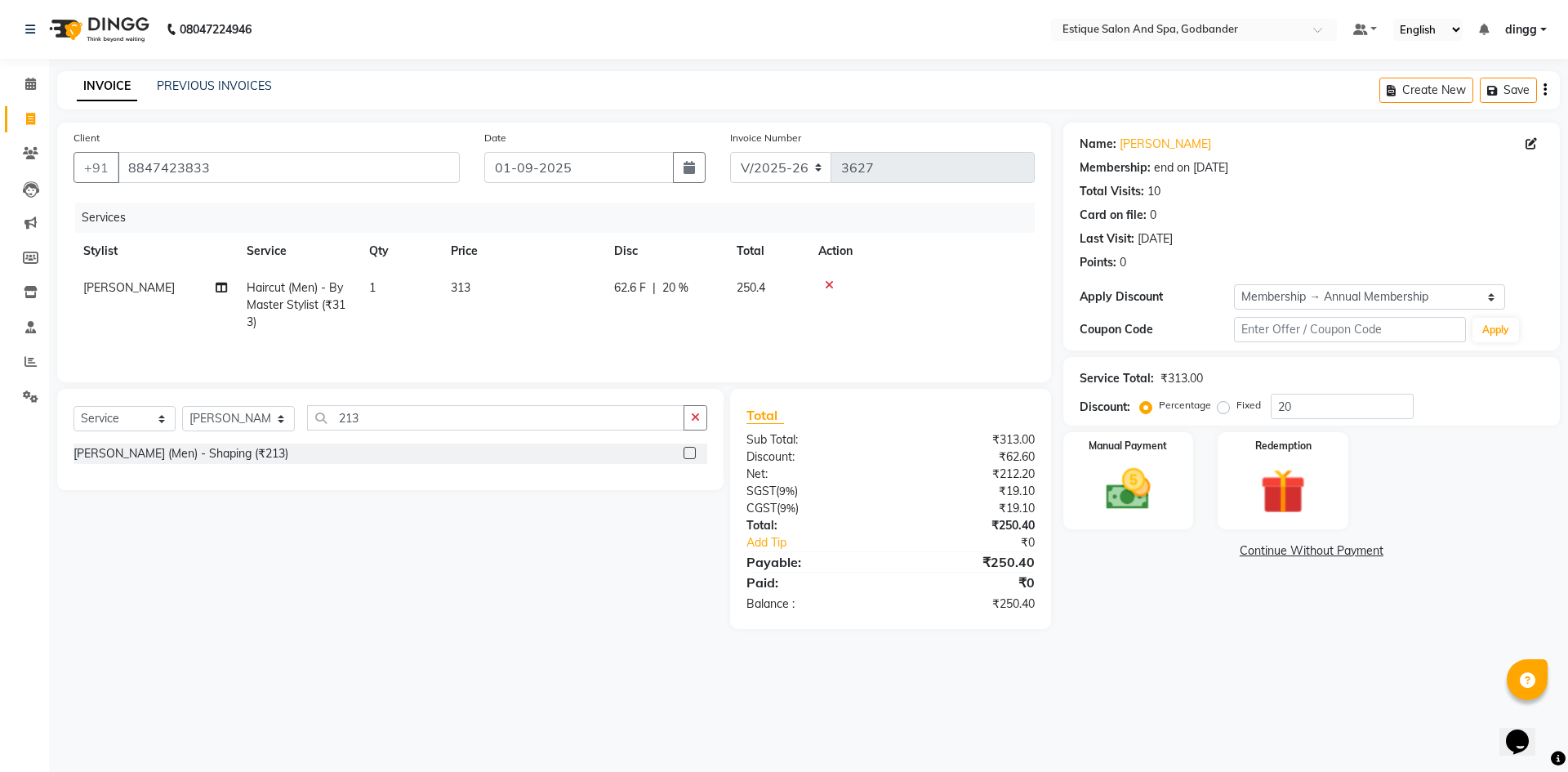
click at [690, 452] on input "checkbox" at bounding box center [689, 454] width 10 height 10
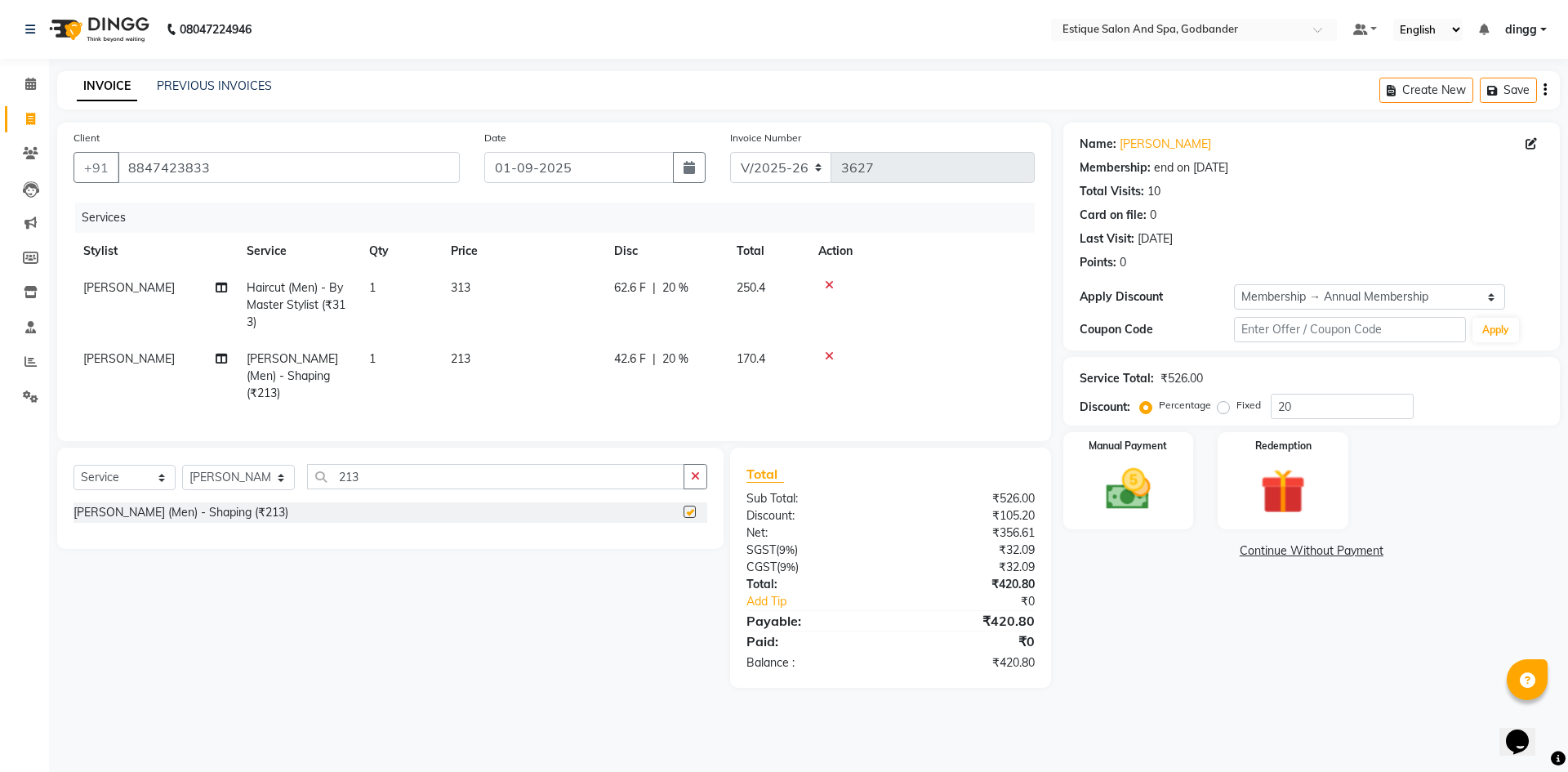
checkbox input "false"
drag, startPoint x: 388, startPoint y: 475, endPoint x: 272, endPoint y: 488, distance: 116.7
click at [272, 488] on div "Select Service Product Membership Package Voucher Prepaid Gift Card Select Styl…" at bounding box center [390, 483] width 634 height 39
type input "boy"
click at [673, 504] on div "Haircut (Men) - For Boy Upto 10 Years (₹250)" at bounding box center [390, 513] width 634 height 21
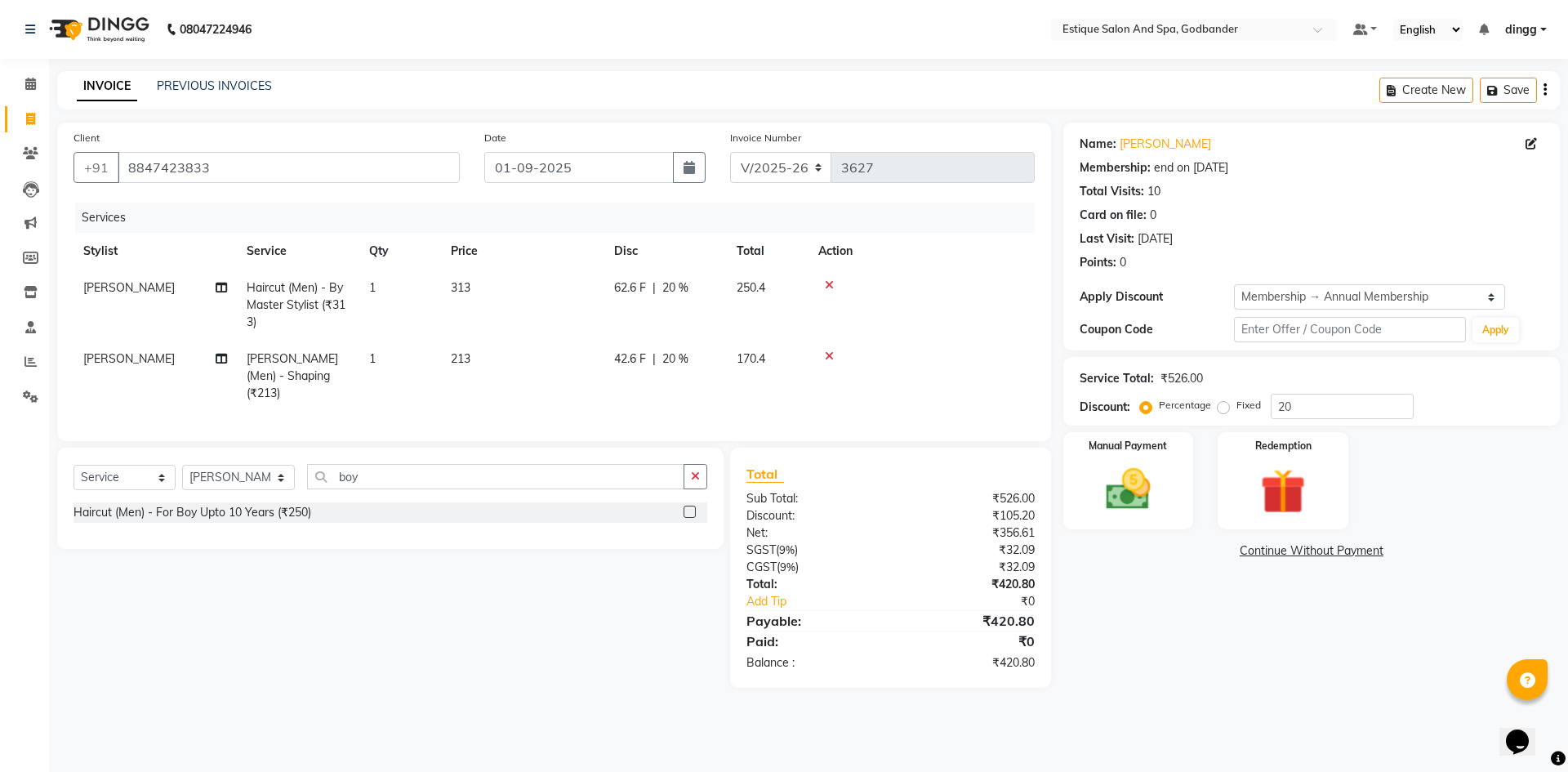
click at [697, 506] on div at bounding box center [695, 513] width 23 height 21
click at [683, 505] on div "Haircut (Men) - For Boy Upto 10 Years (₹250)" at bounding box center [390, 513] width 634 height 21
click at [684, 505] on div "Haircut (Men) - For Boy Upto 10 Years (₹250)" at bounding box center [390, 513] width 634 height 21
click at [688, 505] on label at bounding box center [690, 512] width 12 height 12
click at [688, 507] on input "checkbox" at bounding box center [689, 512] width 10 height 10
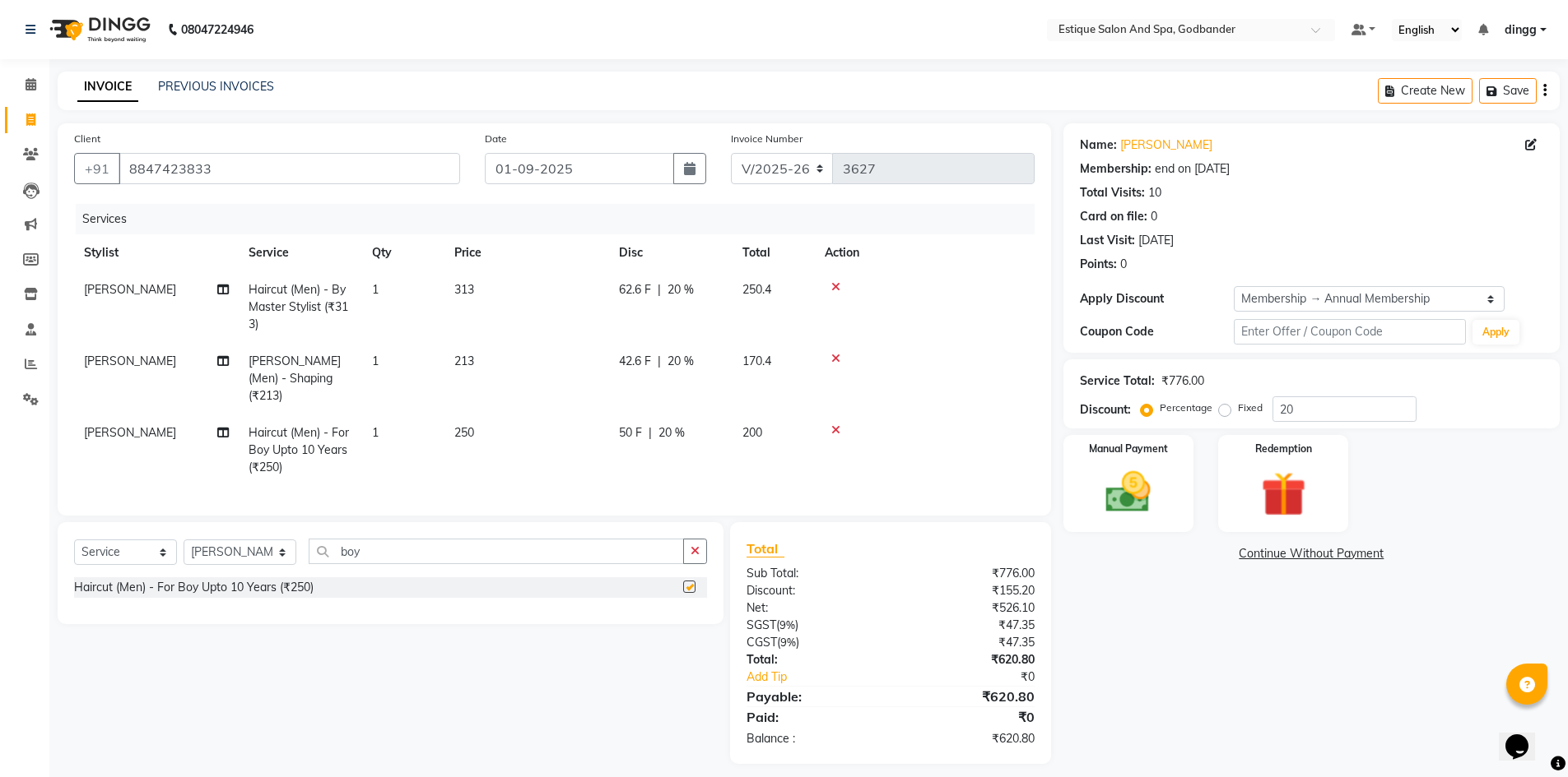
checkbox input "false"
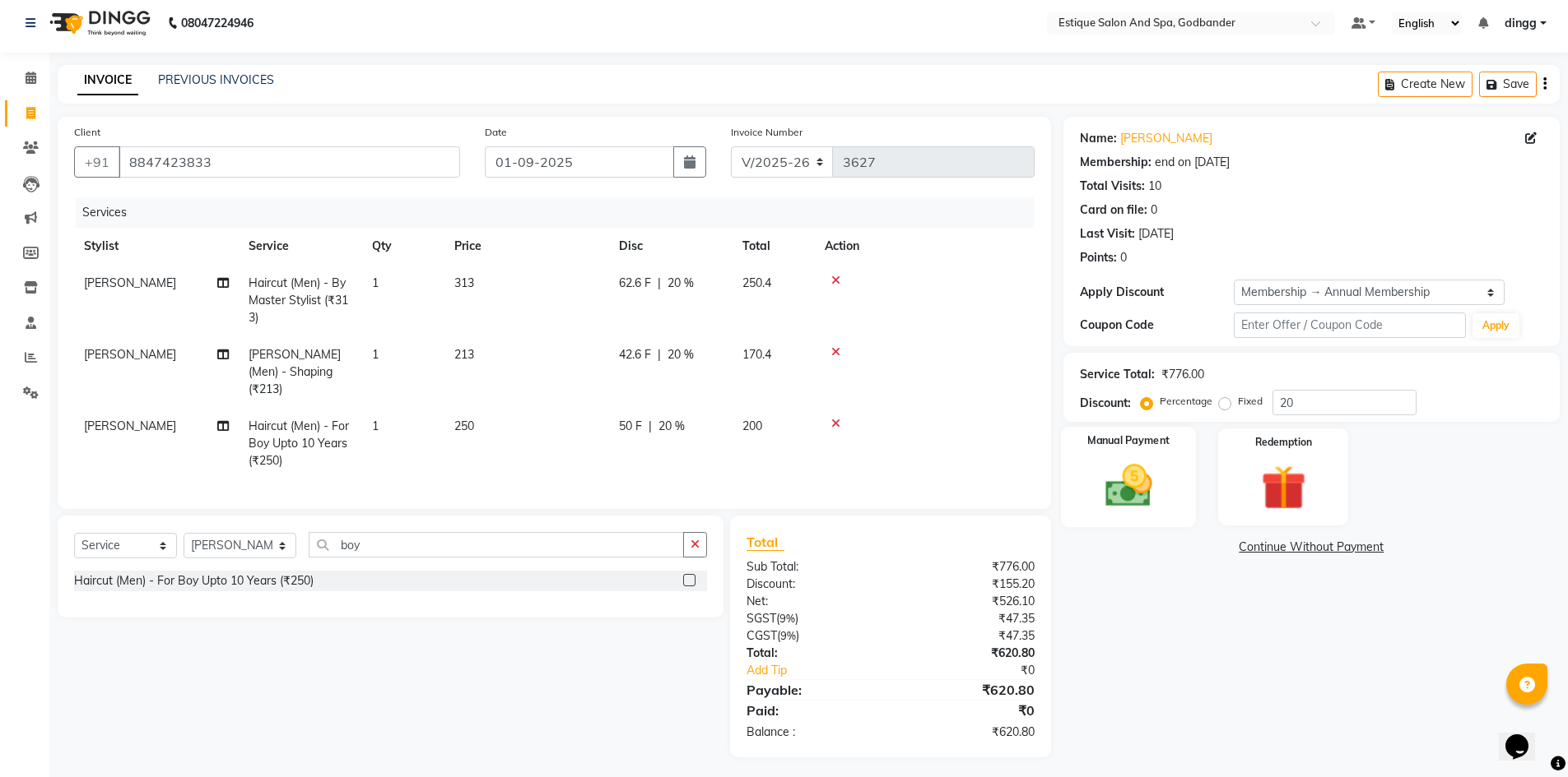
click at [1149, 486] on img at bounding box center [1128, 486] width 76 height 54
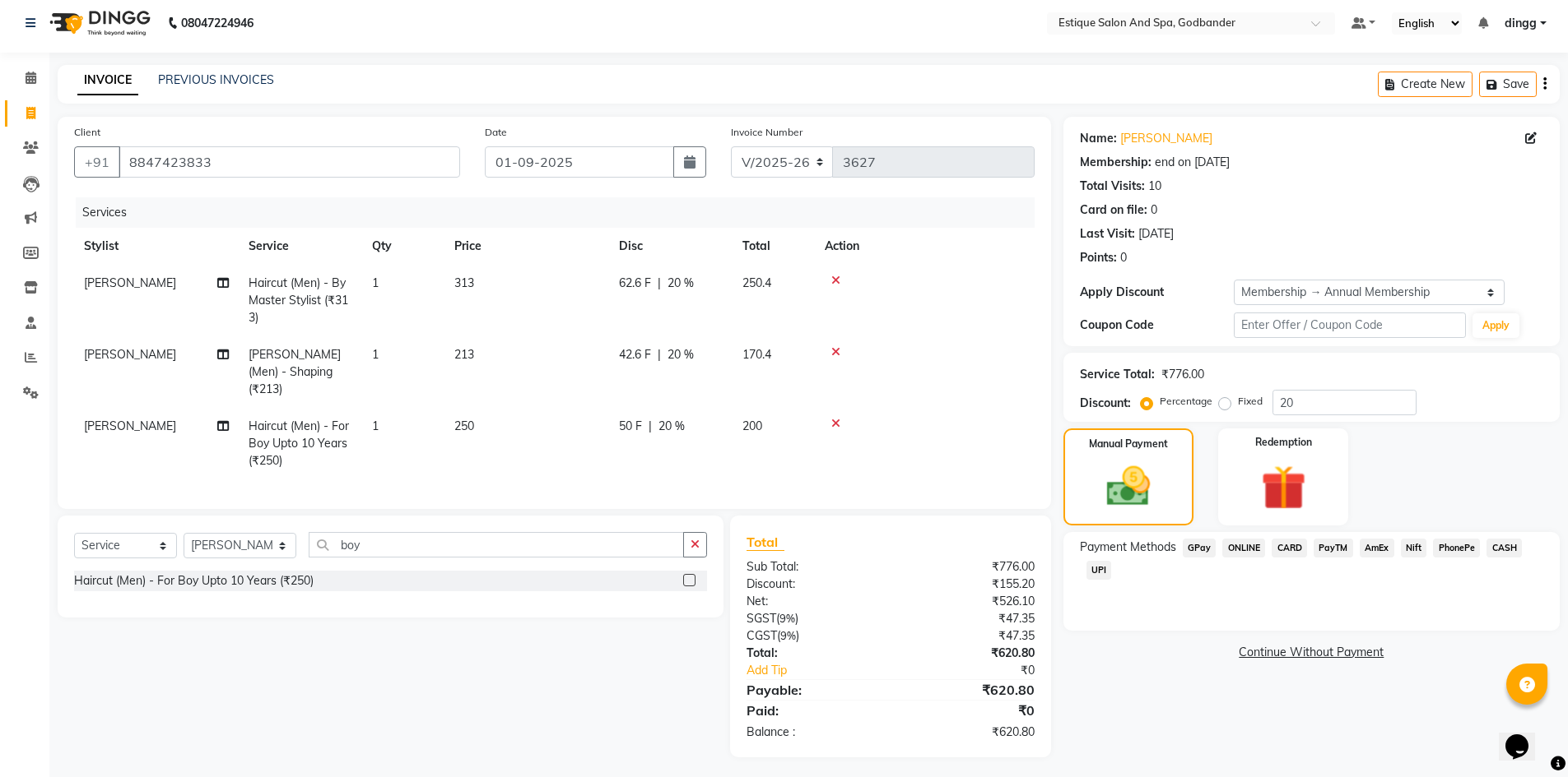
click at [1201, 544] on span "GPay" at bounding box center [1199, 548] width 34 height 19
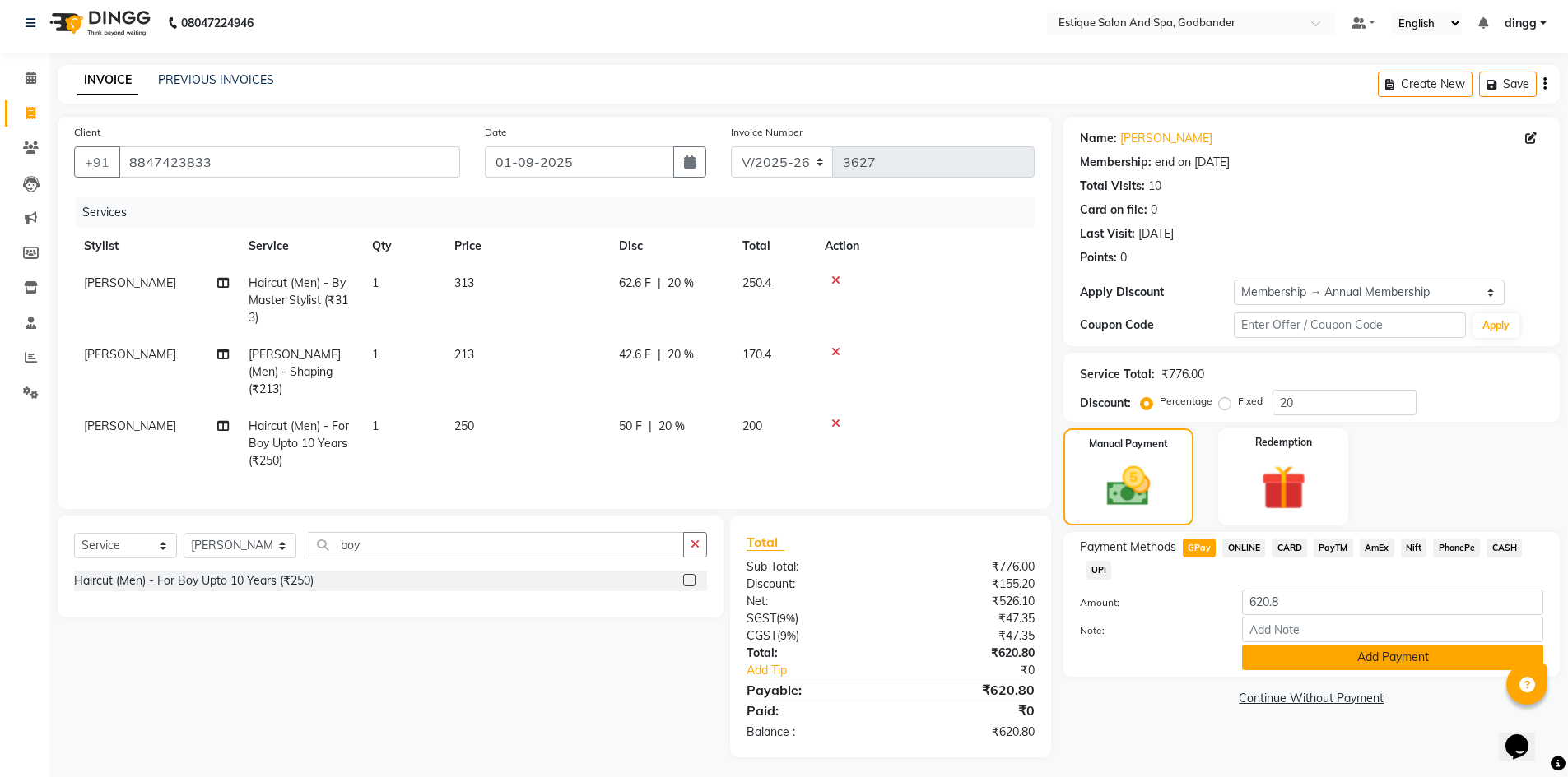
click at [1260, 649] on button "Add Payment" at bounding box center [1392, 657] width 301 height 25
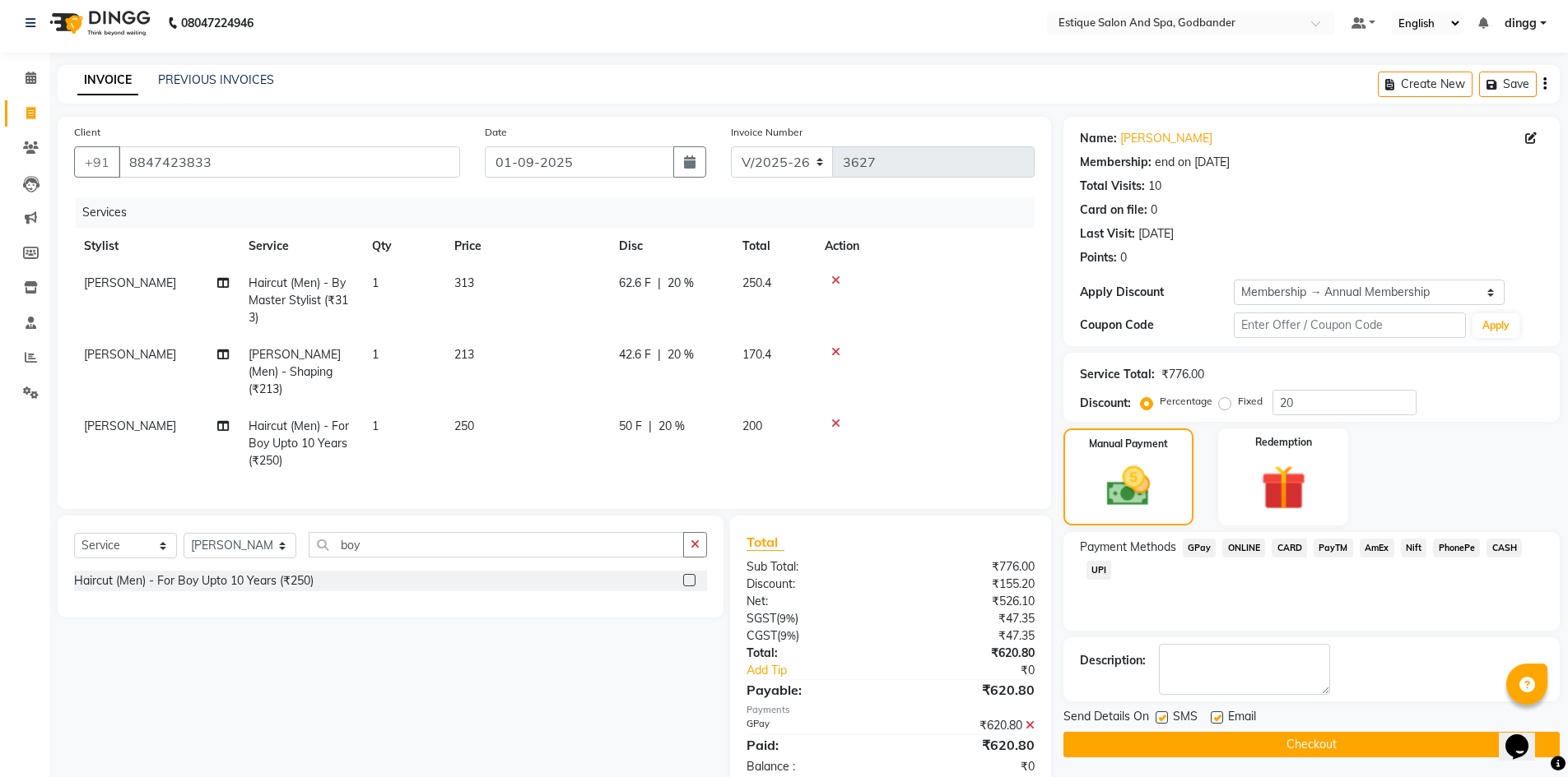
click at [309, 433] on td "Haircut (Men) - For Boy Upto 10 Years (₹250)" at bounding box center [301, 444] width 123 height 71
select select "44584"
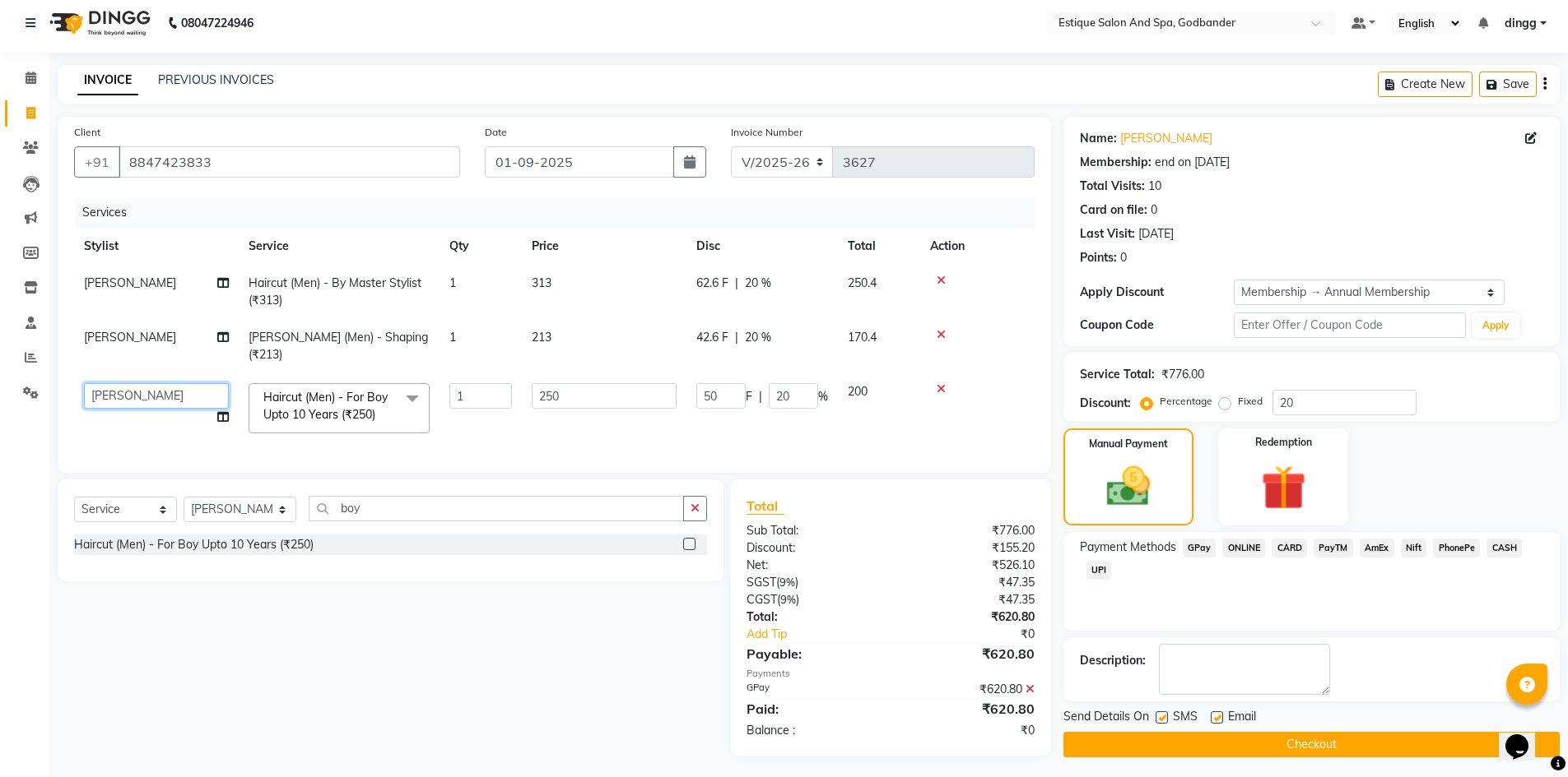
click at [162, 383] on select "Aarti Nails [PERSON_NAME] [PERSON_NAME] Any one Asmi BEAUTY dingg HAIR [PERSON_…" at bounding box center [156, 395] width 145 height 25
select select "71725"
click at [615, 413] on td "250" at bounding box center [604, 408] width 164 height 70
click at [1223, 747] on button "Checkout" at bounding box center [1311, 744] width 496 height 25
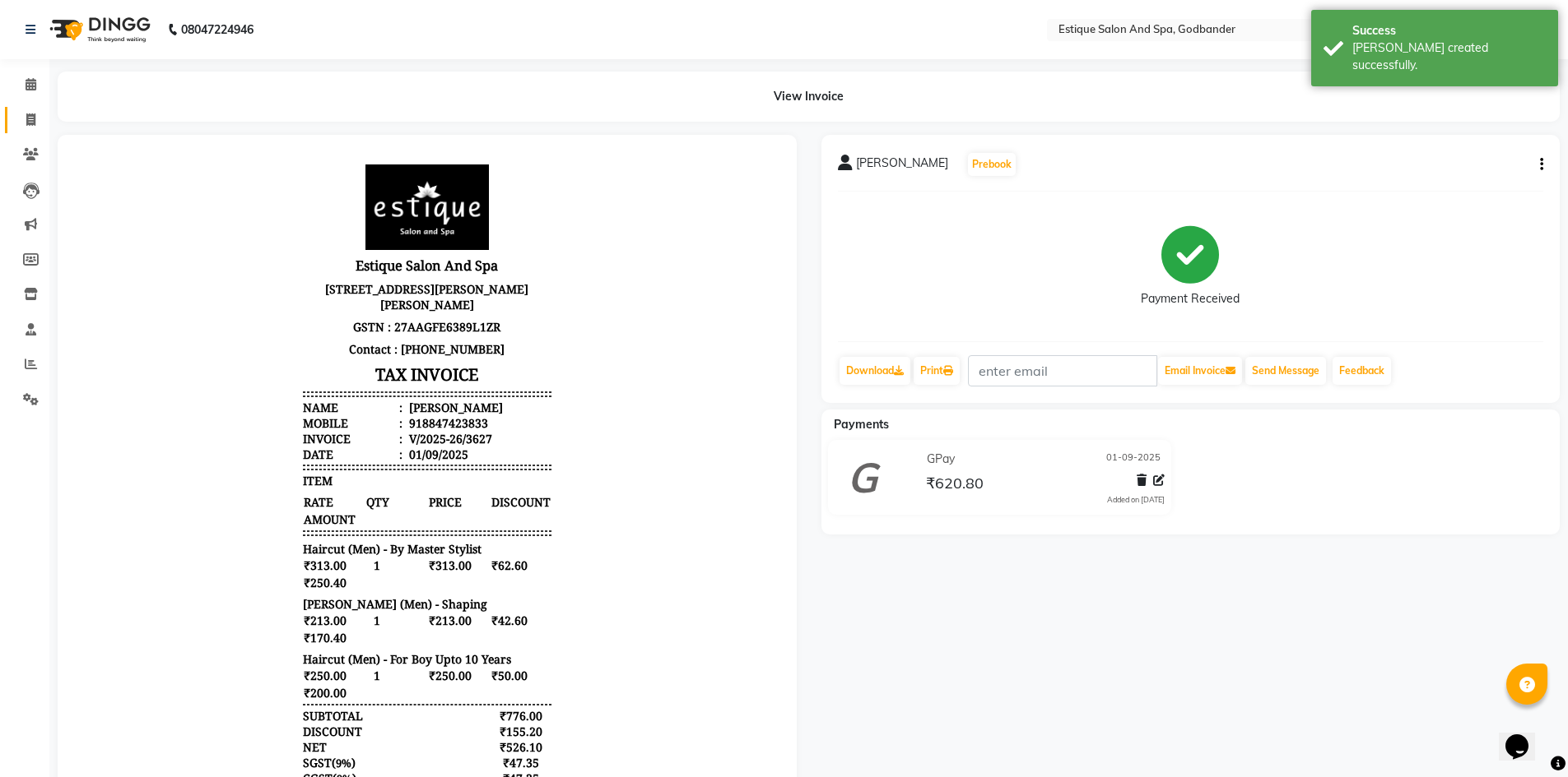
click at [30, 108] on link "Invoice" at bounding box center [24, 120] width 39 height 27
select select "service"
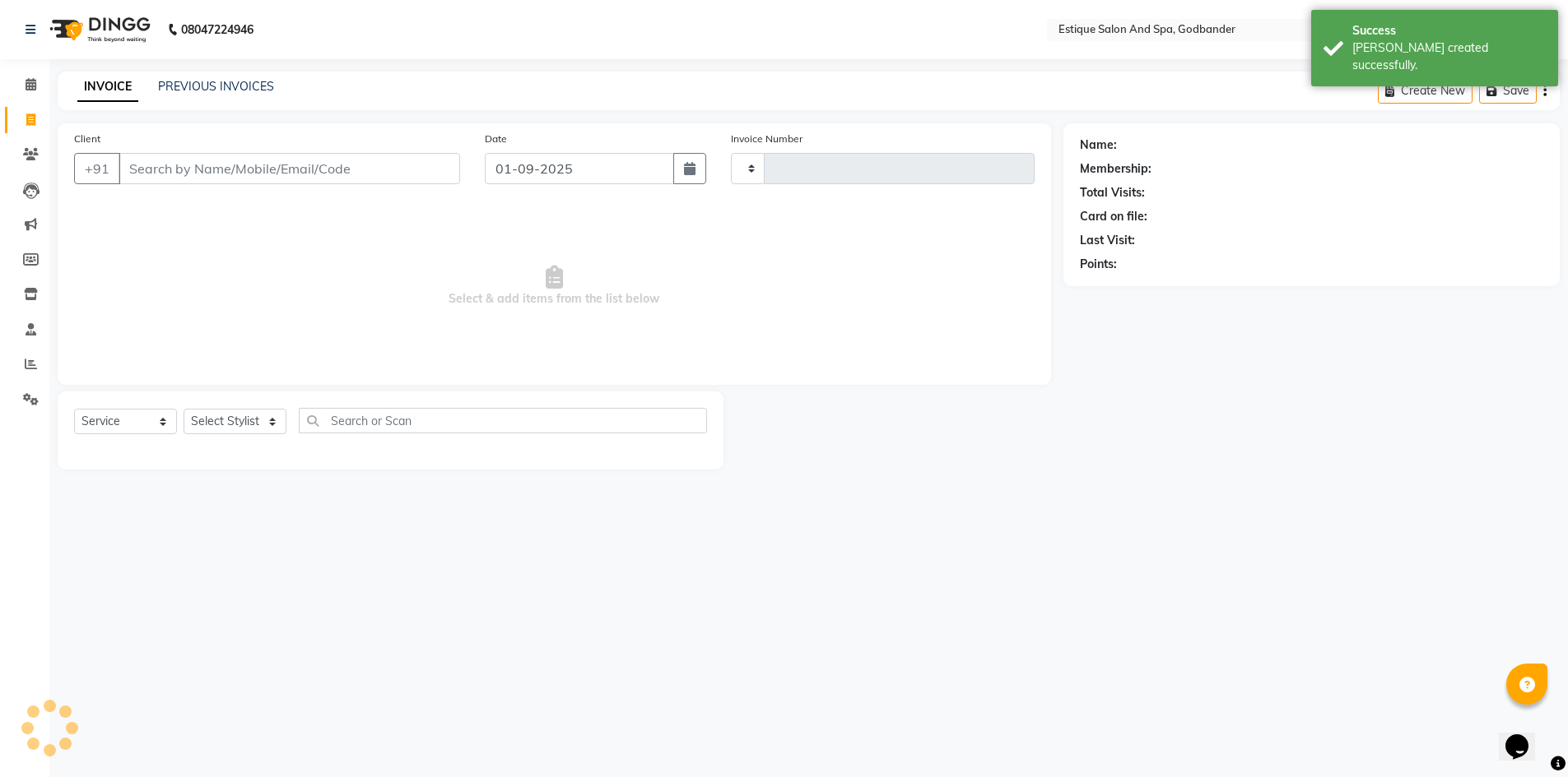
type input "3628"
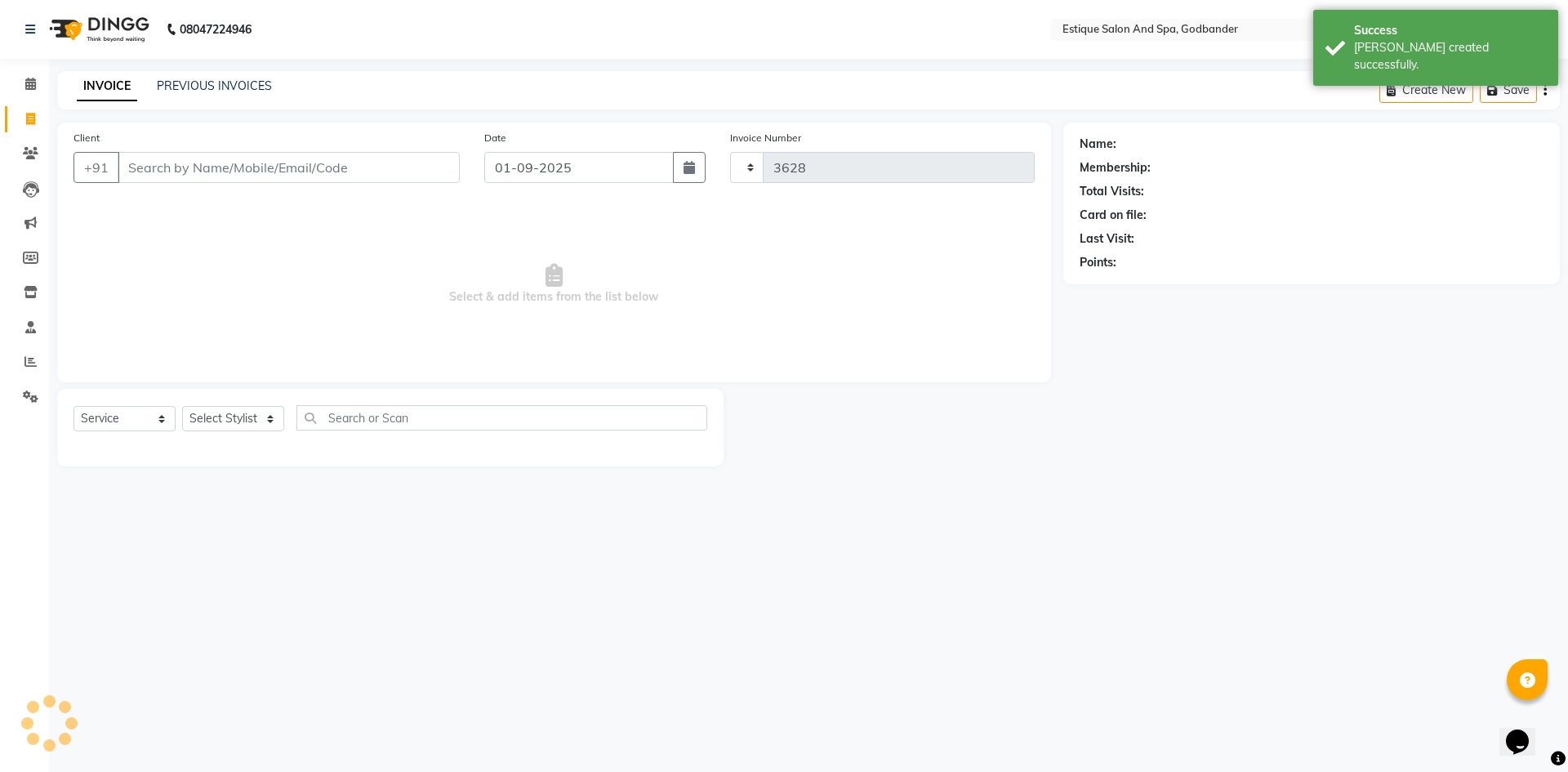
select select "6103"
click at [199, 90] on link "PREVIOUS INVOICES" at bounding box center [215, 85] width 116 height 15
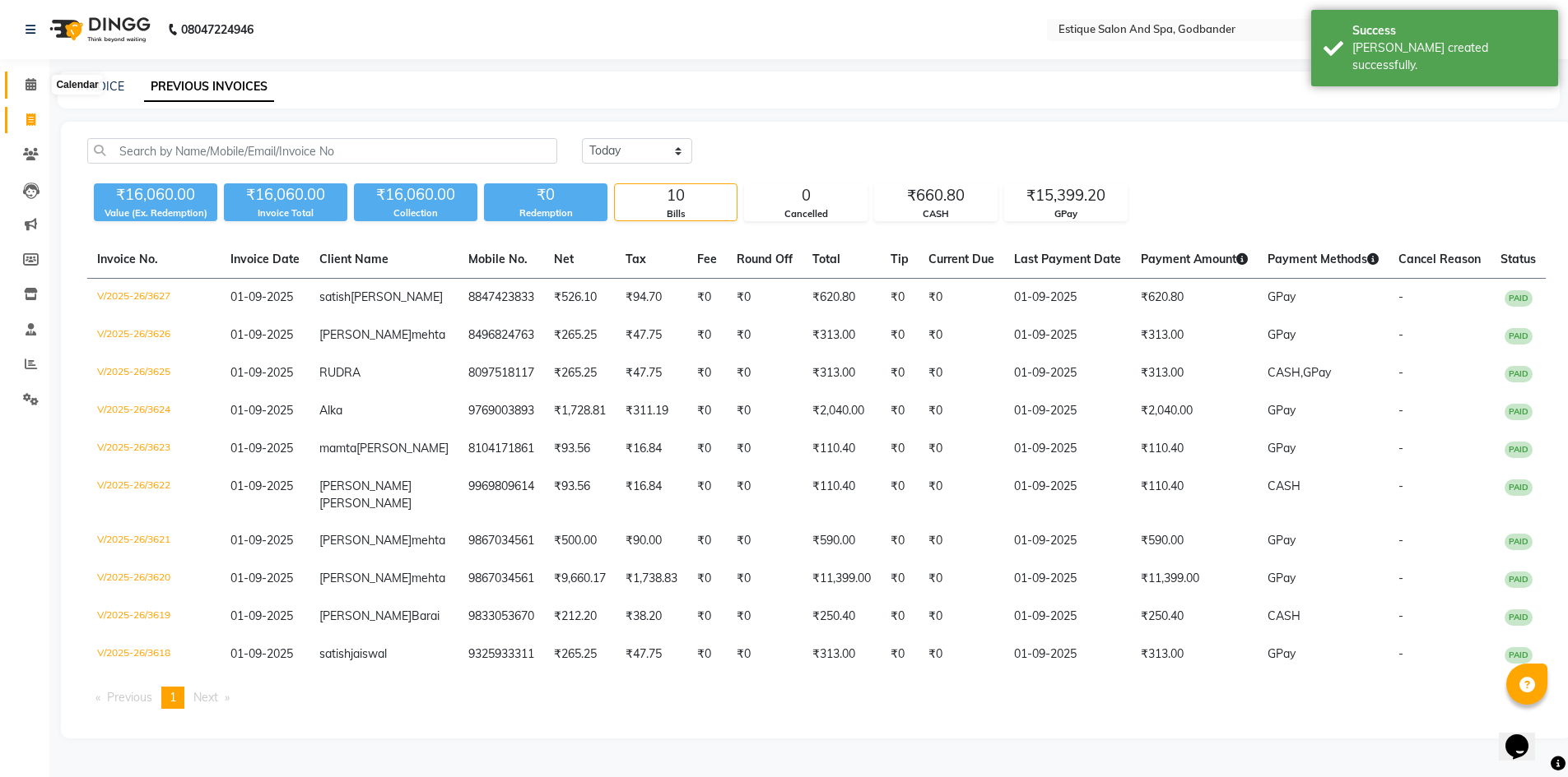
click at [32, 79] on icon at bounding box center [30, 84] width 10 height 12
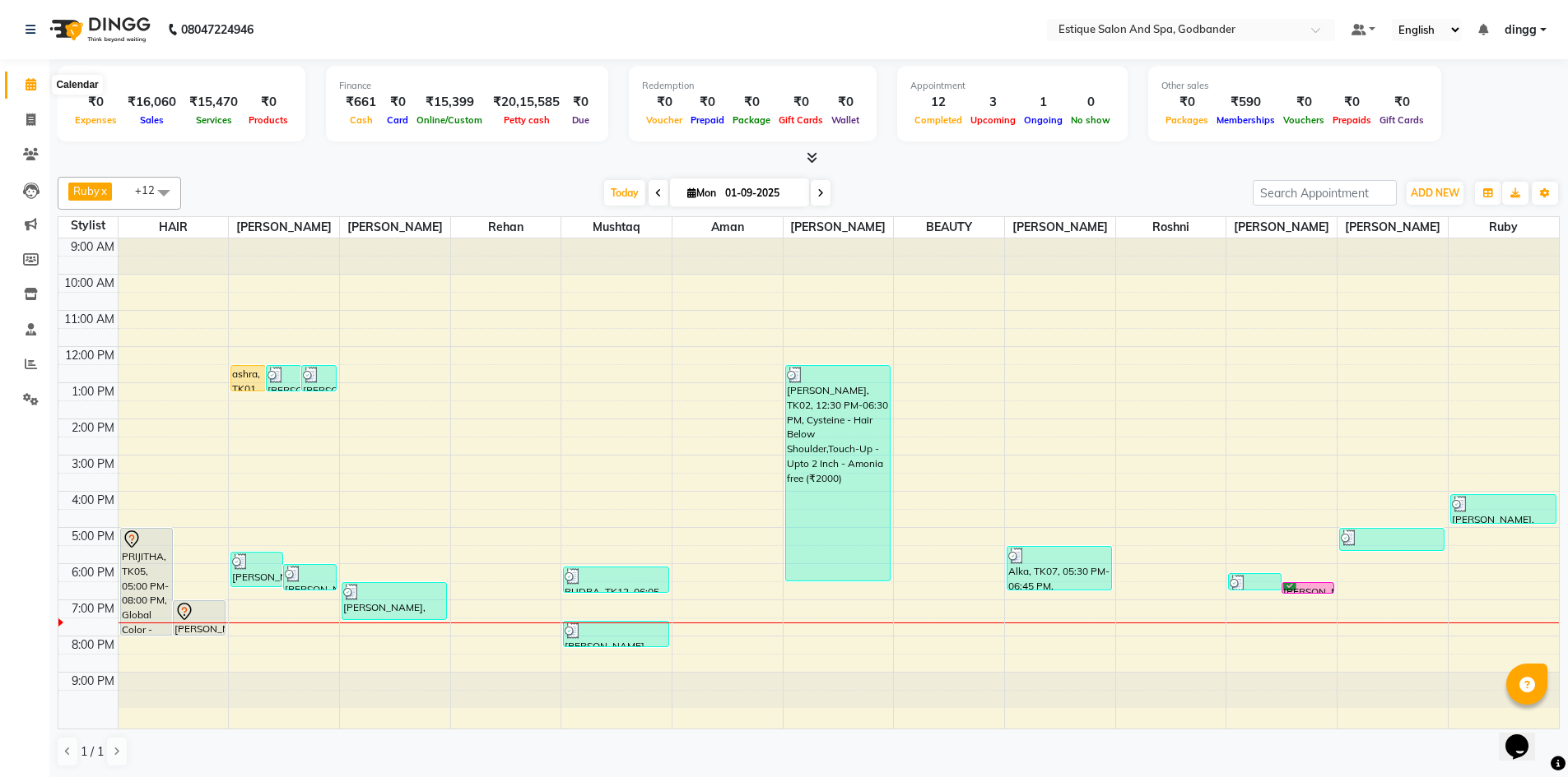
click at [35, 83] on icon at bounding box center [30, 84] width 10 height 12
click at [35, 86] on icon at bounding box center [30, 84] width 10 height 12
click at [817, 190] on icon at bounding box center [821, 193] width 7 height 10
type input "02-09-2025"
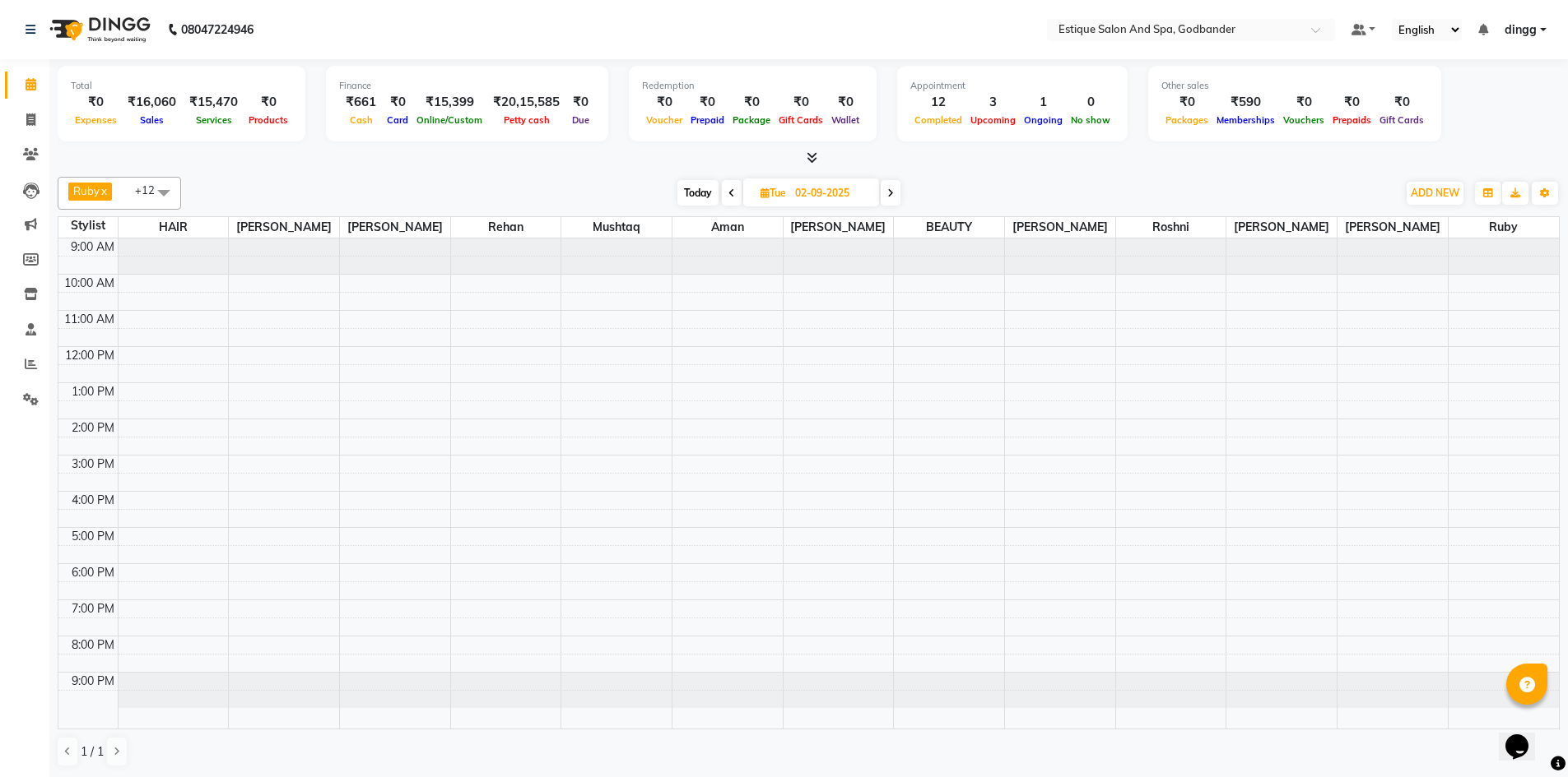
scroll to position [1, 0]
click at [807, 365] on div "9:00 AM 10:00 AM 11:00 AM 12:00 PM 1:00 PM 2:00 PM 3:00 PM 4:00 PM 5:00 PM 6:00…" at bounding box center [808, 483] width 1500 height 491
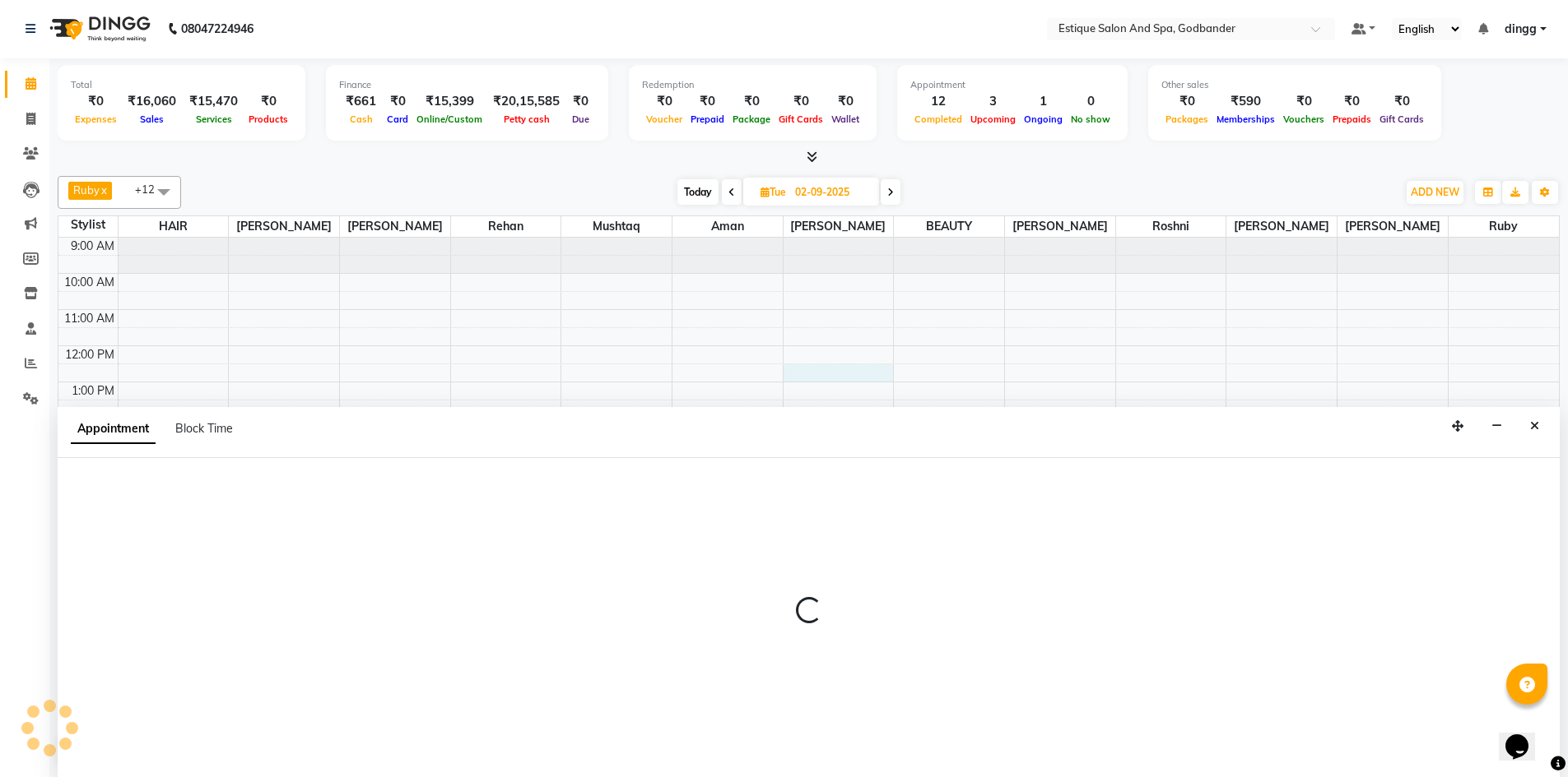
select select "44576"
select select "750"
select select "tentative"
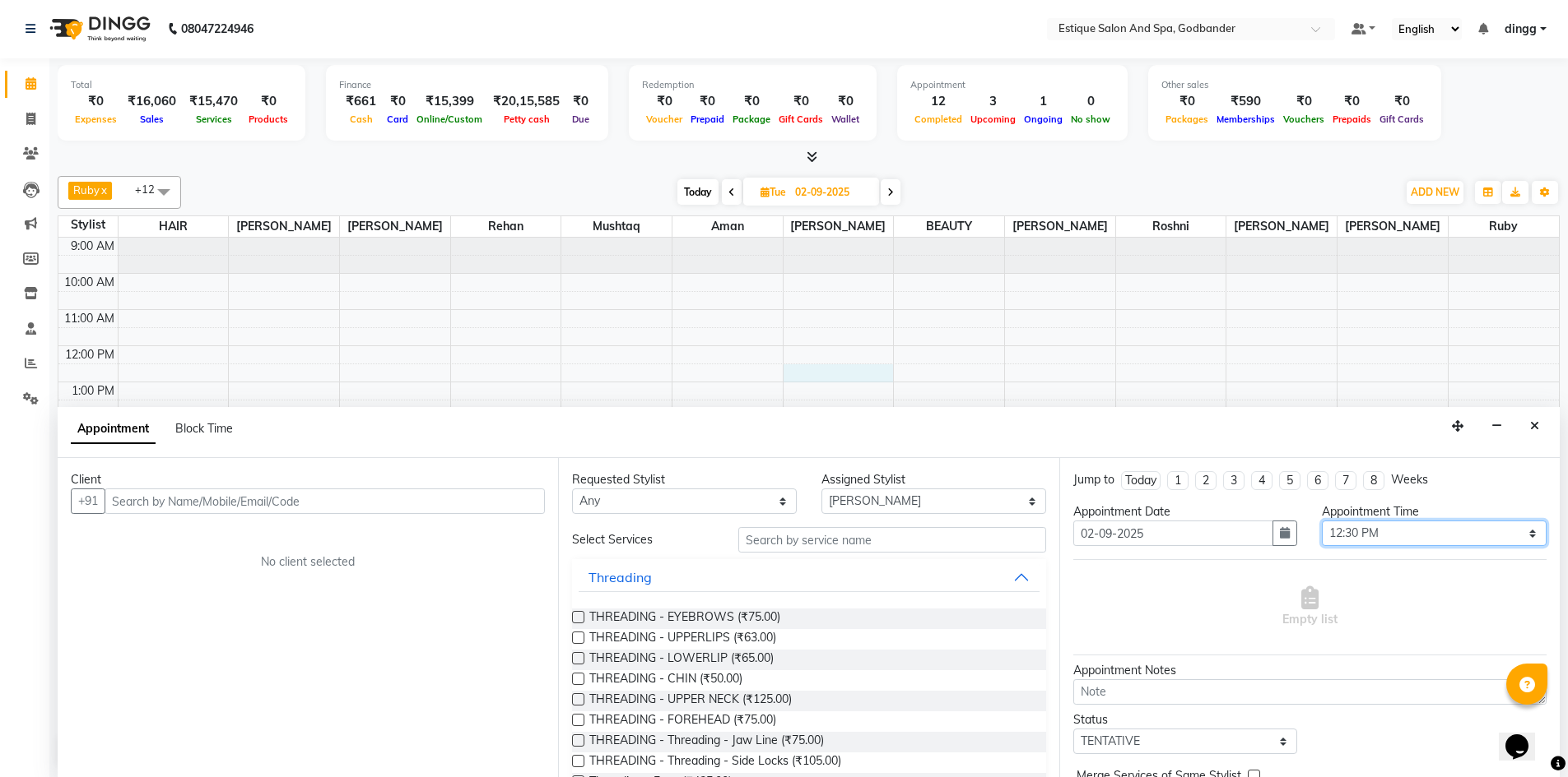
click at [1383, 528] on select "Select 10:00 AM 10:15 AM 10:30 AM 10:45 AM 11:00 AM 11:15 AM 11:30 AM 11:45 AM …" at bounding box center [1433, 533] width 225 height 25
select select "720"
click at [1321, 521] on select "Select 10:00 AM 10:15 AM 10:30 AM 10:45 AM 11:00 AM 11:15 AM 11:30 AM 11:45 AM …" at bounding box center [1433, 533] width 225 height 25
click at [784, 542] on input "text" at bounding box center [892, 539] width 308 height 25
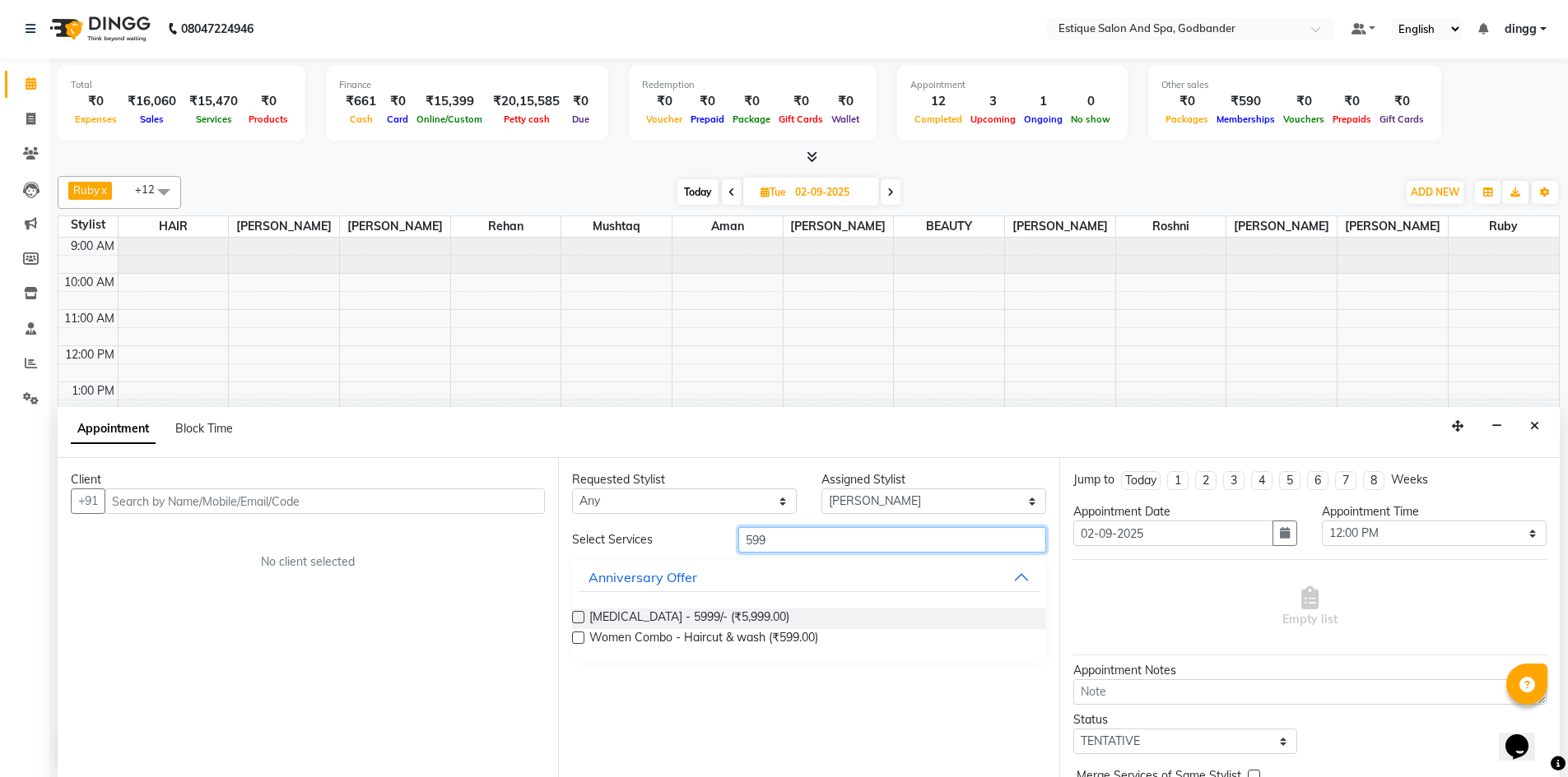
type input "599"
click at [578, 633] on label at bounding box center [578, 638] width 12 height 12
click at [578, 634] on input "checkbox" at bounding box center [577, 639] width 10 height 10
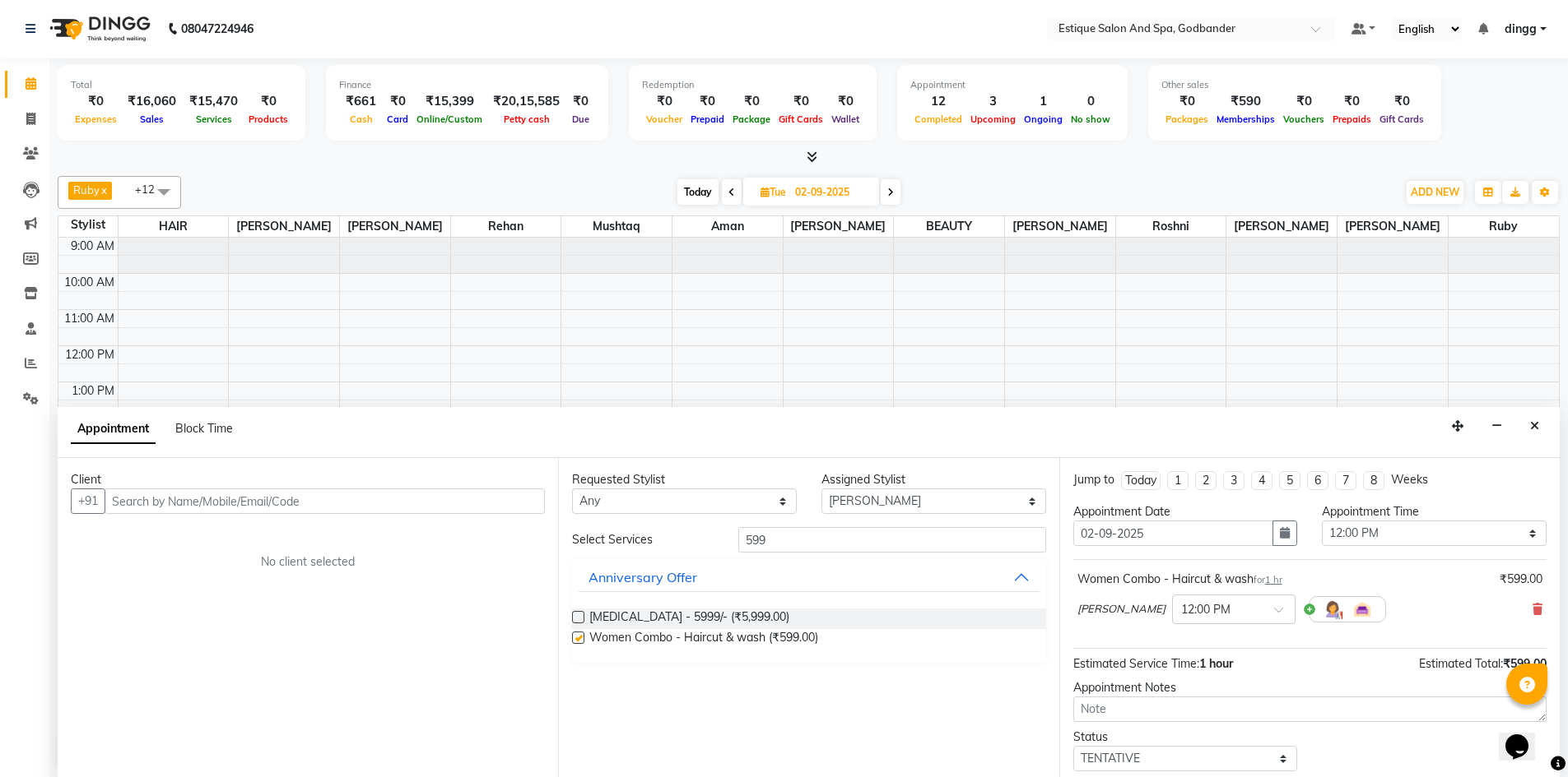
checkbox input "false"
drag, startPoint x: 771, startPoint y: 539, endPoint x: 708, endPoint y: 538, distance: 63.0
click at [708, 538] on div "Select Services 599" at bounding box center [808, 539] width 498 height 25
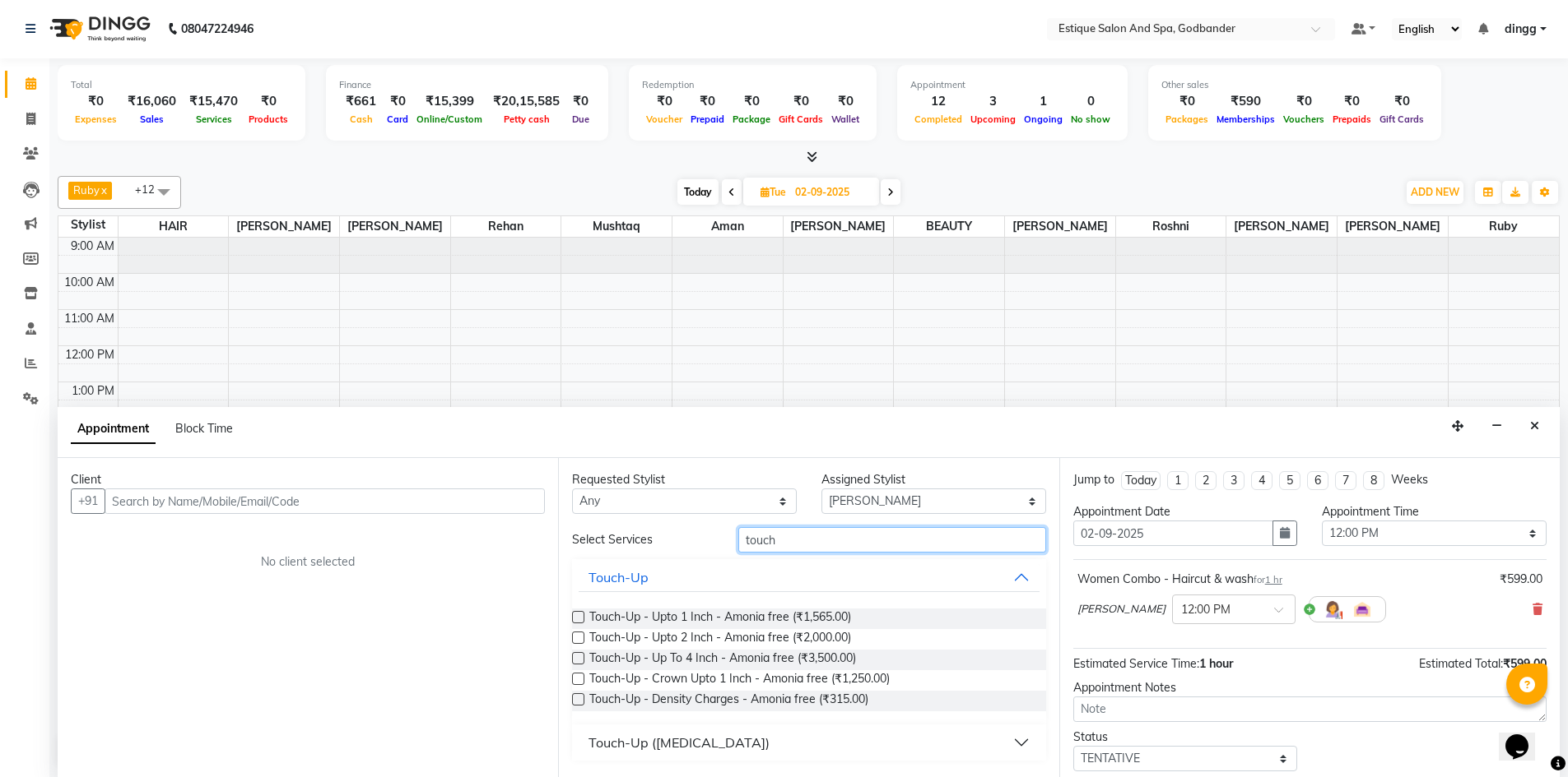
type input "touch"
click at [577, 616] on label at bounding box center [578, 617] width 12 height 12
click at [577, 616] on input "checkbox" at bounding box center [577, 619] width 10 height 10
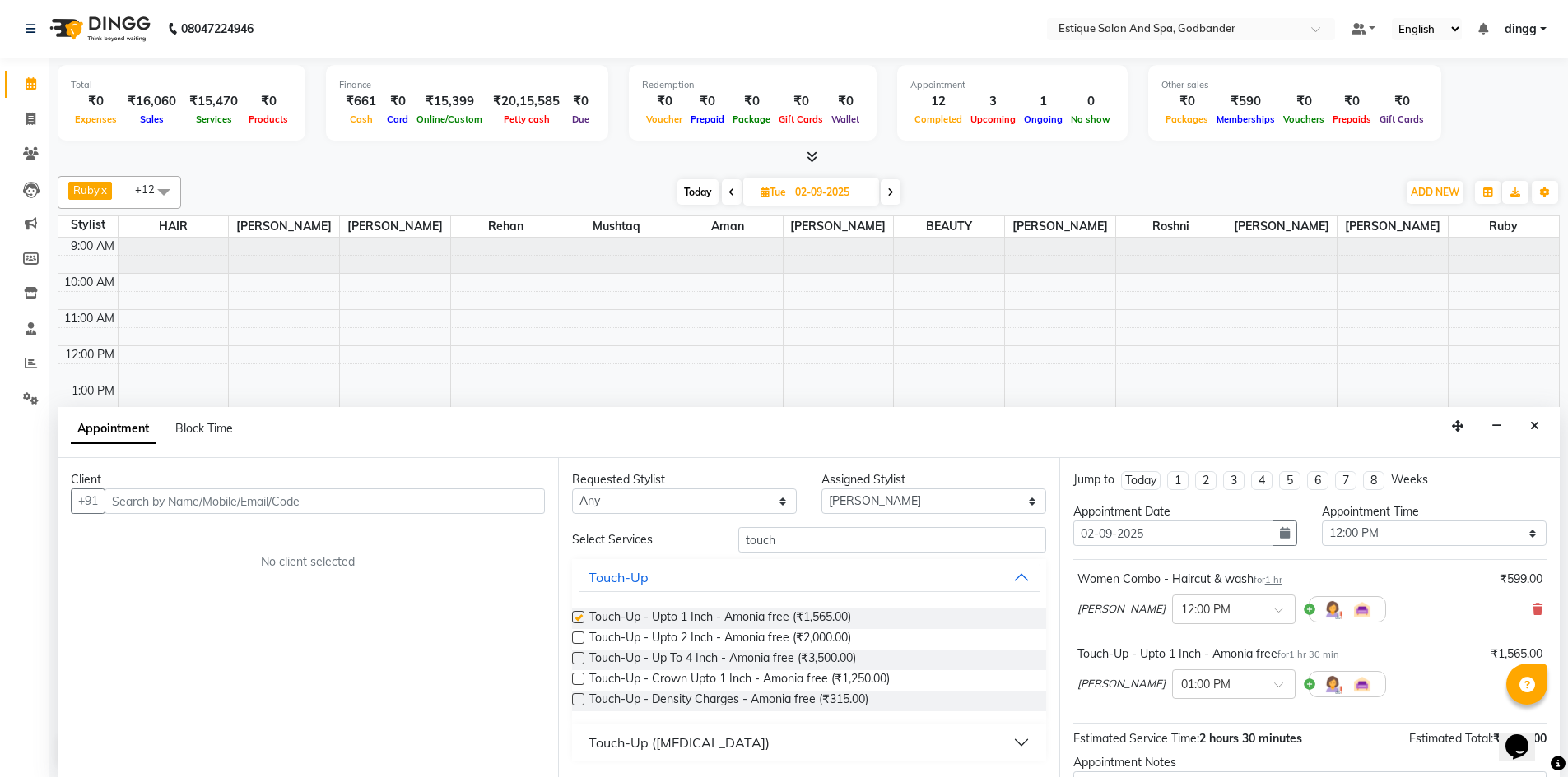
checkbox input "false"
click at [866, 499] on select "Select Aarti Nails [PERSON_NAME] [PERSON_NAME] Any one Asmi BEAUTY HAIR [PERSON…" at bounding box center [933, 501] width 225 height 25
select select "76680"
click at [821, 489] on select "Select Aarti Nails [PERSON_NAME] [PERSON_NAME] Any one Asmi BEAUTY HAIR [PERSON…" at bounding box center [933, 501] width 225 height 25
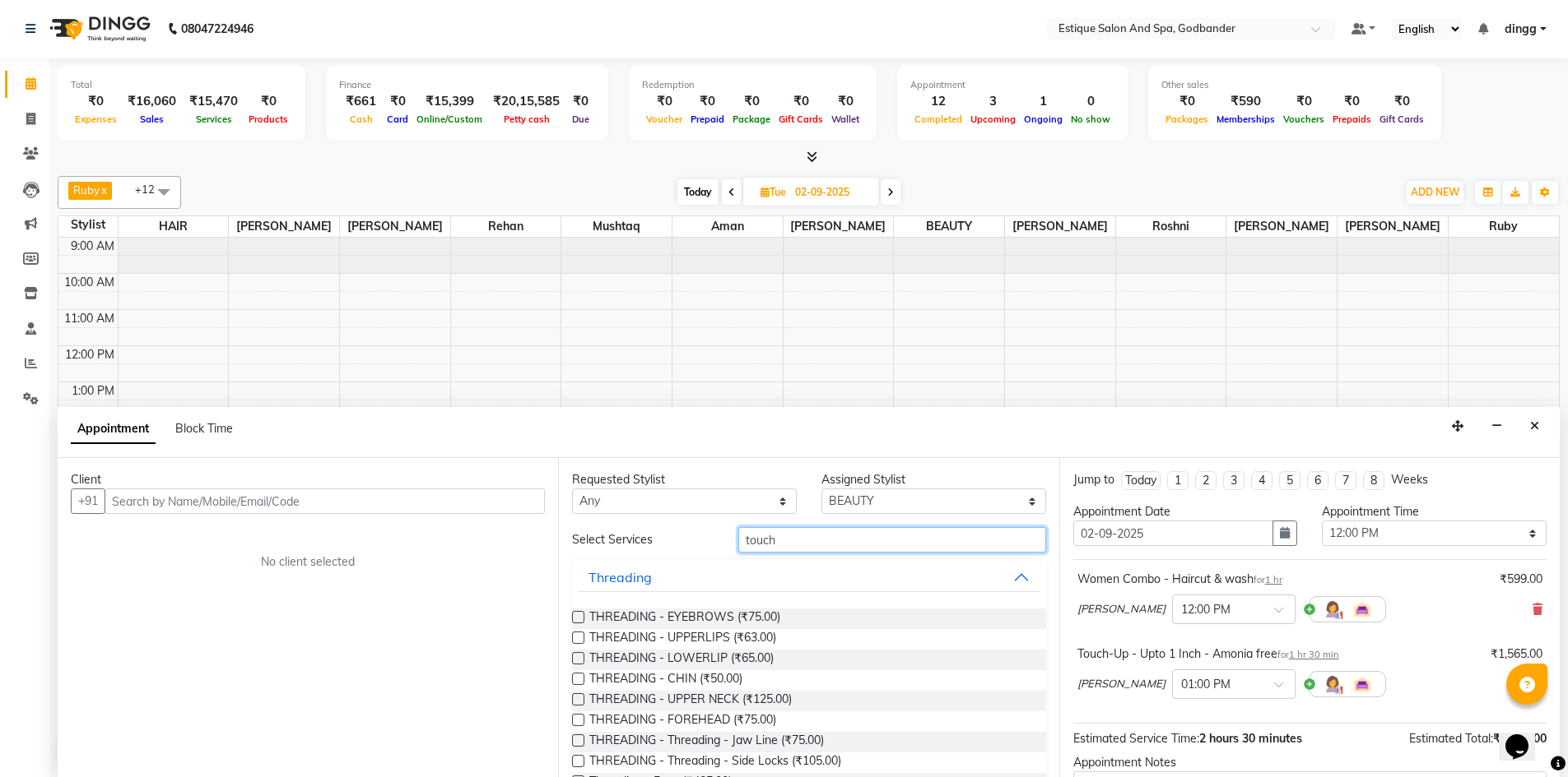
drag, startPoint x: 793, startPoint y: 539, endPoint x: 711, endPoint y: 538, distance: 82.0
click at [711, 538] on div "Select Services touch" at bounding box center [808, 539] width 498 height 25
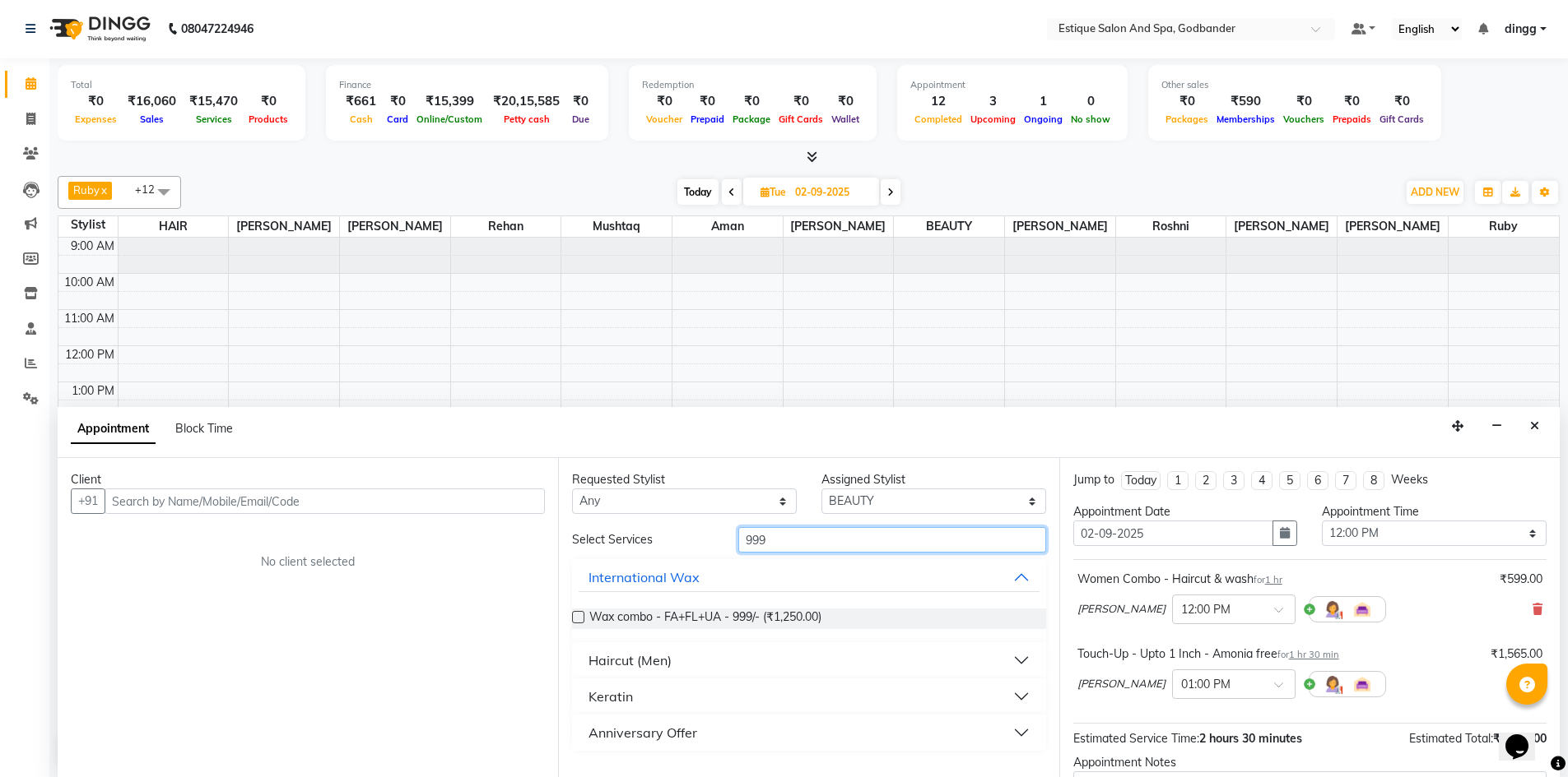
type input "999"
click at [576, 618] on label at bounding box center [578, 617] width 12 height 12
click at [576, 618] on input "checkbox" at bounding box center [577, 619] width 10 height 10
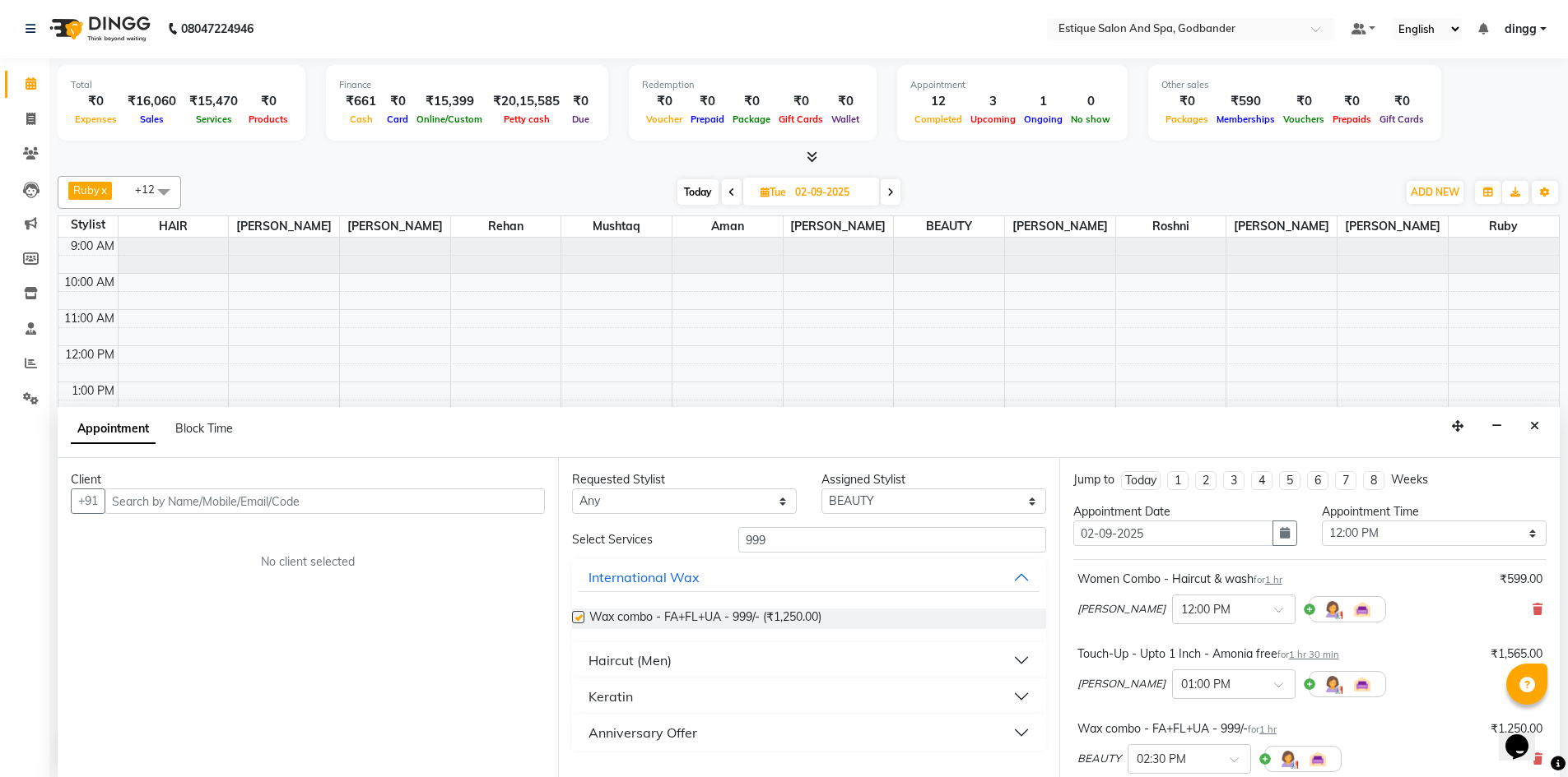
checkbox input "false"
click at [224, 495] on input "text" at bounding box center [324, 501] width 440 height 25
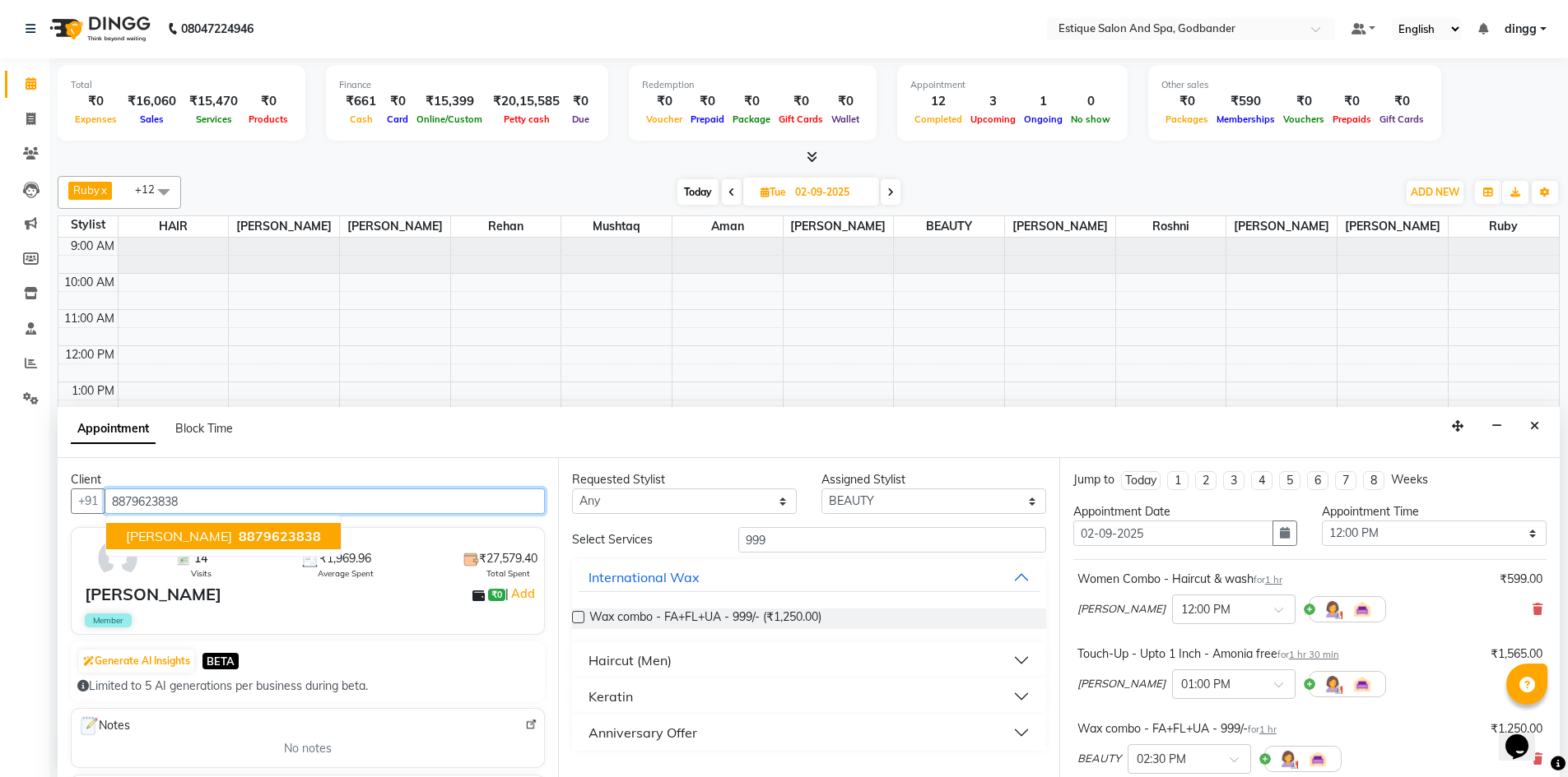
click at [211, 535] on span "[PERSON_NAME]" at bounding box center [179, 536] width 106 height 16
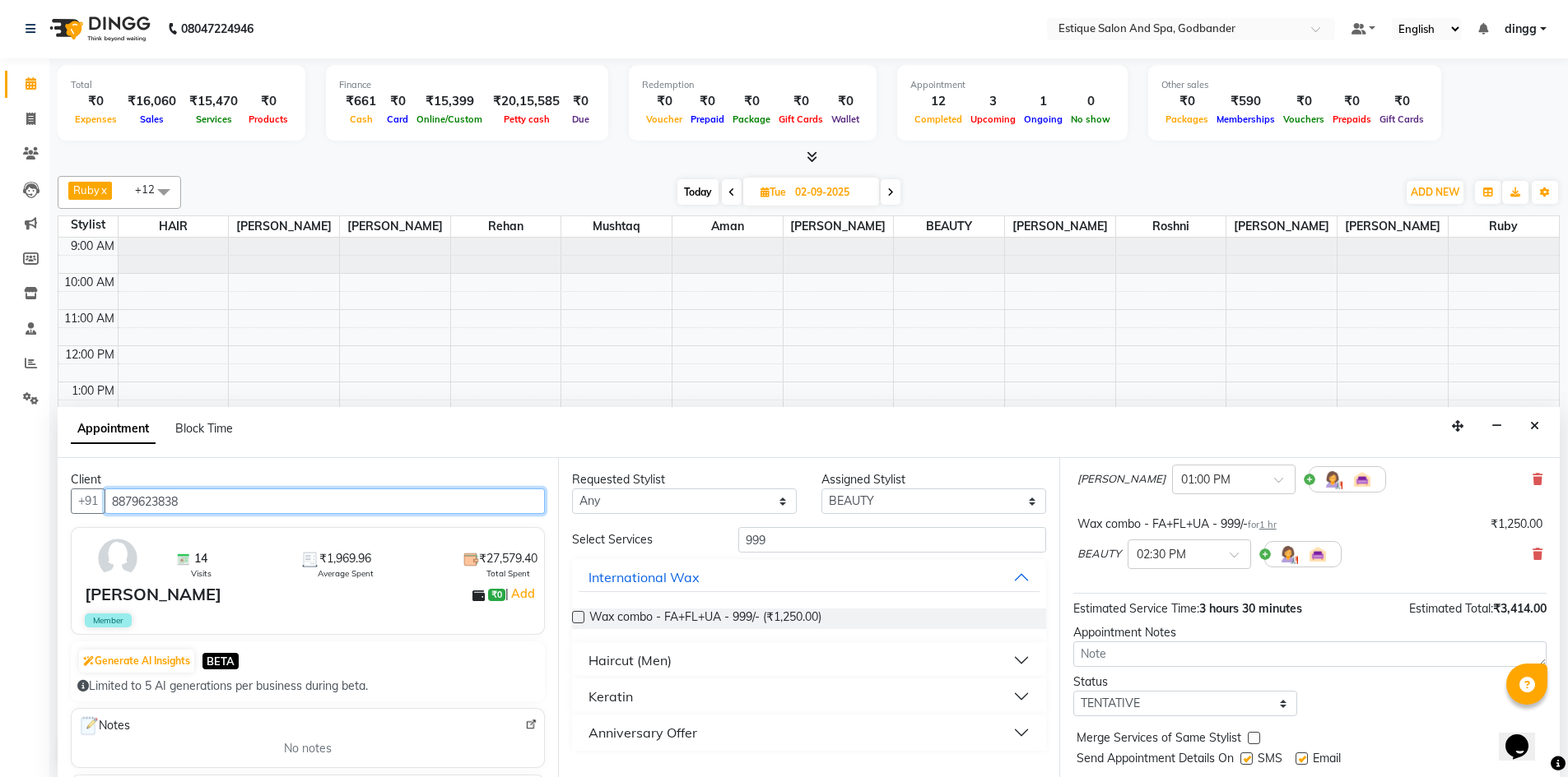
scroll to position [247, 0]
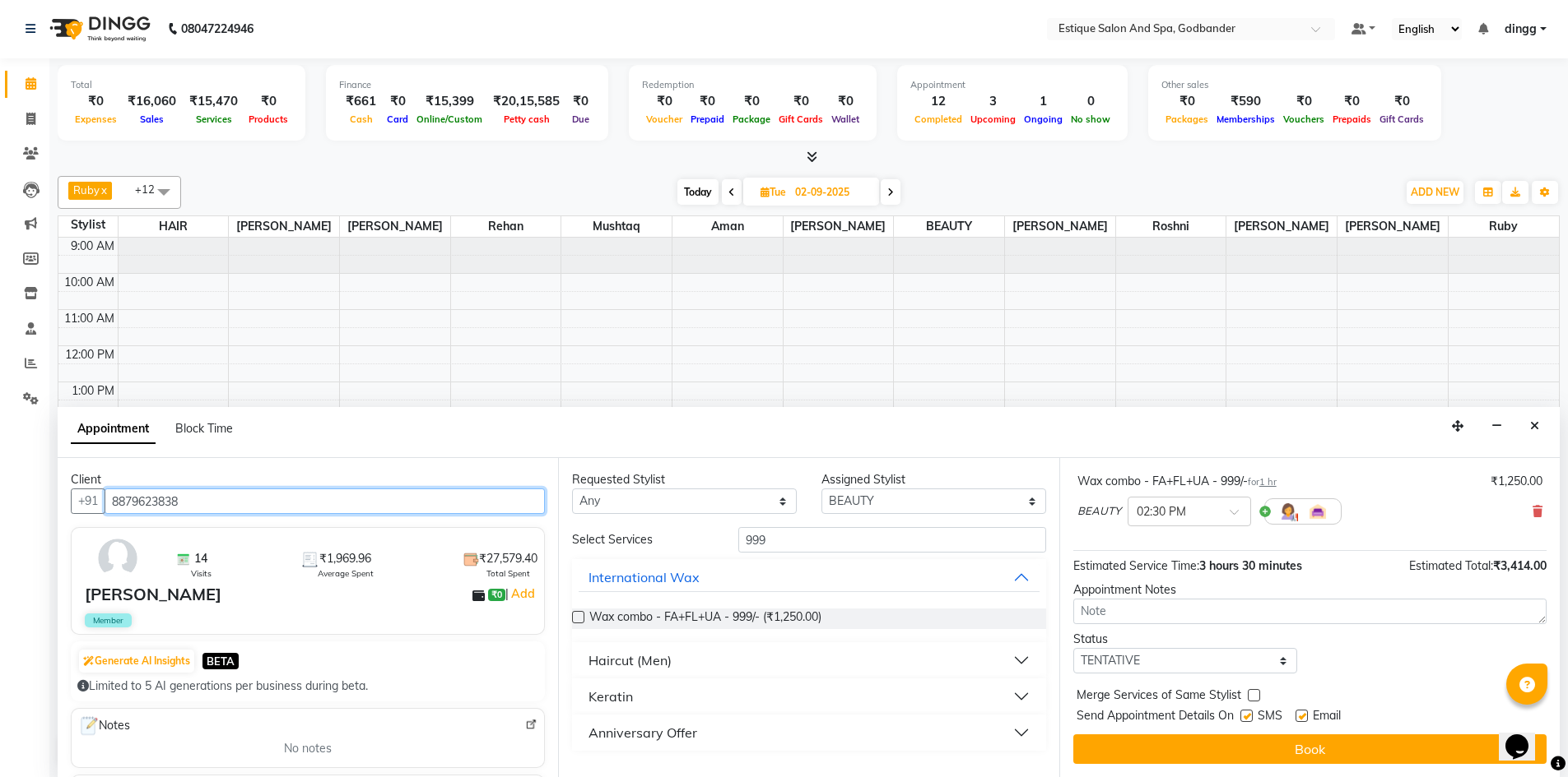
type input "8879623838"
click at [1121, 666] on select "Select TENTATIVE CONFIRM UPCOMING" at bounding box center [1185, 660] width 225 height 25
select select "confirm booking"
click at [1073, 648] on select "Select TENTATIVE CONFIRM UPCOMING" at bounding box center [1185, 660] width 225 height 25
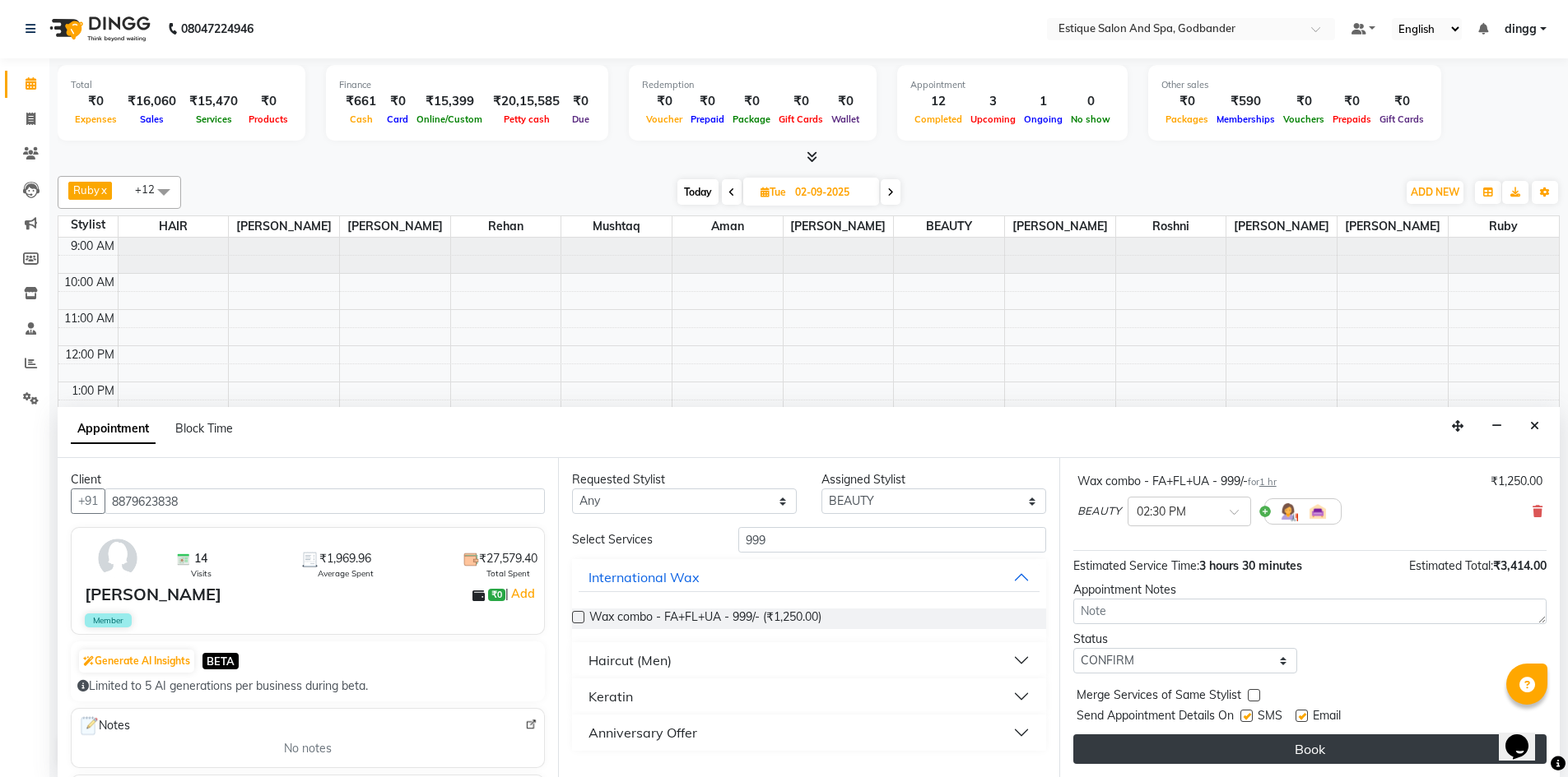
click at [1139, 748] on button "Book" at bounding box center [1309, 749] width 473 height 30
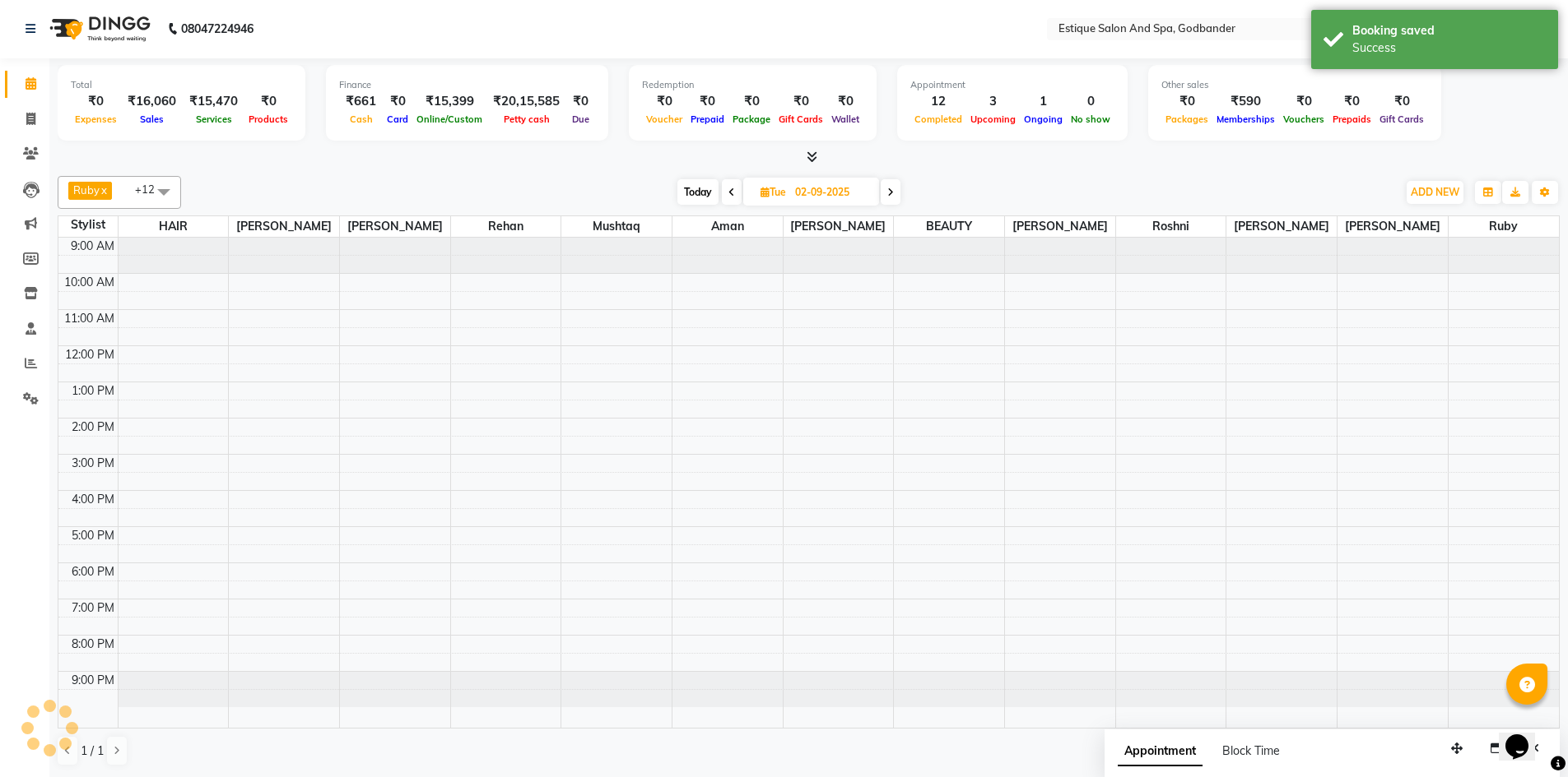
scroll to position [0, 0]
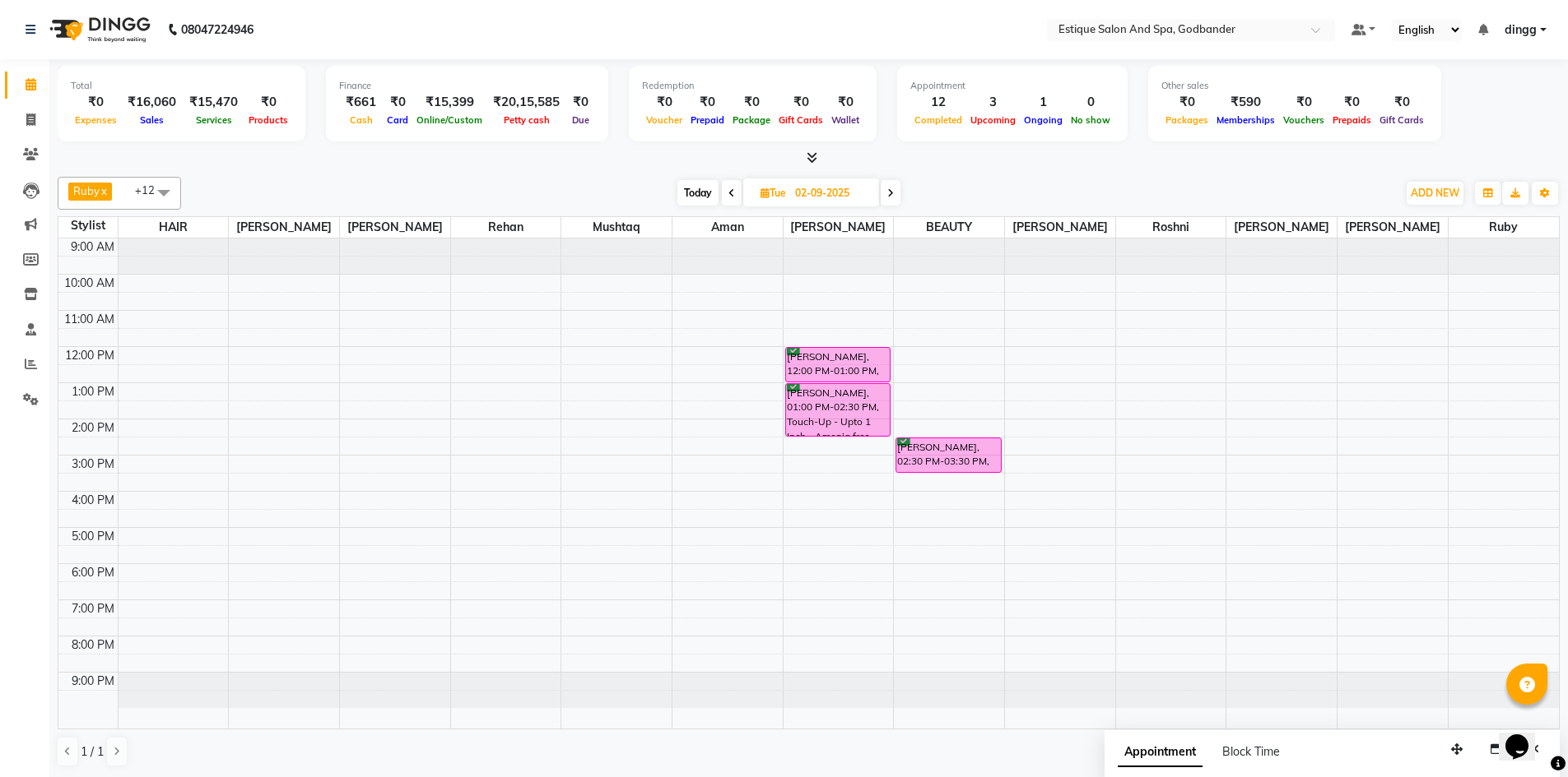
click at [696, 194] on span "Today" at bounding box center [698, 192] width 41 height 25
type input "01-09-2025"
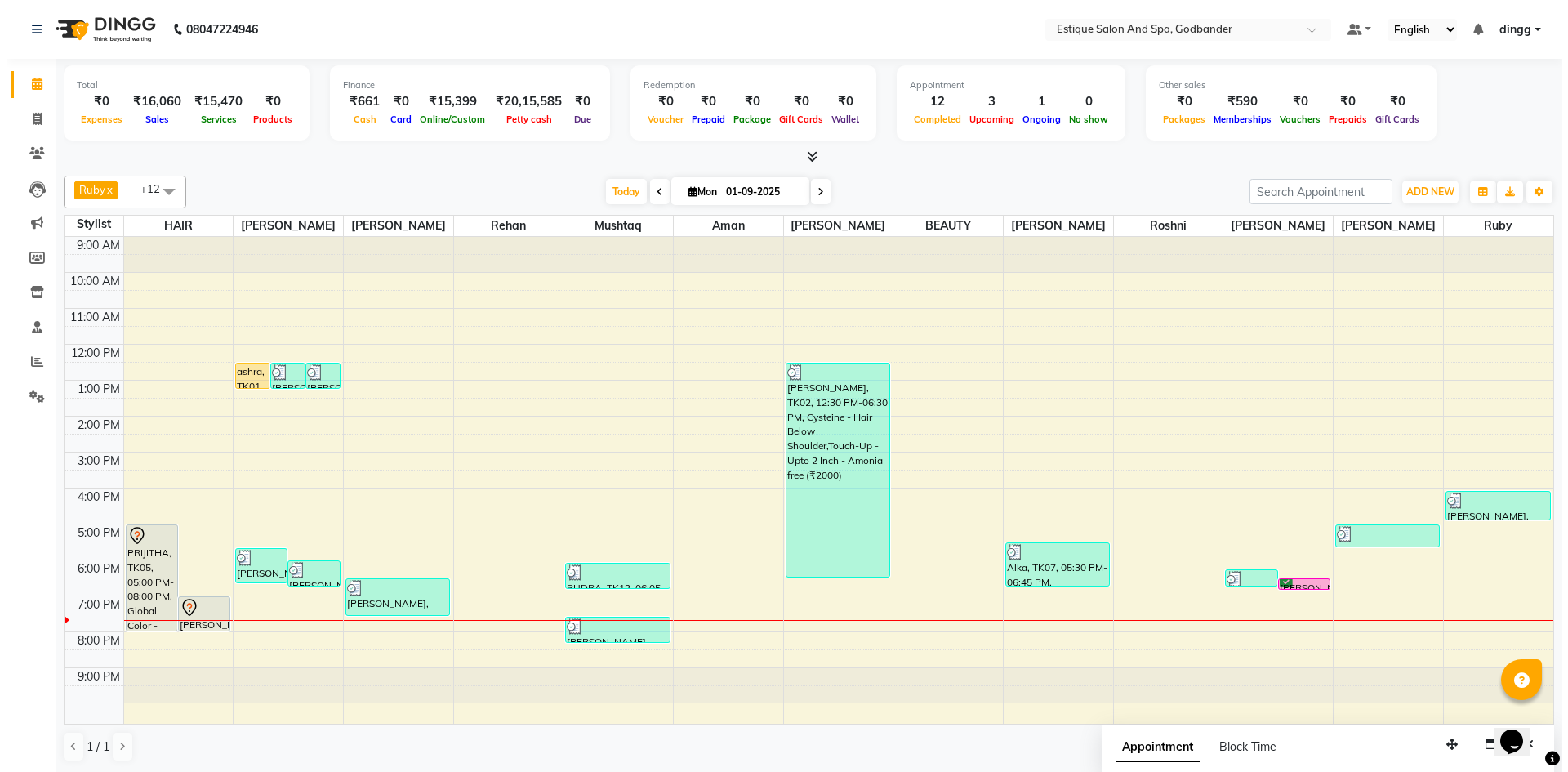
scroll to position [1, 0]
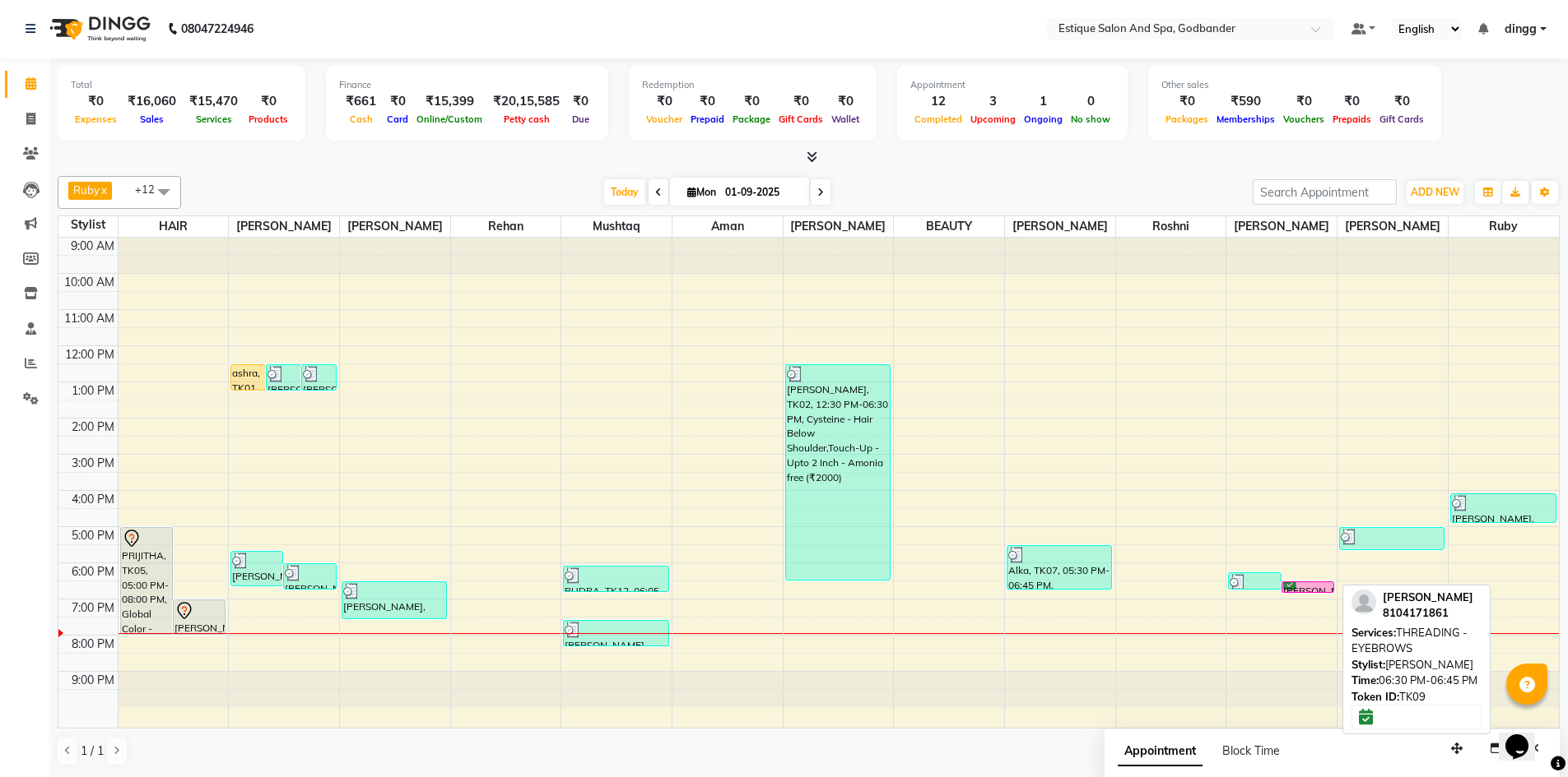
click at [1302, 585] on div "[PERSON_NAME], TK09, 06:30 PM-06:45 PM, THREADING - EYEBROWS" at bounding box center [1307, 587] width 51 height 10
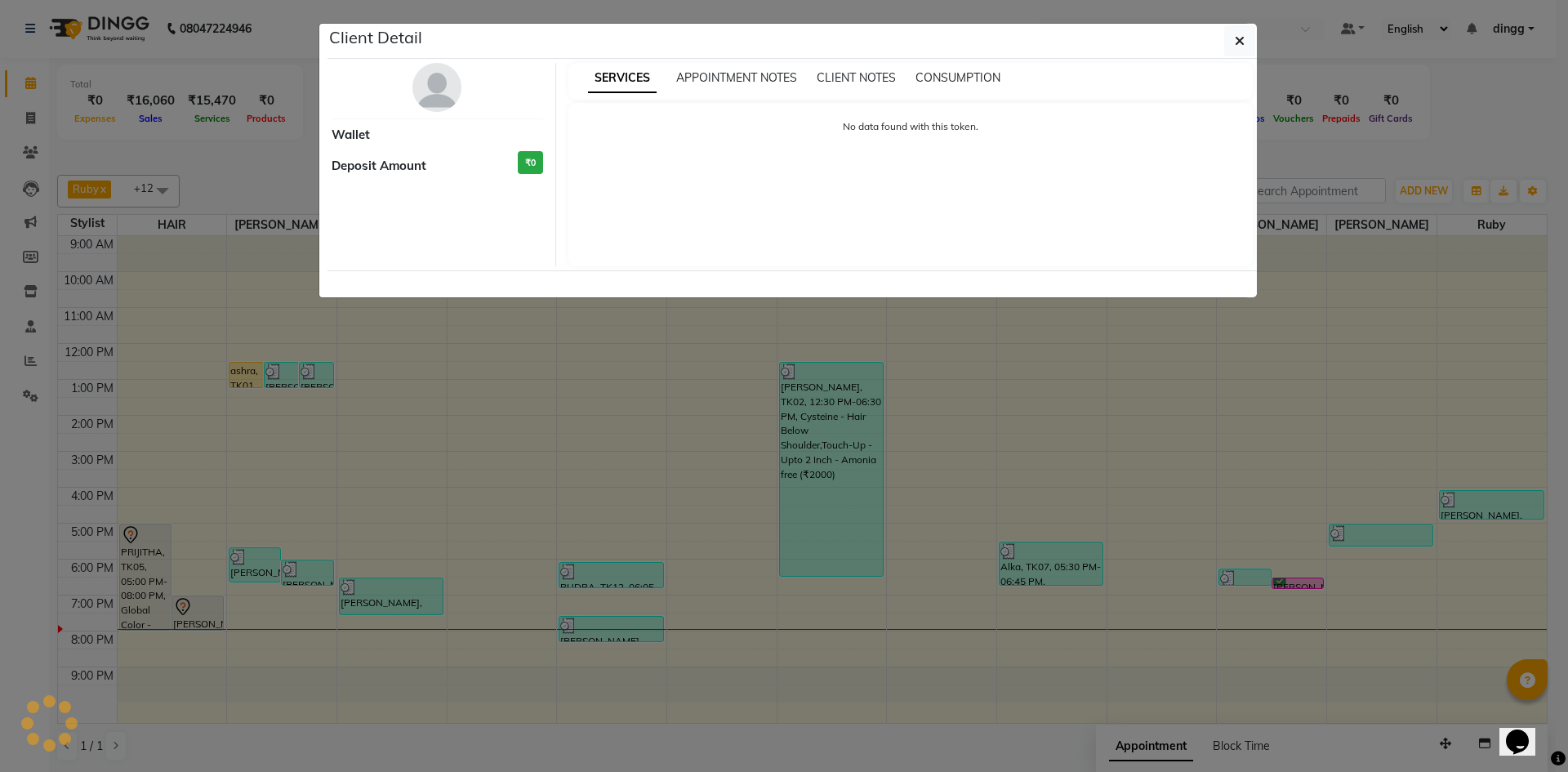
select select "6"
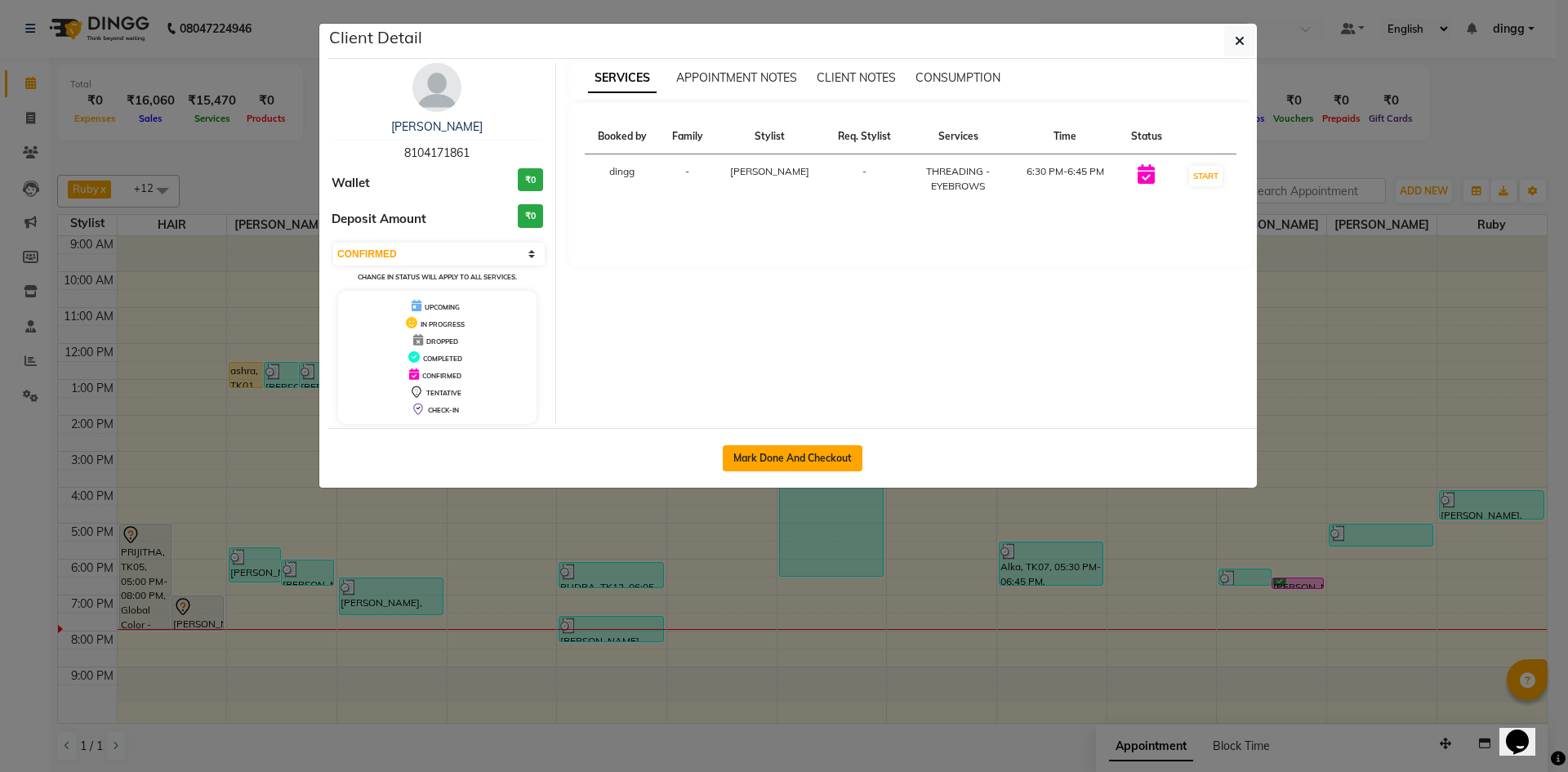
click at [786, 457] on button "Mark Done And Checkout" at bounding box center [792, 458] width 140 height 26
select select "6103"
select select "service"
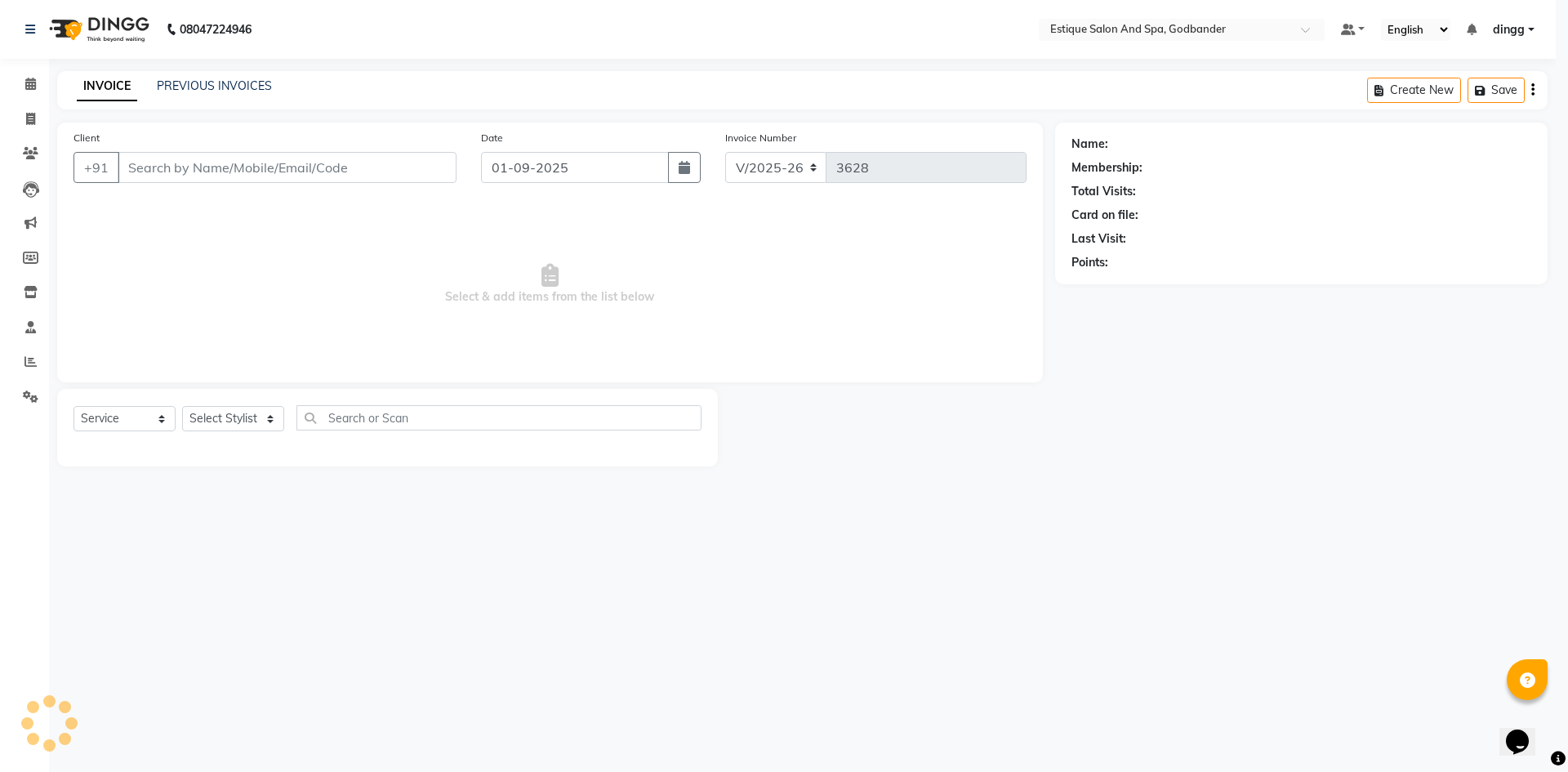
select select "3"
type input "8104171861"
select select "79805"
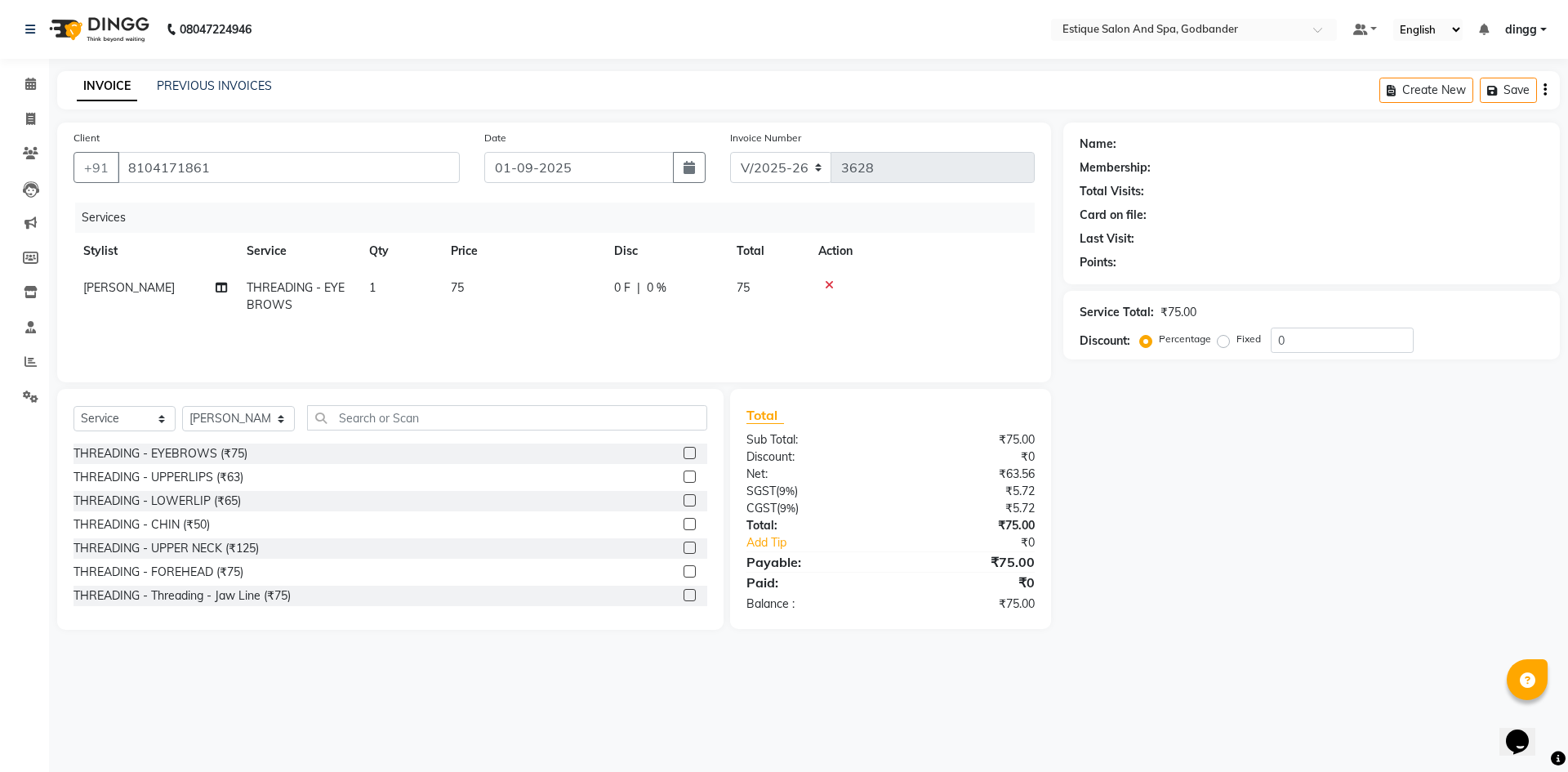
select select "1: Object"
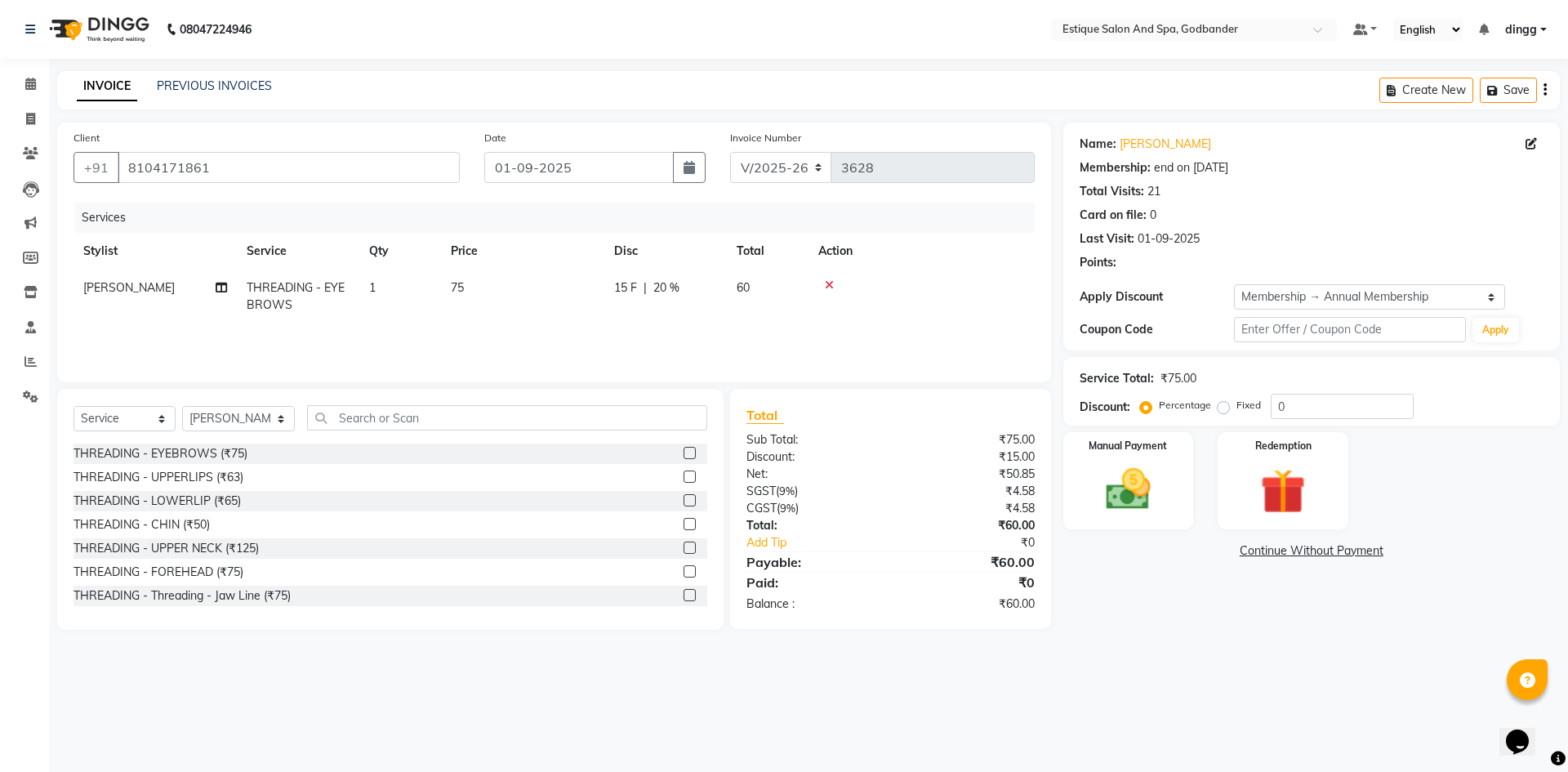
type input "20"
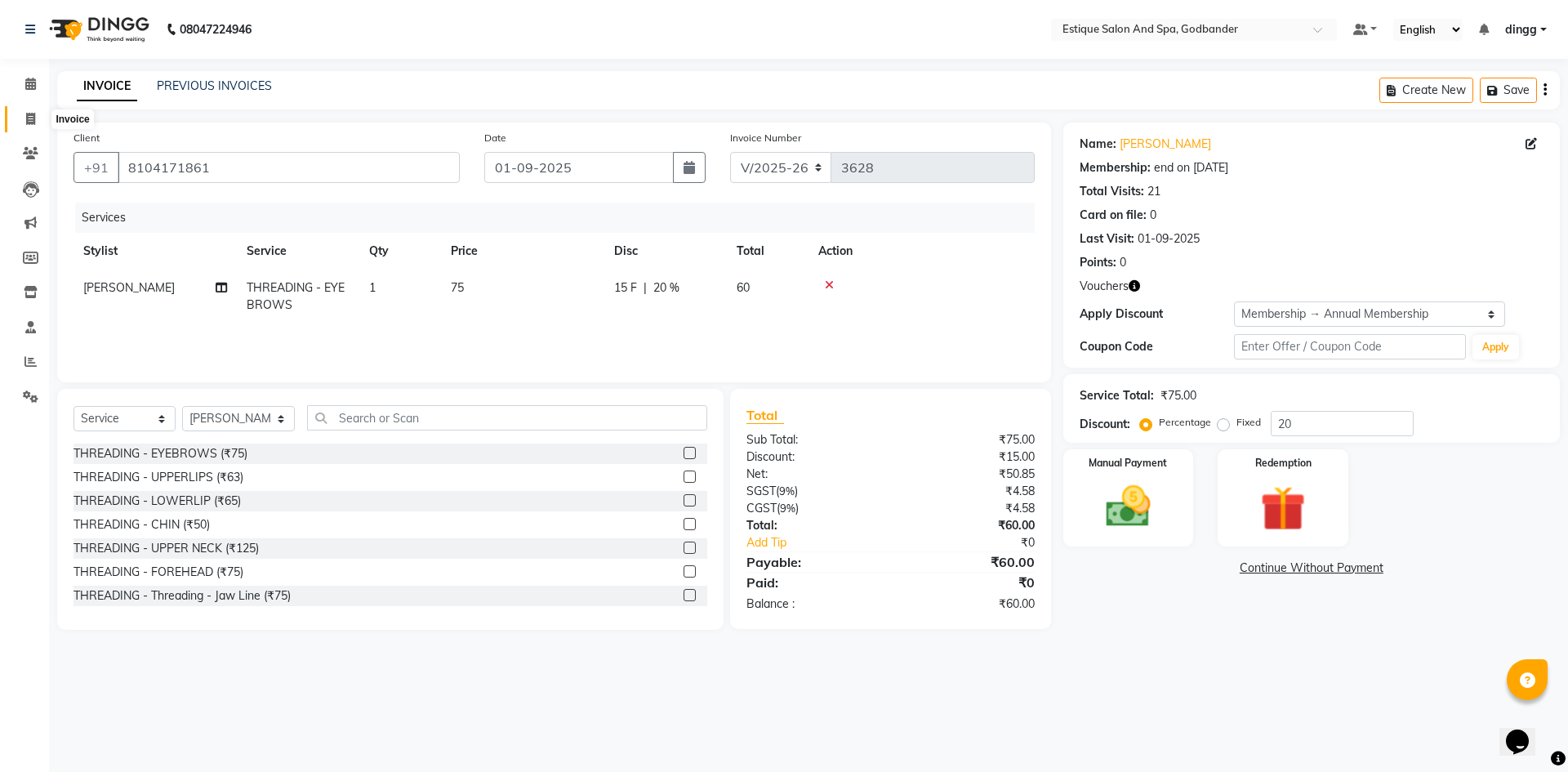
click at [30, 115] on icon at bounding box center [30, 119] width 9 height 12
select select "6103"
select select "service"
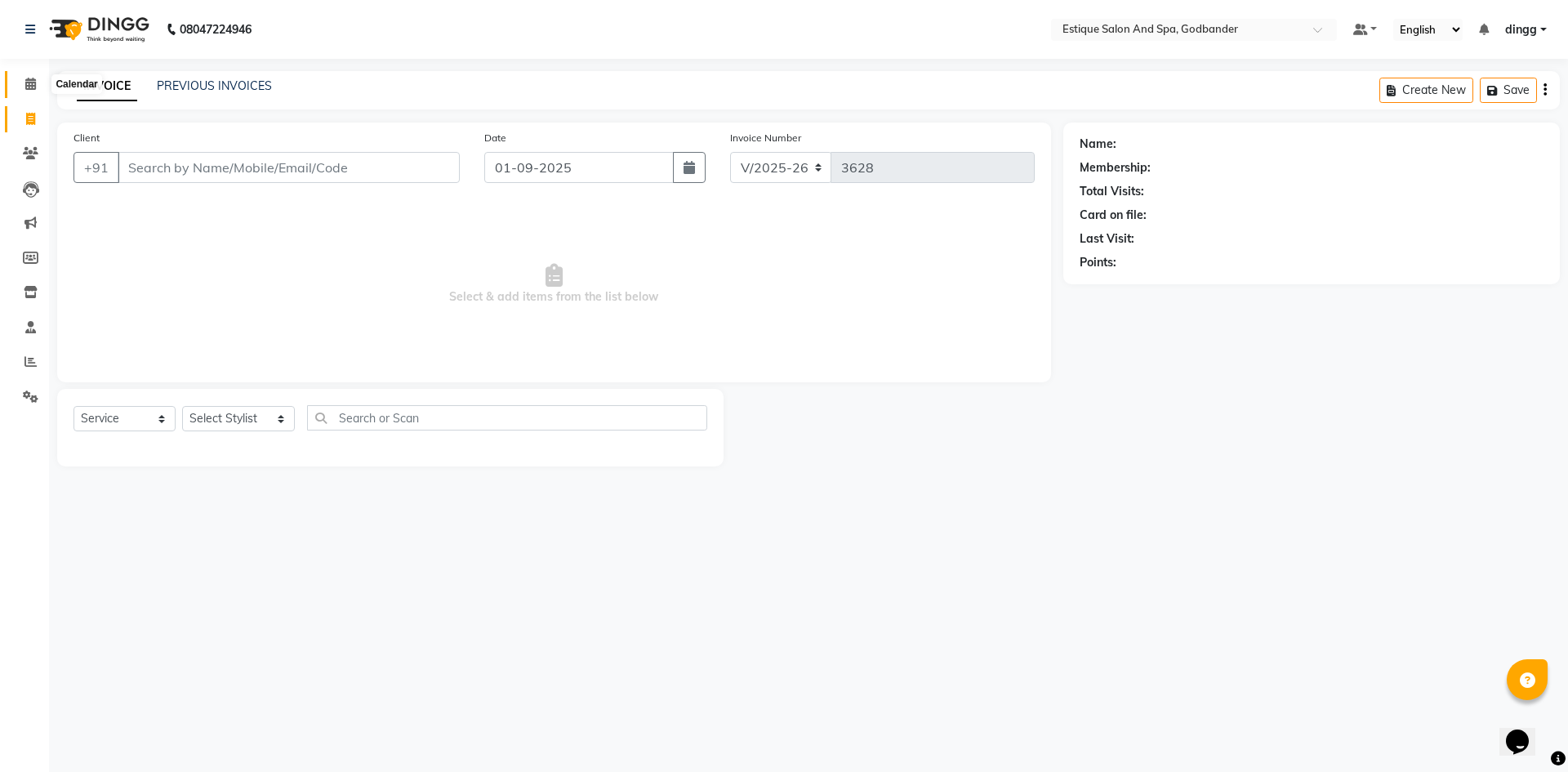
click at [32, 87] on icon at bounding box center [30, 84] width 10 height 12
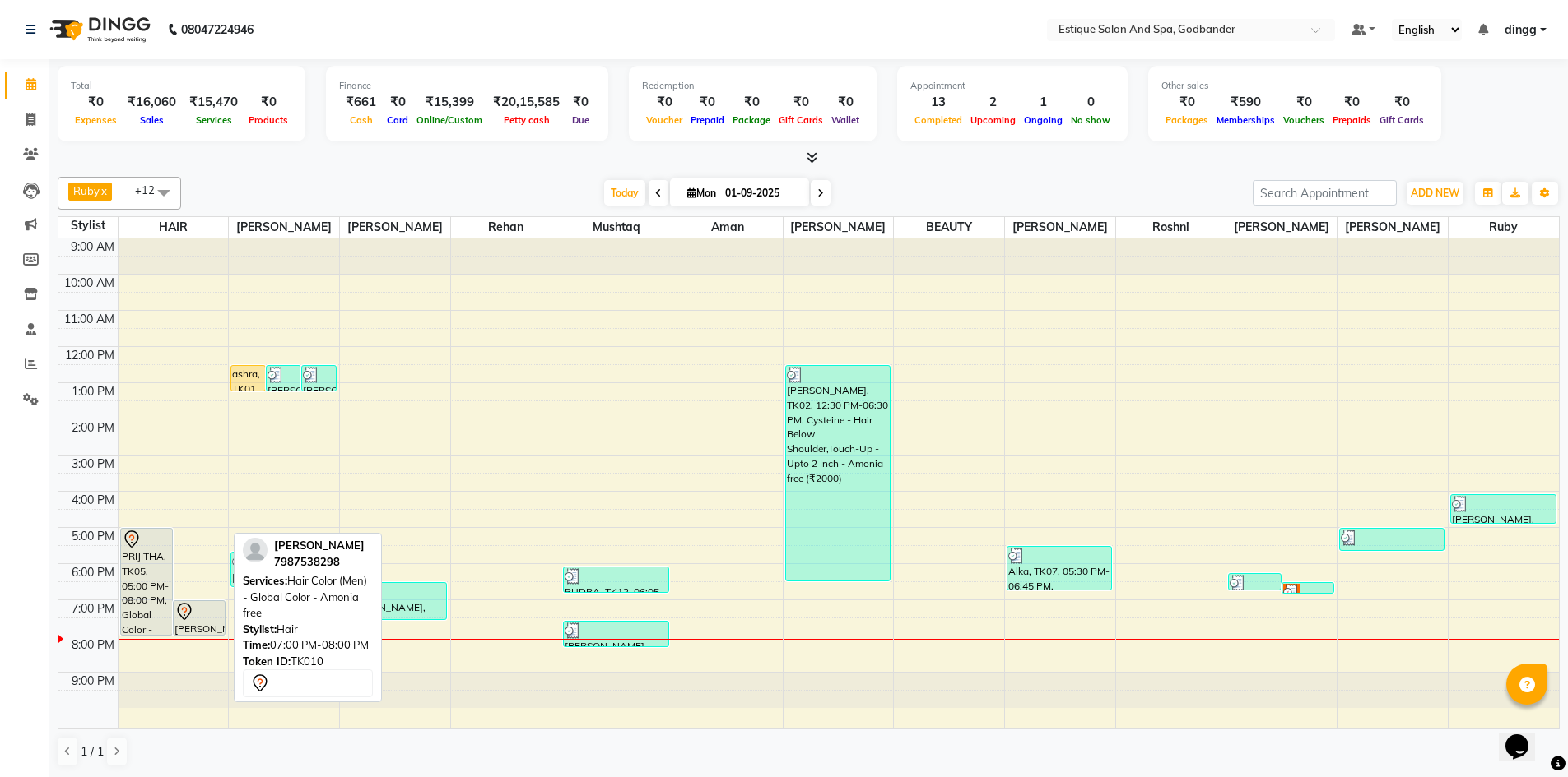
click at [197, 619] on div at bounding box center [199, 611] width 50 height 20
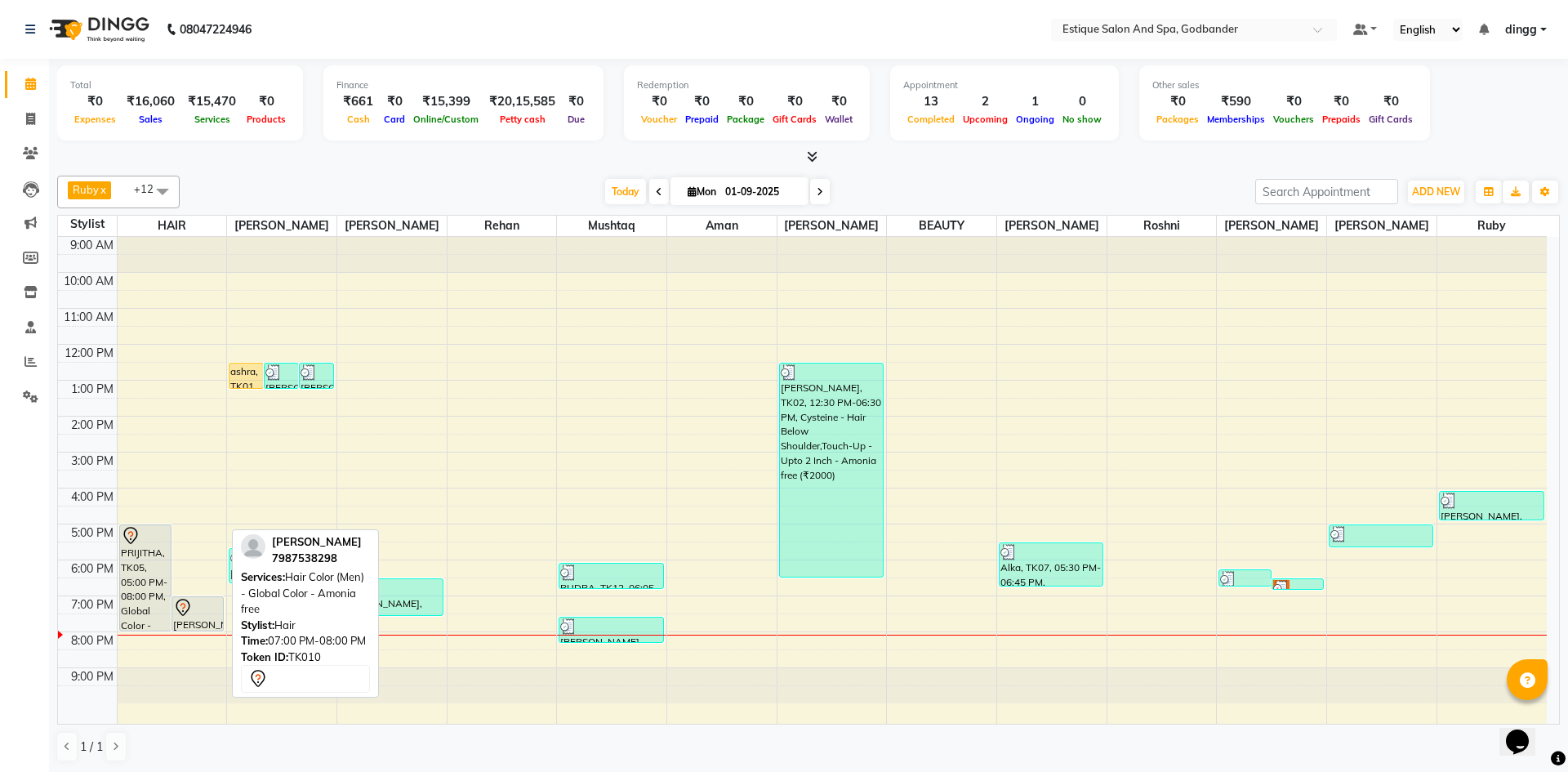
select select "7"
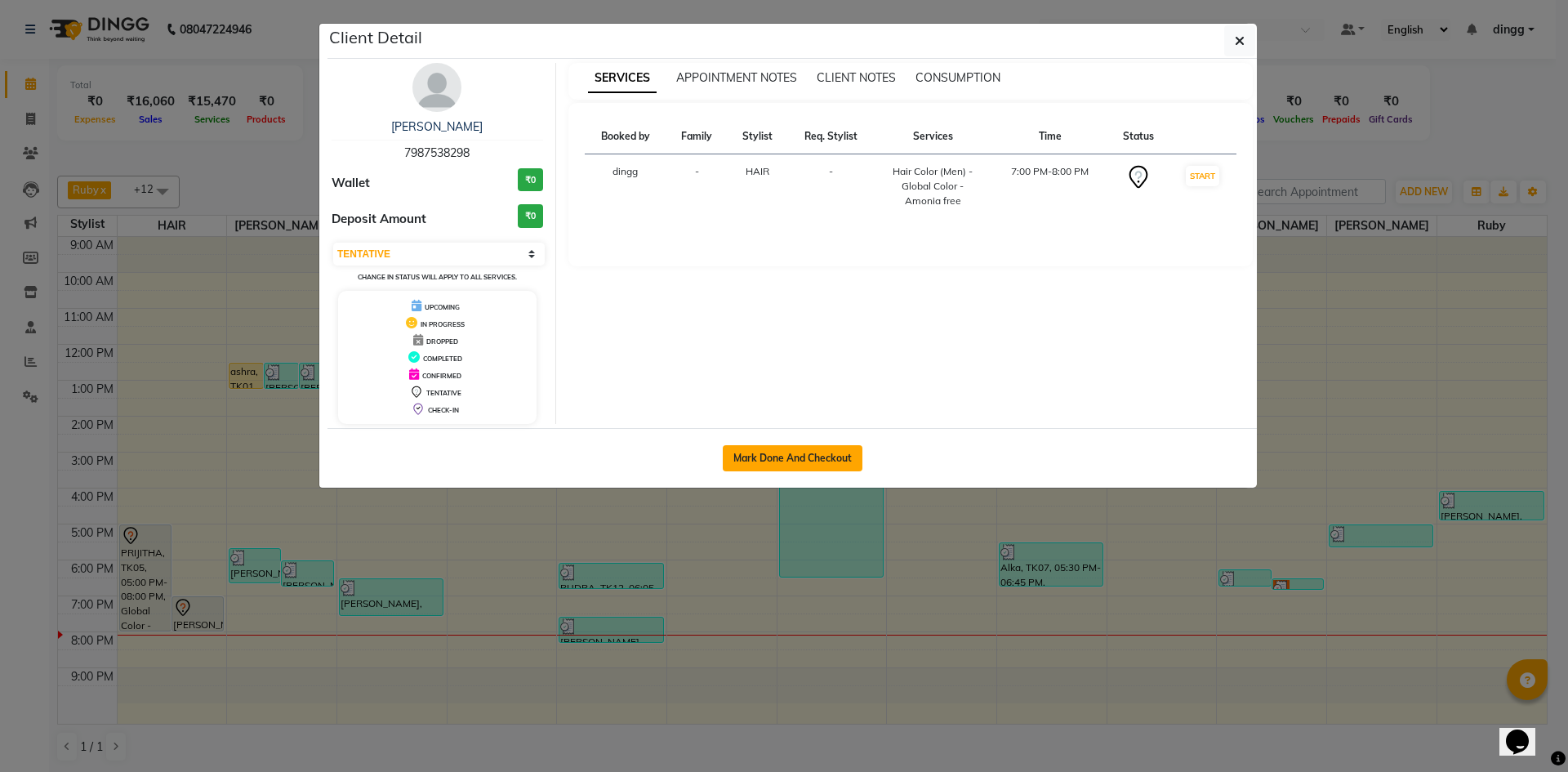
click at [745, 456] on button "Mark Done And Checkout" at bounding box center [792, 458] width 140 height 26
select select "6103"
select select "service"
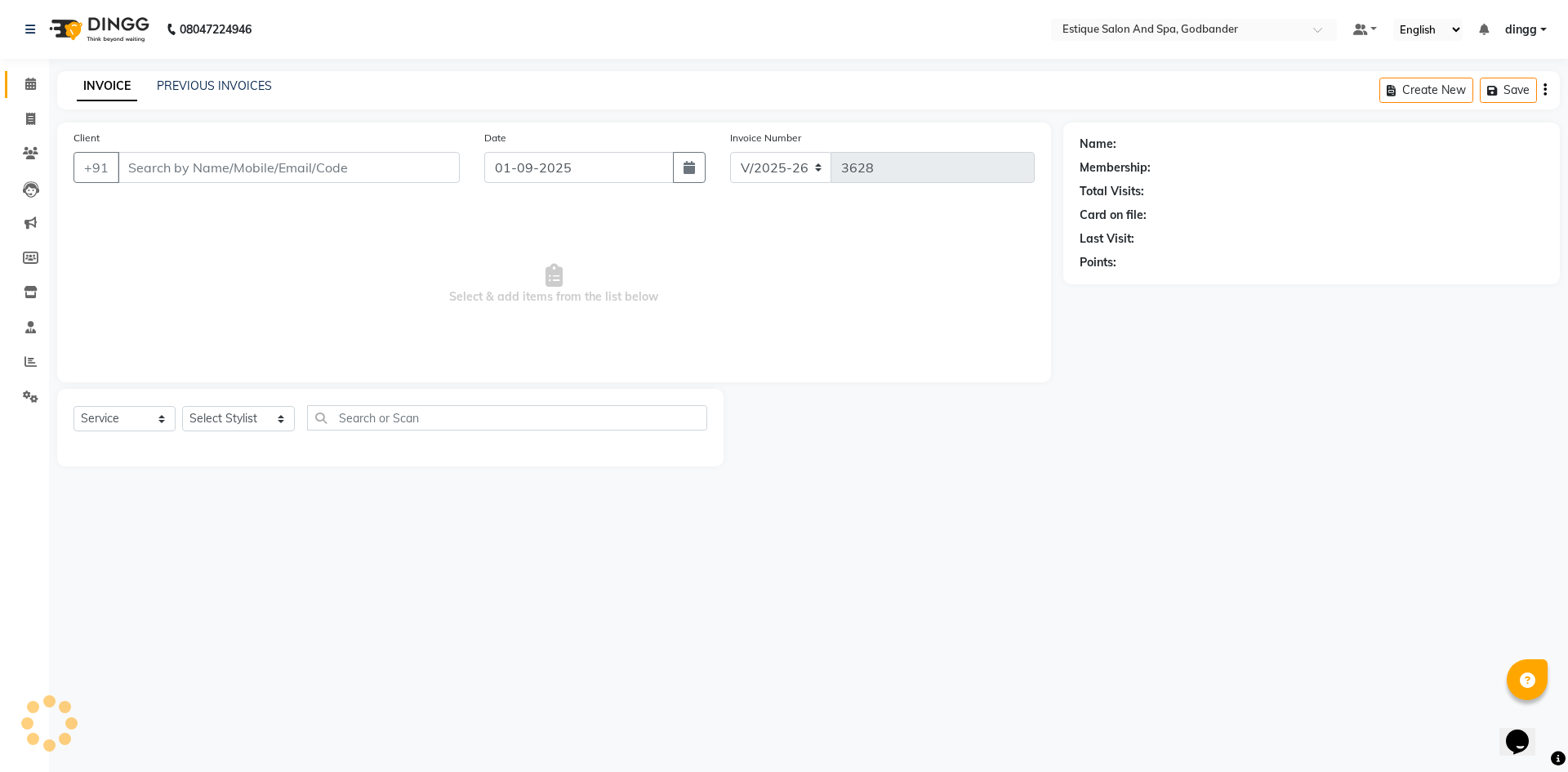
type input "7987538298"
select select "76679"
select select "1: Object"
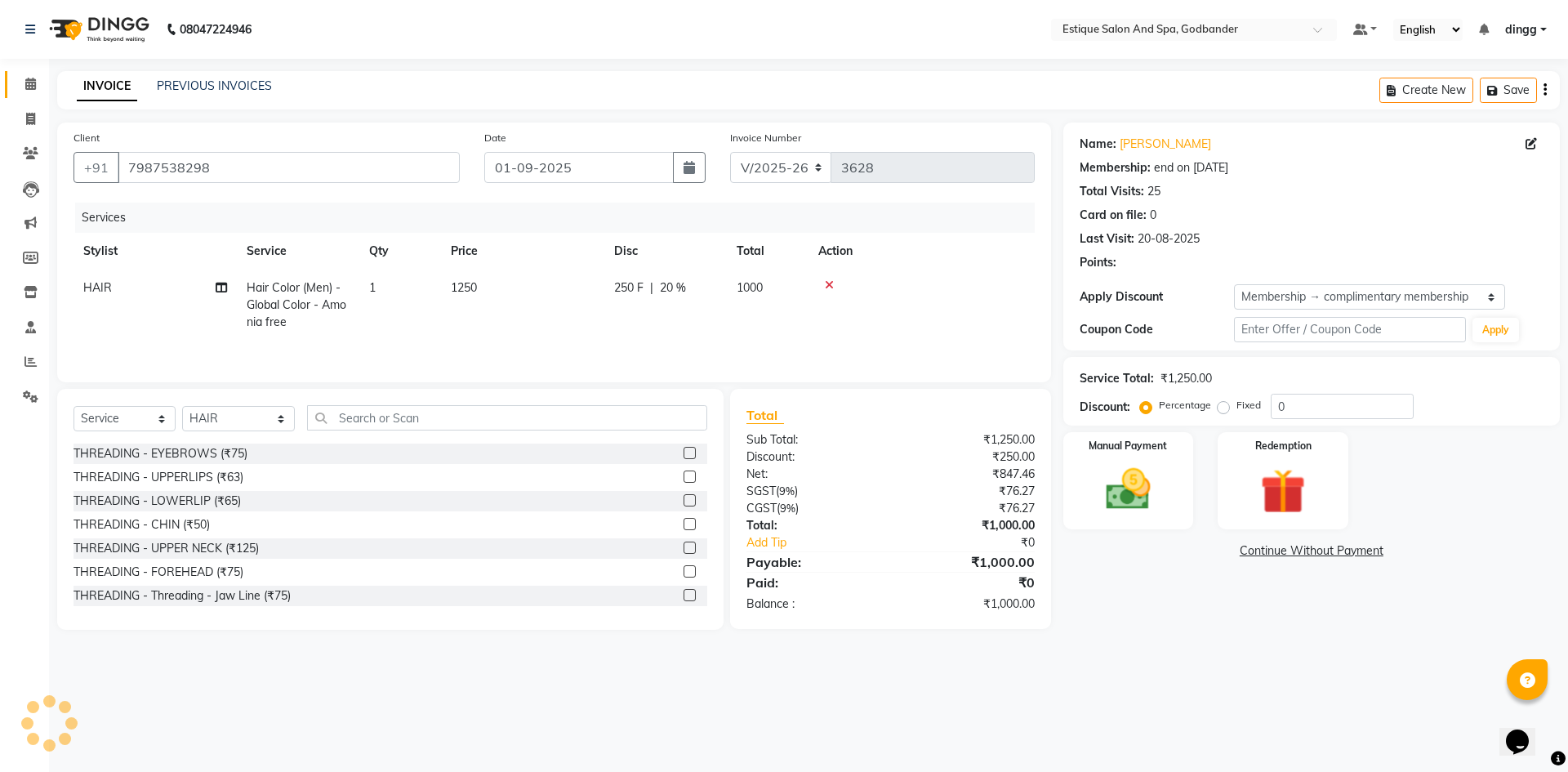
type input "20"
click at [820, 283] on div at bounding box center [921, 285] width 207 height 11
click at [828, 282] on icon at bounding box center [829, 285] width 9 height 11
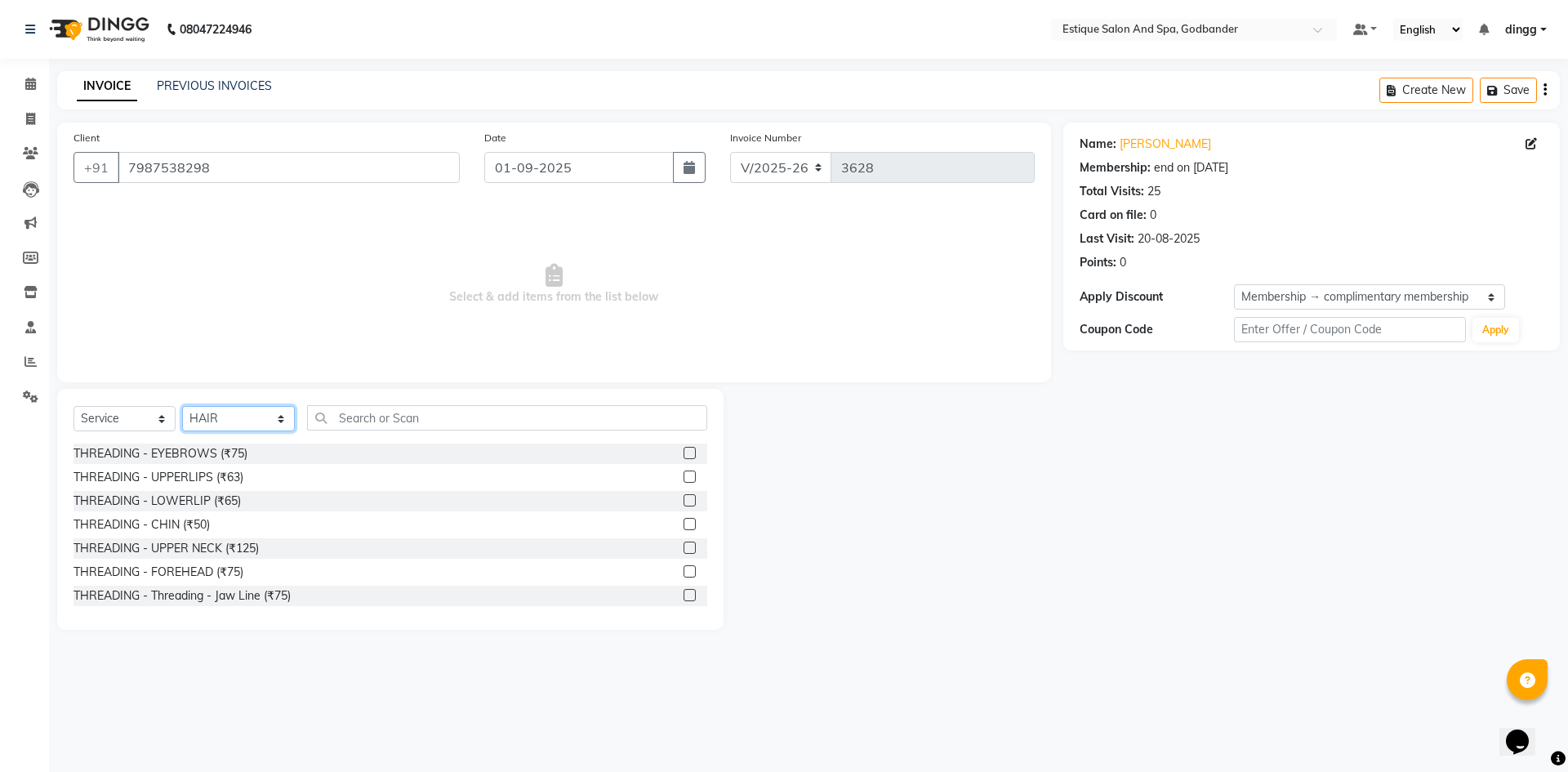
click at [249, 417] on select "Select Stylist Aarti Nails [PERSON_NAME] [PERSON_NAME] Any one Asmi BEAUTY ding…" at bounding box center [238, 418] width 113 height 25
select select "44584"
click at [182, 406] on select "Select Stylist Aarti Nails [PERSON_NAME] [PERSON_NAME] Any one Asmi BEAUTY ding…" at bounding box center [238, 418] width 113 height 25
click at [339, 421] on input "text" at bounding box center [507, 417] width 400 height 25
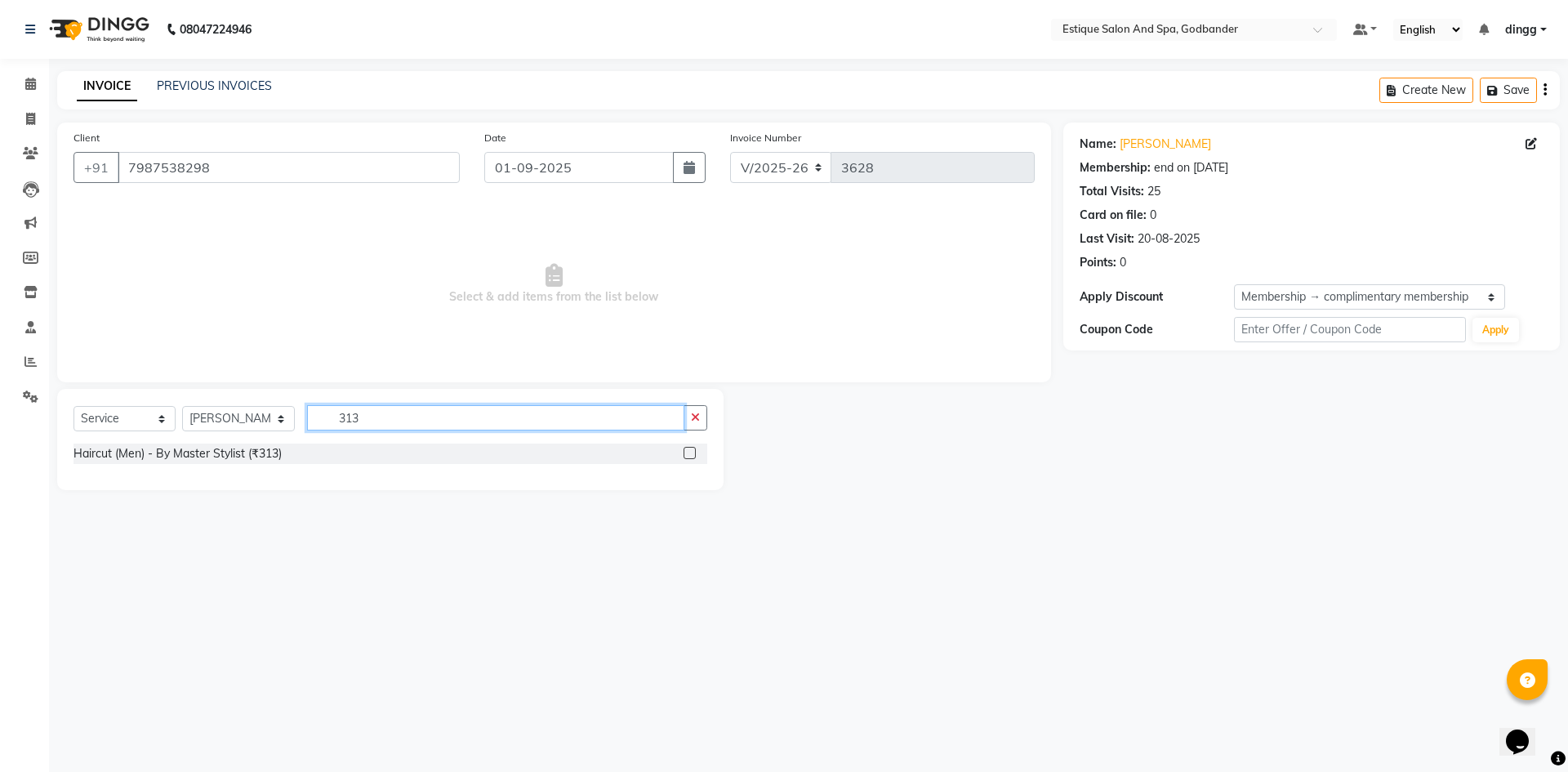
type input "313"
click at [690, 447] on label at bounding box center [690, 453] width 12 height 12
click at [690, 449] on input "checkbox" at bounding box center [689, 454] width 10 height 10
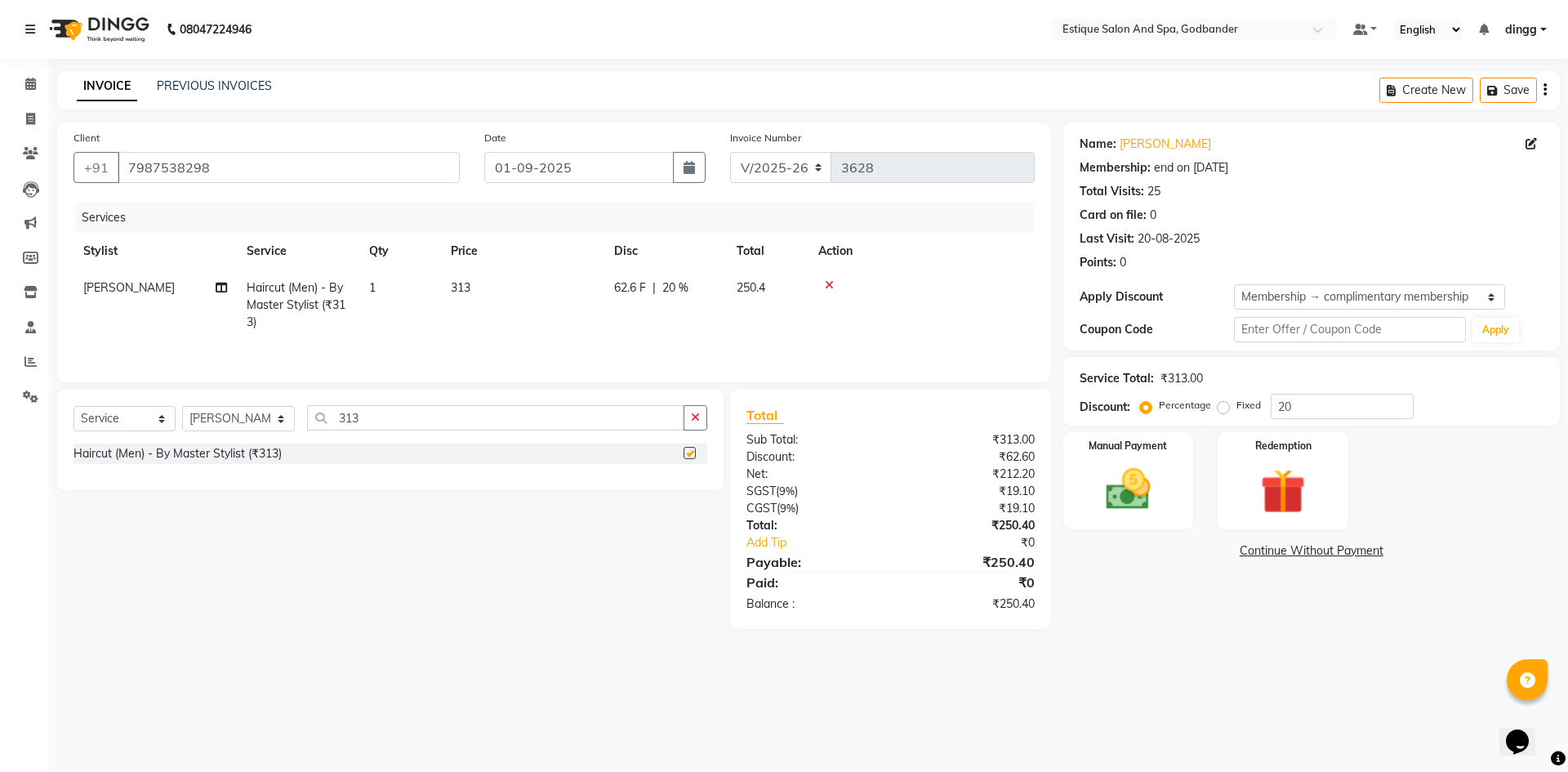
checkbox input "false"
drag, startPoint x: 304, startPoint y: 405, endPoint x: 287, endPoint y: 405, distance: 17.0
click at [287, 405] on div "Select Service Product Membership Package Voucher Prepaid Gift Card Select Styl…" at bounding box center [390, 439] width 666 height 101
type input "213"
click at [687, 452] on label at bounding box center [690, 453] width 12 height 12
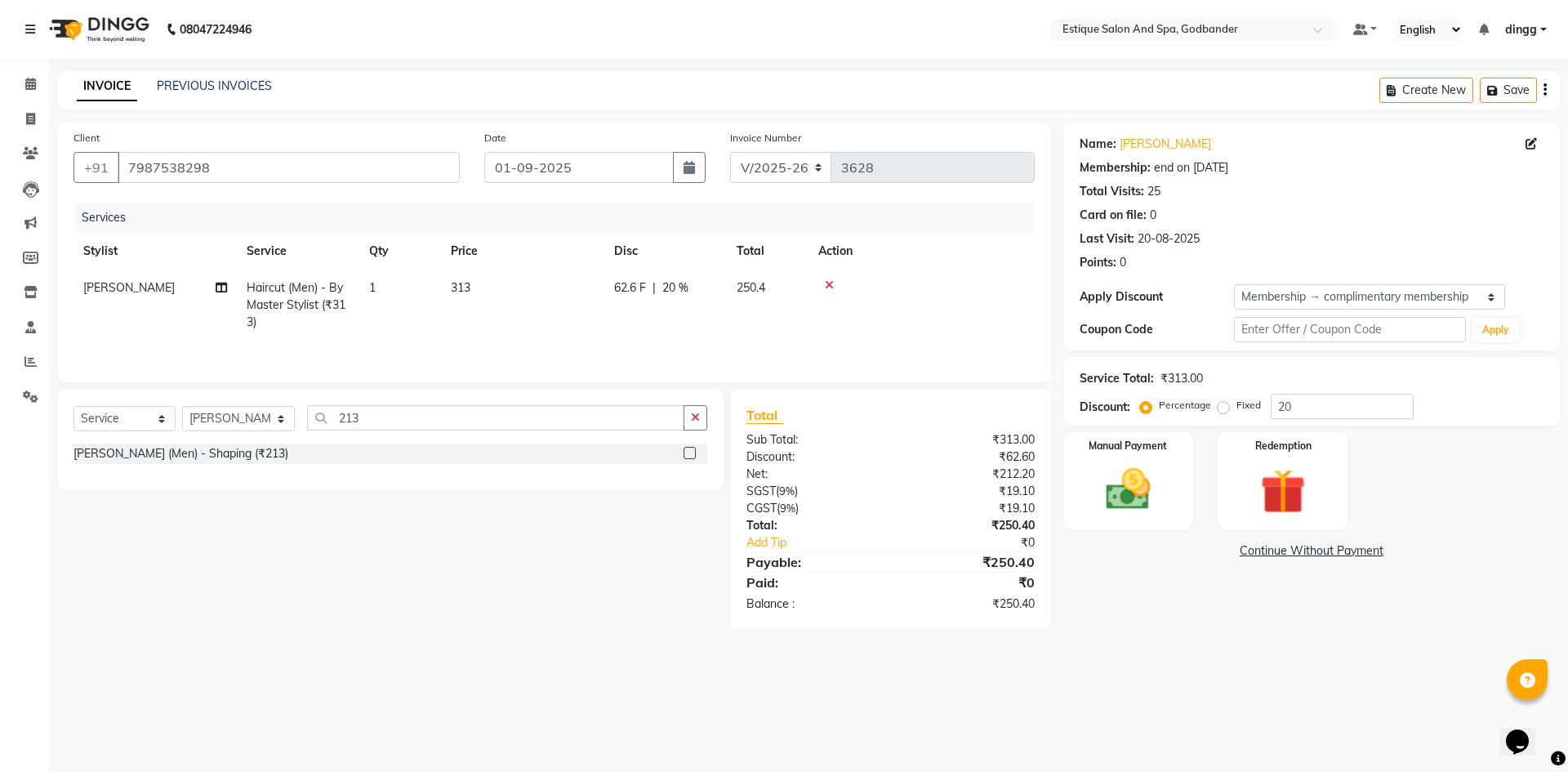
click at [687, 452] on input "checkbox" at bounding box center [689, 454] width 10 height 10
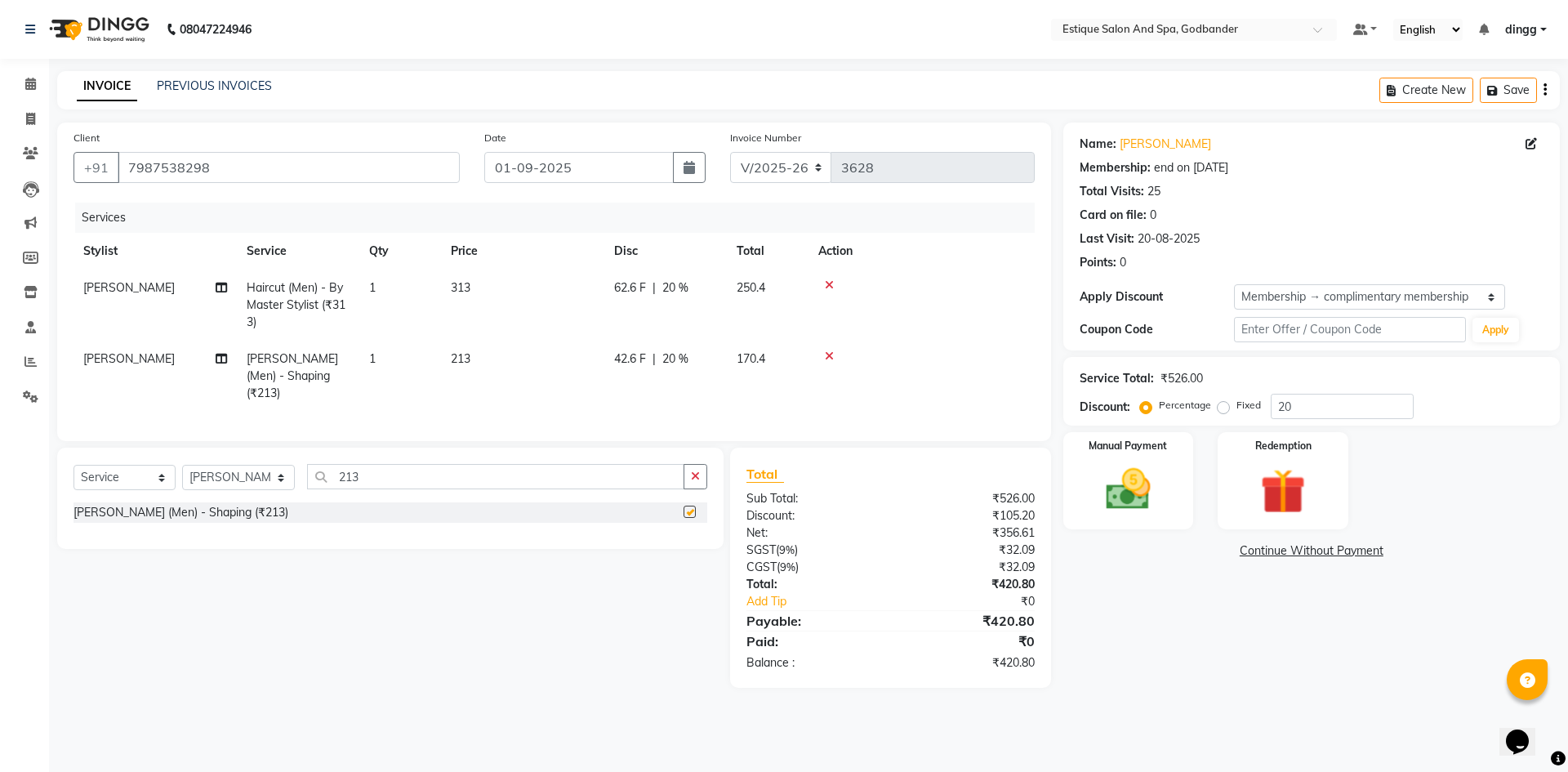
checkbox input "false"
click at [1131, 493] on img at bounding box center [1128, 489] width 76 height 54
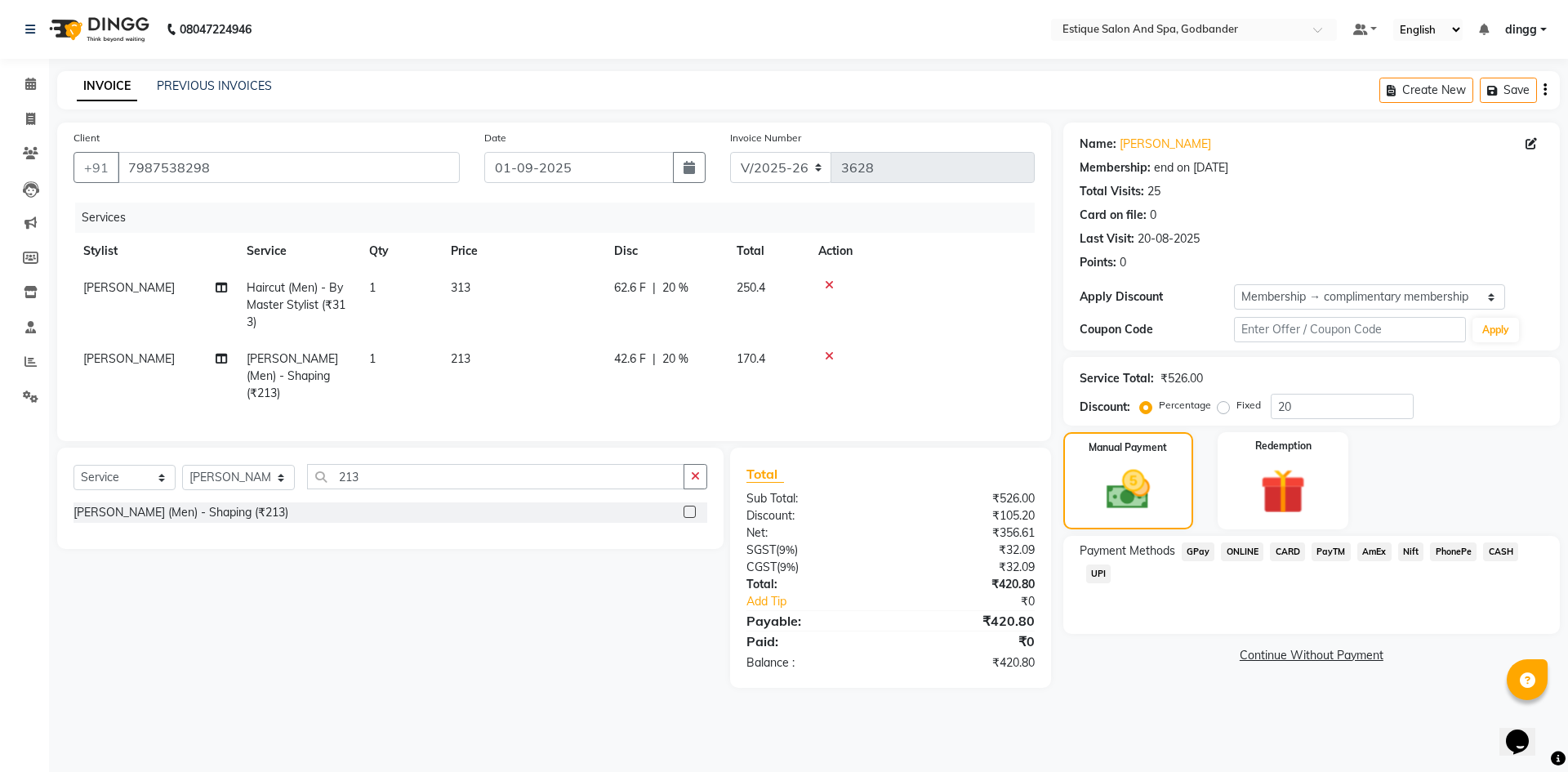
click at [1201, 550] on span "GPay" at bounding box center [1198, 552] width 34 height 19
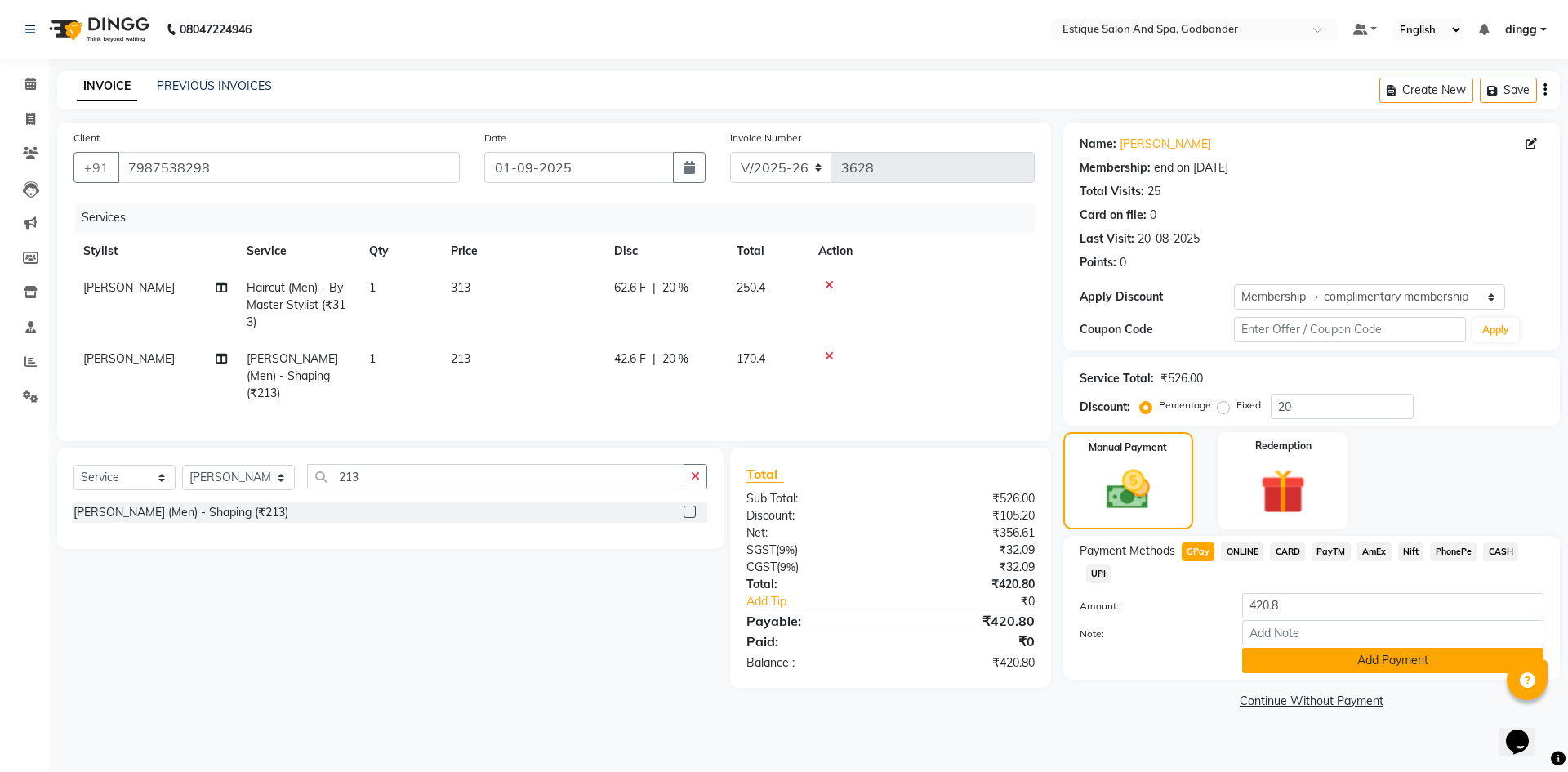
click at [1295, 663] on button "Add Payment" at bounding box center [1393, 660] width 302 height 25
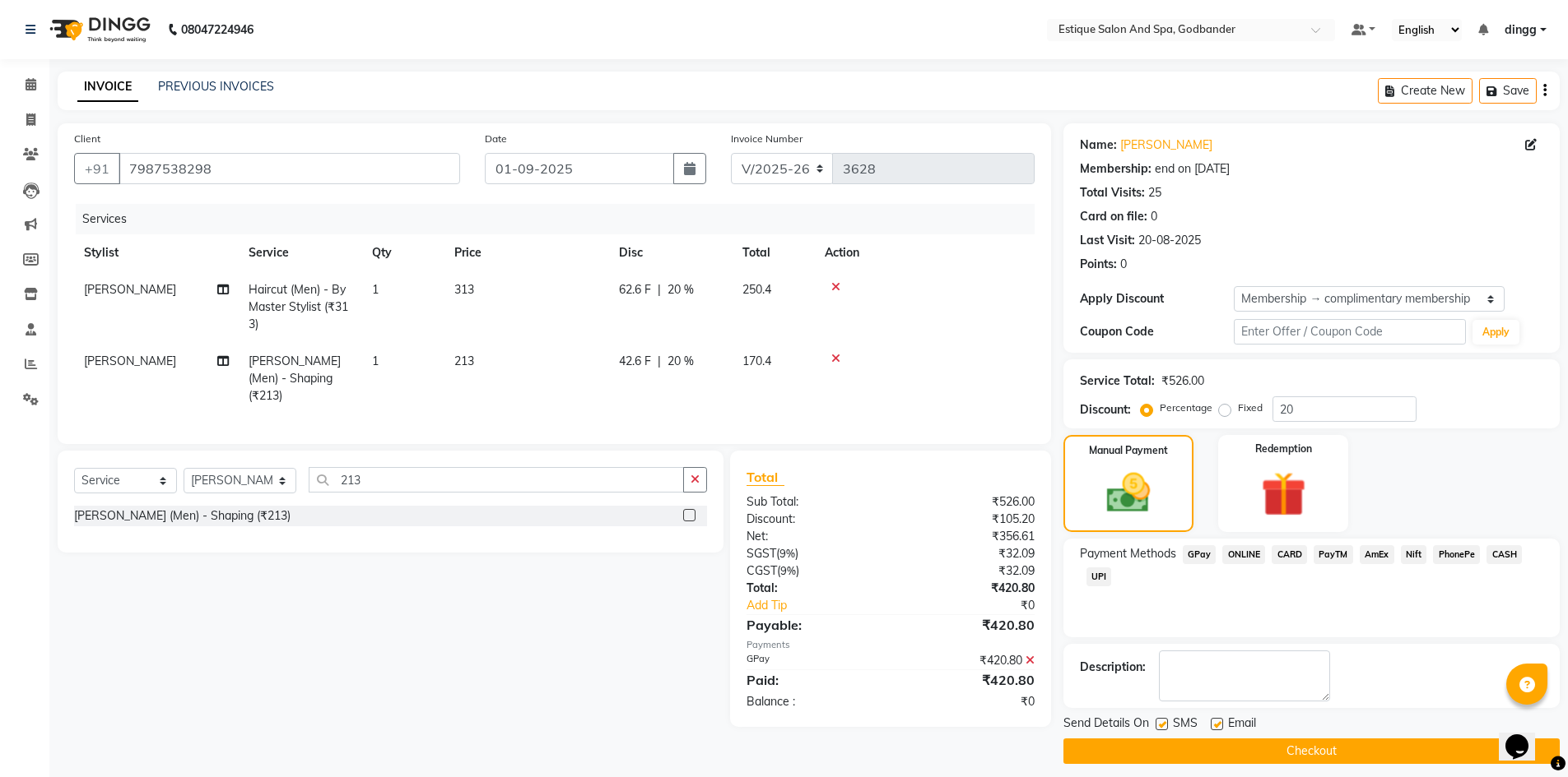
scroll to position [11, 0]
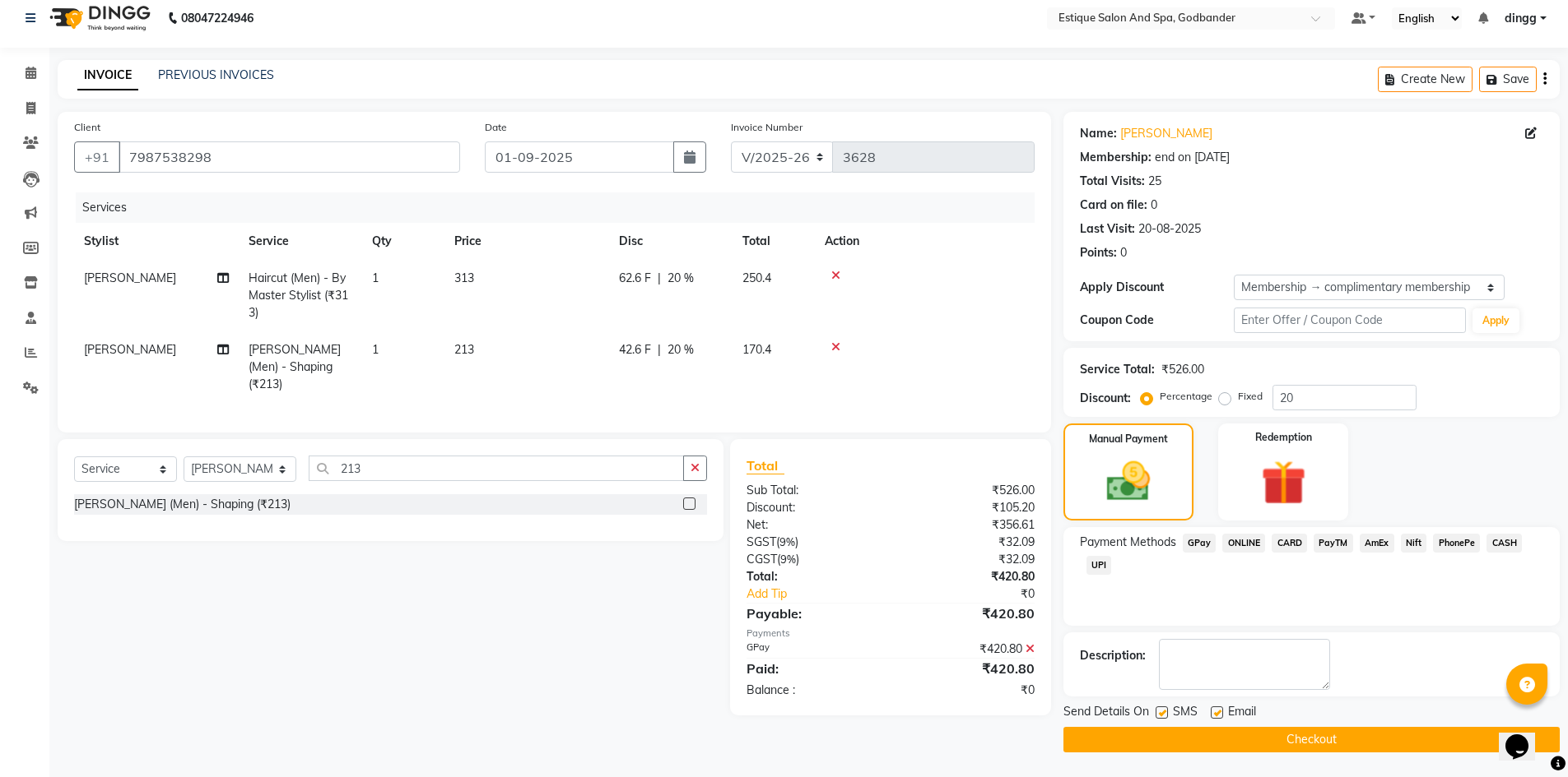
click at [1264, 739] on button "Checkout" at bounding box center [1311, 739] width 496 height 25
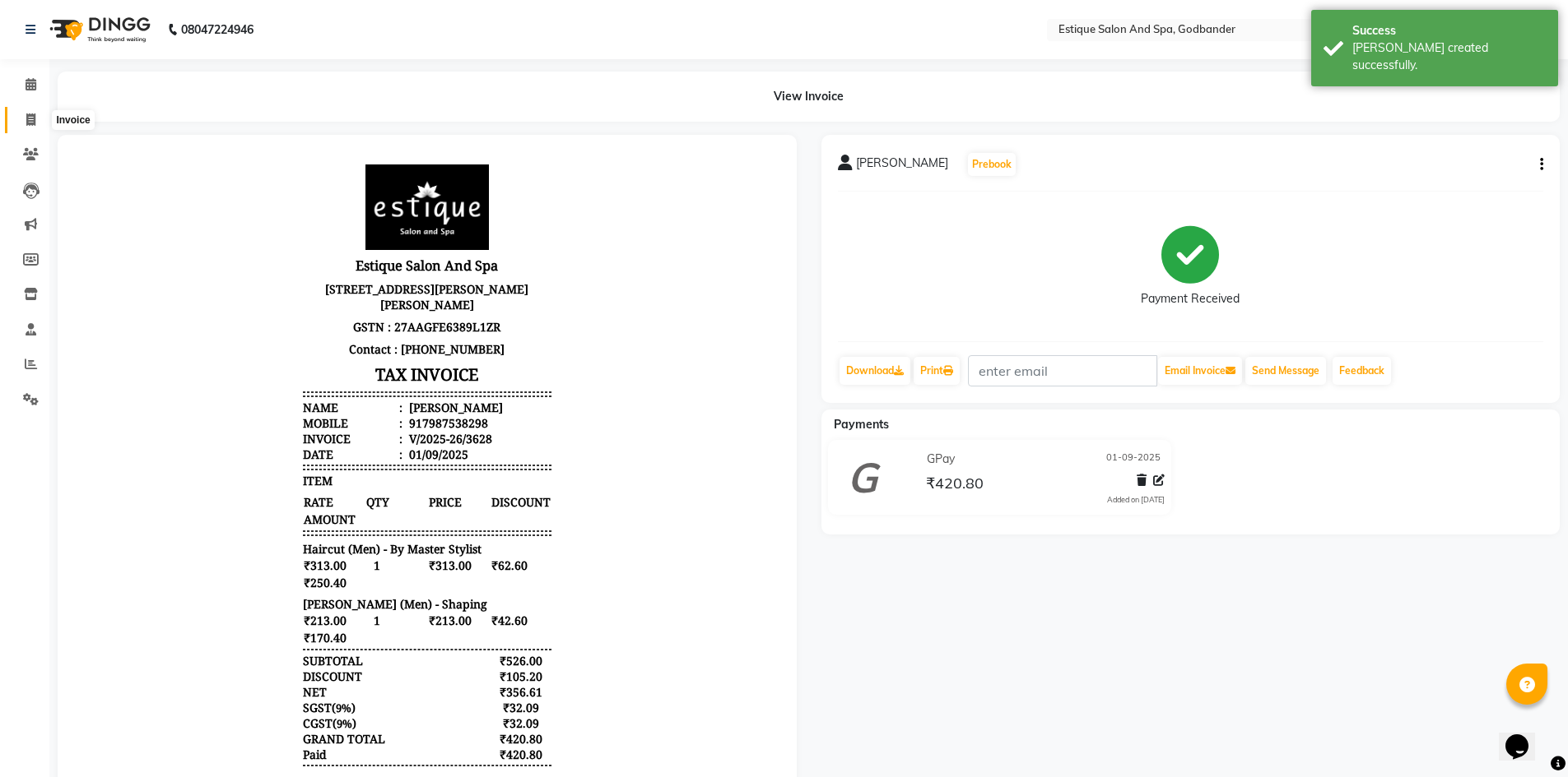
click at [28, 115] on icon at bounding box center [30, 120] width 9 height 12
select select "6103"
select select "service"
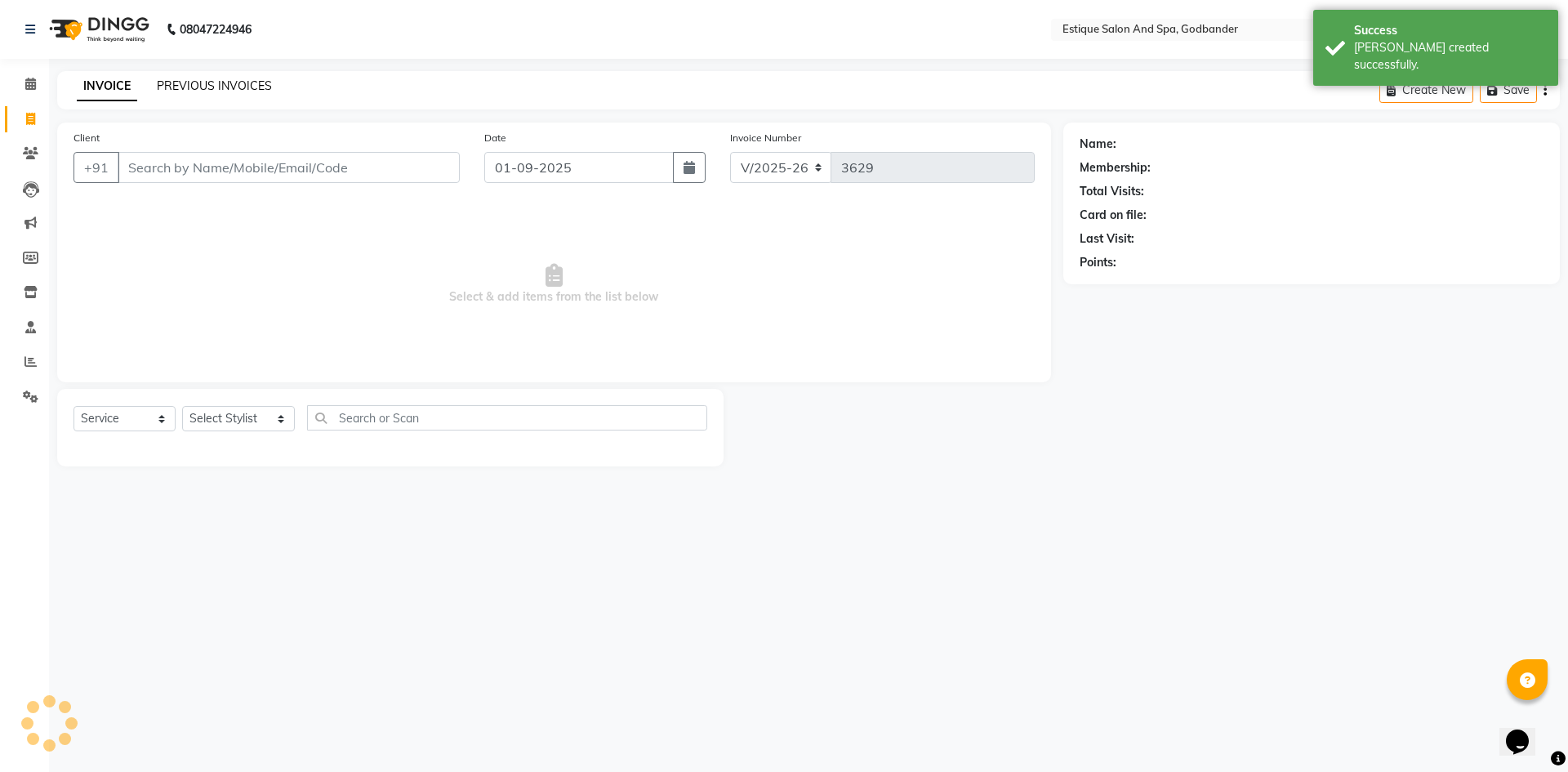
click at [195, 79] on link "PREVIOUS INVOICES" at bounding box center [215, 85] width 116 height 15
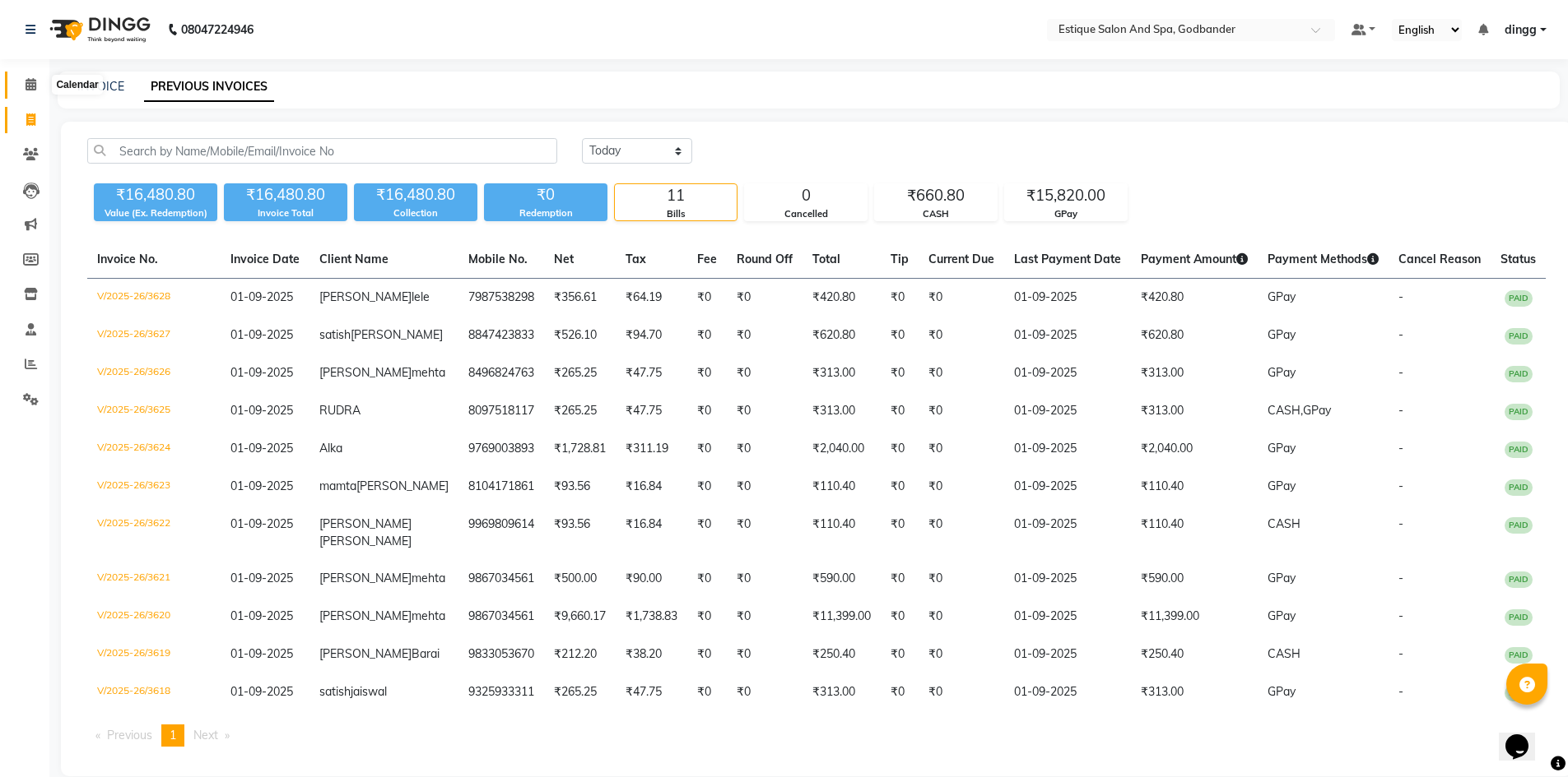
click at [26, 86] on icon at bounding box center [30, 84] width 10 height 12
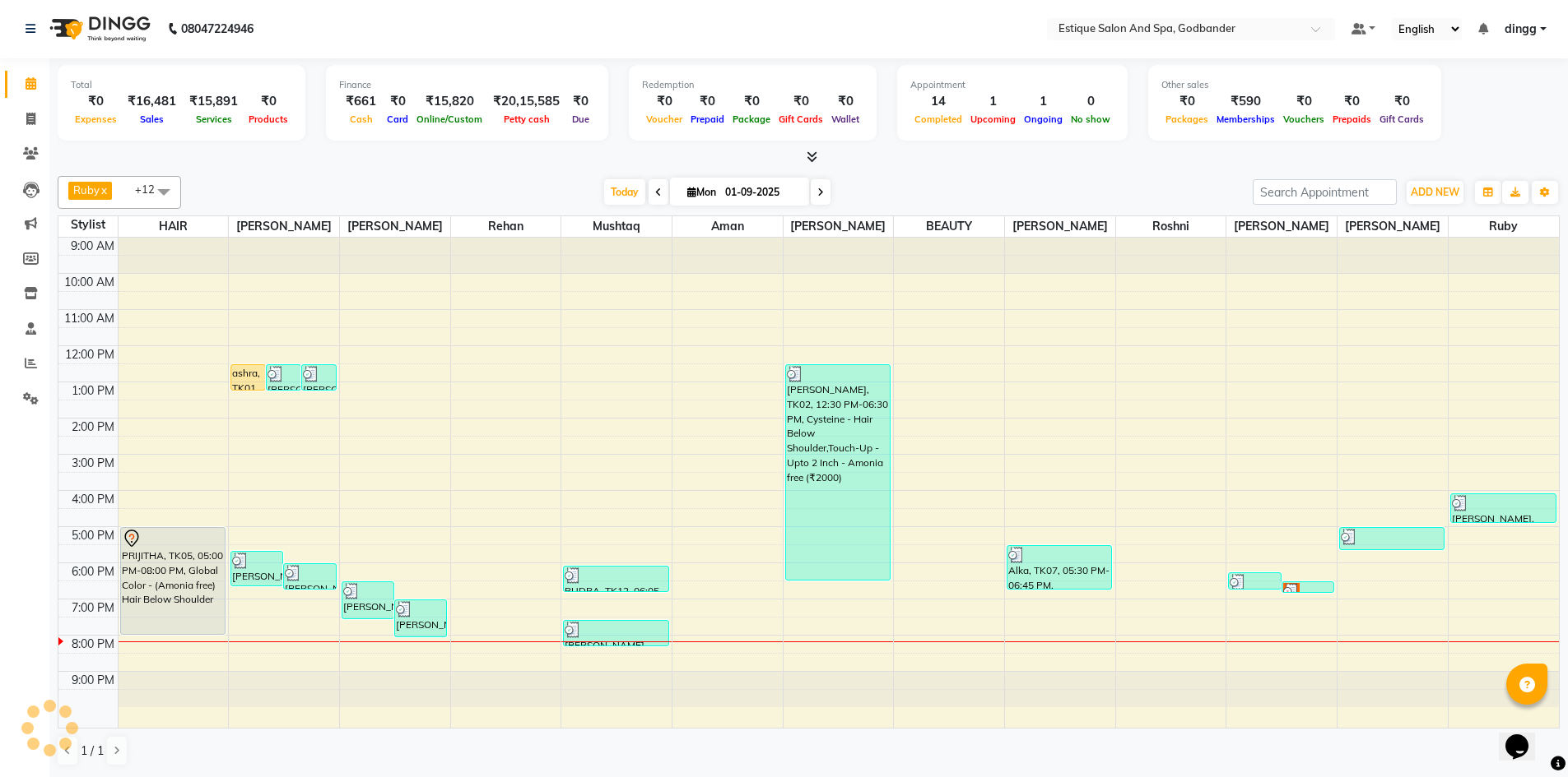
scroll to position [1, 0]
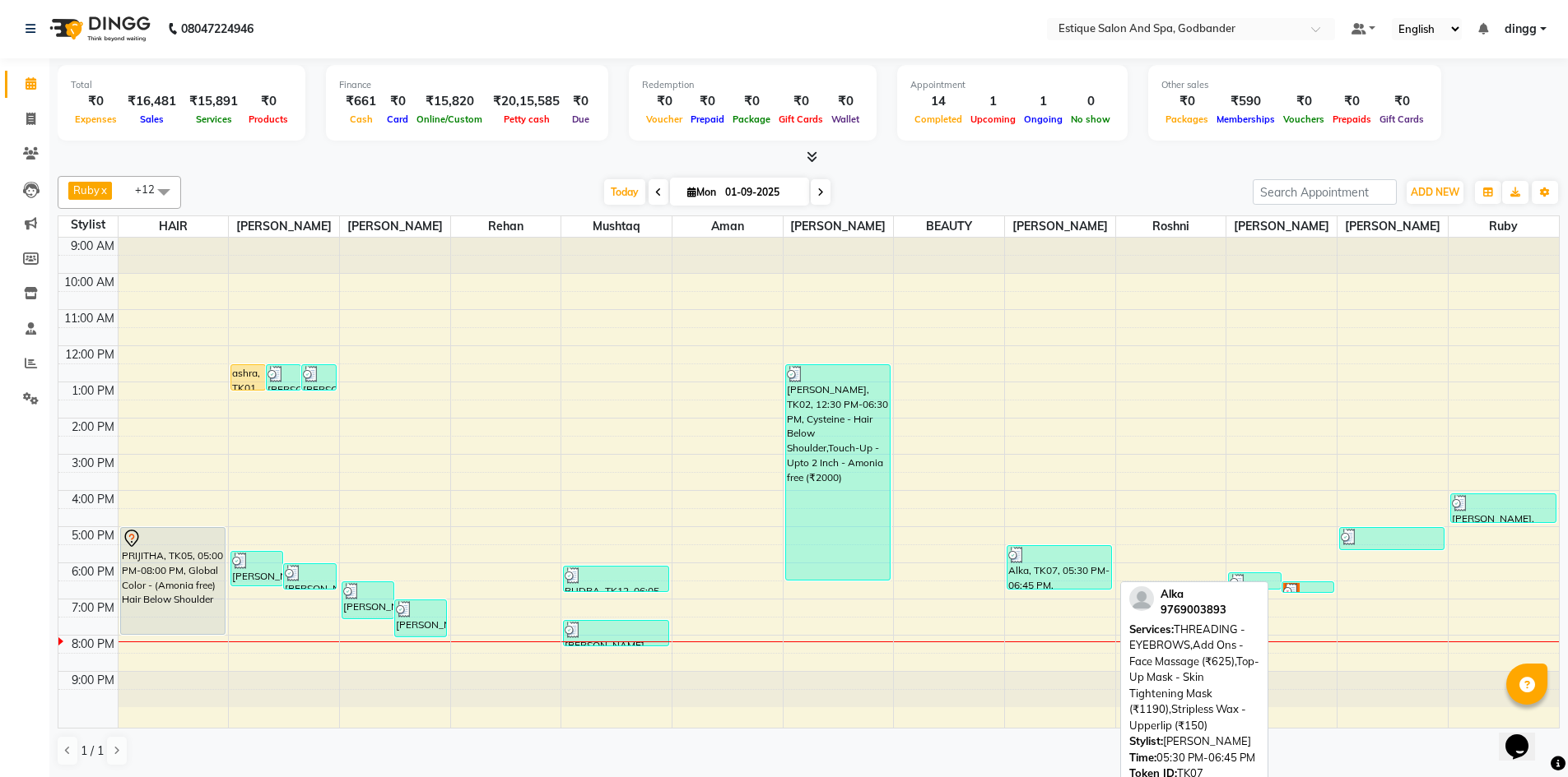
click at [1040, 562] on div at bounding box center [1058, 555] width 102 height 16
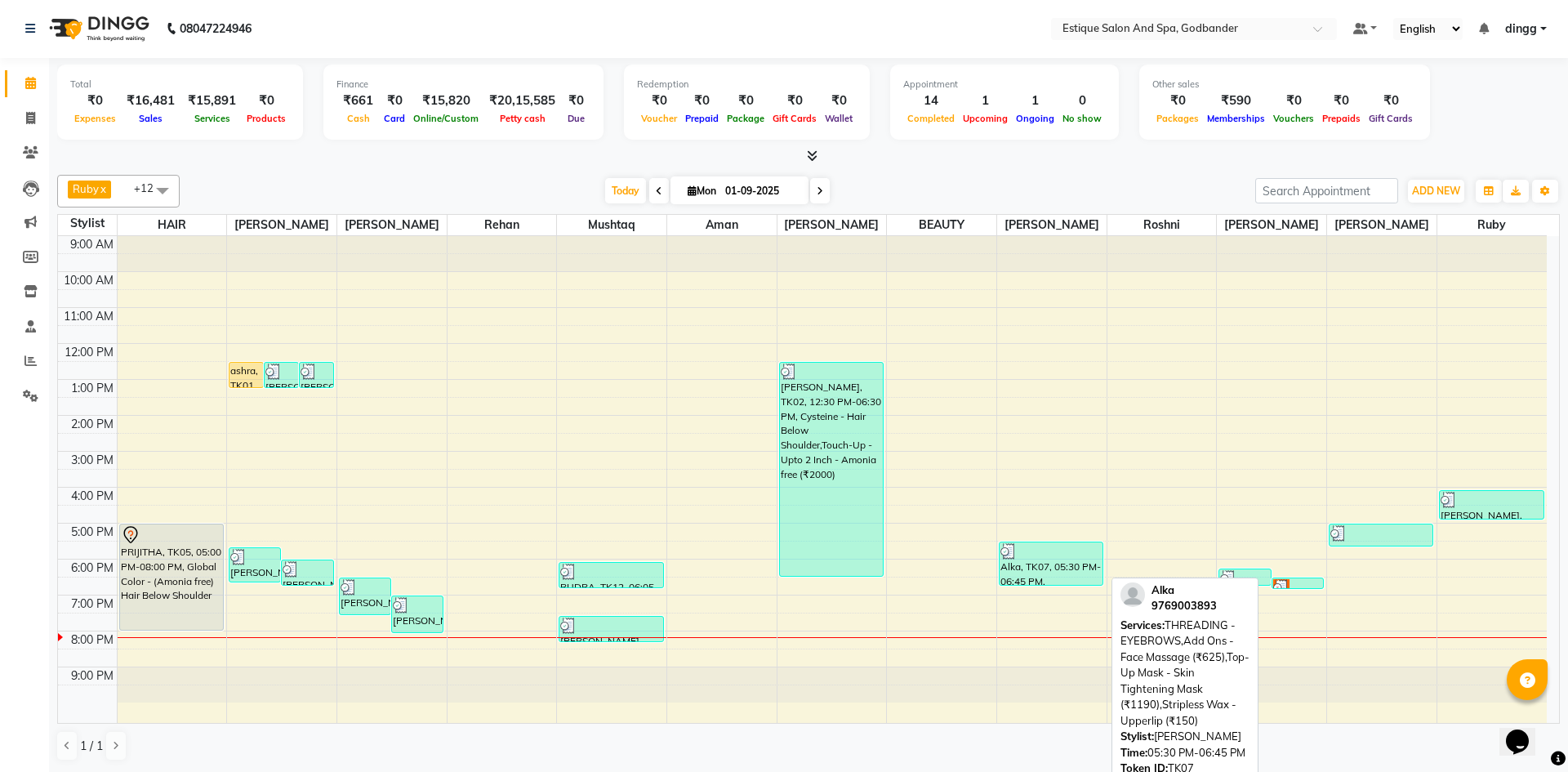
select select "3"
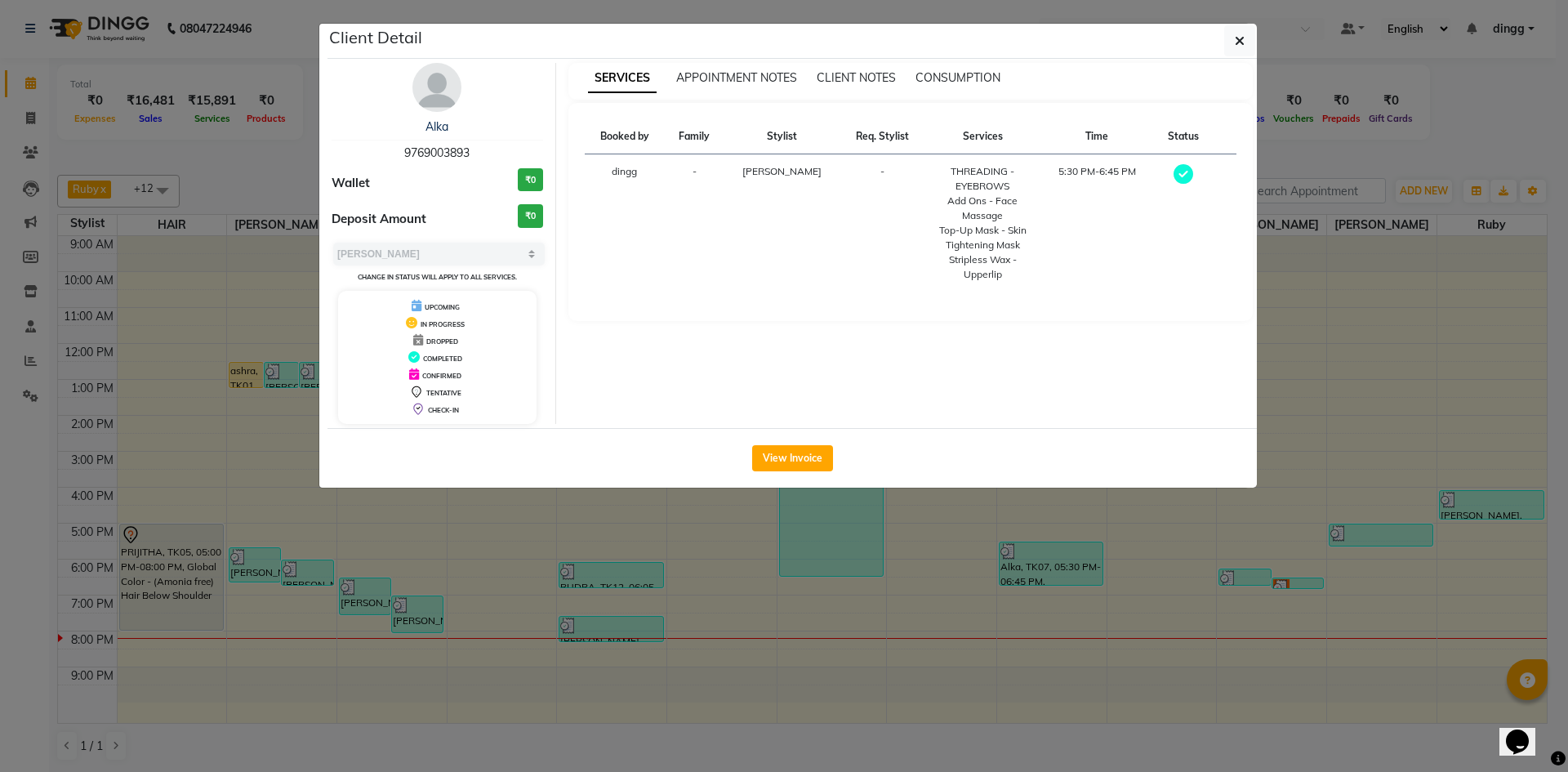
click at [914, 568] on ngb-modal-window "Client Detail Alka 9769003893 Wallet ₹0 Deposit Amount ₹0 Select MARK DONE UPCO…" at bounding box center [784, 386] width 1568 height 772
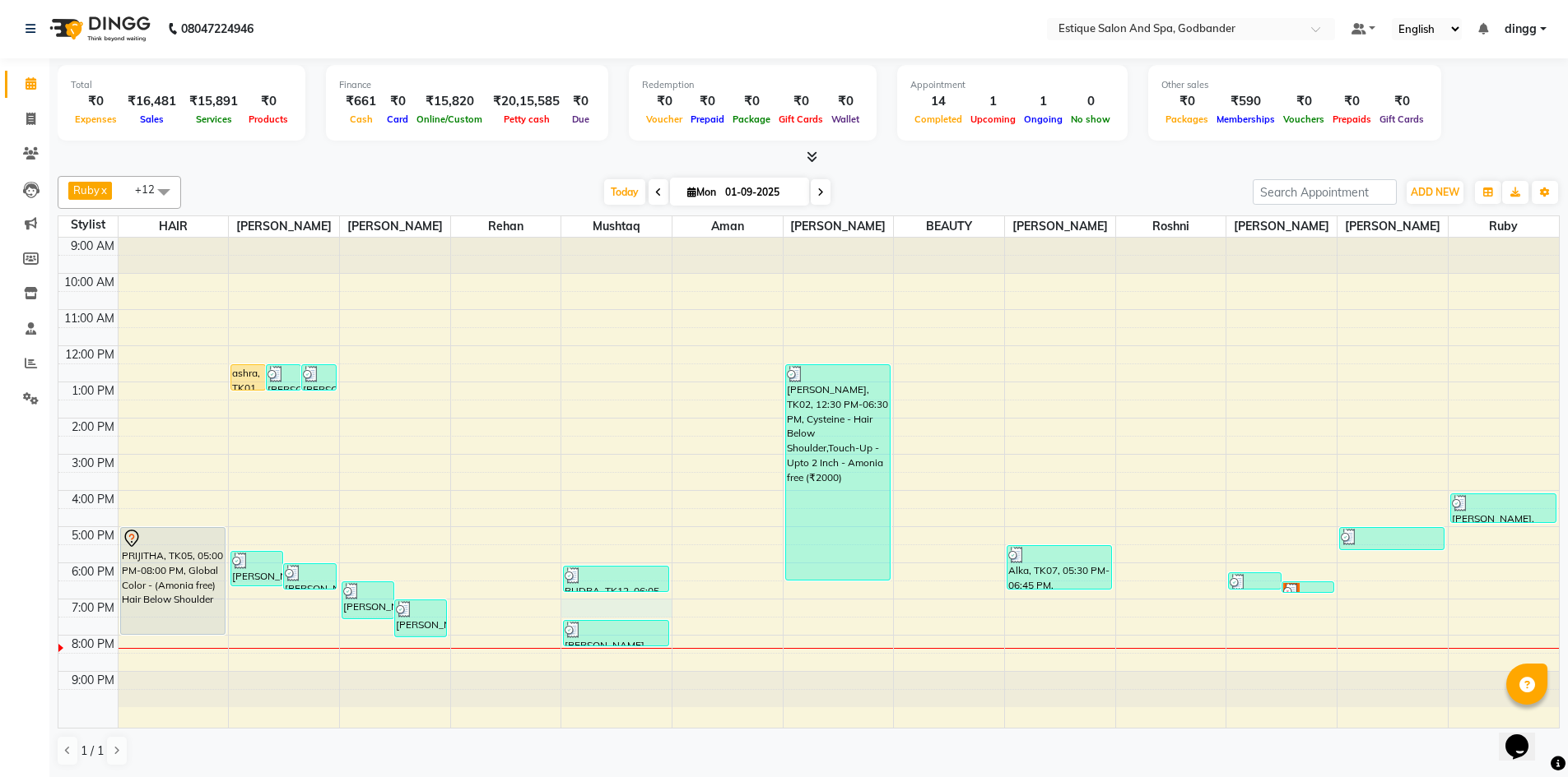
click at [614, 613] on div "9:00 AM 10:00 AM 11:00 AM 12:00 PM 1:00 PM 2:00 PM 3:00 PM 4:00 PM 5:00 PM 6:00…" at bounding box center [808, 483] width 1500 height 491
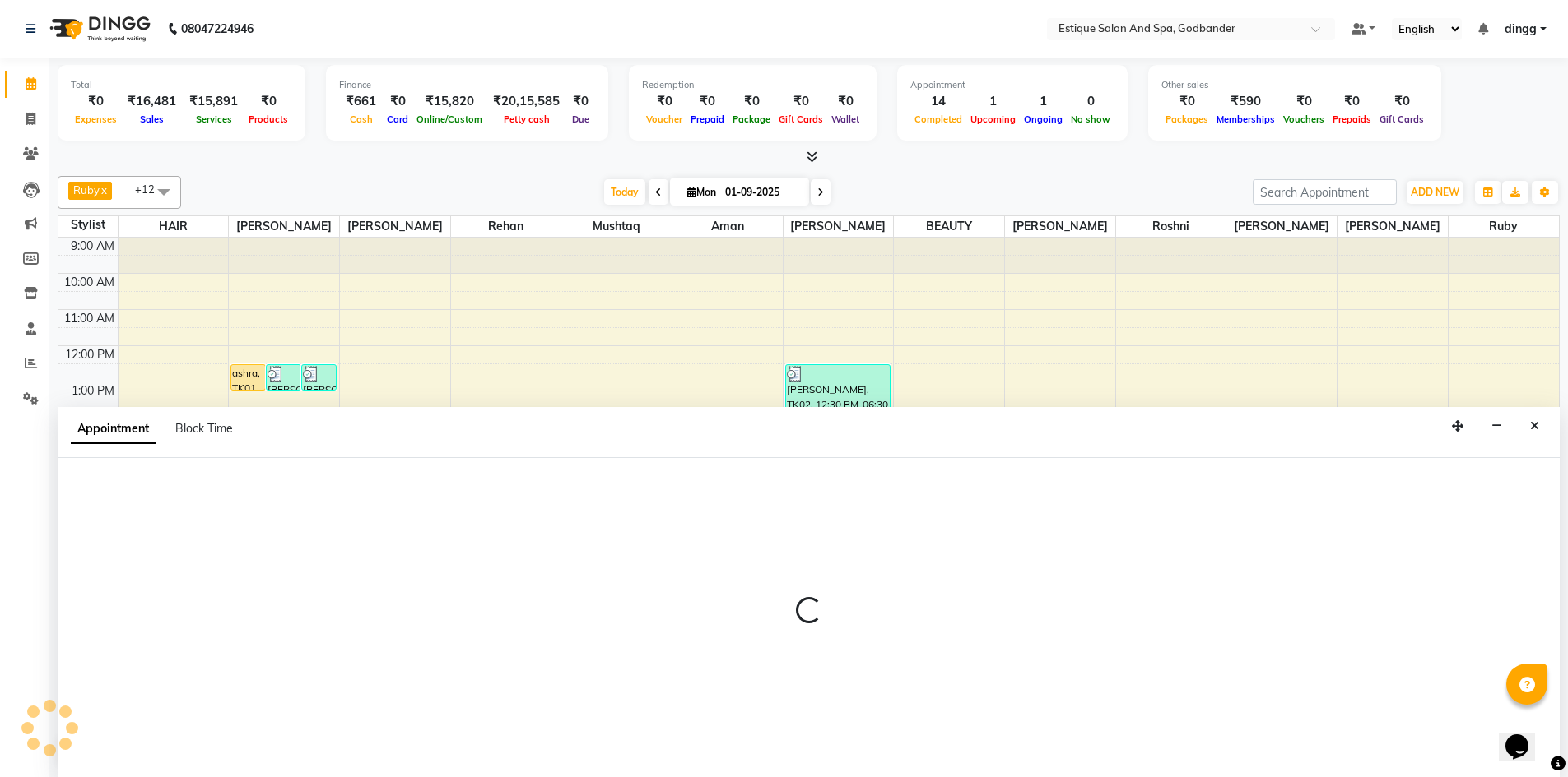
select select "71725"
select select "1140"
select select "tentative"
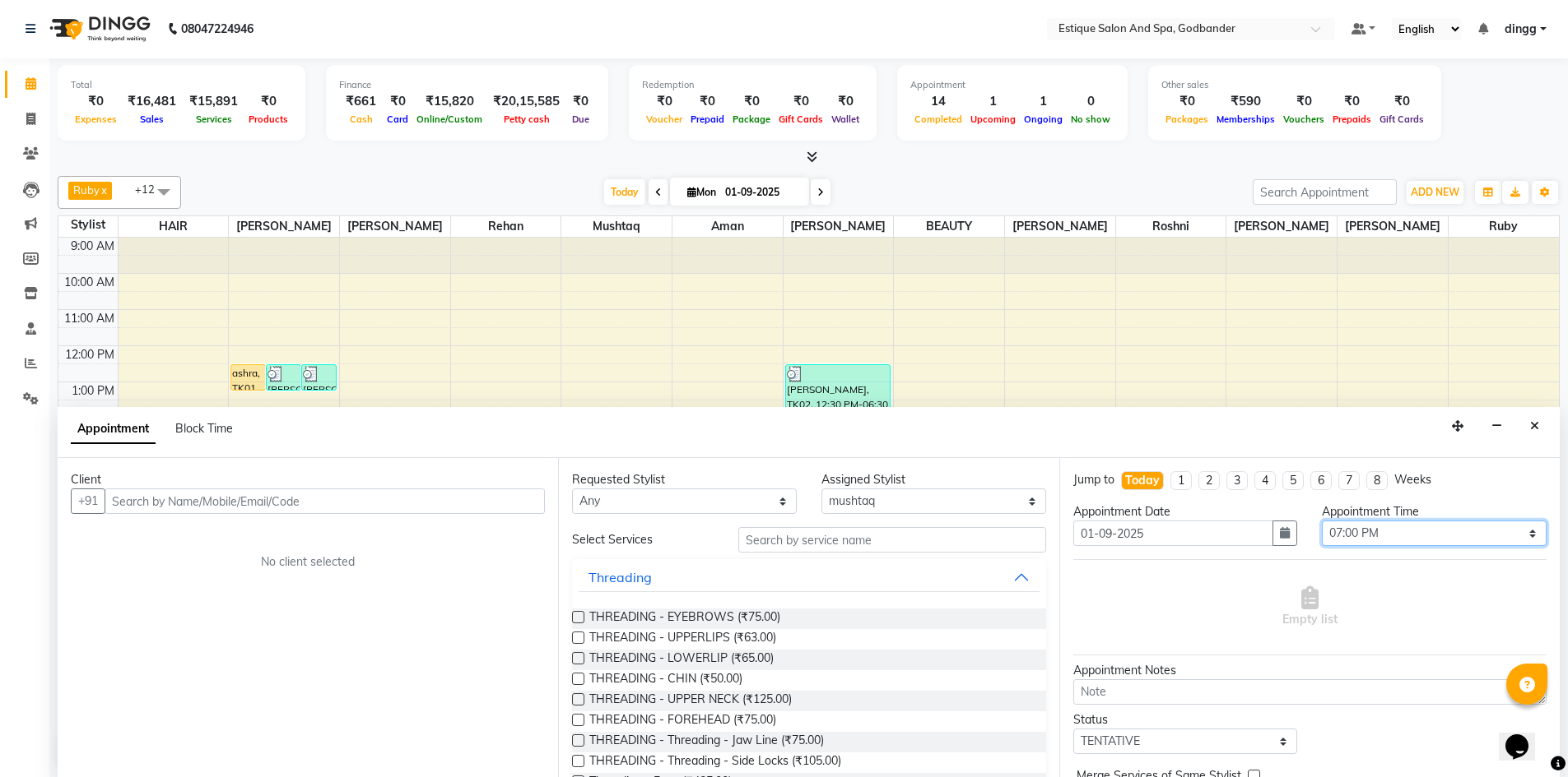
click at [1378, 531] on select "Select 10:00 AM 10:15 AM 10:30 AM 10:45 AM 11:00 AM 11:15 AM 11:30 AM 11:45 AM …" at bounding box center [1433, 533] width 225 height 25
select select "1170"
click at [1321, 521] on select "Select 10:00 AM 10:15 AM 10:30 AM 10:45 AM 11:00 AM 11:15 AM 11:30 AM 11:45 AM …" at bounding box center [1433, 533] width 225 height 25
click at [149, 505] on input "text" at bounding box center [324, 501] width 440 height 25
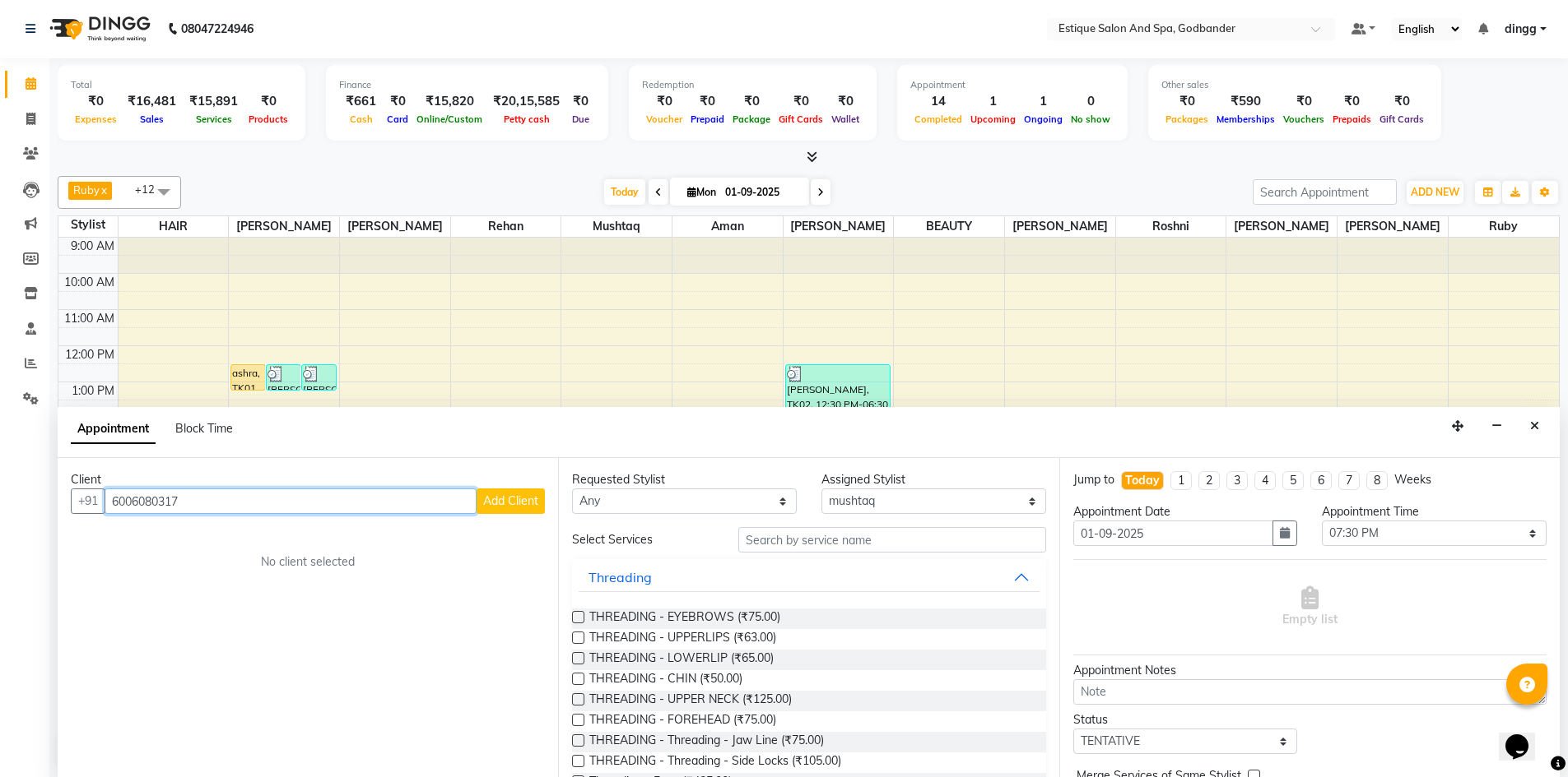
type input "6006080317"
click at [519, 499] on span "Add Client" at bounding box center [510, 500] width 55 height 15
select select "22"
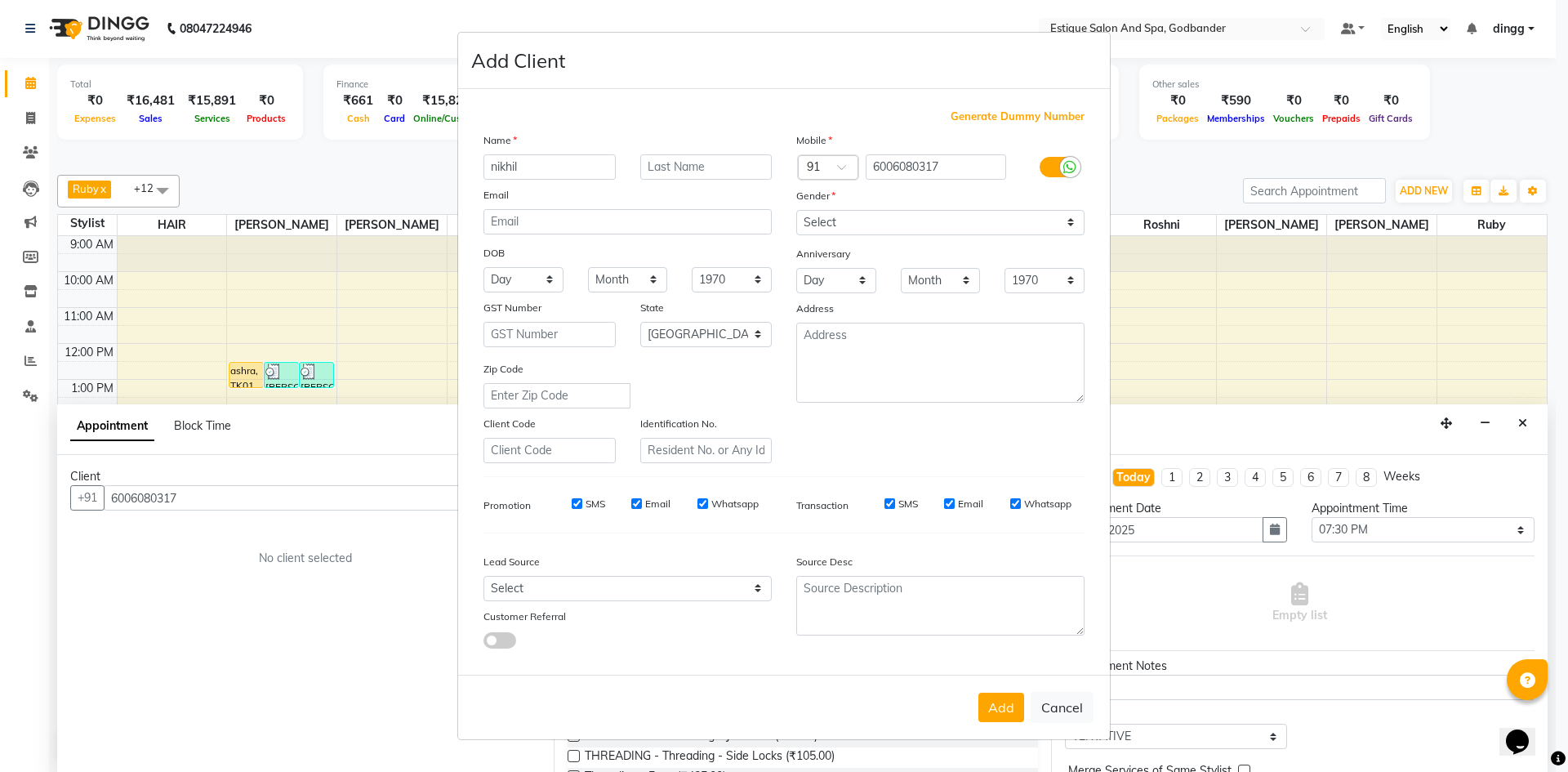
type input "nikhil"
click at [703, 171] on input "text" at bounding box center [706, 166] width 132 height 25
type input "[PERSON_NAME]"
click at [900, 214] on select "Select [DEMOGRAPHIC_DATA] [DEMOGRAPHIC_DATA] Other Prefer Not To Say" at bounding box center [940, 222] width 288 height 25
select select "[DEMOGRAPHIC_DATA]"
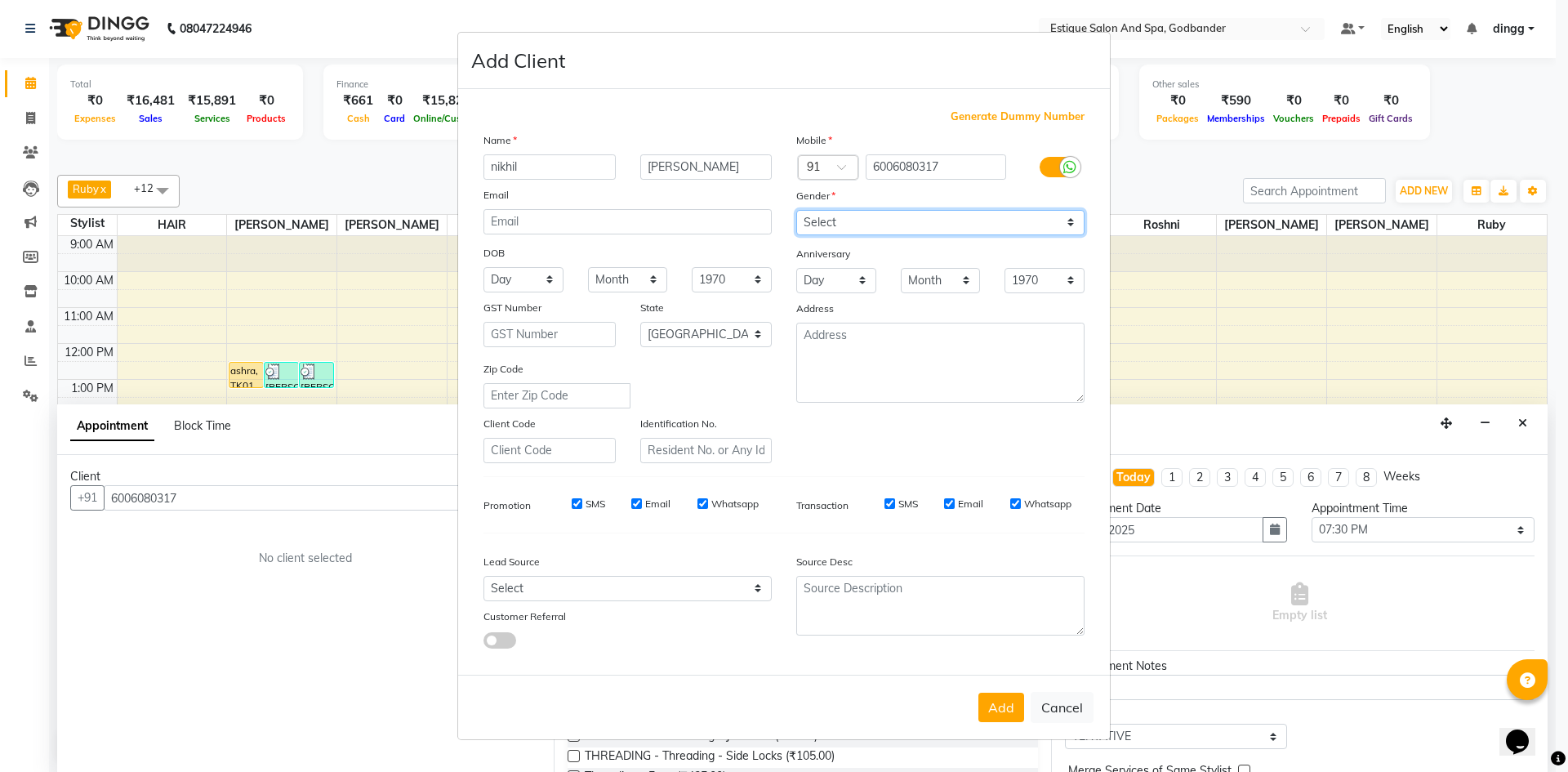
click at [796, 210] on select "Select [DEMOGRAPHIC_DATA] [DEMOGRAPHIC_DATA] Other Prefer Not To Say" at bounding box center [940, 222] width 288 height 25
click at [1001, 711] on button "Add" at bounding box center [1001, 707] width 46 height 29
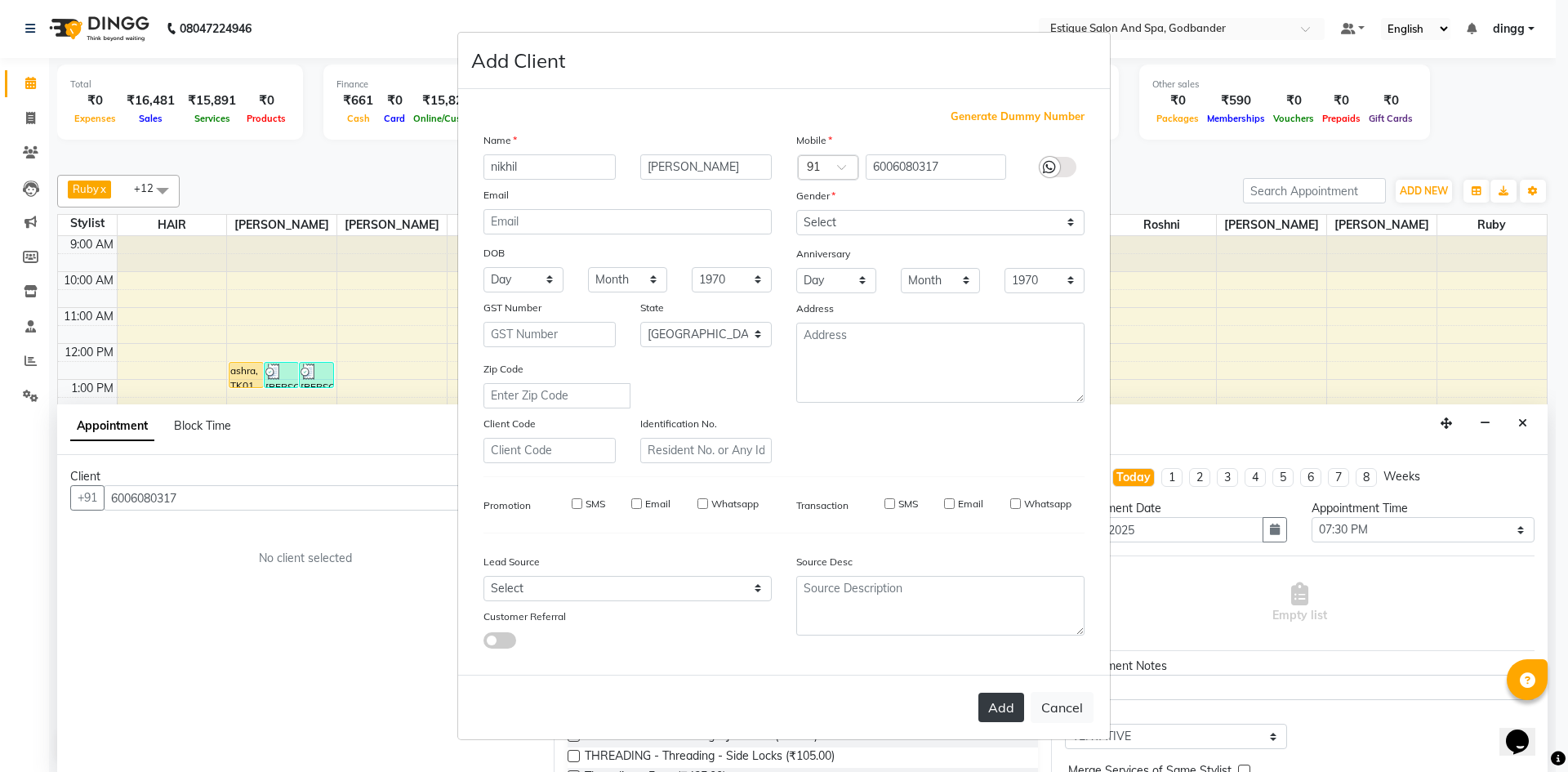
select select
select select "null"
select select
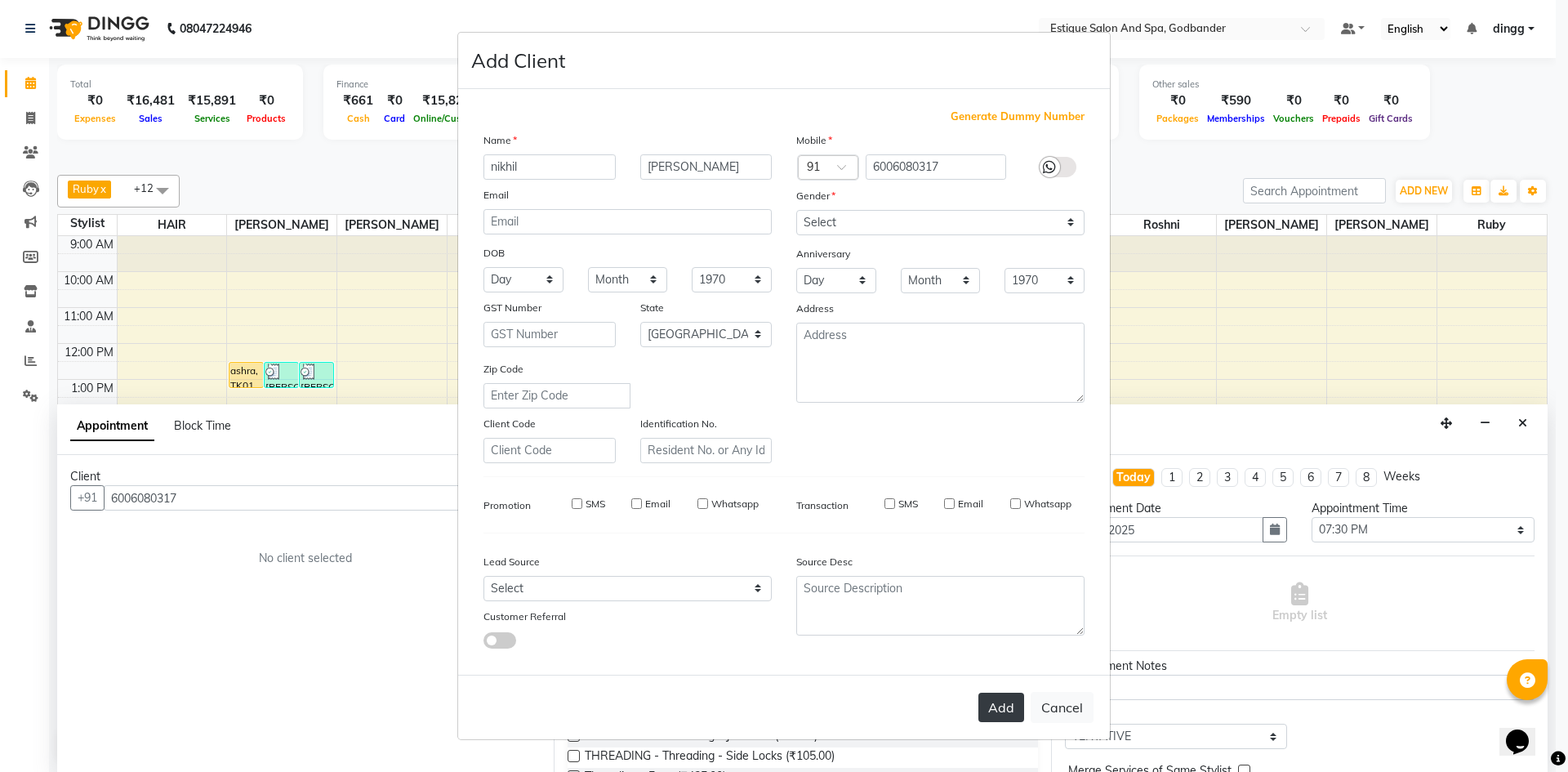
select select
checkbox input "false"
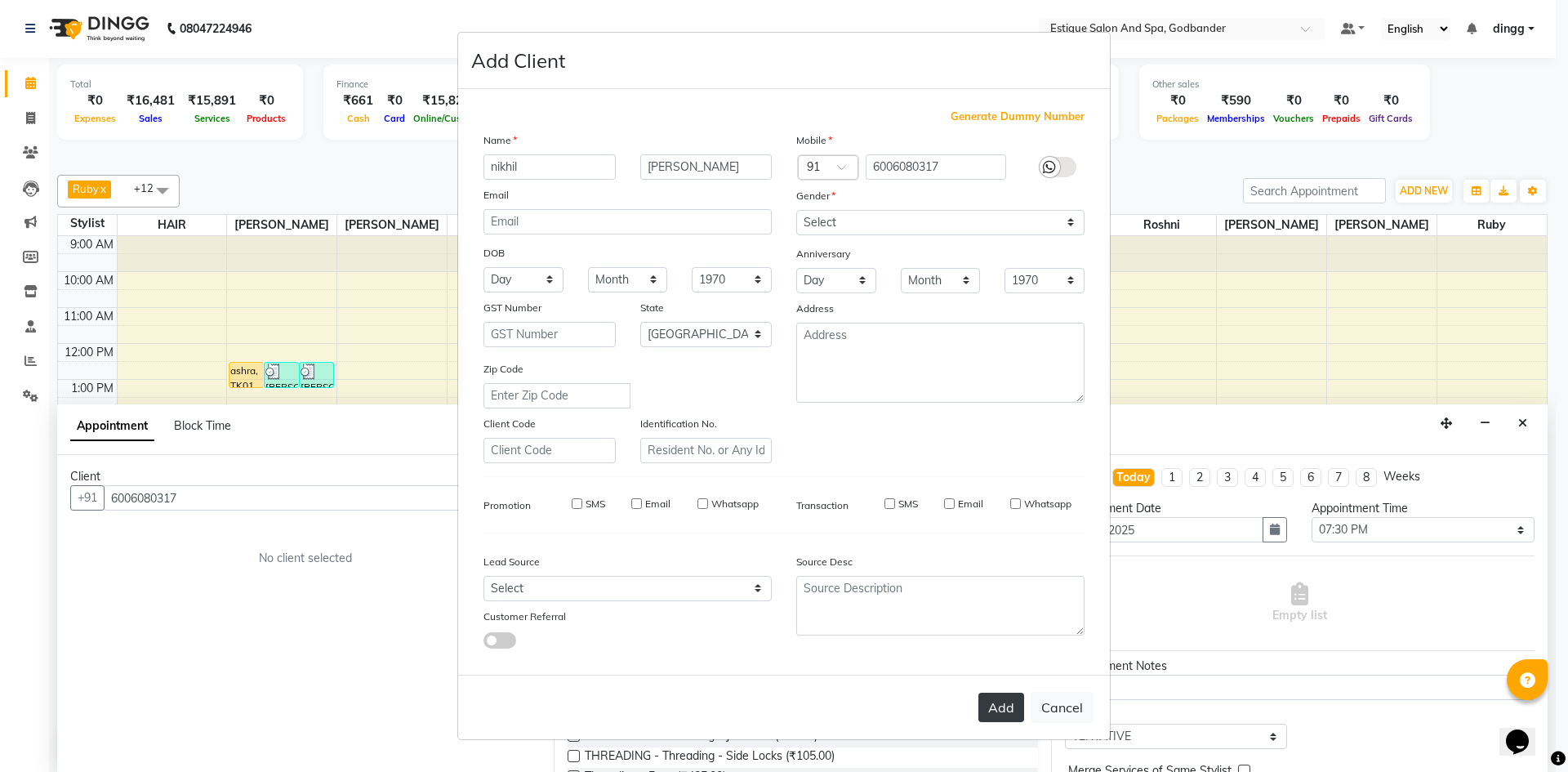
checkbox input "false"
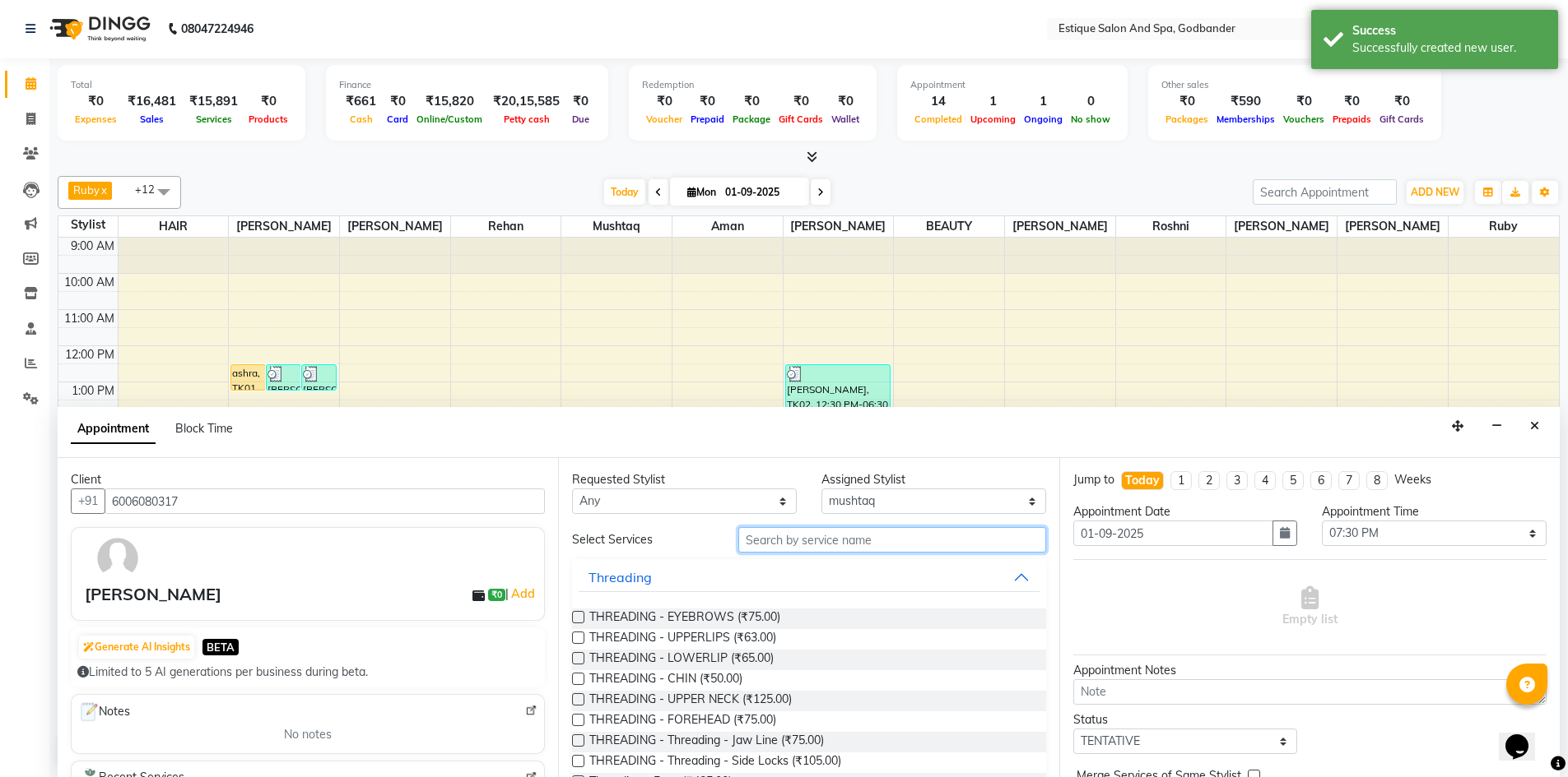
click at [788, 536] on input "text" at bounding box center [892, 539] width 308 height 25
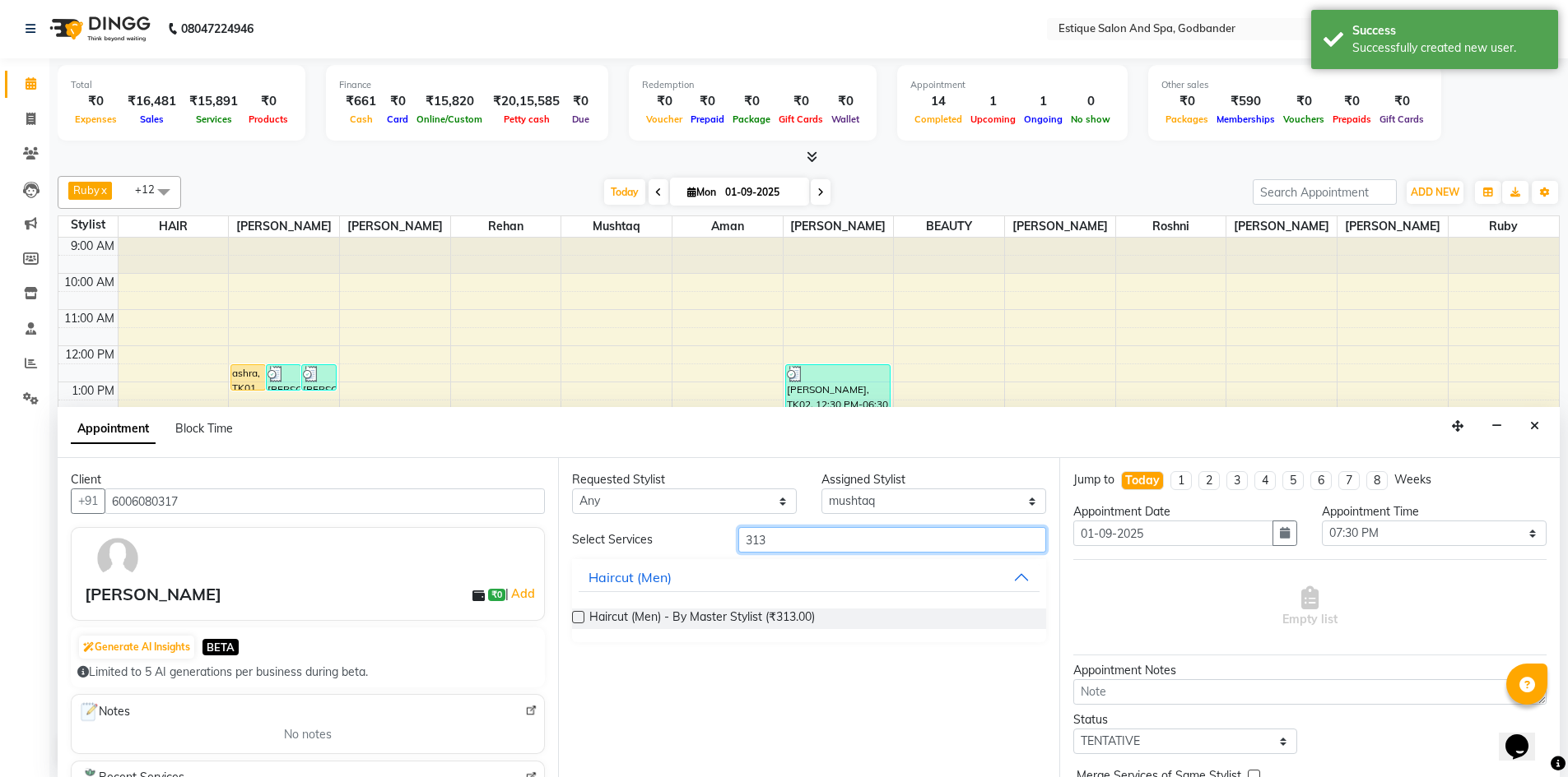
type input "313"
click at [572, 615] on label at bounding box center [578, 617] width 12 height 12
click at [572, 615] on input "checkbox" at bounding box center [577, 619] width 10 height 10
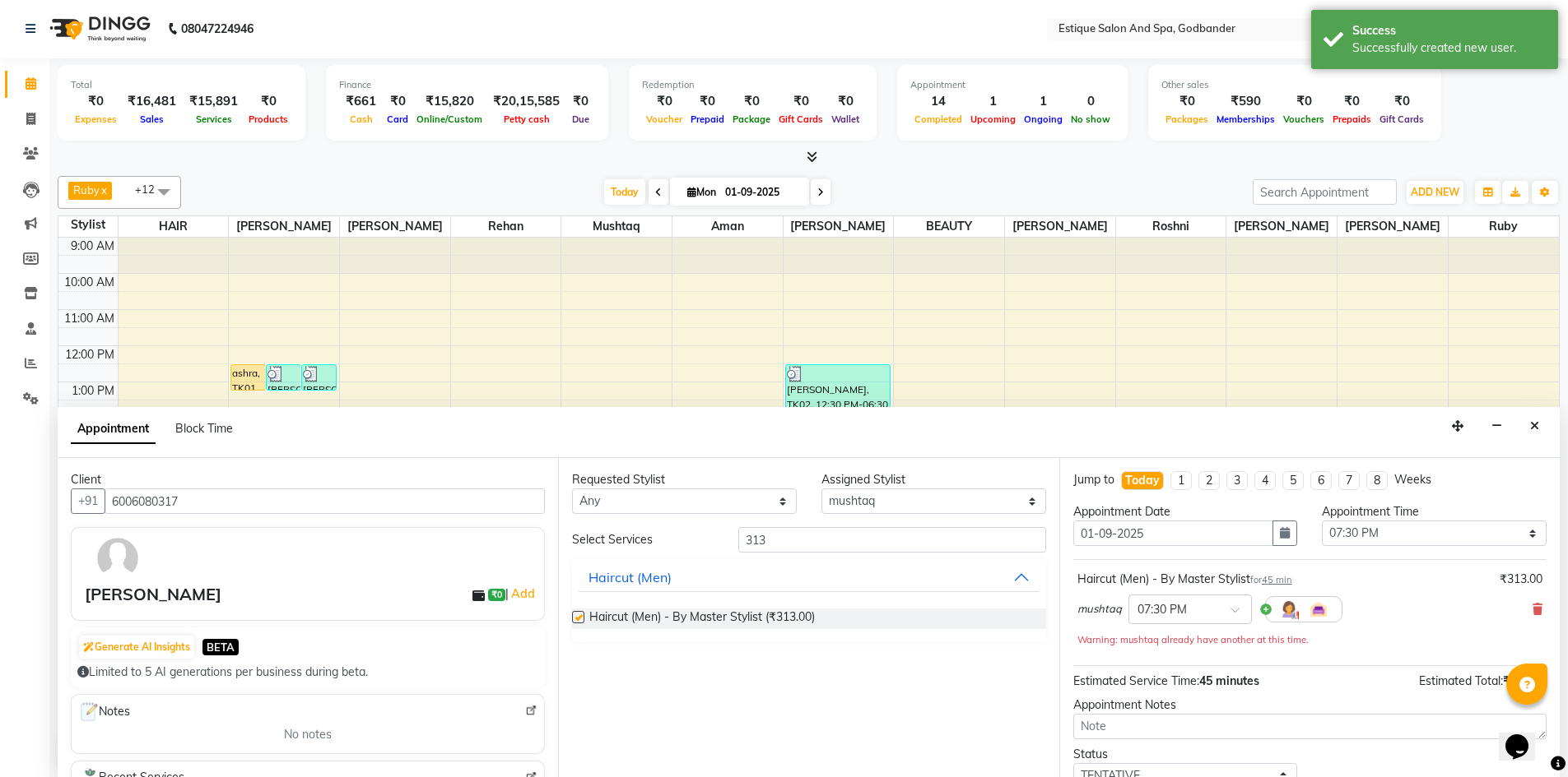
checkbox input "false"
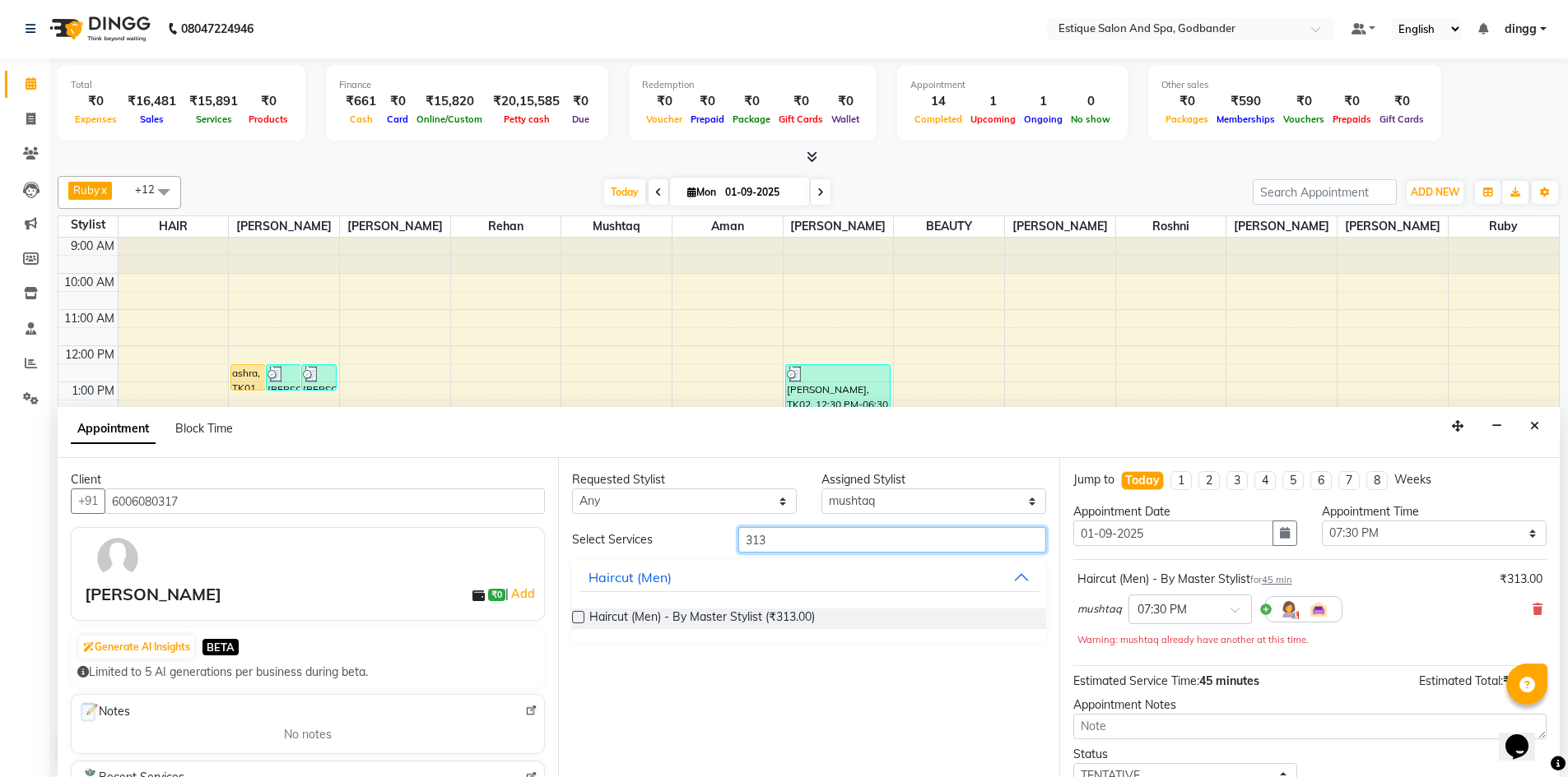
drag, startPoint x: 772, startPoint y: 541, endPoint x: 724, endPoint y: 537, distance: 48.2
click at [724, 537] on div "Select Services 313" at bounding box center [808, 539] width 498 height 25
type input "213"
click at [578, 616] on label at bounding box center [578, 617] width 12 height 12
click at [578, 616] on input "checkbox" at bounding box center [577, 619] width 10 height 10
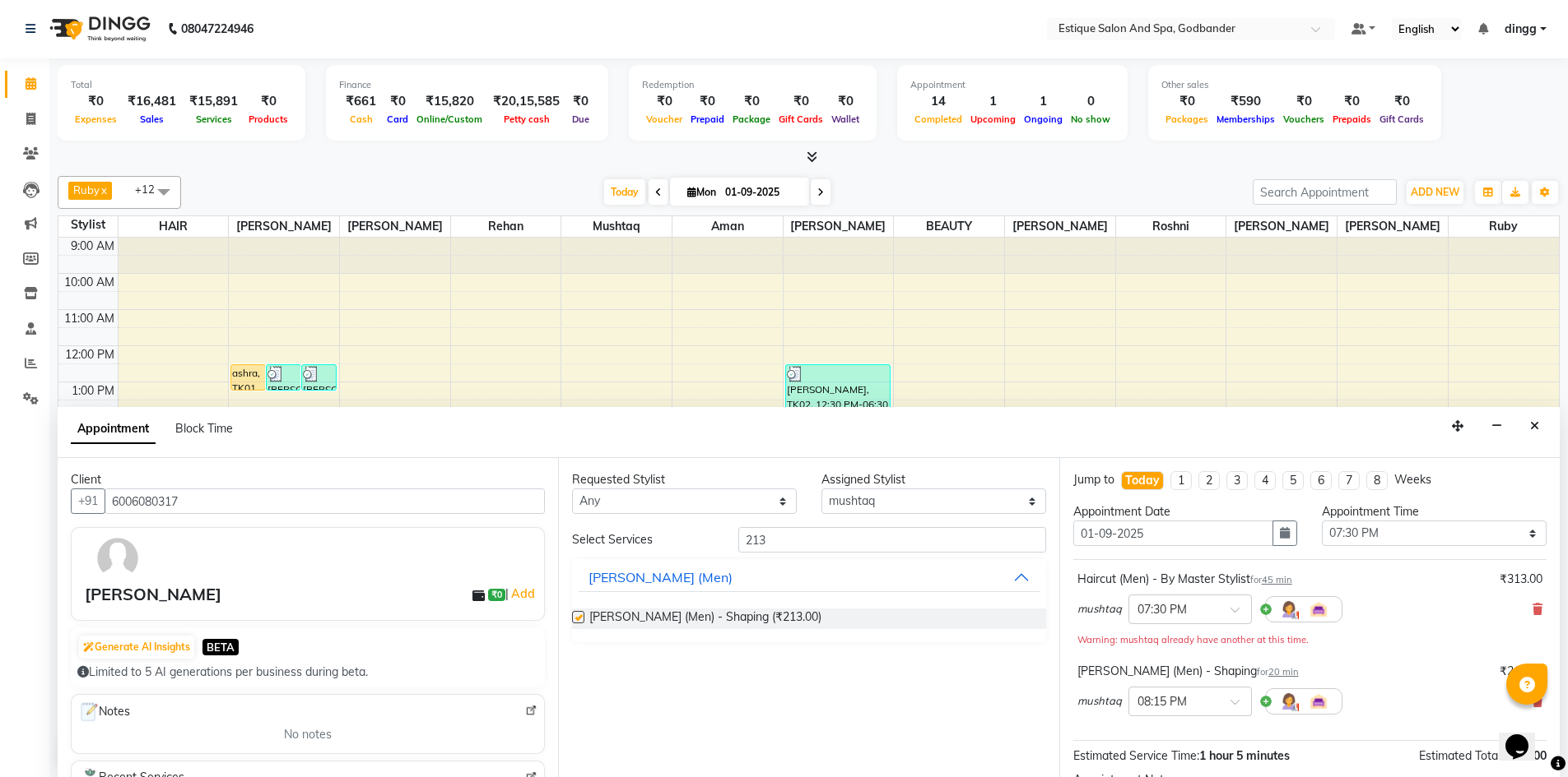
checkbox input "false"
click at [857, 499] on select "Select Aarti Nails [PERSON_NAME] [PERSON_NAME] Any one Asmi BEAUTY HAIR [PERSON…" at bounding box center [933, 501] width 225 height 25
select select "44584"
click at [821, 489] on select "Select Aarti Nails [PERSON_NAME] [PERSON_NAME] Any one Asmi BEAUTY HAIR [PERSON…" at bounding box center [933, 501] width 225 height 25
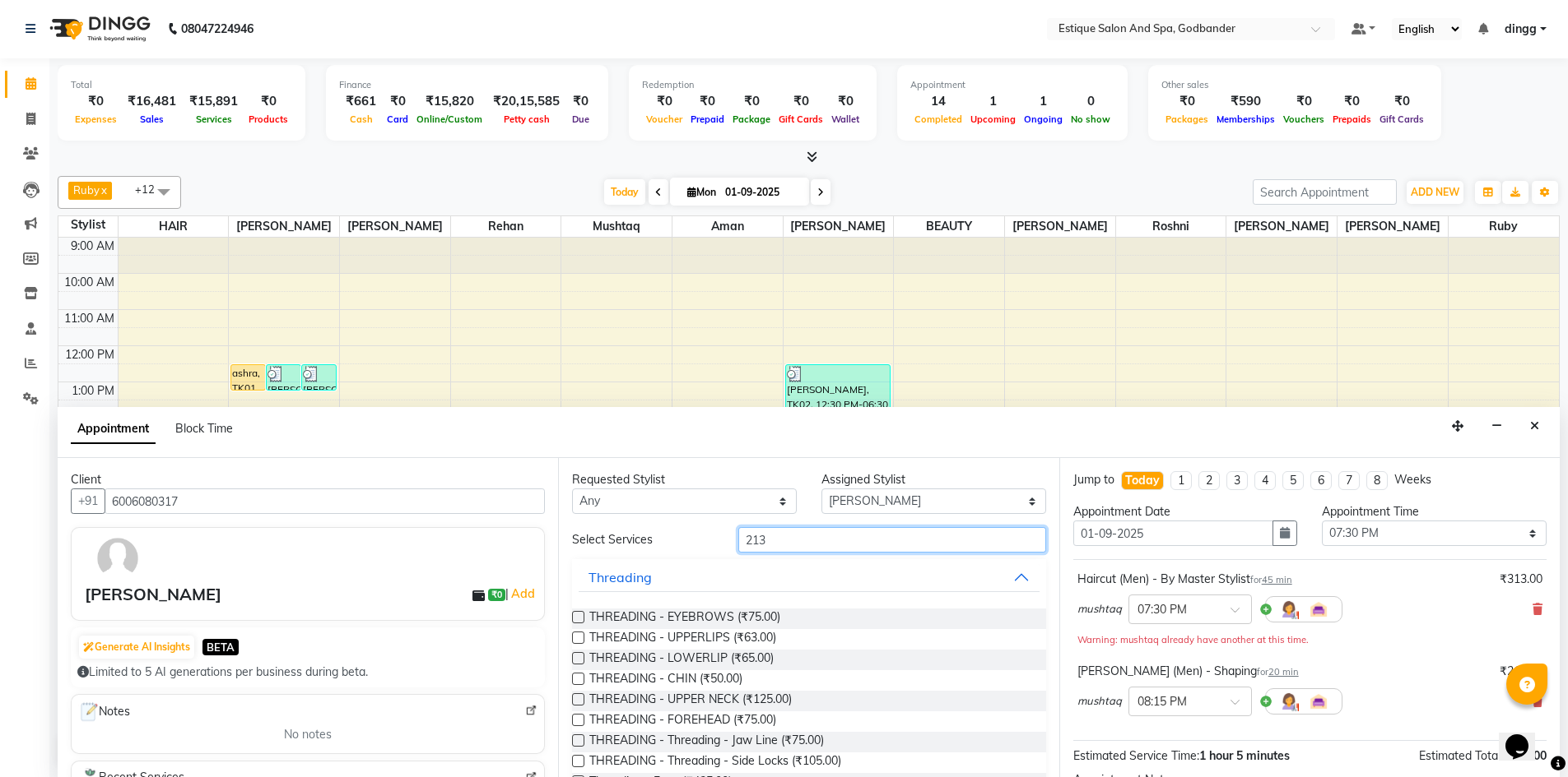
drag, startPoint x: 723, startPoint y: 537, endPoint x: 658, endPoint y: 530, distance: 65.4
click at [658, 530] on div "Select Services 213" at bounding box center [808, 539] width 498 height 25
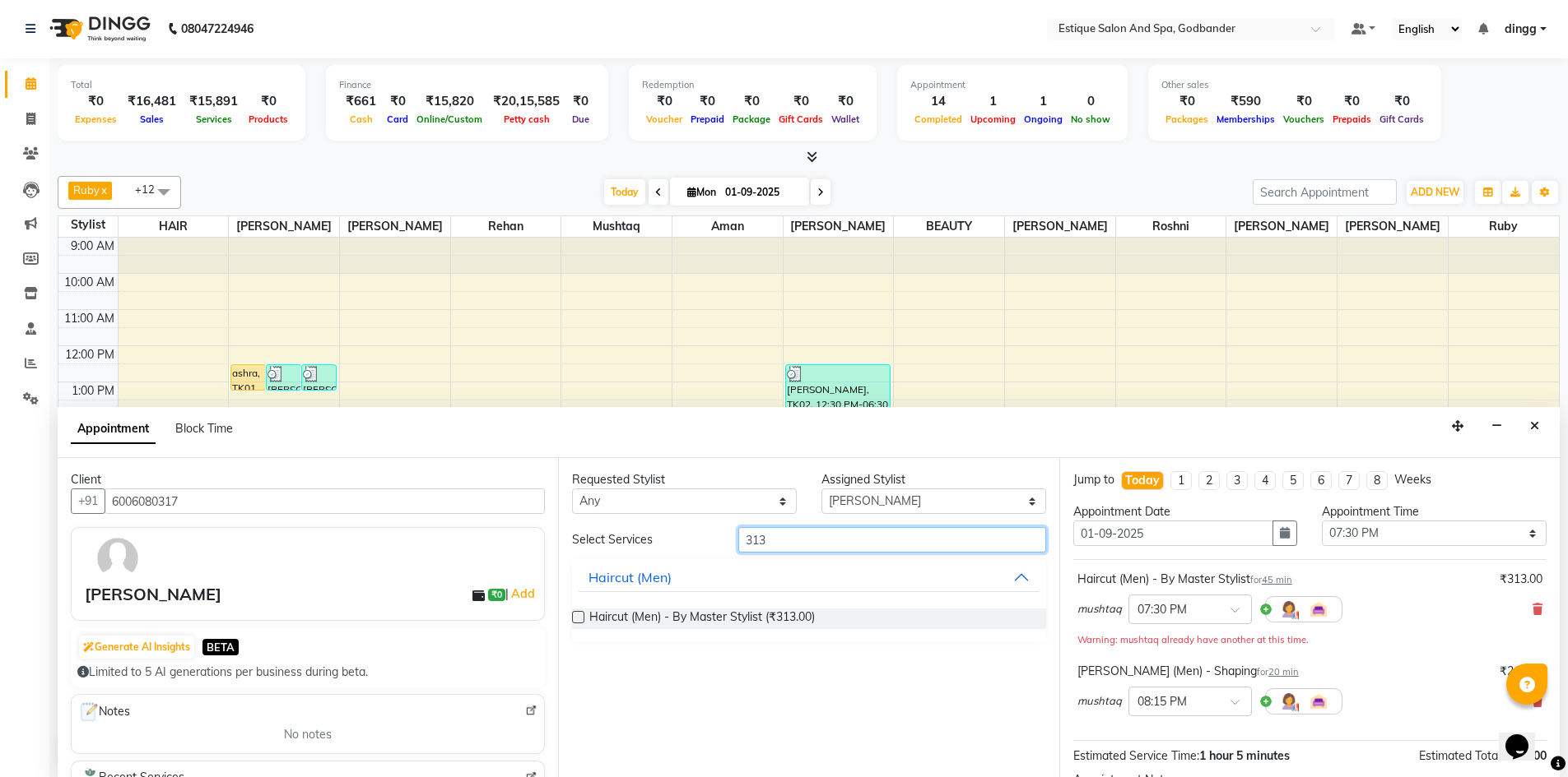
type input "313"
click at [579, 616] on label at bounding box center [578, 617] width 12 height 12
click at [579, 616] on input "checkbox" at bounding box center [577, 619] width 10 height 10
checkbox input "false"
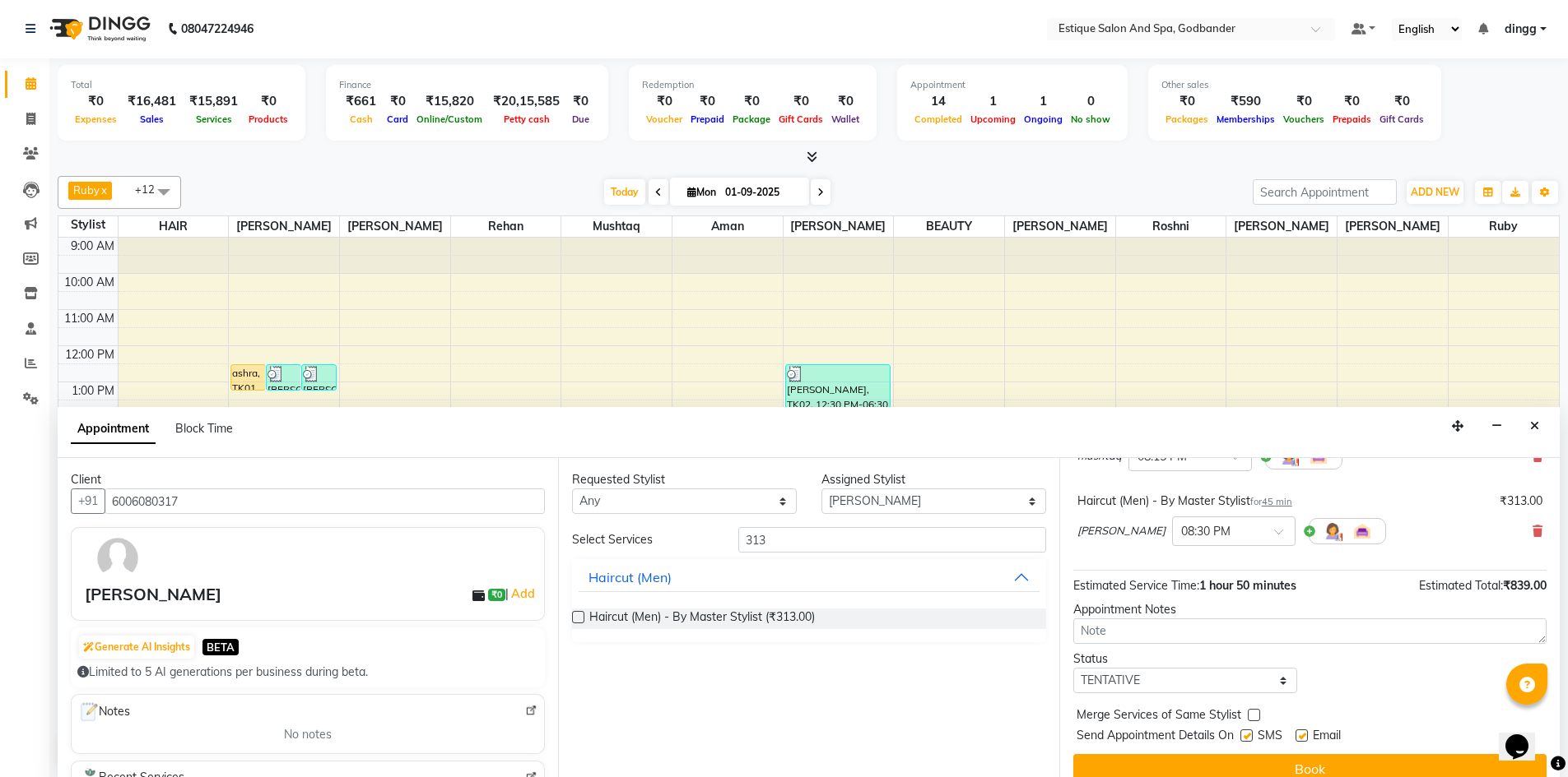
scroll to position [247, 0]
click at [1126, 681] on select "Select TENTATIVE CONFIRM CHECK-IN UPCOMING" at bounding box center [1185, 678] width 225 height 25
select select "confirm booking"
click at [1073, 666] on select "Select TENTATIVE CONFIRM CHECK-IN UPCOMING" at bounding box center [1185, 678] width 225 height 25
click at [1161, 767] on button "Book" at bounding box center [1309, 767] width 473 height 30
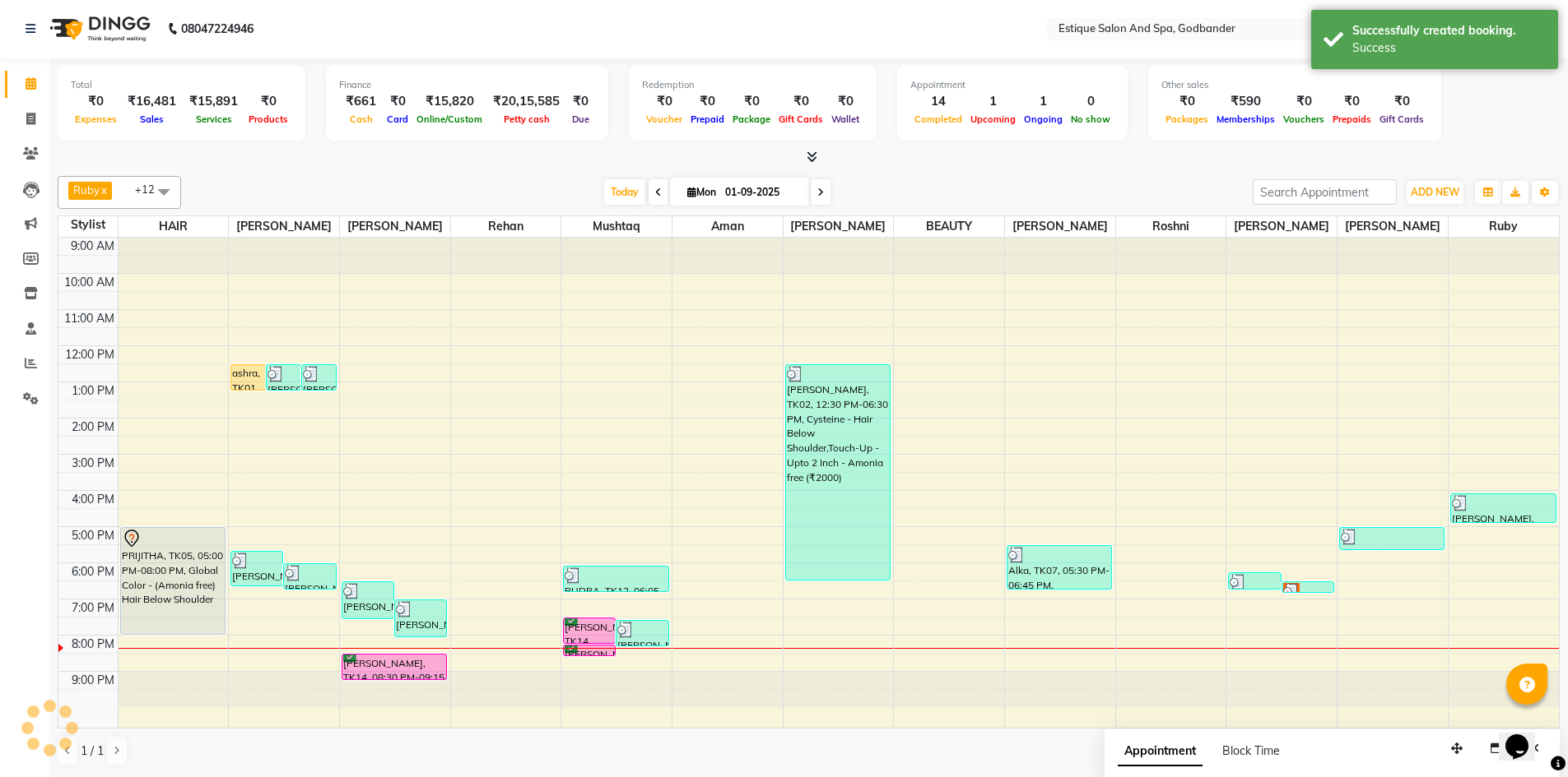
scroll to position [0, 0]
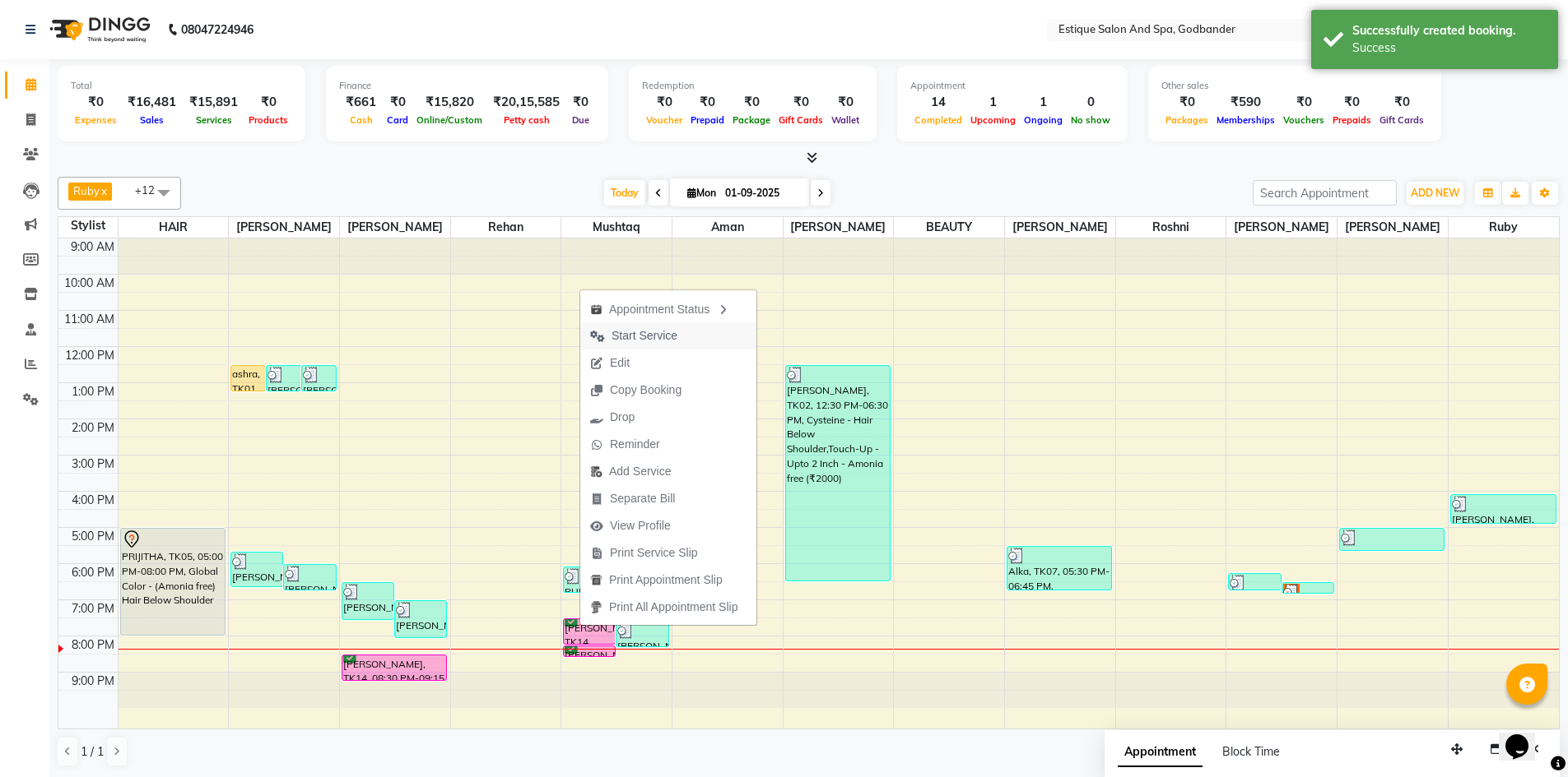
click at [646, 331] on span "Start Service" at bounding box center [645, 336] width 66 height 17
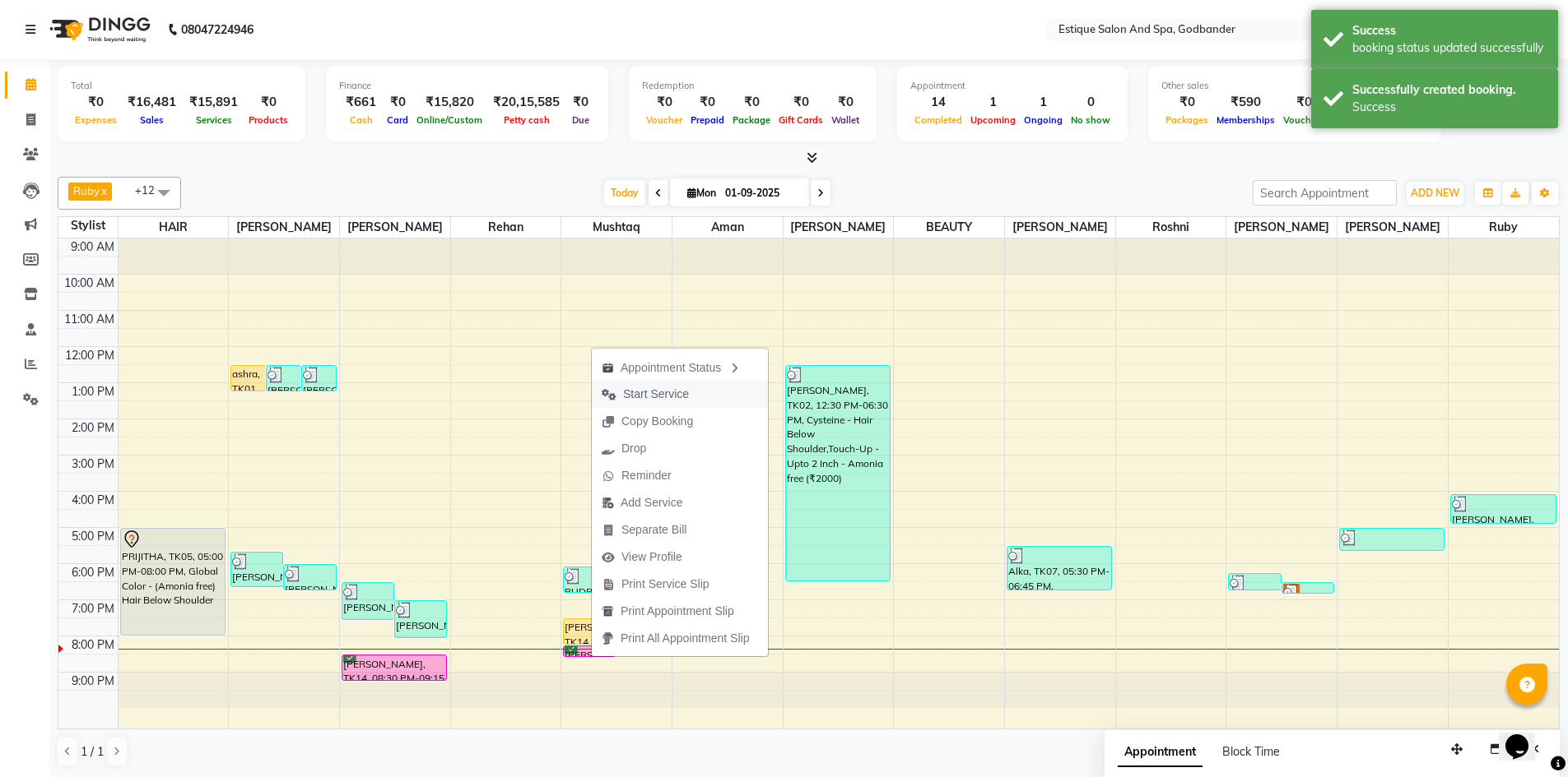
click at [642, 391] on span "Start Service" at bounding box center [656, 394] width 66 height 17
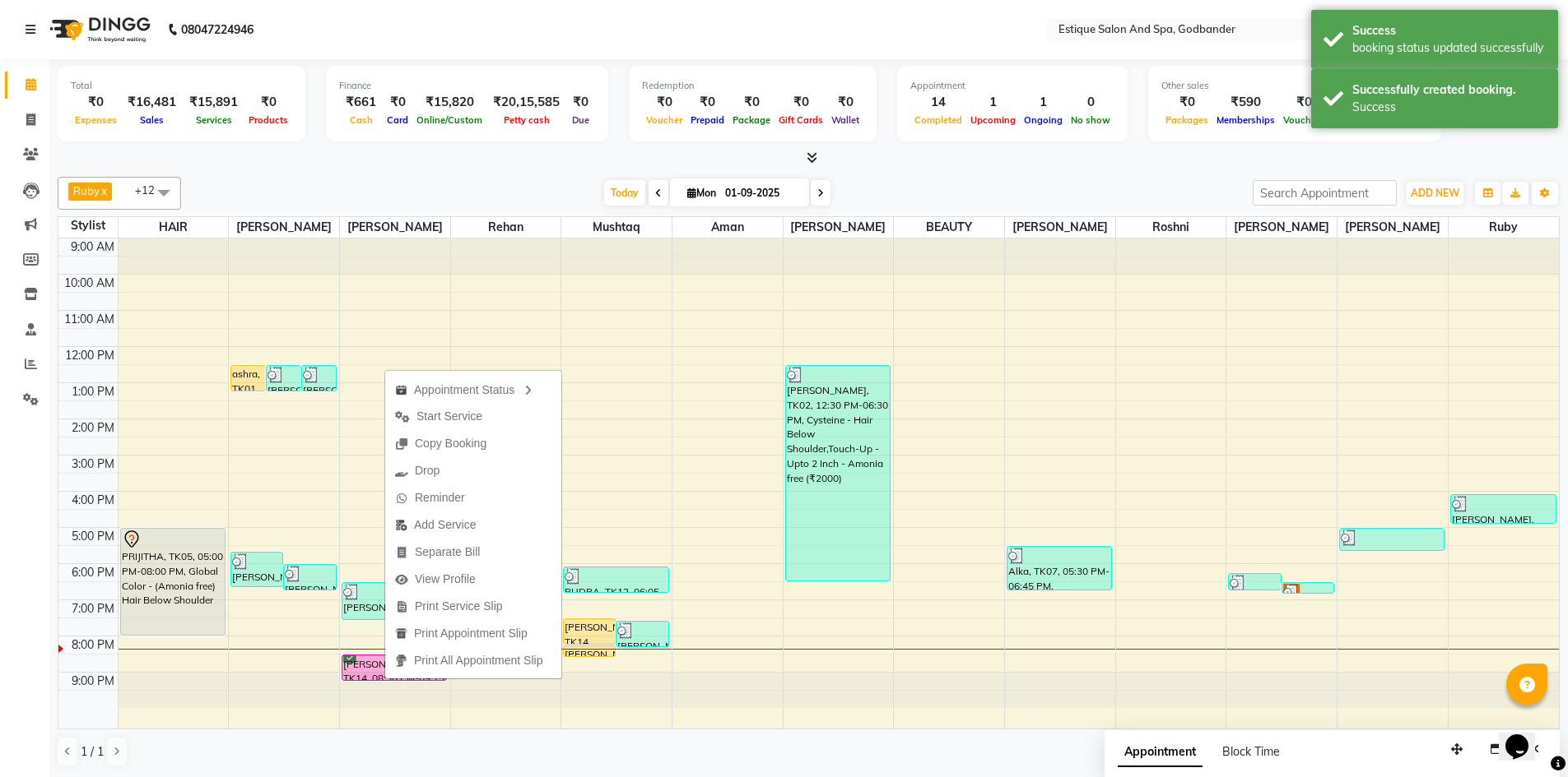
drag, startPoint x: 457, startPoint y: 418, endPoint x: 471, endPoint y: 414, distance: 14.6
click at [457, 417] on span "Start Service" at bounding box center [449, 417] width 66 height 17
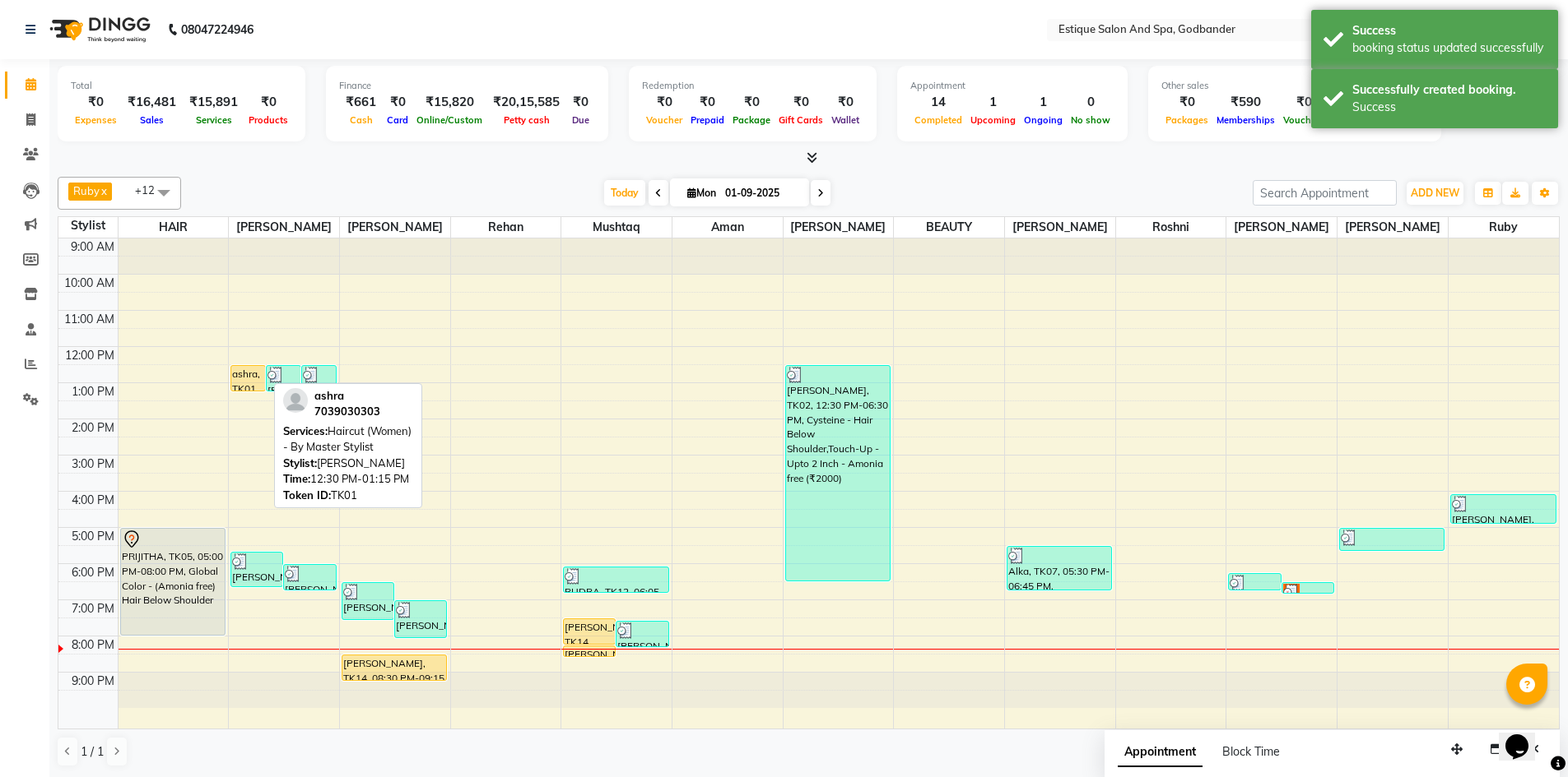
click at [241, 375] on div "ashra, TK01, 12:30 PM-01:15 PM, Haircut (Women) - By Master Stylist" at bounding box center [248, 379] width 34 height 24
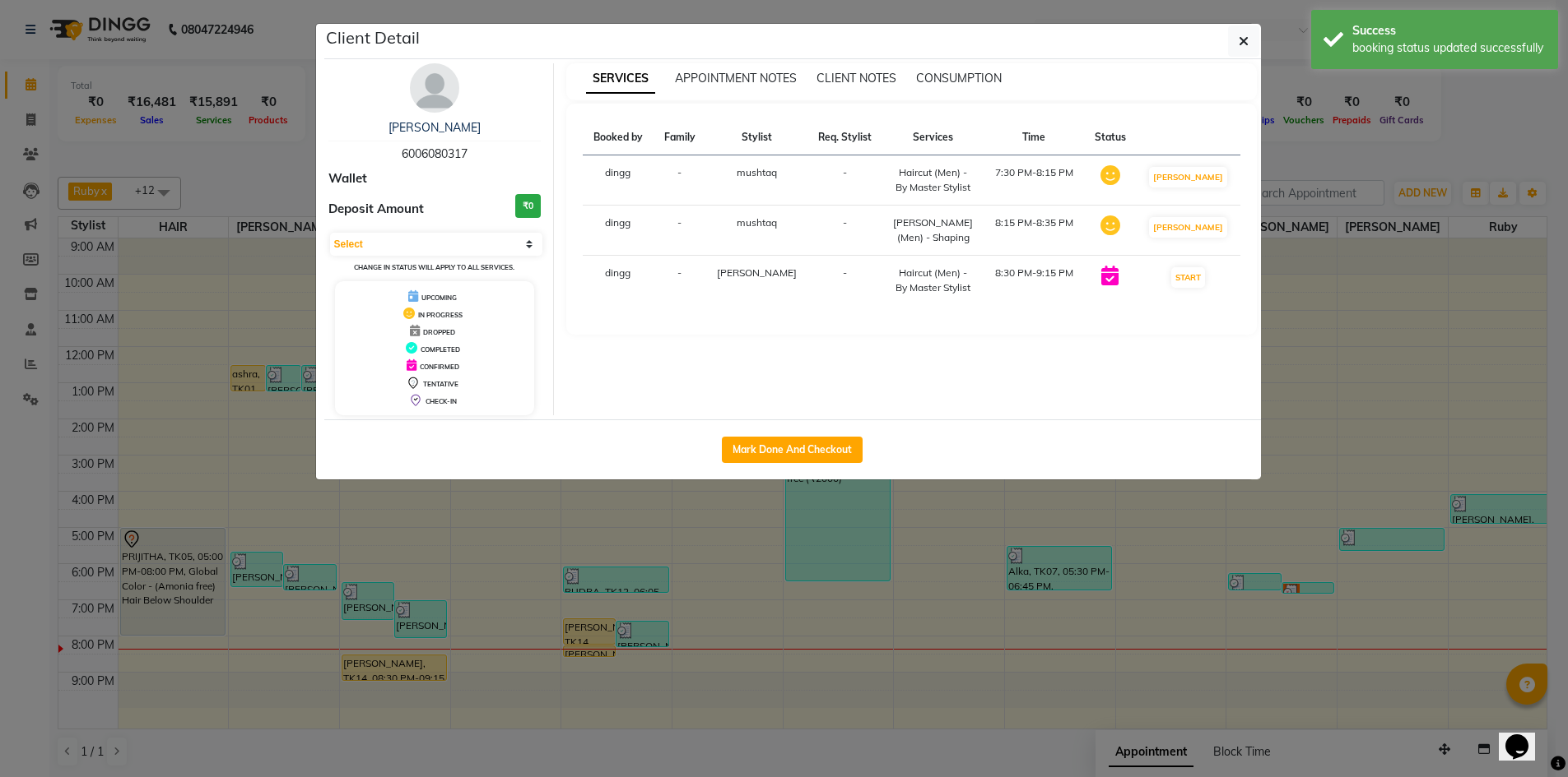
select select "1"
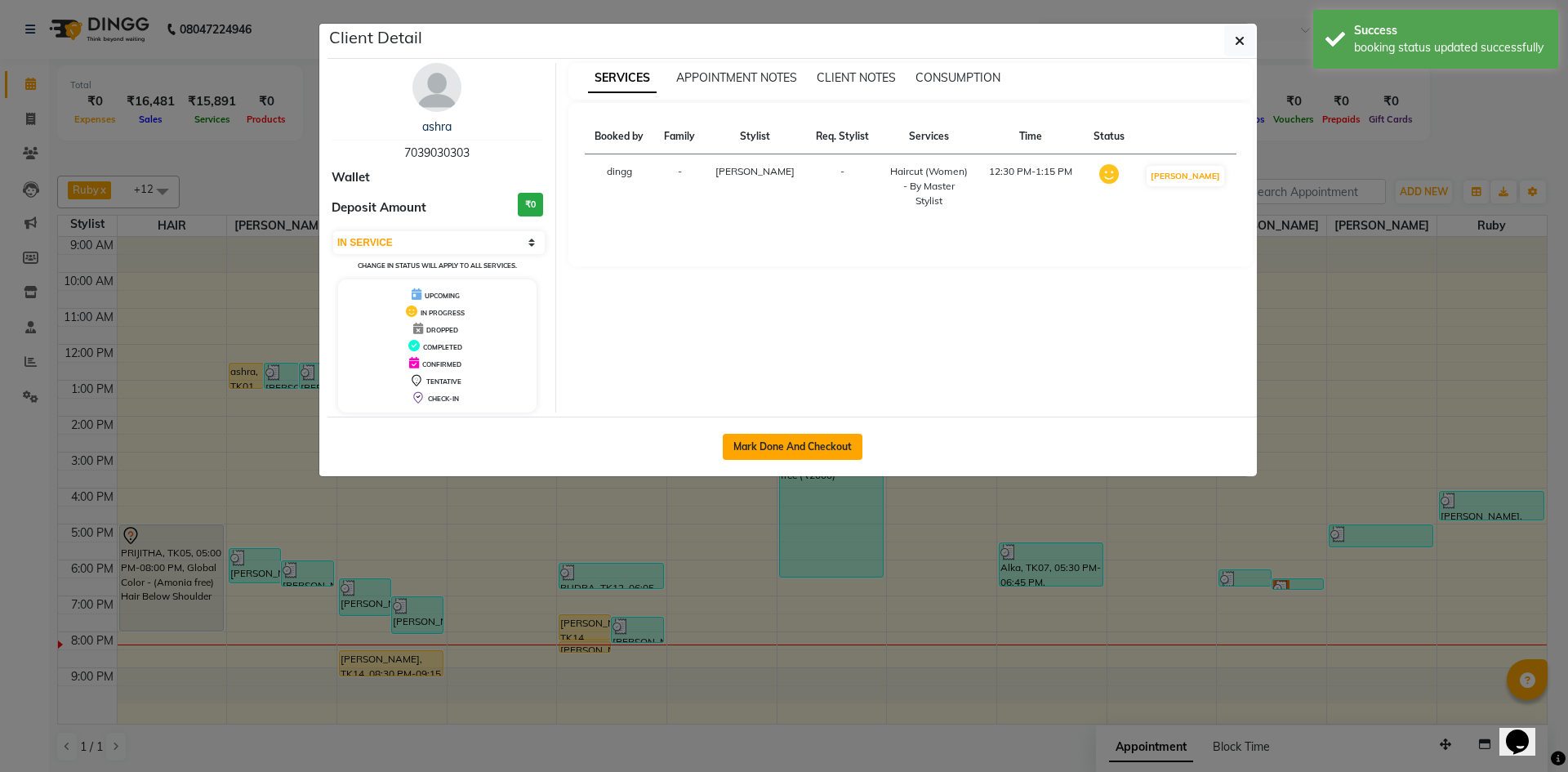
click at [829, 452] on button "Mark Done And Checkout" at bounding box center [792, 447] width 140 height 26
select select "6103"
select select "service"
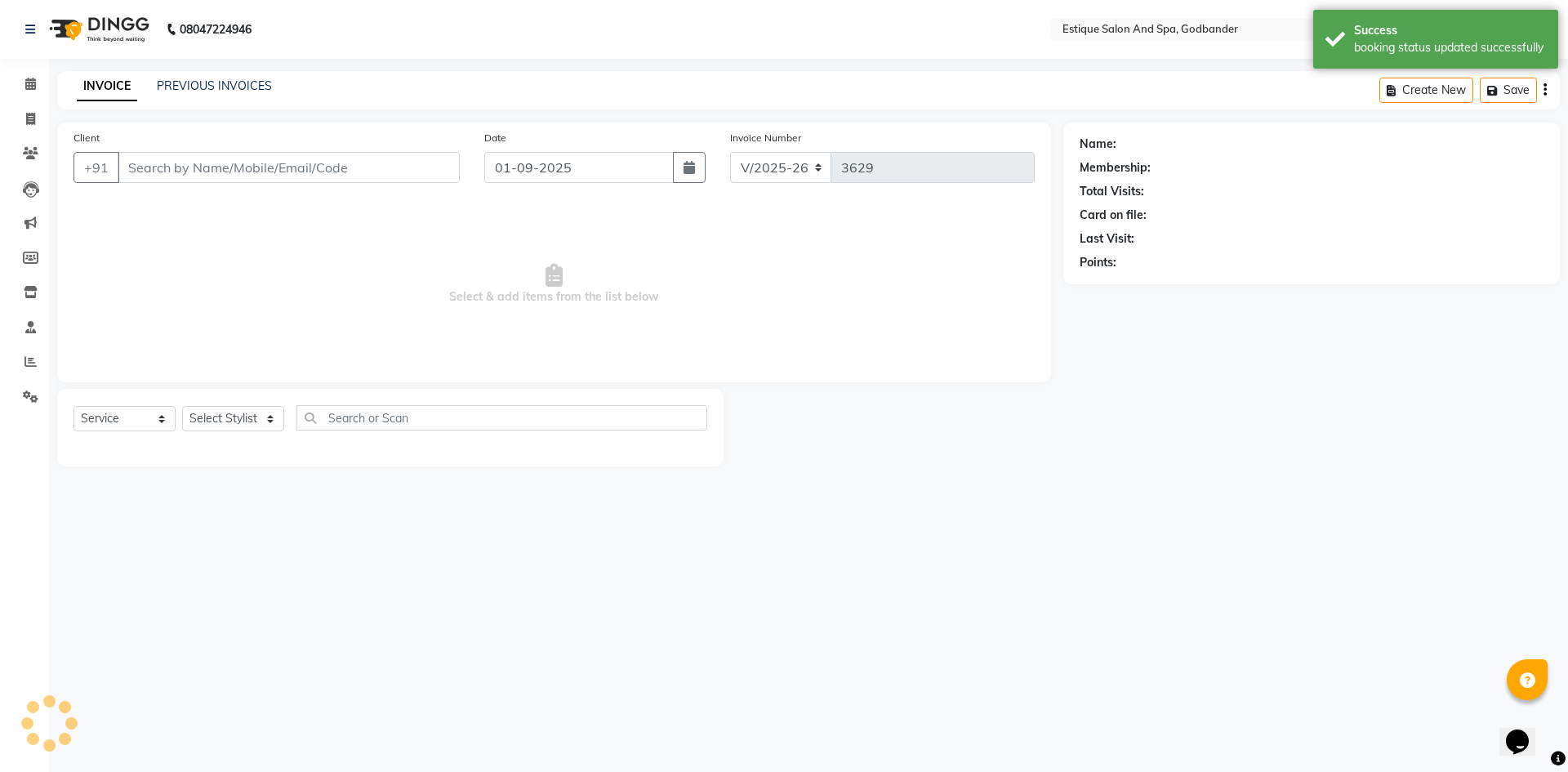
type input "7039030303"
select select "62542"
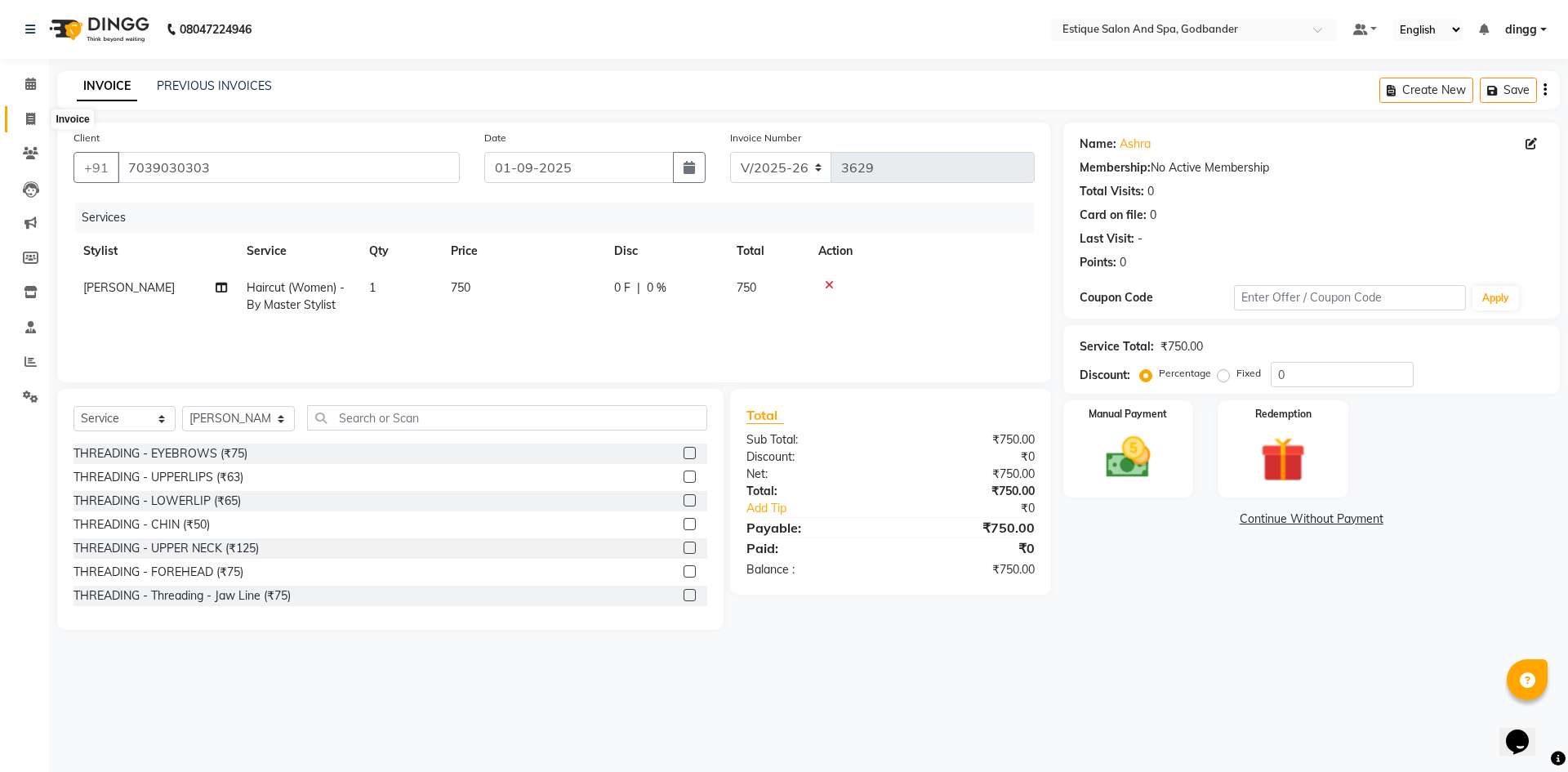
click at [29, 121] on icon at bounding box center [30, 119] width 9 height 12
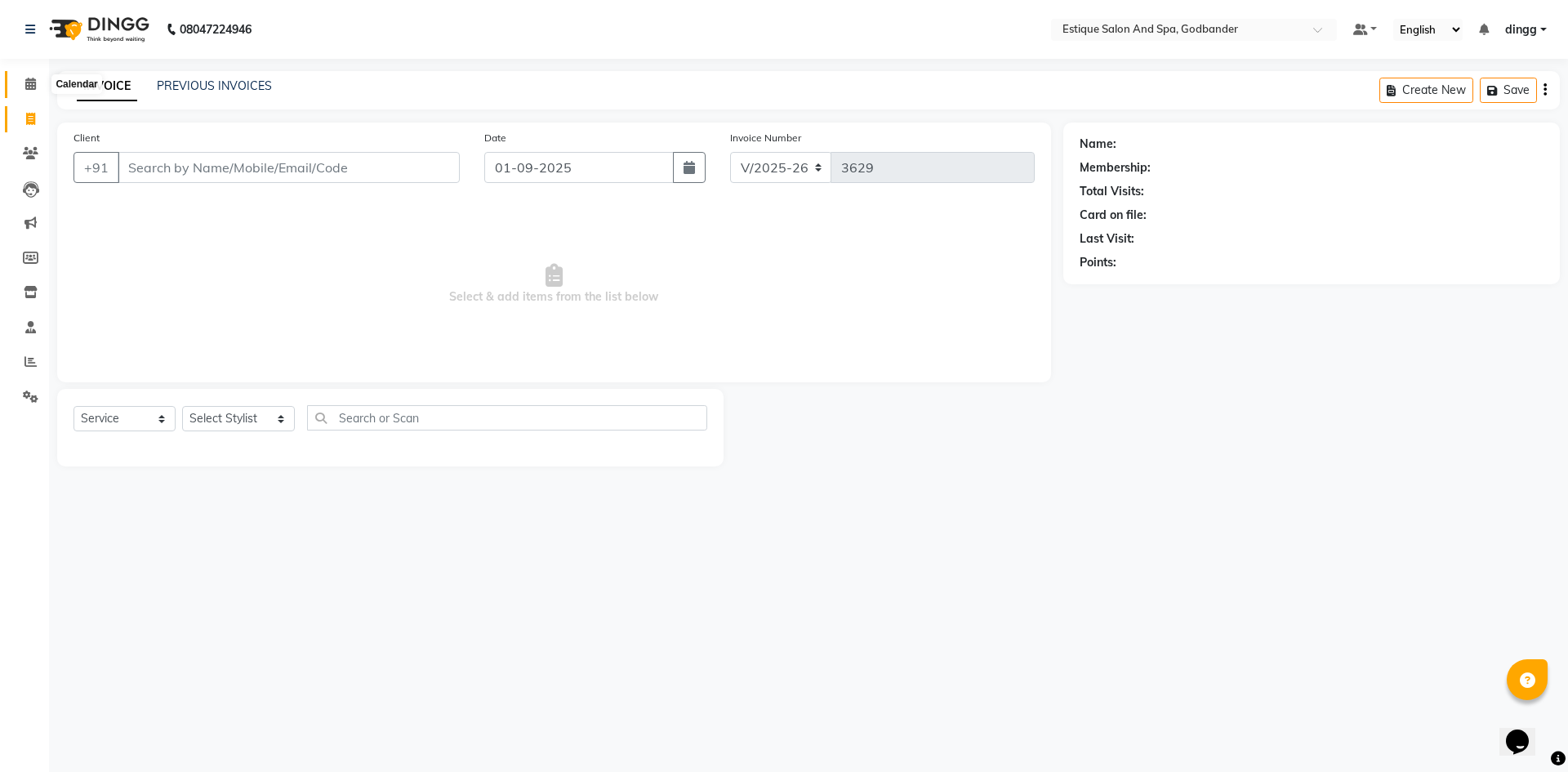
click at [28, 82] on icon at bounding box center [30, 84] width 10 height 12
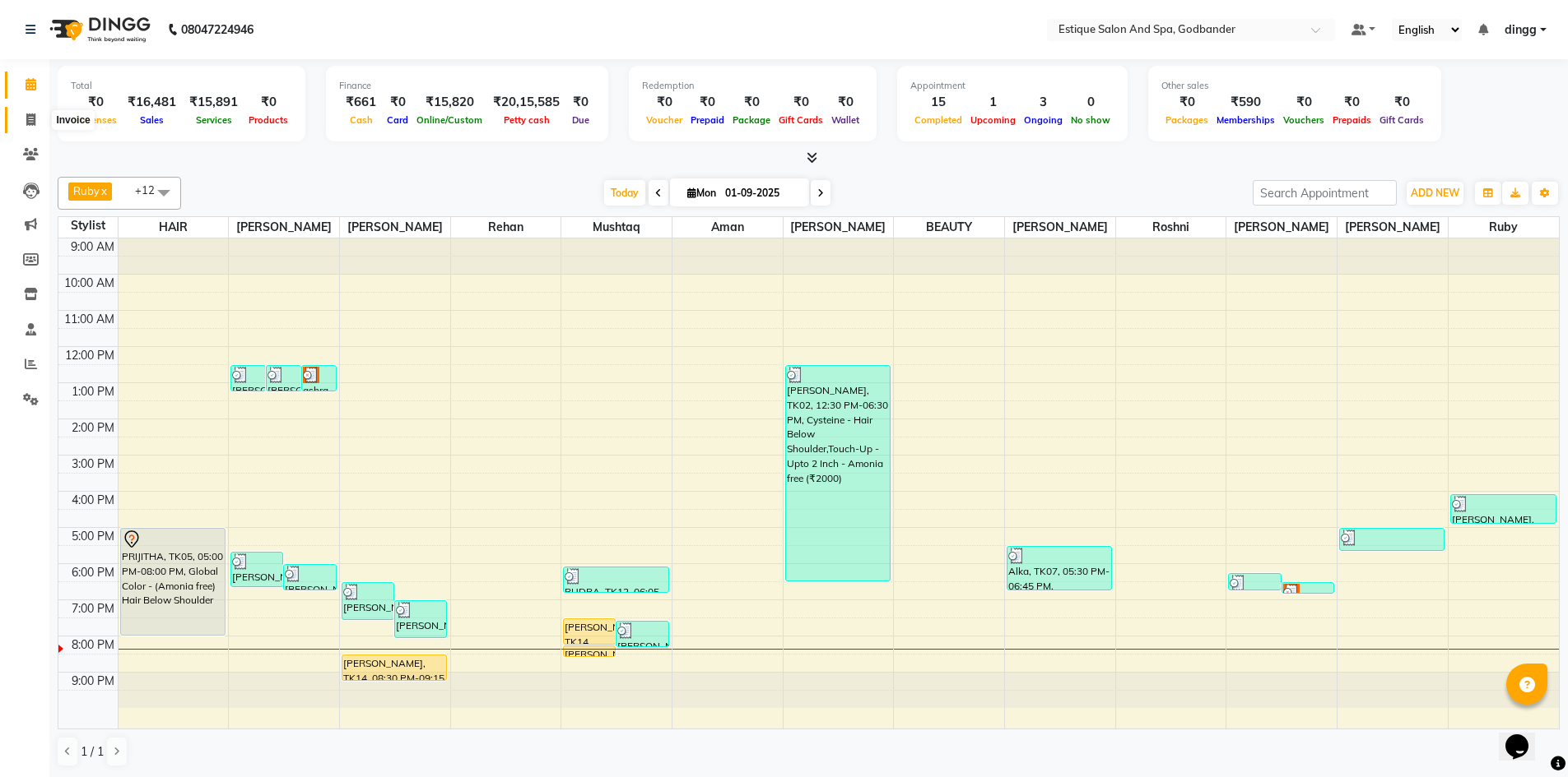
click at [30, 116] on icon at bounding box center [30, 120] width 9 height 12
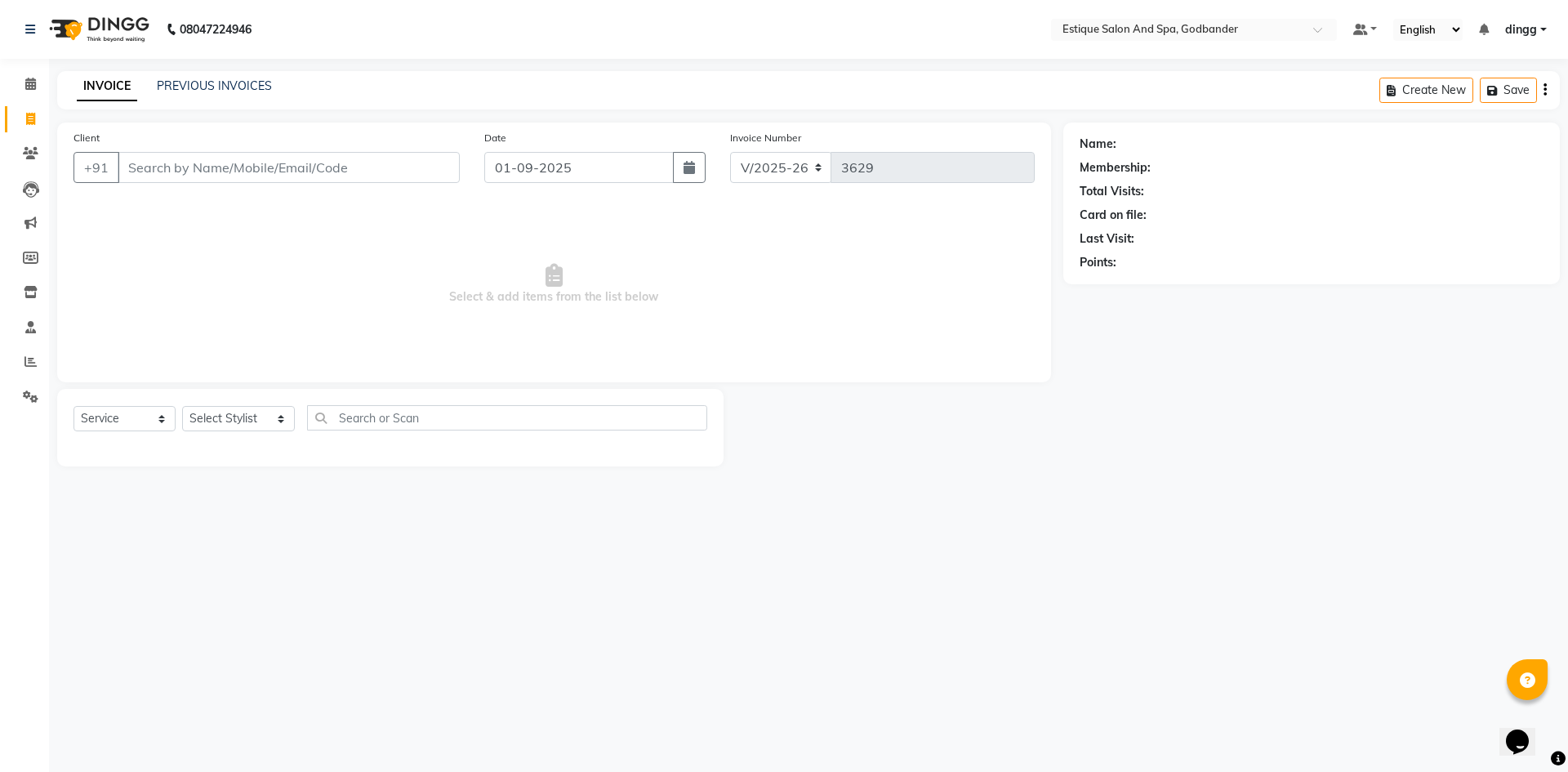
click at [163, 171] on input "Client" at bounding box center [288, 167] width 342 height 31
click at [219, 415] on select "Select Stylist Aarti Nails [PERSON_NAME] [PERSON_NAME] Any one Asmi BEAUTY ding…" at bounding box center [238, 418] width 113 height 25
click at [182, 406] on select "Select Stylist Aarti Nails [PERSON_NAME] [PERSON_NAME] Any one Asmi BEAUTY ding…" at bounding box center [238, 418] width 113 height 25
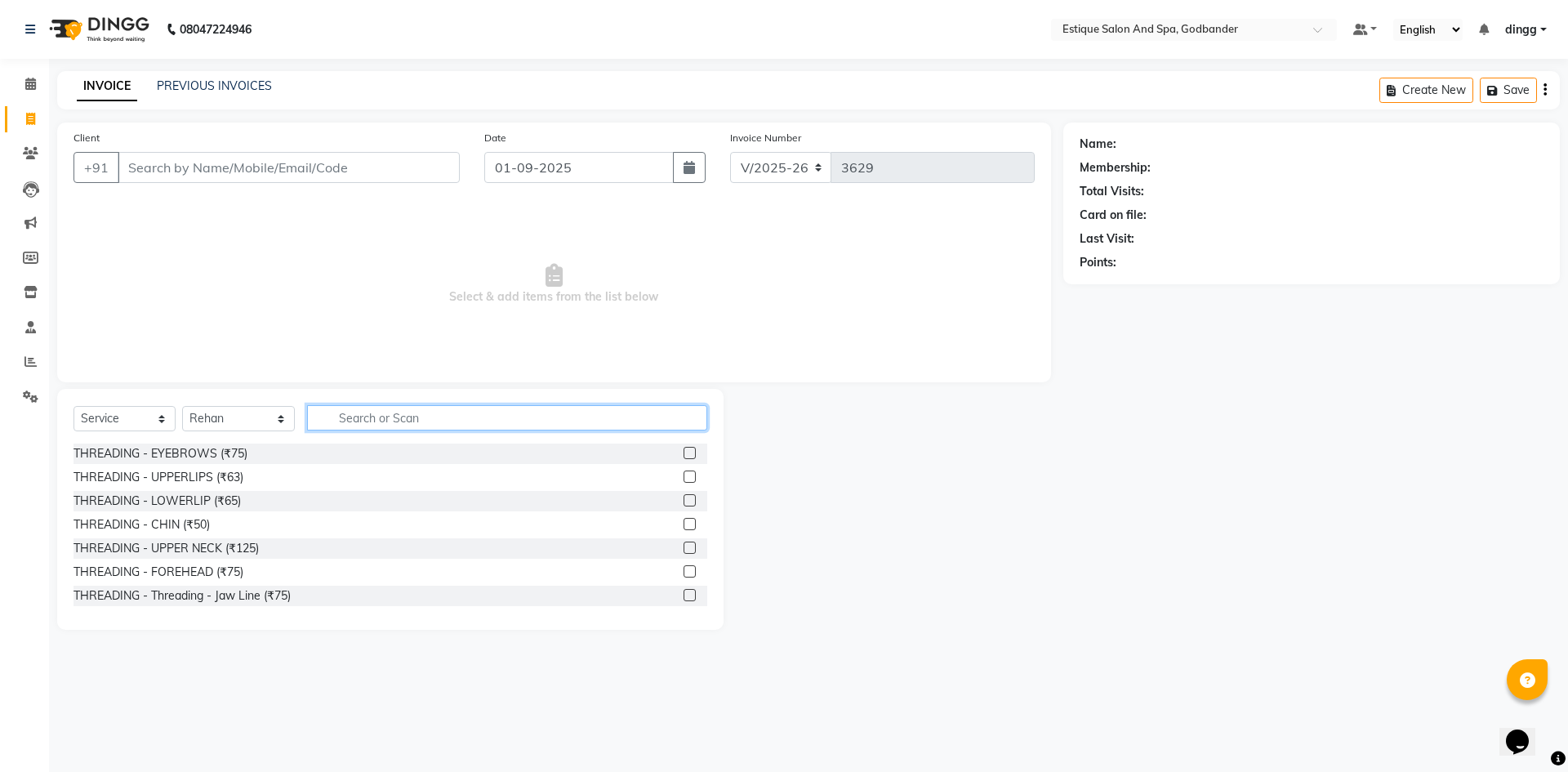
click at [407, 417] on input "text" at bounding box center [507, 417] width 400 height 25
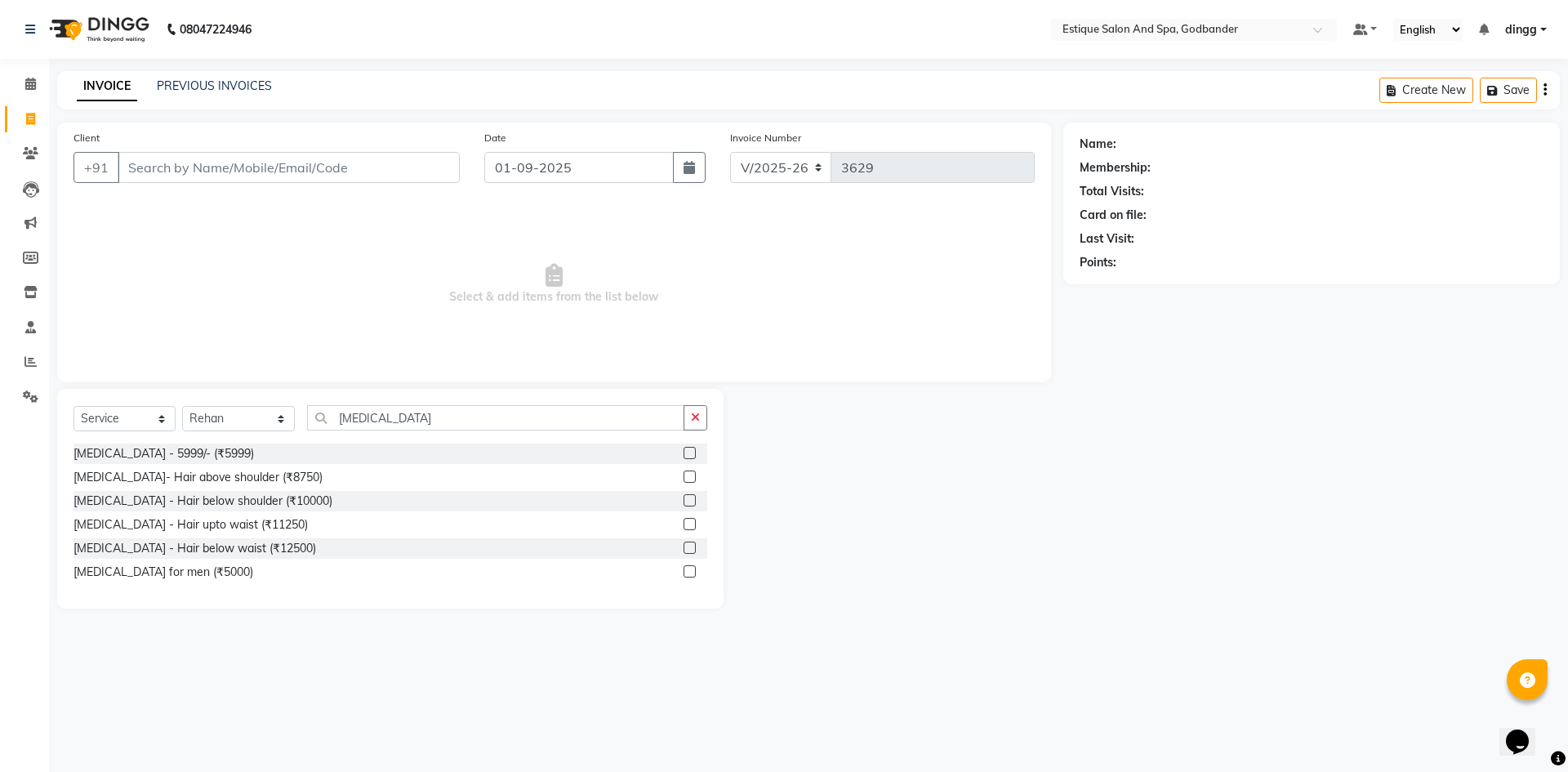
click at [690, 501] on label at bounding box center [690, 500] width 12 height 12
click at [690, 501] on input "checkbox" at bounding box center [689, 501] width 10 height 10
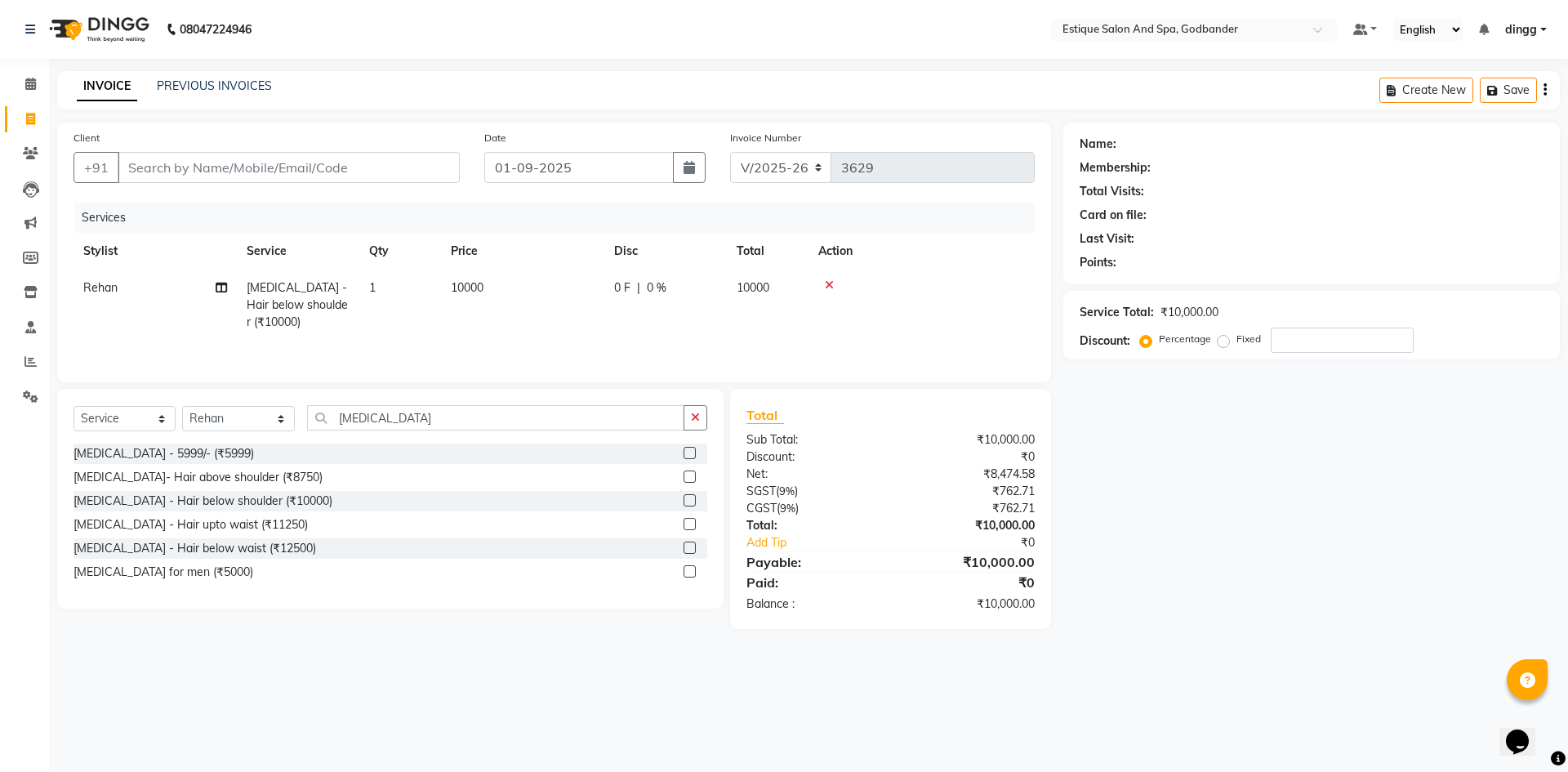
click at [527, 310] on td "10000" at bounding box center [522, 305] width 163 height 71
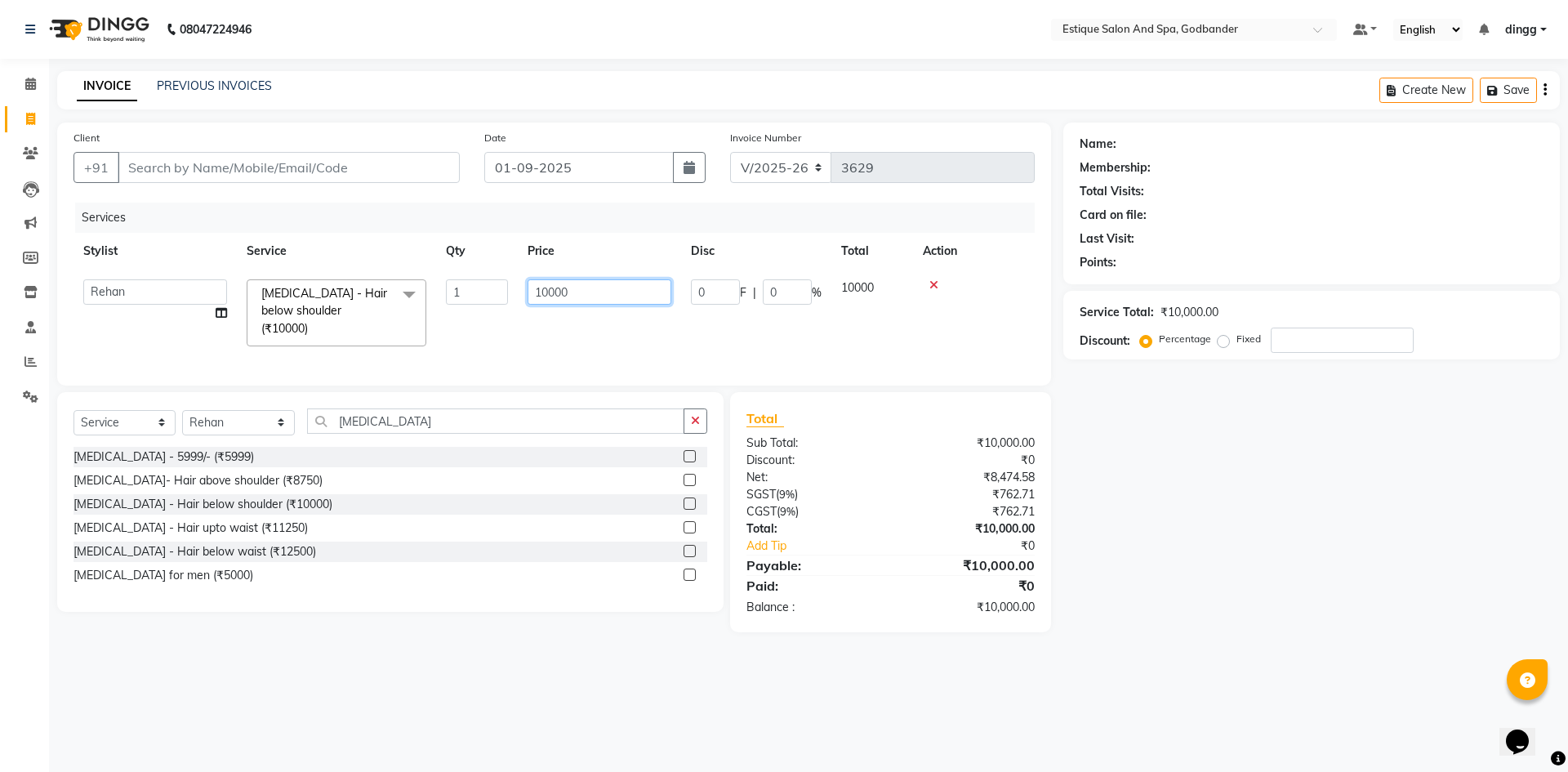
click at [604, 299] on input "10000" at bounding box center [599, 292] width 144 height 25
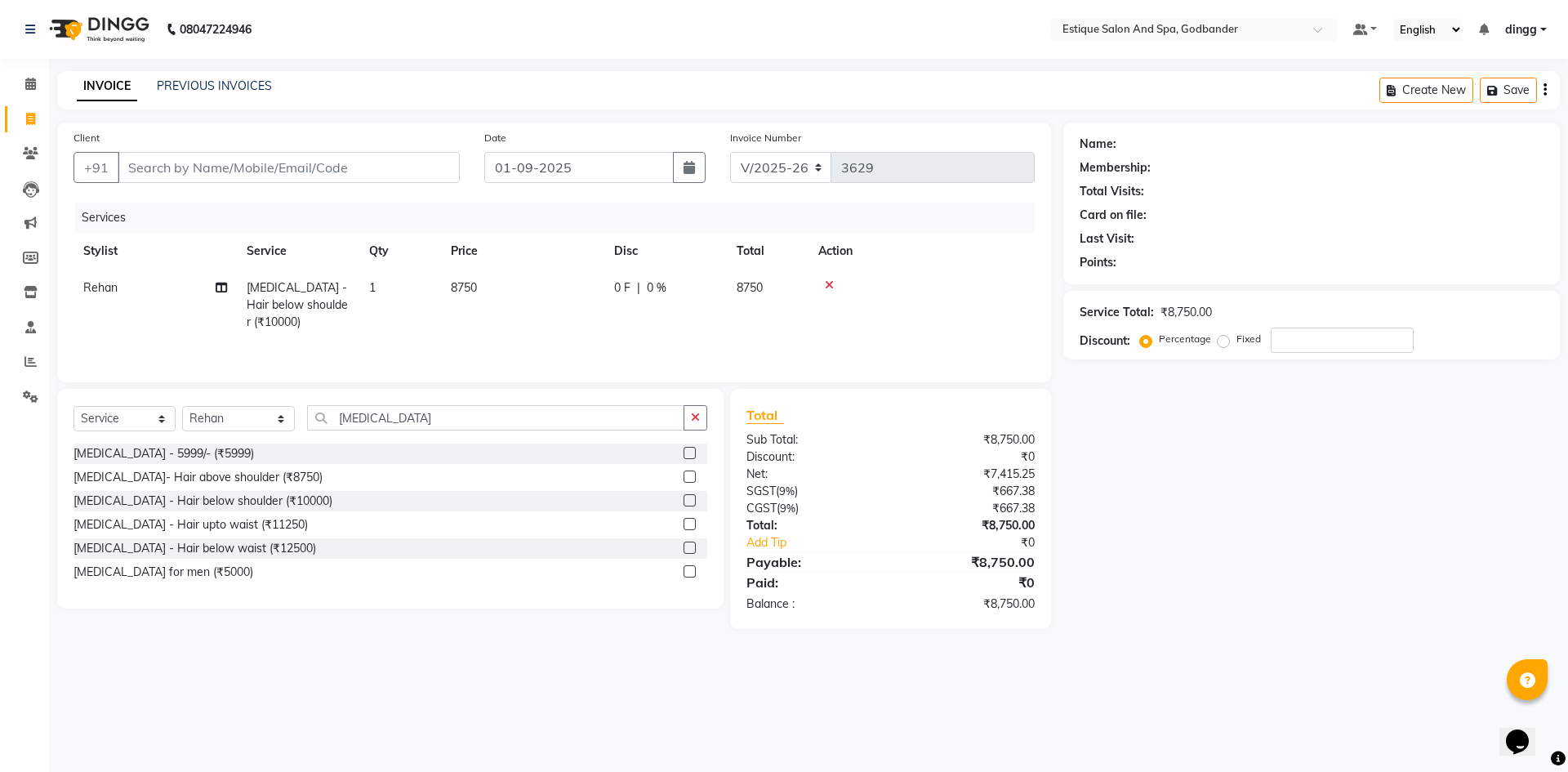
click at [633, 336] on div "Services Stylist Service Qty Price Disc Total Action Rehan [MEDICAL_DATA] - Hai…" at bounding box center [553, 284] width 961 height 163
click at [216, 166] on input "Client" at bounding box center [288, 167] width 342 height 31
click at [241, 102] on div "INVOICE PREVIOUS INVOICES Create New Save" at bounding box center [808, 90] width 1502 height 39
click at [828, 281] on icon at bounding box center [829, 285] width 9 height 11
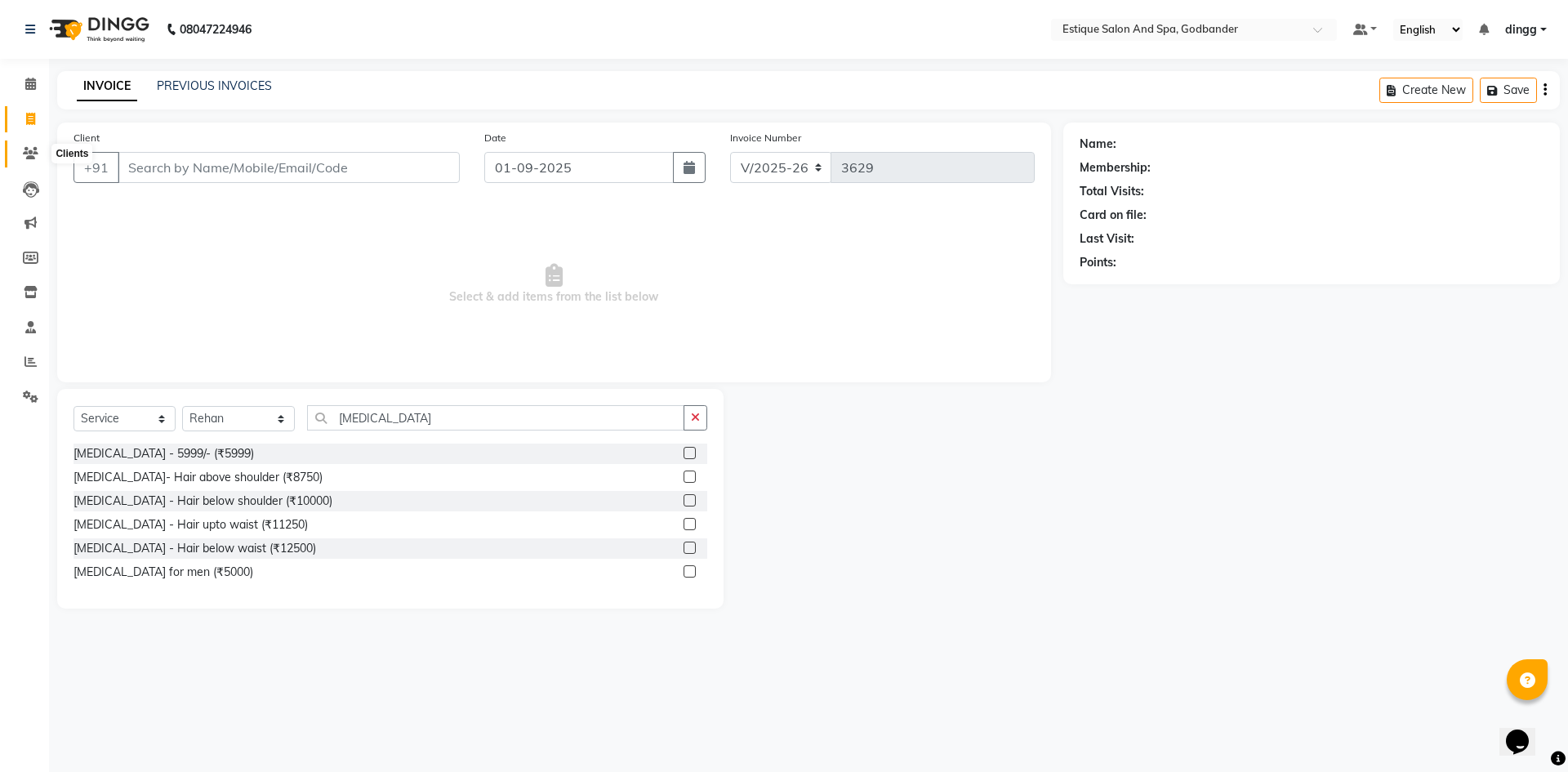
click at [31, 158] on icon at bounding box center [31, 154] width 16 height 12
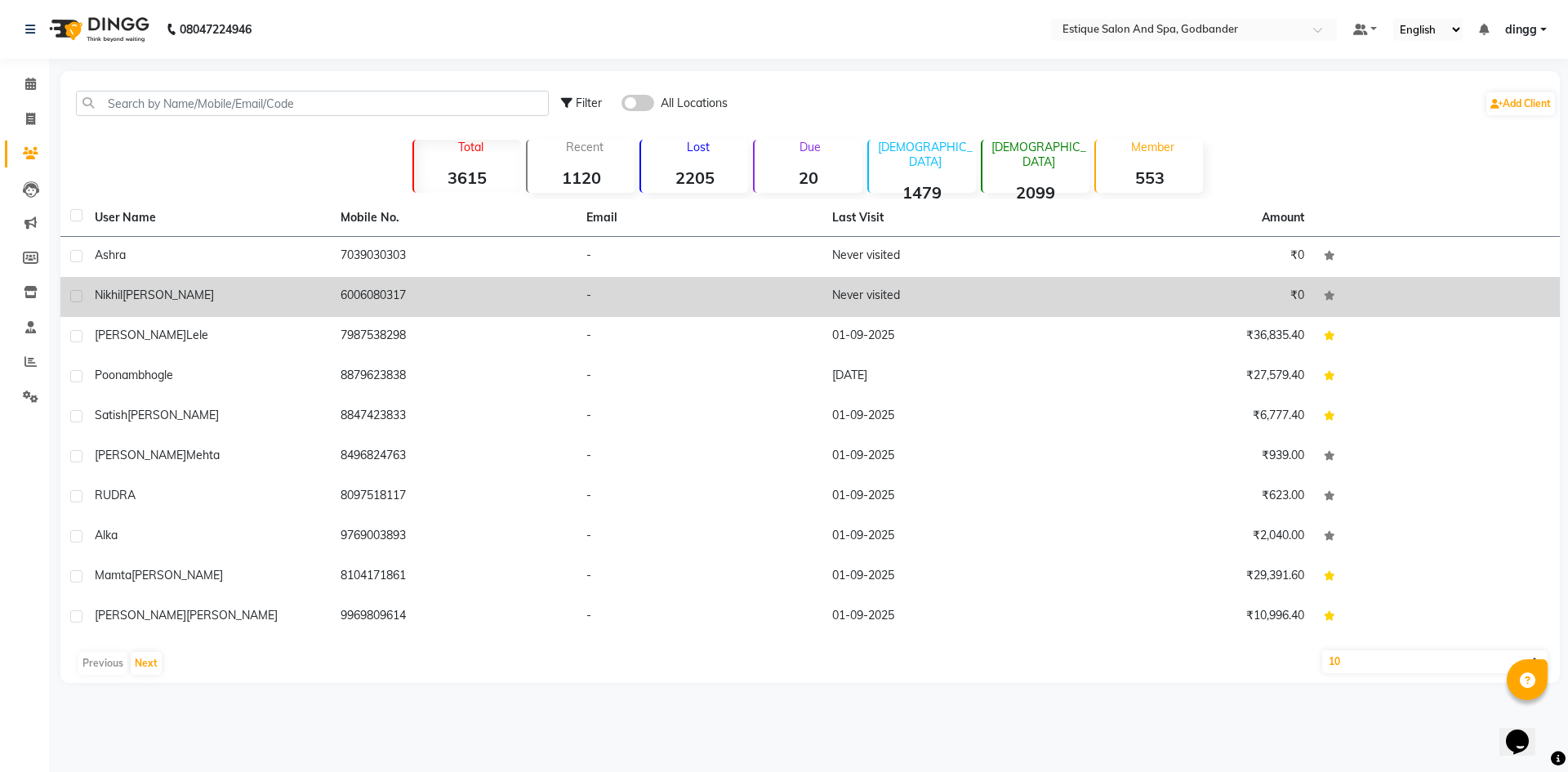
click at [143, 297] on span "[PERSON_NAME]" at bounding box center [168, 294] width 91 height 15
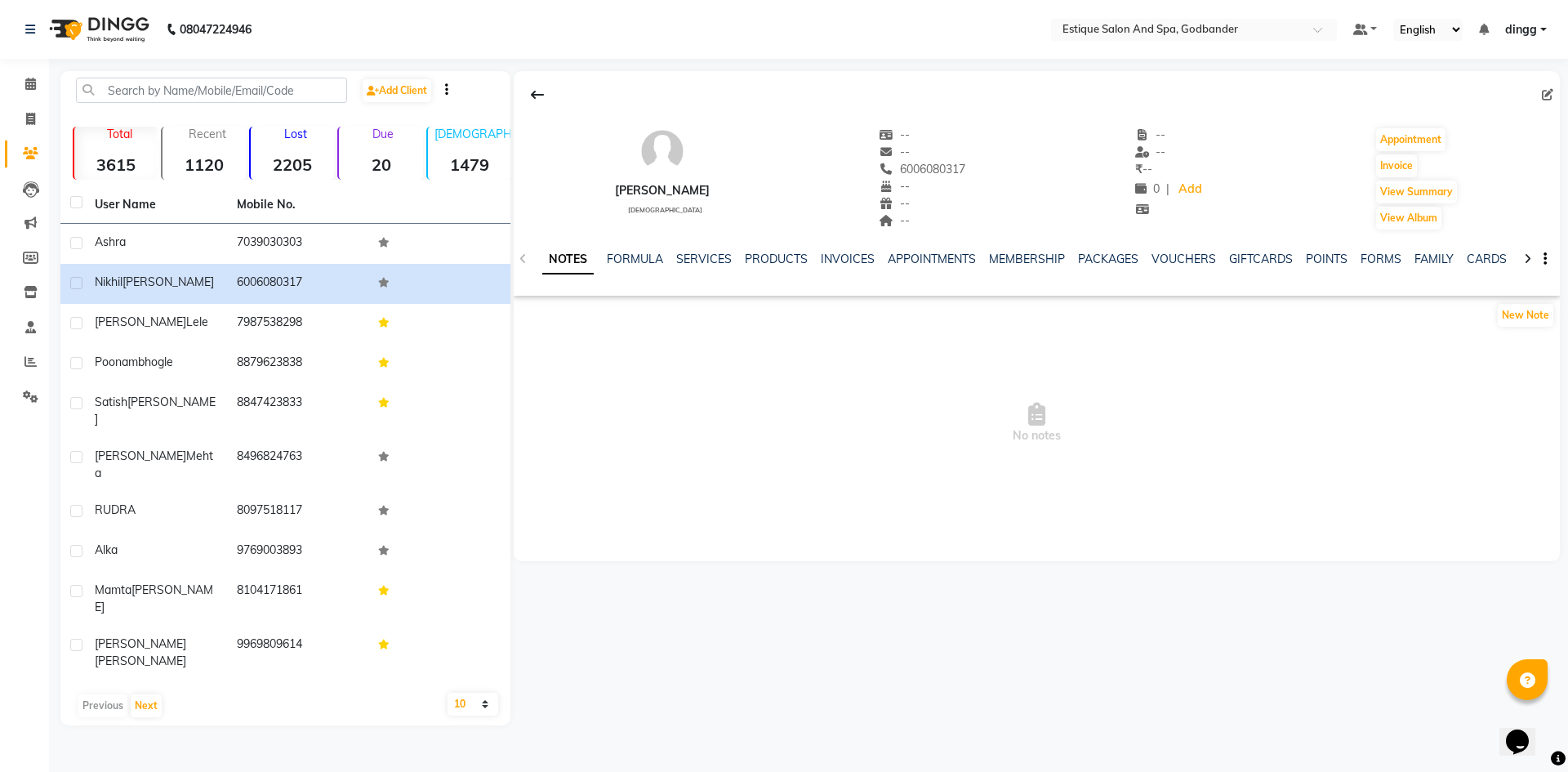
drag, startPoint x: 899, startPoint y: 166, endPoint x: 1006, endPoint y: 188, distance: 109.2
click at [1006, 188] on div "[PERSON_NAME] [DEMOGRAPHIC_DATA] -- -- 6006080317 -- -- -- -- -- ₹ -- 0 | Add A…" at bounding box center [1036, 171] width 1046 height 121
click at [1000, 198] on div "[PERSON_NAME] [DEMOGRAPHIC_DATA] -- -- 6006080317 -- -- -- -- -- ₹ -- 0 | Add A…" at bounding box center [1036, 171] width 1046 height 121
drag, startPoint x: 899, startPoint y: 168, endPoint x: 978, endPoint y: 179, distance: 79.8
click at [978, 179] on div "[PERSON_NAME] [DEMOGRAPHIC_DATA] -- -- 6006080317 -- -- -- -- -- ₹ -- 0 | Add A…" at bounding box center [1036, 171] width 1046 height 121
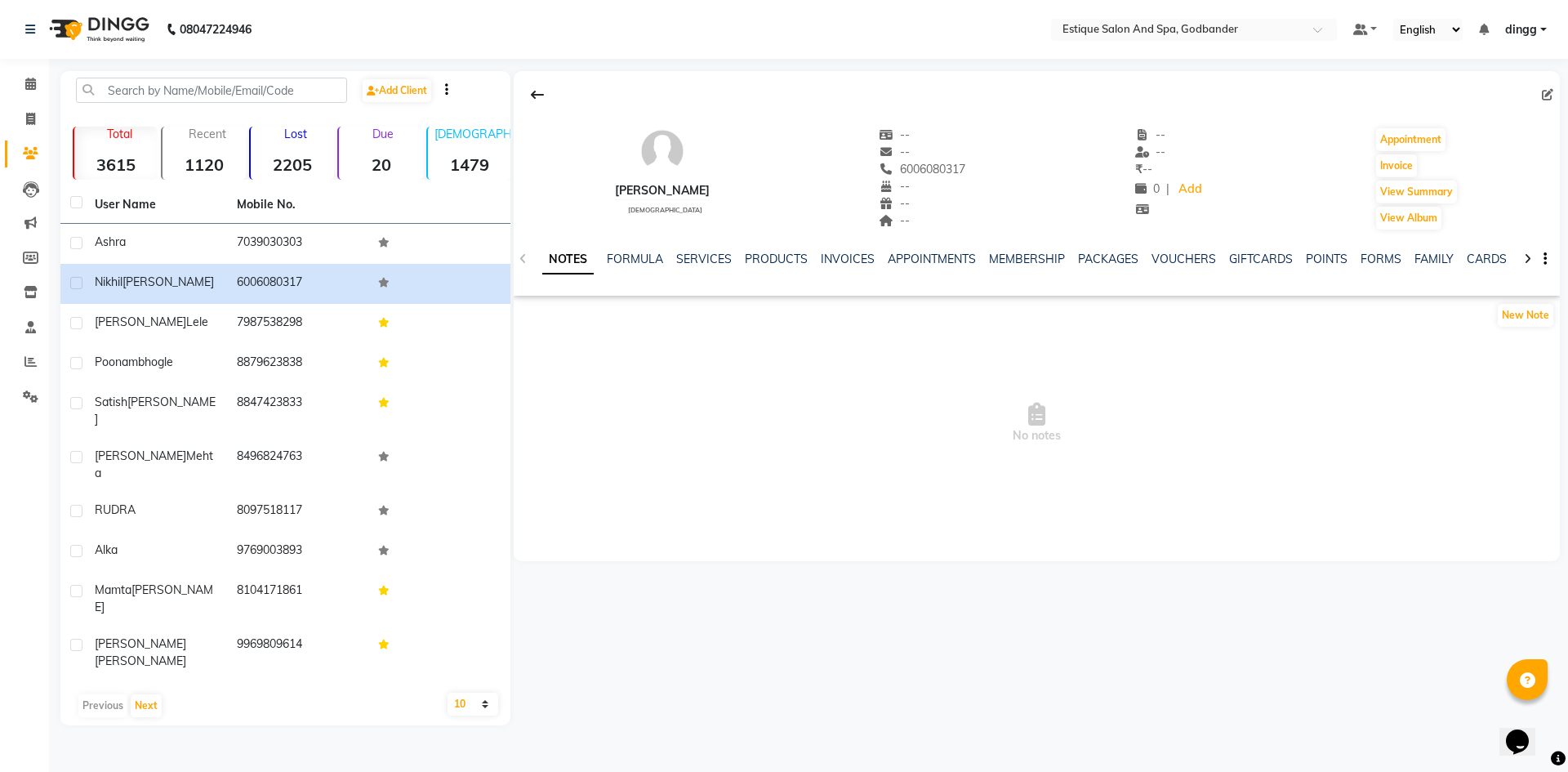
click at [1007, 181] on div "[PERSON_NAME] [DEMOGRAPHIC_DATA] -- -- 6006080317 -- -- -- -- -- ₹ -- 0 | Add A…" at bounding box center [1036, 171] width 1046 height 121
drag, startPoint x: 899, startPoint y: 169, endPoint x: 969, endPoint y: 173, distance: 70.1
click at [969, 173] on div "[PERSON_NAME] [DEMOGRAPHIC_DATA] -- -- [PHONE_NUMBER] Mobile No. -- -- -- -- --…" at bounding box center [1036, 171] width 1046 height 121
copy span "6006080317"
click at [35, 117] on icon at bounding box center [30, 119] width 9 height 12
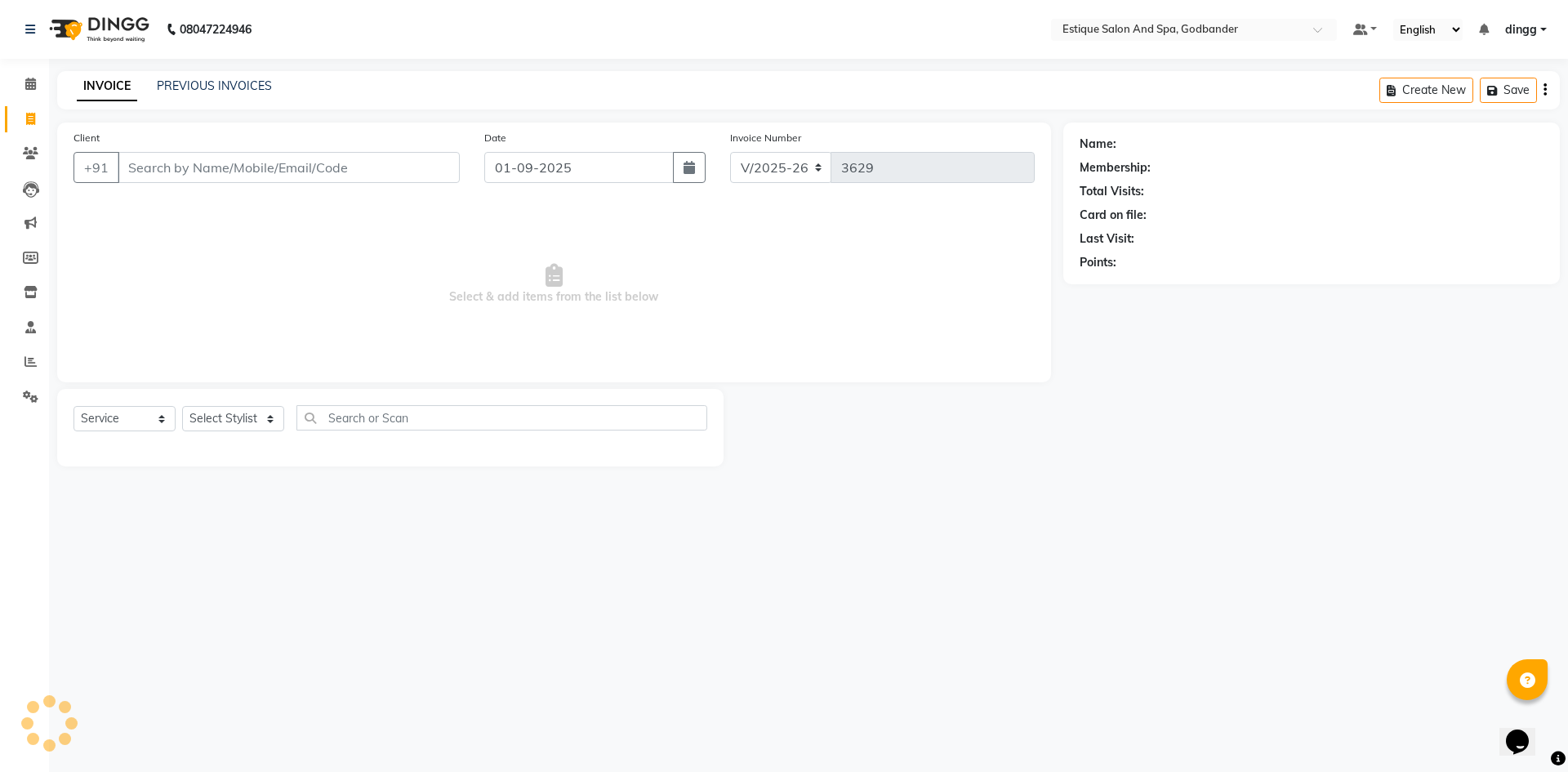
click at [149, 160] on input "Client" at bounding box center [288, 167] width 342 height 31
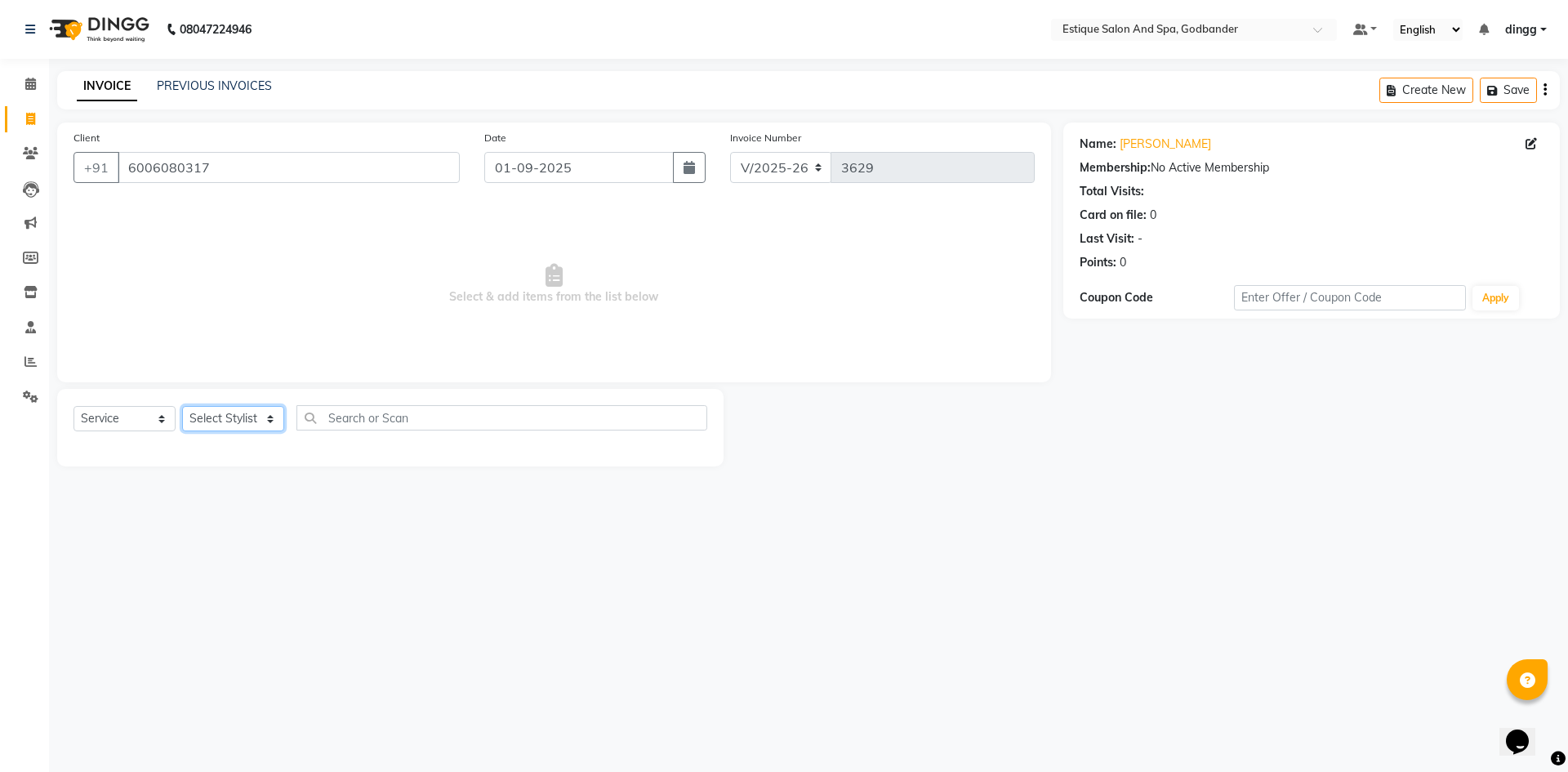
click at [233, 412] on select "Select Stylist" at bounding box center [233, 418] width 102 height 25
click at [182, 406] on select "Select Stylist Aarti Nails [PERSON_NAME] [PERSON_NAME] Any one Asmi BEAUTY ding…" at bounding box center [238, 418] width 113 height 25
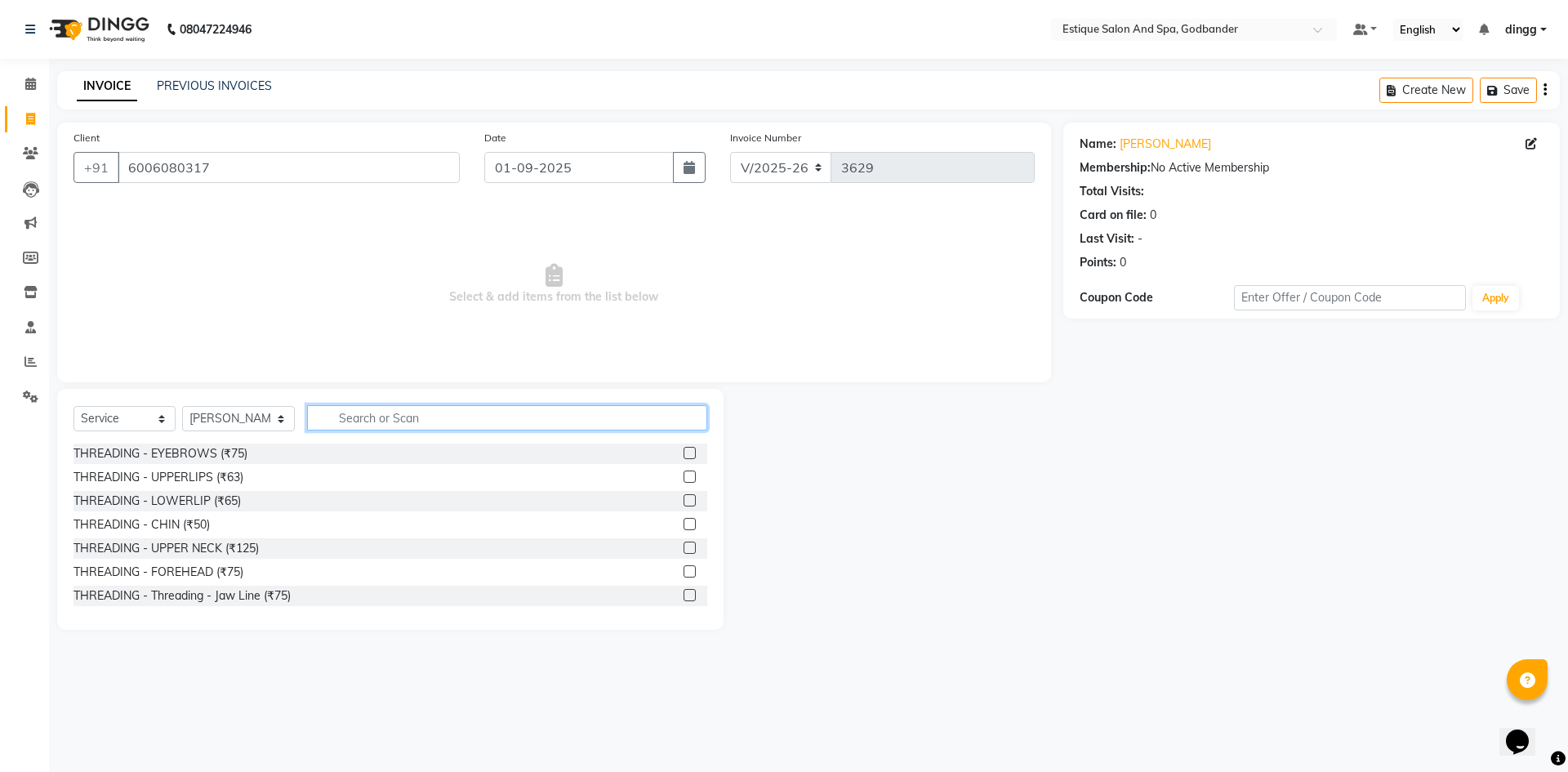
click at [341, 412] on input "text" at bounding box center [507, 417] width 400 height 25
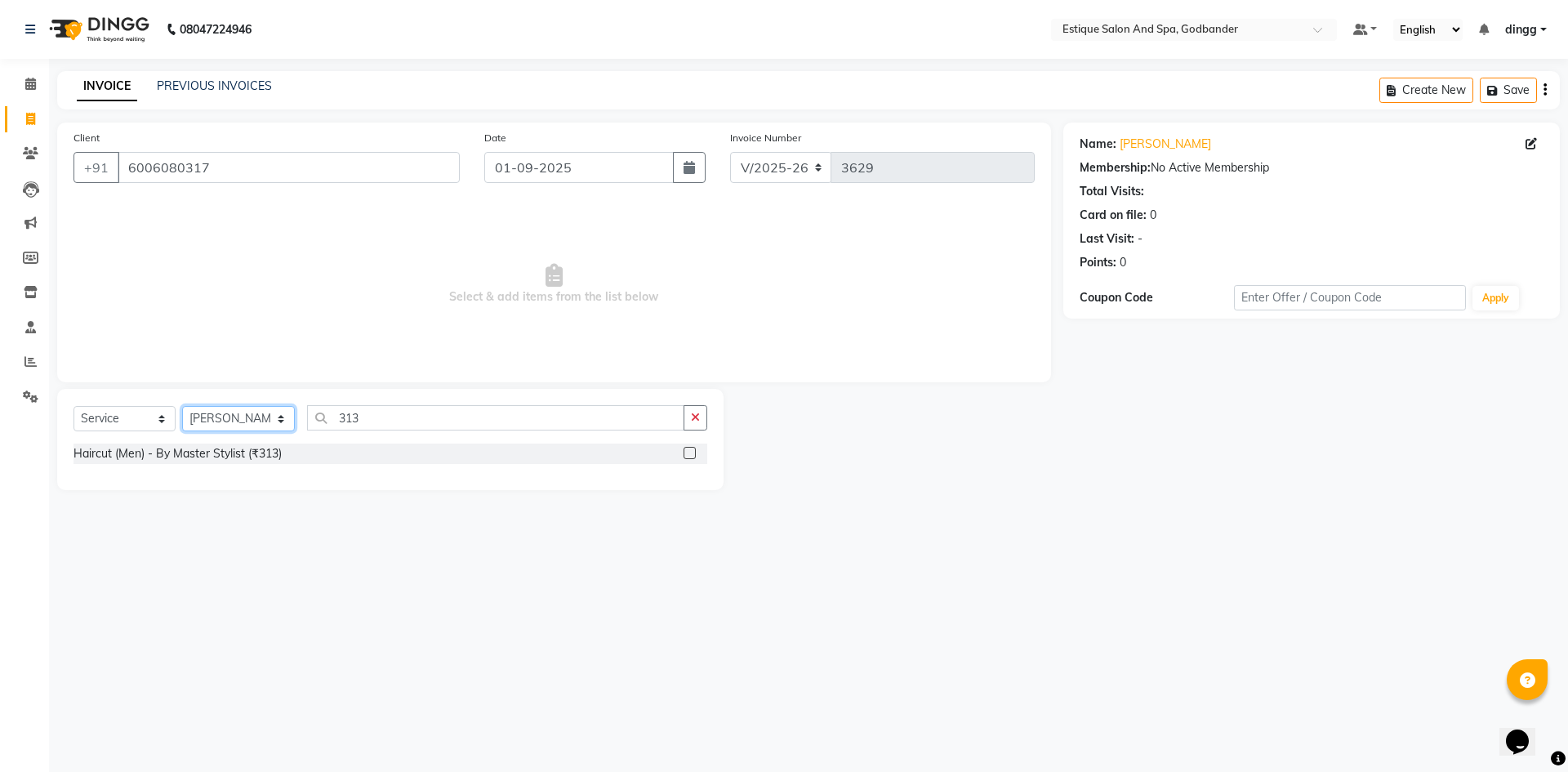
click at [247, 413] on select "Select Stylist Aarti Nails [PERSON_NAME] [PERSON_NAME] Any one Asmi BEAUTY ding…" at bounding box center [238, 418] width 113 height 25
click at [182, 406] on select "Select Stylist Aarti Nails [PERSON_NAME] [PERSON_NAME] Any one Asmi BEAUTY ding…" at bounding box center [238, 418] width 113 height 25
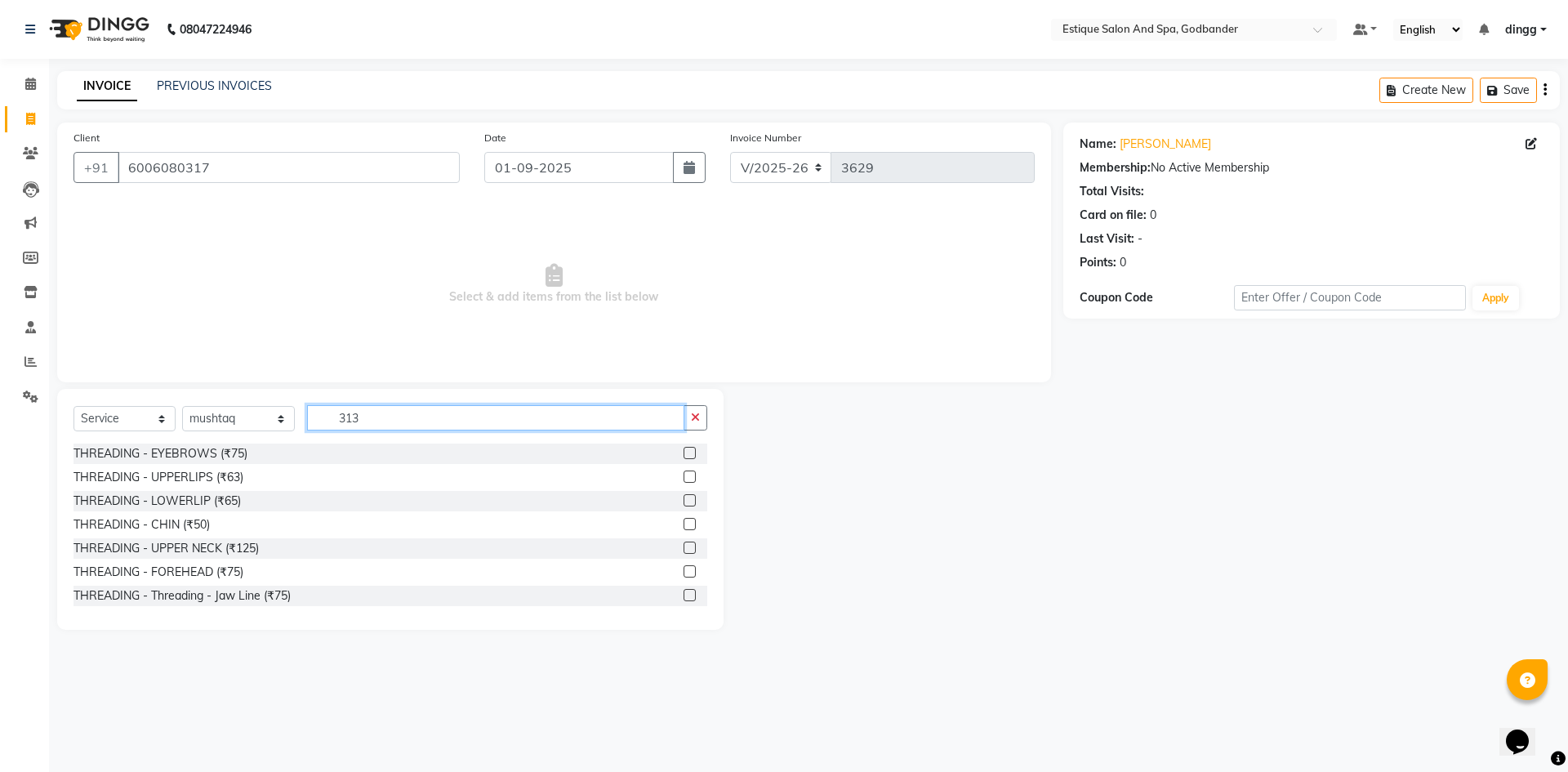
drag, startPoint x: 376, startPoint y: 419, endPoint x: 298, endPoint y: 424, distance: 78.2
click at [307, 424] on input "313" at bounding box center [496, 417] width 378 height 25
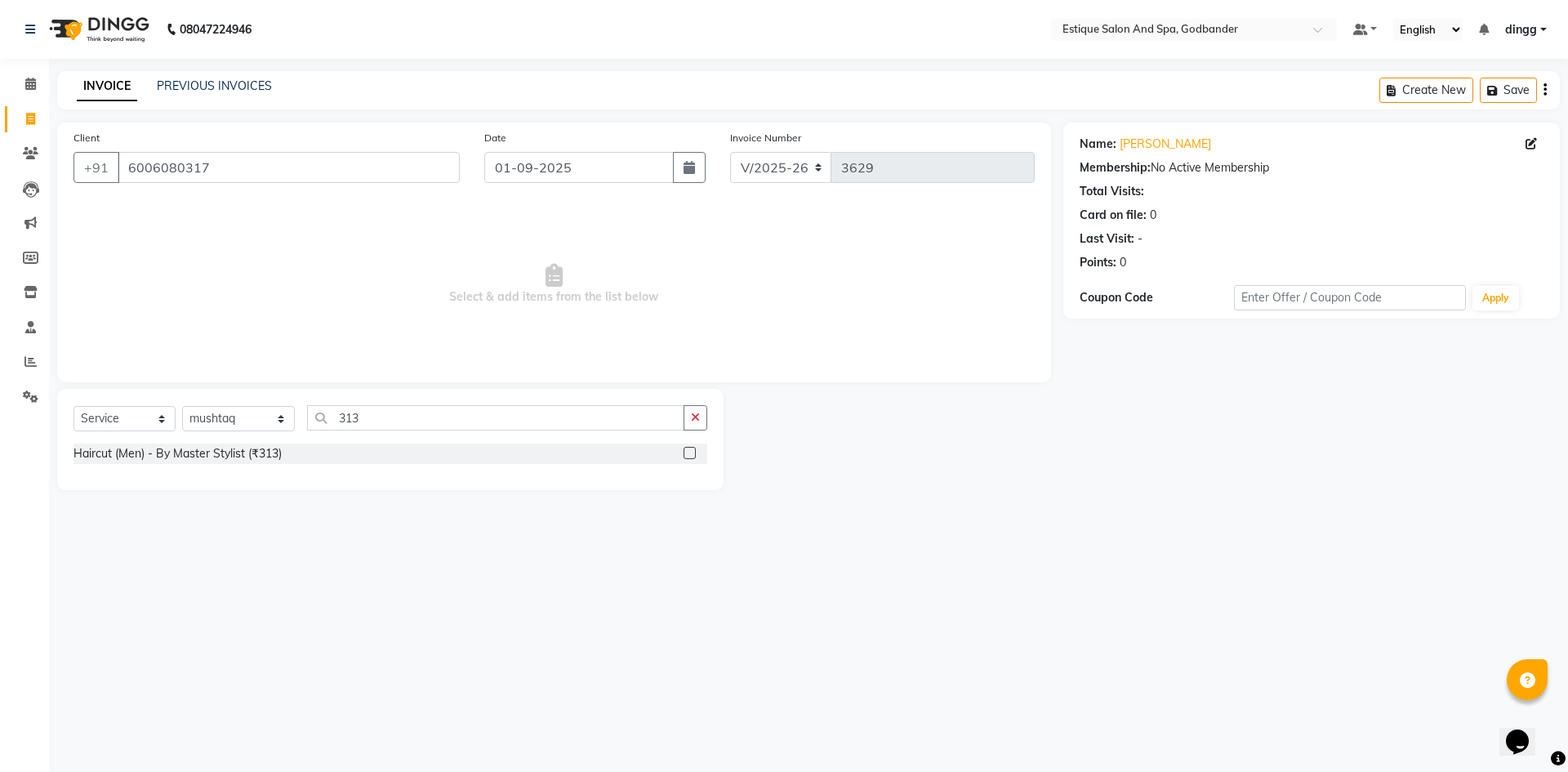
click at [686, 457] on label at bounding box center [690, 453] width 12 height 12
click at [686, 457] on input "checkbox" at bounding box center [689, 454] width 10 height 10
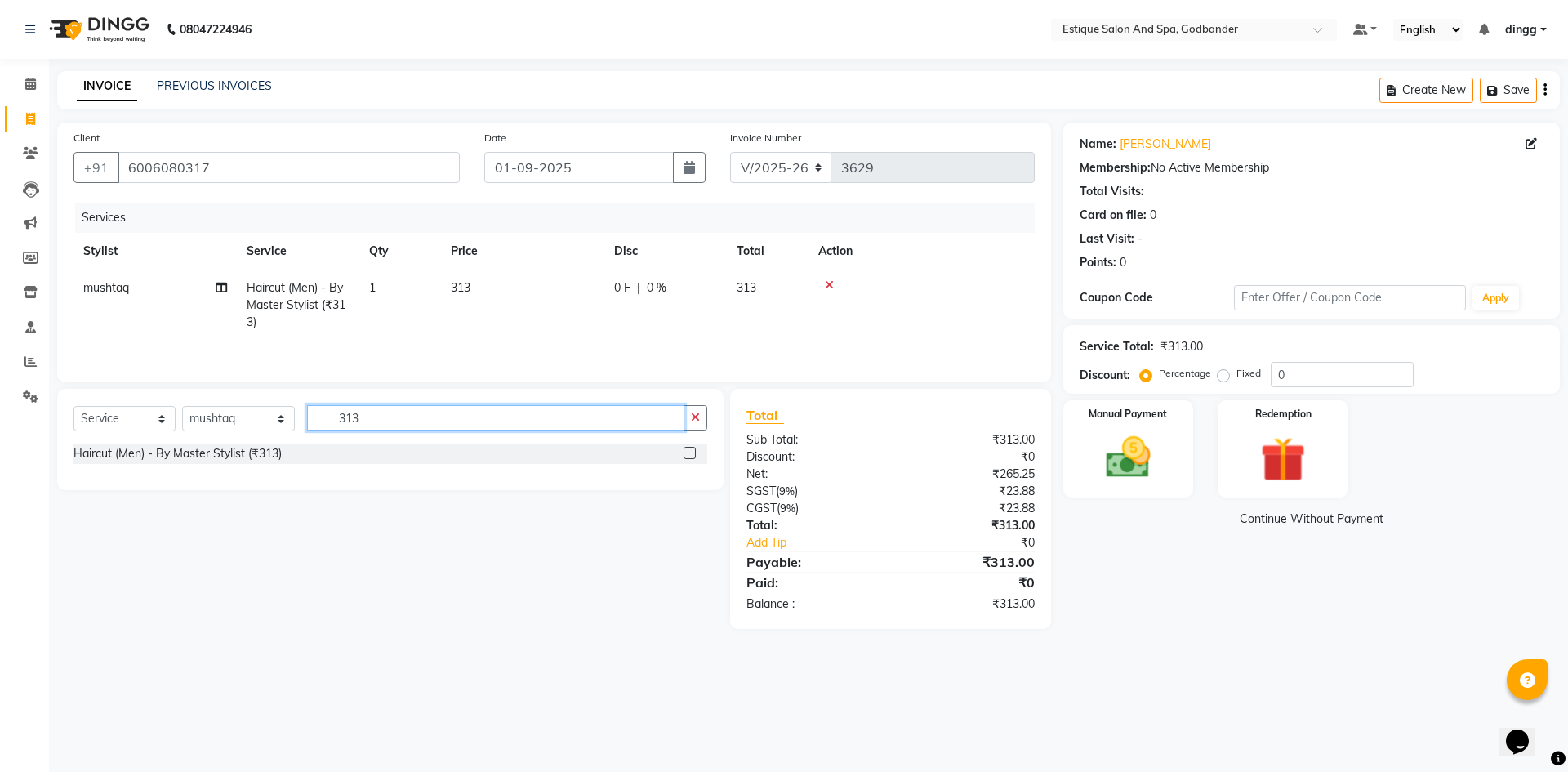
drag, startPoint x: 364, startPoint y: 408, endPoint x: 304, endPoint y: 411, distance: 60.1
click at [307, 411] on input "313" at bounding box center [496, 417] width 378 height 25
click at [690, 453] on label at bounding box center [690, 453] width 12 height 12
click at [690, 453] on input "checkbox" at bounding box center [689, 454] width 10 height 10
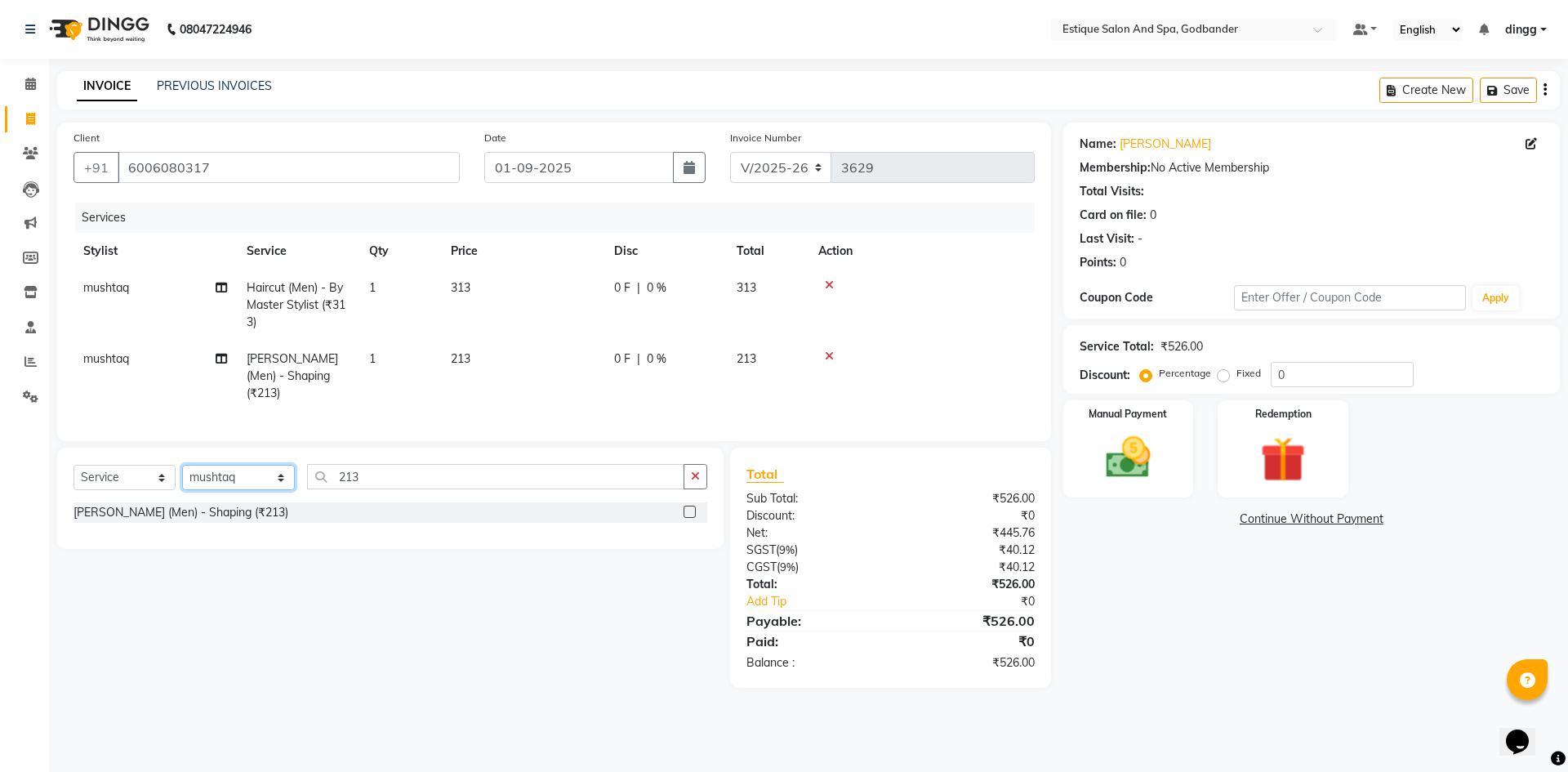
click at [223, 473] on select "Select Stylist Aarti Nails [PERSON_NAME] [PERSON_NAME] Any one Asmi BEAUTY ding…" at bounding box center [238, 477] width 113 height 25
click at [182, 465] on select "Select Stylist Aarti Nails [PERSON_NAME] [PERSON_NAME] Any one Asmi BEAUTY ding…" at bounding box center [238, 477] width 113 height 25
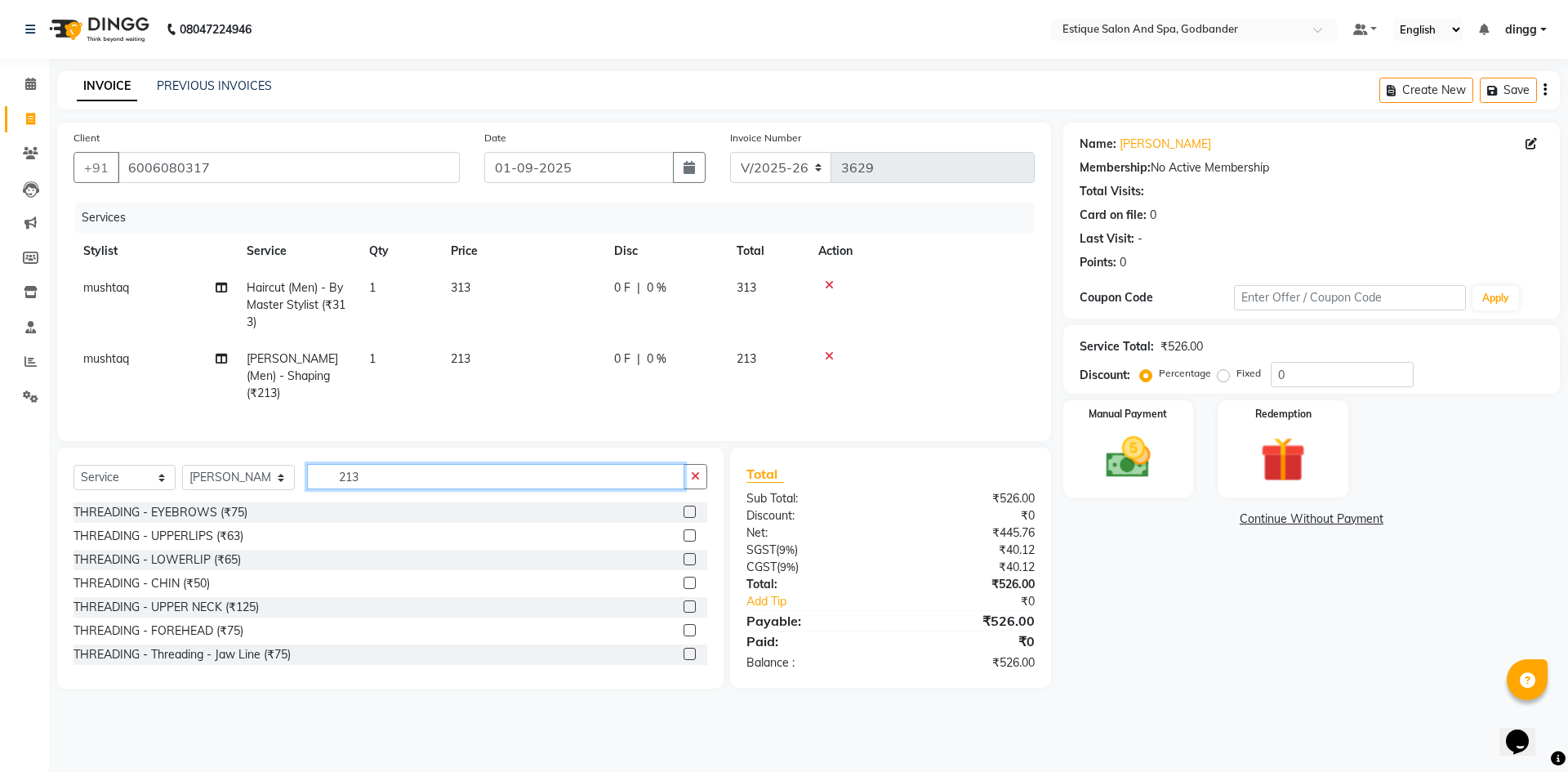
drag, startPoint x: 364, startPoint y: 474, endPoint x: 284, endPoint y: 470, distance: 80.1
click at [284, 470] on div "Select Service Product Membership Package Voucher Prepaid Gift Card Select Styl…" at bounding box center [390, 483] width 634 height 39
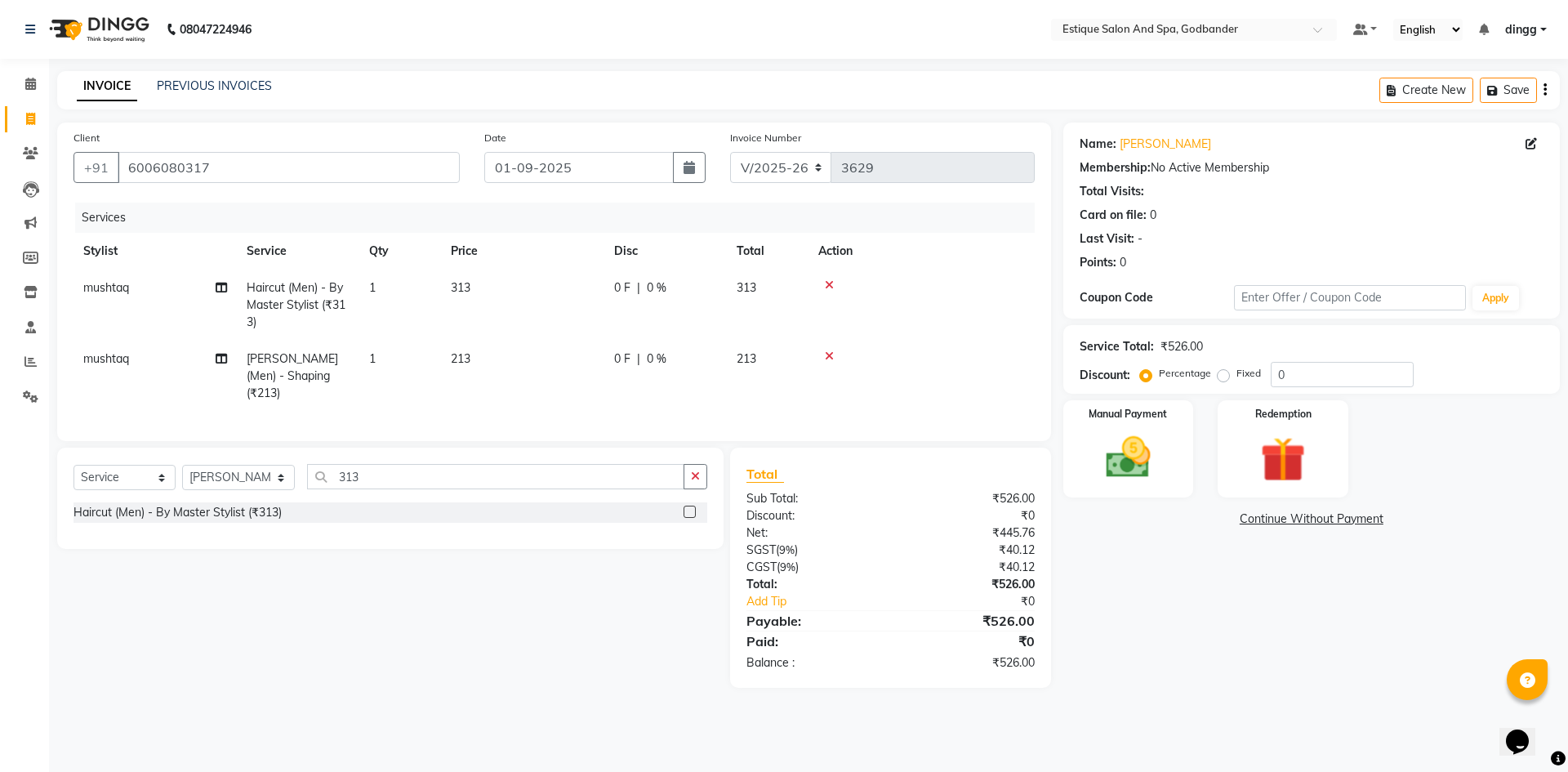
click at [690, 514] on div at bounding box center [689, 514] width 10 height 17
click at [690, 505] on label at bounding box center [690, 512] width 12 height 12
click at [690, 507] on input "checkbox" at bounding box center [689, 512] width 10 height 10
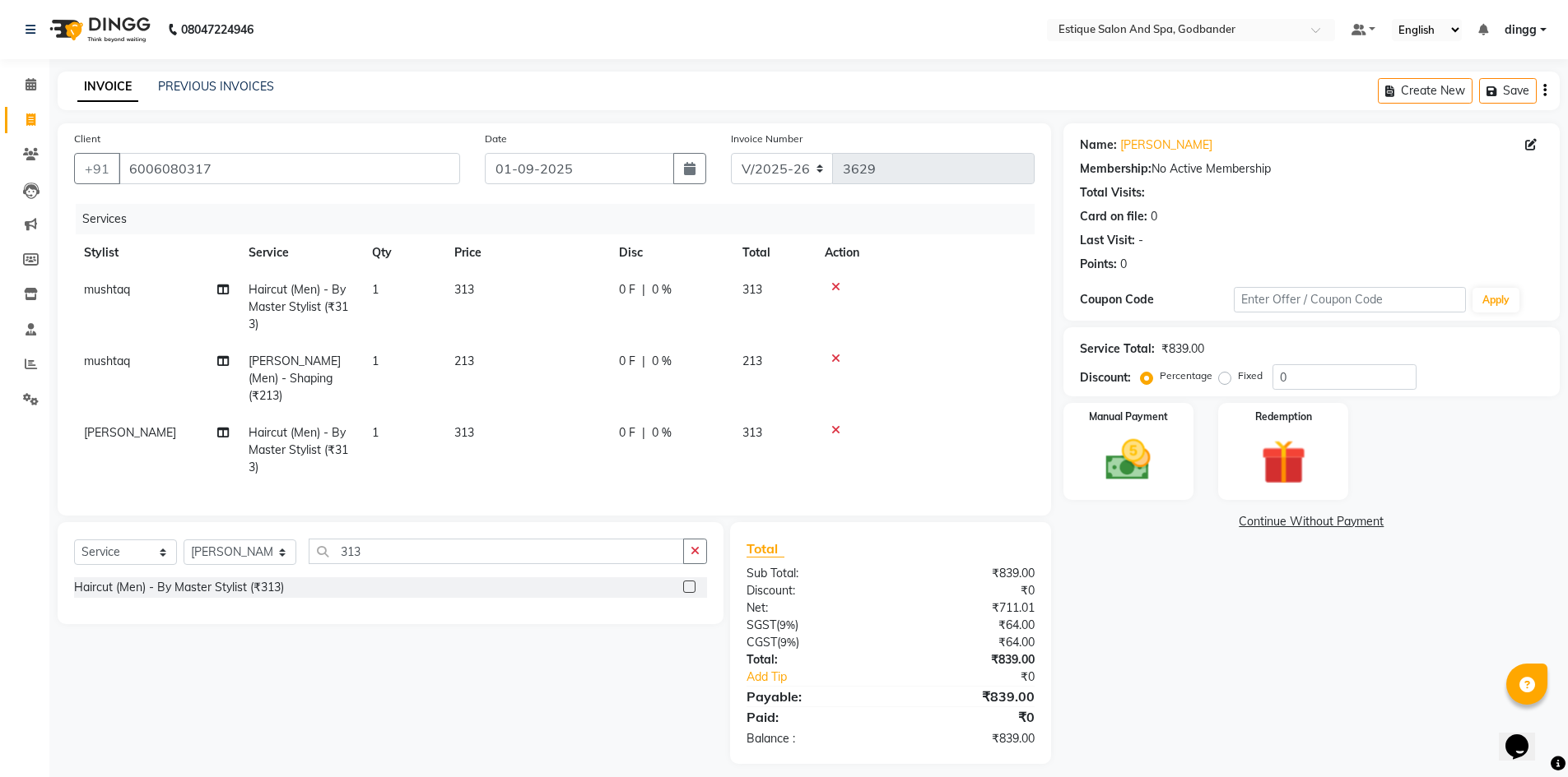
scroll to position [7, 0]
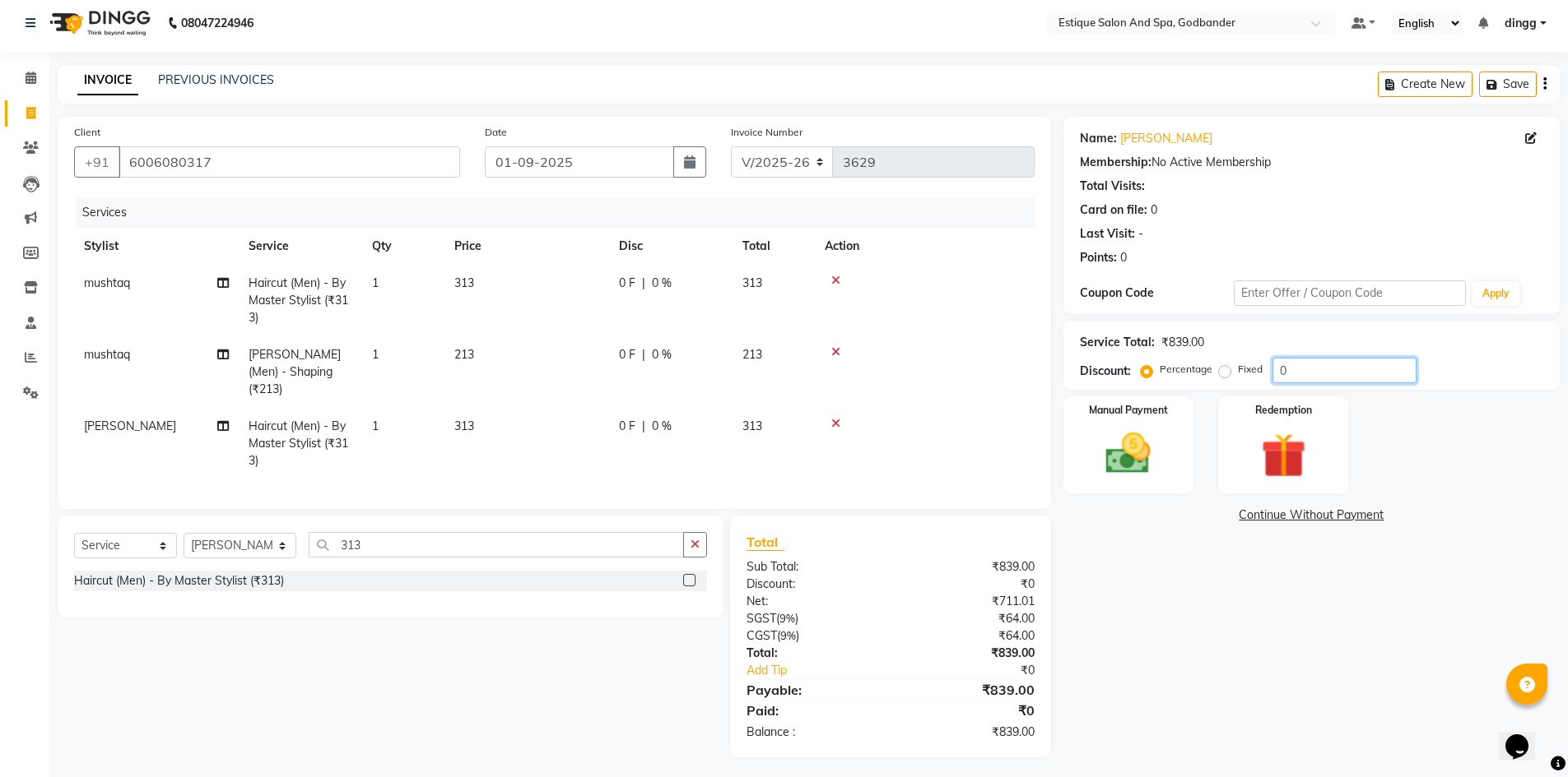
click at [1276, 371] on input "0" at bounding box center [1345, 370] width 144 height 25
click at [1206, 642] on div "Name: [PERSON_NAME] Membership: No Active Membership Total Visits: Card on file…" at bounding box center [1317, 438] width 508 height 641
click at [1287, 365] on input "20" at bounding box center [1345, 370] width 144 height 25
click at [1161, 645] on div "Name: [PERSON_NAME] Membership: No Active Membership Total Visits: Card on file…" at bounding box center [1317, 438] width 508 height 641
click at [1148, 451] on img at bounding box center [1128, 454] width 76 height 54
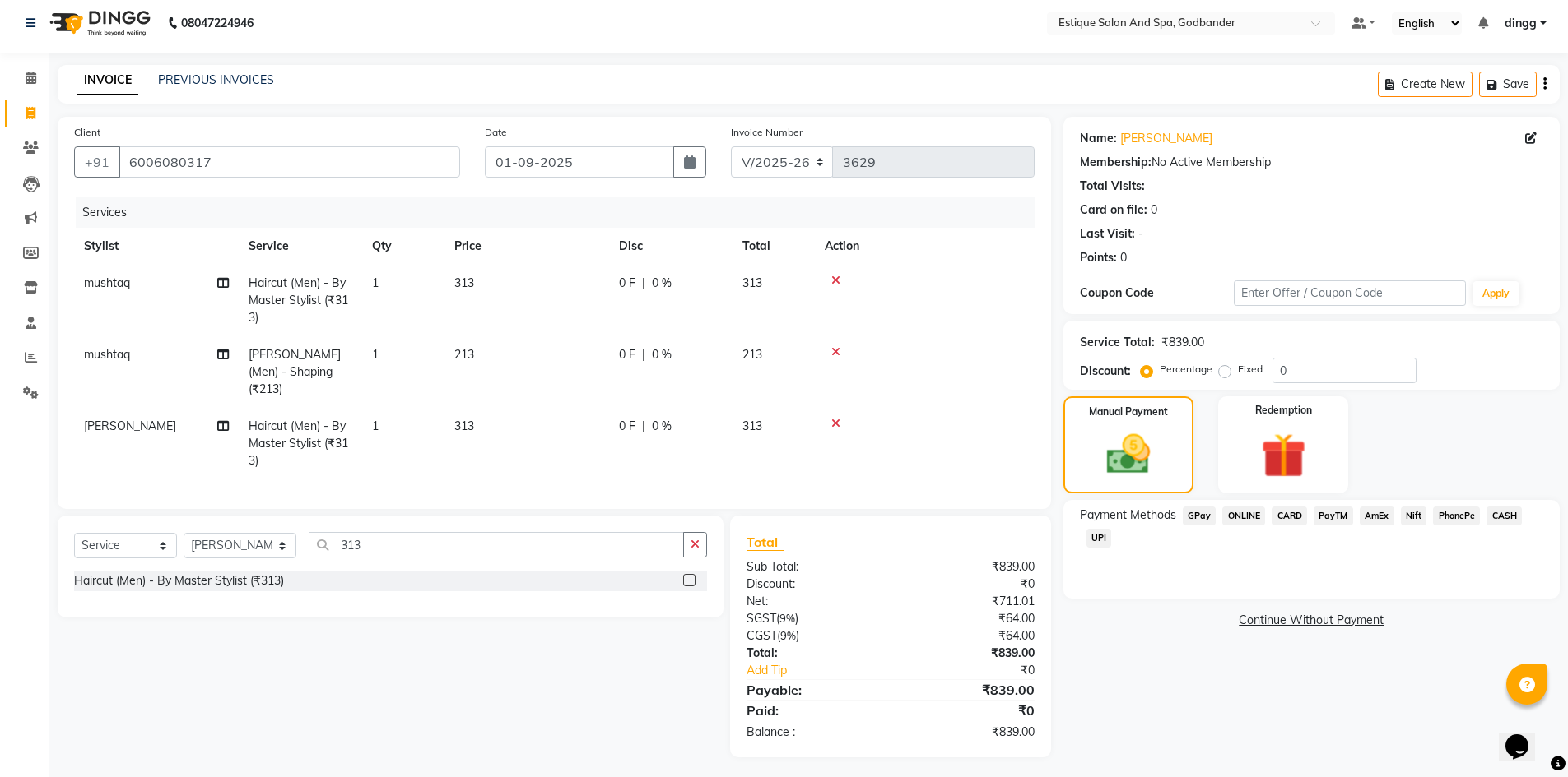
click at [1195, 517] on span "GPay" at bounding box center [1199, 517] width 34 height 19
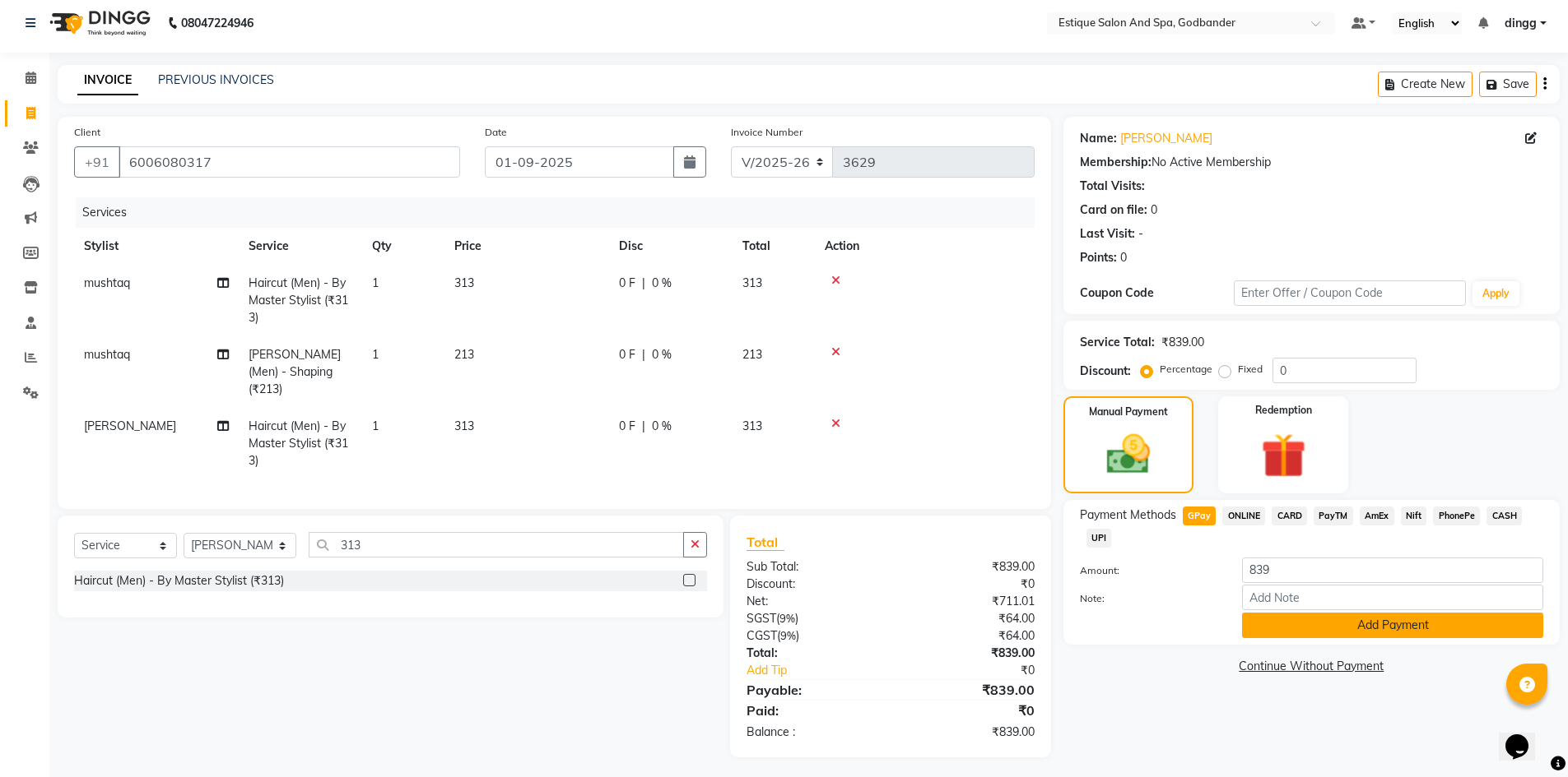
click at [1267, 635] on button "Add Payment" at bounding box center [1392, 625] width 301 height 25
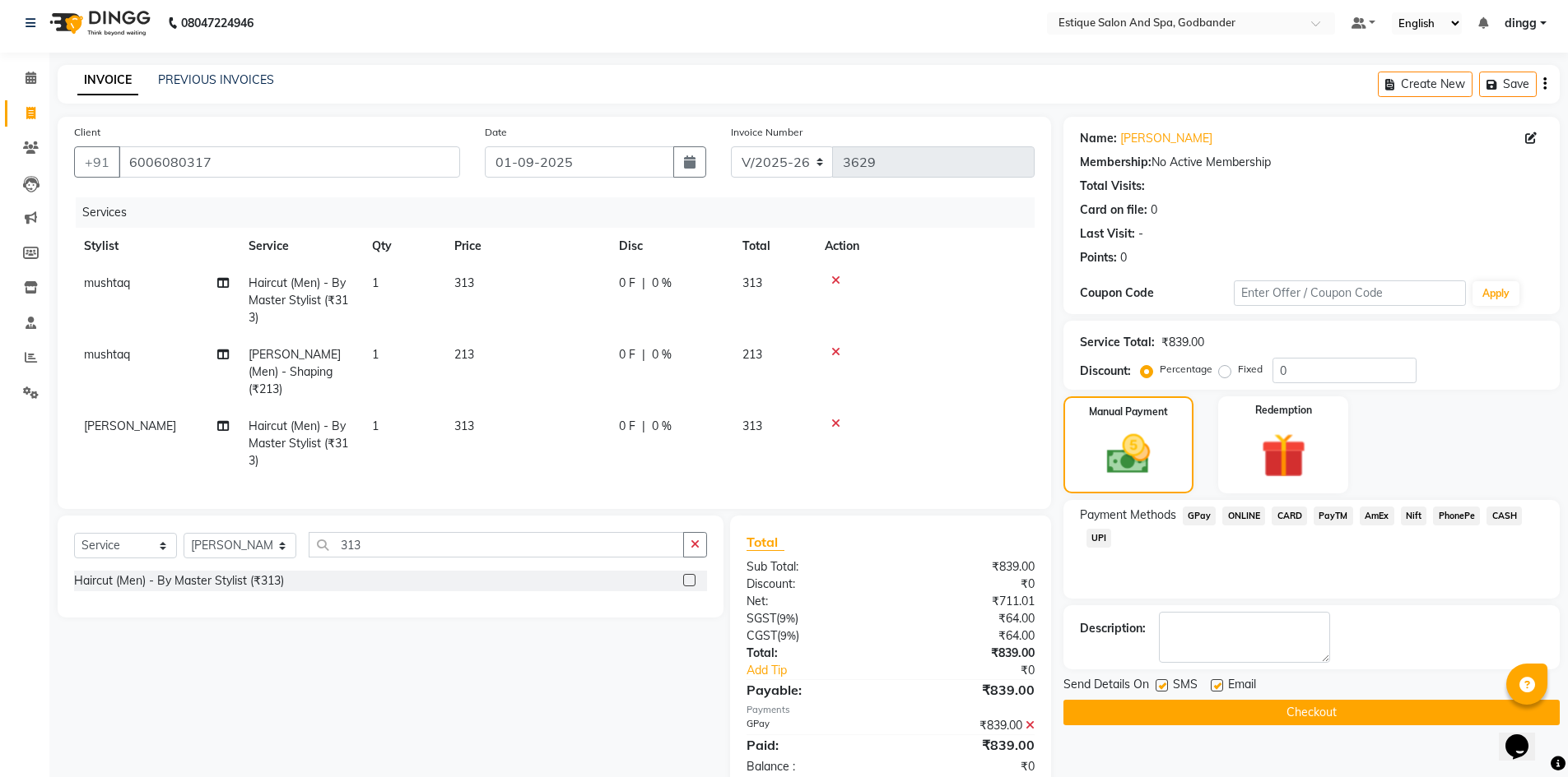
click at [1254, 708] on button "Checkout" at bounding box center [1311, 712] width 496 height 25
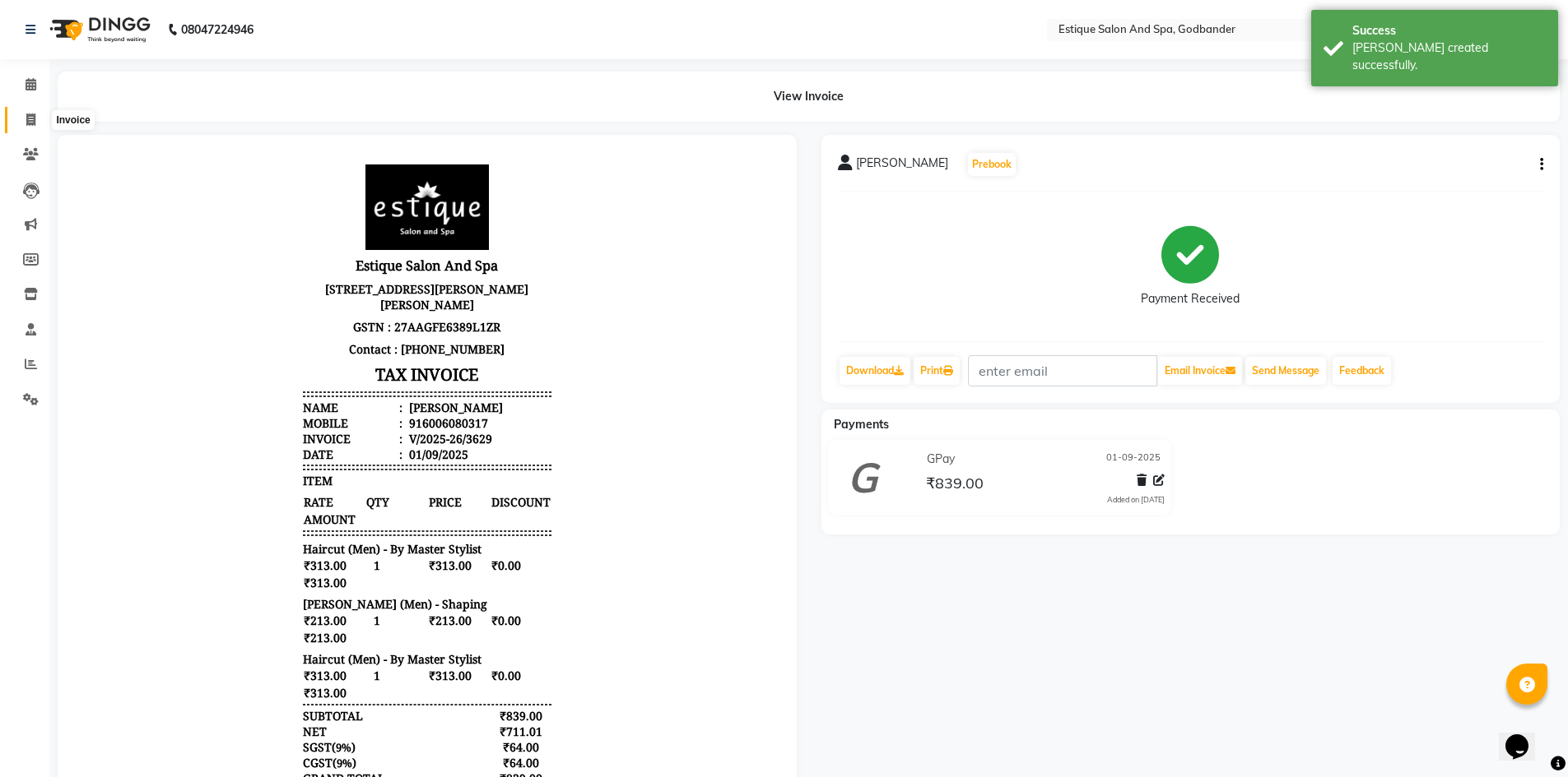
click at [26, 122] on icon at bounding box center [30, 120] width 9 height 12
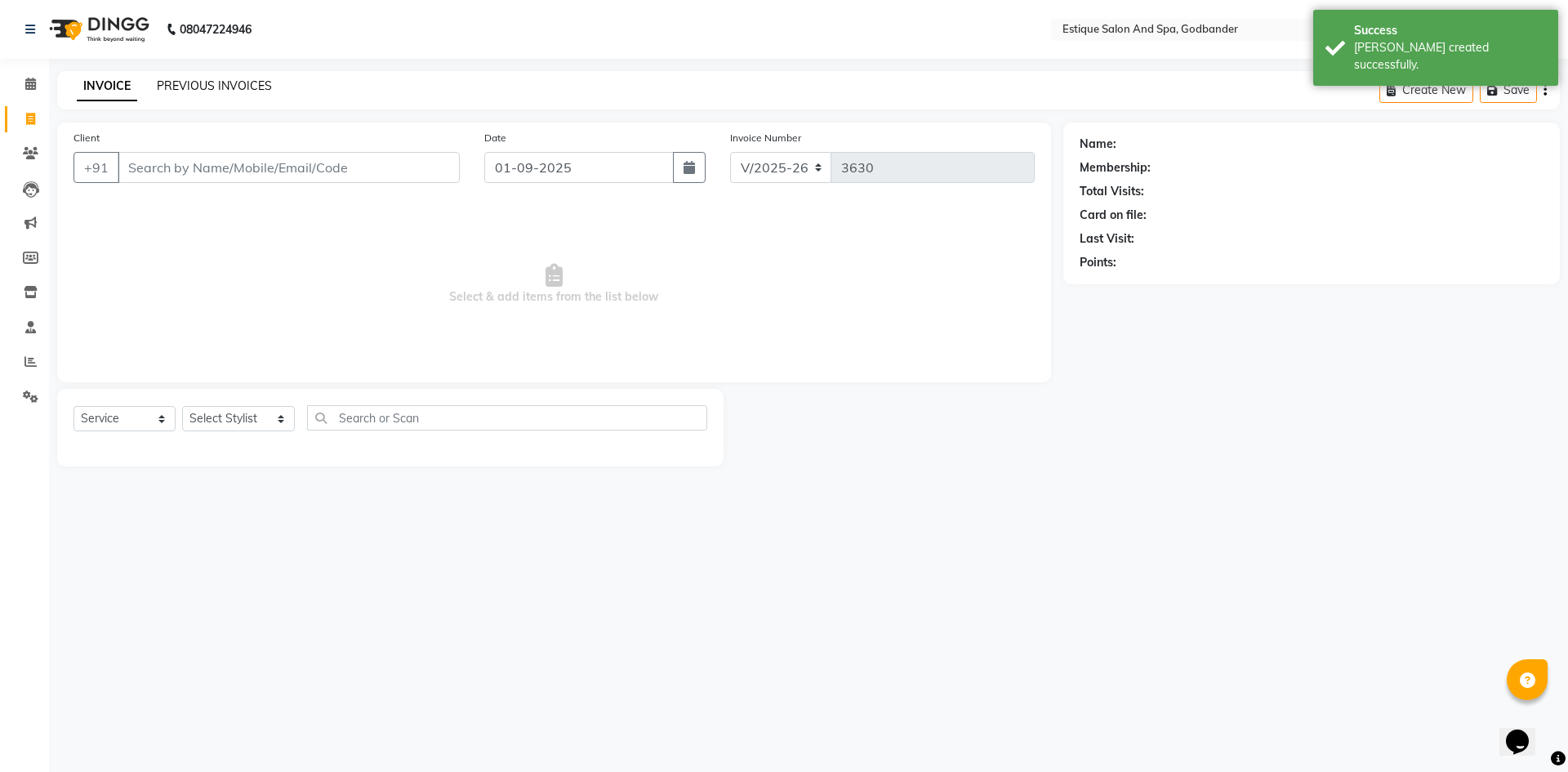
click at [208, 88] on link "PREVIOUS INVOICES" at bounding box center [215, 85] width 116 height 15
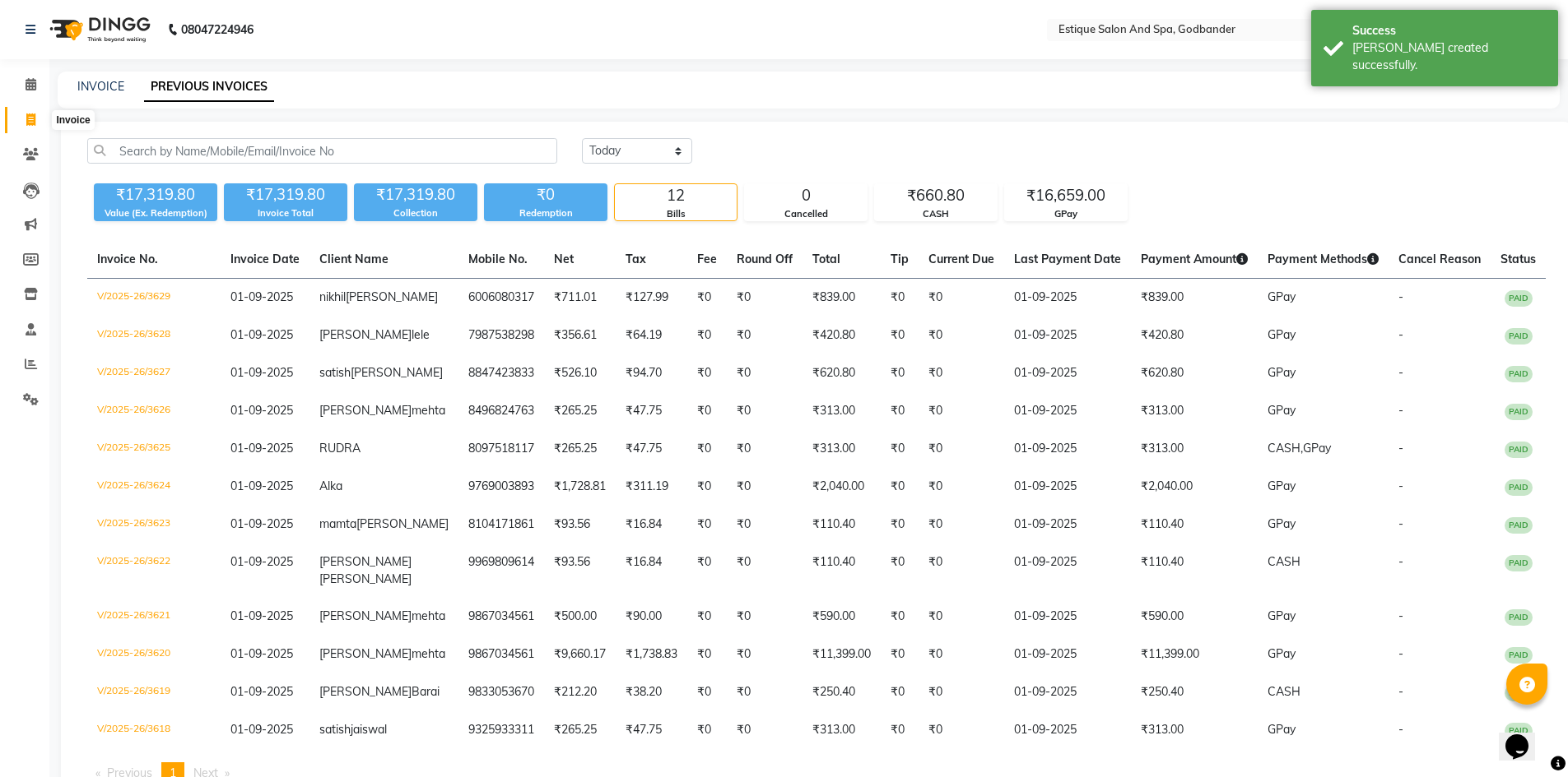
click at [31, 123] on icon at bounding box center [30, 120] width 9 height 12
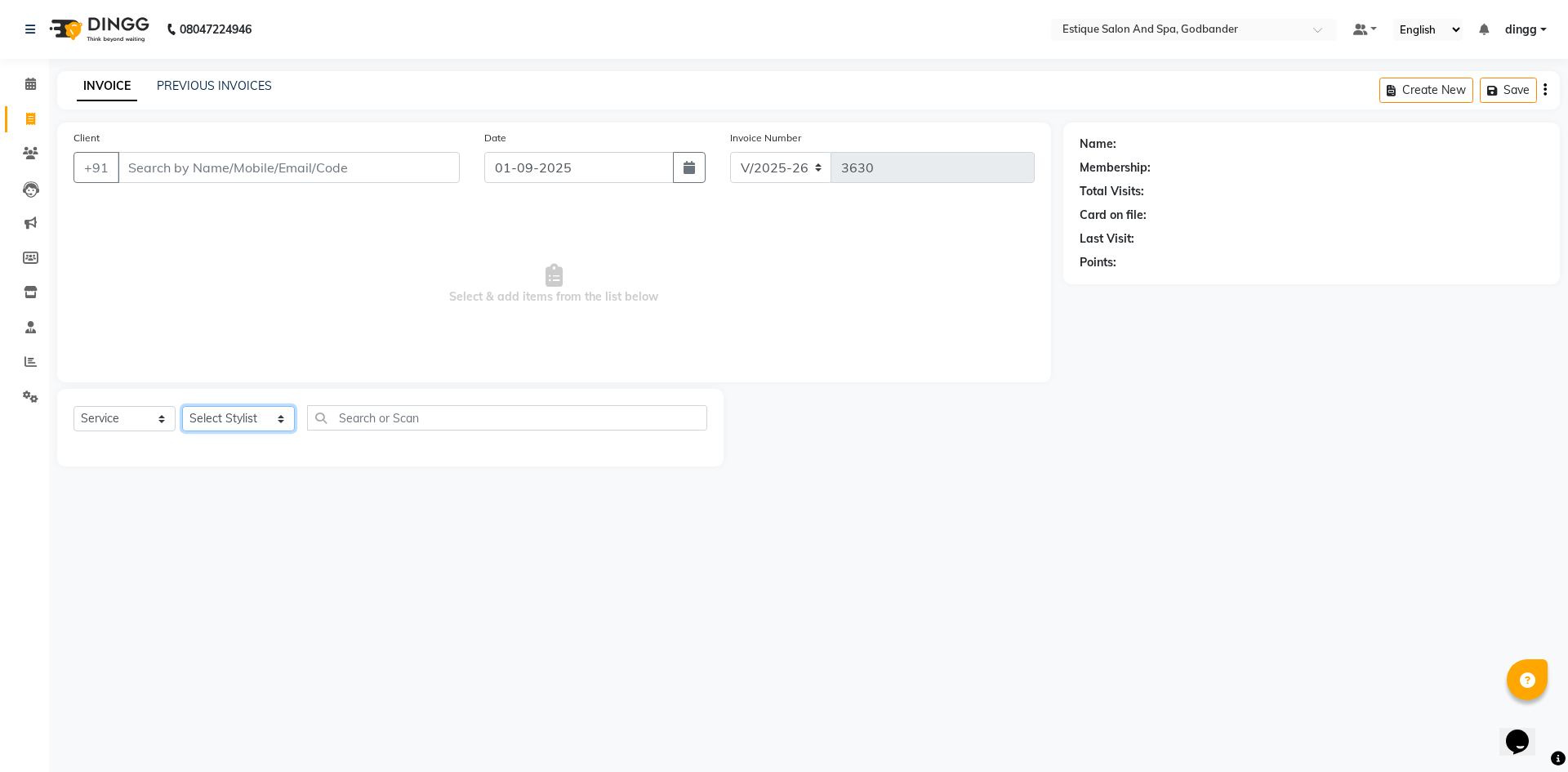
click at [209, 417] on select "Select Stylist Aarti Nails [PERSON_NAME] [PERSON_NAME] Any one Asmi BEAUTY ding…" at bounding box center [238, 418] width 113 height 25
click at [182, 406] on select "Select Stylist Aarti Nails [PERSON_NAME] [PERSON_NAME] Any one Asmi BEAUTY ding…" at bounding box center [238, 418] width 113 height 25
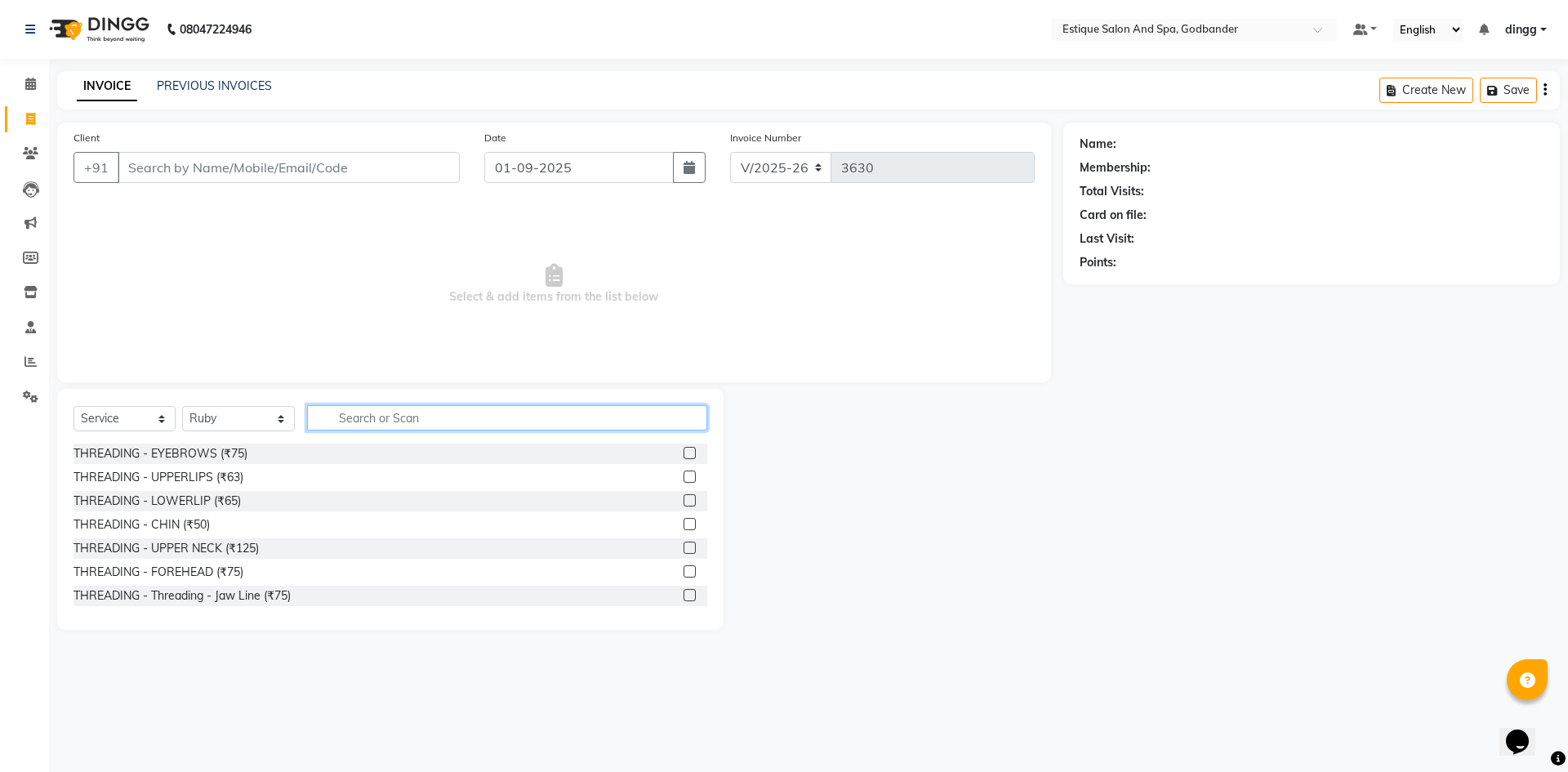
click at [340, 419] on input "text" at bounding box center [507, 417] width 400 height 25
click at [684, 451] on label at bounding box center [690, 453] width 12 height 12
click at [684, 451] on input "checkbox" at bounding box center [689, 454] width 10 height 10
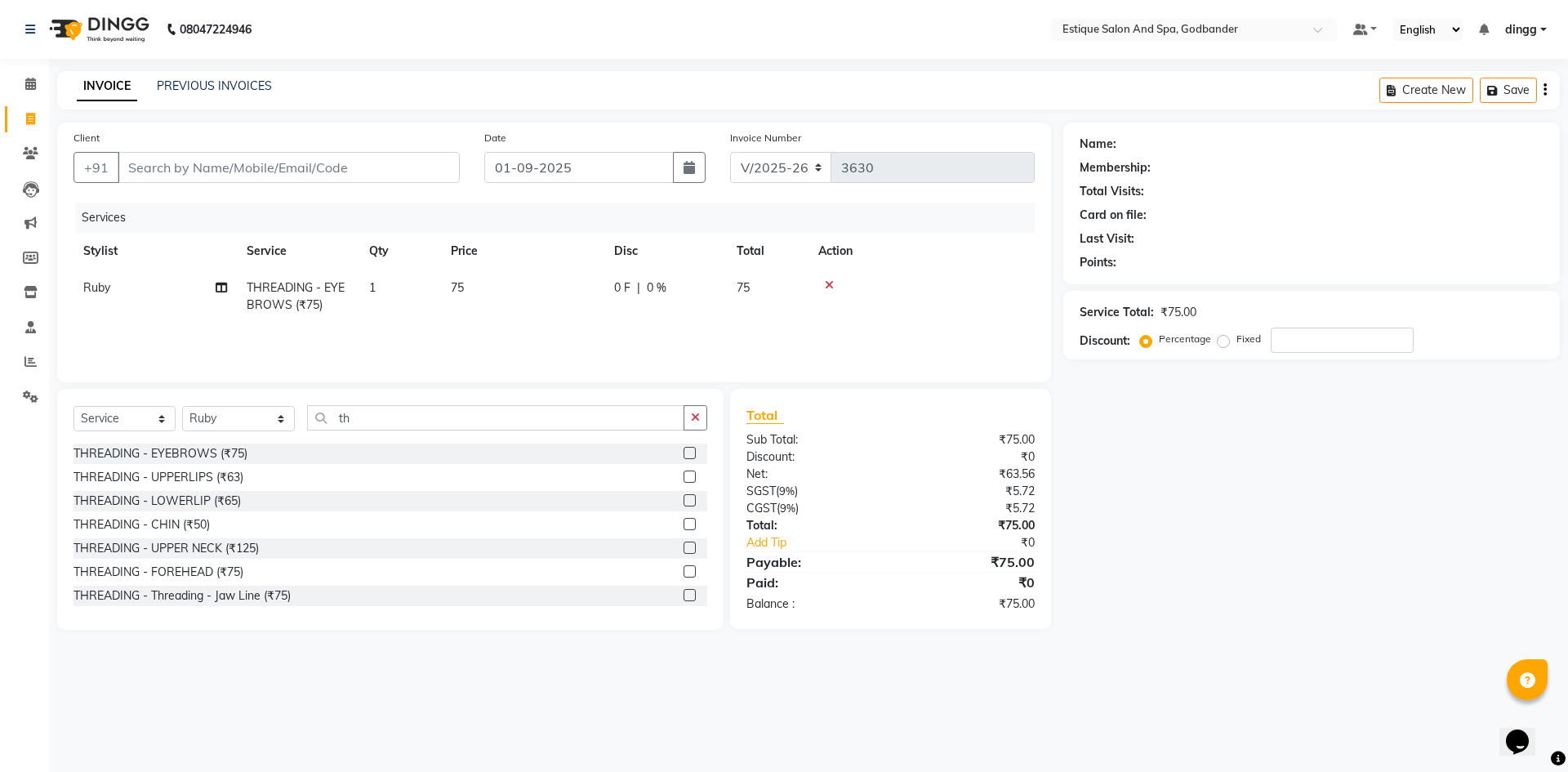
click at [684, 478] on label at bounding box center [690, 477] width 12 height 12
click at [684, 478] on input "checkbox" at bounding box center [689, 478] width 10 height 10
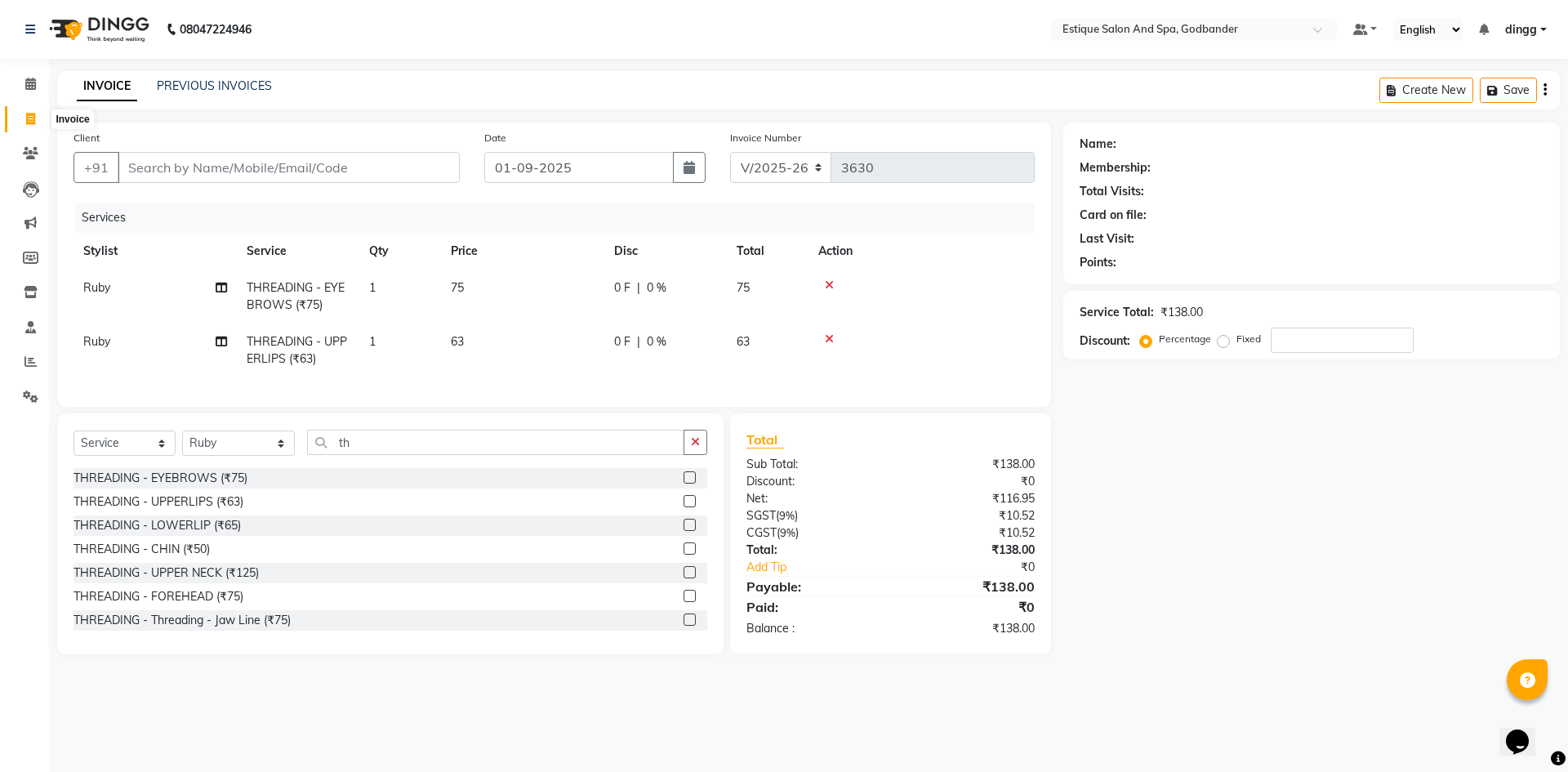
click at [26, 127] on span at bounding box center [30, 120] width 28 height 19
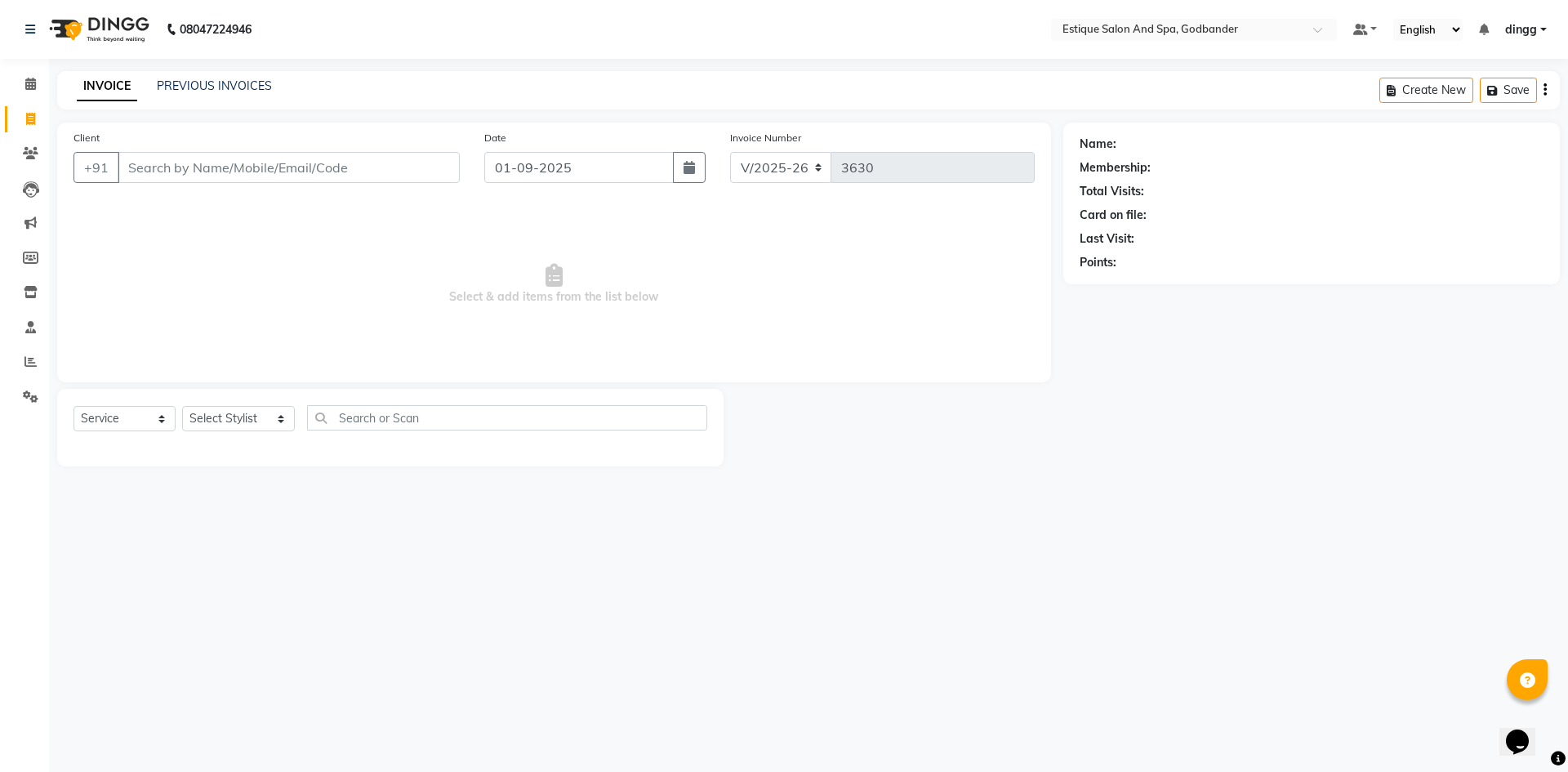
click at [155, 181] on input "Client" at bounding box center [288, 167] width 342 height 31
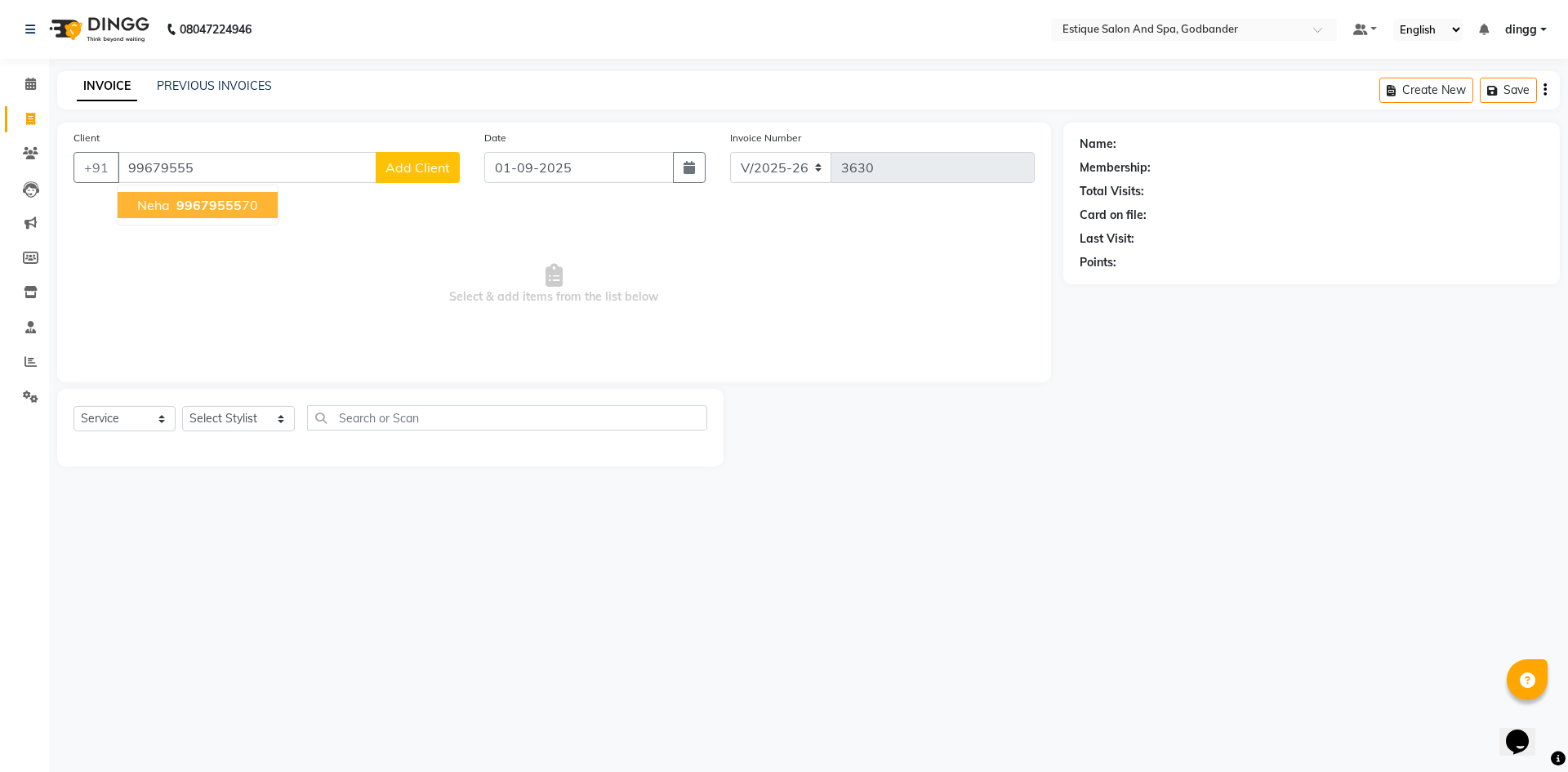
click at [226, 212] on span "99679555" at bounding box center [209, 204] width 66 height 16
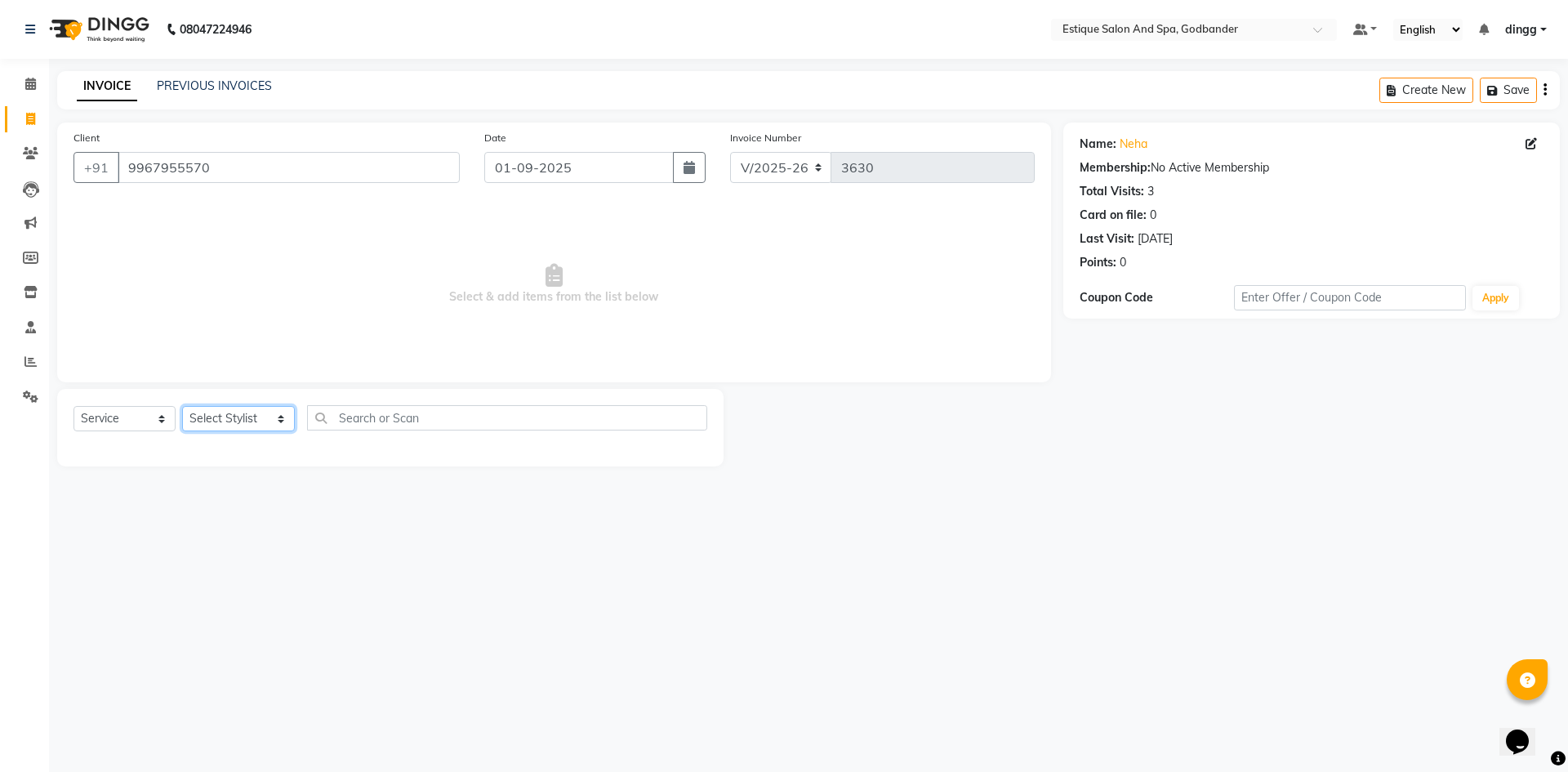
drag, startPoint x: 209, startPoint y: 415, endPoint x: 222, endPoint y: 411, distance: 13.6
click at [209, 415] on select "Select Stylist Aarti Nails [PERSON_NAME] [PERSON_NAME] Any one Asmi BEAUTY ding…" at bounding box center [238, 418] width 113 height 25
click at [182, 406] on select "Select Stylist Aarti Nails [PERSON_NAME] [PERSON_NAME] Any one Asmi BEAUTY ding…" at bounding box center [238, 418] width 113 height 25
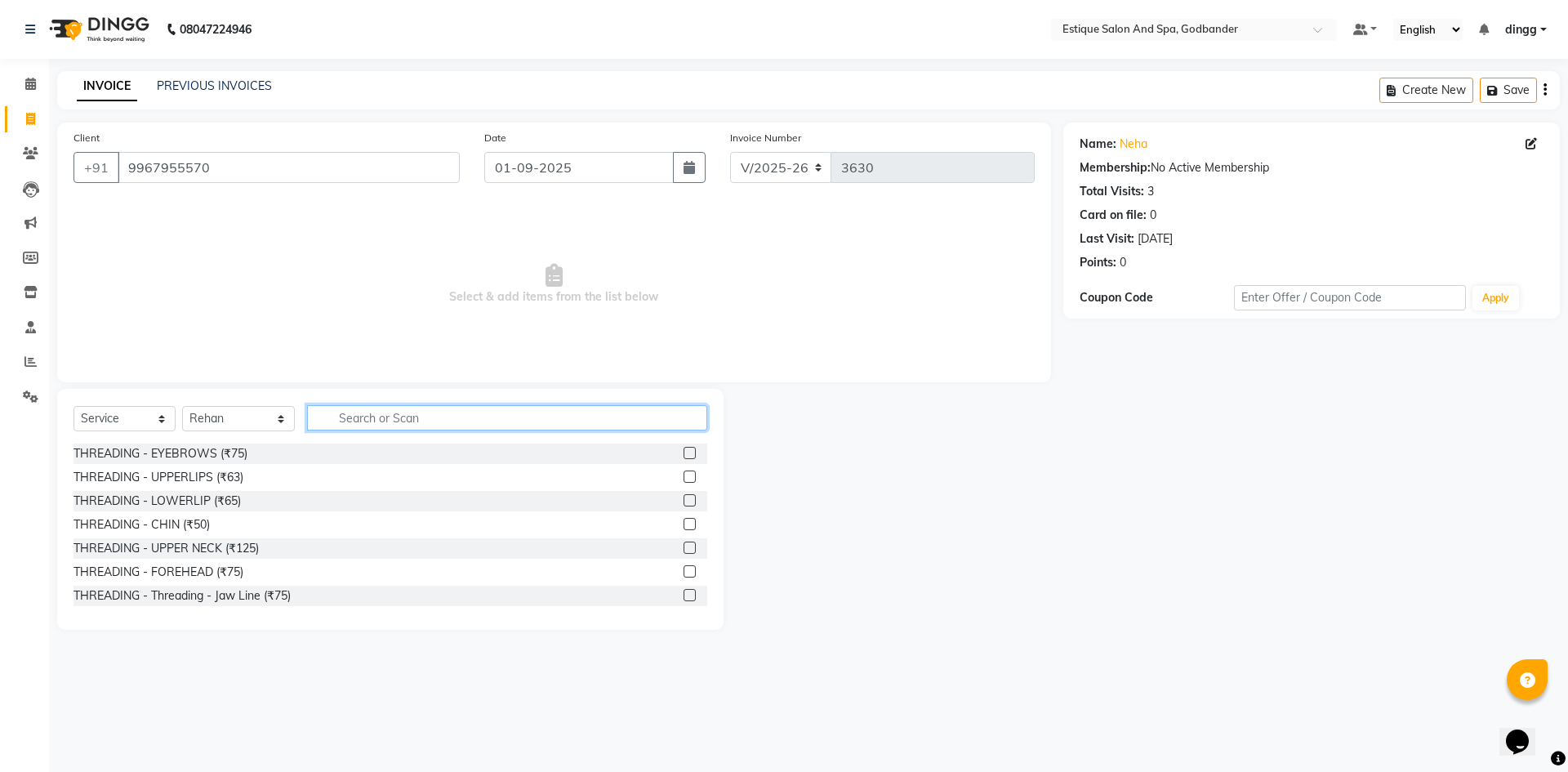
click at [340, 418] on input "text" at bounding box center [507, 417] width 400 height 25
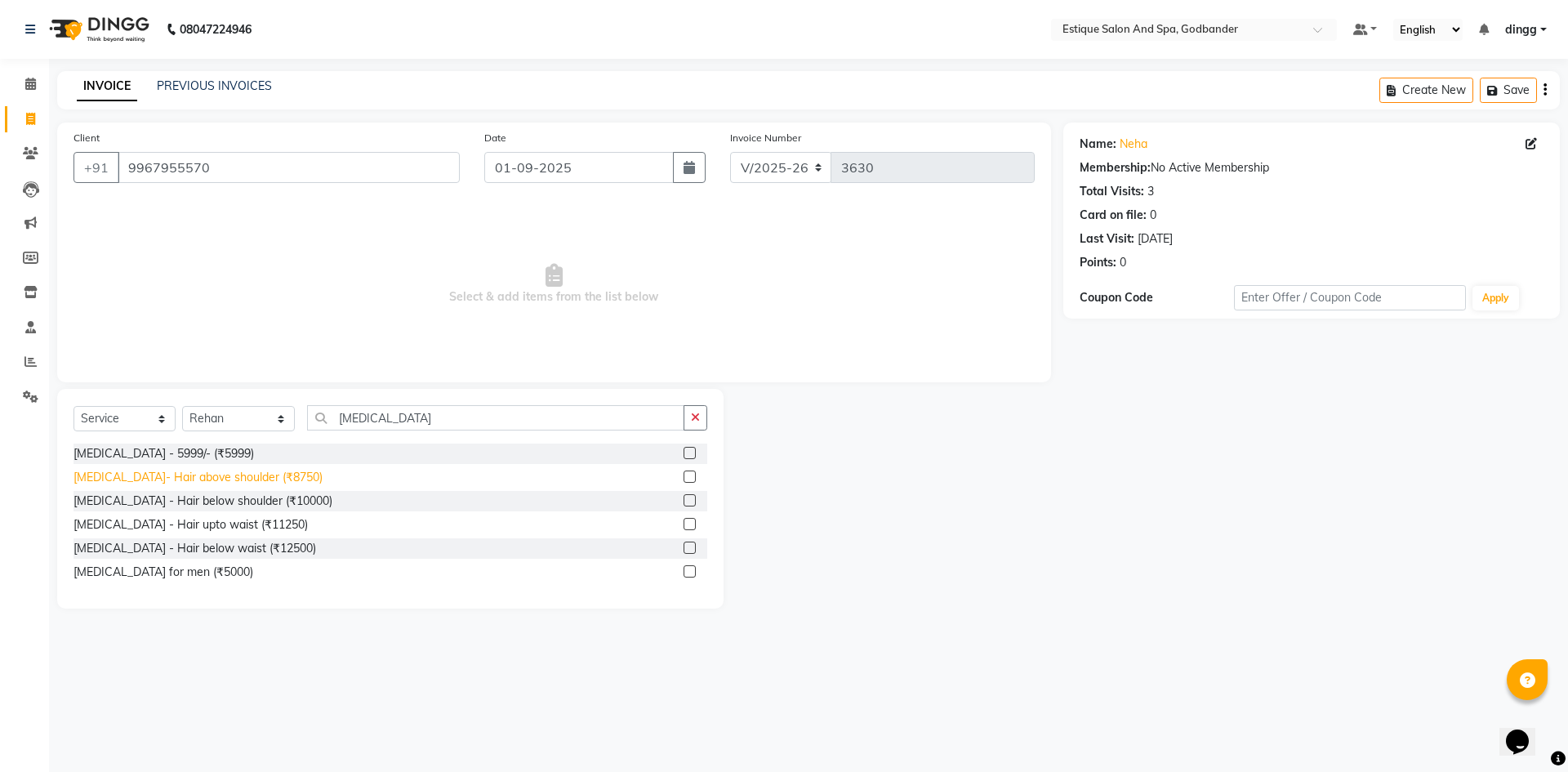
click at [247, 478] on div "[MEDICAL_DATA]- Hair above shoulder (₹8750)" at bounding box center [197, 478] width 249 height 17
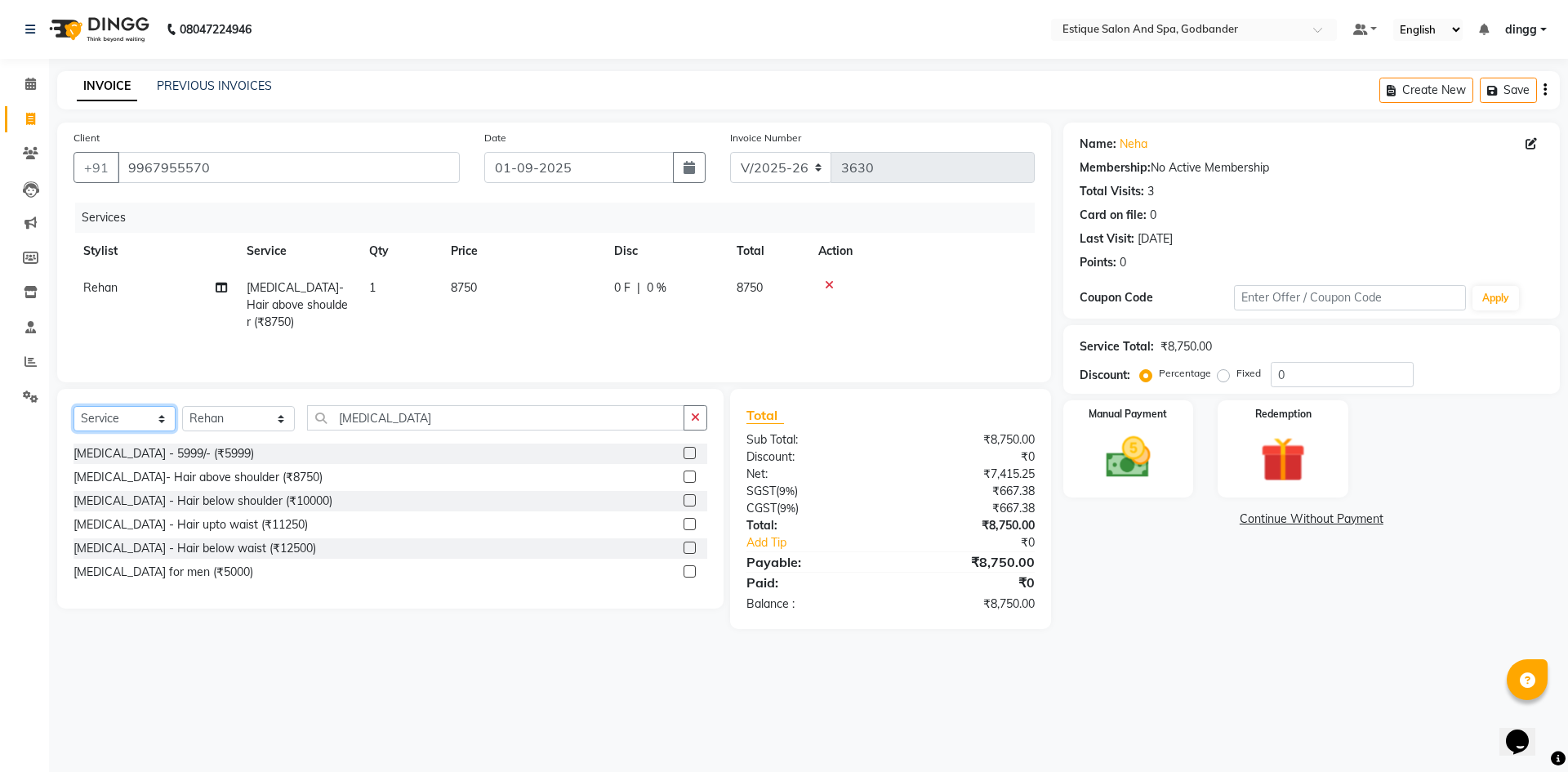
click at [99, 417] on select "Select Service Product Membership Package Voucher Prepaid Gift Card" at bounding box center [124, 418] width 102 height 25
click at [73, 406] on select "Select Service Product Membership Package Voucher Prepaid Gift Card" at bounding box center [124, 418] width 102 height 25
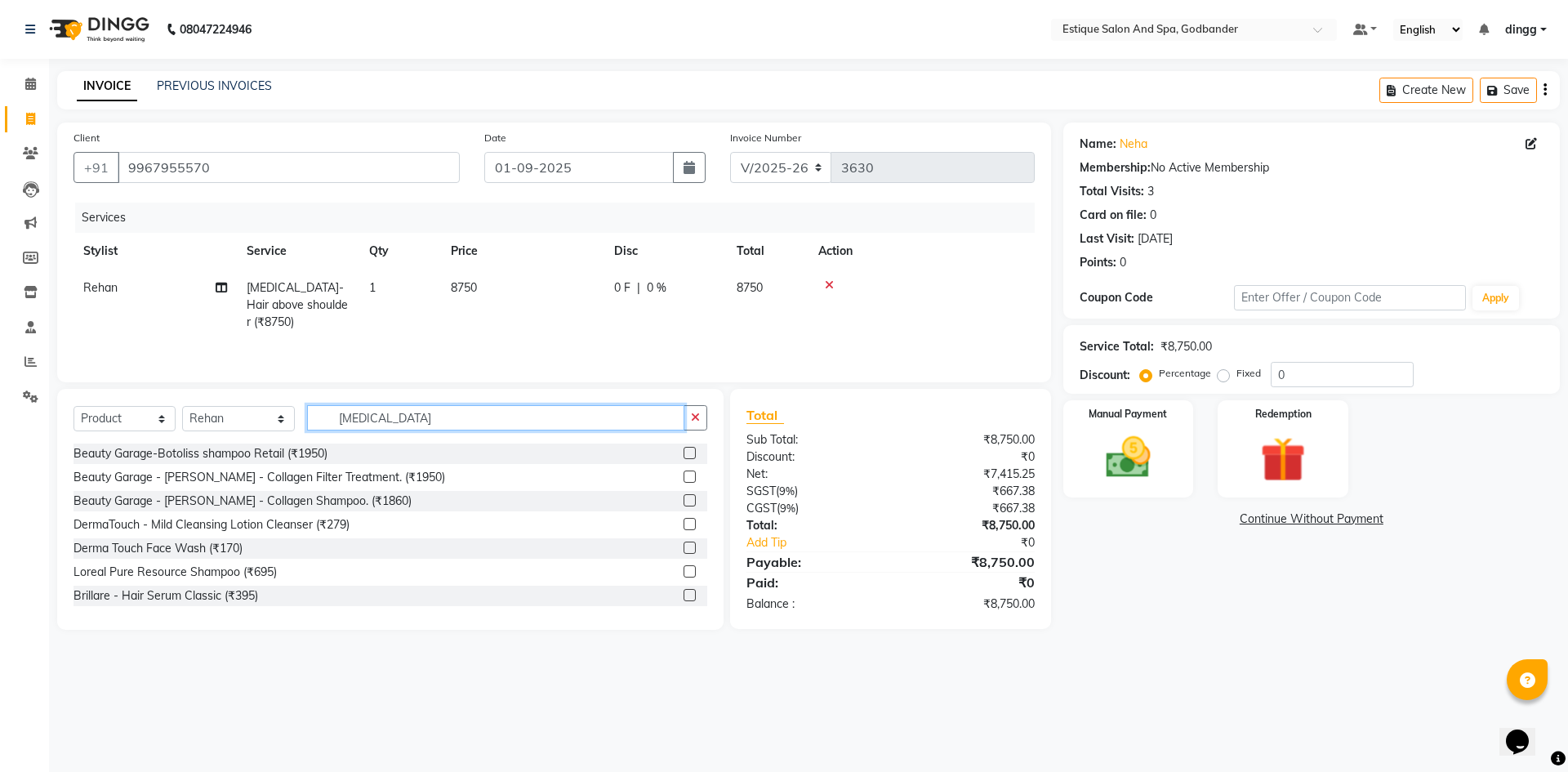
drag, startPoint x: 365, startPoint y: 419, endPoint x: 315, endPoint y: 421, distance: 50.0
click at [315, 421] on input "[MEDICAL_DATA]" at bounding box center [496, 417] width 378 height 25
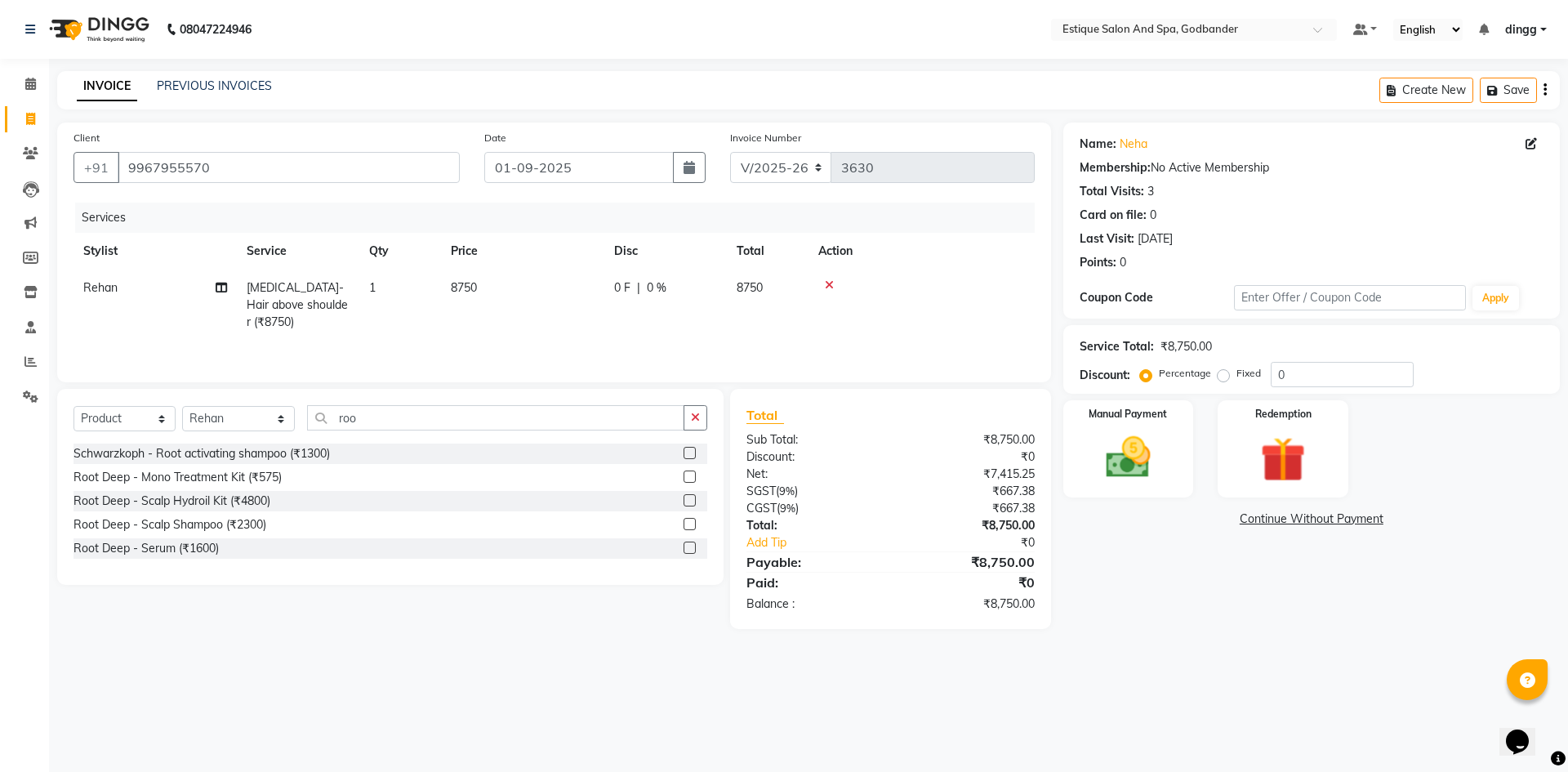
click at [684, 546] on label at bounding box center [690, 548] width 12 height 12
click at [684, 546] on input "checkbox" at bounding box center [689, 549] width 10 height 10
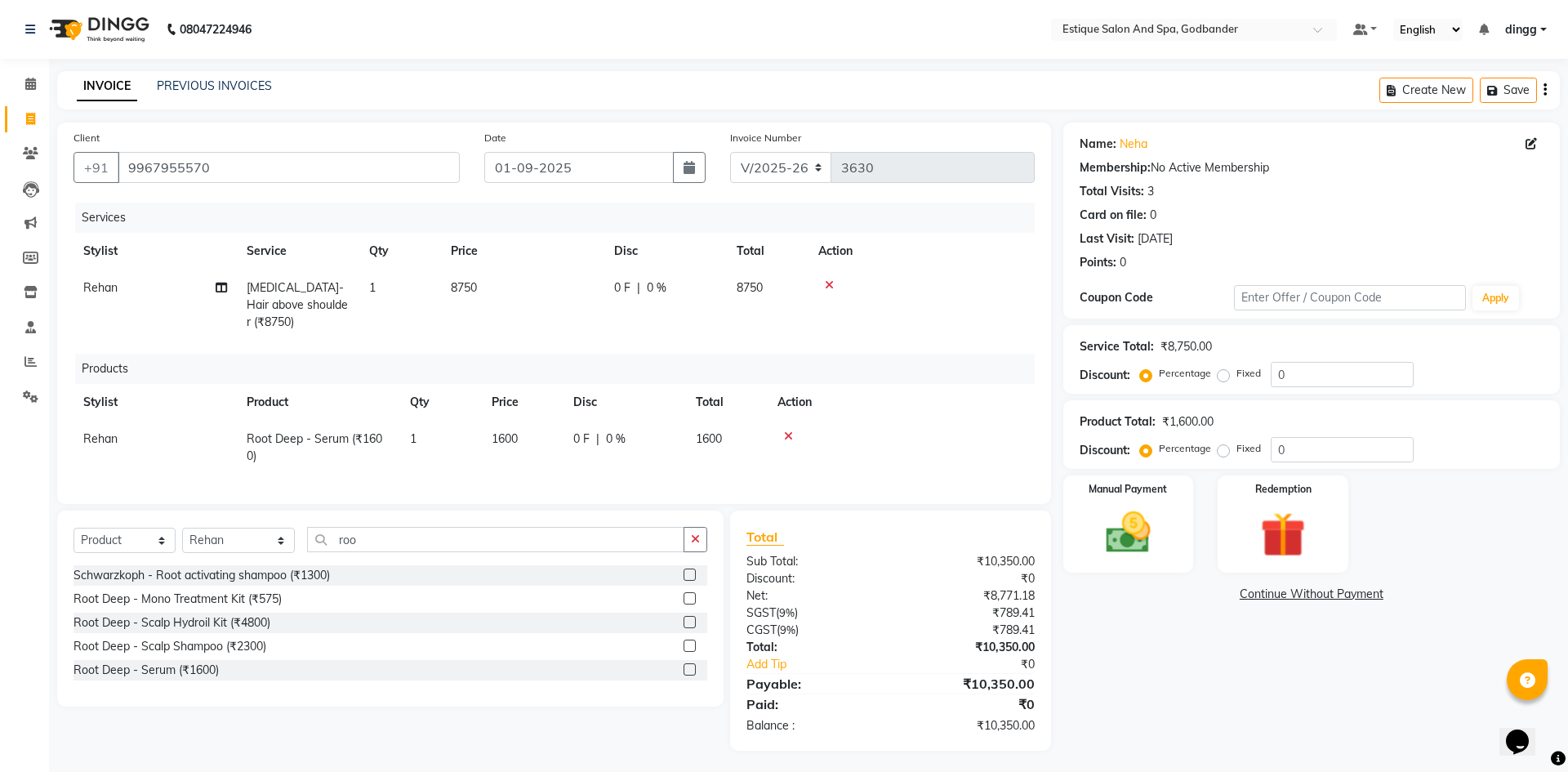
click at [671, 430] on div "0 F | 0 %" at bounding box center [624, 439] width 103 height 17
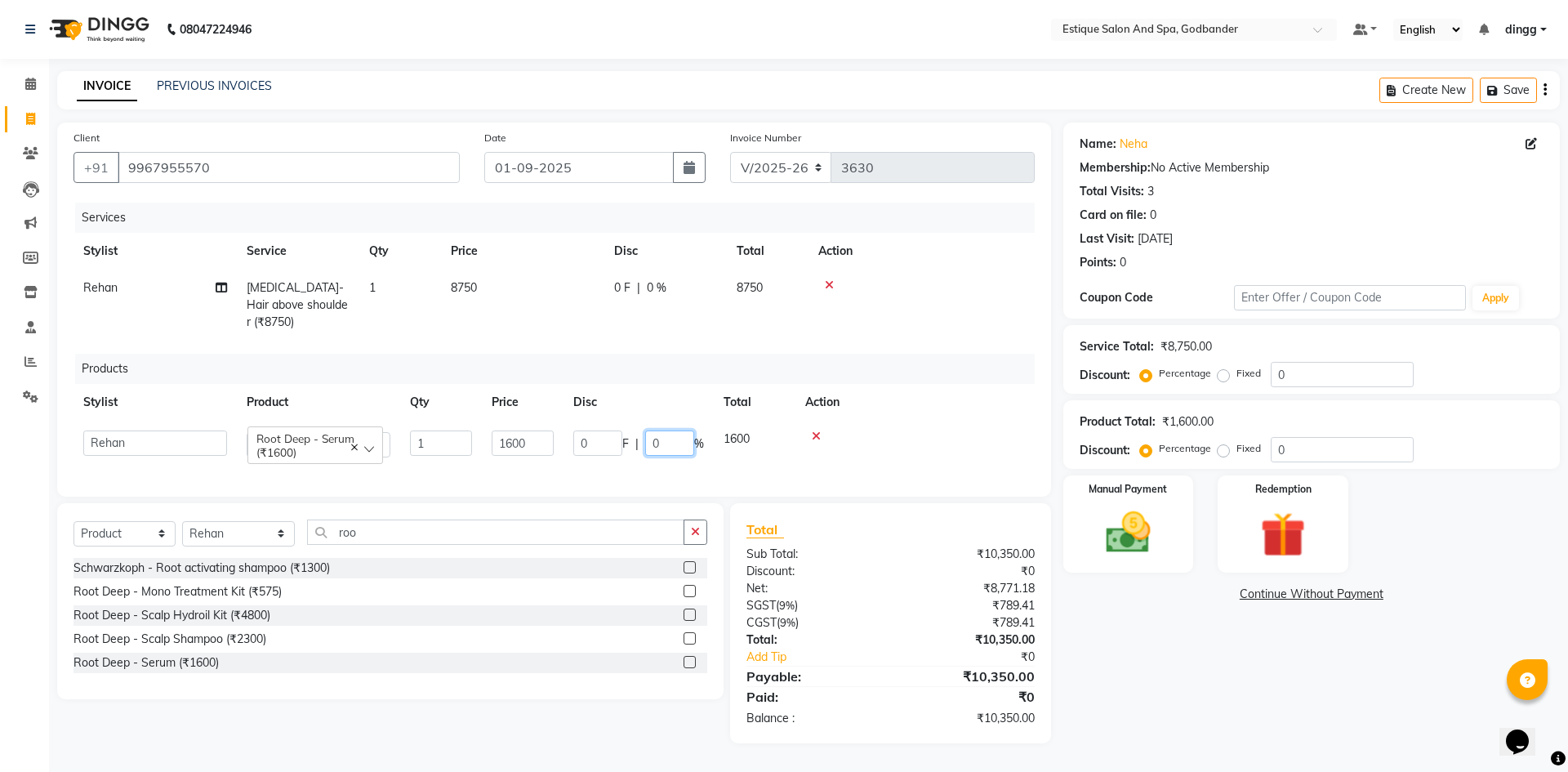
click at [669, 430] on input "0" at bounding box center [669, 442] width 49 height 25
click at [934, 421] on td at bounding box center [915, 444] width 240 height 47
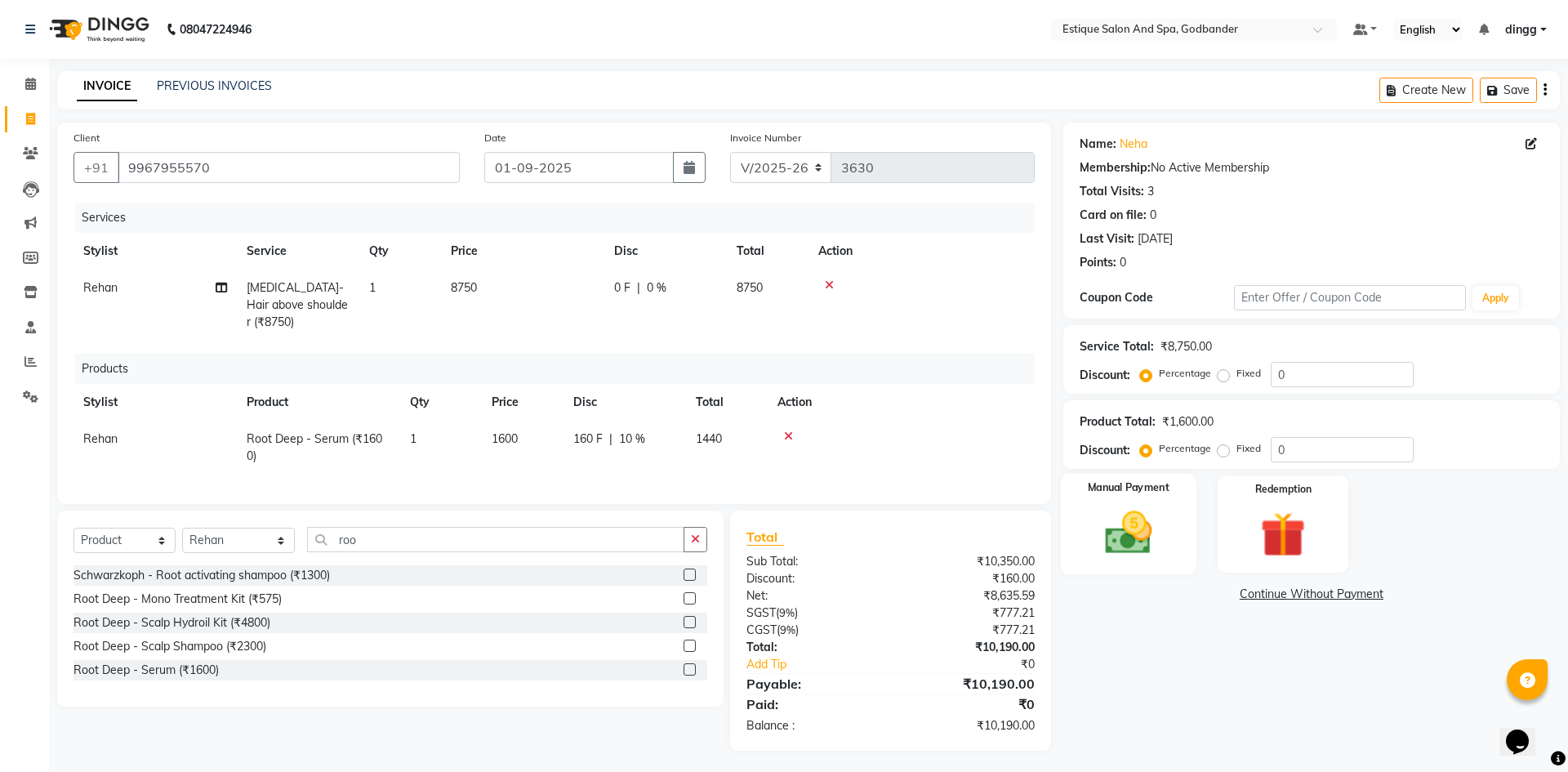
click at [1165, 527] on img at bounding box center [1128, 532] width 76 height 54
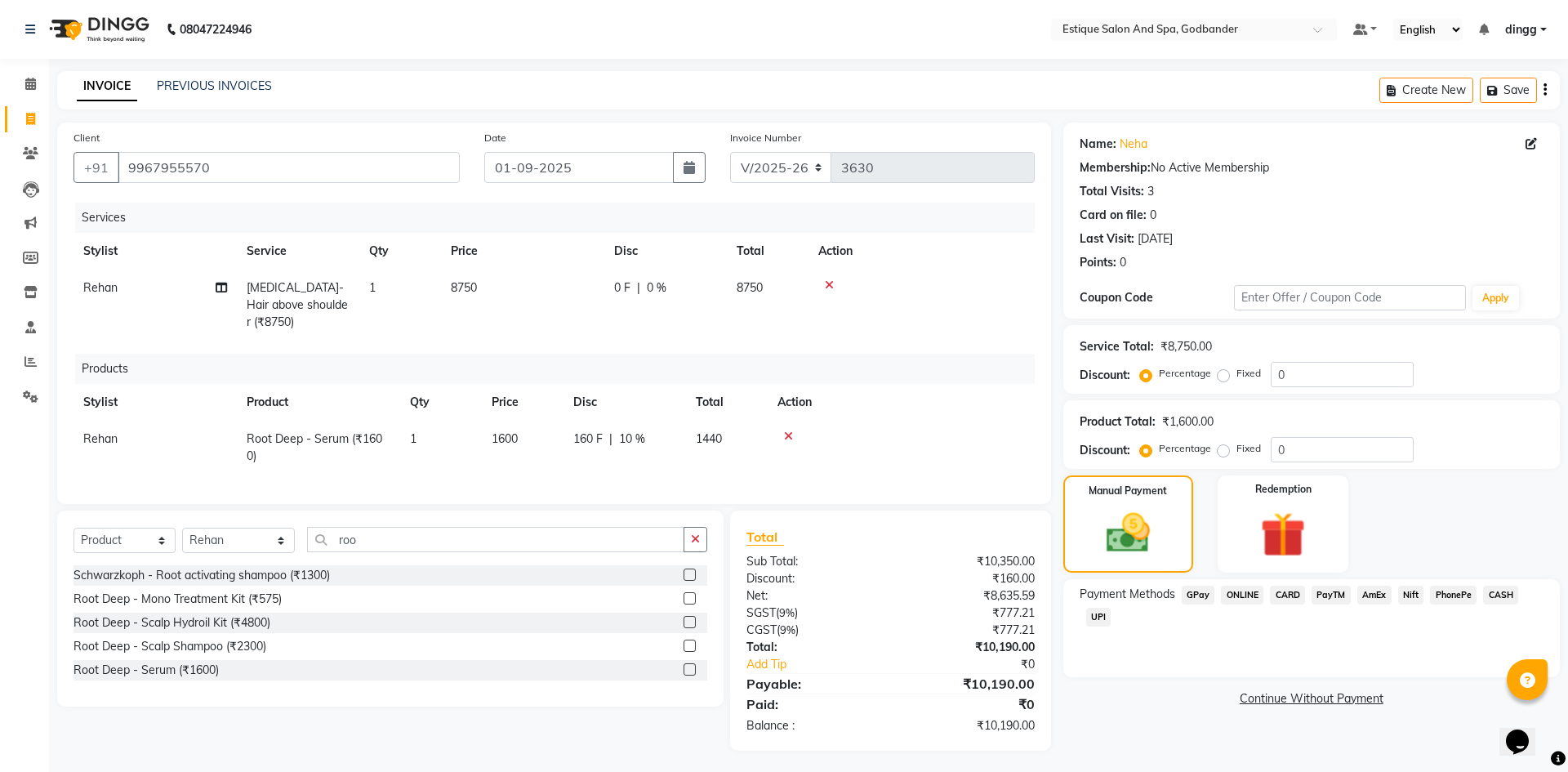
click at [1209, 591] on span "GPay" at bounding box center [1198, 595] width 34 height 19
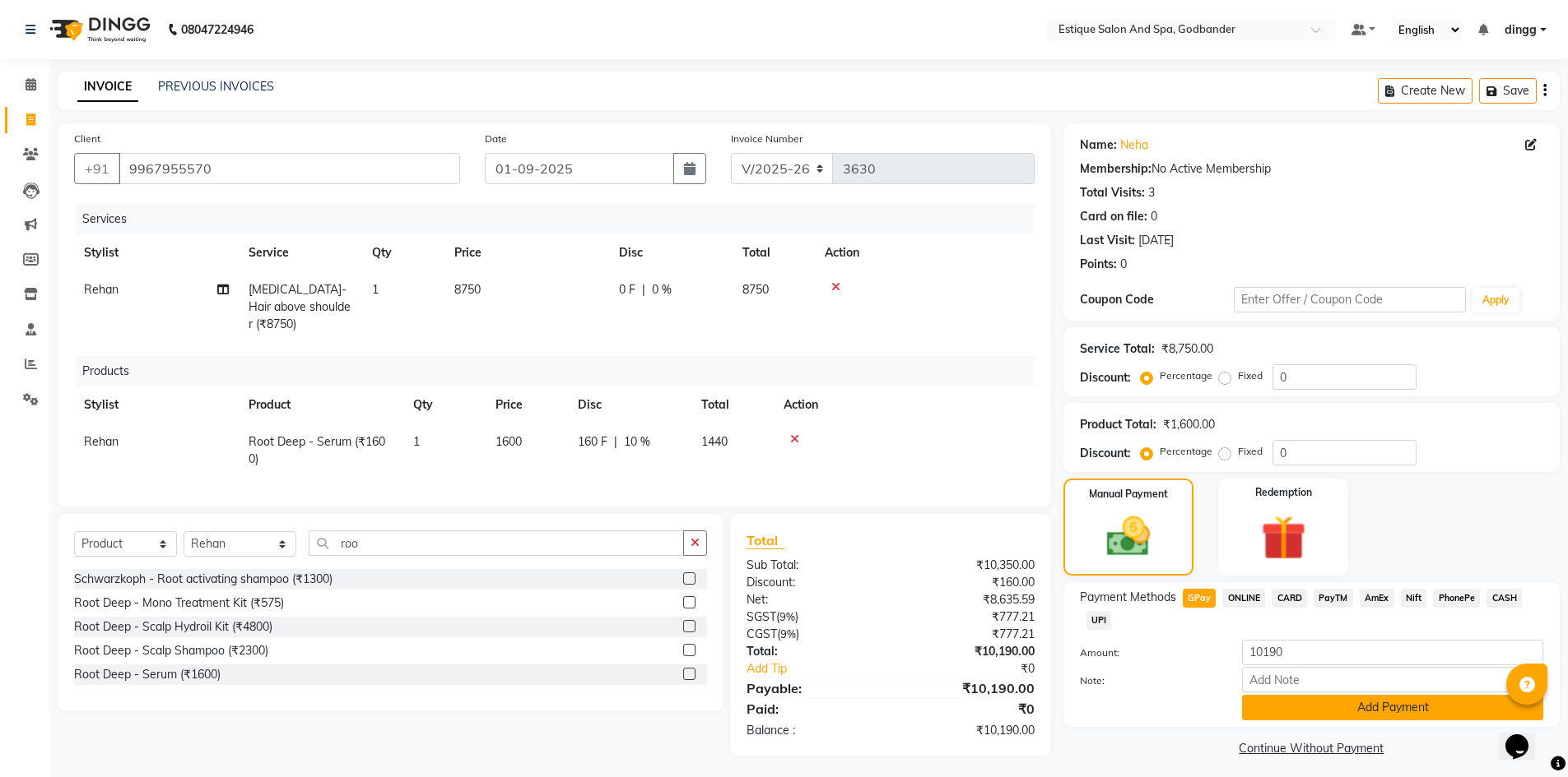
click at [1303, 710] on button "Add Payment" at bounding box center [1392, 707] width 301 height 25
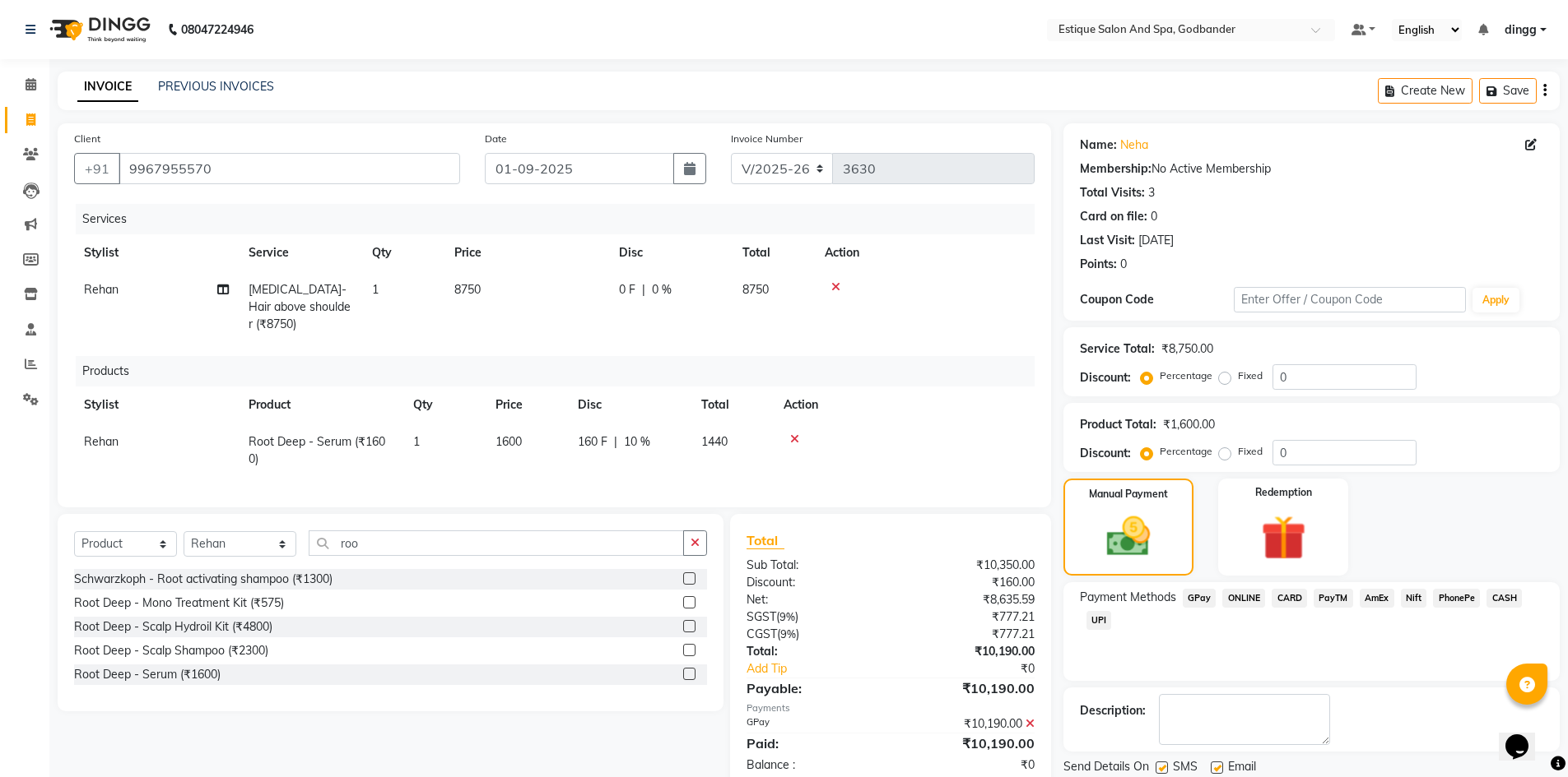
scroll to position [55, 0]
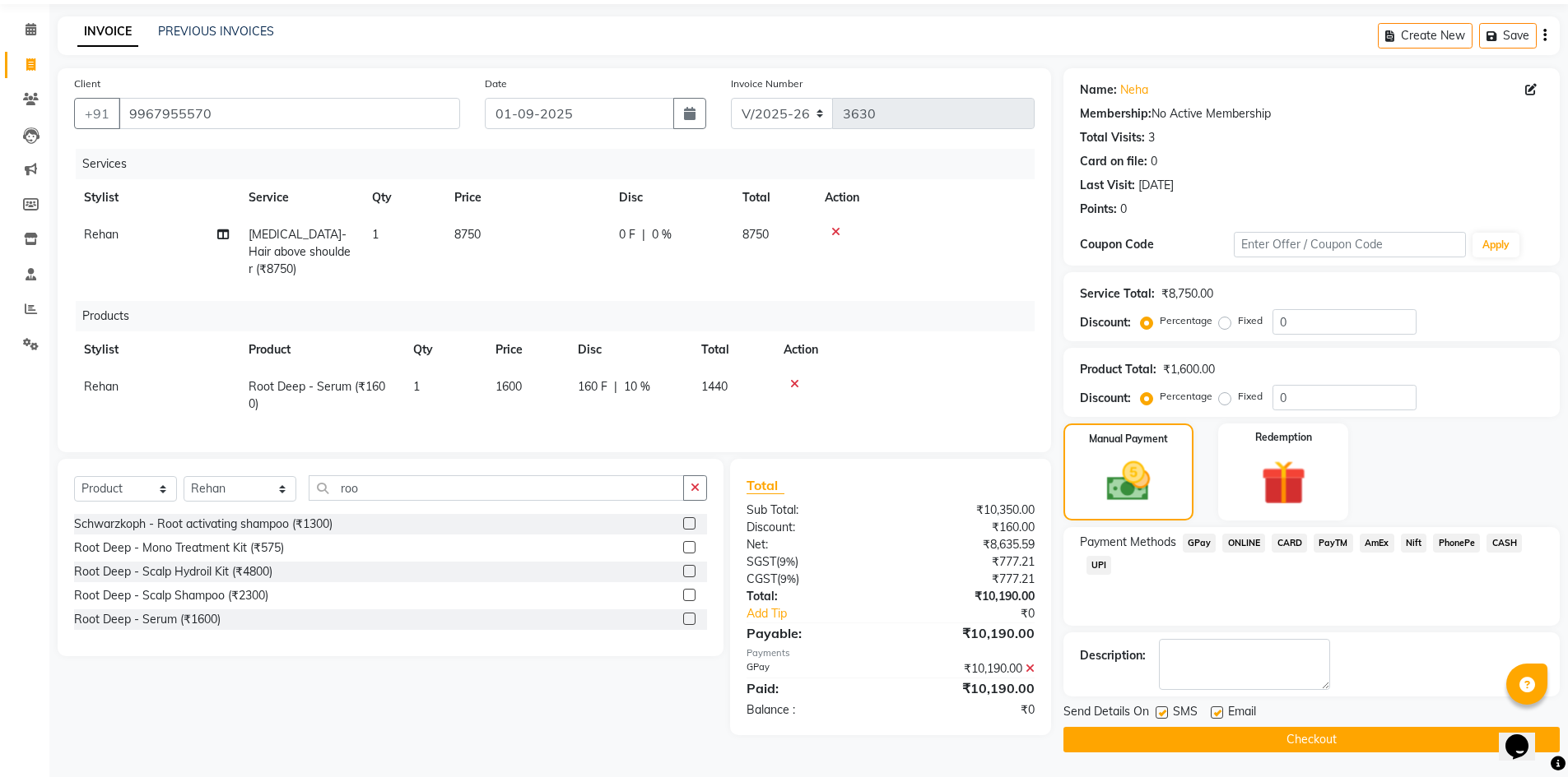
click at [1258, 745] on button "Checkout" at bounding box center [1311, 739] width 496 height 25
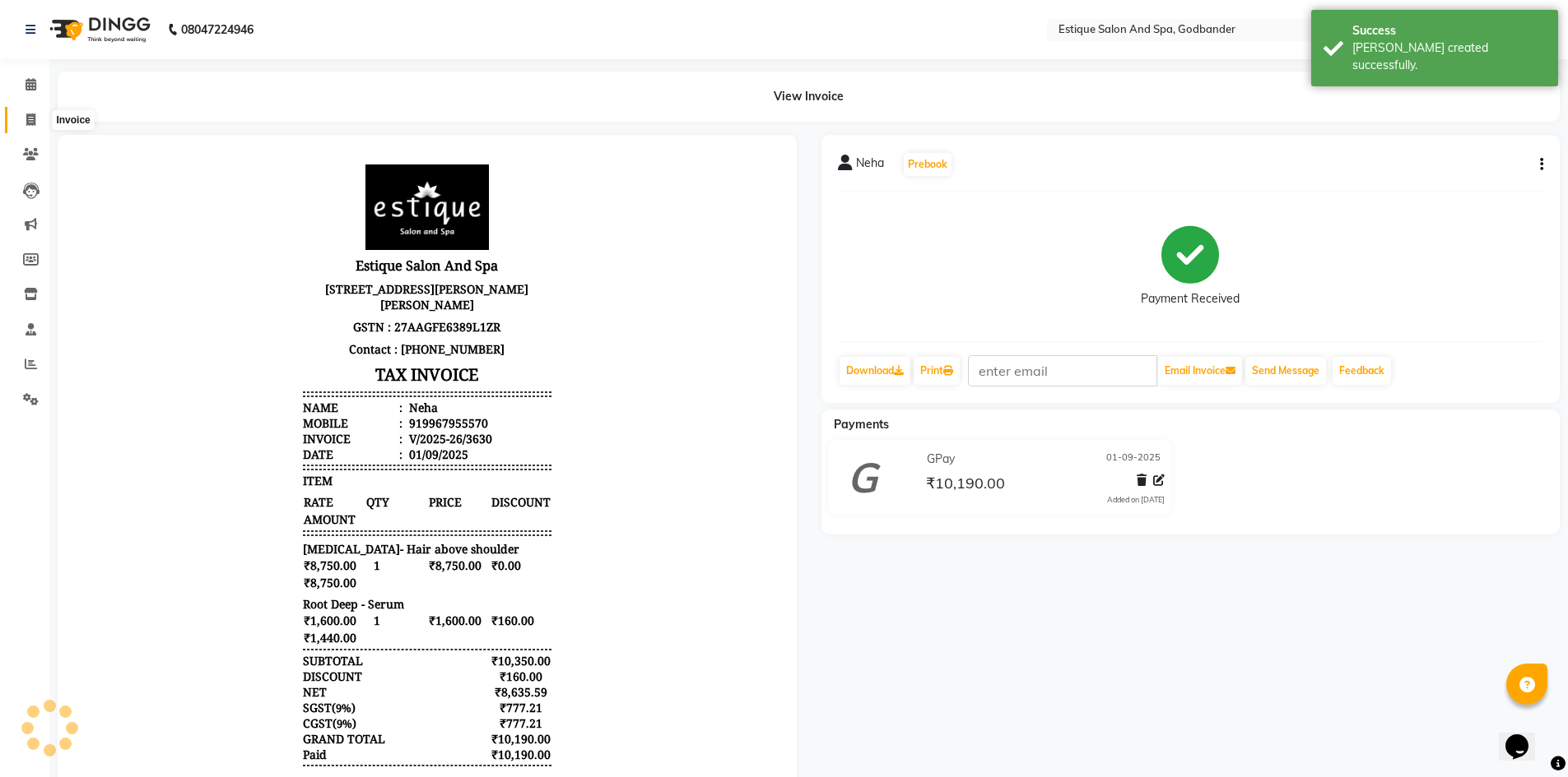
drag, startPoint x: 30, startPoint y: 122, endPoint x: 58, endPoint y: 122, distance: 28.0
click at [30, 122] on icon at bounding box center [30, 120] width 9 height 12
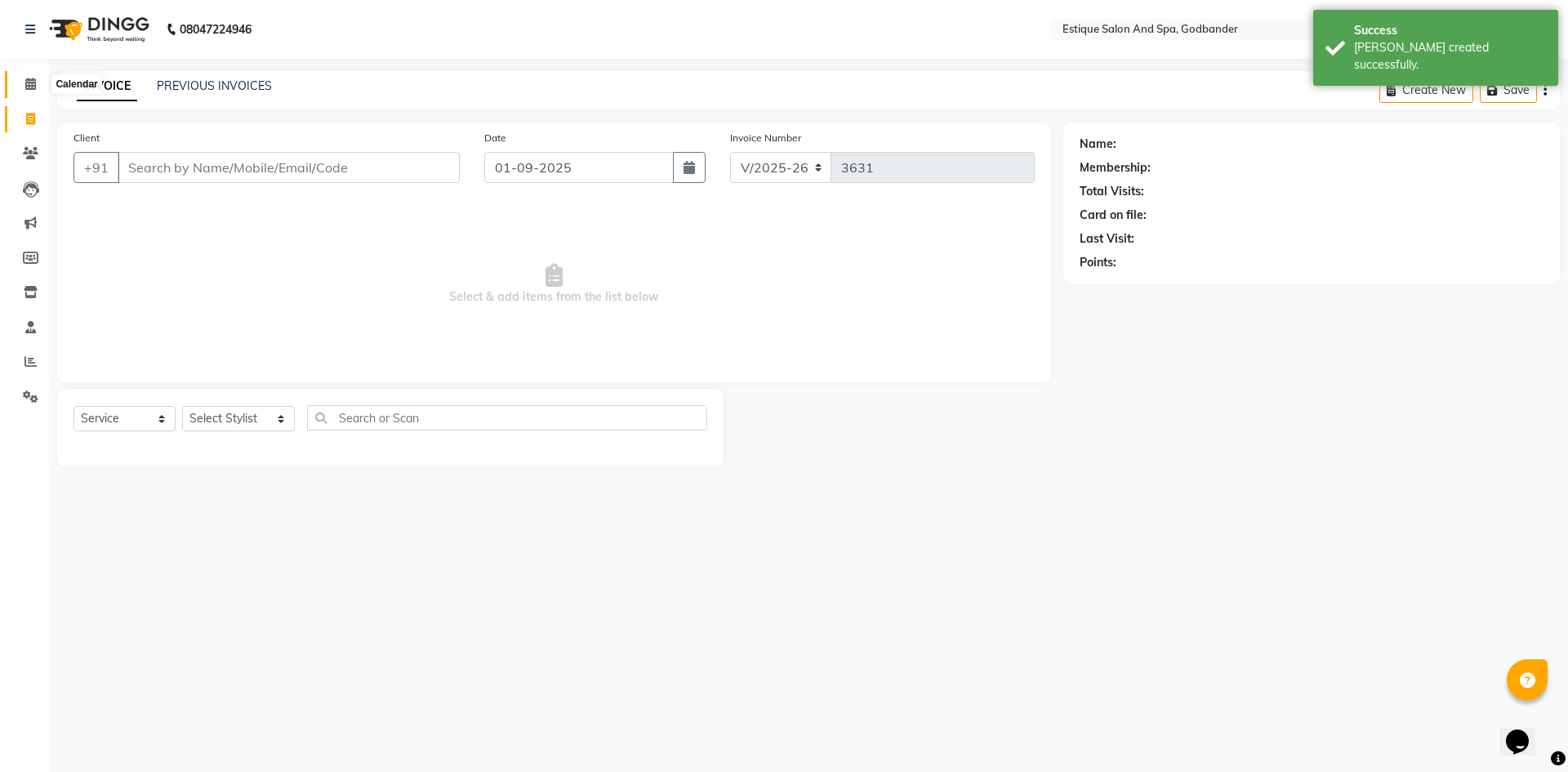
click at [27, 85] on icon at bounding box center [30, 84] width 10 height 12
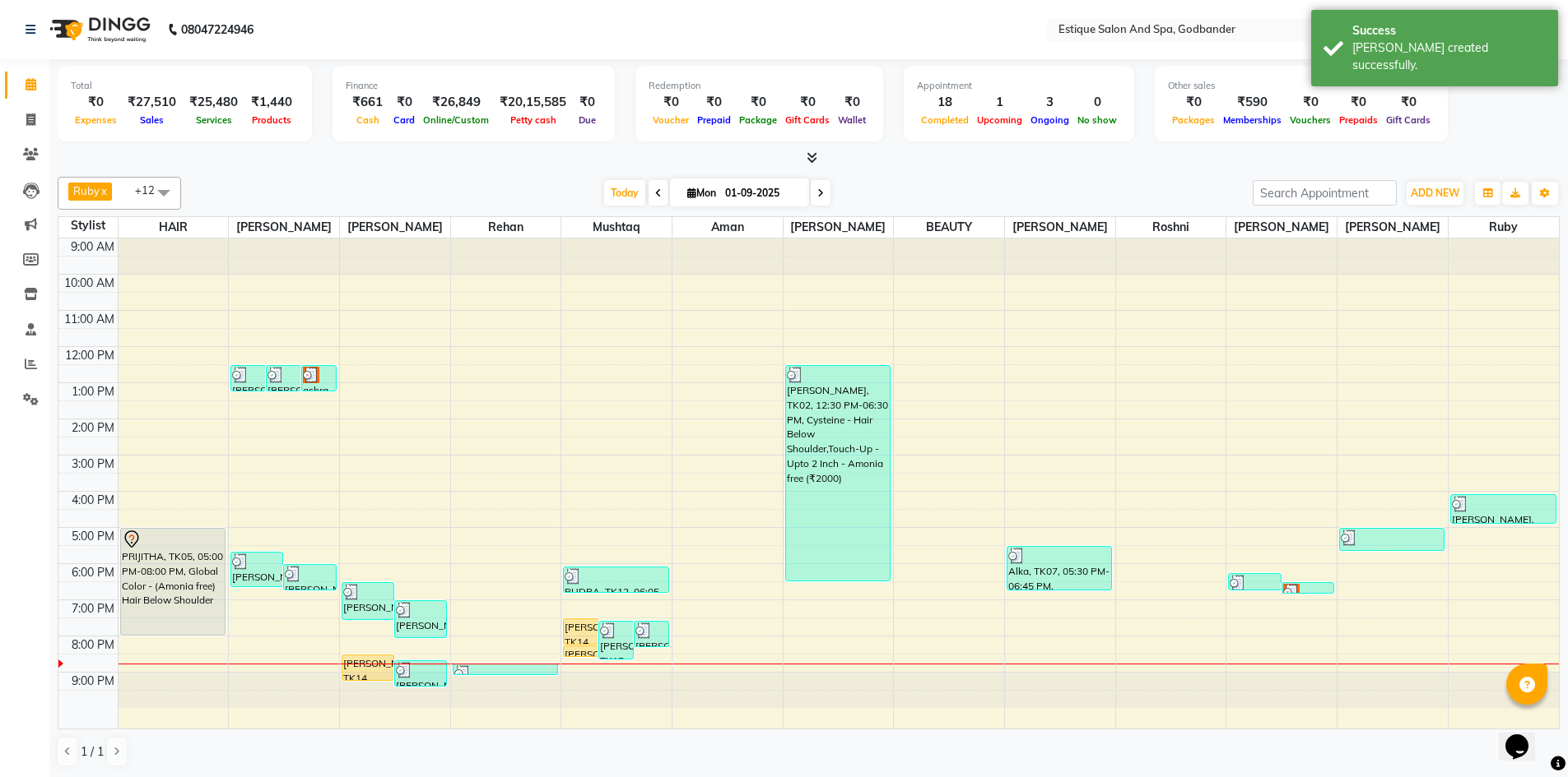
click at [698, 194] on span "Mon" at bounding box center [701, 193] width 37 height 12
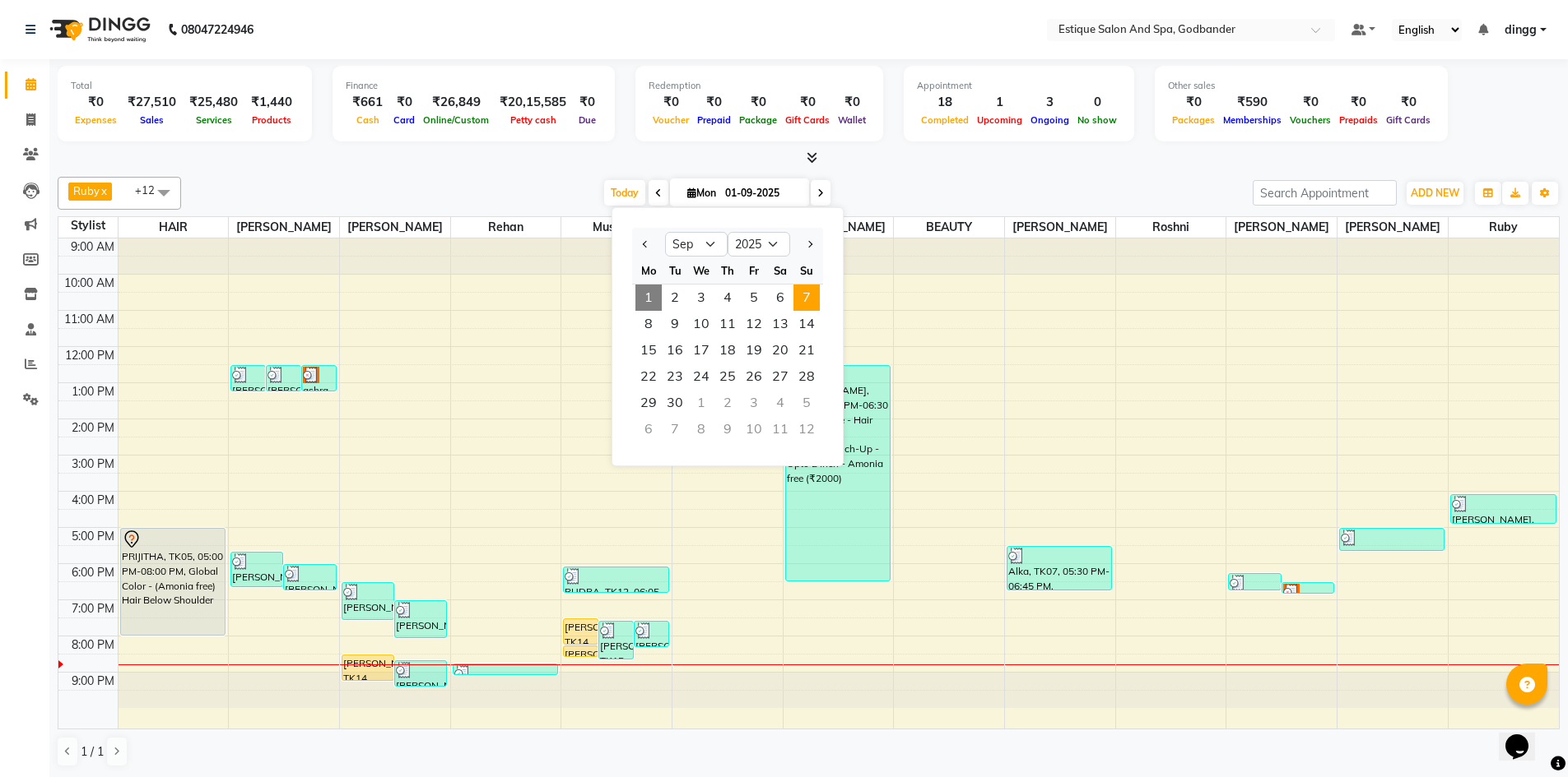
click at [809, 302] on span "7" at bounding box center [806, 298] width 26 height 26
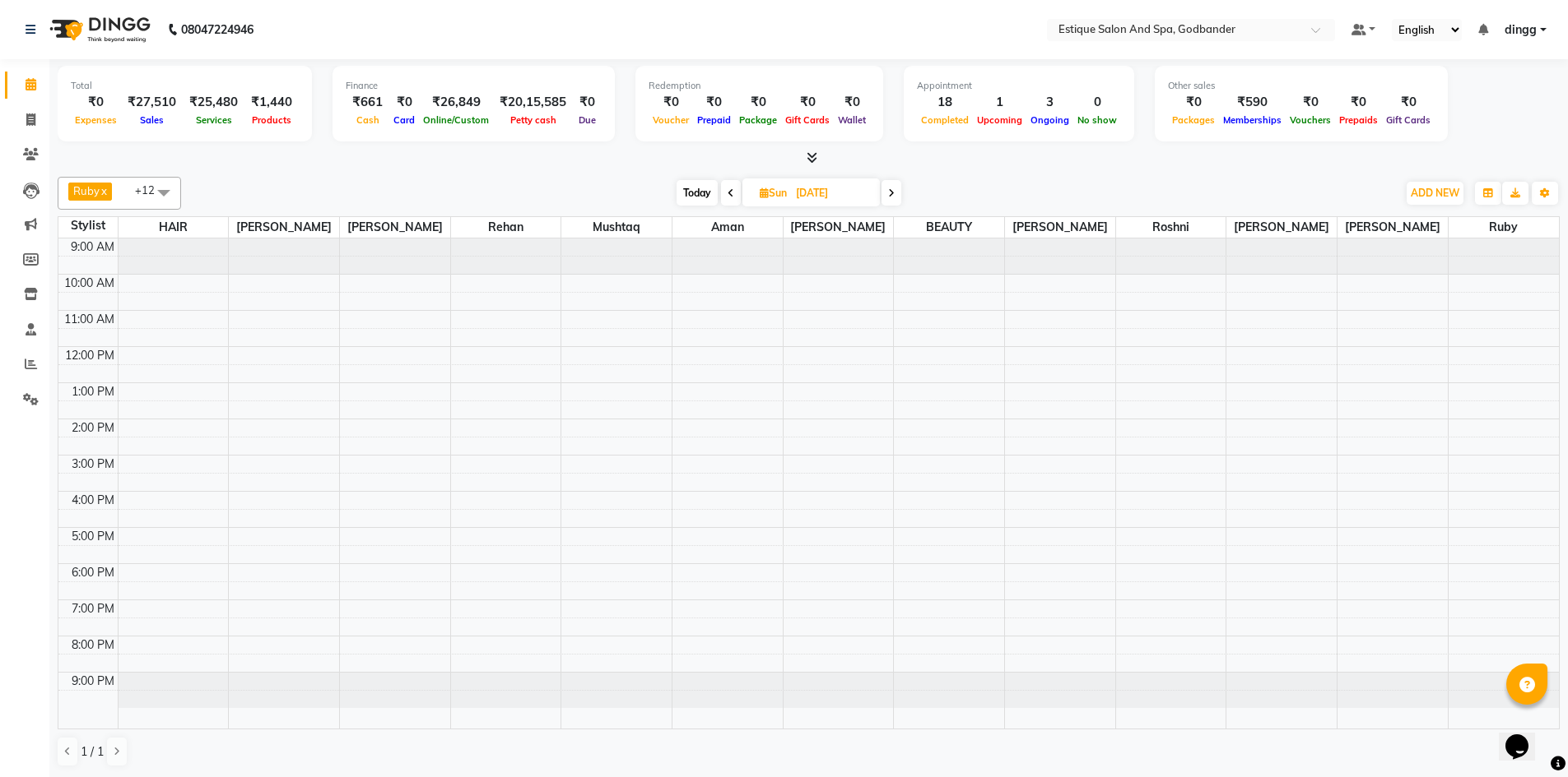
click at [1487, 429] on div "9:00 AM 10:00 AM 11:00 AM 12:00 PM 1:00 PM 2:00 PM 3:00 PM 4:00 PM 5:00 PM 6:00…" at bounding box center [808, 484] width 1500 height 491
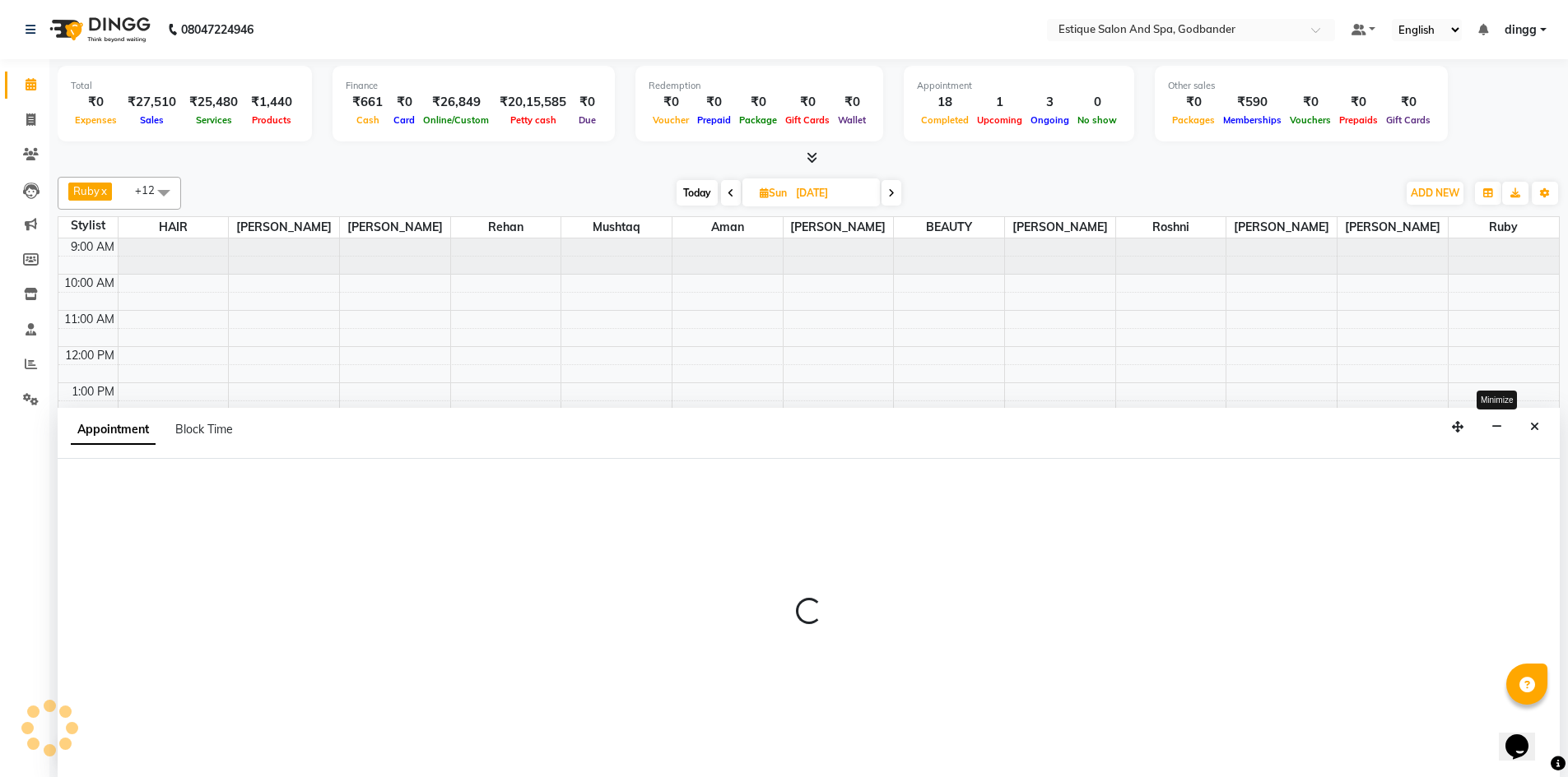
scroll to position [1, 0]
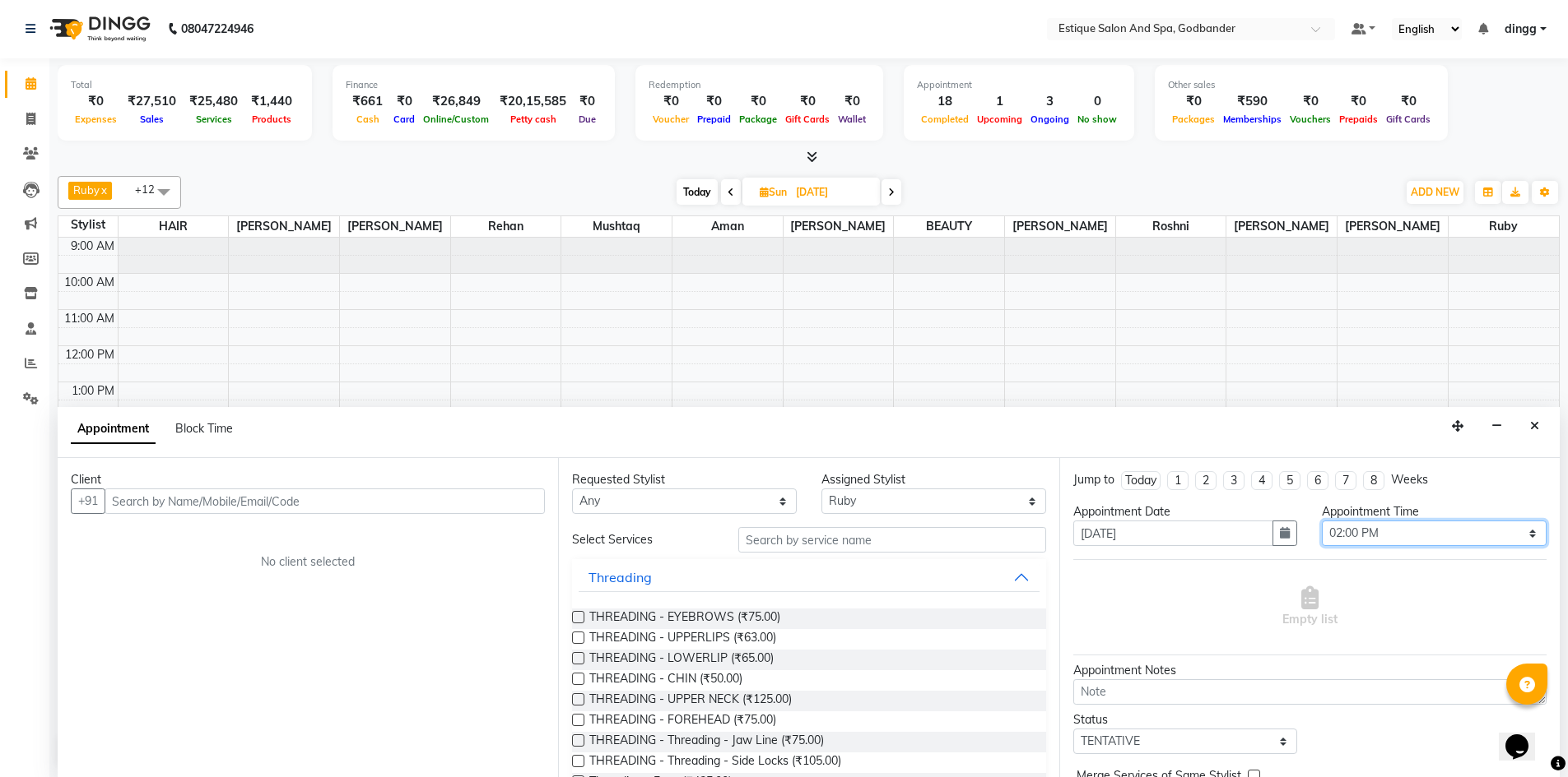
drag, startPoint x: 1350, startPoint y: 528, endPoint x: 1367, endPoint y: 525, distance: 17.3
click at [1350, 528] on select "Select 10:00 AM 10:15 AM 10:30 AM 10:45 AM 11:00 AM 11:15 AM 11:30 AM 11:45 AM …" at bounding box center [1433, 533] width 225 height 25
click at [1321, 521] on select "Select 10:00 AM 10:15 AM 10:30 AM 10:45 AM 11:00 AM 11:15 AM 11:30 AM 11:45 AM …" at bounding box center [1433, 533] width 225 height 25
click at [161, 497] on input "text" at bounding box center [324, 501] width 440 height 25
click at [520, 502] on span "Add Client" at bounding box center [510, 500] width 55 height 15
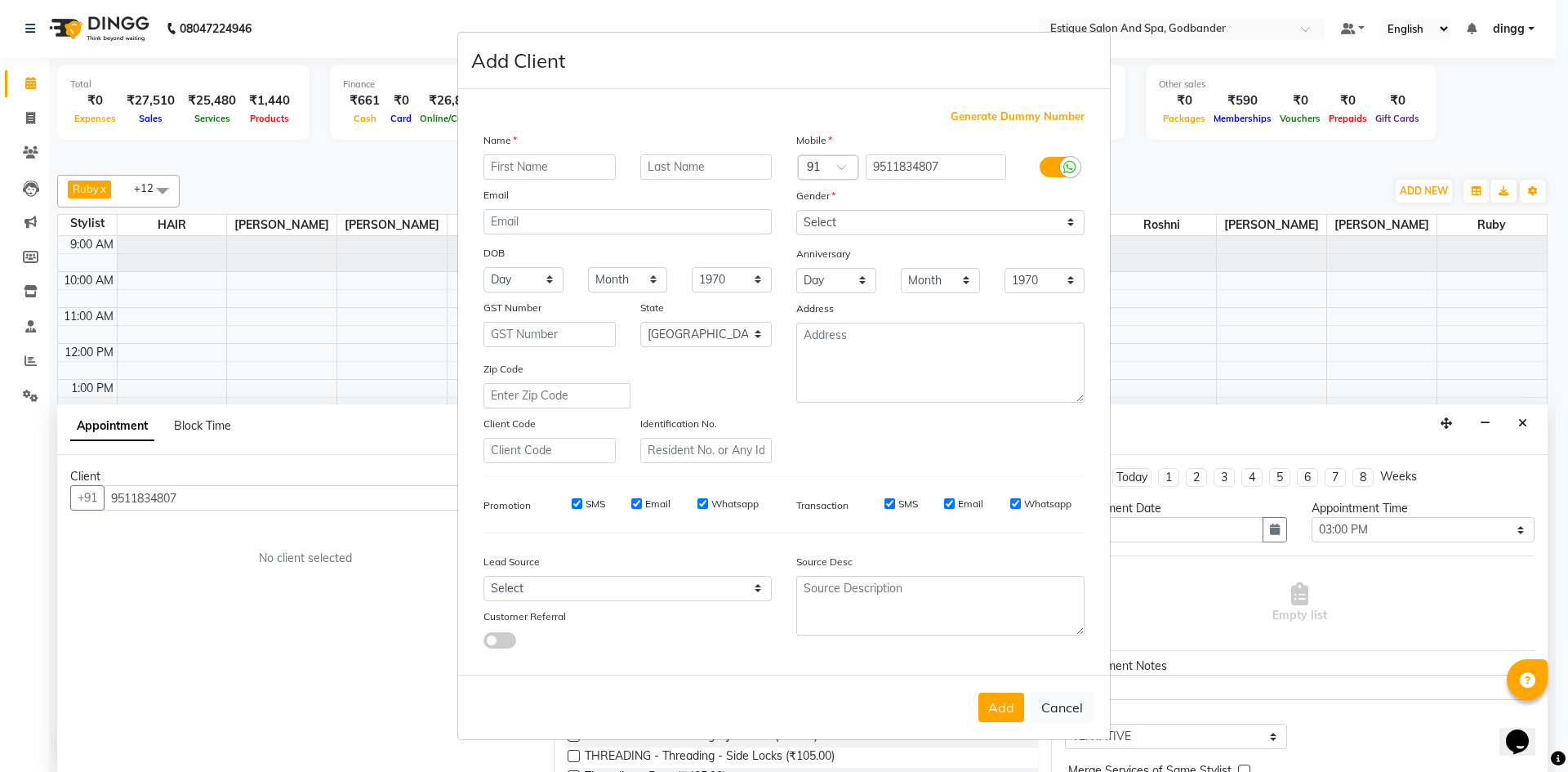
click at [525, 171] on input "text" at bounding box center [549, 166] width 132 height 25
click at [659, 160] on input "text" at bounding box center [706, 166] width 132 height 25
click at [697, 164] on input "KAHTAUKAR" at bounding box center [706, 166] width 132 height 25
click at [871, 226] on select "Select [DEMOGRAPHIC_DATA] [DEMOGRAPHIC_DATA] Other Prefer Not To Say" at bounding box center [940, 222] width 288 height 25
click at [796, 210] on select "Select [DEMOGRAPHIC_DATA] [DEMOGRAPHIC_DATA] Other Prefer Not To Say" at bounding box center [940, 222] width 288 height 25
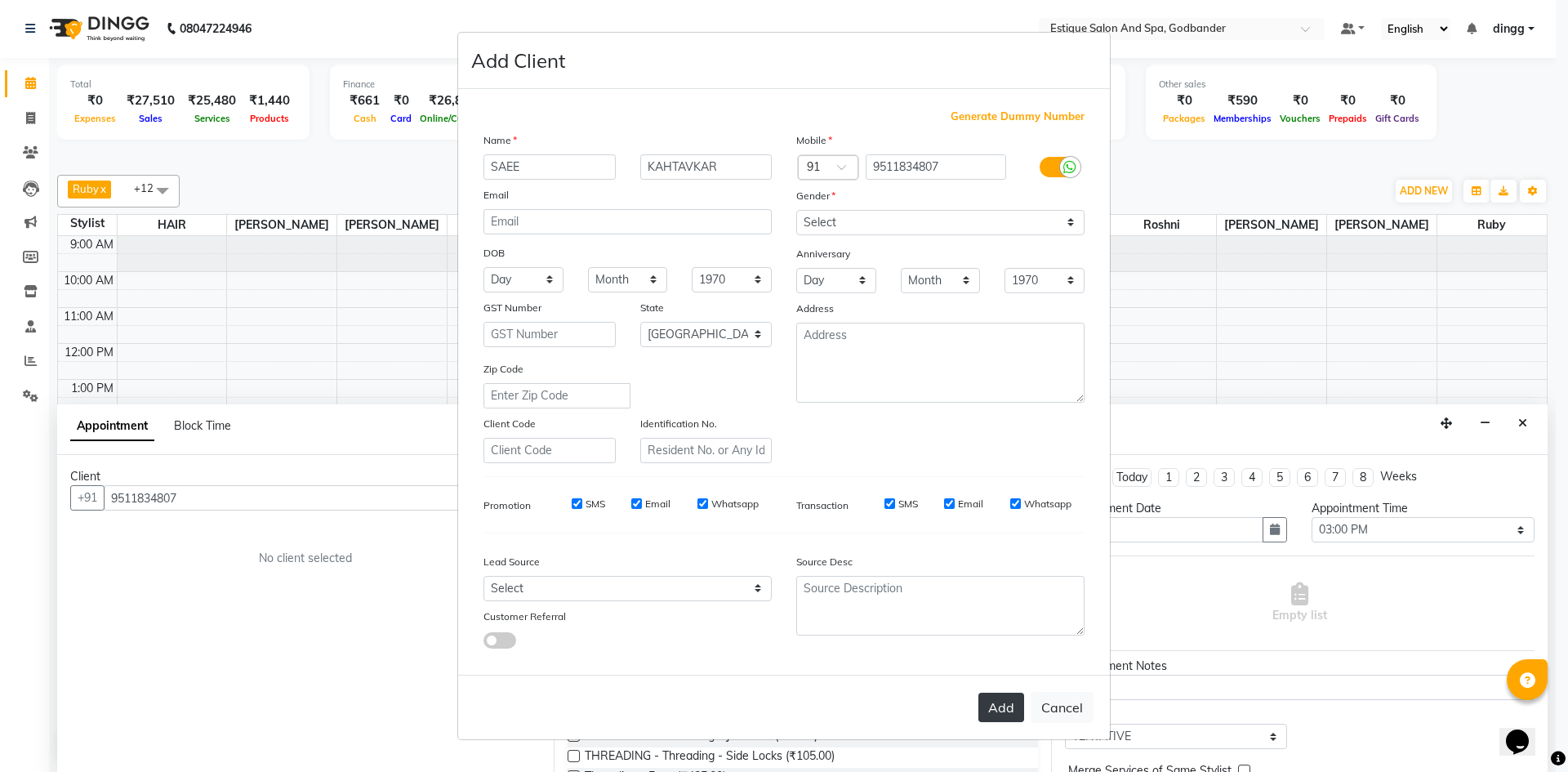
click at [998, 712] on button "Add" at bounding box center [1001, 707] width 46 height 29
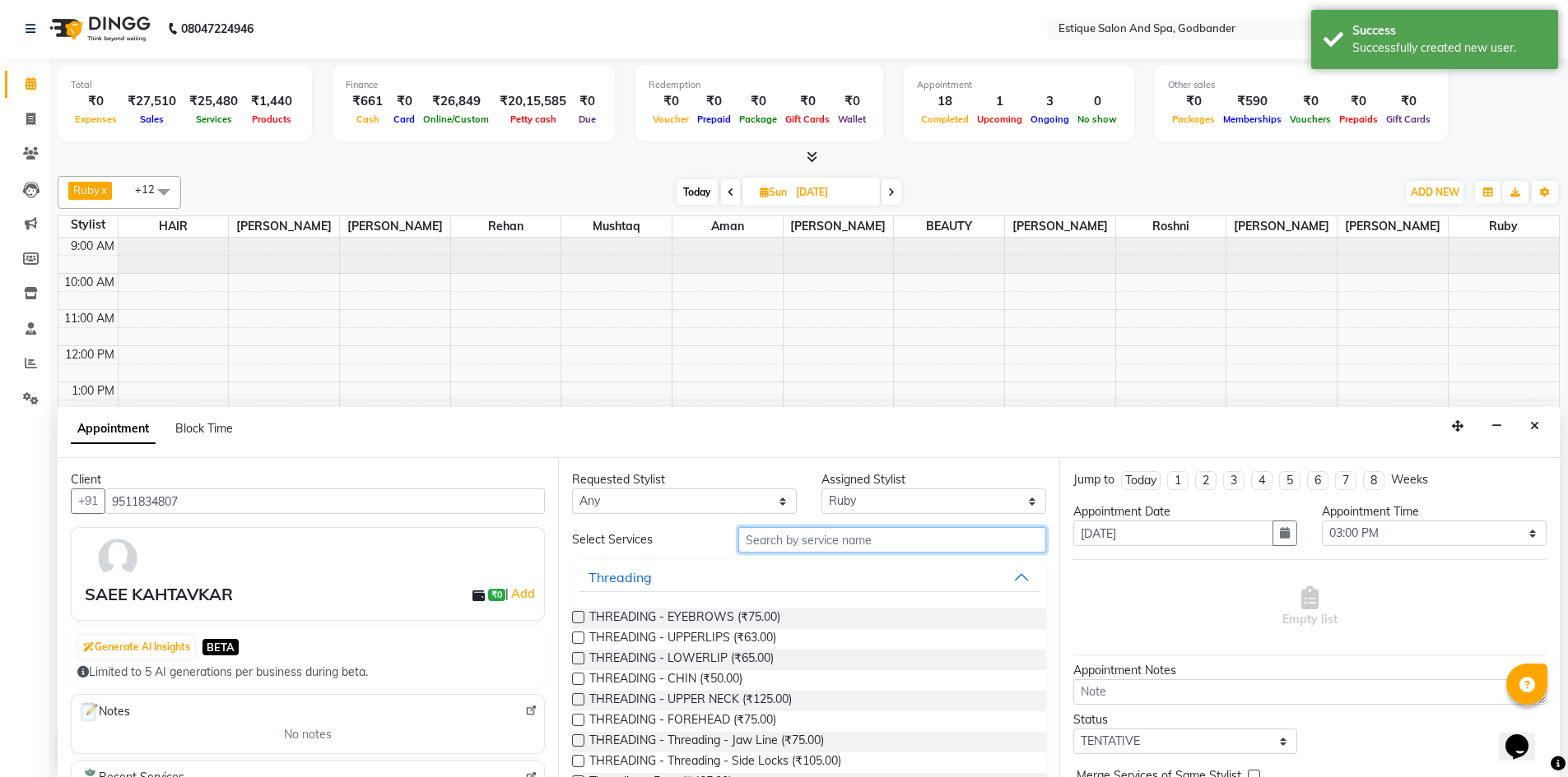
click at [799, 544] on input "text" at bounding box center [892, 539] width 308 height 25
drag, startPoint x: 113, startPoint y: 501, endPoint x: 216, endPoint y: 490, distance: 103.6
click at [209, 500] on input "9511834807" at bounding box center [324, 501] width 440 height 25
click at [831, 526] on div "Requested Stylist Any Aarti Nails [PERSON_NAME] [PERSON_NAME] Any one Asmi BEAU…" at bounding box center [808, 618] width 500 height 319
click at [820, 548] on input "text" at bounding box center [892, 539] width 308 height 25
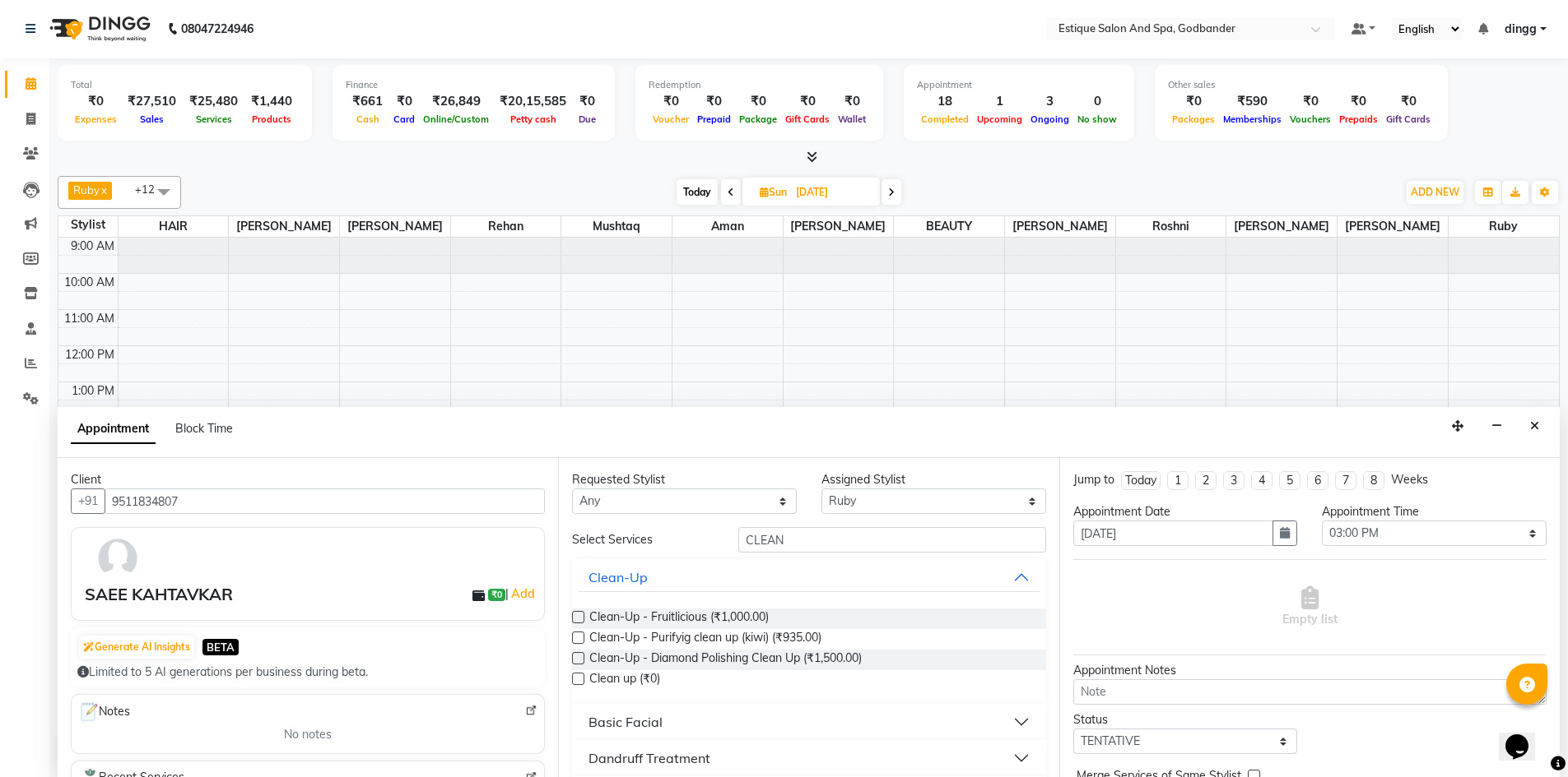
click at [577, 616] on label at bounding box center [578, 617] width 12 height 12
click at [577, 616] on input "checkbox" at bounding box center [577, 619] width 10 height 10
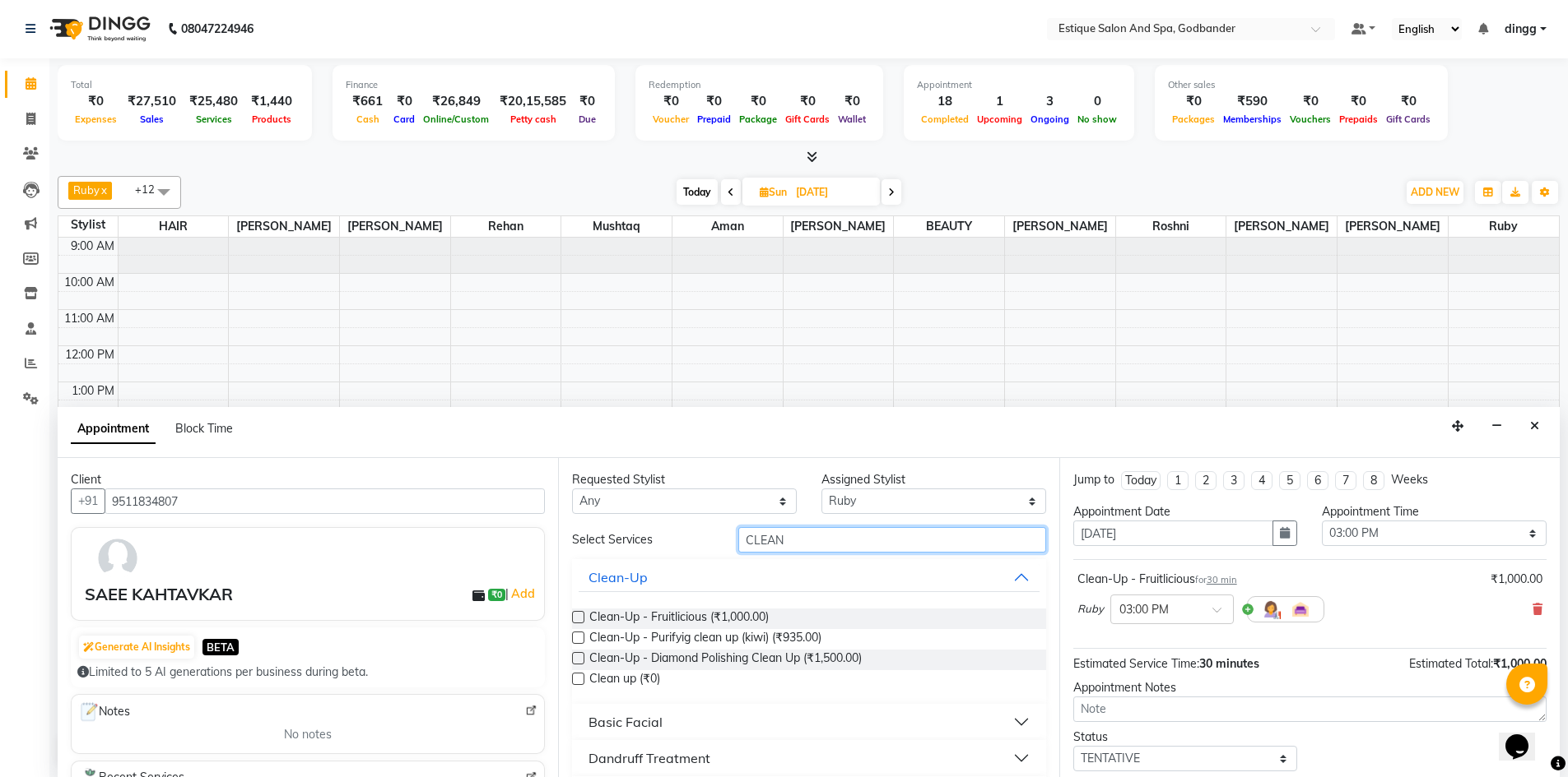
drag, startPoint x: 793, startPoint y: 531, endPoint x: 733, endPoint y: 530, distance: 60.0
click at [730, 540] on div "CLEAN" at bounding box center [892, 539] width 333 height 25
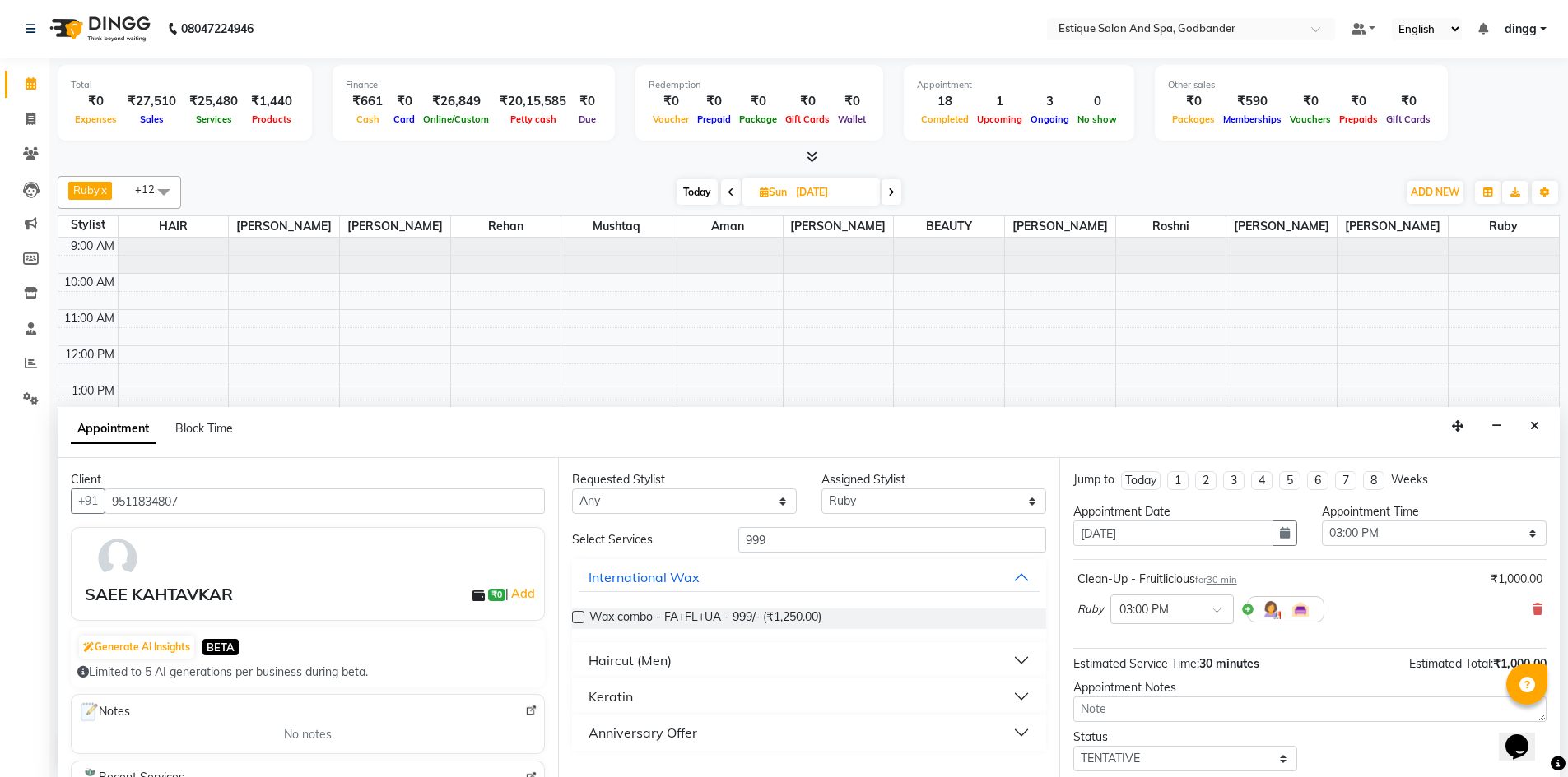
click at [578, 617] on label at bounding box center [578, 617] width 12 height 12
click at [578, 617] on input "checkbox" at bounding box center [577, 619] width 10 height 10
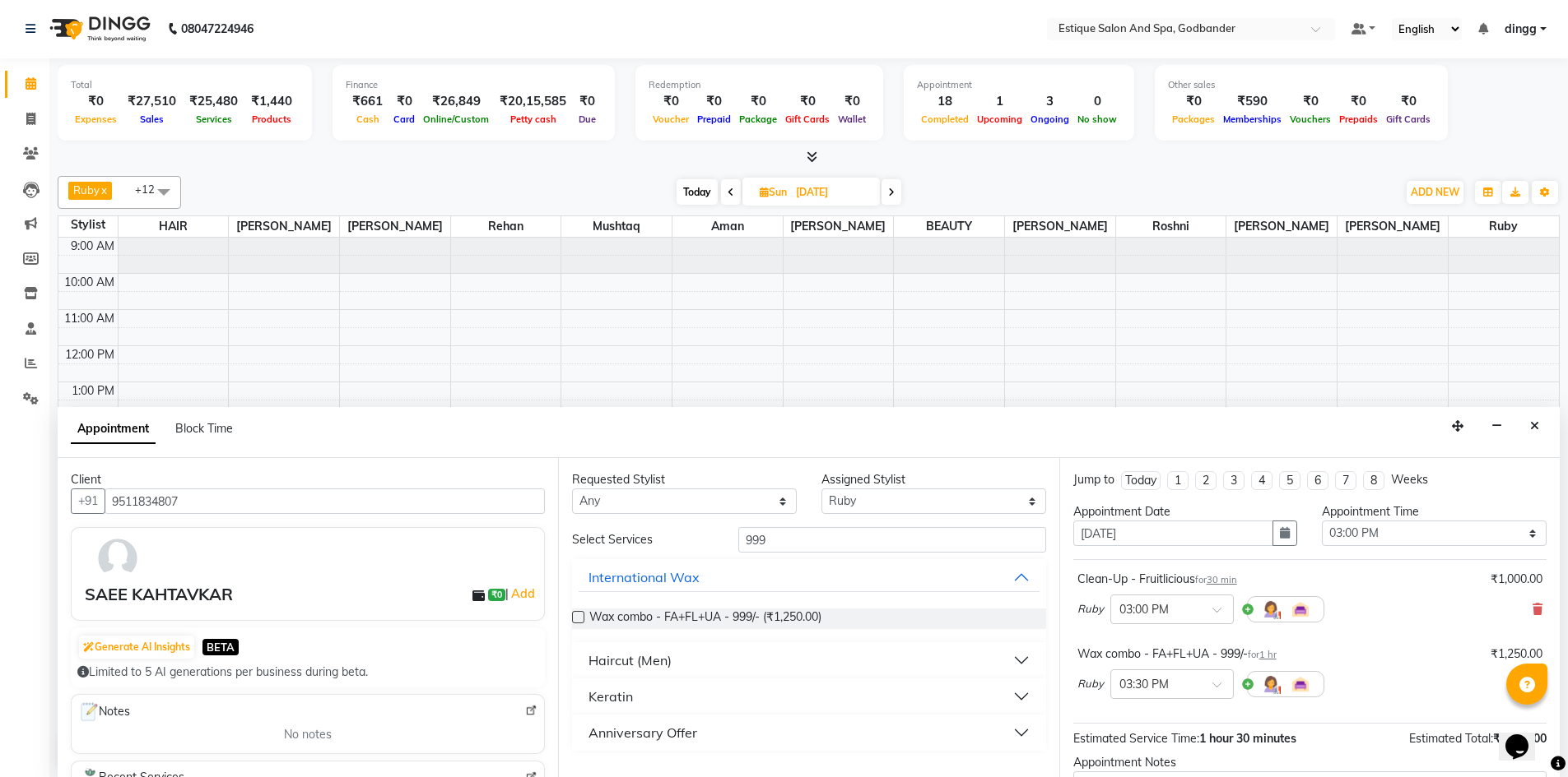
scroll to position [173, 0]
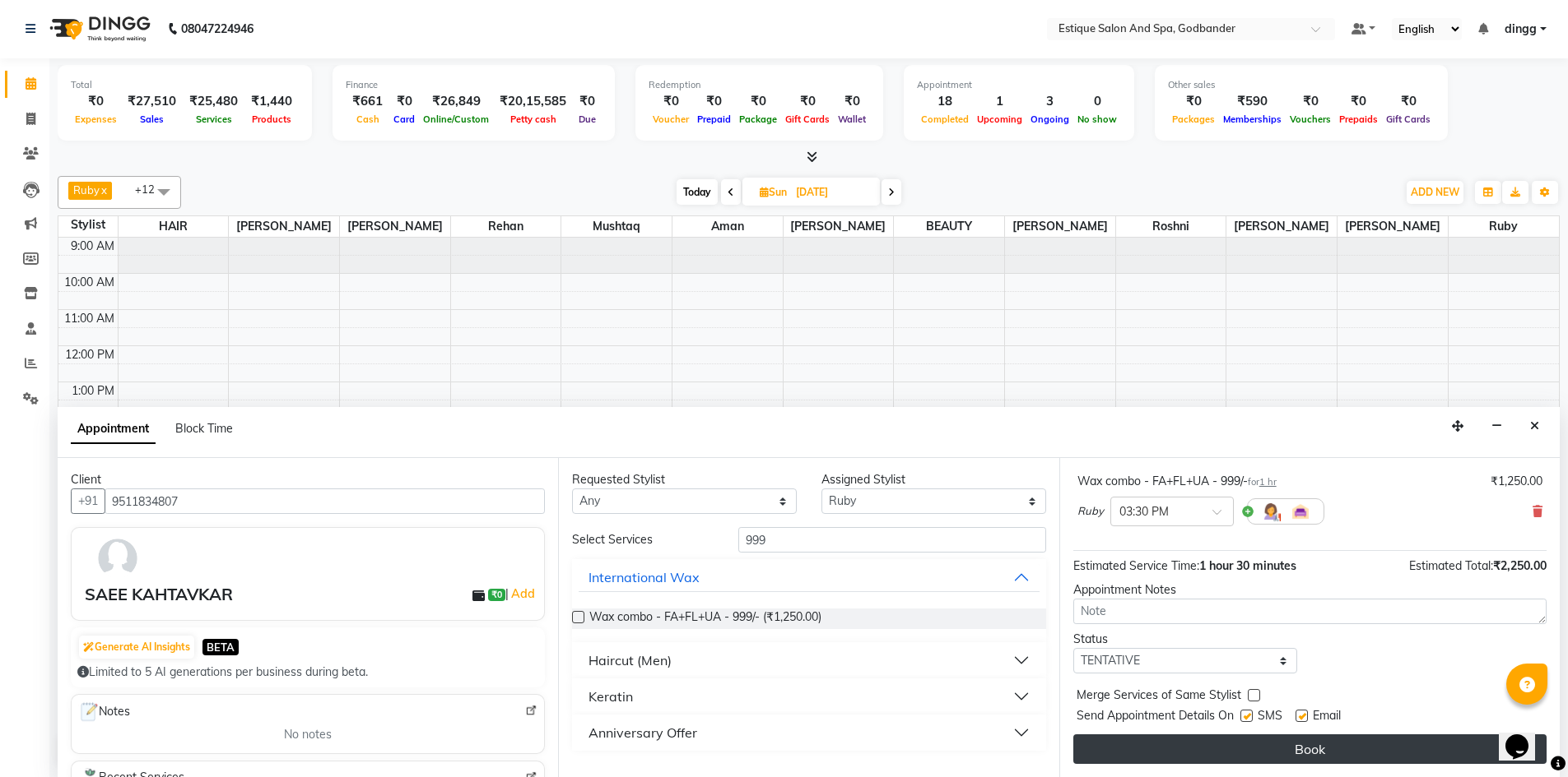
click at [1141, 744] on button "Book" at bounding box center [1309, 749] width 473 height 30
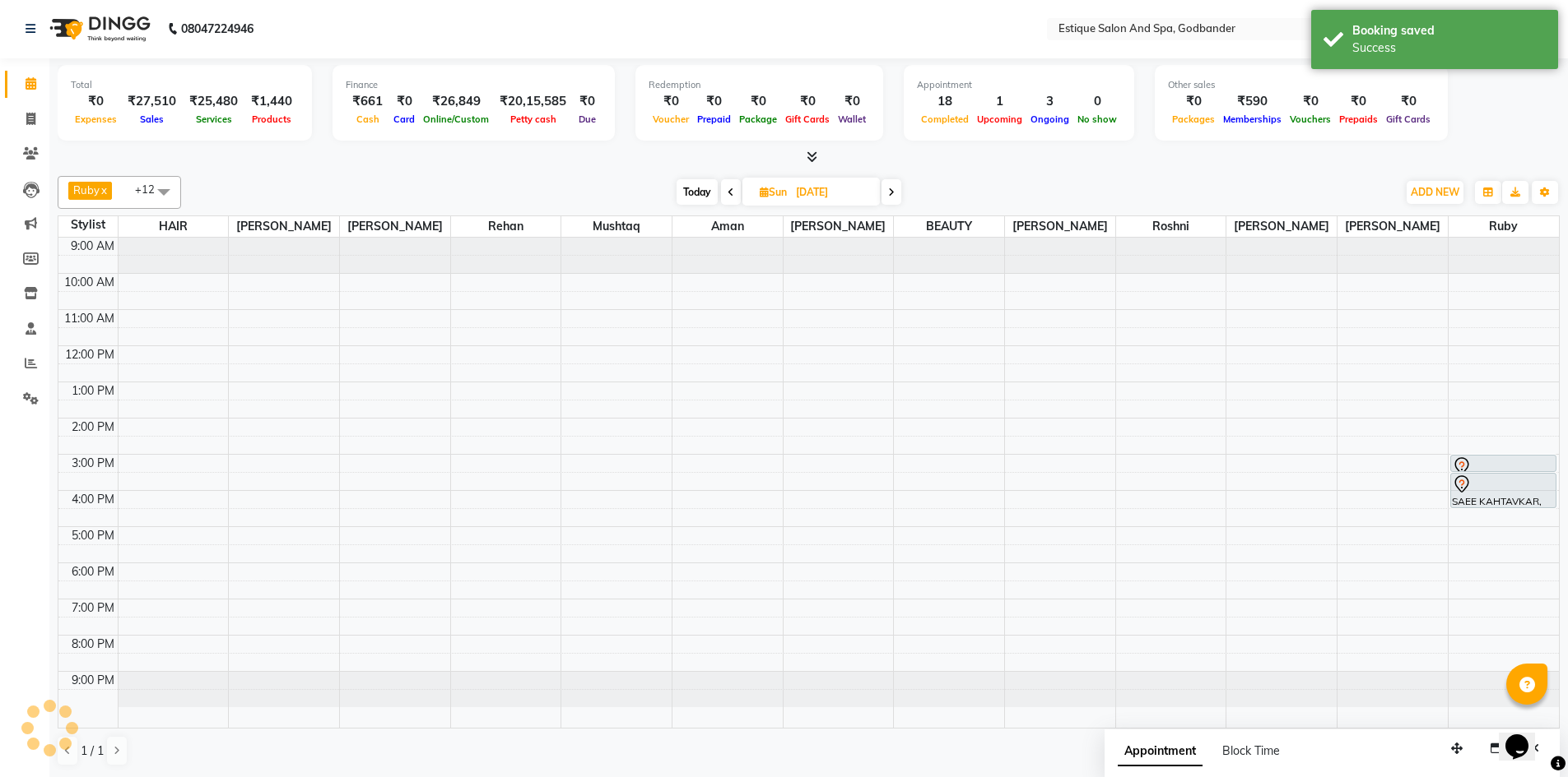
scroll to position [0, 0]
click at [693, 199] on span "Today" at bounding box center [697, 192] width 41 height 25
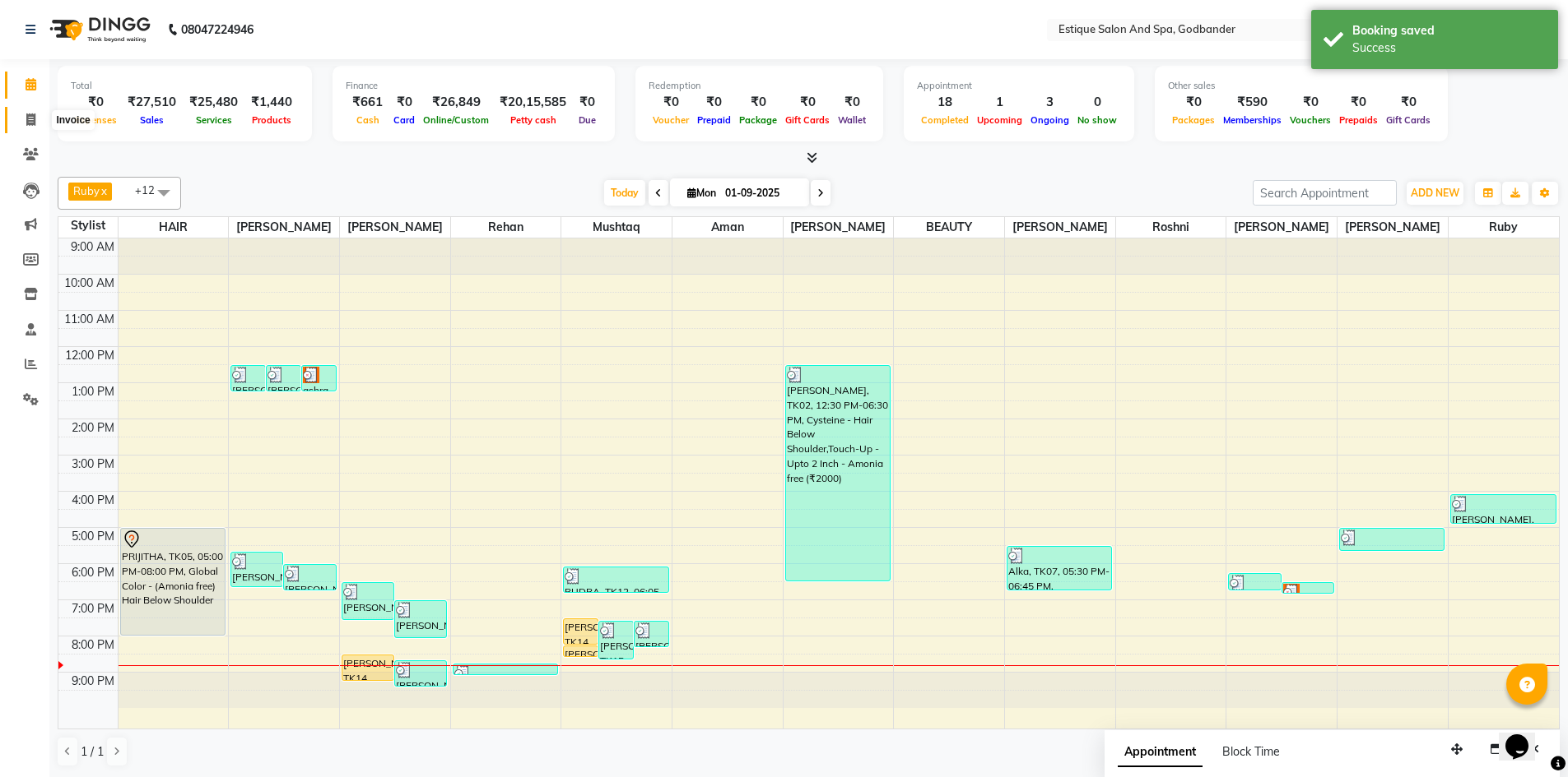
click at [30, 125] on icon at bounding box center [30, 120] width 9 height 12
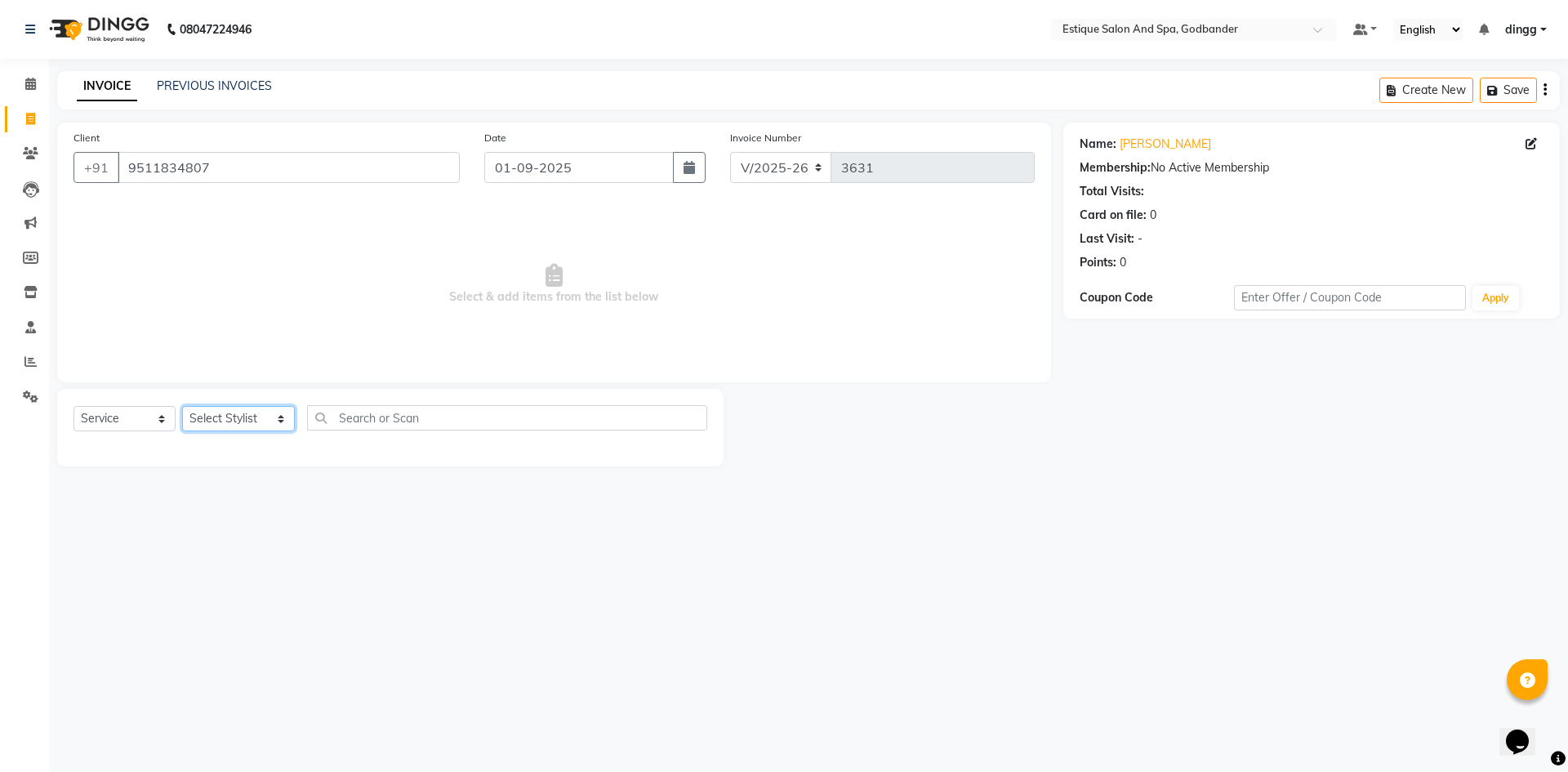
click at [224, 414] on select "Select Stylist Aarti Nails [PERSON_NAME] [PERSON_NAME] Any one Asmi BEAUTY ding…" at bounding box center [238, 418] width 113 height 25
click at [182, 406] on select "Select Stylist Aarti Nails [PERSON_NAME] [PERSON_NAME] Any one Asmi BEAUTY ding…" at bounding box center [238, 418] width 113 height 25
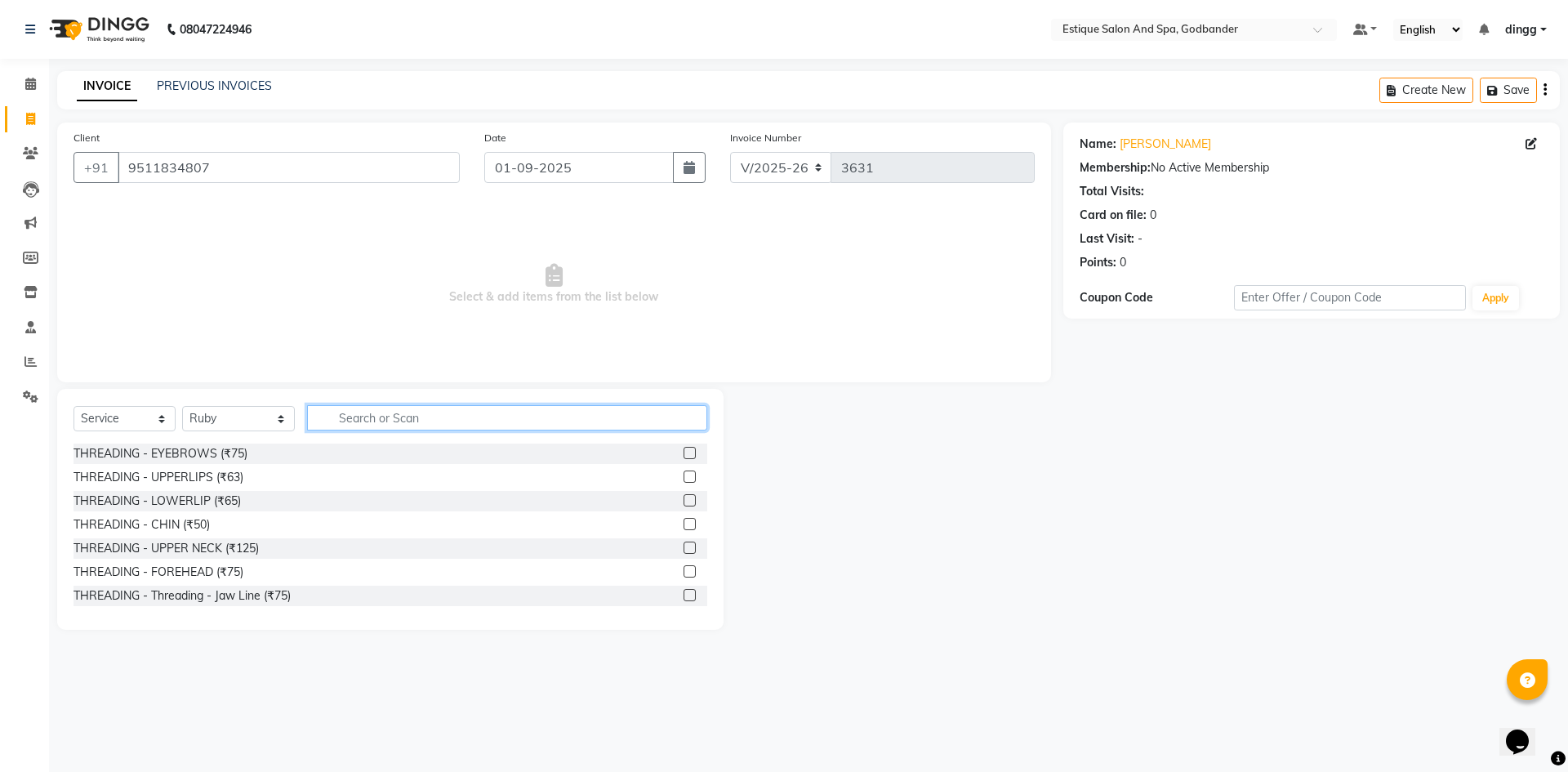
click at [364, 416] on input "text" at bounding box center [507, 417] width 400 height 25
click at [313, 455] on div "THREADING - EYEBROWS (₹75)" at bounding box center [390, 454] width 634 height 21
click at [684, 455] on label at bounding box center [690, 453] width 12 height 12
click at [684, 455] on input "checkbox" at bounding box center [689, 454] width 10 height 10
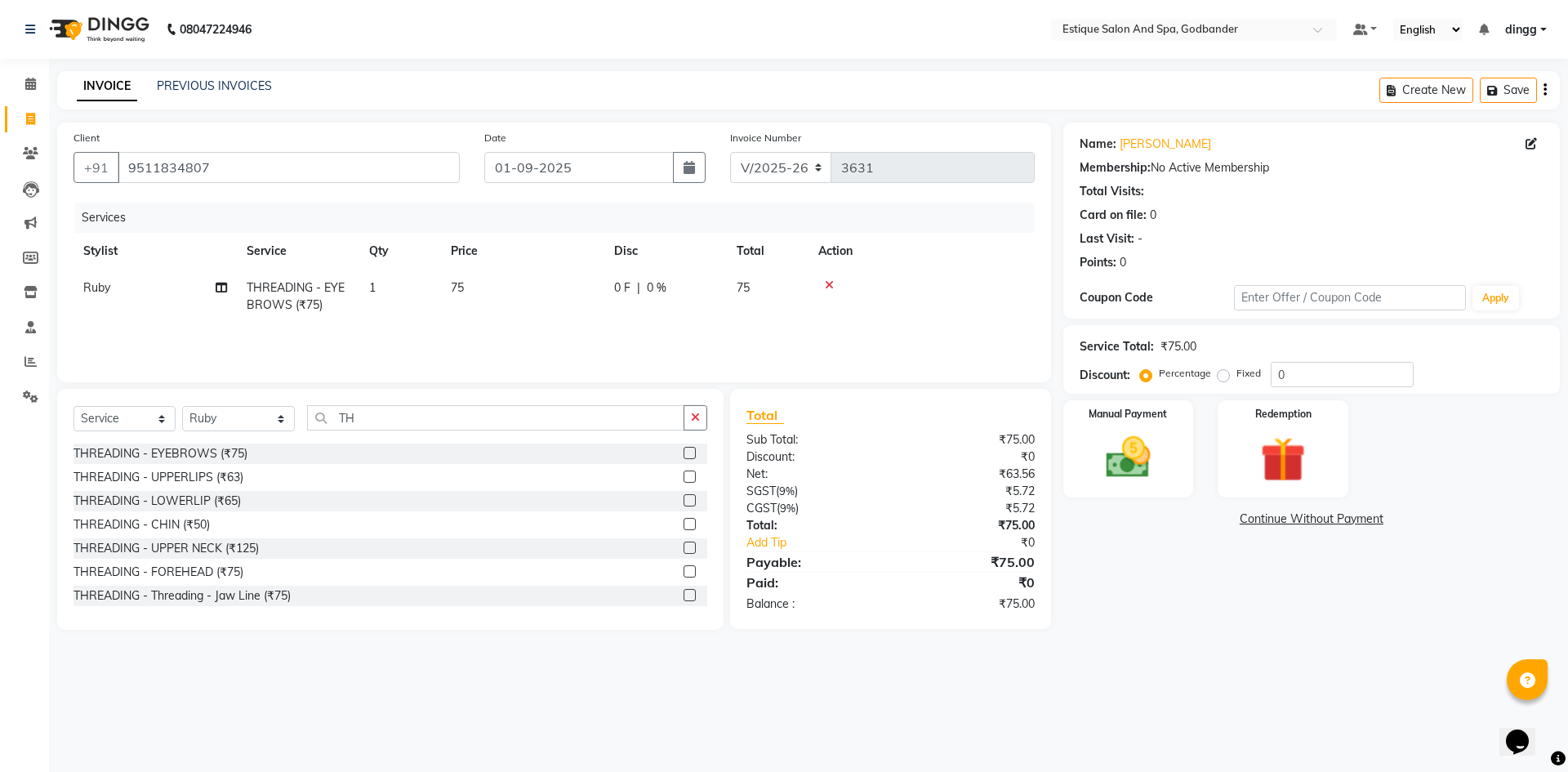
click at [684, 476] on label at bounding box center [690, 477] width 12 height 12
click at [684, 476] on input "checkbox" at bounding box center [689, 478] width 10 height 10
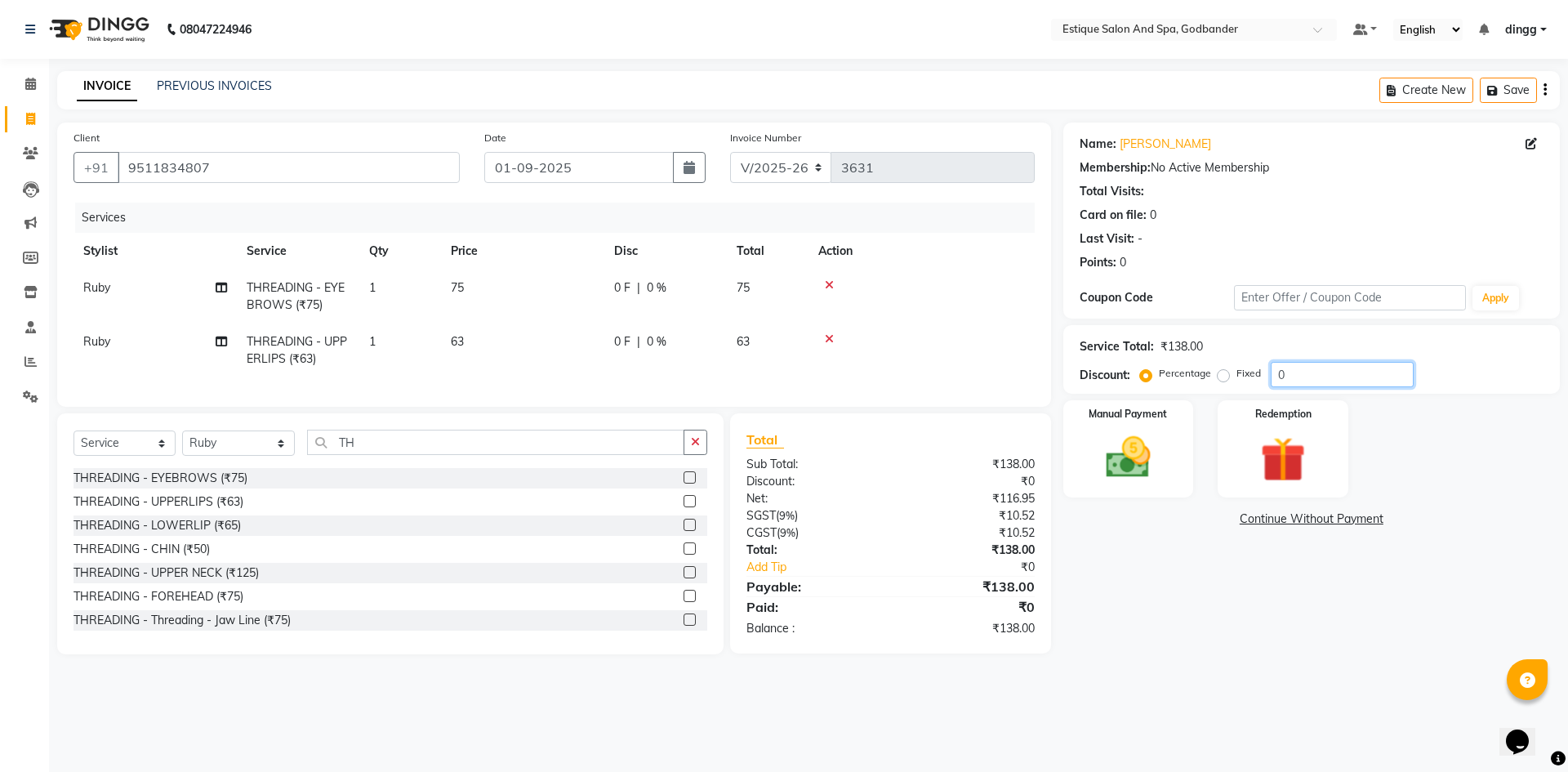
click at [1273, 370] on input "0" at bounding box center [1342, 374] width 143 height 25
click at [1227, 677] on main "INVOICE PREVIOUS INVOICES Create New Save Client [PHONE_NUMBER] Date [DATE] Inv…" at bounding box center [809, 374] width 1519 height 608
click at [134, 456] on select "Select Service Product Membership Package Voucher Prepaid Gift Card" at bounding box center [124, 442] width 102 height 25
click at [1101, 443] on img at bounding box center [1128, 457] width 76 height 54
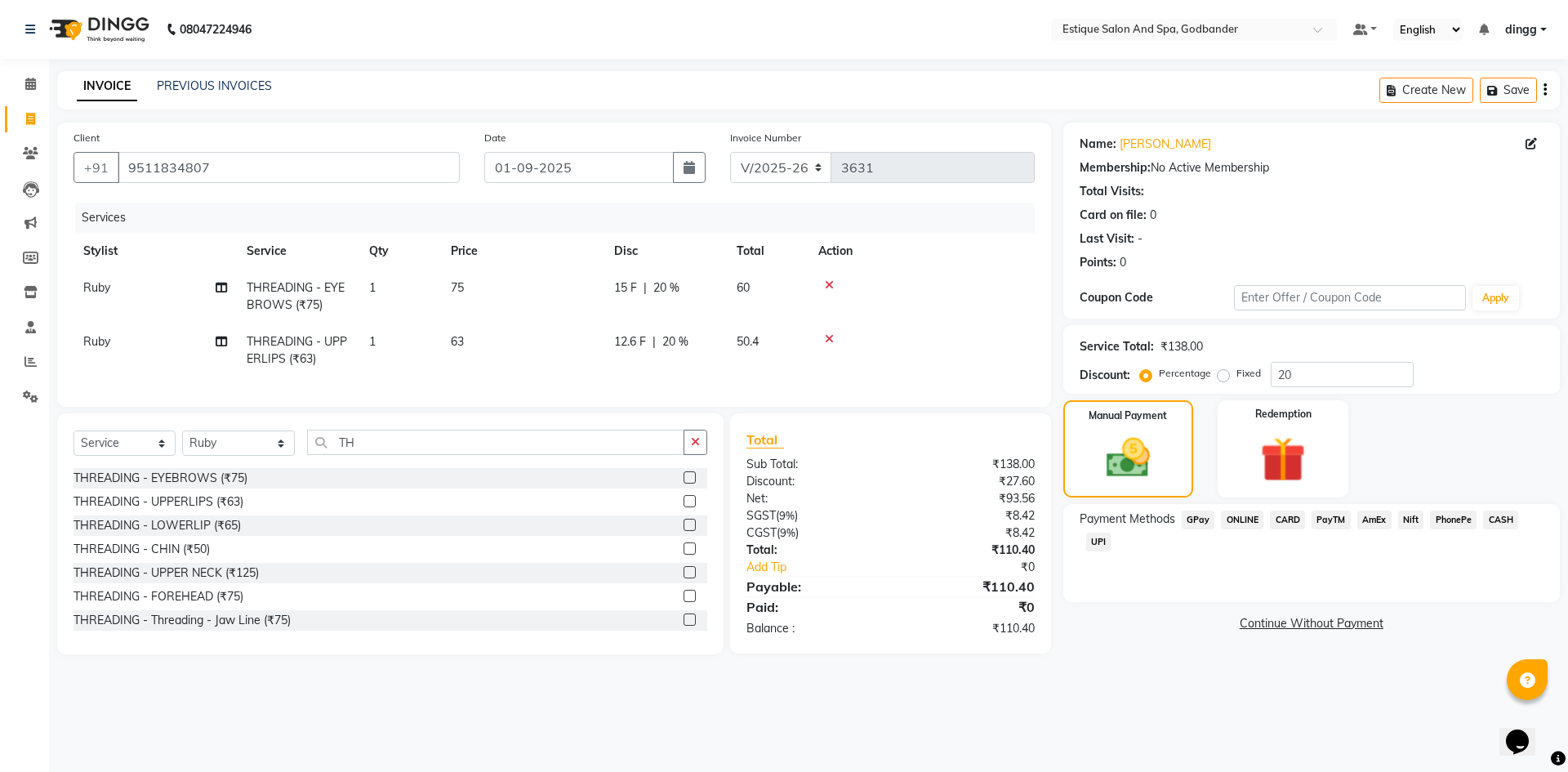
click at [1201, 524] on span "GPay" at bounding box center [1198, 520] width 34 height 19
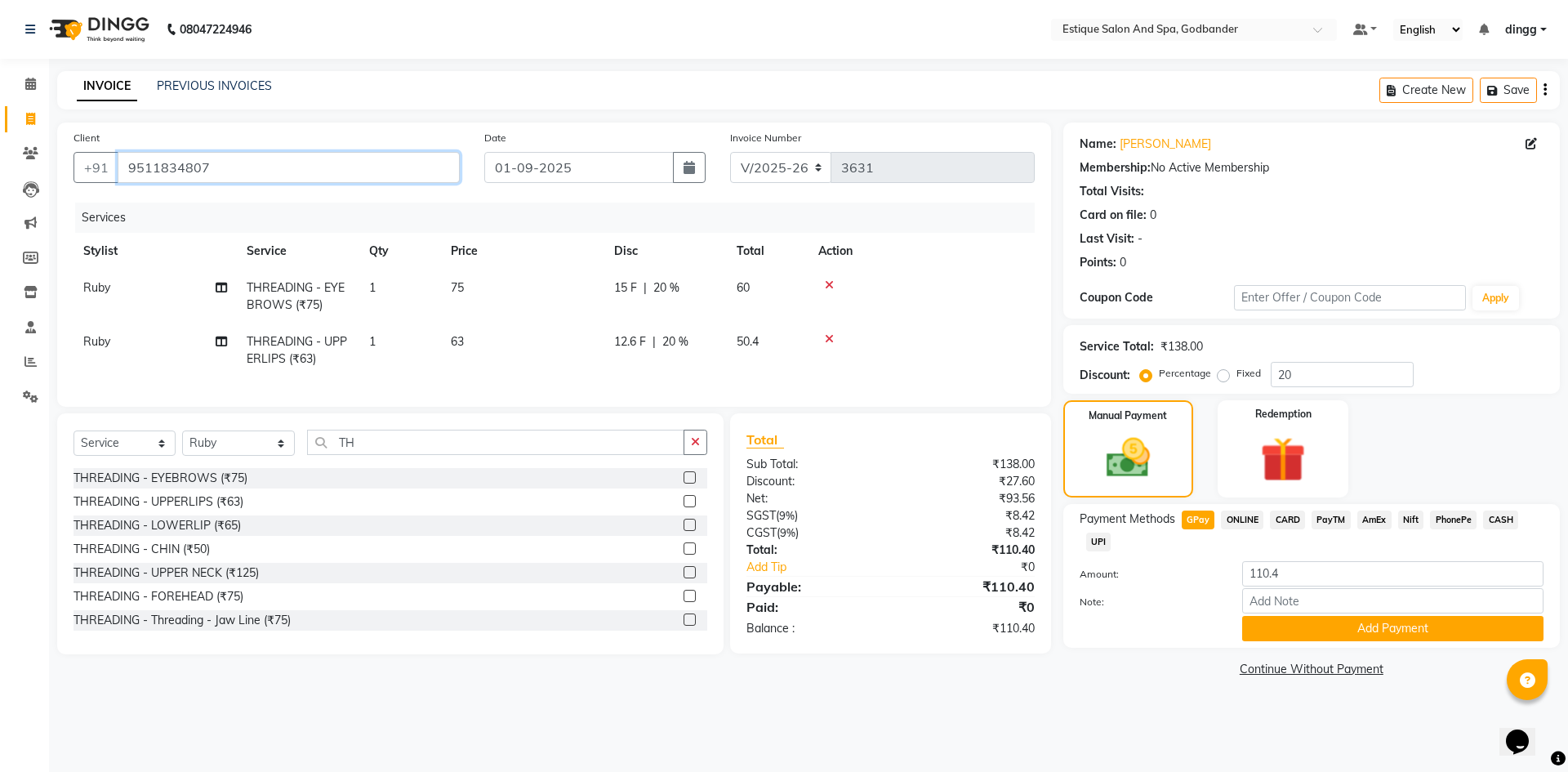
drag, startPoint x: 127, startPoint y: 169, endPoint x: 223, endPoint y: 174, distance: 96.1
click at [222, 178] on input "9511834807" at bounding box center [288, 167] width 342 height 31
click at [1331, 631] on button "Add Payment" at bounding box center [1393, 628] width 302 height 25
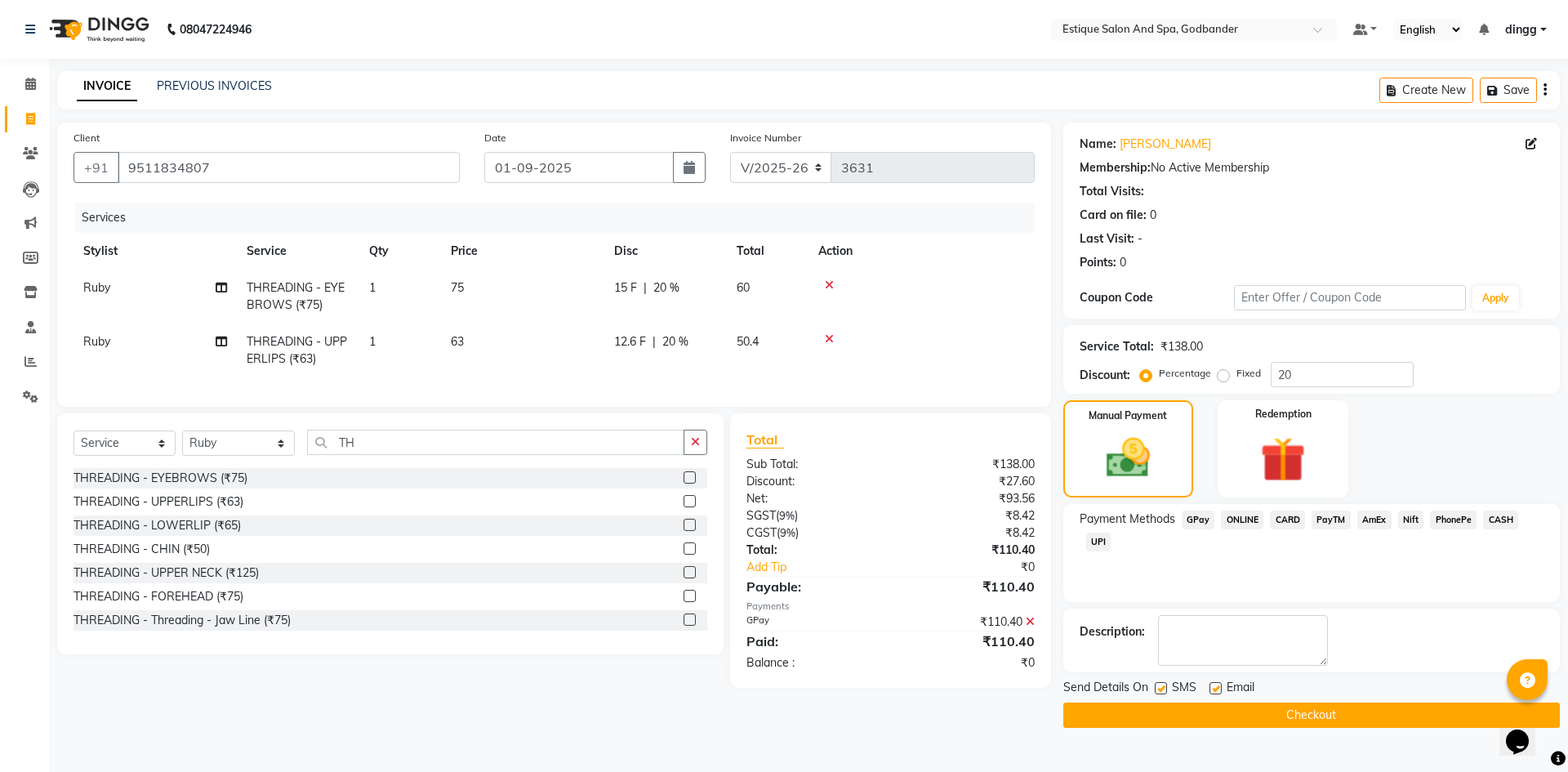
click at [1277, 718] on button "Checkout" at bounding box center [1311, 715] width 497 height 25
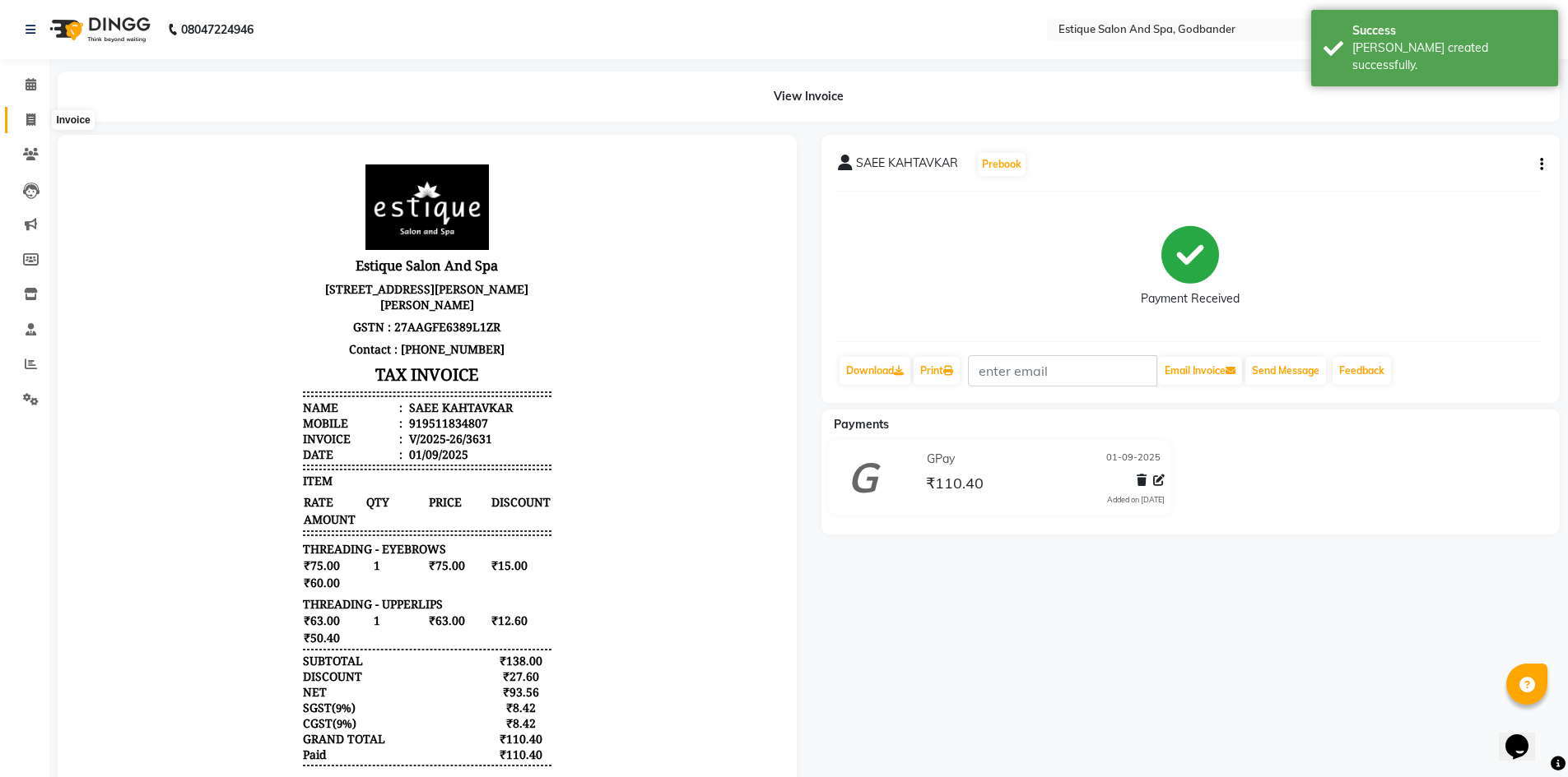
click at [34, 121] on icon at bounding box center [30, 120] width 9 height 12
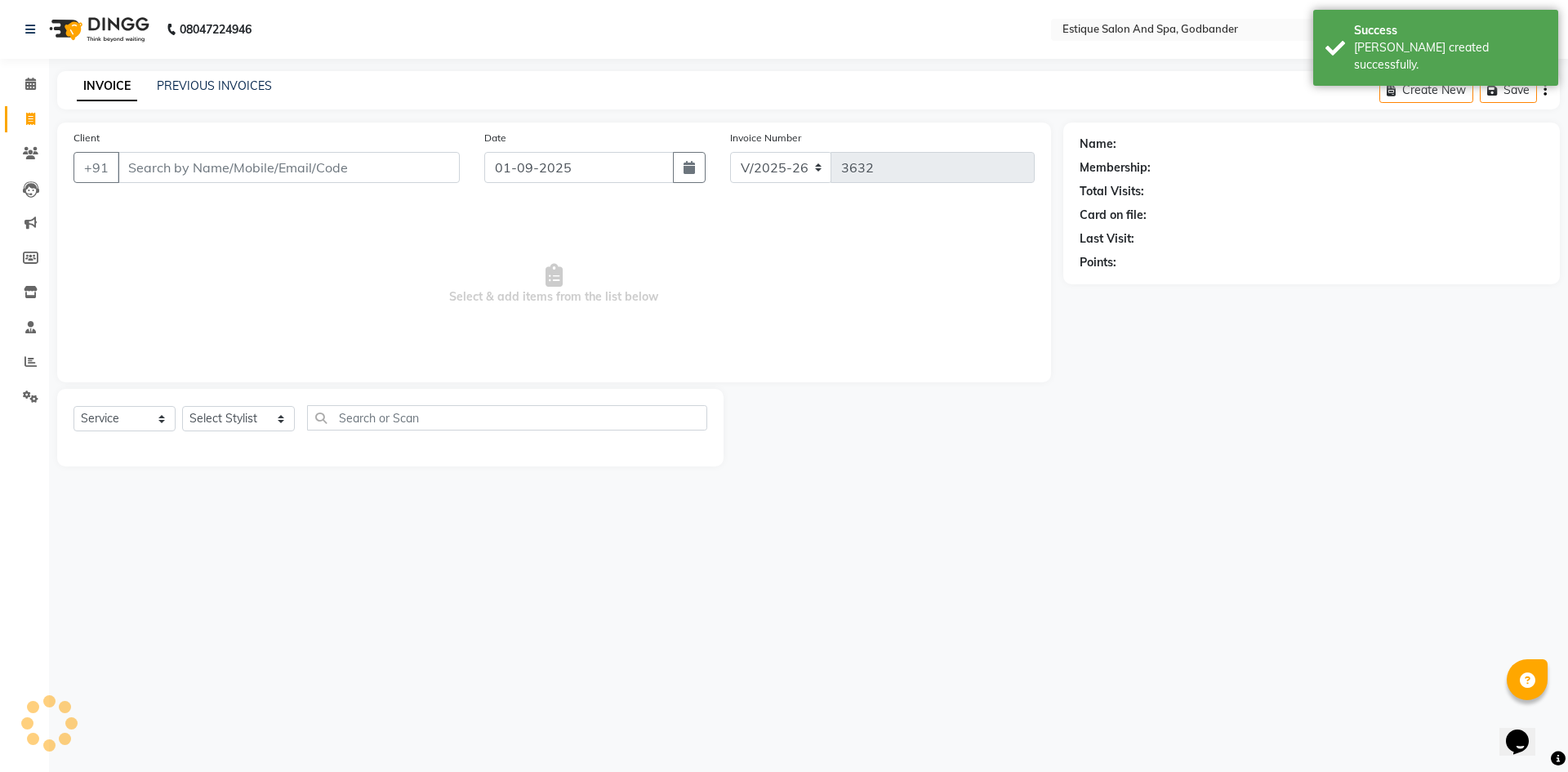
click at [144, 166] on input "Client" at bounding box center [288, 167] width 342 height 31
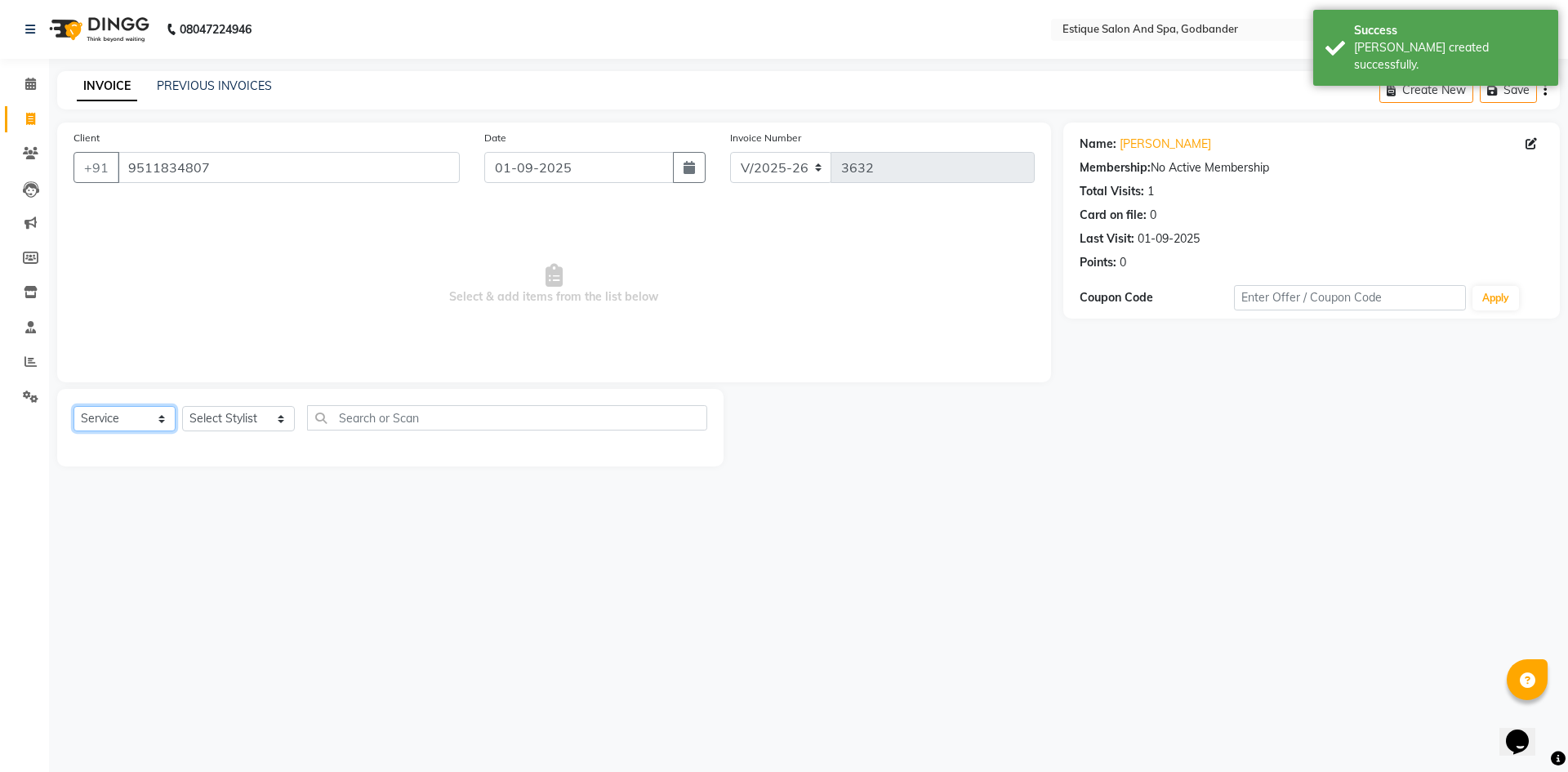
click at [133, 417] on select "Select Service Product Membership Package Voucher Prepaid Gift Card" at bounding box center [124, 418] width 102 height 25
click at [73, 406] on select "Select Service Product Membership Package Voucher Prepaid Gift Card" at bounding box center [124, 418] width 102 height 25
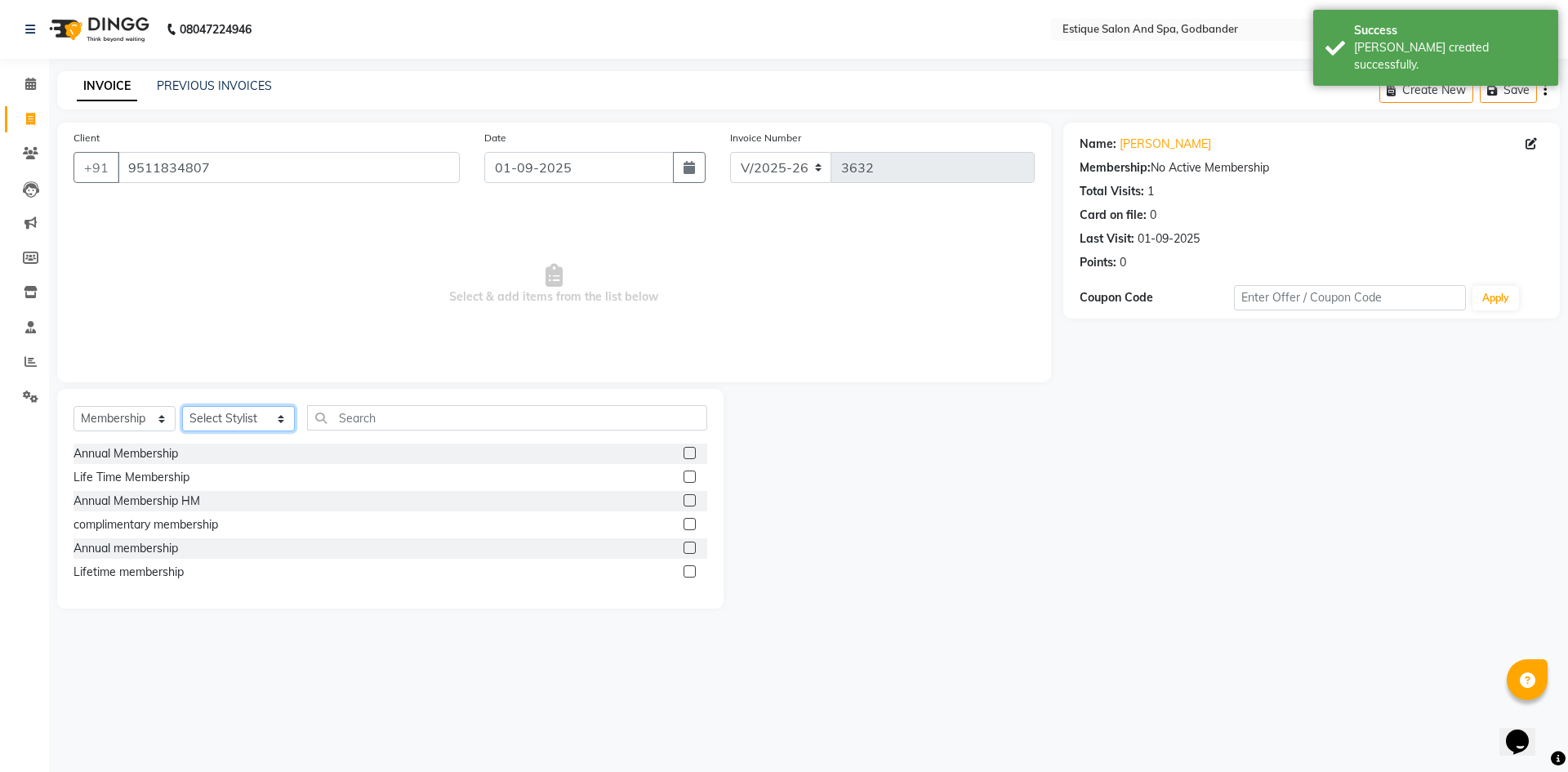
drag, startPoint x: 218, startPoint y: 426, endPoint x: 225, endPoint y: 411, distance: 16.6
click at [219, 426] on select "Select Stylist Aarti Nails [PERSON_NAME] [PERSON_NAME] Any one Asmi BEAUTY ding…" at bounding box center [238, 418] width 113 height 25
click at [182, 406] on select "Select Stylist Aarti Nails [PERSON_NAME] [PERSON_NAME] Any one Asmi BEAUTY ding…" at bounding box center [238, 418] width 113 height 25
click at [690, 450] on label at bounding box center [690, 453] width 12 height 12
click at [690, 450] on input "checkbox" at bounding box center [689, 454] width 10 height 10
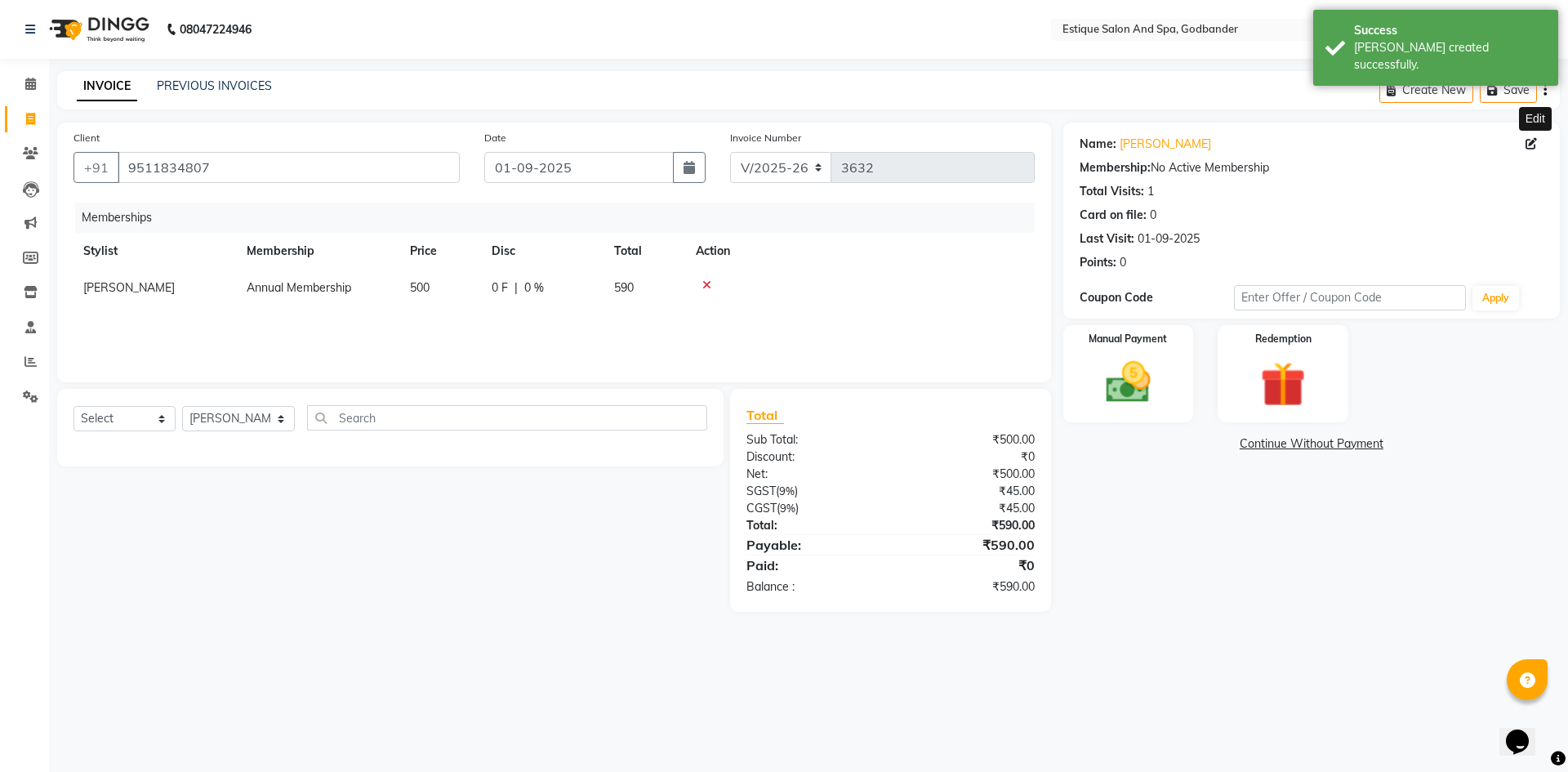
click at [1534, 144] on icon at bounding box center [1531, 143] width 11 height 11
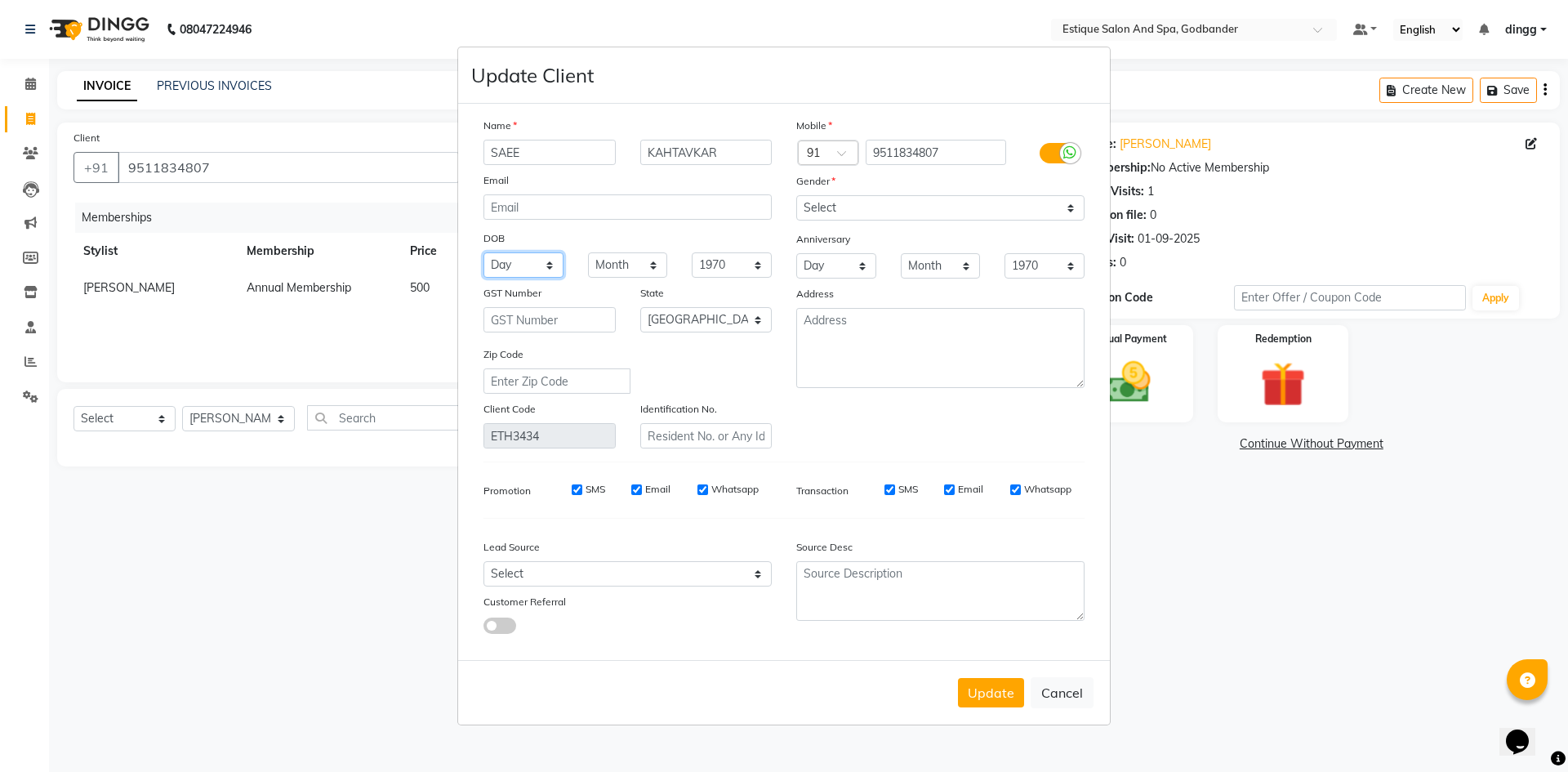
click at [548, 268] on select "Day 01 02 03 04 05 06 07 08 09 10 11 12 13 14 15 16 17 18 19 20 21 22 23 24 25 …" at bounding box center [523, 265] width 80 height 25
click at [484, 253] on select "Day 01 02 03 04 05 06 07 08 09 10 11 12 13 14 15 16 17 18 19 20 21 22 23 24 25 …" at bounding box center [523, 265] width 80 height 25
click at [616, 264] on select "Month January February March April May June July August September October Novem…" at bounding box center [628, 265] width 80 height 25
click at [588, 253] on select "Month January February March April May June July August September October Novem…" at bounding box center [628, 265] width 80 height 25
click at [728, 267] on select "1940 1941 1942 1943 1944 1945 1946 1947 1948 1949 1950 1951 1952 1953 1954 1955…" at bounding box center [731, 265] width 80 height 25
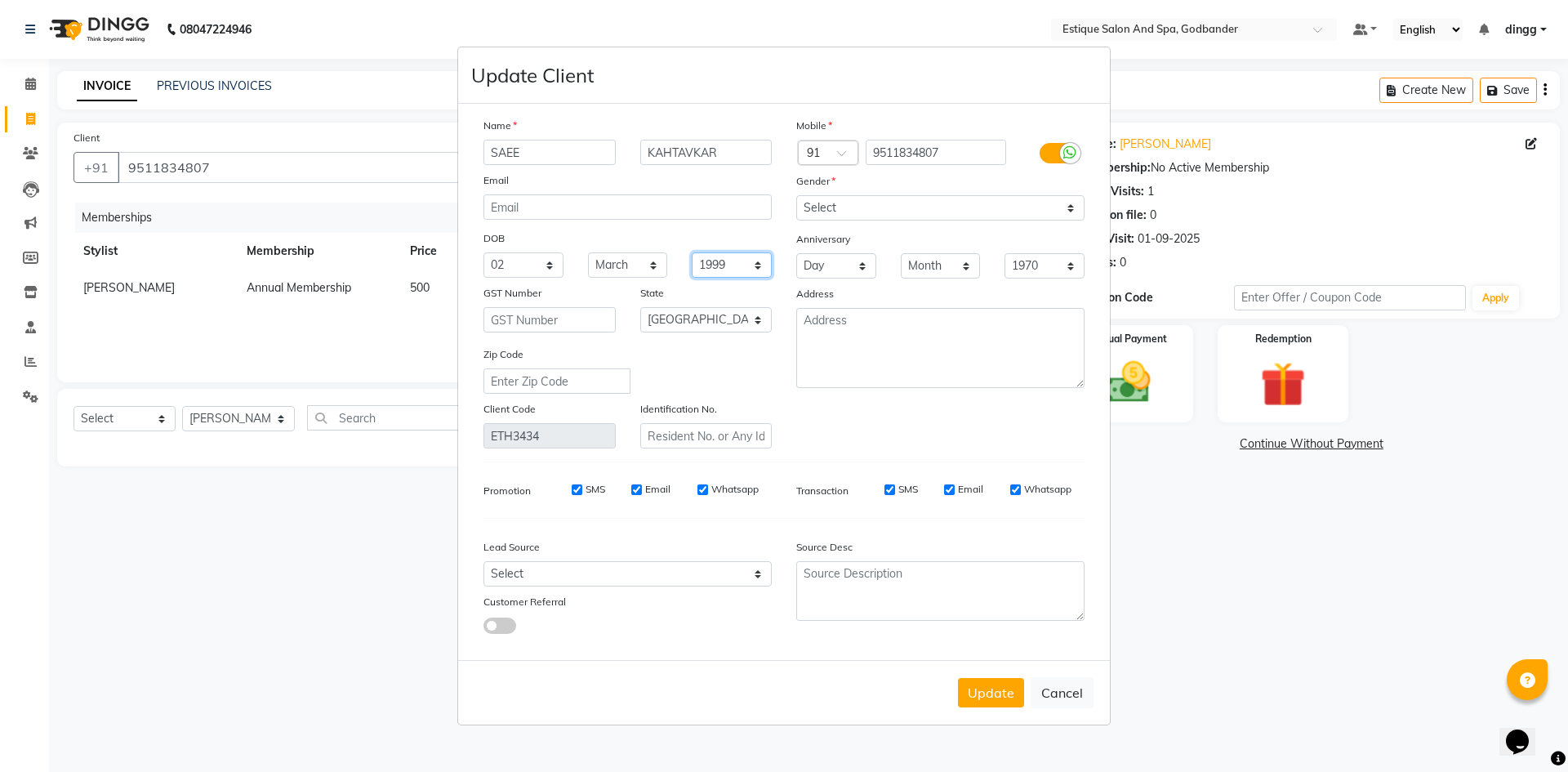
click at [691, 253] on select "1940 1941 1942 1943 1944 1945 1946 1947 1948 1949 1950 1951 1952 1953 1954 1955…" at bounding box center [731, 265] width 80 height 25
drag, startPoint x: 501, startPoint y: 267, endPoint x: 517, endPoint y: 267, distance: 16.0
click at [501, 267] on select "Day 01 02 03 04 05 06 07 08 09 10 11 12 13 14 15 16 17 18 19 20 21 22 23 24 25 …" at bounding box center [523, 265] width 80 height 25
click at [484, 253] on select "Day 01 02 03 04 05 06 07 08 09 10 11 12 13 14 15 16 17 18 19 20 21 22 23 24 25 …" at bounding box center [523, 265] width 80 height 25
click at [739, 267] on select "1940 1941 1942 1943 1944 1945 1946 1947 1948 1949 1950 1951 1952 1953 1954 1955…" at bounding box center [731, 265] width 80 height 25
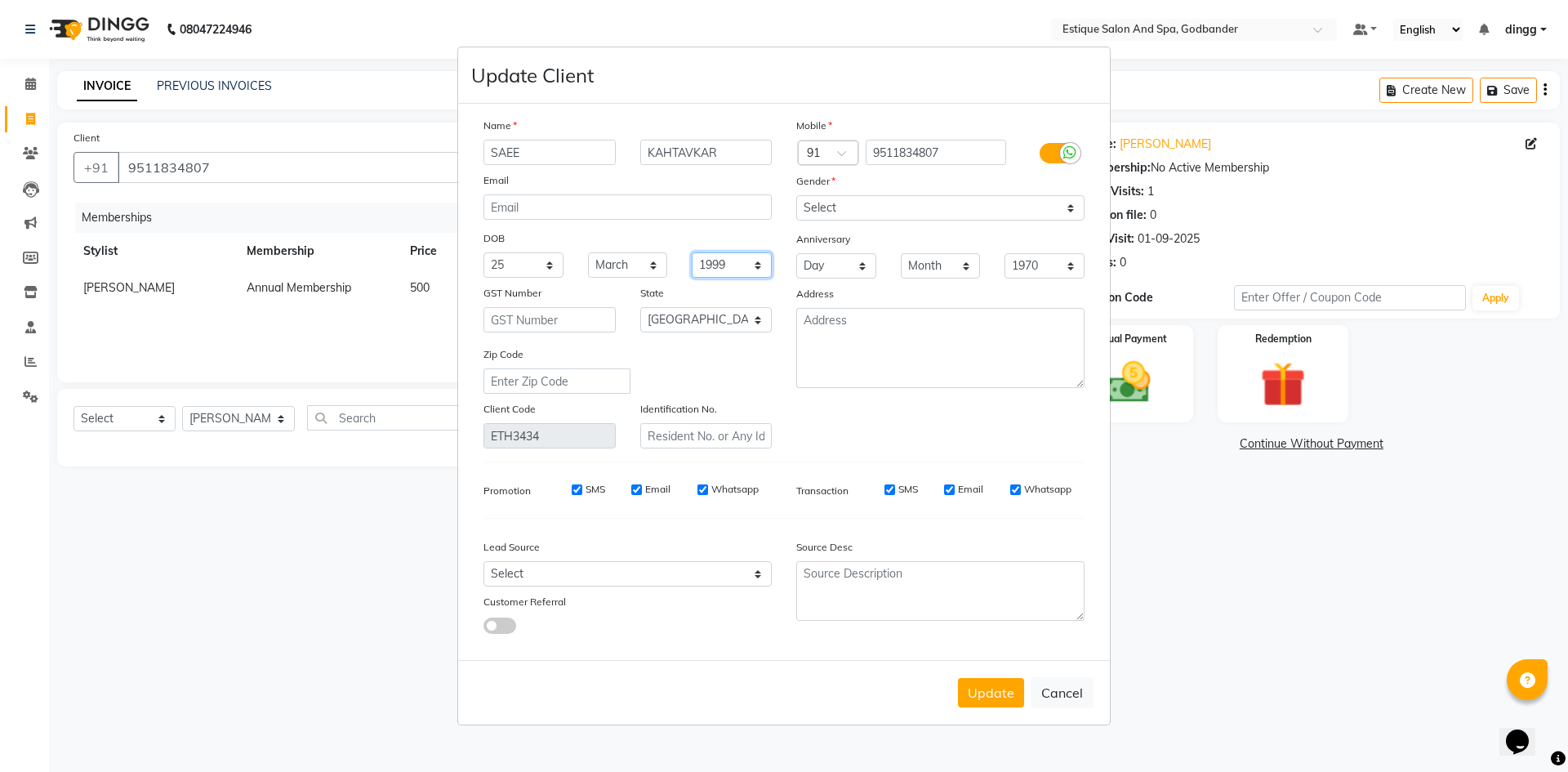
click at [734, 267] on select "1940 1941 1942 1943 1944 1945 1946 1947 1948 1949 1950 1951 1952 1953 1954 1955…" at bounding box center [731, 265] width 80 height 25
click at [691, 253] on select "1940 1941 1942 1943 1944 1945 1946 1947 1948 1949 1950 1951 1952 1953 1954 1955…" at bounding box center [731, 265] width 80 height 25
click at [981, 697] on button "Update" at bounding box center [990, 693] width 66 height 29
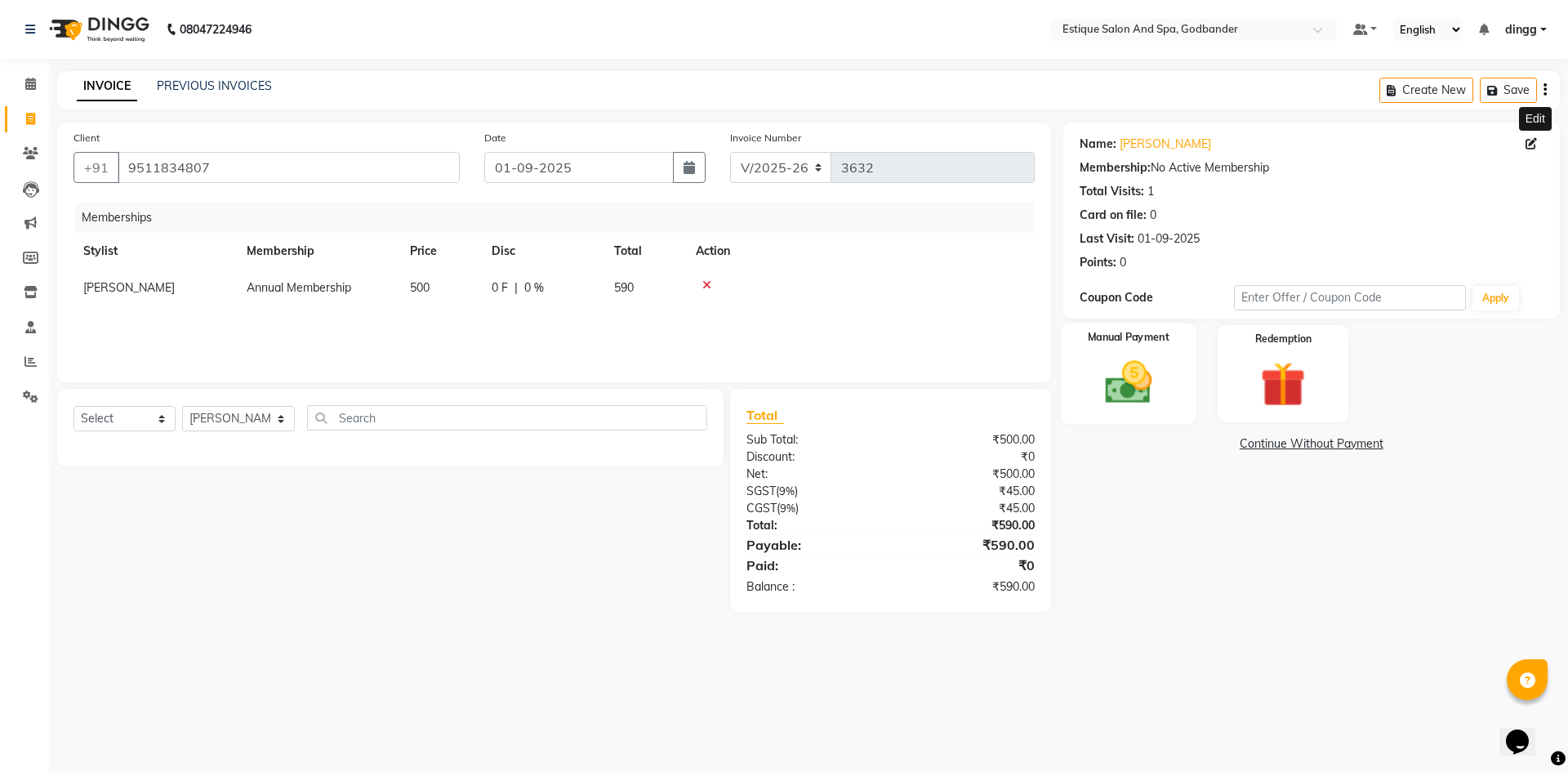
click at [1095, 399] on img at bounding box center [1128, 382] width 76 height 54
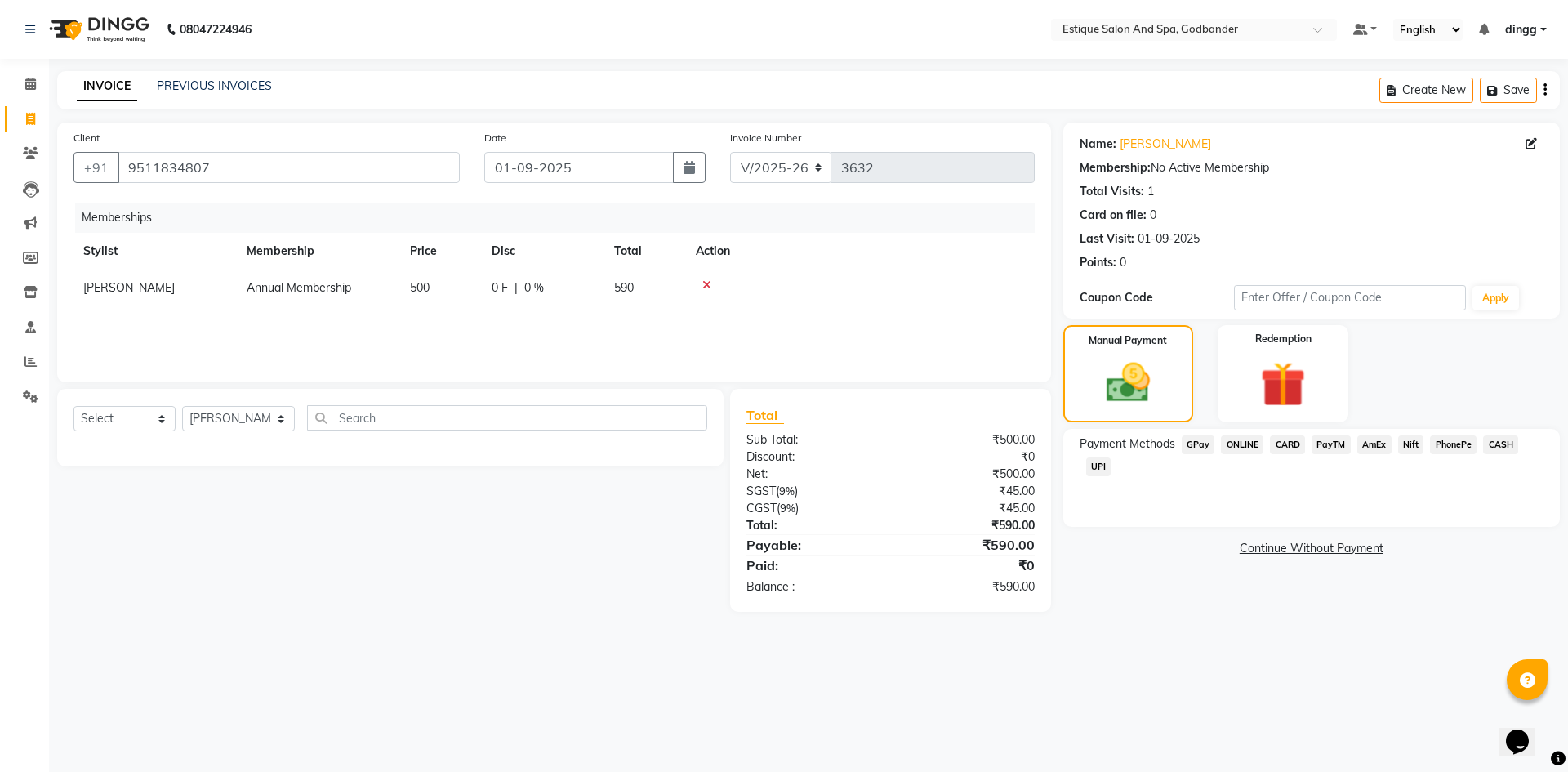
click at [1196, 443] on span "GPay" at bounding box center [1198, 445] width 34 height 19
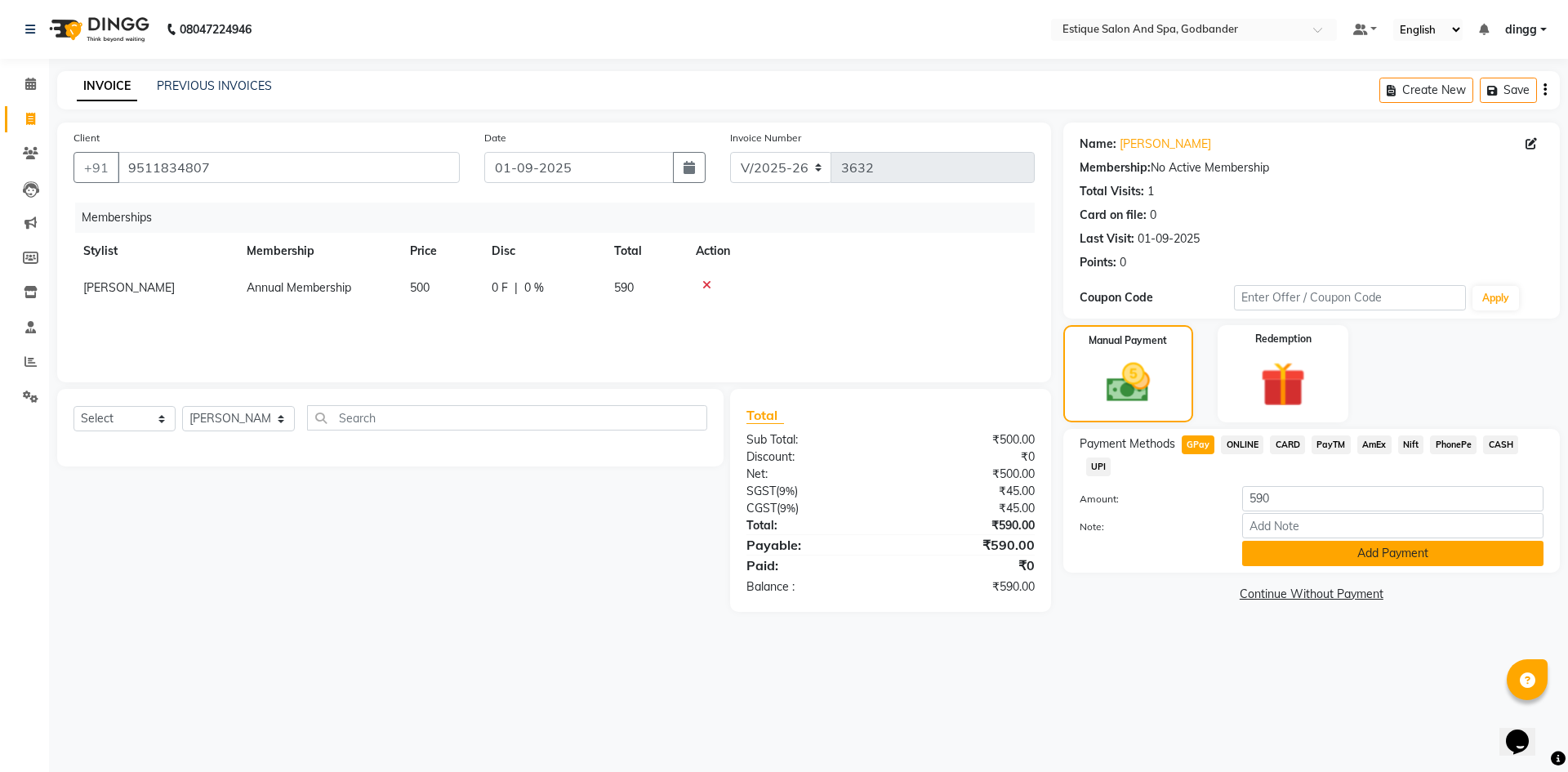
click at [1272, 549] on button "Add Payment" at bounding box center [1393, 553] width 302 height 25
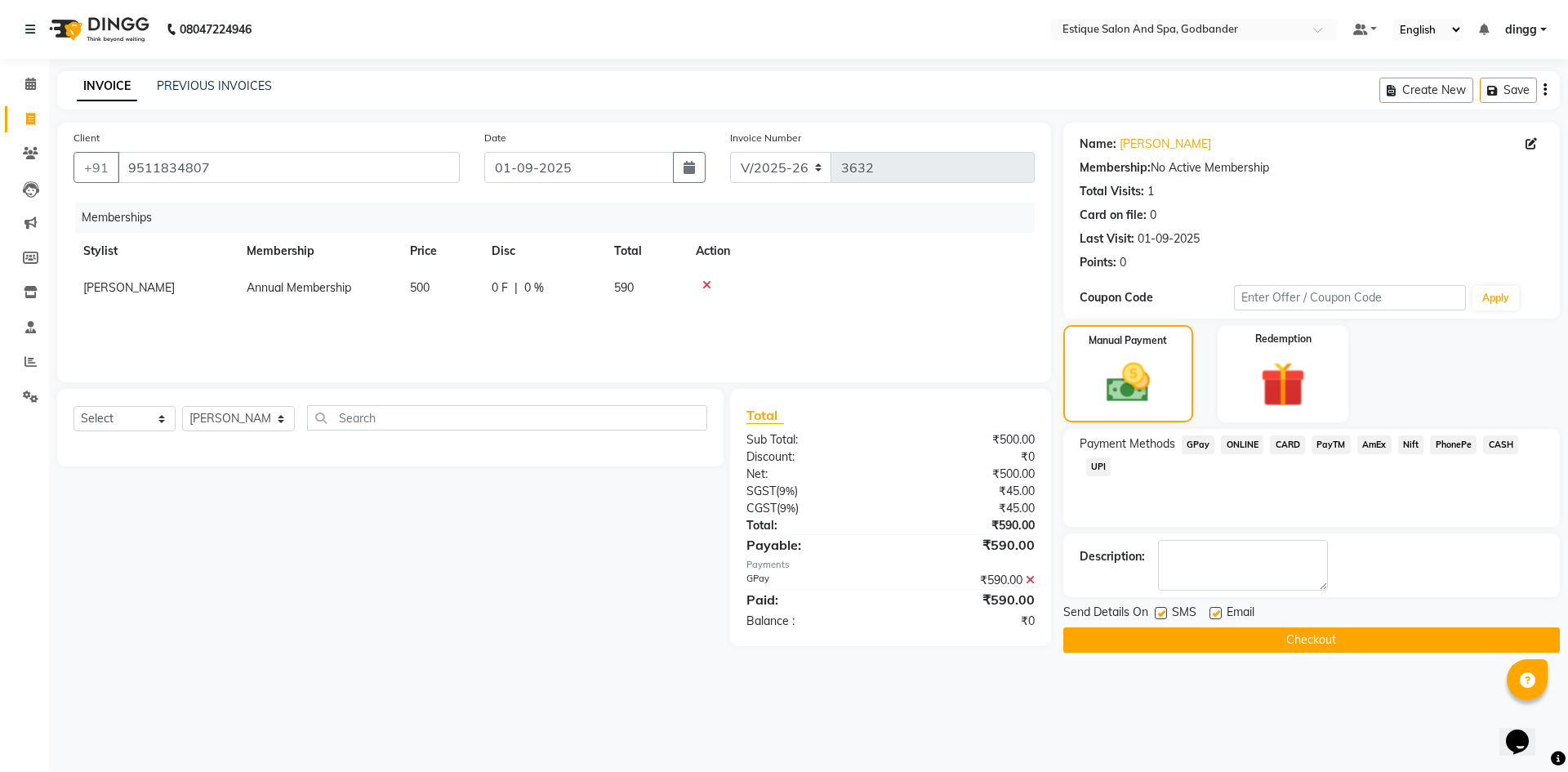
click at [1271, 642] on button "Checkout" at bounding box center [1311, 640] width 497 height 25
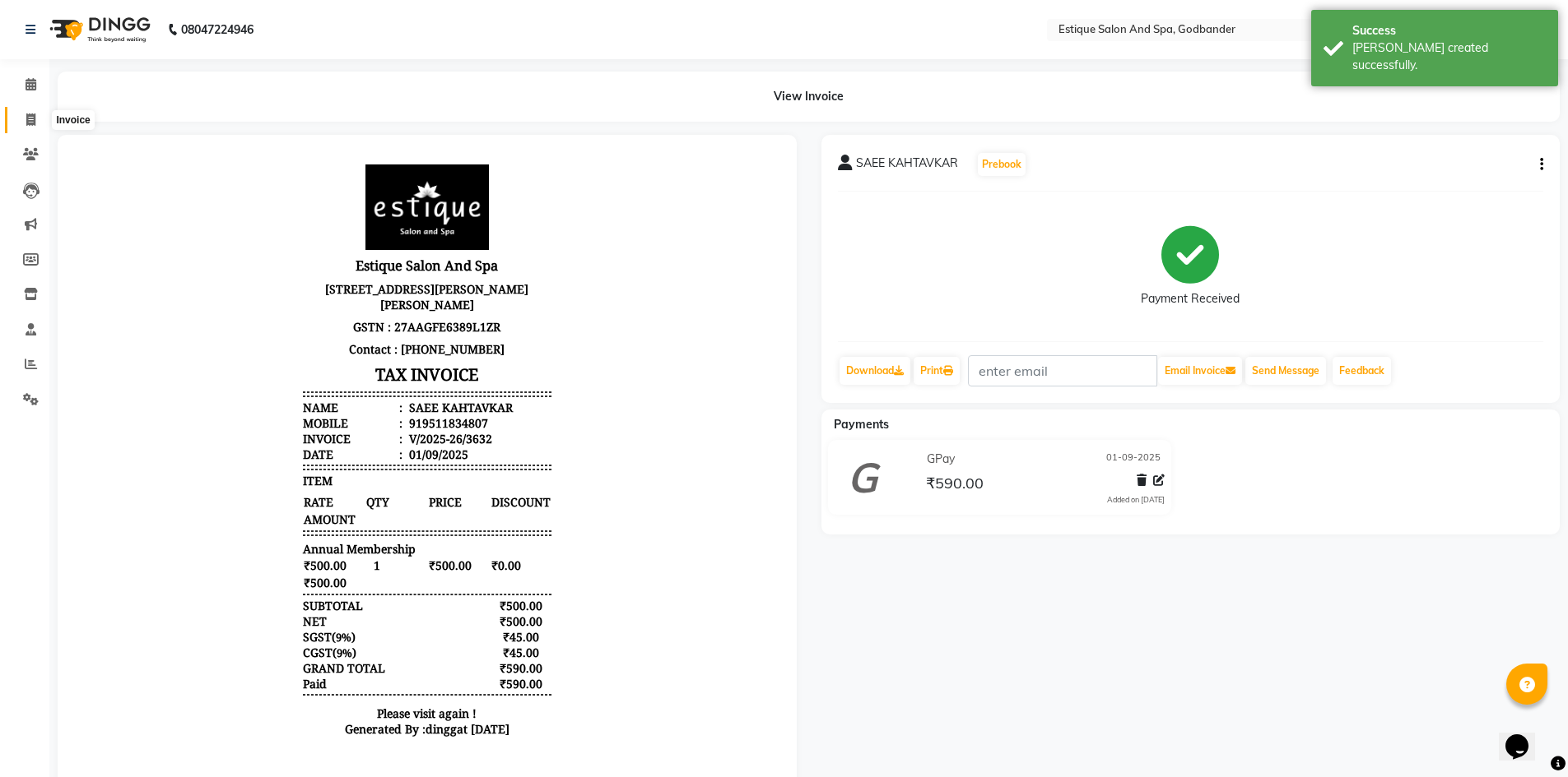
drag, startPoint x: 30, startPoint y: 117, endPoint x: 56, endPoint y: 111, distance: 26.7
click at [30, 117] on icon at bounding box center [30, 120] width 9 height 12
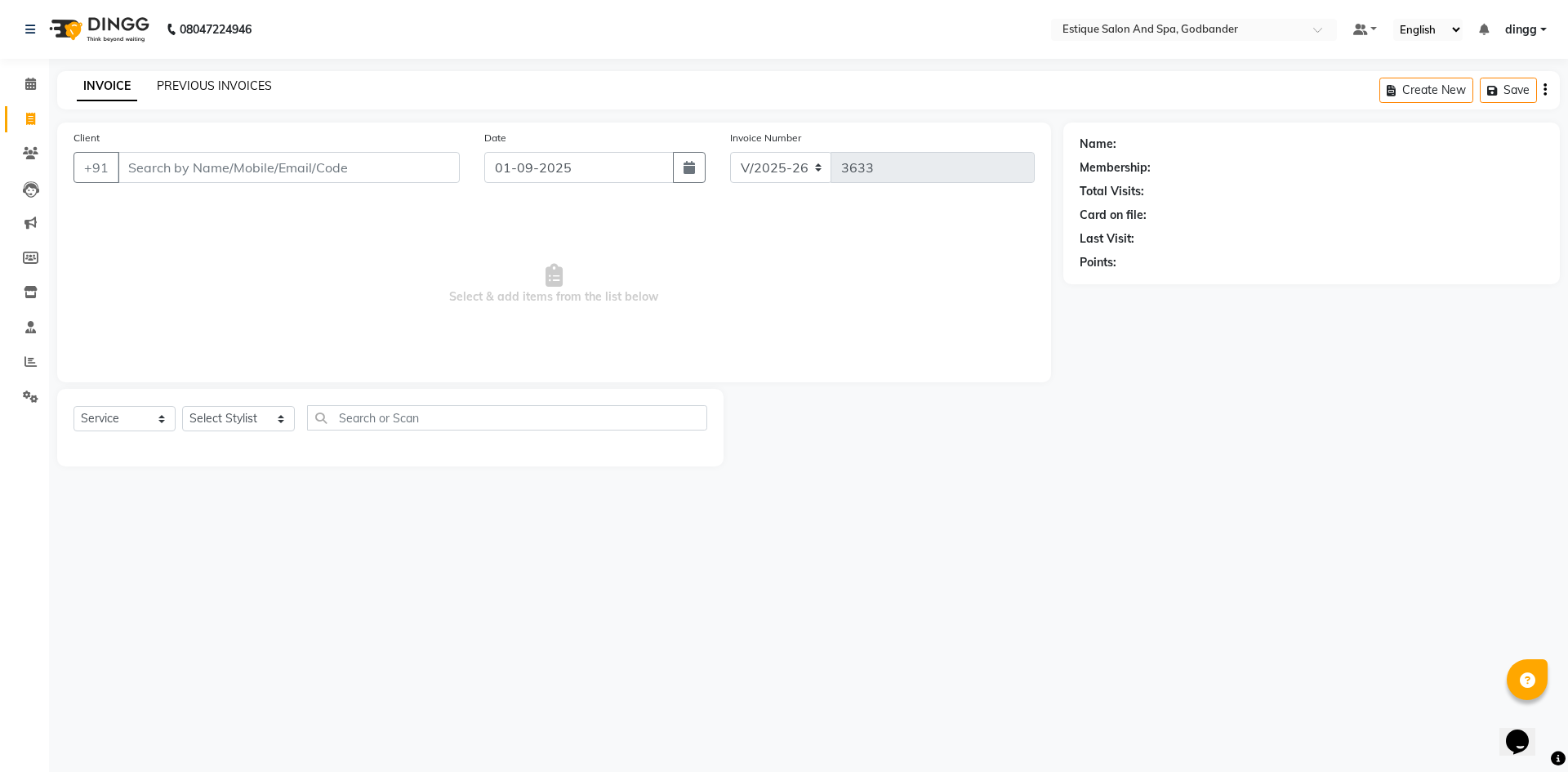
click at [208, 91] on link "PREVIOUS INVOICES" at bounding box center [215, 85] width 116 height 15
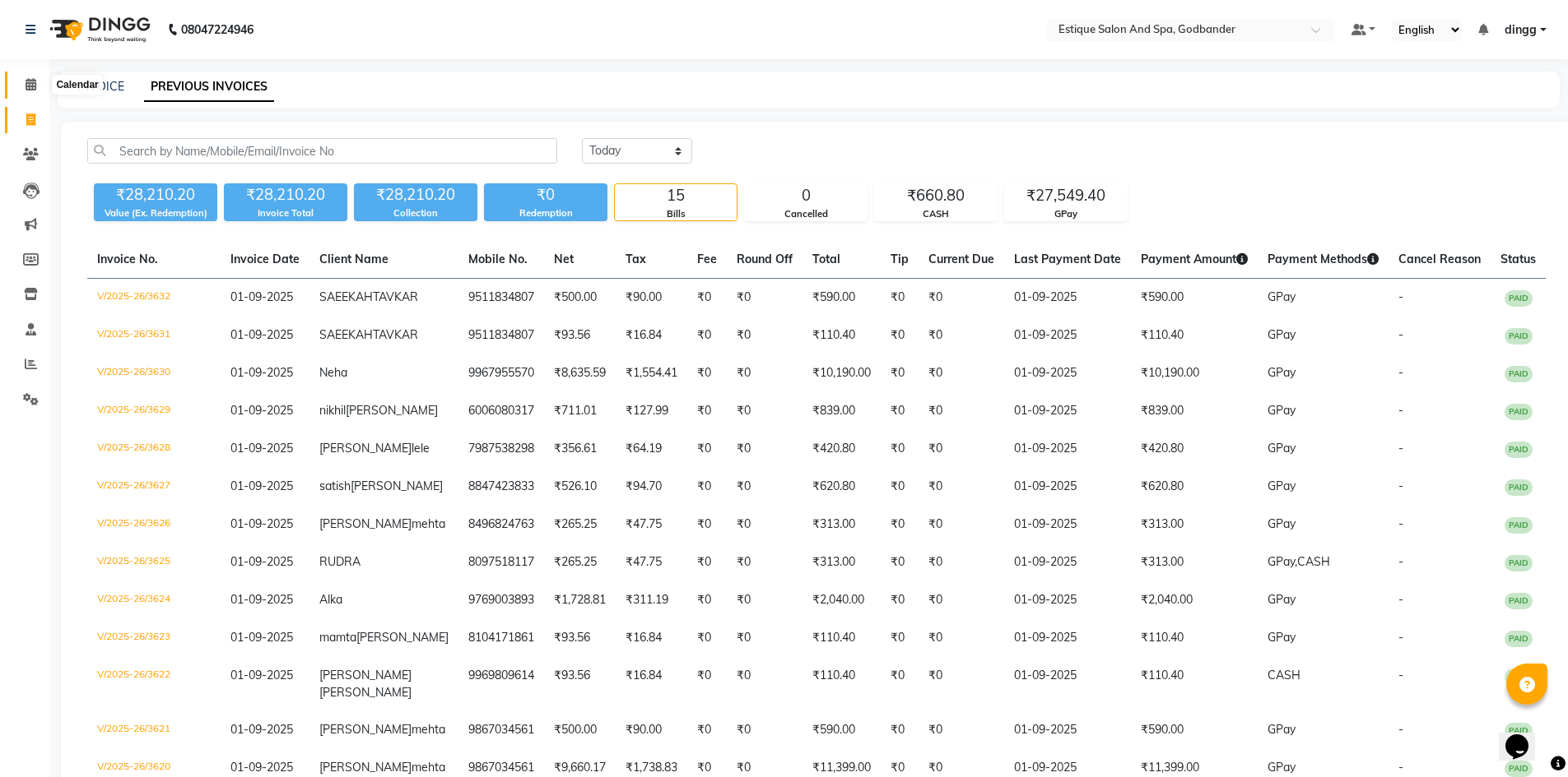
click at [32, 85] on icon at bounding box center [30, 84] width 10 height 12
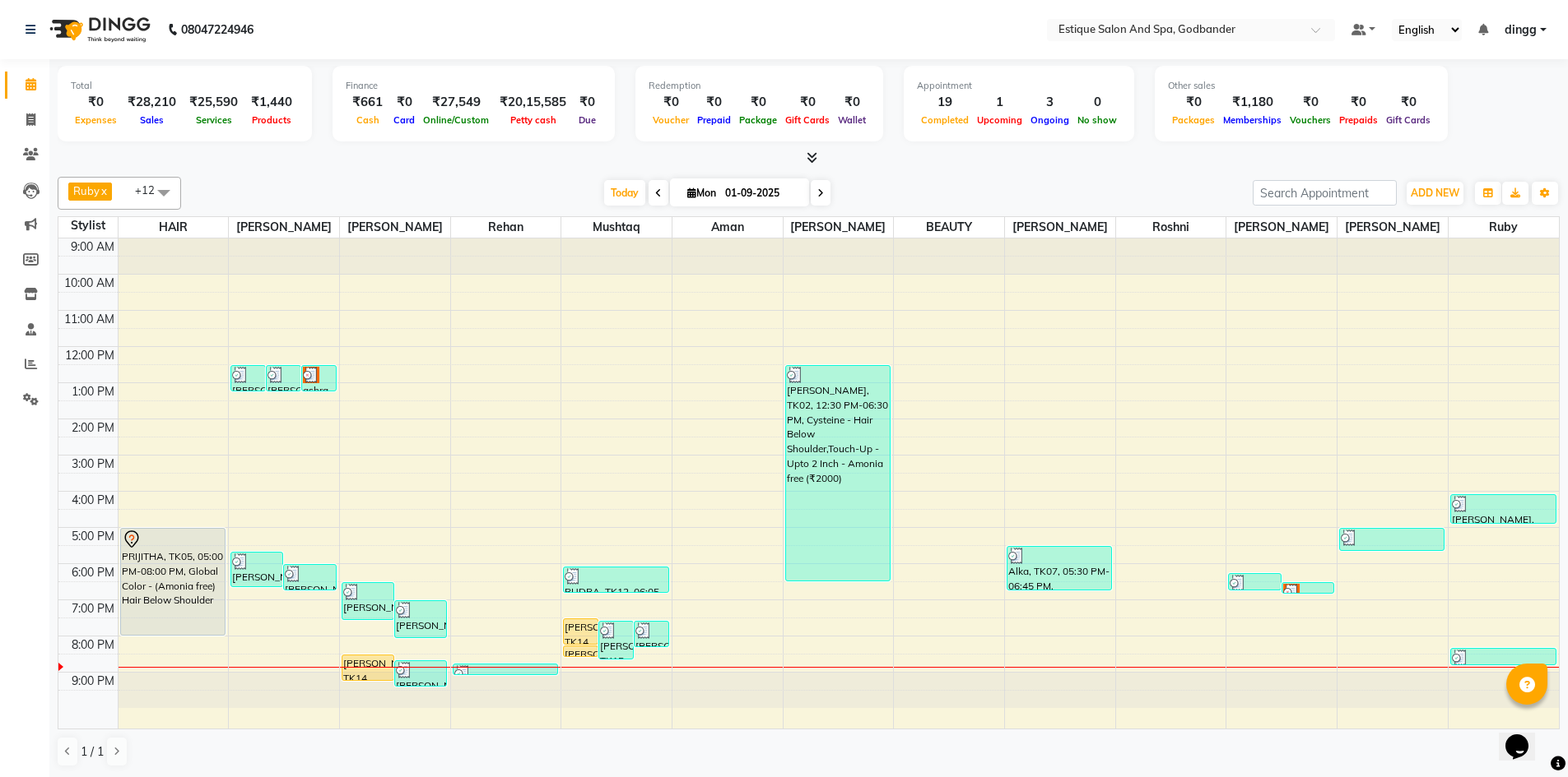
click at [818, 195] on icon at bounding box center [821, 193] width 7 height 10
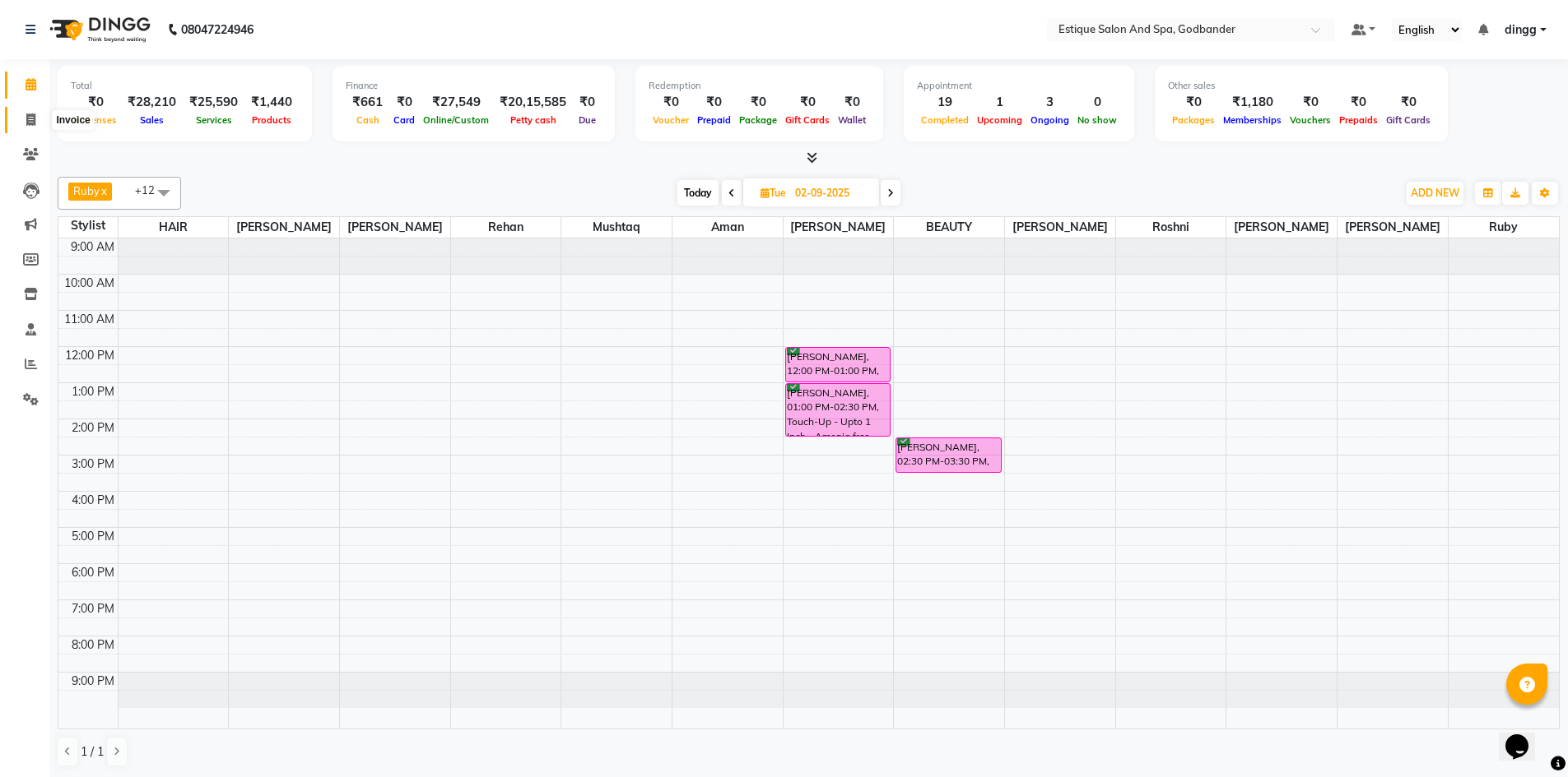
click at [27, 119] on icon at bounding box center [30, 120] width 9 height 12
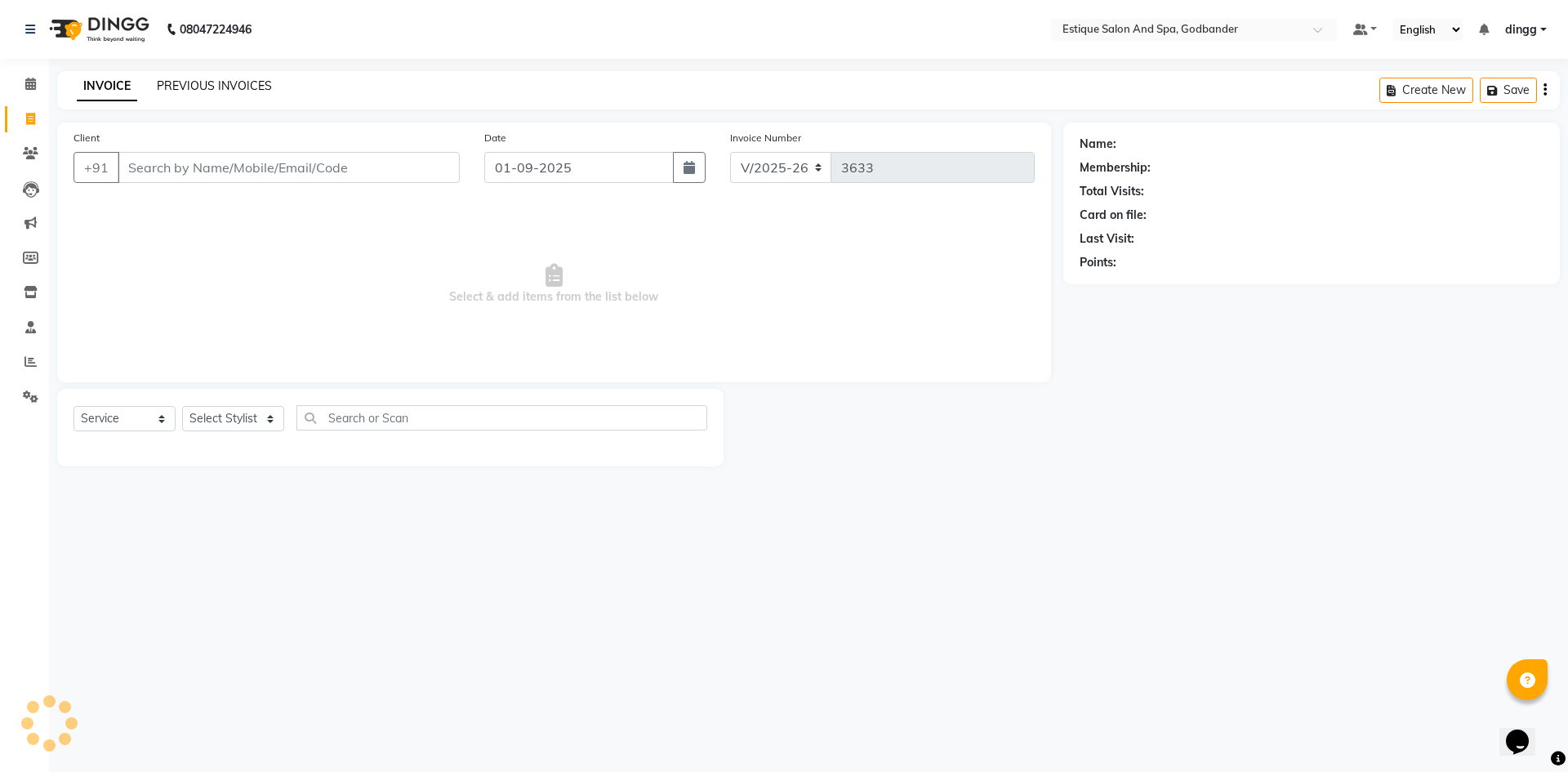
click at [197, 87] on link "PREVIOUS INVOICES" at bounding box center [215, 85] width 116 height 15
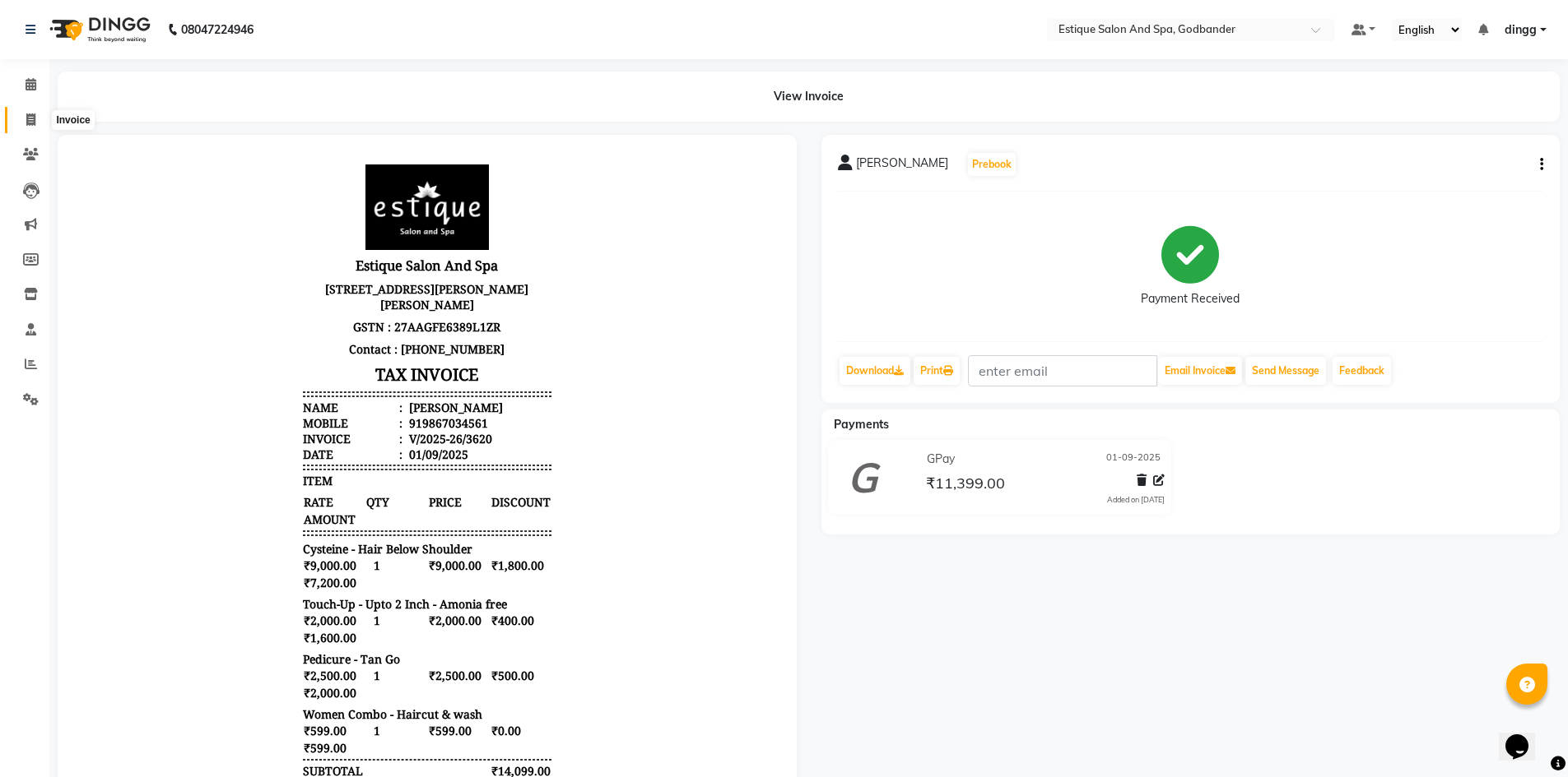
click at [27, 122] on icon at bounding box center [30, 120] width 9 height 12
select select "service"
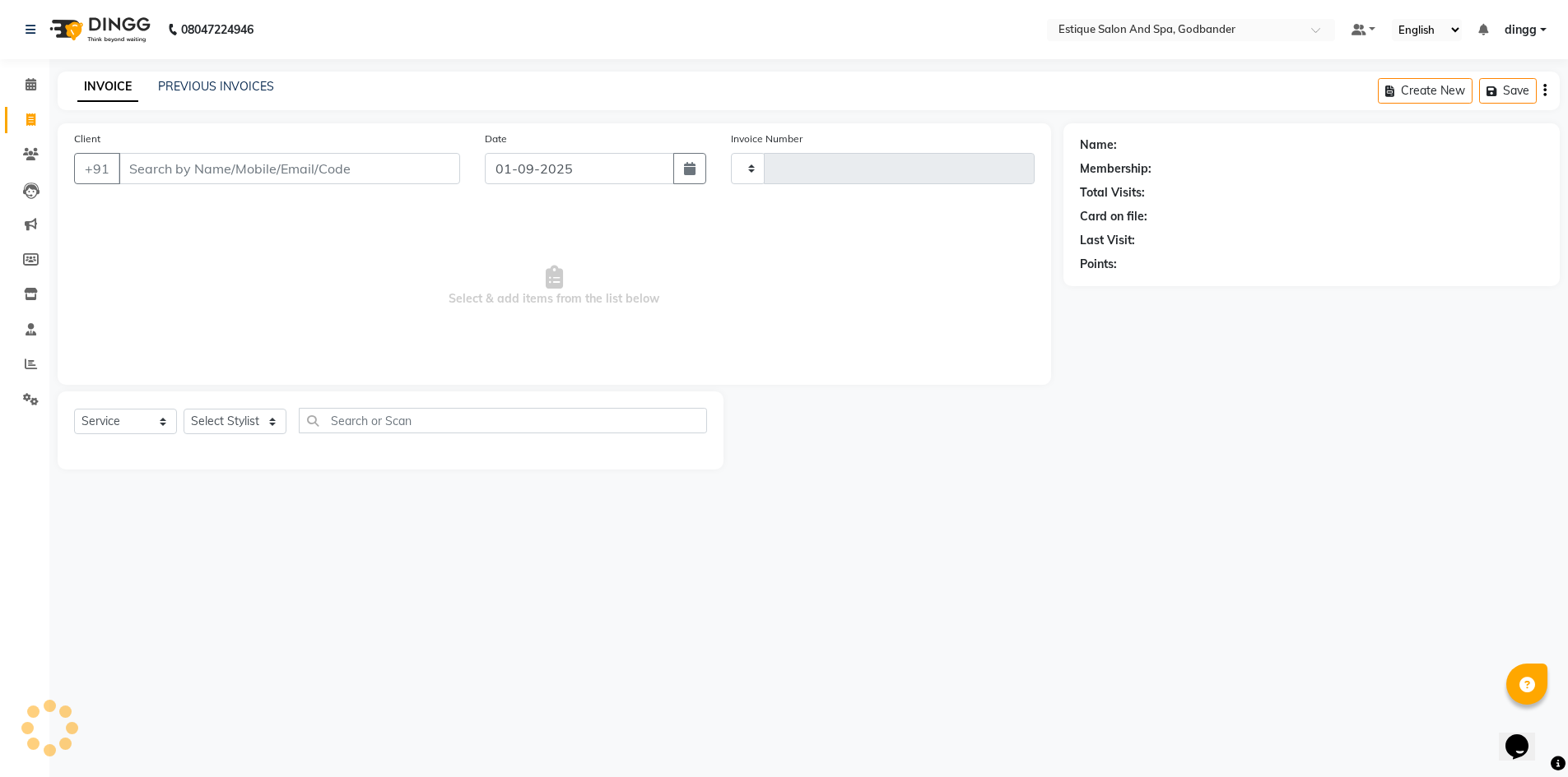
type input "3627"
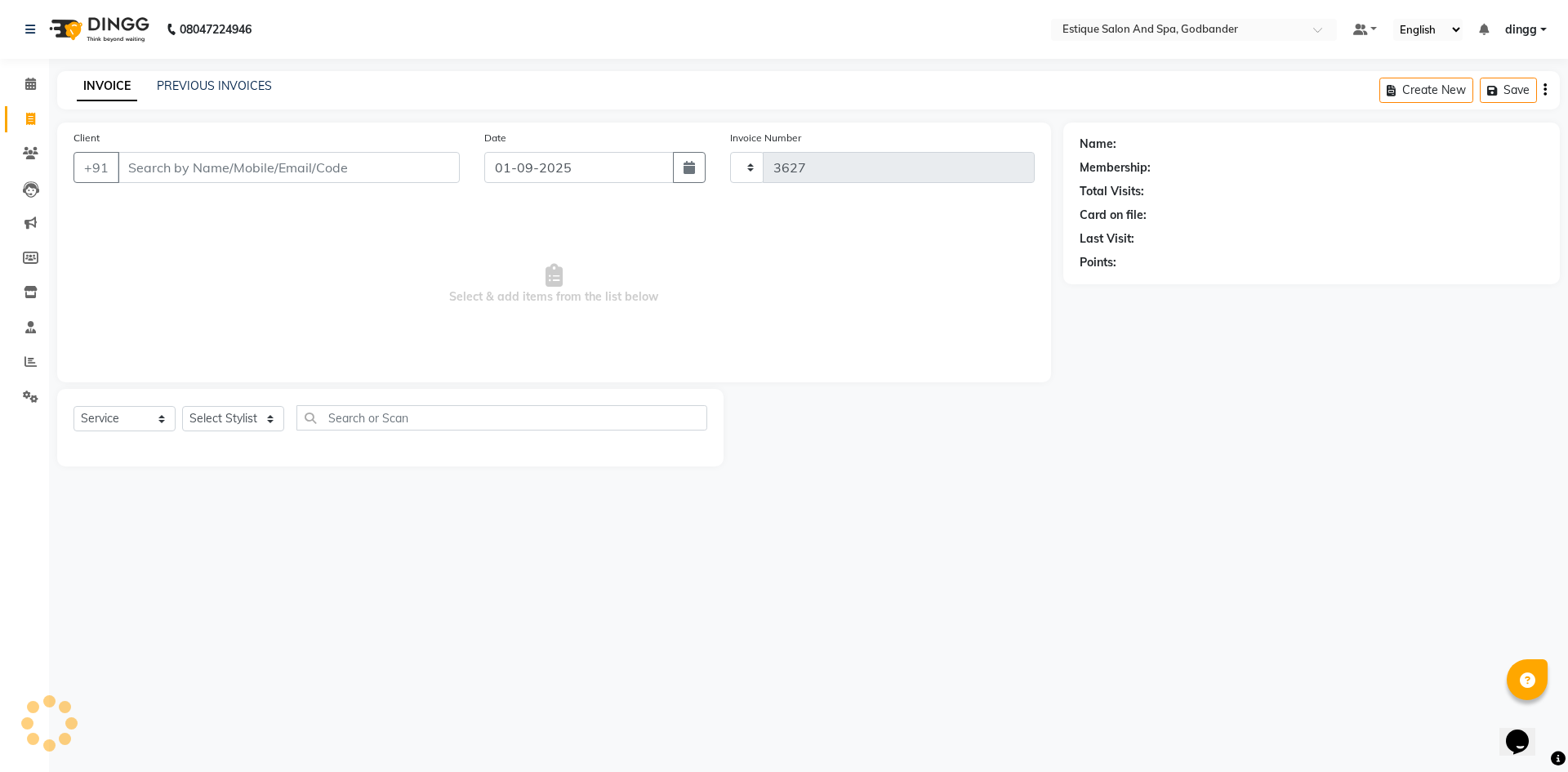
select select "6103"
click at [241, 79] on link "PREVIOUS INVOICES" at bounding box center [215, 85] width 116 height 15
